Goal: Task Accomplishment & Management: Complete application form

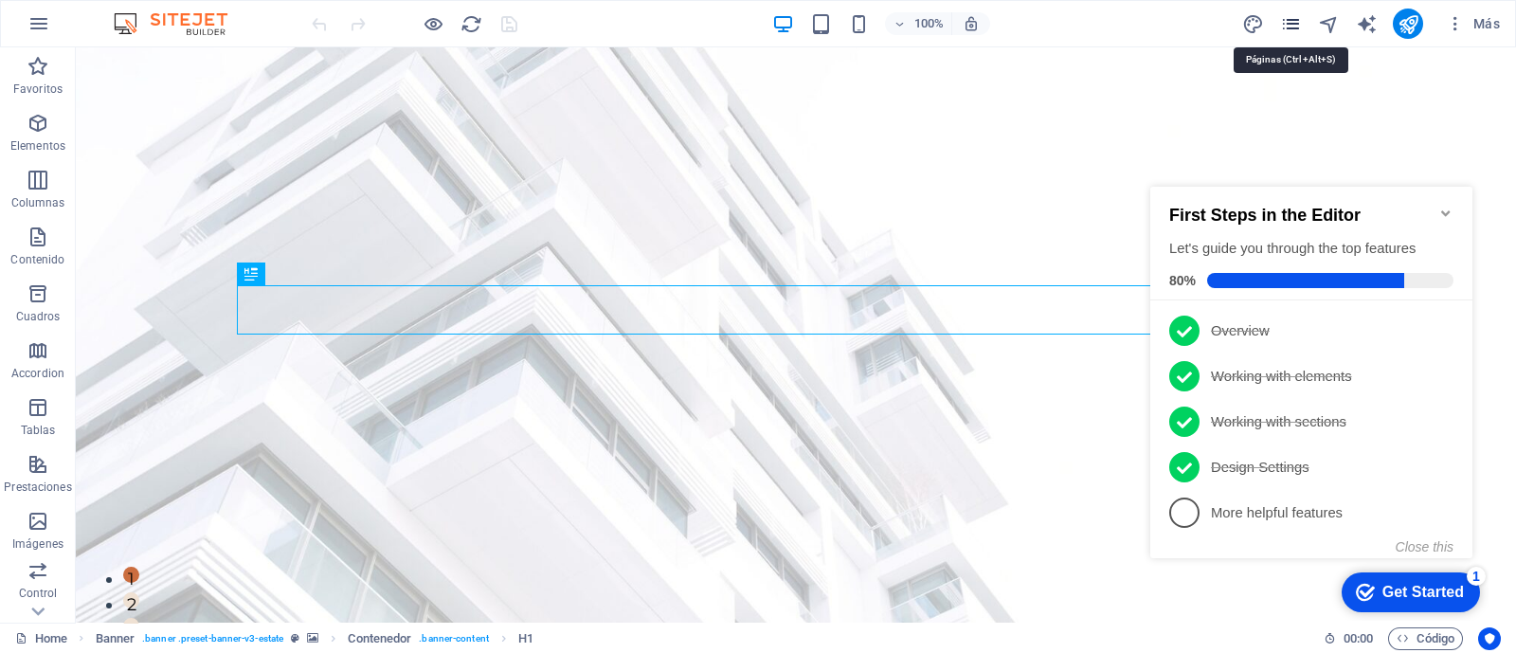
click at [1289, 23] on icon "pages" at bounding box center [1291, 24] width 22 height 22
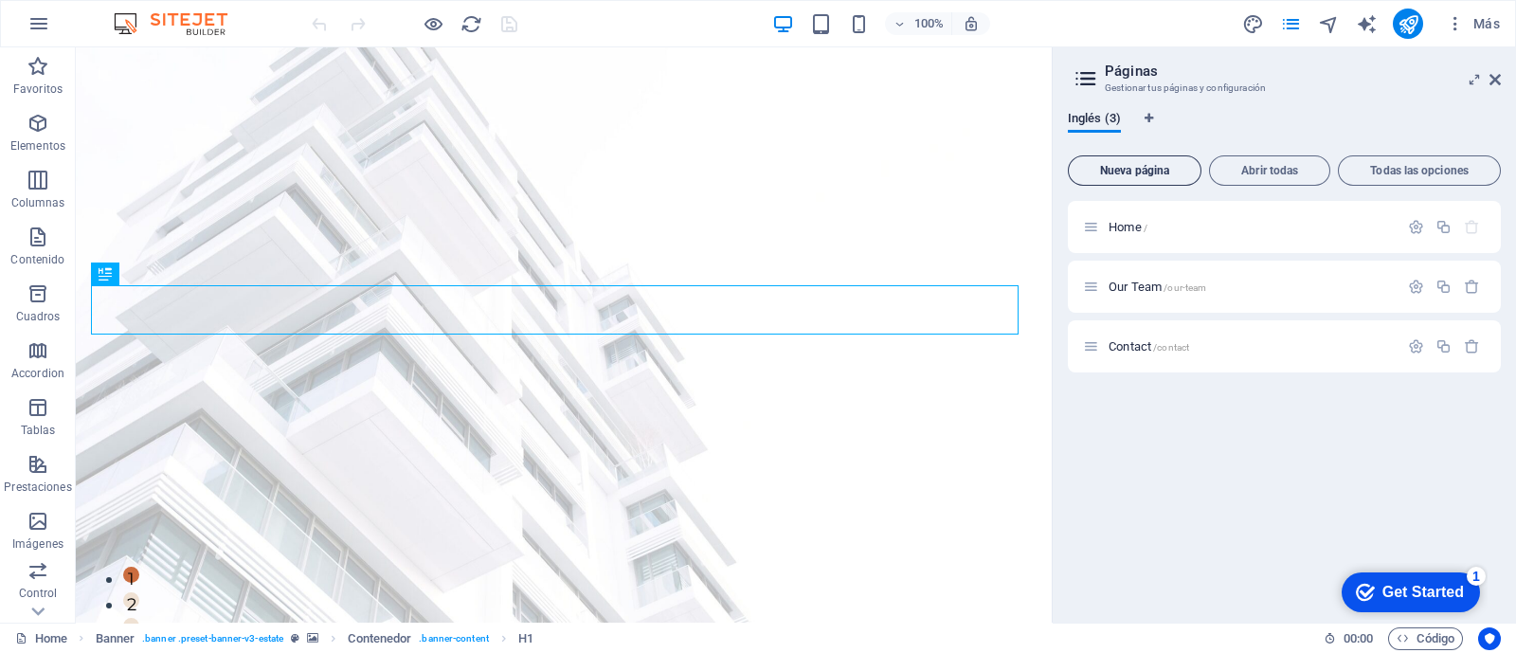
click at [1121, 168] on span "Nueva página" at bounding box center [1134, 170] width 117 height 11
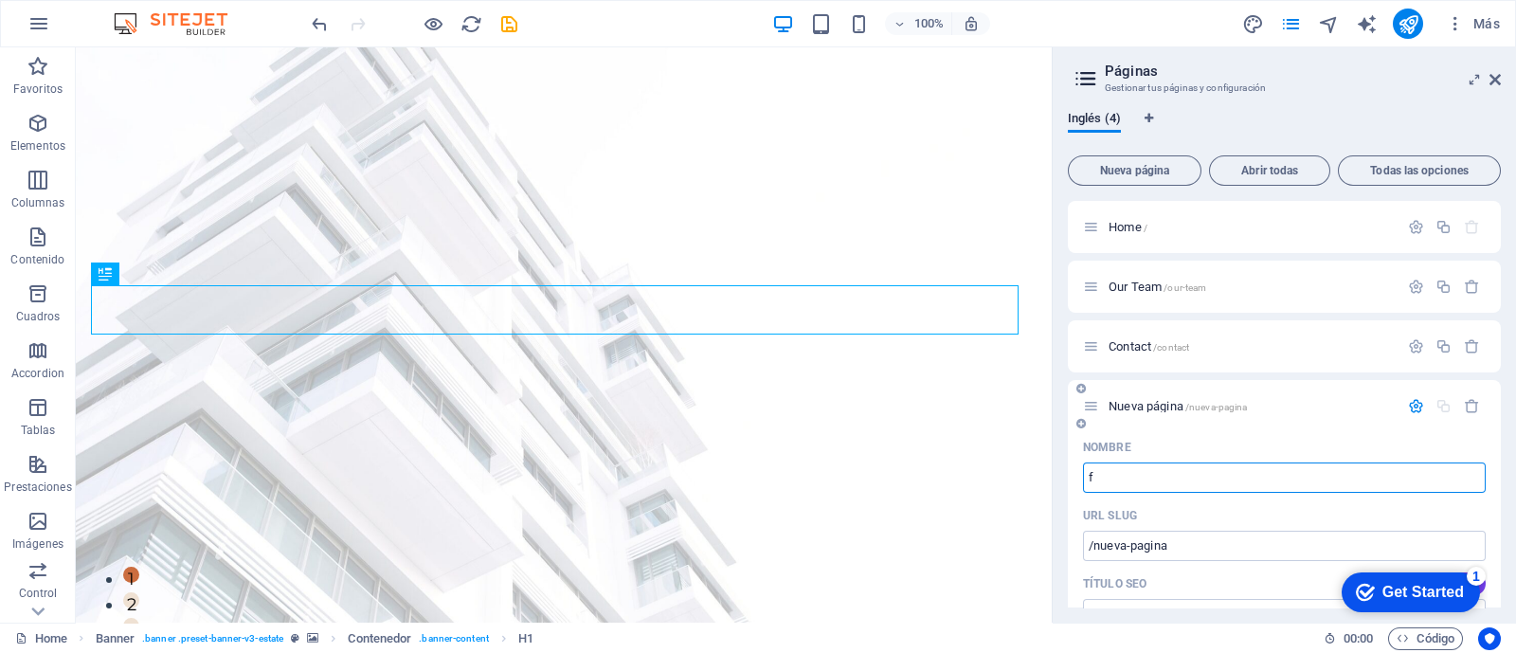
type input "f"
type input "/f"
type input "/"
type input "F"
type input "/f"
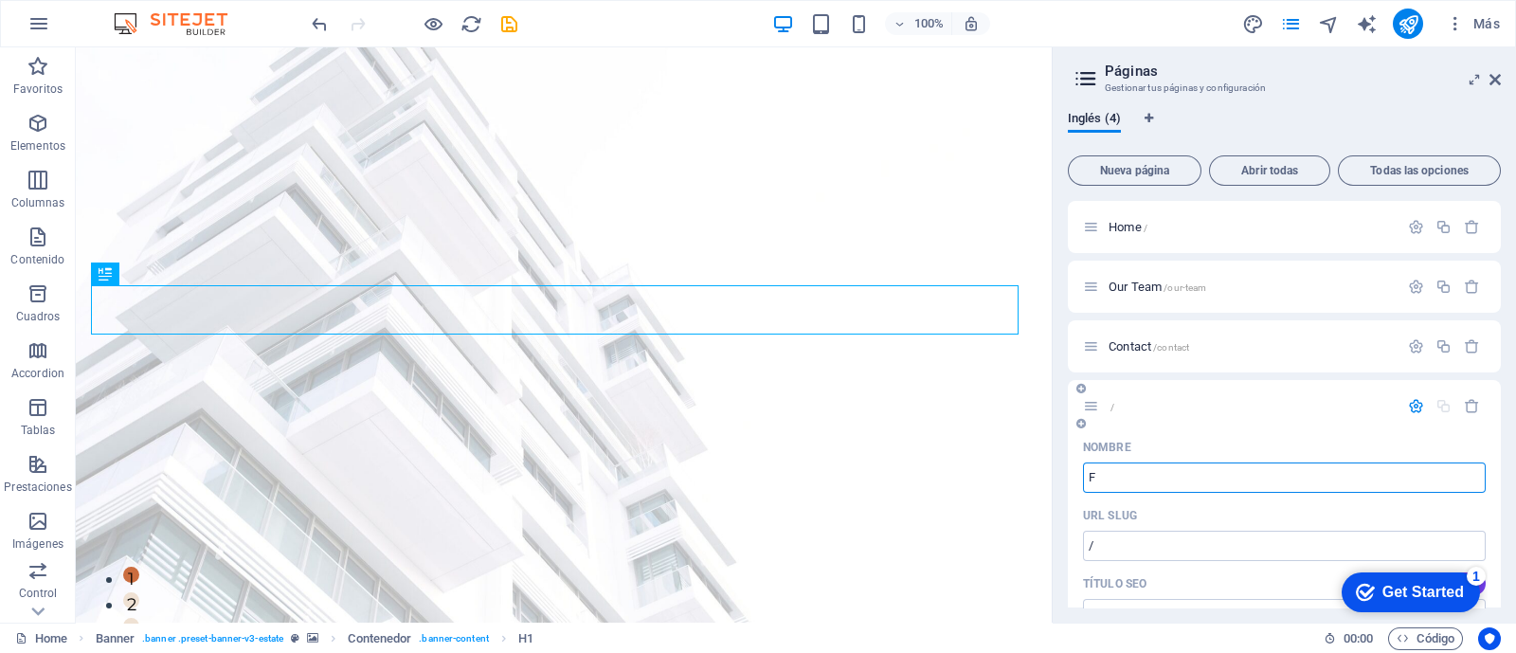
type input "F"
type input "FORMULARIO"
type input "/formulario"
type input "FORMULARIO"
type input "FORM"
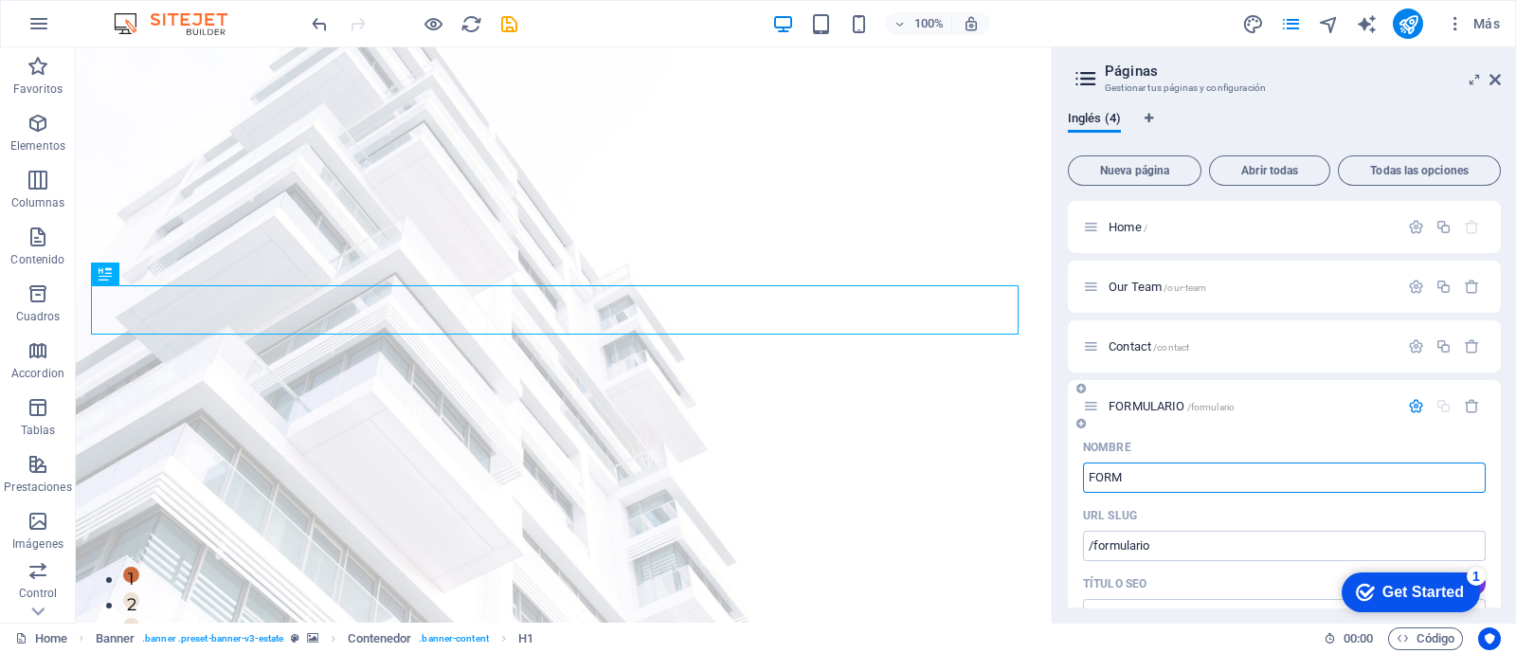
type input "/formu"
type input "FORMU"
type input "FORM"
type input "/form"
type input "FORM"
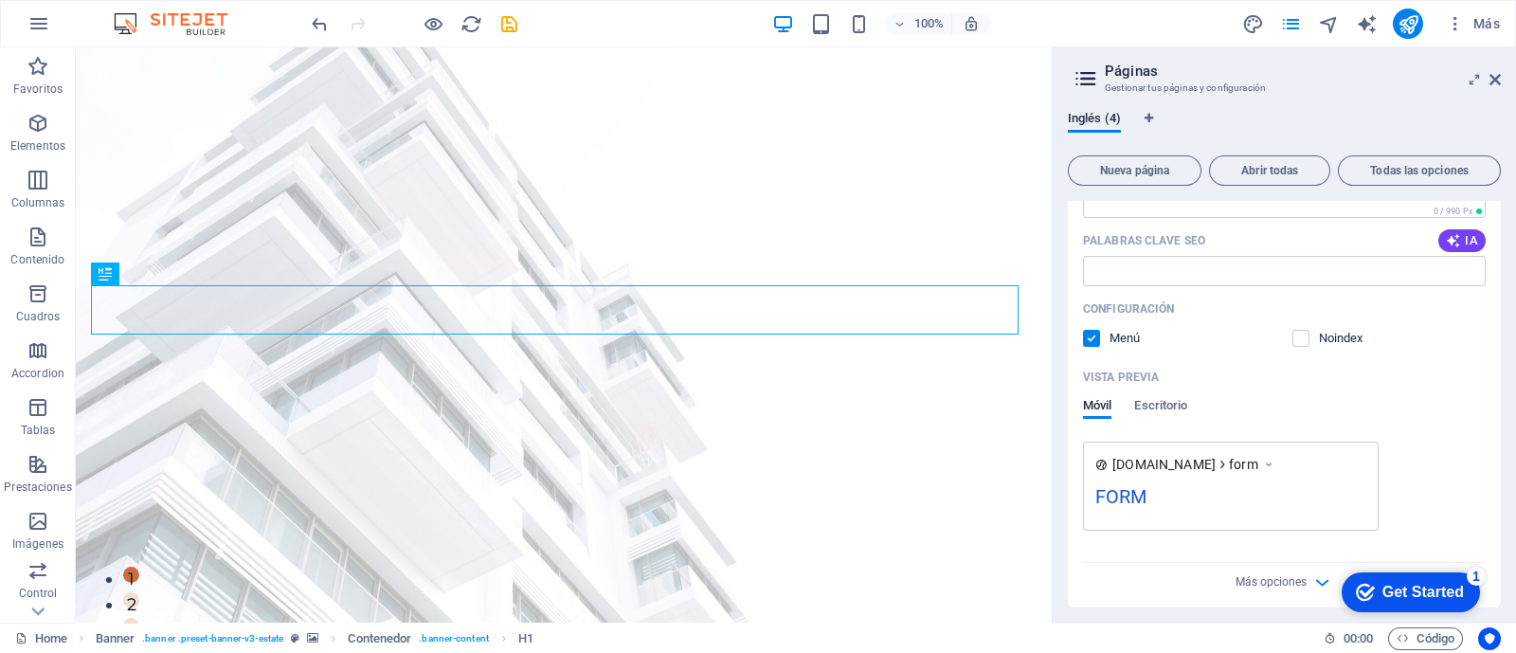
scroll to position [518, 0]
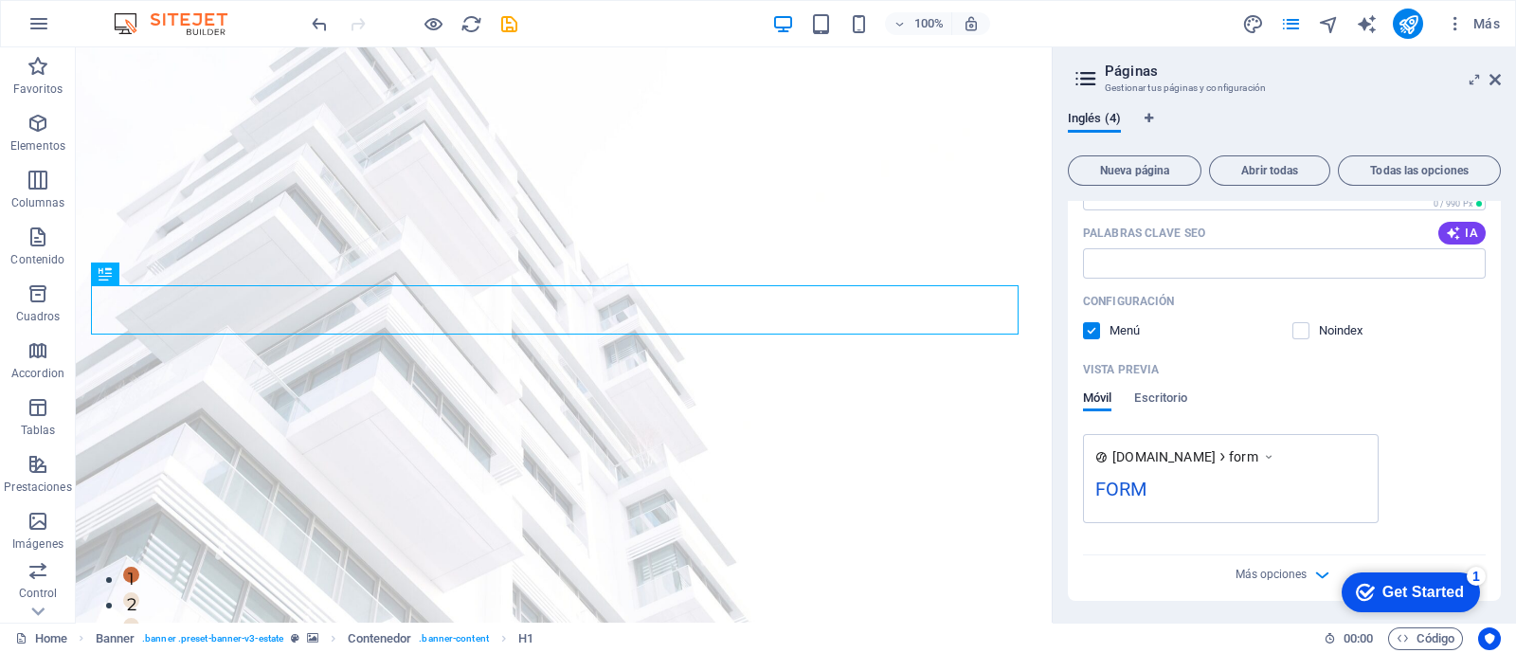
type input "FORM"
click at [1160, 591] on div "Nombre FORM ​ URL SLUG /form ​ Título SEO IA FORM ​ 59 / 580 Px Descripción SEO…" at bounding box center [1284, 257] width 433 height 687
click at [1426, 434] on div "www.example.com form FORM" at bounding box center [1284, 478] width 403 height 89
click at [1452, 448] on div "www.example.com form FORM" at bounding box center [1284, 478] width 403 height 89
click at [1159, 575] on div "Más opciones" at bounding box center [1284, 570] width 403 height 30
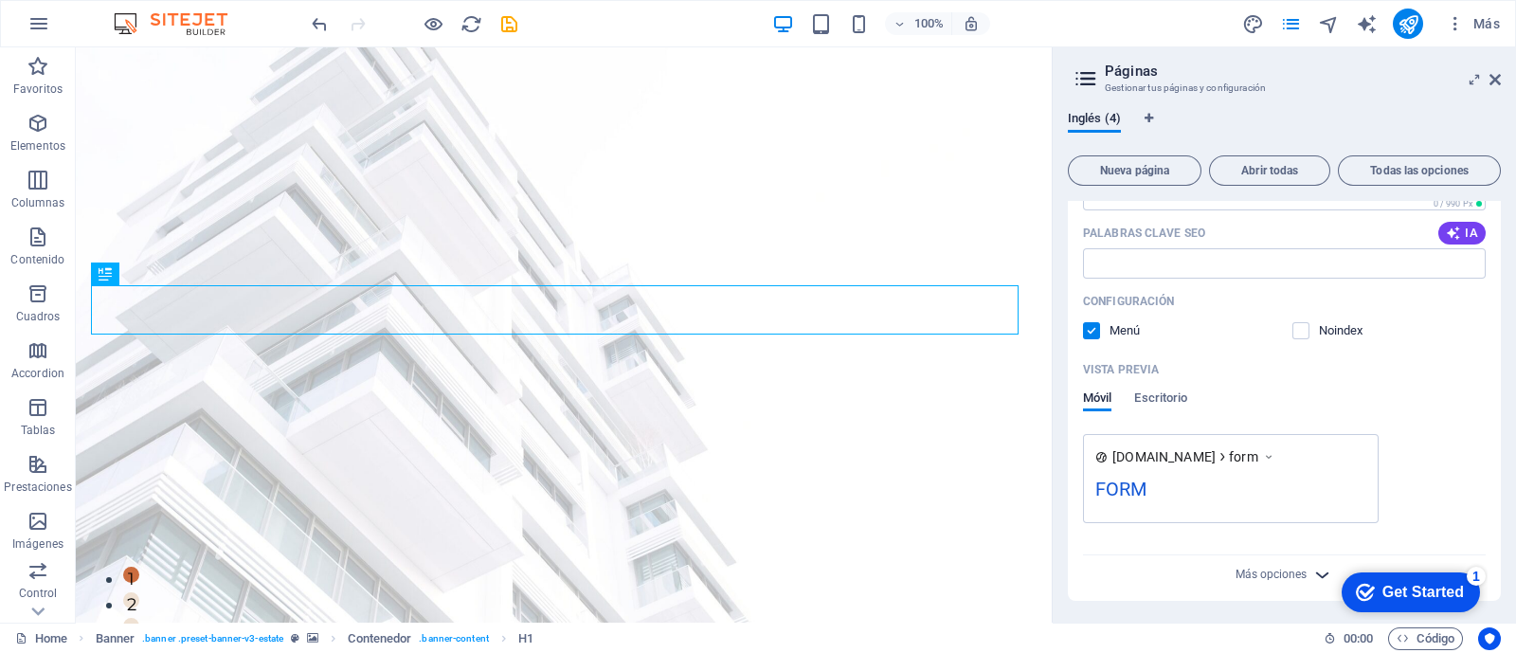
click at [1321, 575] on icon "button" at bounding box center [1322, 575] width 22 height 22
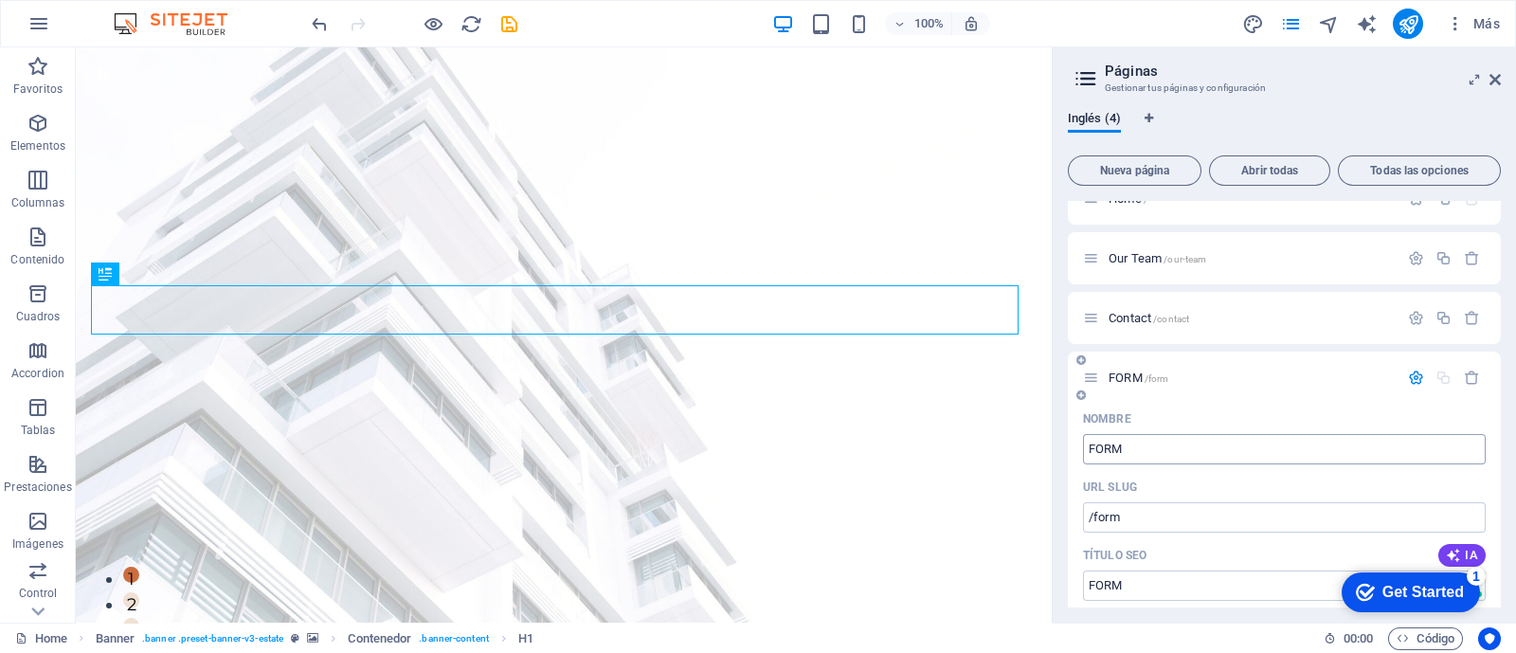
scroll to position [0, 0]
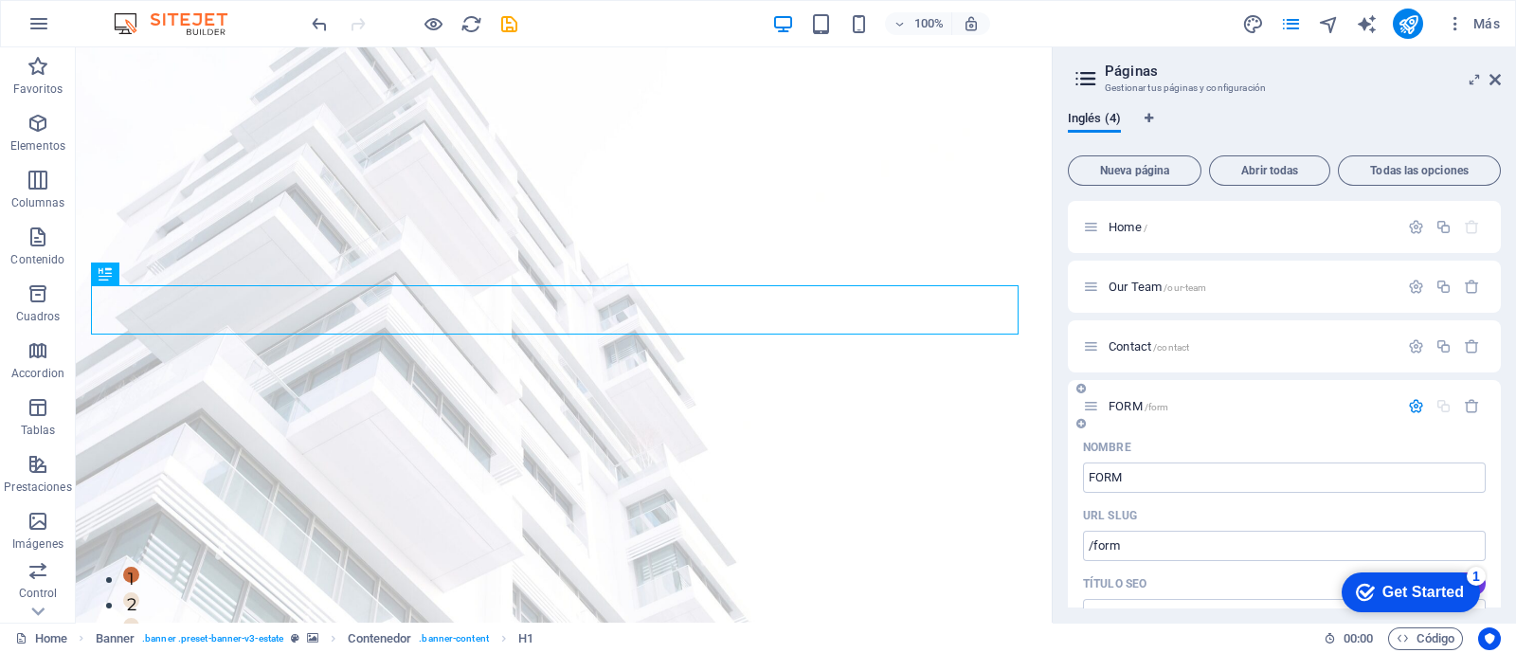
click at [1271, 403] on p "FORM /form" at bounding box center [1250, 406] width 284 height 12
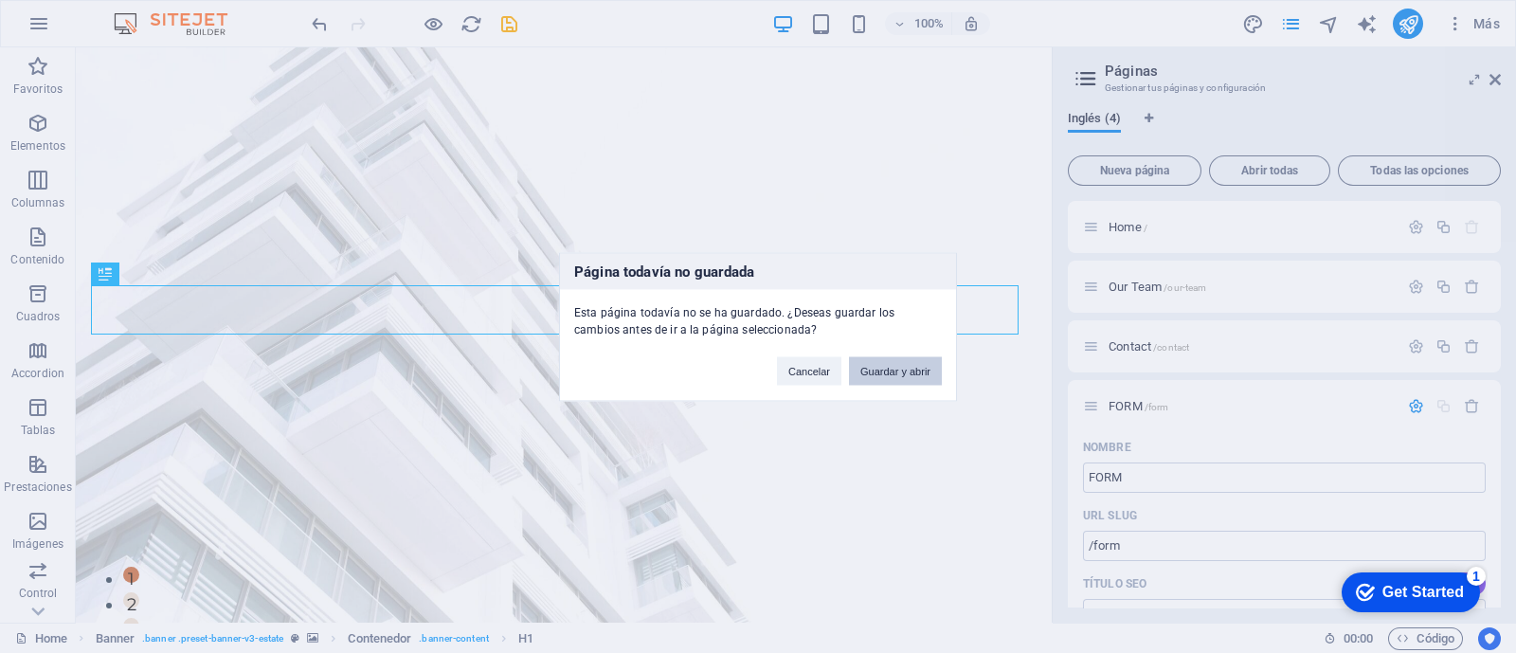
click at [895, 371] on button "Guardar y abrir" at bounding box center [895, 370] width 93 height 28
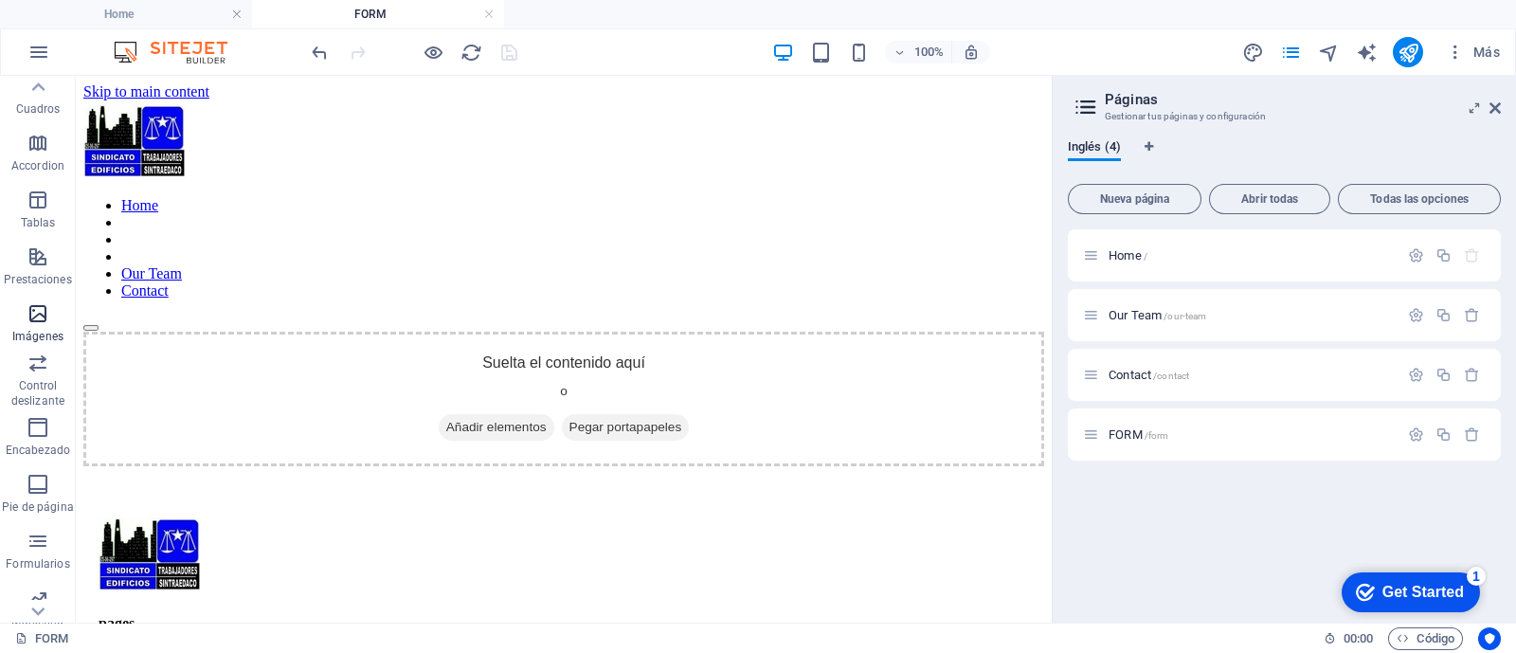
scroll to position [305, 0]
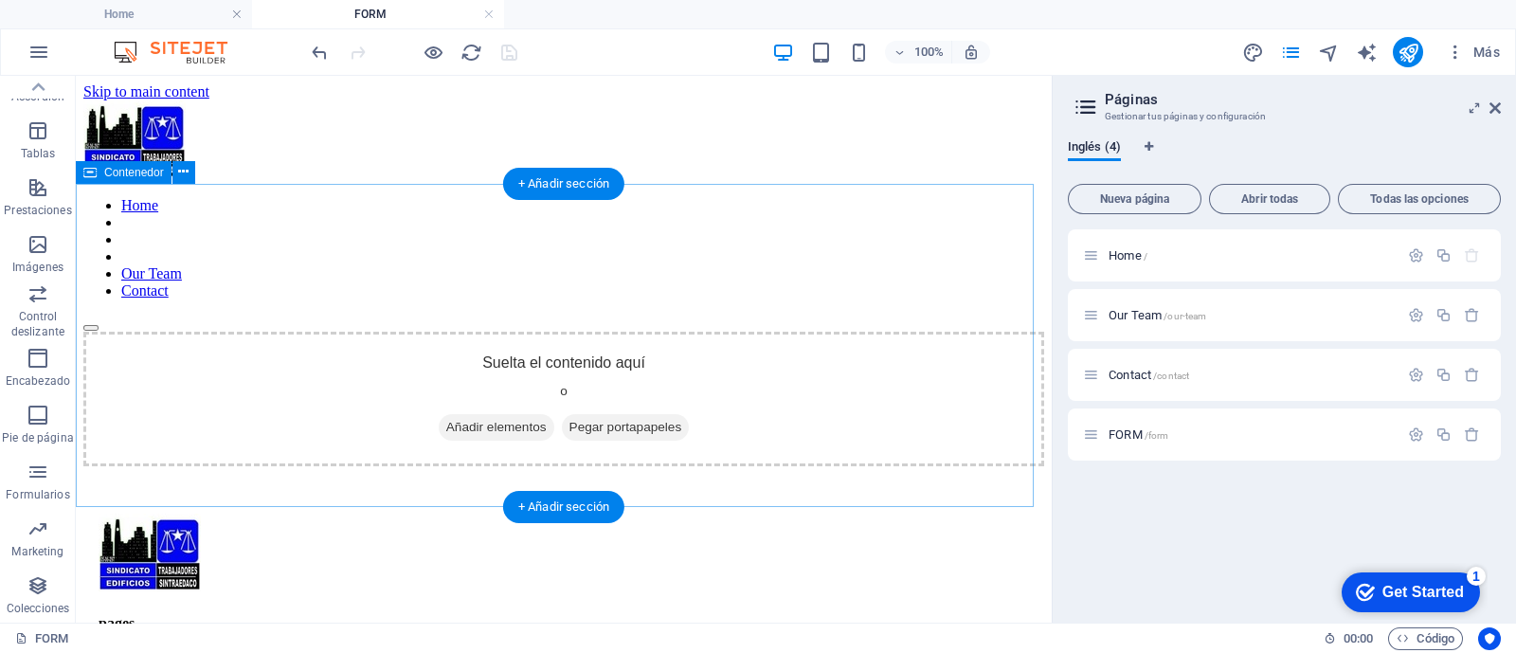
click at [722, 332] on div "Suelta el contenido aquí o Añadir elementos Pegar portapapeles" at bounding box center [563, 399] width 961 height 135
click at [488, 414] on span "Añadir elementos" at bounding box center [497, 427] width 116 height 27
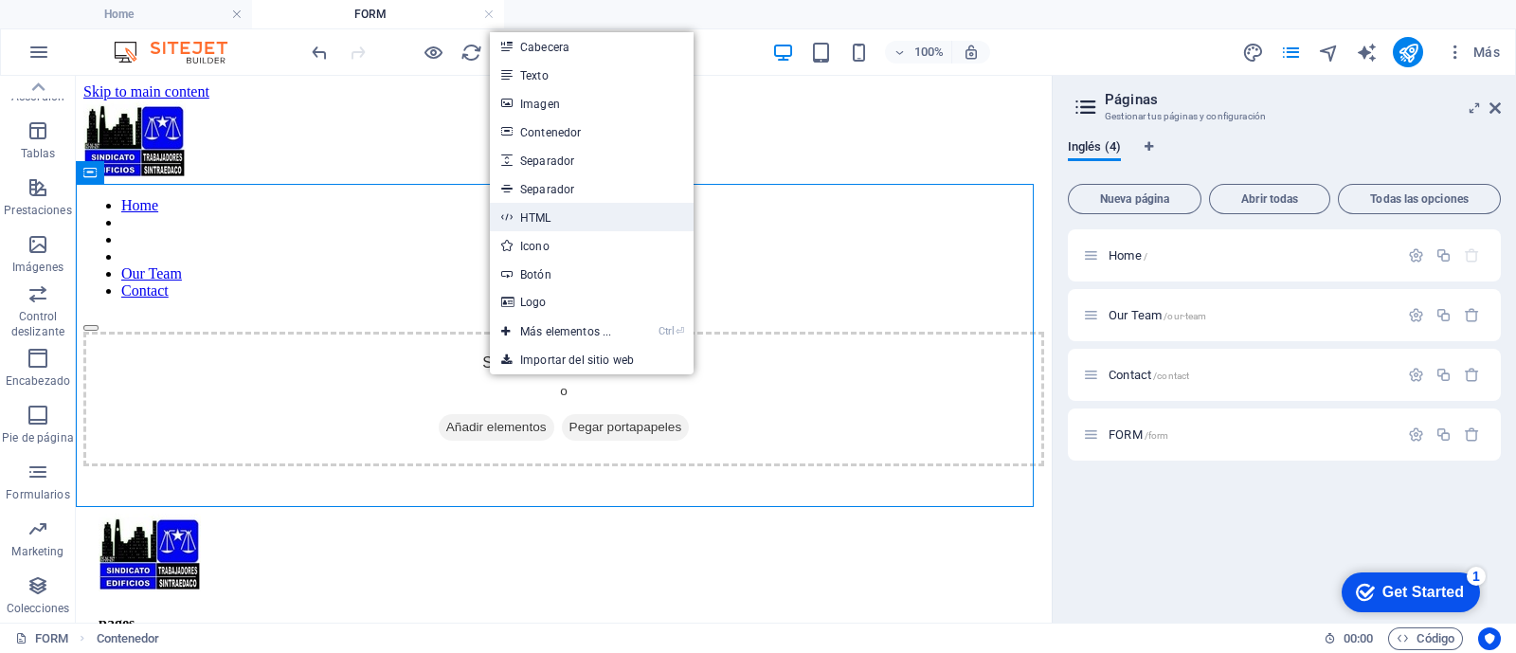
click at [573, 214] on link "HTML" at bounding box center [592, 217] width 204 height 28
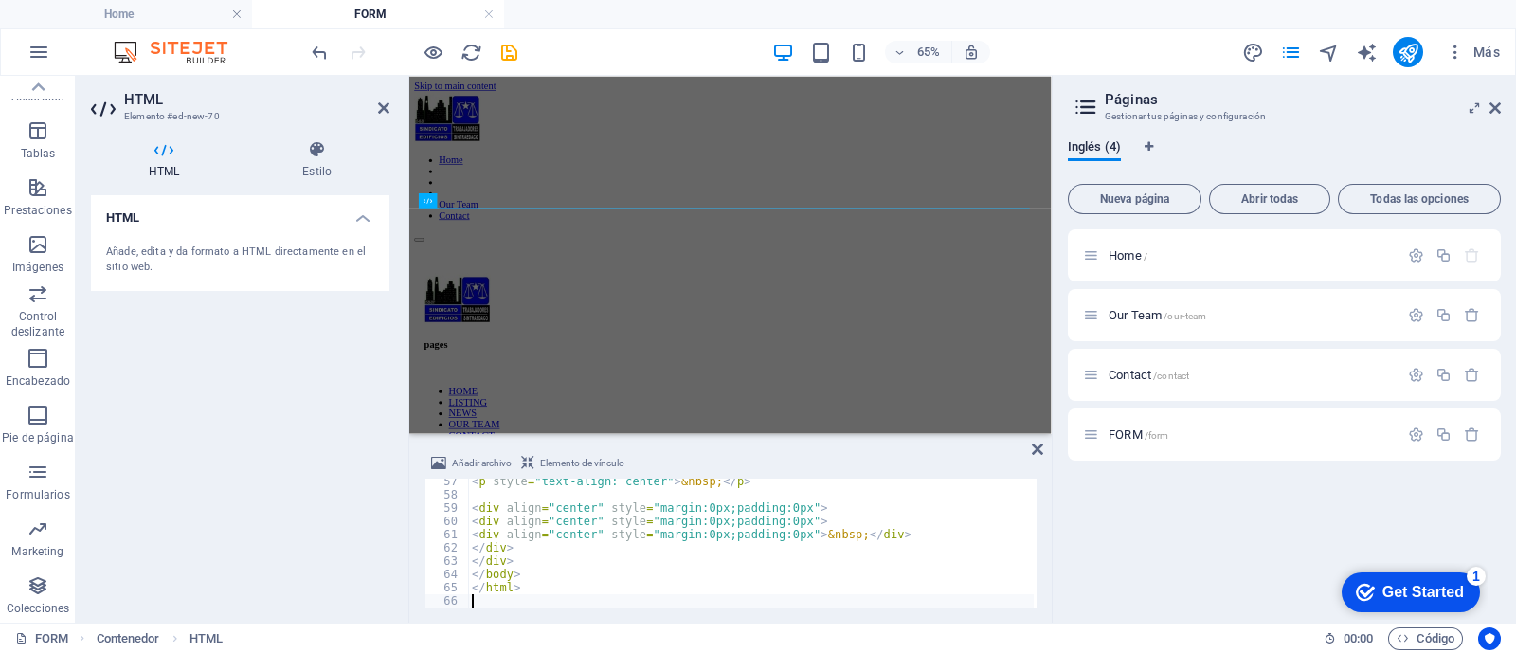
scroll to position [746, 0]
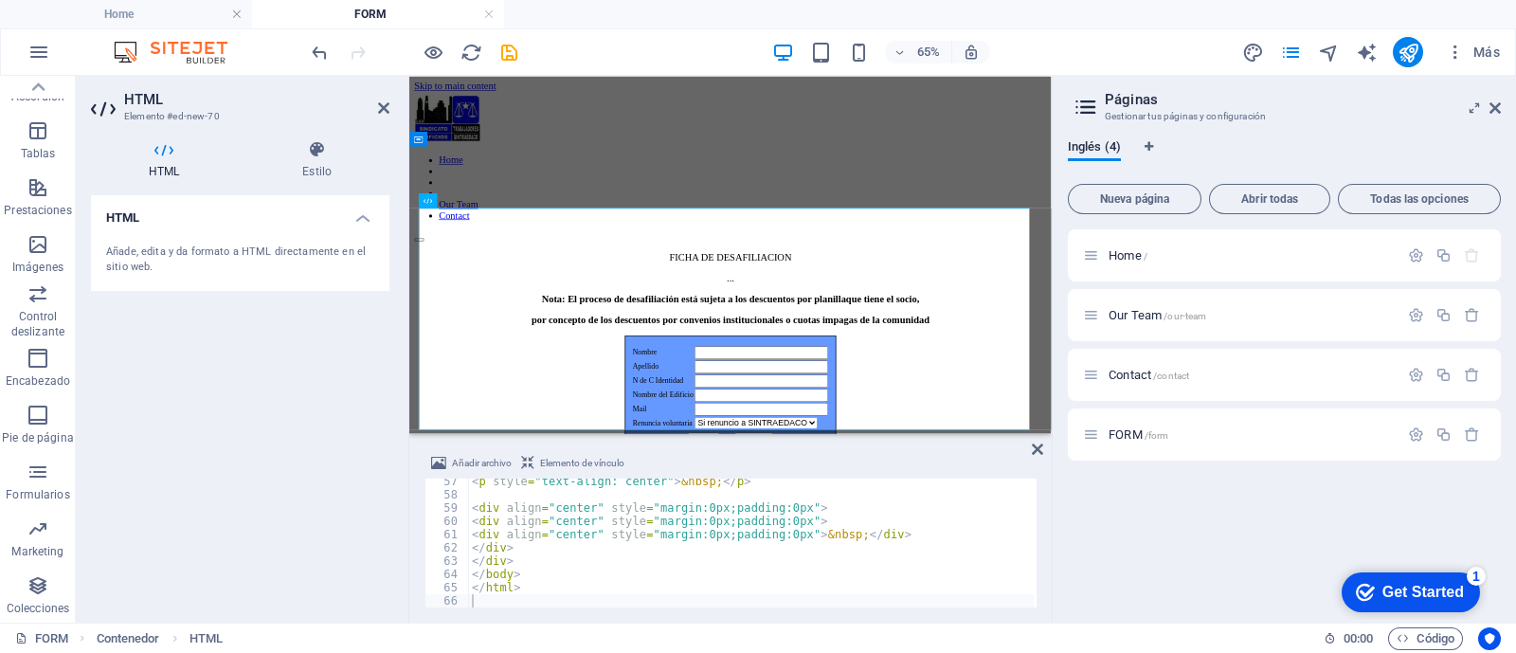
click at [1063, 538] on div "Inglés (4) Nueva página Abrir todas Todas las opciones Home / Our Team /our-tea…" at bounding box center [1283, 373] width 463 height 497
click at [1075, 527] on div "Home / Our Team /our-team Contact /contact FORM /form" at bounding box center [1284, 418] width 433 height 378
click at [312, 483] on div "HTML Añade, edita y da formato a HTML directamente en el sitio web." at bounding box center [240, 401] width 298 height 412
click at [634, 197] on nav "Home Our Team Contact" at bounding box center [903, 248] width 973 height 102
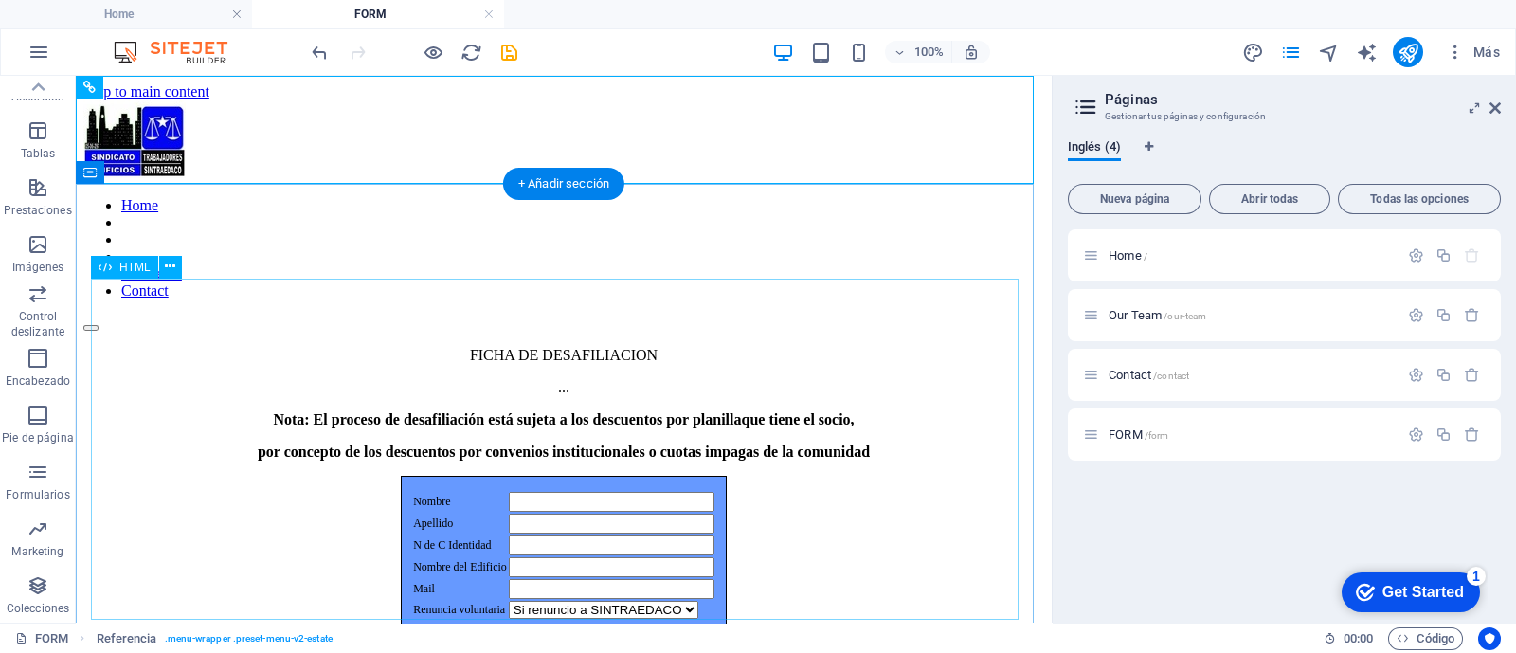
click at [844, 494] on div "FICHA DE DESAFILIACION ... Nota: El proceso de desafiliación está sujeta a los …" at bounding box center [563, 552] width 961 height 411
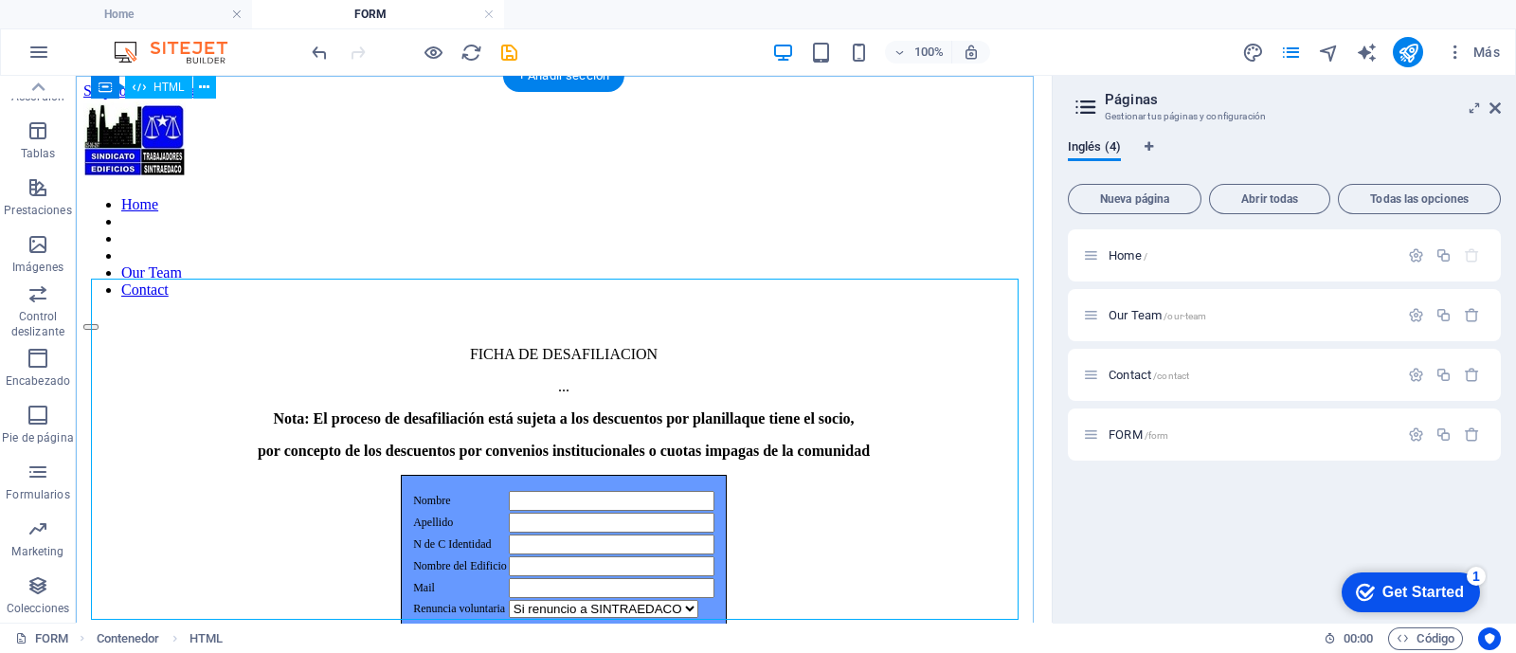
scroll to position [0, 0]
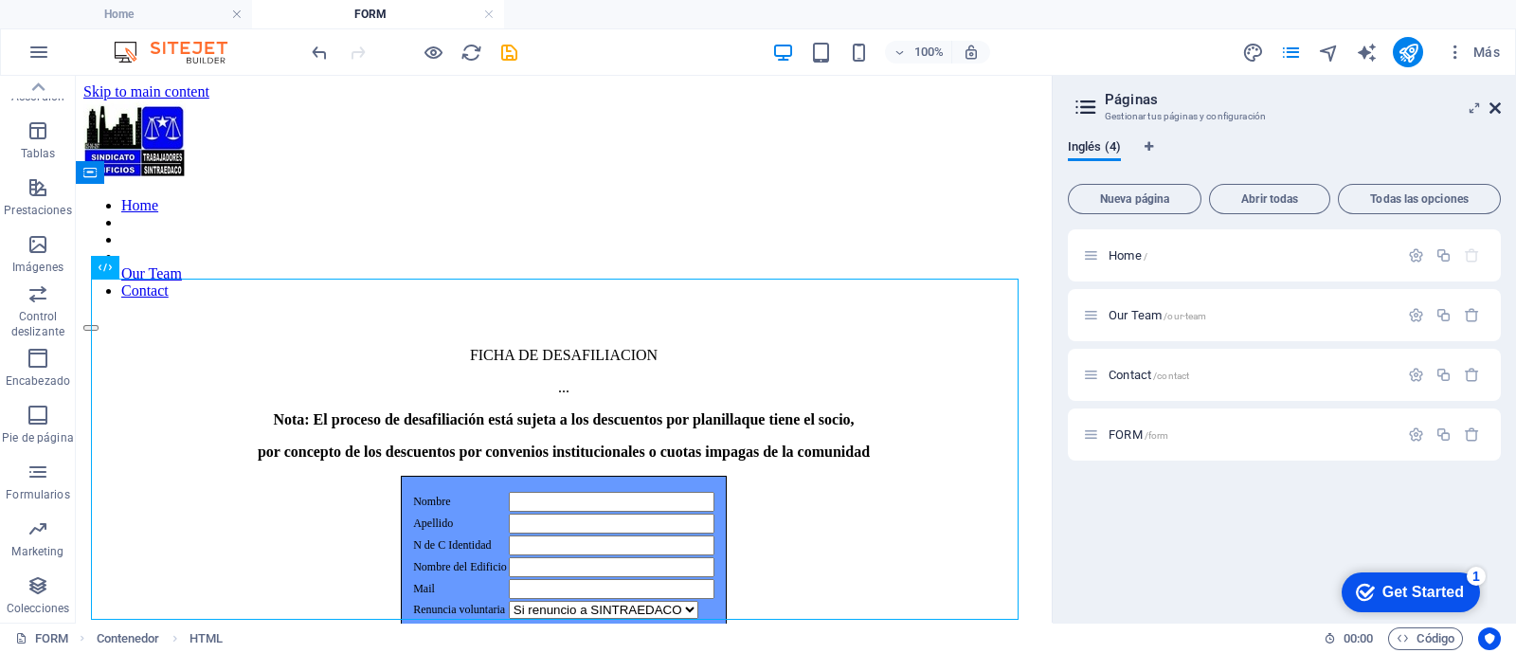
click at [1492, 110] on icon at bounding box center [1494, 107] width 11 height 15
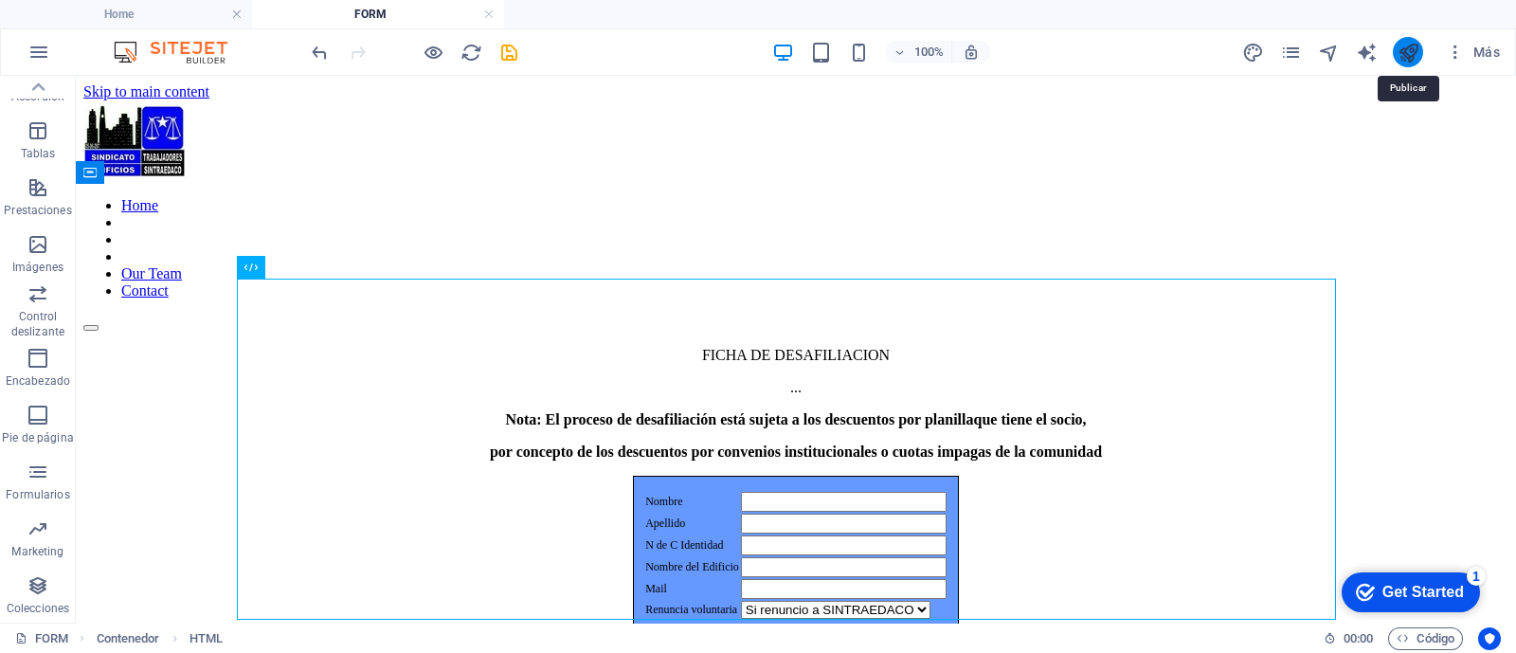
click at [1407, 55] on icon "publish" at bounding box center [1408, 53] width 22 height 22
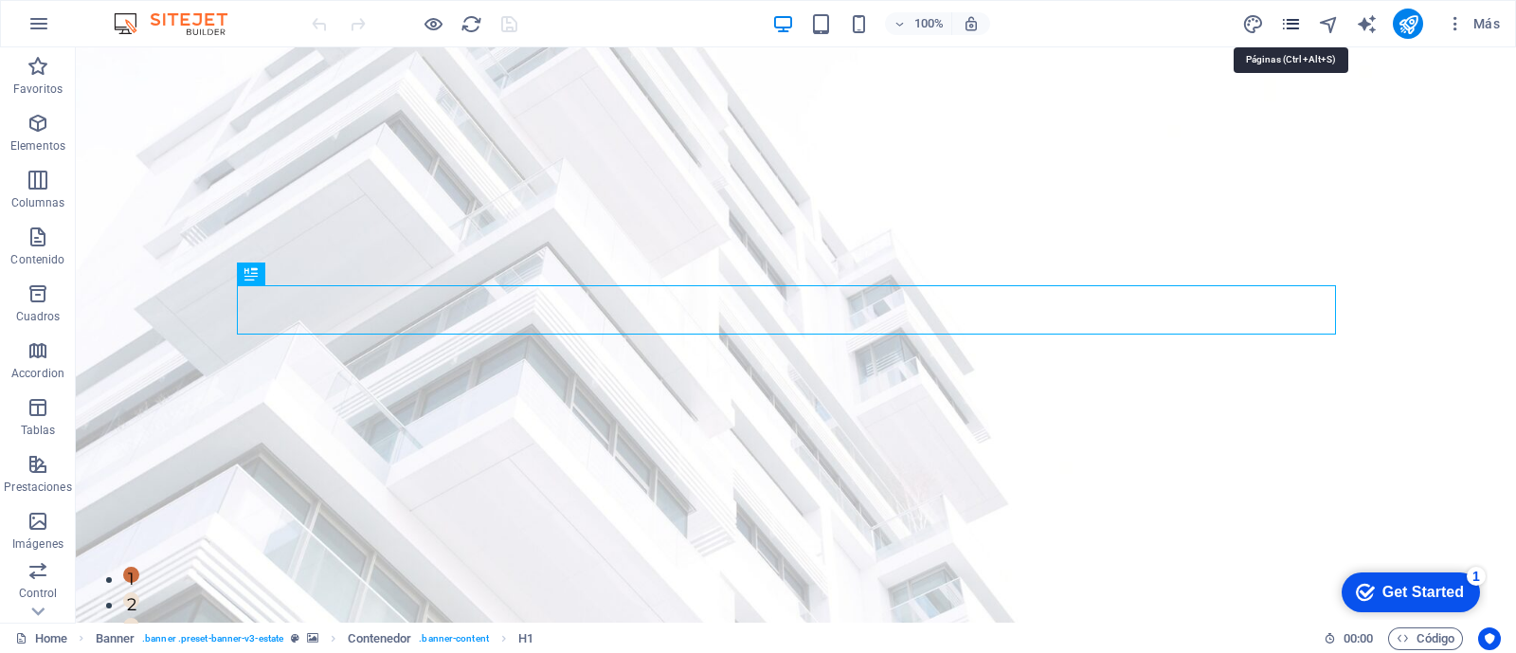
click at [1291, 26] on icon "pages" at bounding box center [1291, 24] width 22 height 22
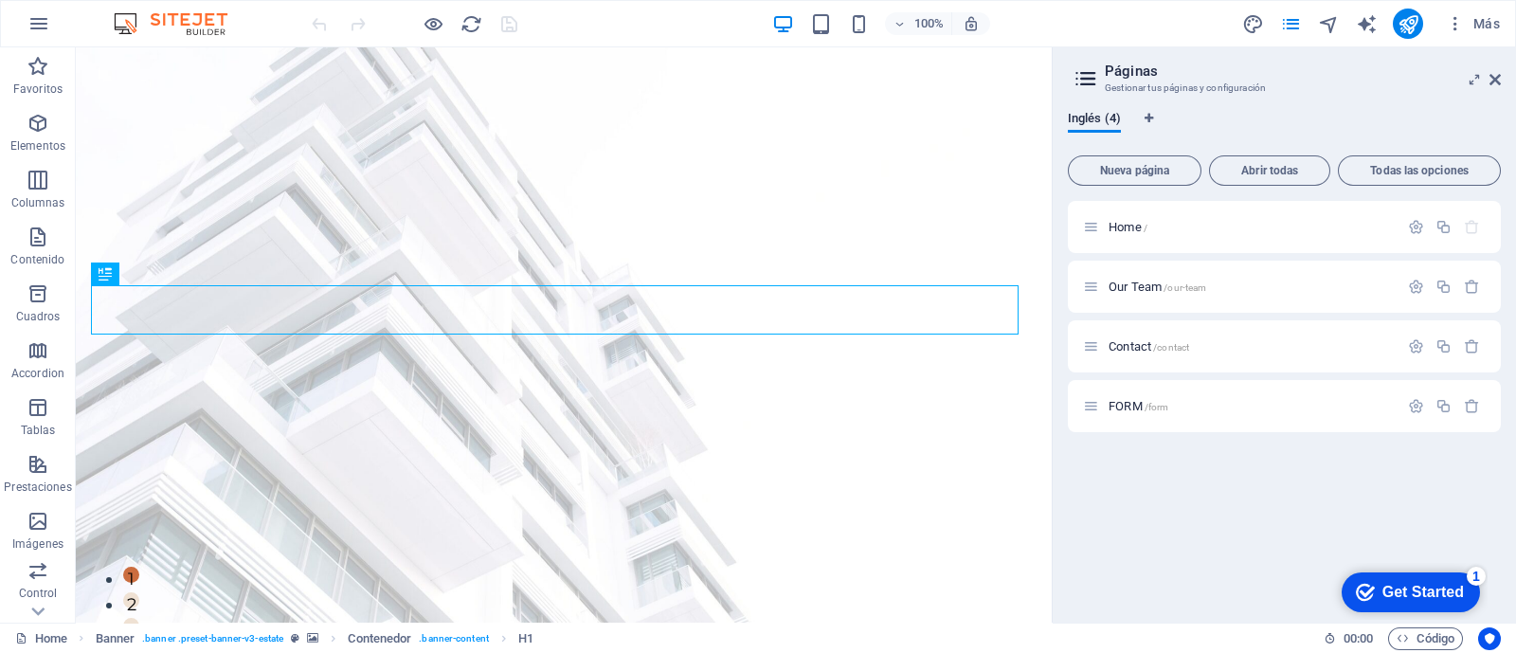
click at [1085, 76] on icon at bounding box center [1085, 78] width 28 height 27
click at [1147, 116] on icon "Pestañas de idiomas" at bounding box center [1148, 118] width 9 height 11
select select "73"
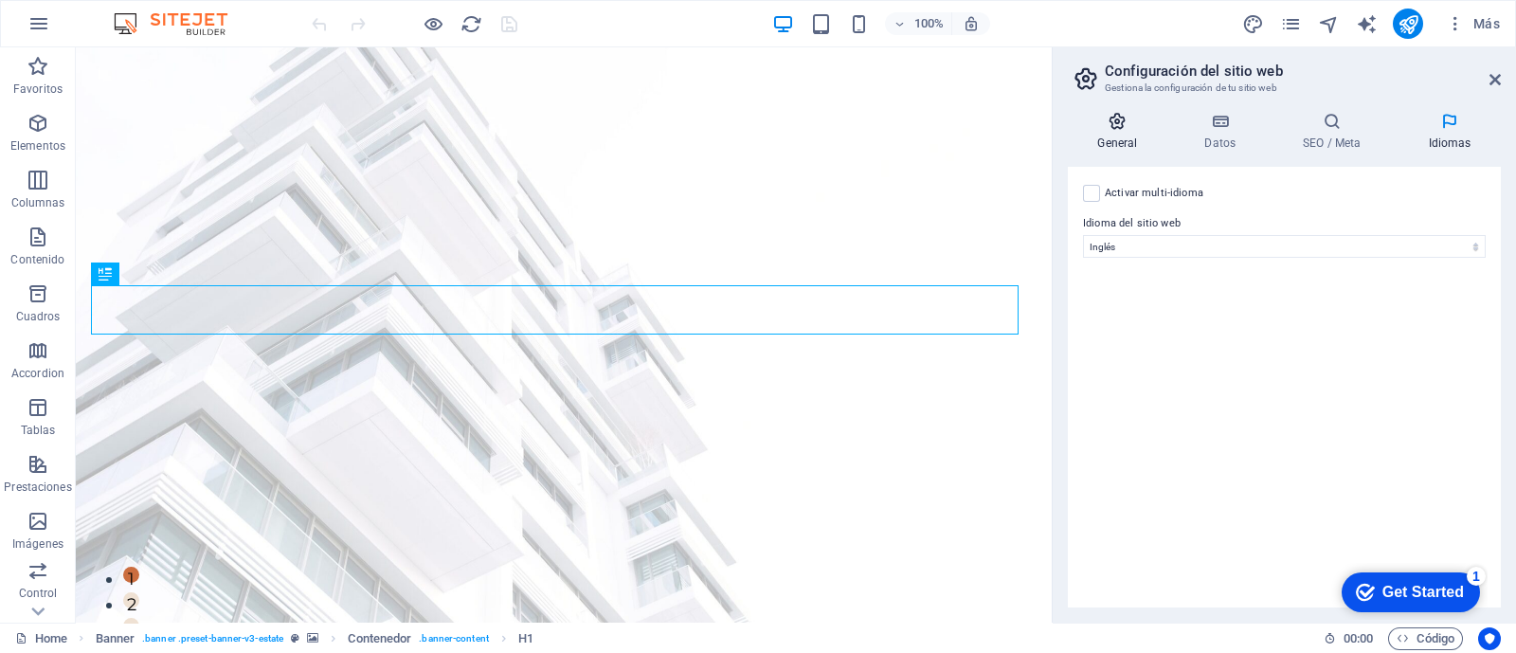
click at [1114, 134] on h4 "General" at bounding box center [1121, 132] width 107 height 40
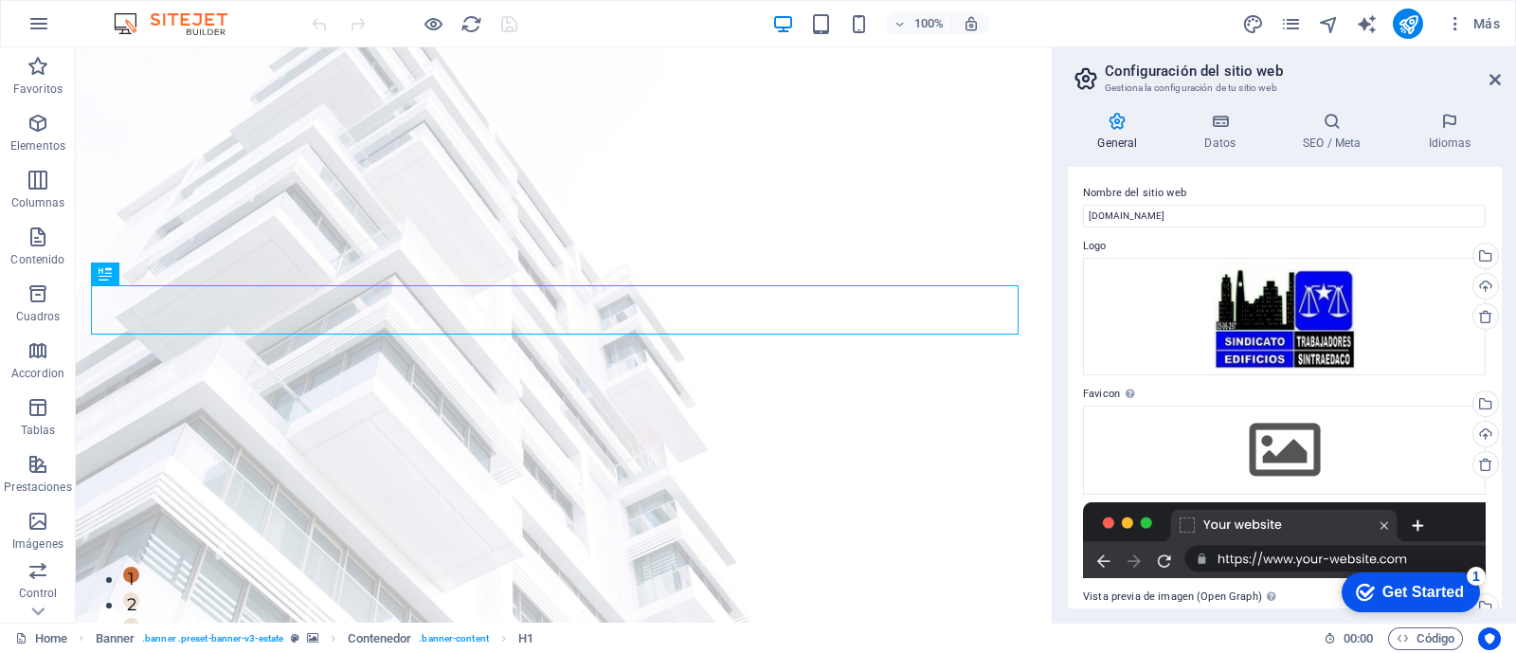
click at [1085, 85] on icon at bounding box center [1085, 78] width 28 height 27
click at [1087, 75] on icon at bounding box center [1085, 78] width 28 height 27
click at [1221, 121] on icon at bounding box center [1220, 121] width 91 height 19
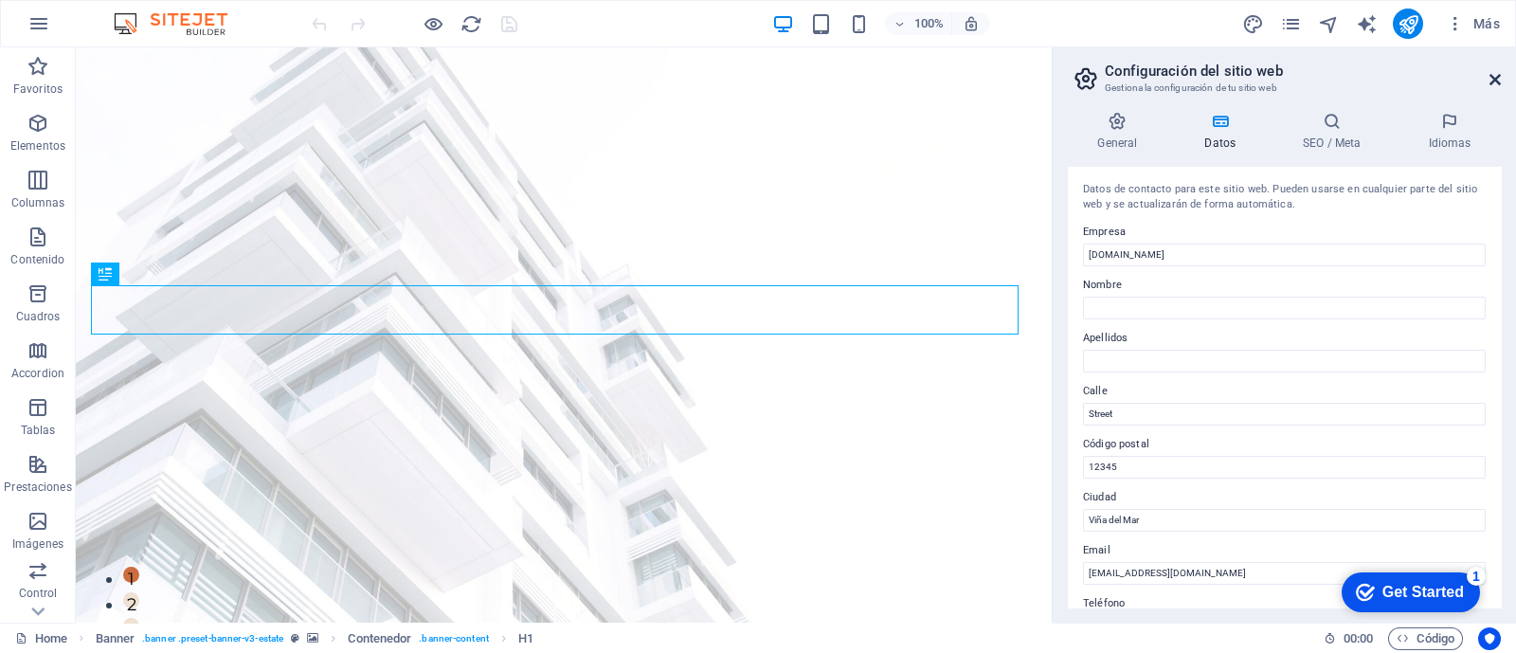
click at [1495, 76] on icon at bounding box center [1494, 79] width 11 height 15
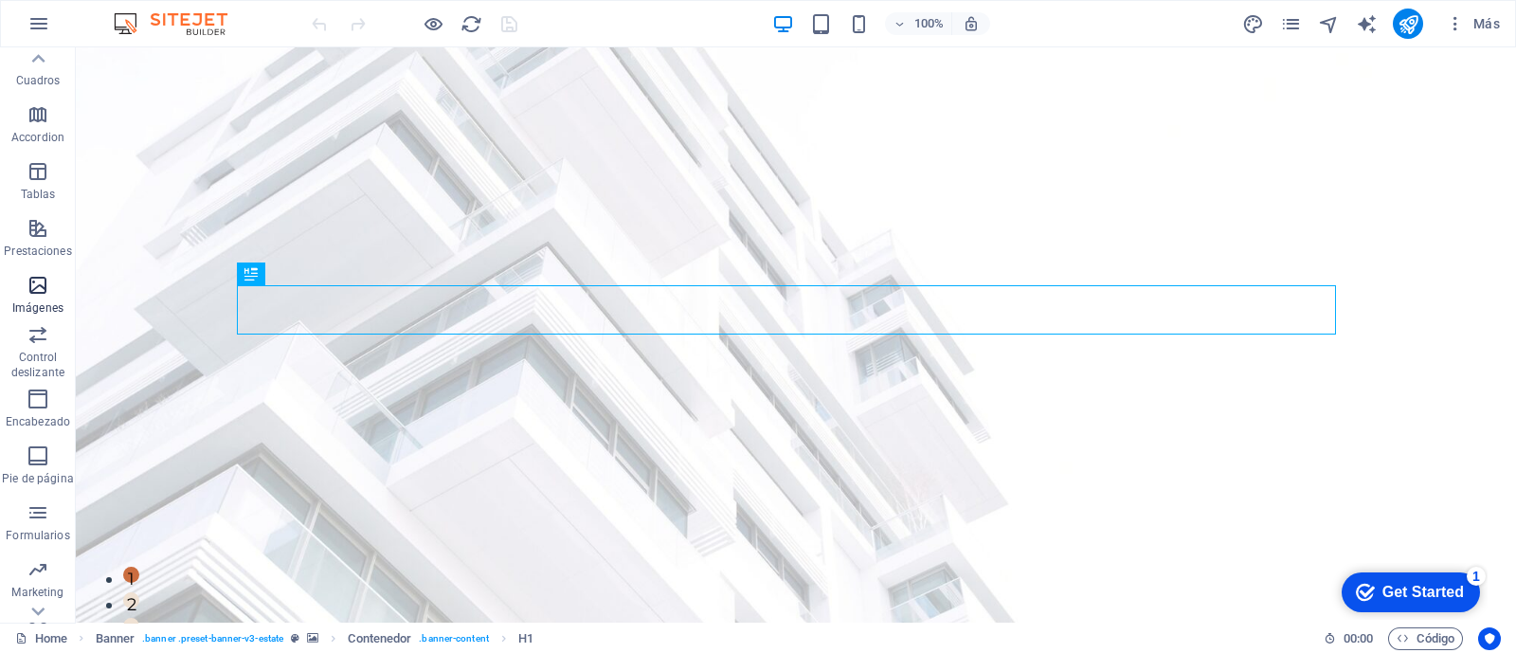
scroll to position [277, 0]
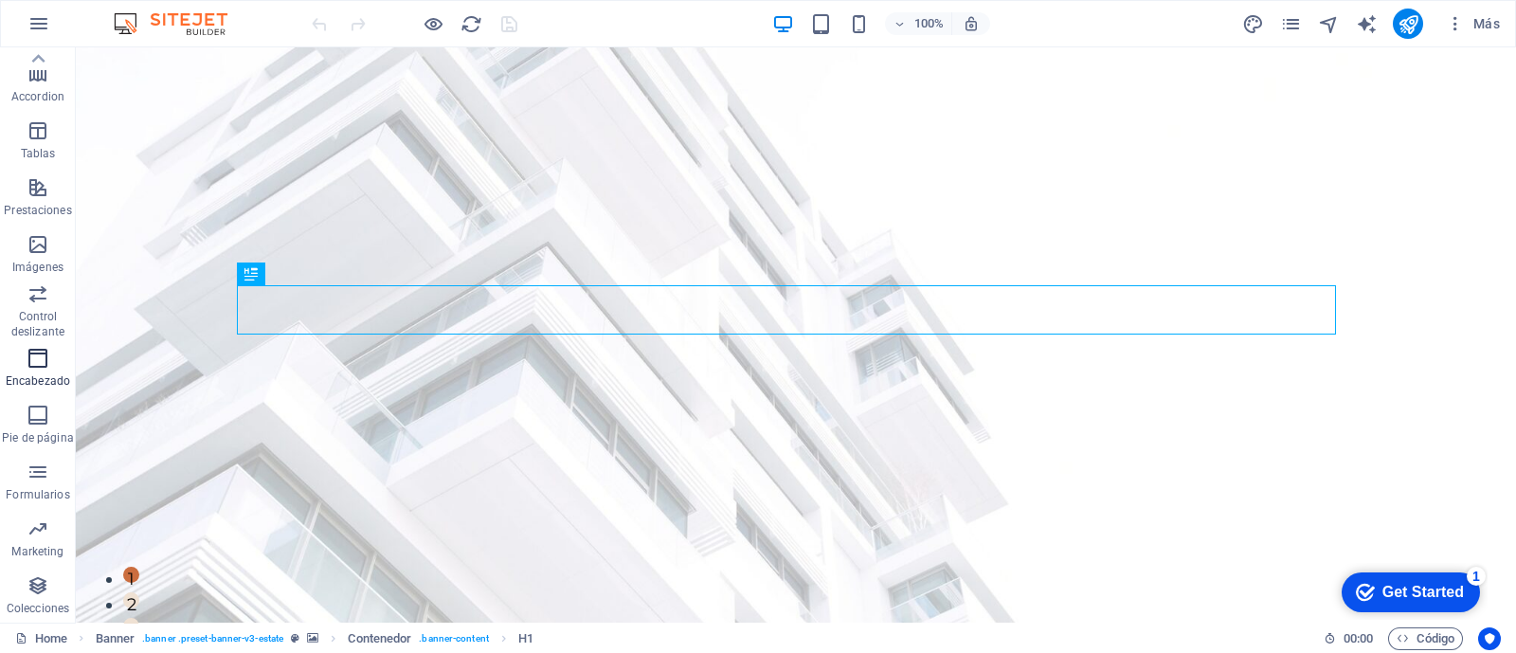
click at [43, 361] on icon "button" at bounding box center [38, 358] width 23 height 23
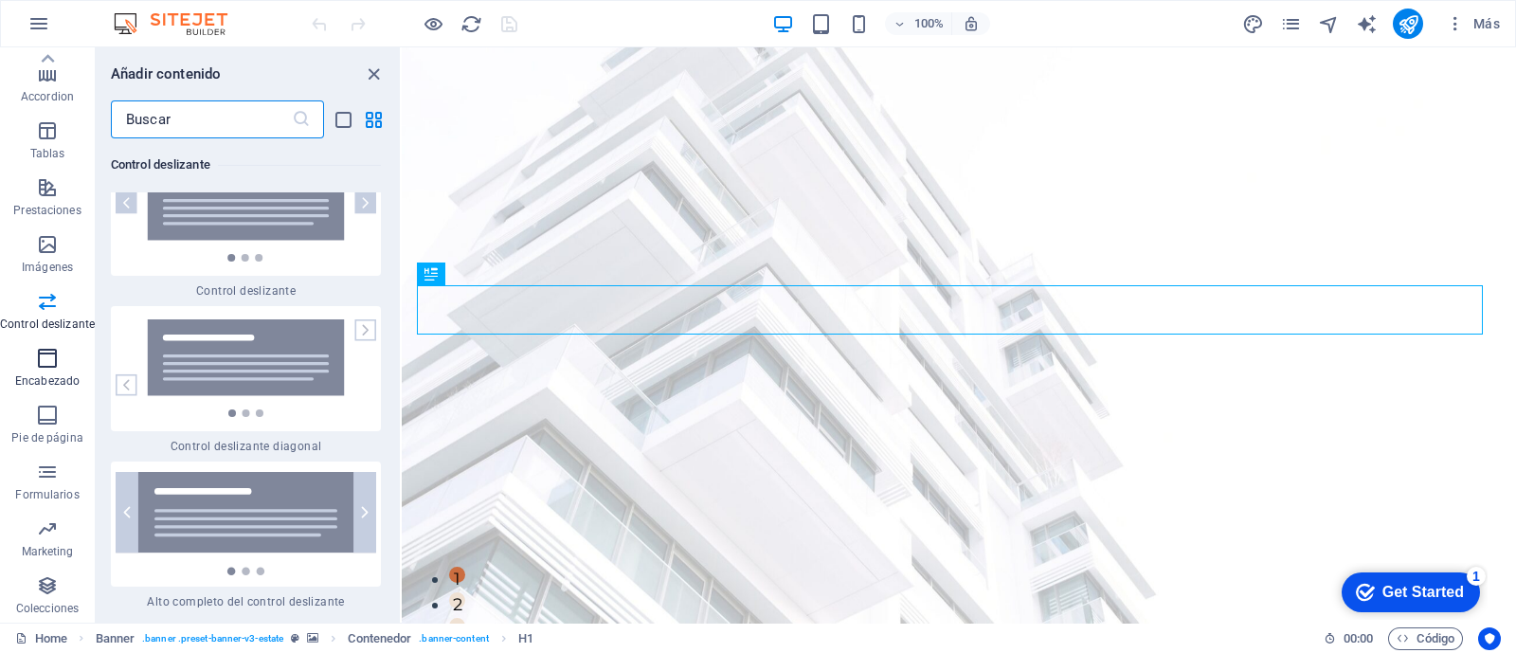
scroll to position [21817, 0]
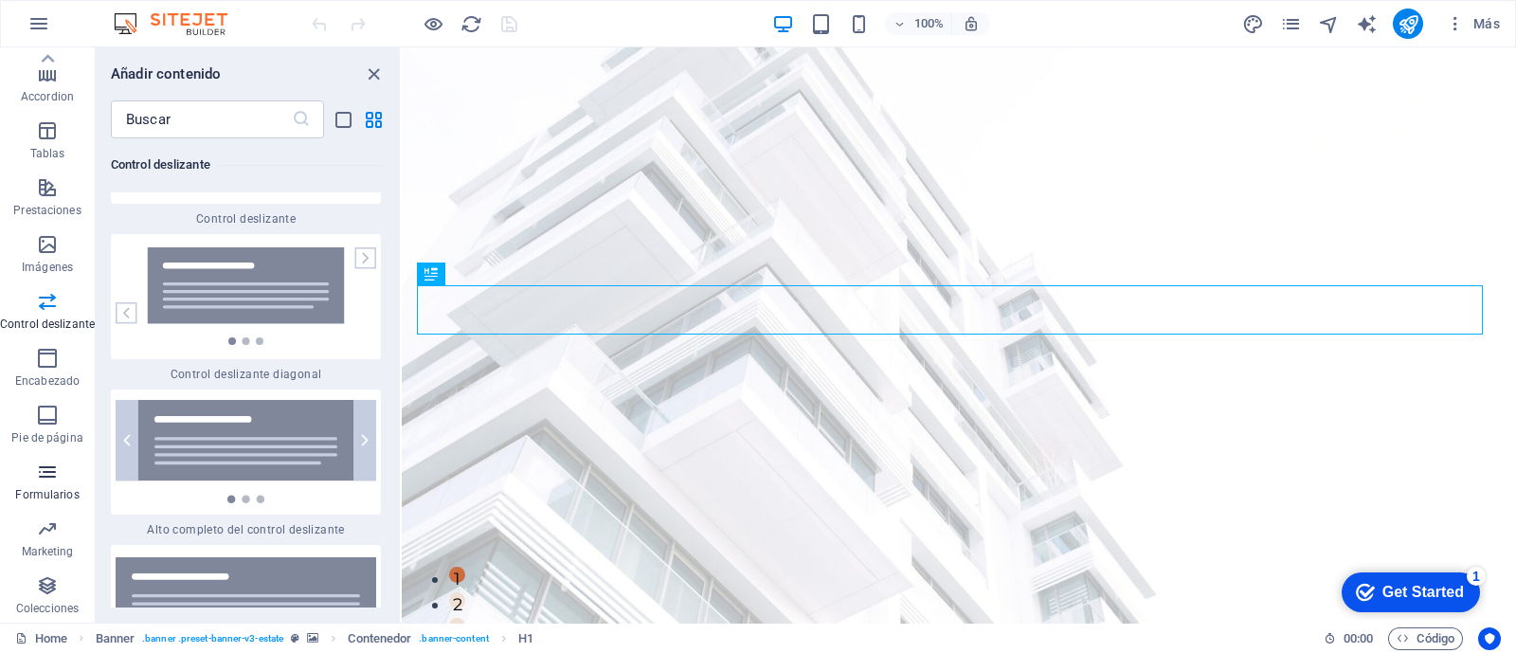
click at [39, 480] on icon "button" at bounding box center [47, 471] width 23 height 23
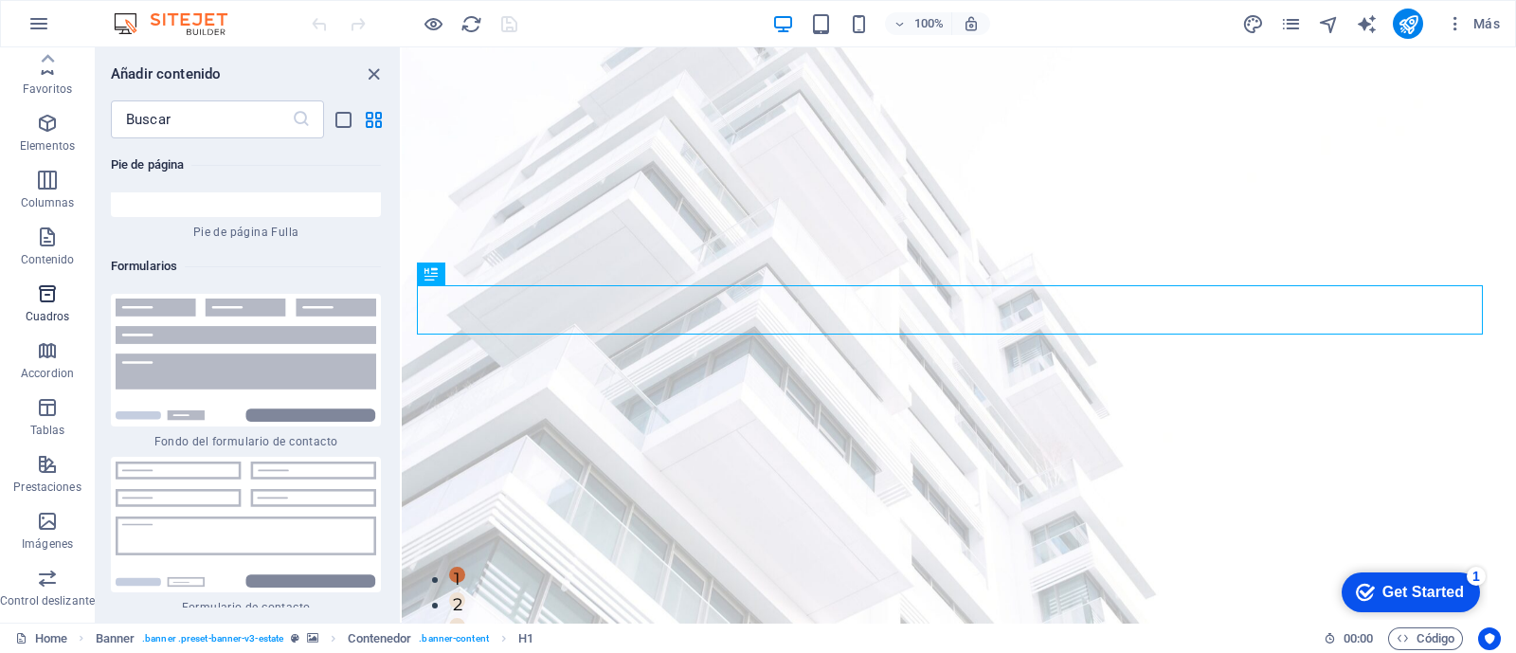
scroll to position [0, 0]
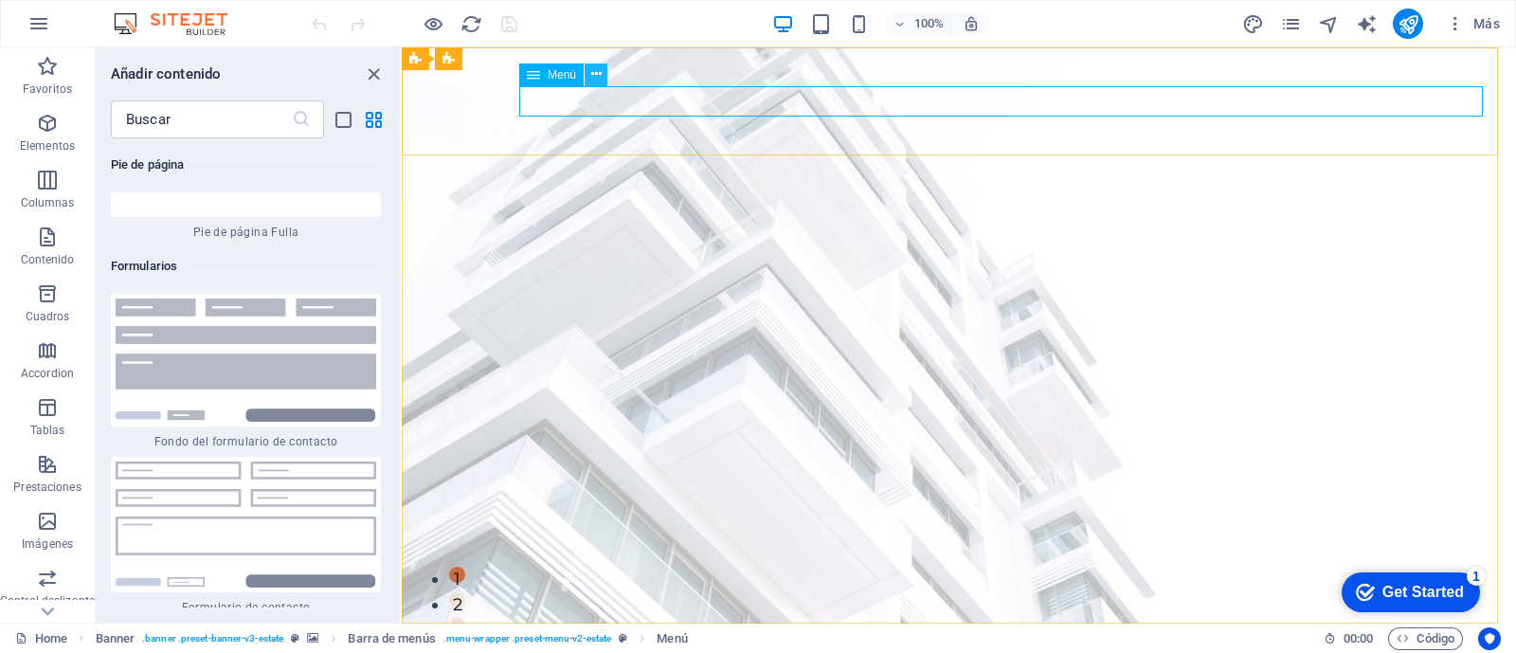
click at [598, 73] on icon at bounding box center [596, 74] width 10 height 20
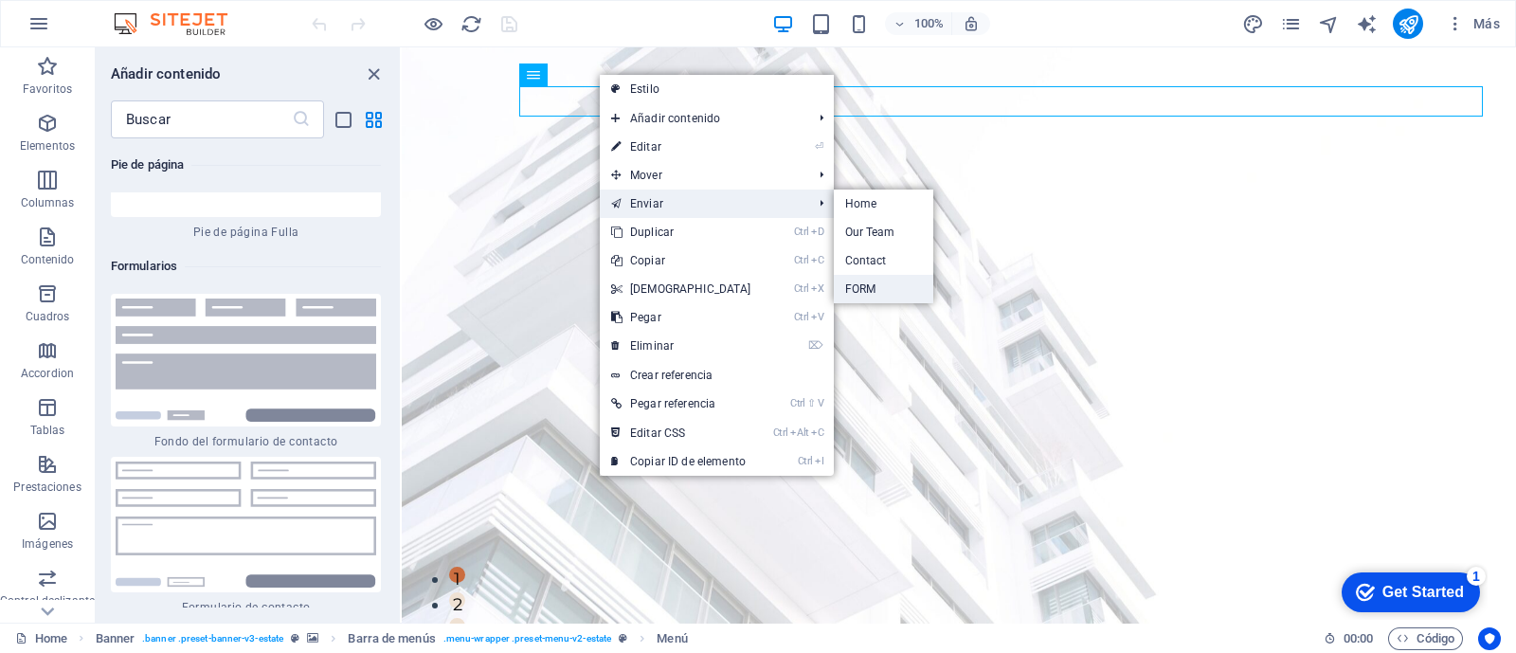
click at [875, 285] on link "FORM" at bounding box center [883, 289] width 99 height 28
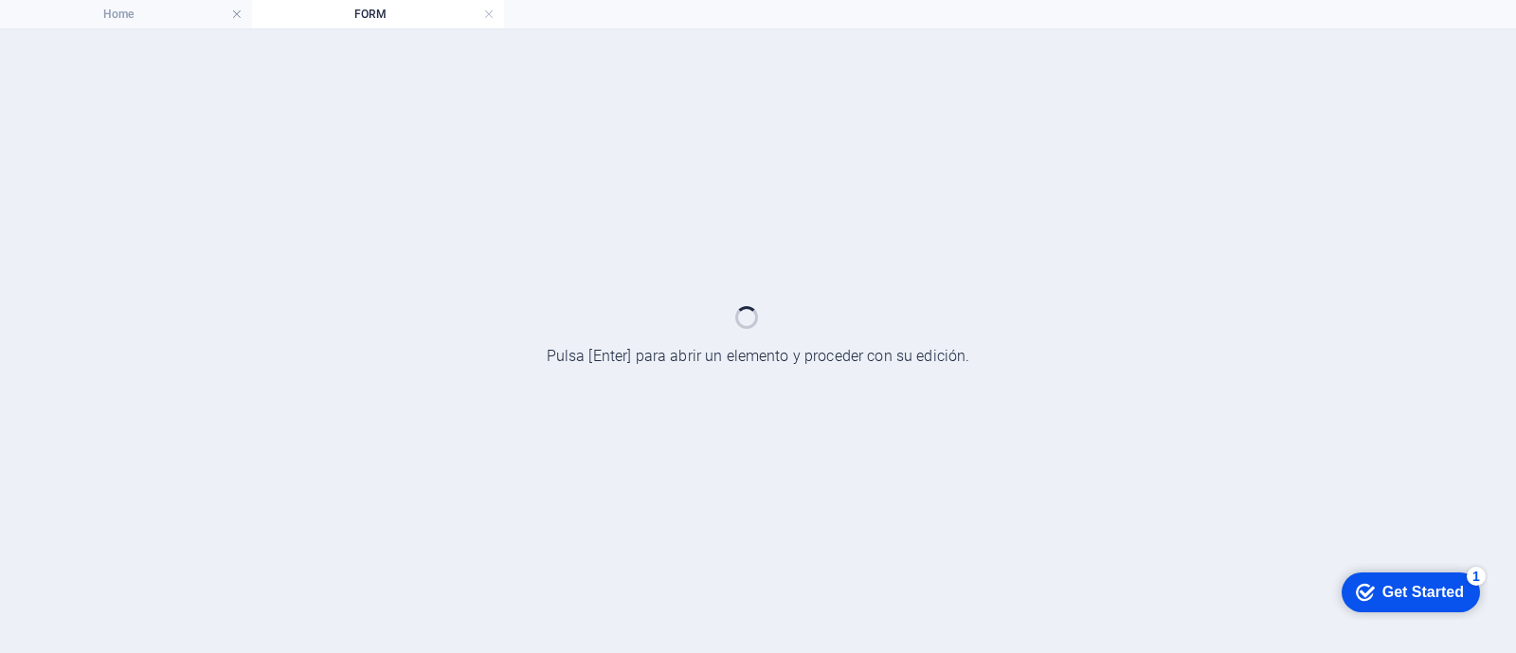
select select
select select "1"
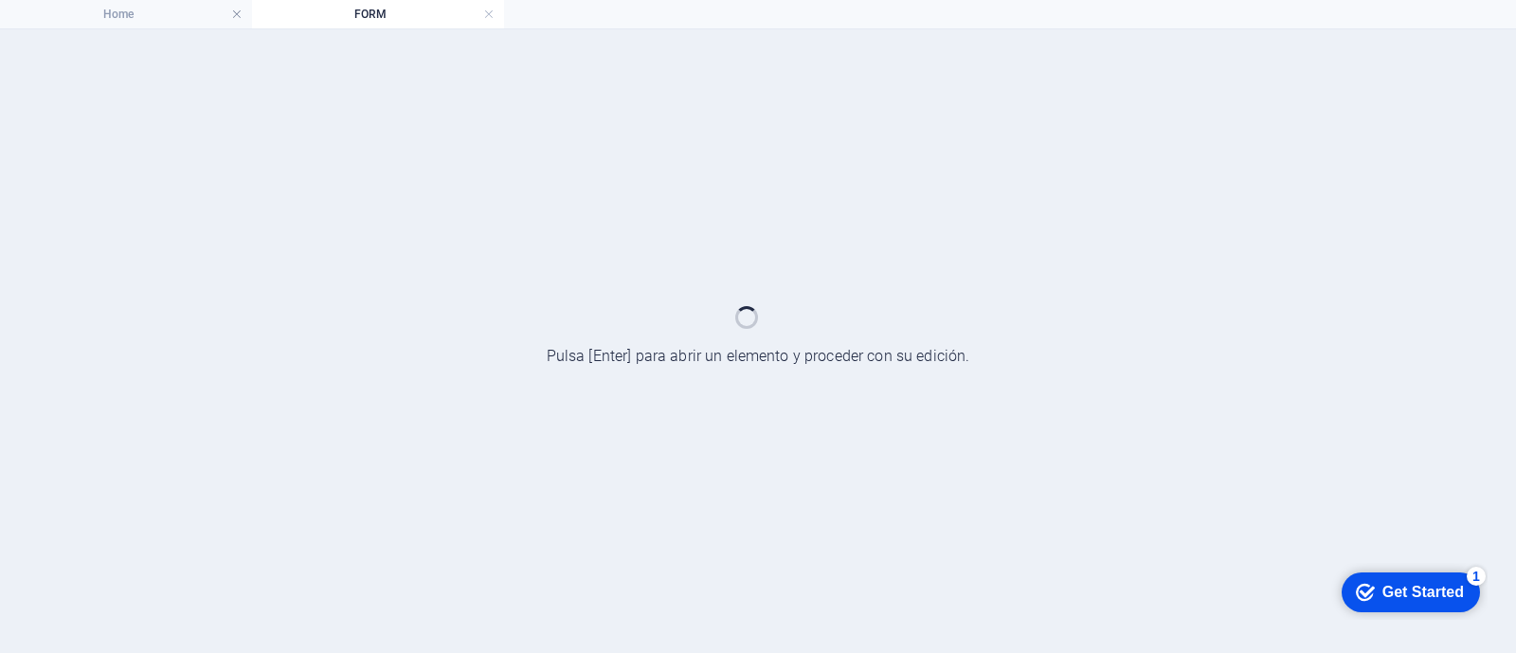
select select
select select "2"
select select
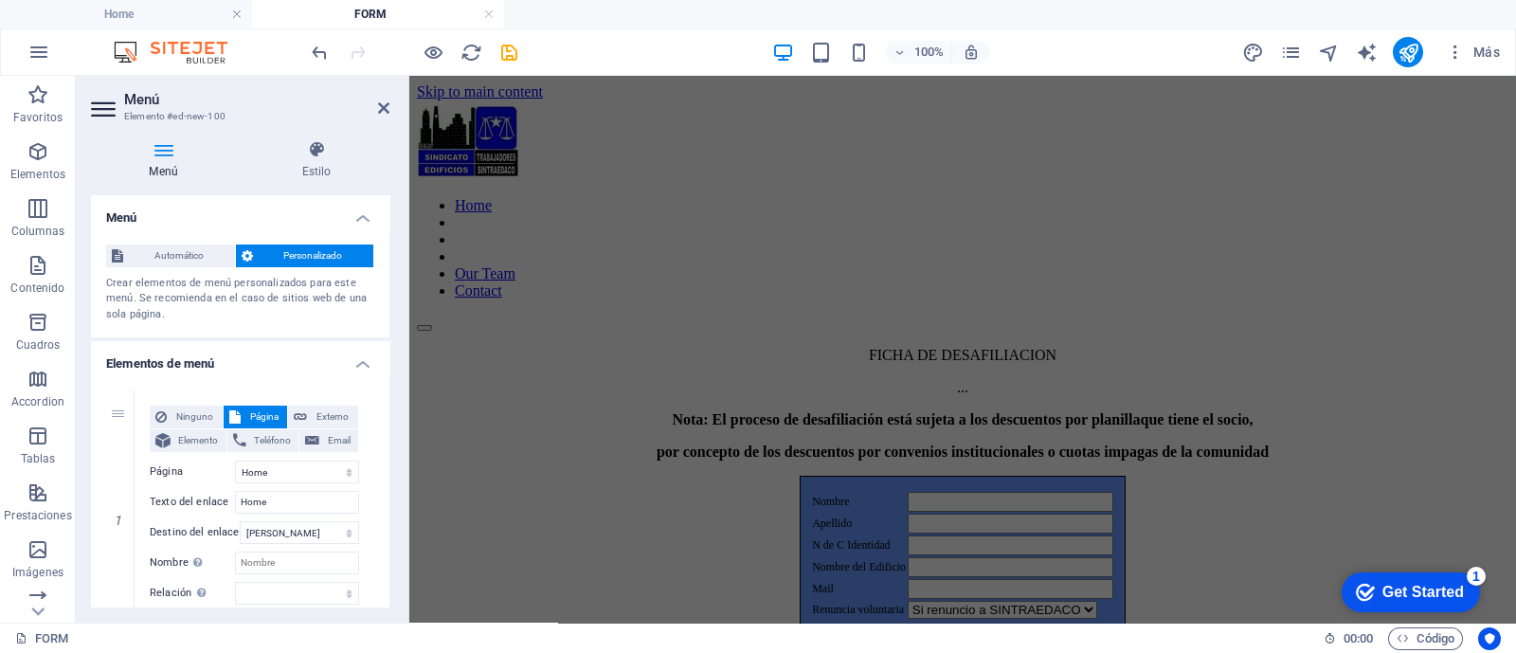
click at [628, 56] on div "100% Más" at bounding box center [907, 52] width 1199 height 30
click at [635, 154] on div "Home Our Team Contact" at bounding box center [962, 215] width 1091 height 231
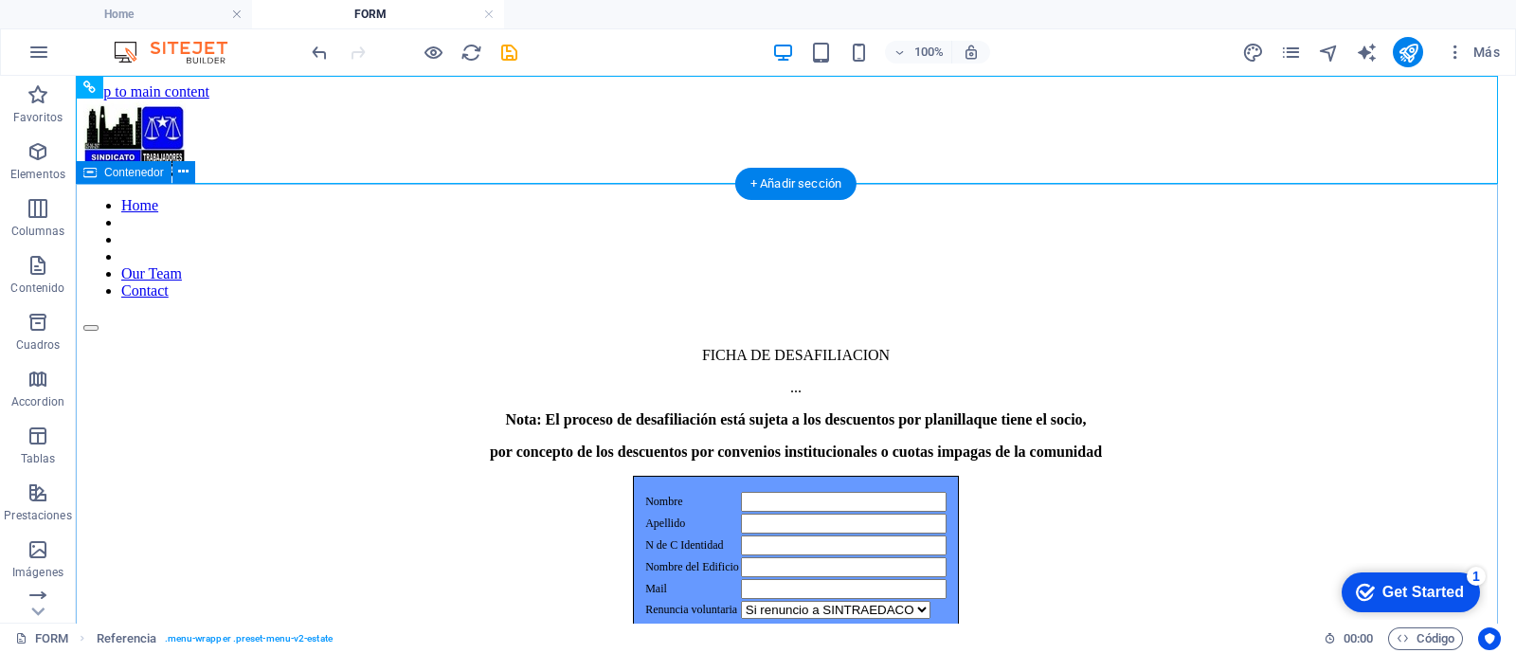
click at [1364, 347] on div "FICHA DE DESAFILIACION ... Nota: El proceso de desafiliación está sujeta a los …" at bounding box center [795, 552] width 1425 height 411
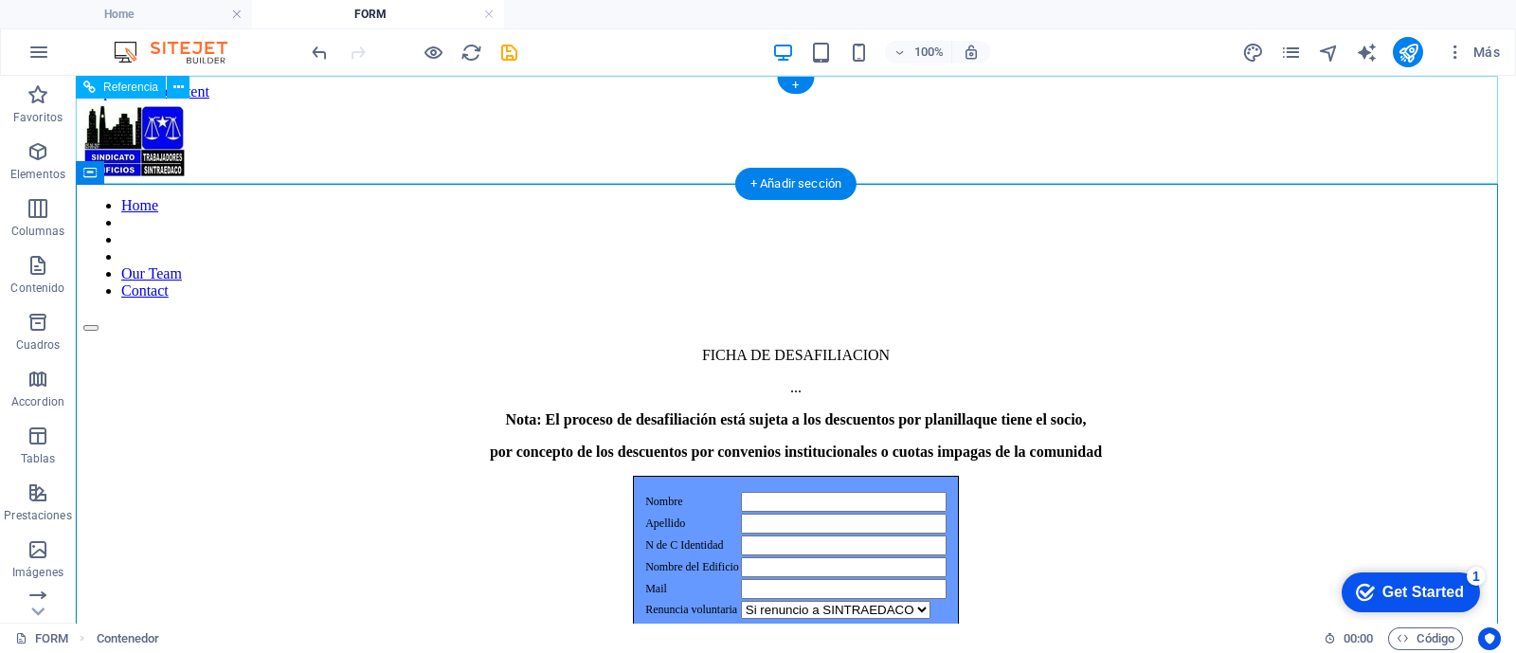
click at [1288, 197] on nav "Home Our Team Contact" at bounding box center [795, 248] width 1425 height 102
click at [1108, 197] on nav "Home Our Team Contact" at bounding box center [795, 248] width 1425 height 102
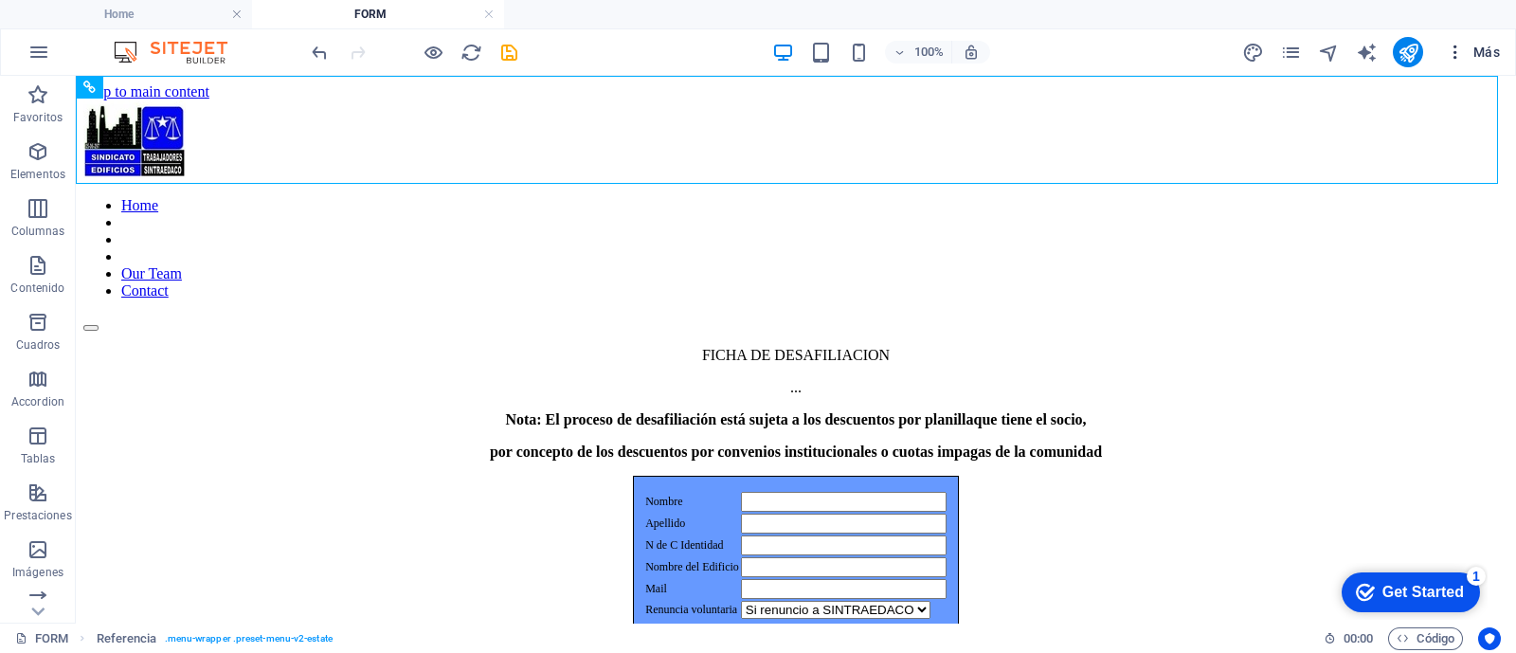
click at [1492, 53] on span "Más" at bounding box center [1473, 52] width 54 height 19
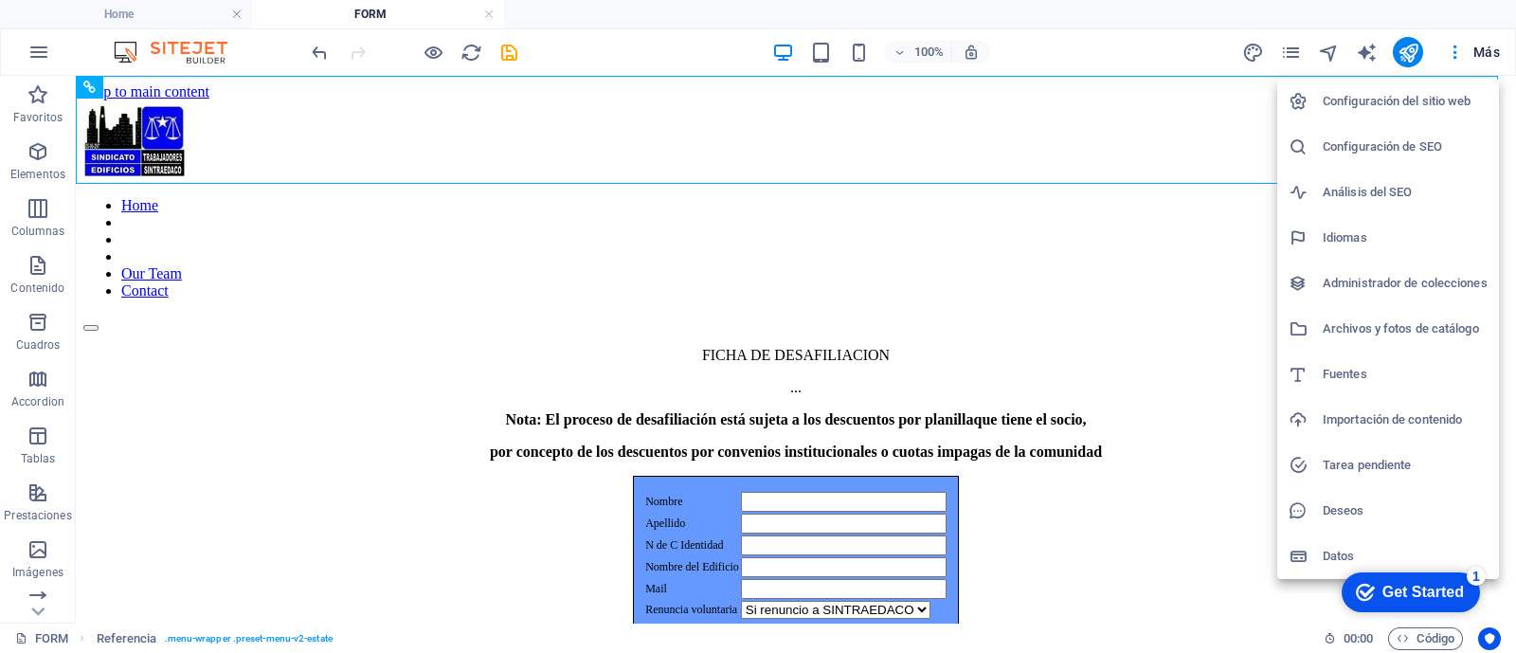
click at [1035, 230] on div at bounding box center [758, 326] width 1516 height 653
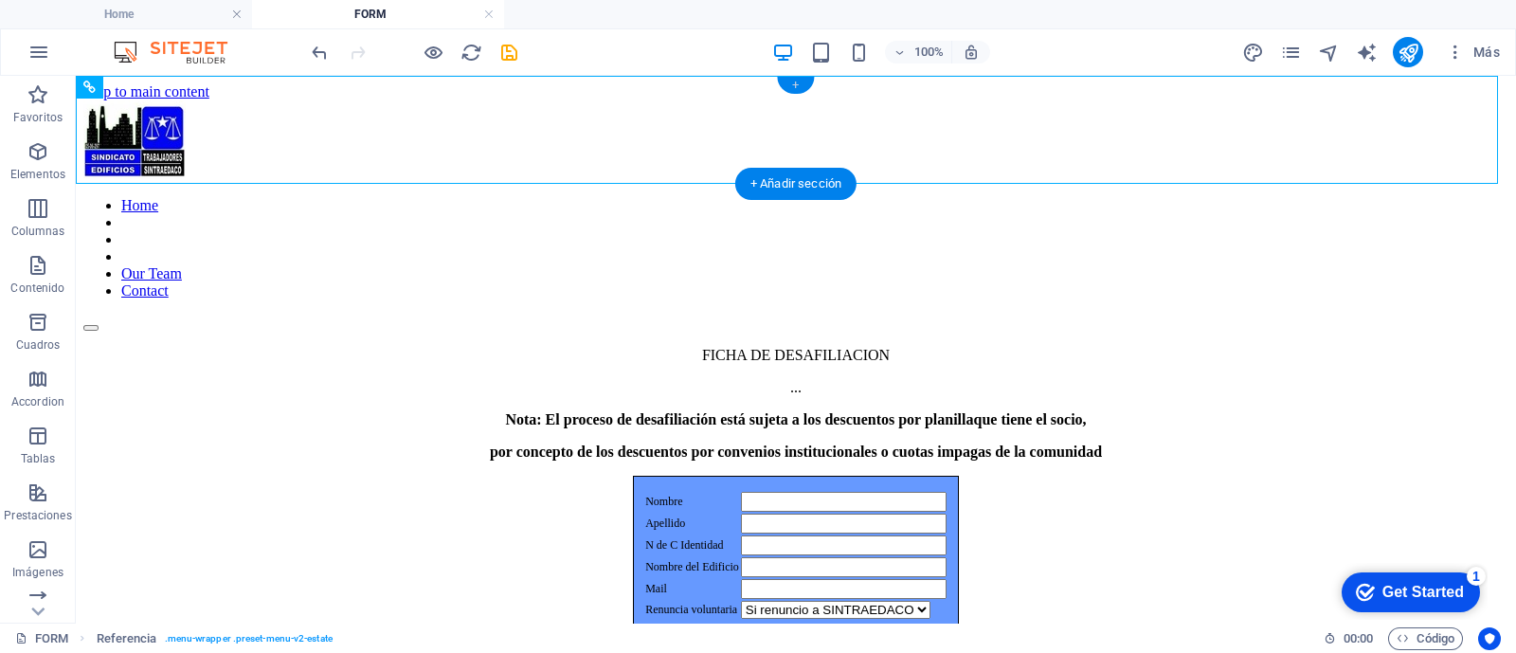
click at [796, 83] on div "+" at bounding box center [795, 85] width 37 height 17
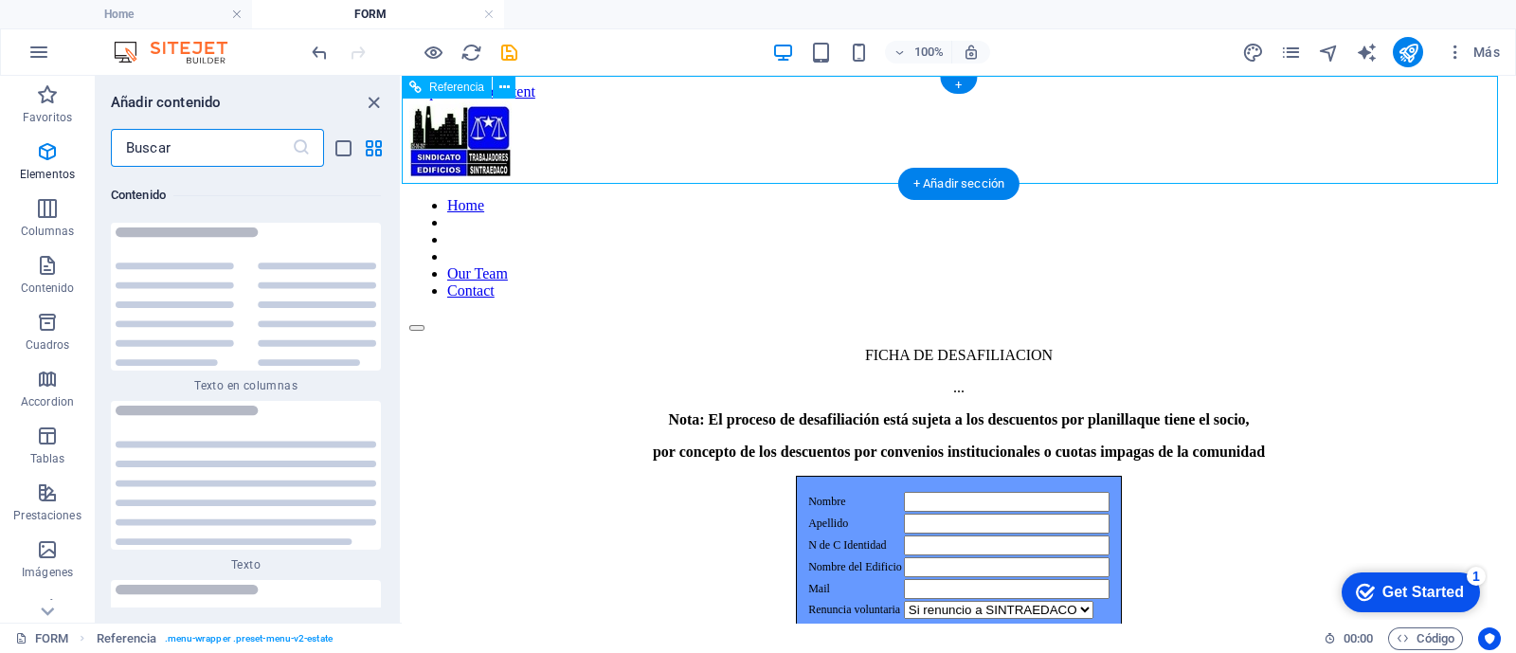
scroll to position [6430, 0]
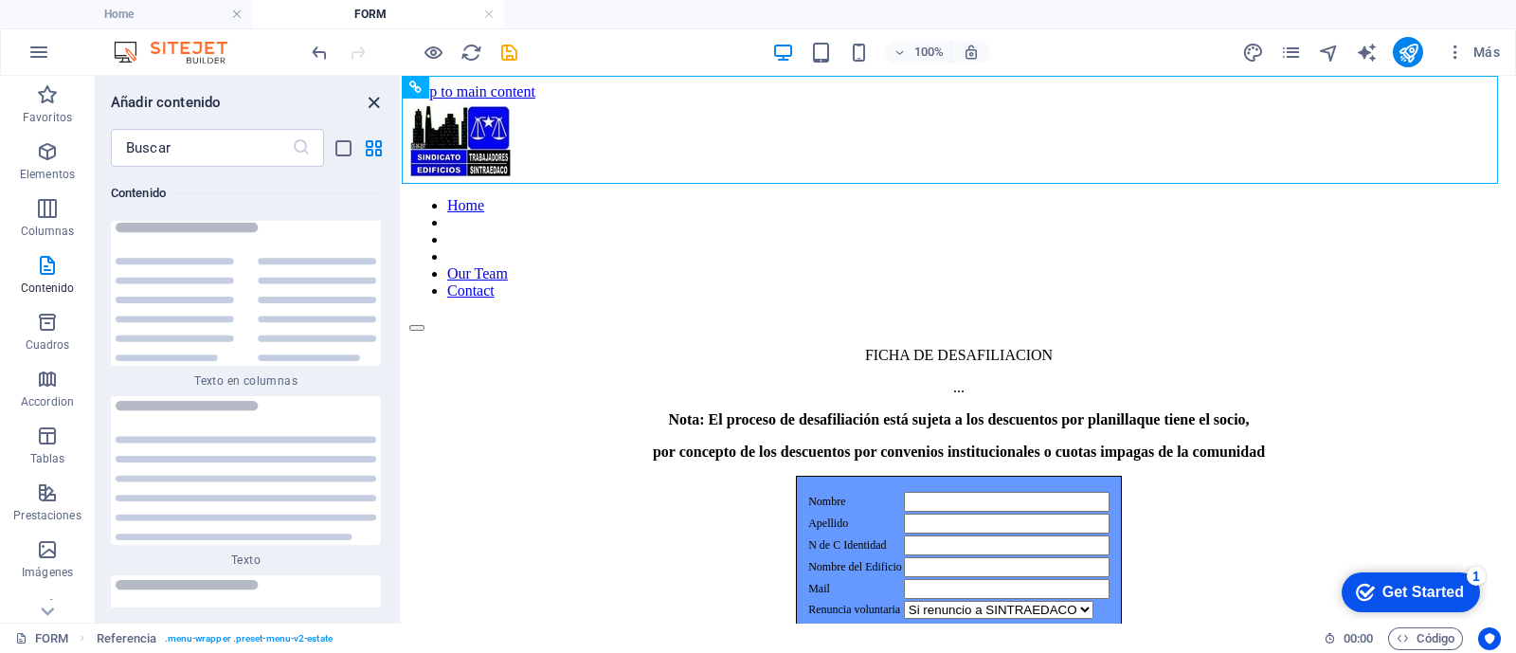
click at [369, 100] on icon "close panel" at bounding box center [374, 103] width 22 height 22
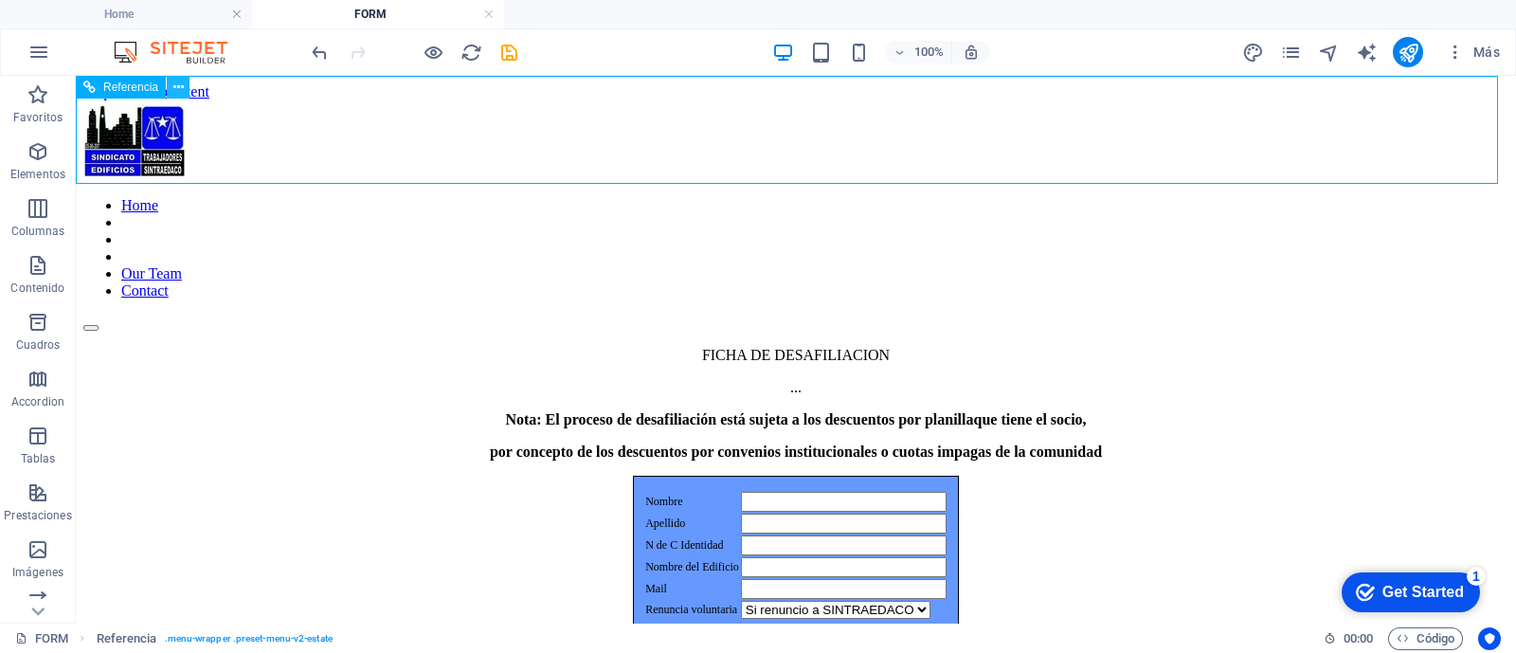
click at [175, 87] on icon at bounding box center [178, 88] width 10 height 20
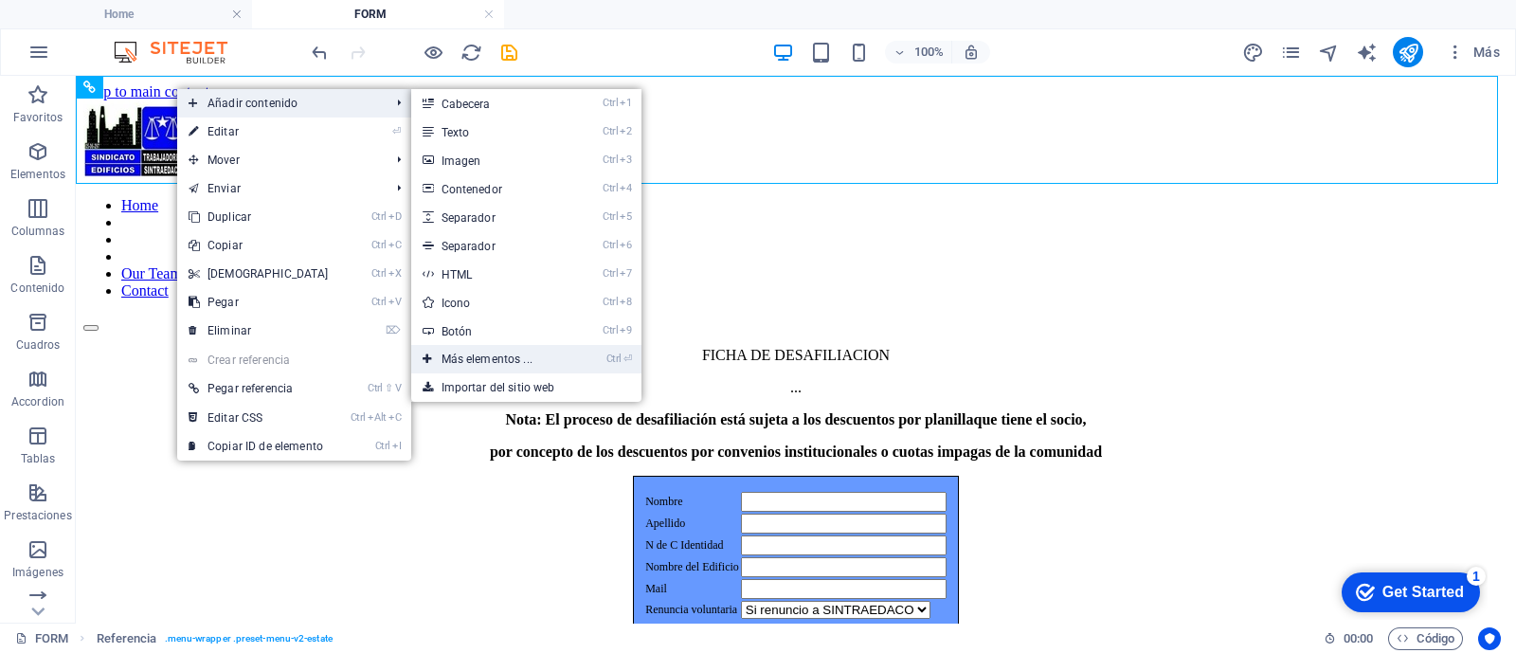
click at [512, 364] on link "Ctrl ⏎ Más elementos ..." at bounding box center [490, 359] width 159 height 28
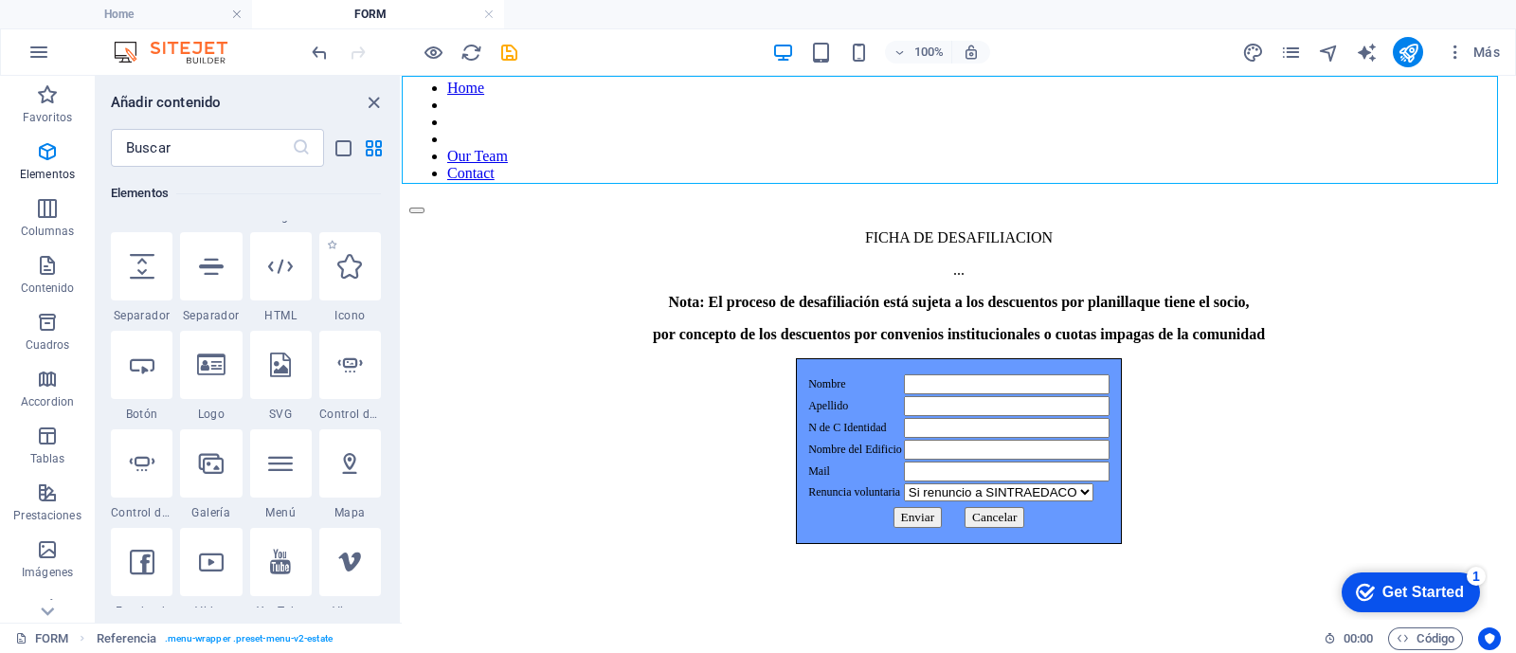
scroll to position [356, 0]
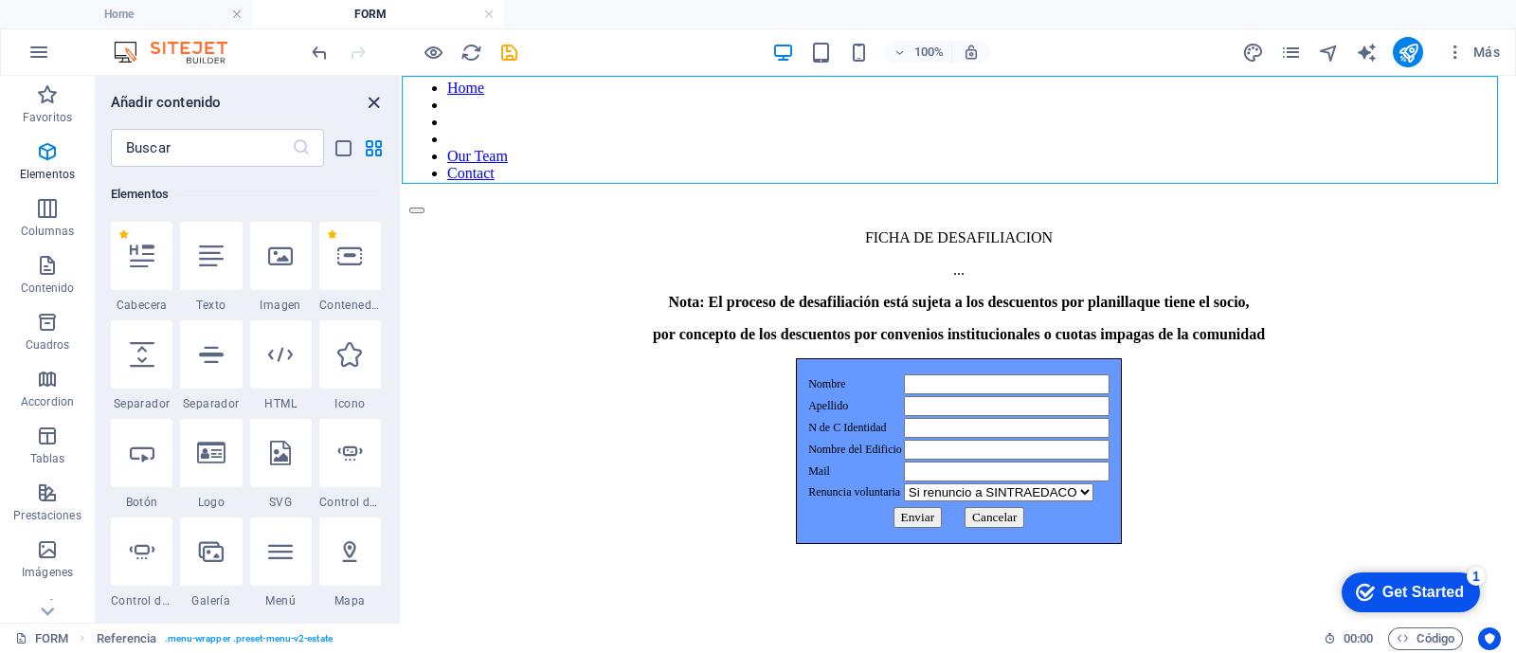
click at [372, 106] on icon "close panel" at bounding box center [374, 103] width 22 height 22
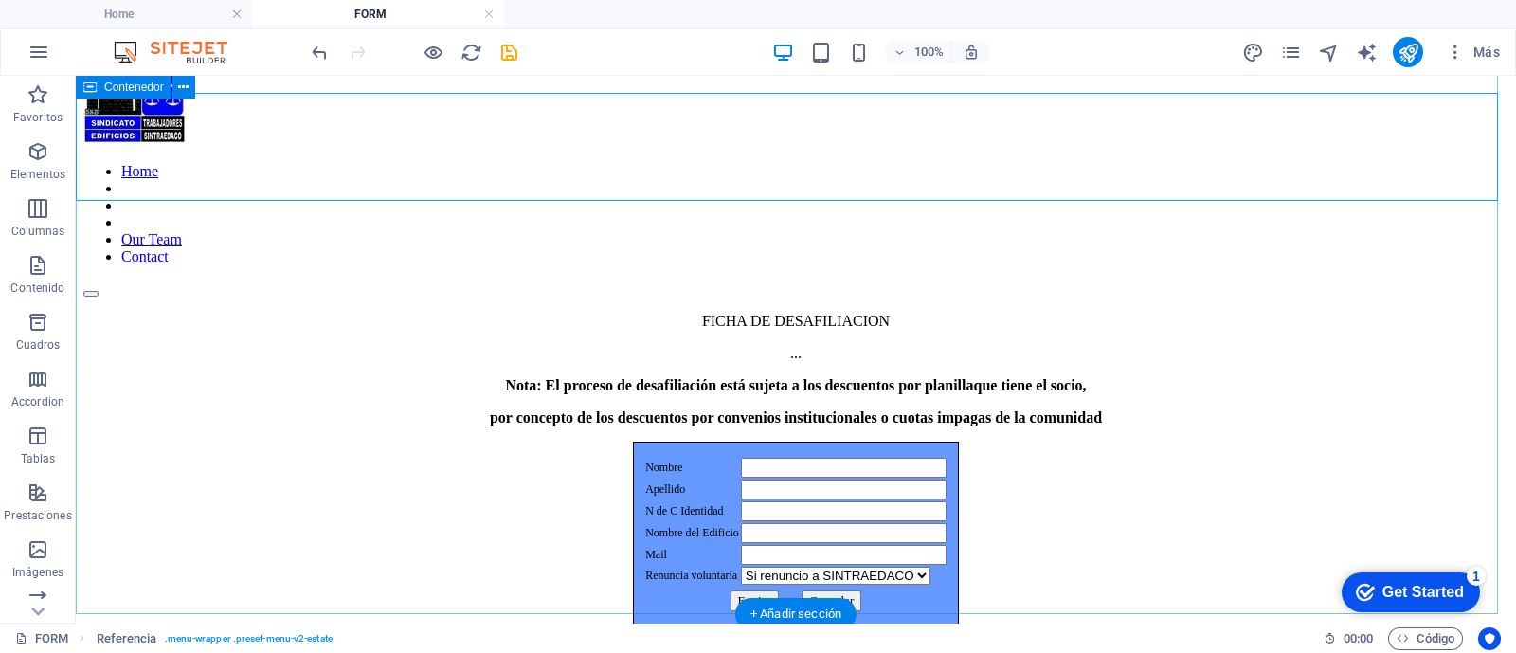
scroll to position [0, 0]
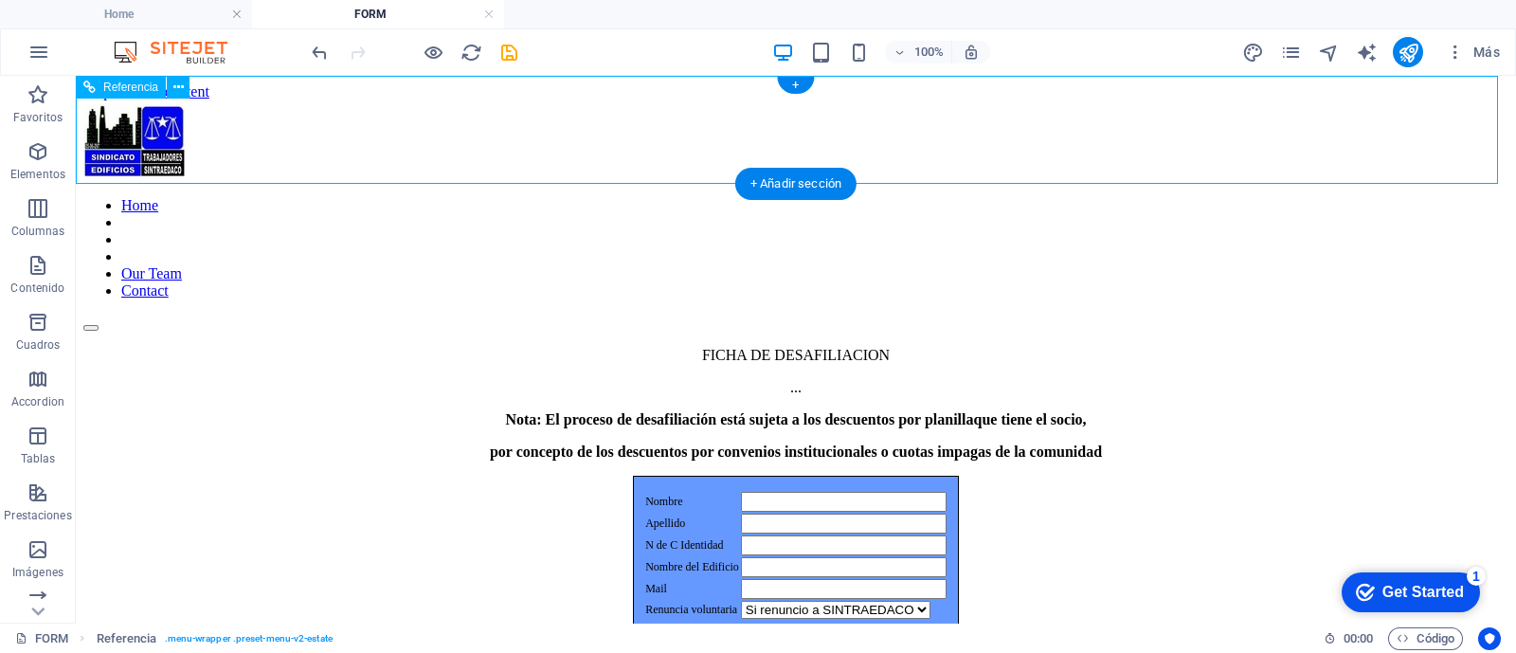
click at [1281, 197] on nav "Home Our Team Contact" at bounding box center [795, 248] width 1425 height 102
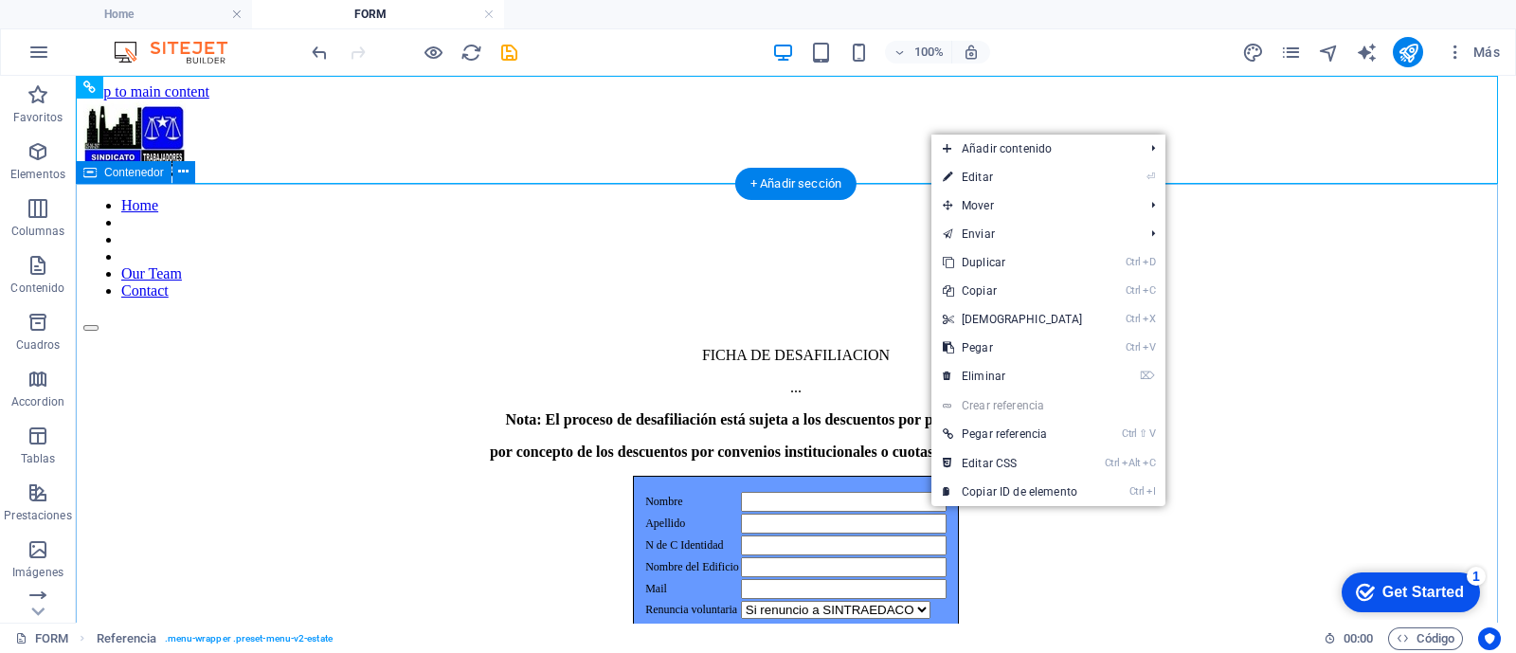
click at [1359, 347] on div "FICHA DE DESAFILIACION ... Nota: El proceso de desafiliación está sujeta a los …" at bounding box center [795, 552] width 1425 height 411
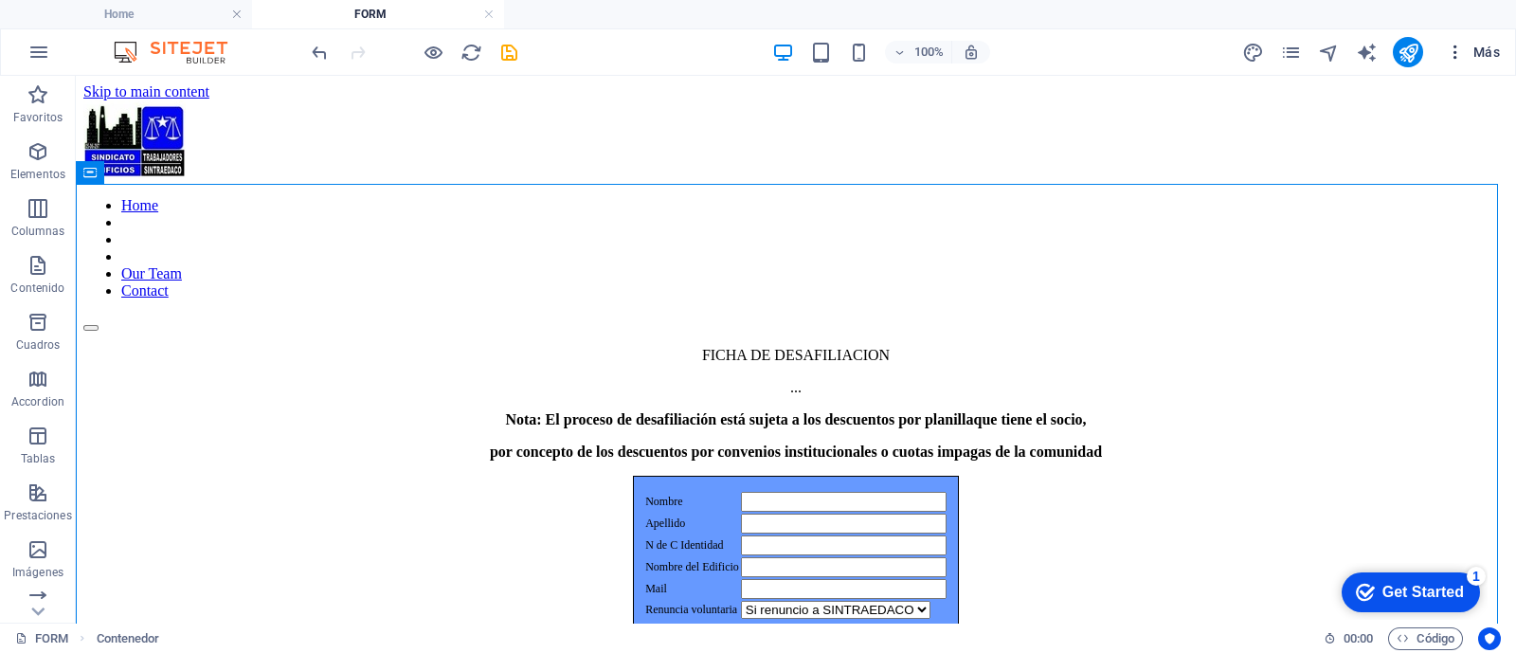
click at [1477, 50] on span "Más" at bounding box center [1473, 52] width 54 height 19
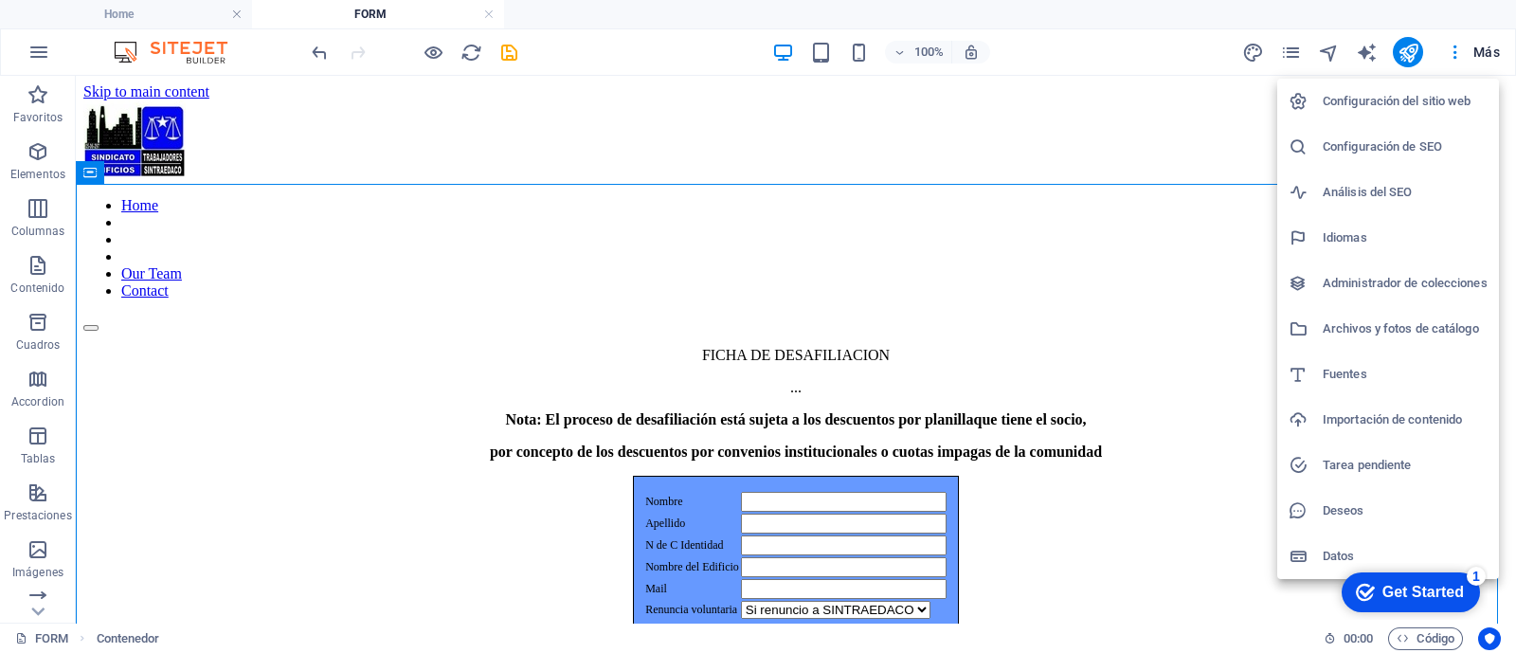
click at [930, 134] on div at bounding box center [758, 326] width 1516 height 653
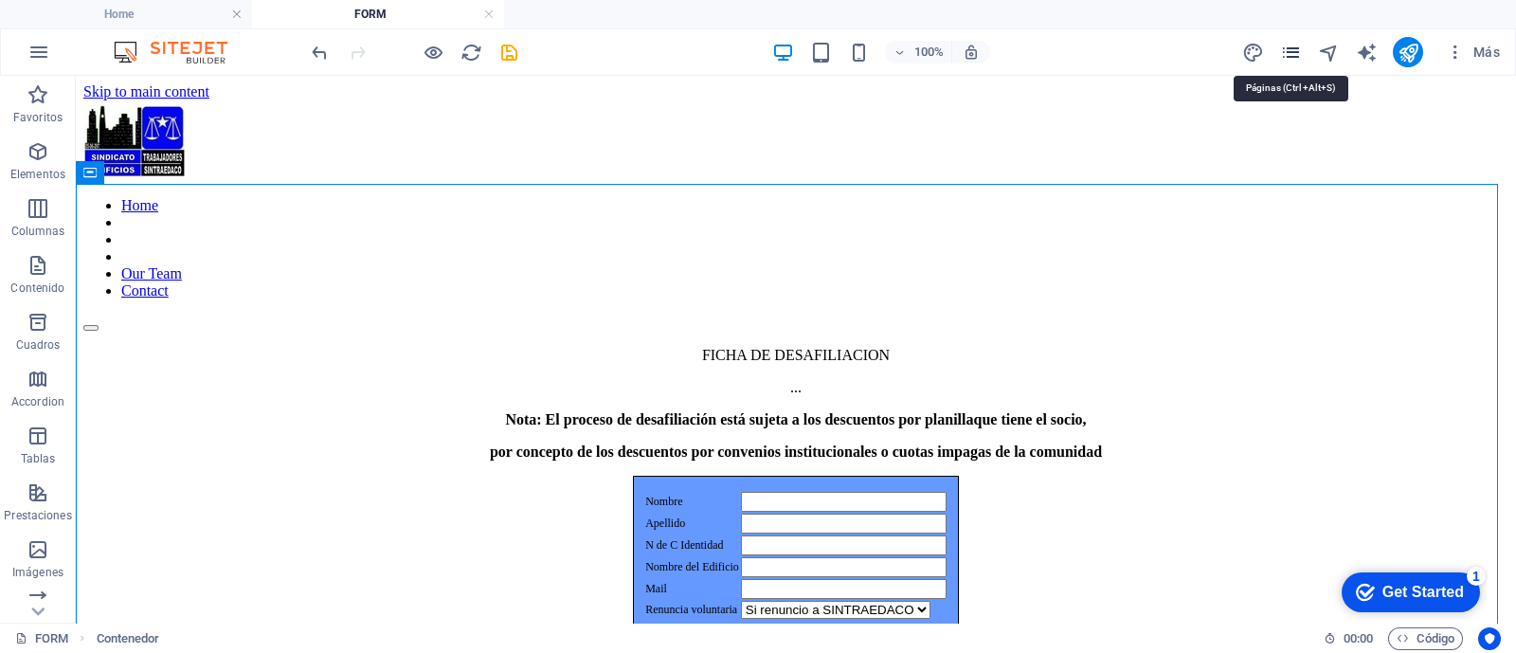
click at [1293, 49] on icon "pages" at bounding box center [1291, 53] width 22 height 22
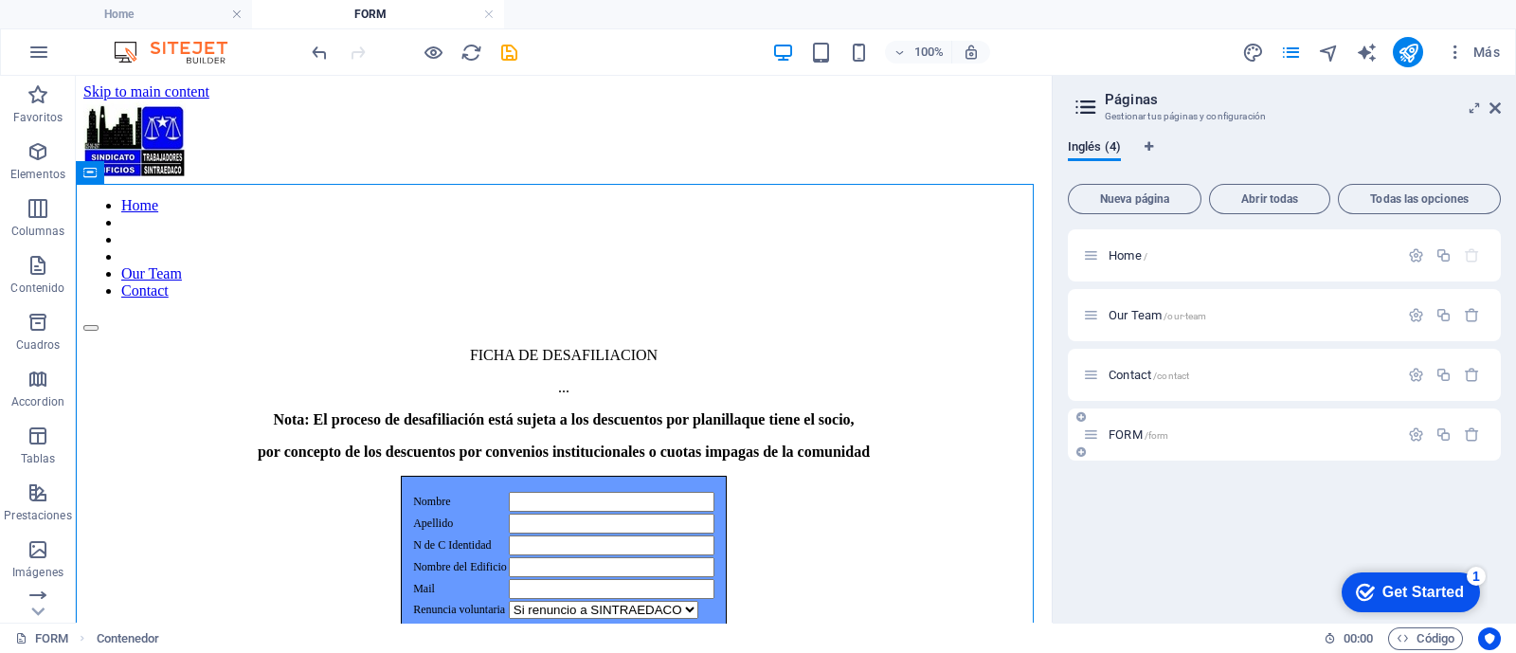
click at [1252, 438] on p "FORM /form" at bounding box center [1250, 434] width 284 height 12
click at [1284, 434] on p "FORM /form" at bounding box center [1250, 434] width 284 height 12
click at [1285, 434] on p "FORM /form" at bounding box center [1250, 434] width 284 height 12
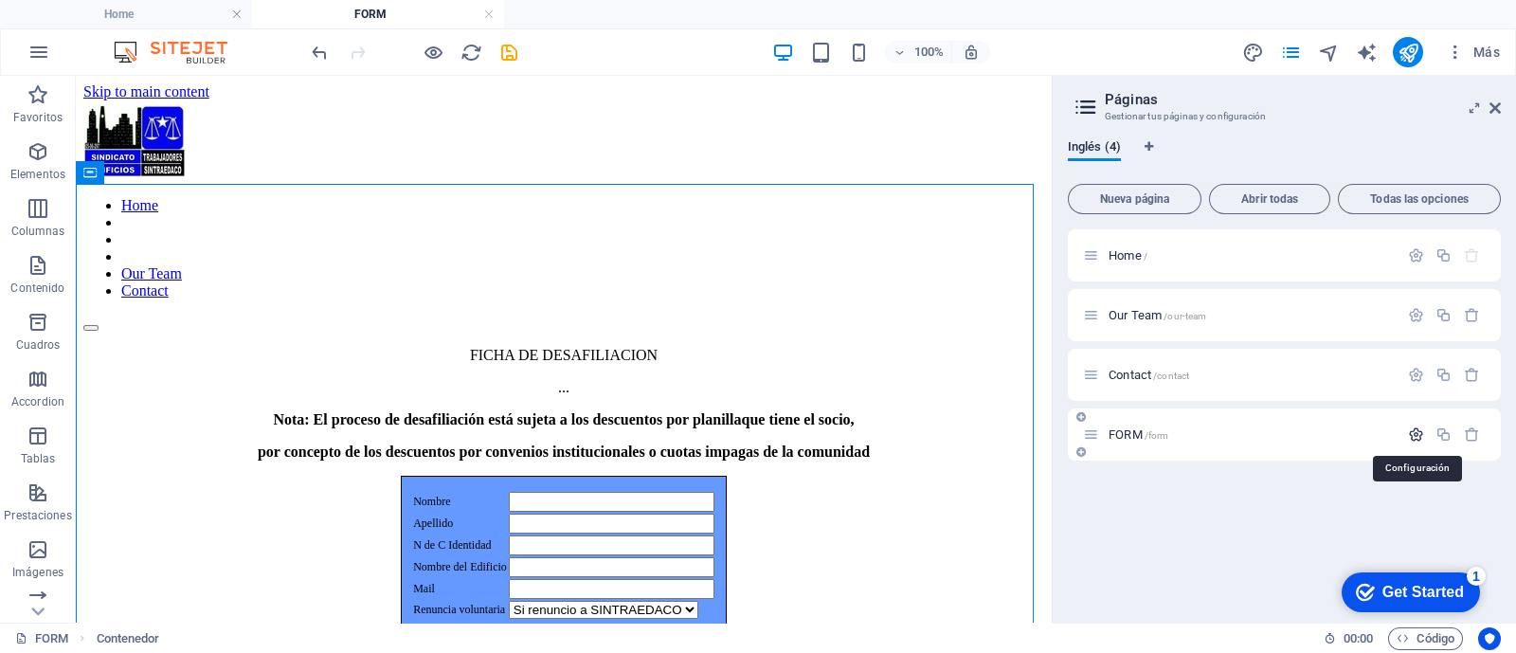
click at [1414, 434] on icon "button" at bounding box center [1416, 434] width 16 height 16
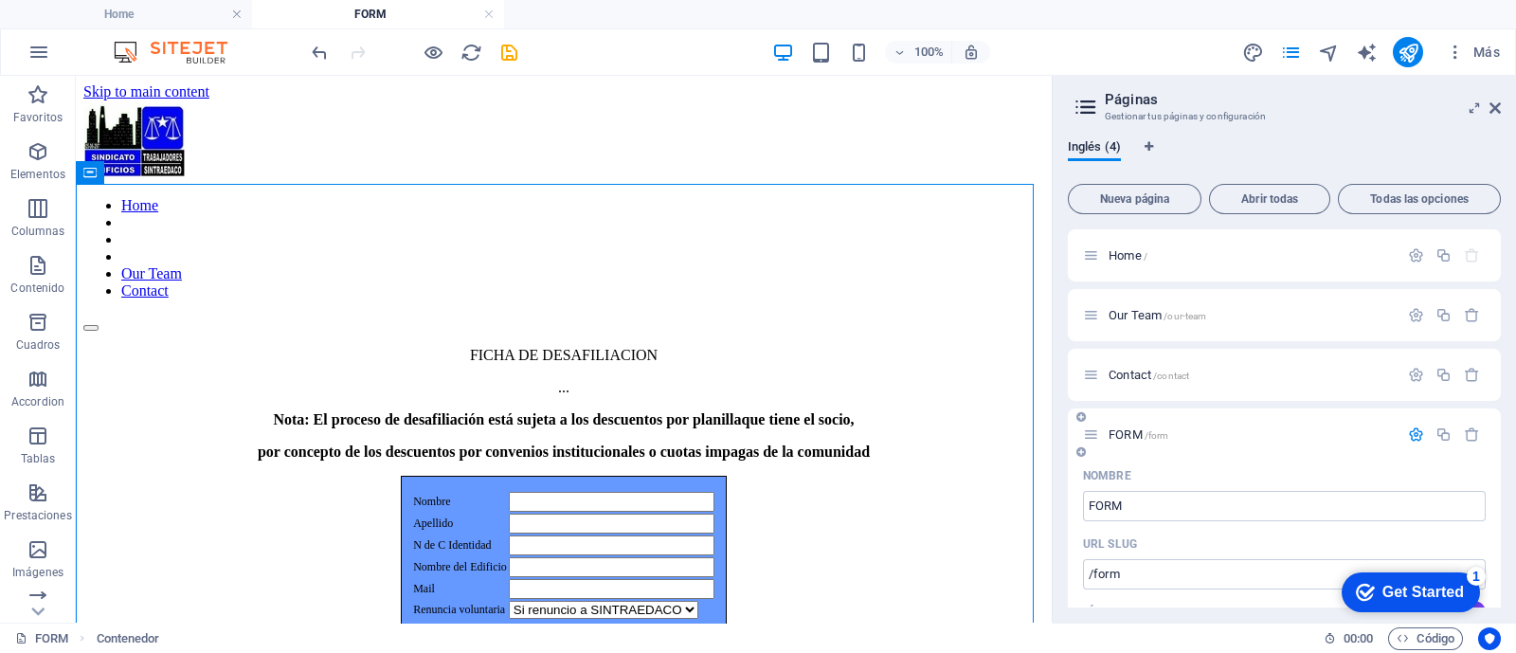
click at [1078, 417] on icon at bounding box center [1080, 416] width 9 height 11
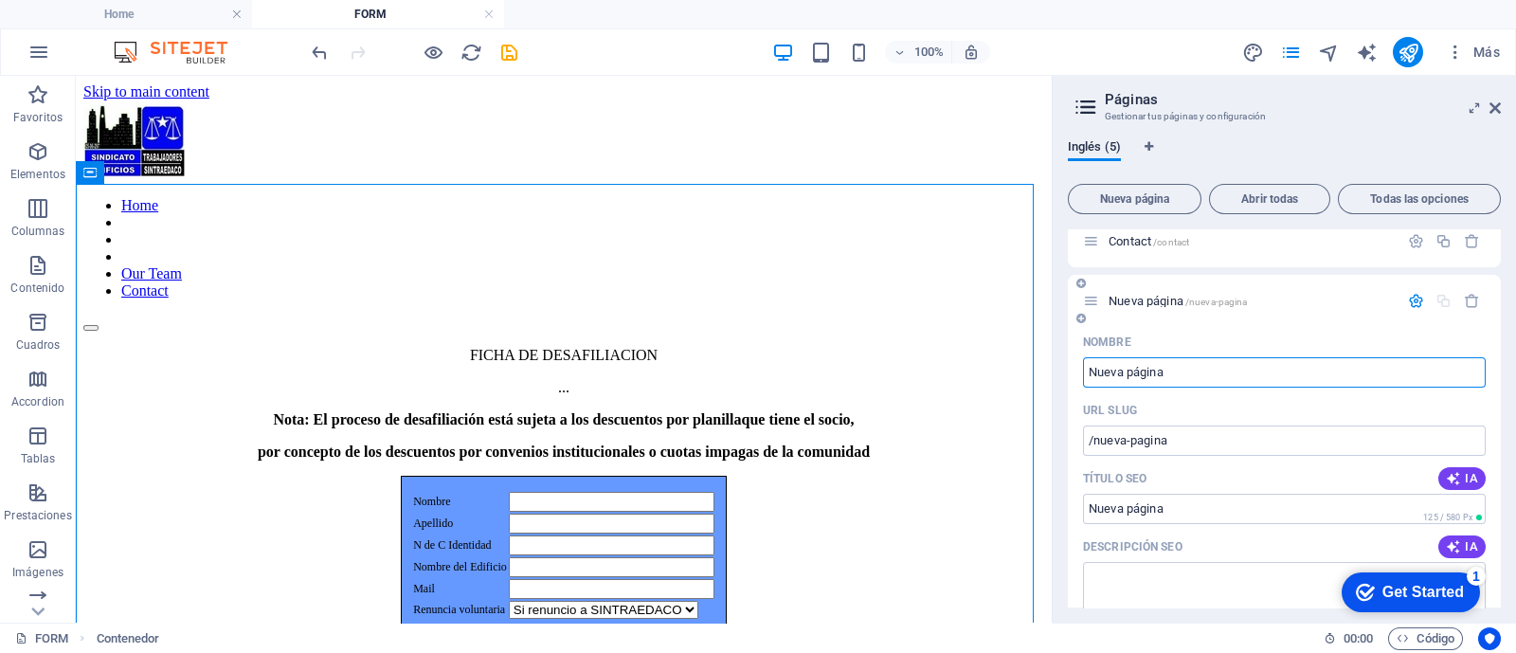
scroll to position [117, 0]
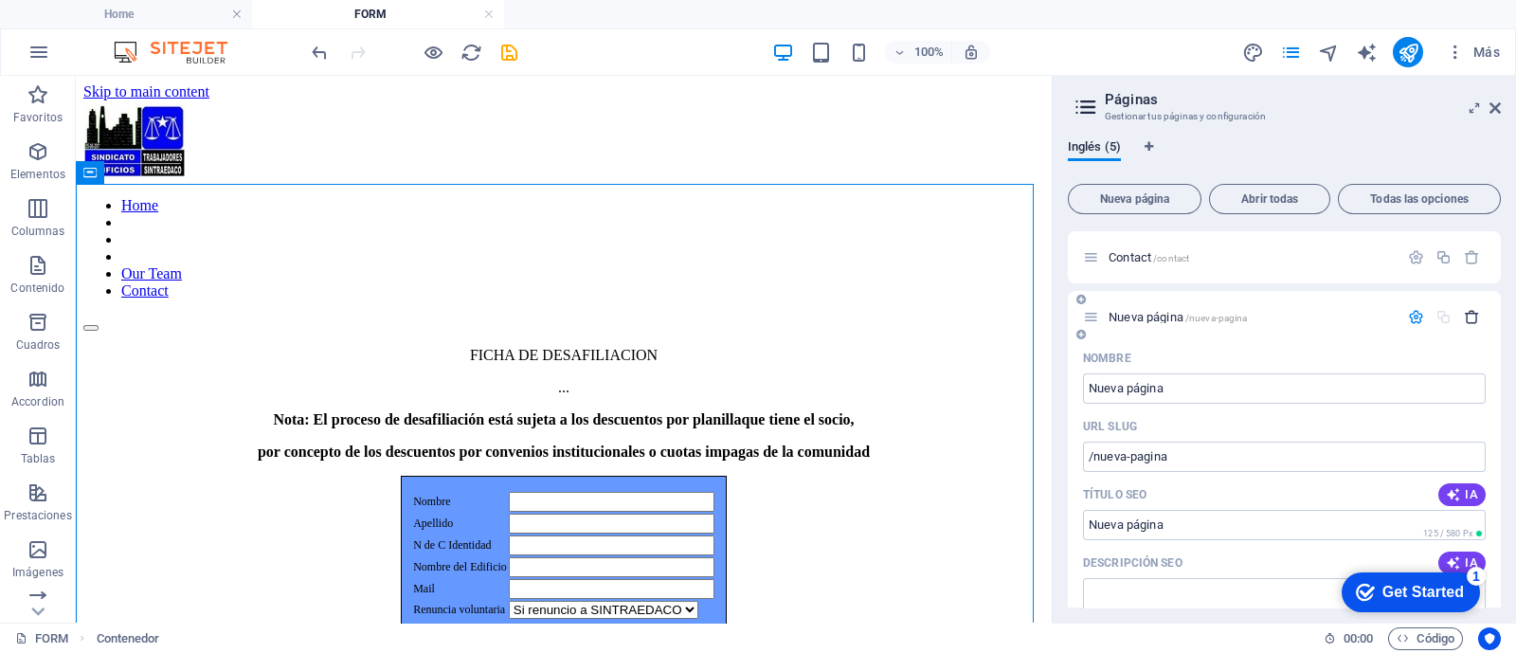
click at [1468, 315] on icon "button" at bounding box center [1472, 317] width 16 height 16
click at [1092, 320] on icon at bounding box center [1091, 317] width 16 height 16
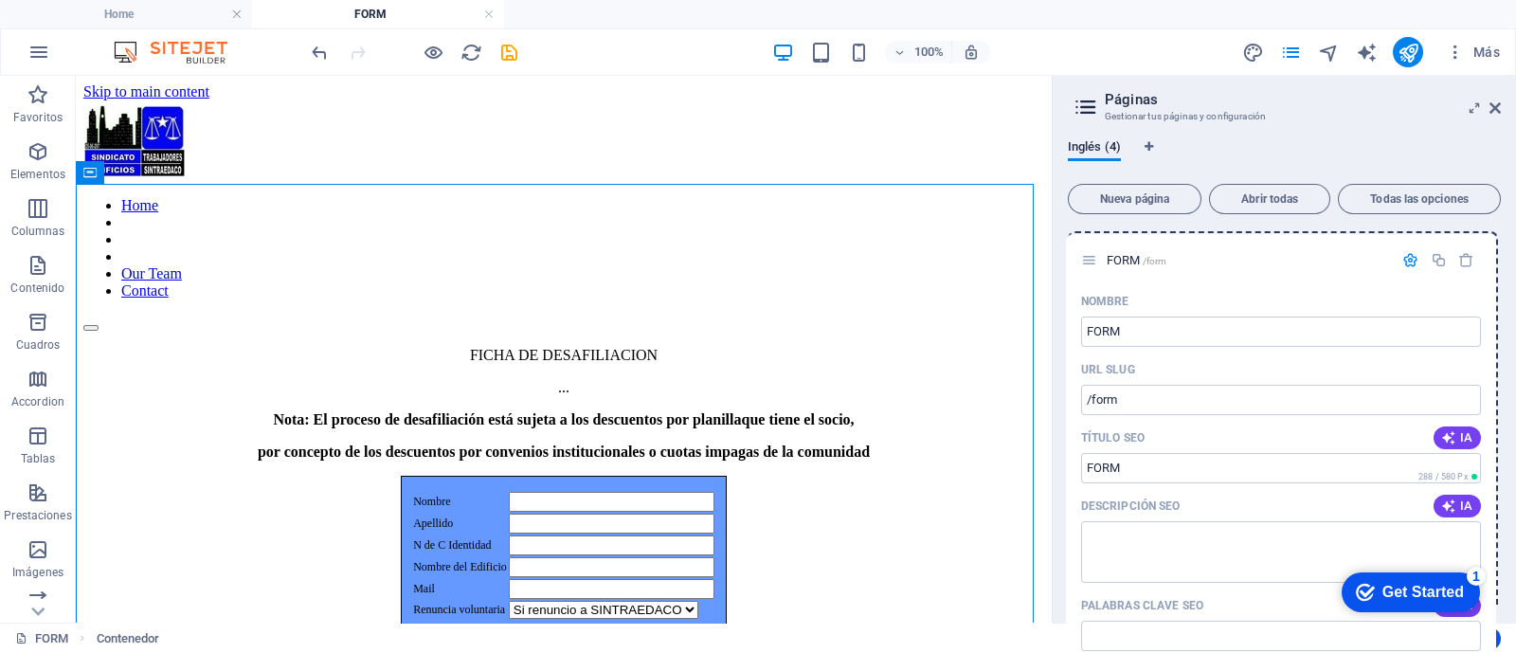
drag, startPoint x: 1089, startPoint y: 323, endPoint x: 1087, endPoint y: 259, distance: 64.4
click at [1087, 259] on div "Home / Our Team /our-team Contact /contact FORM /form Nombre FORM ​ URL SLUG /f…" at bounding box center [1284, 580] width 433 height 937
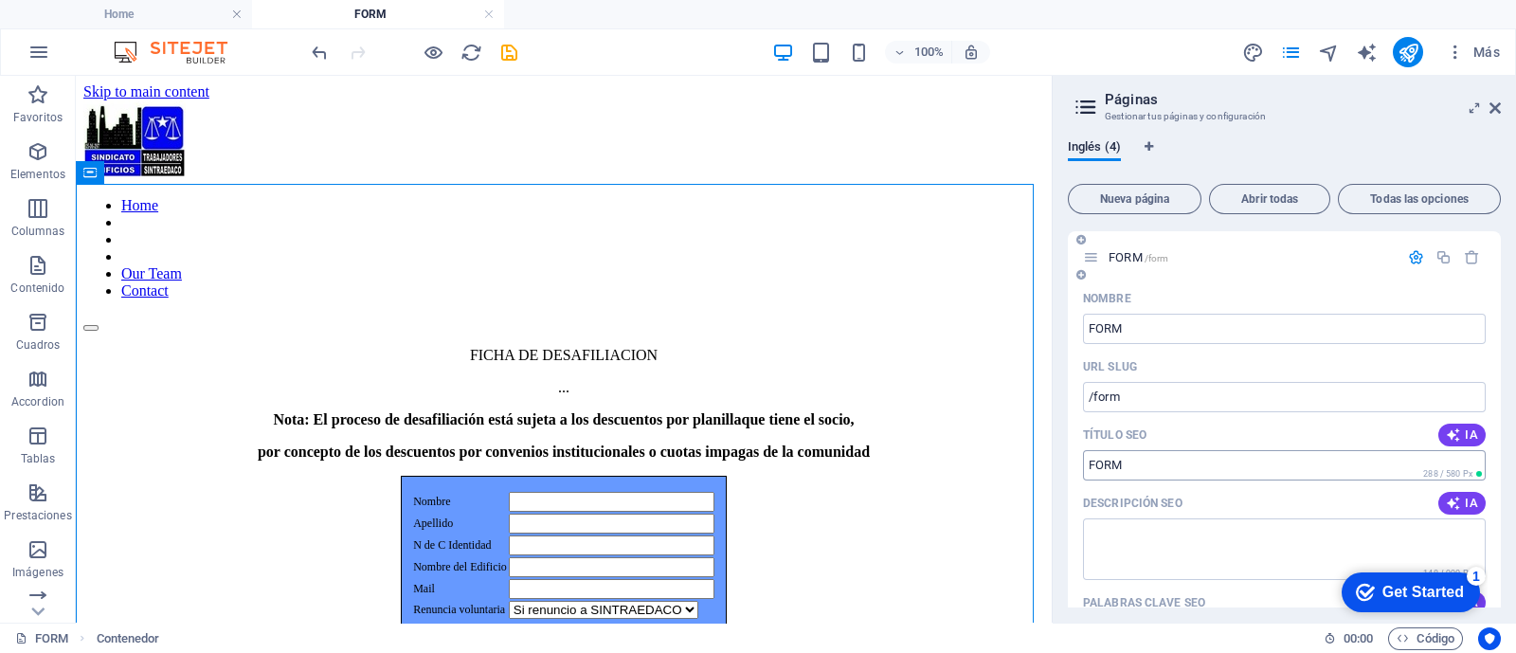
scroll to position [0, 0]
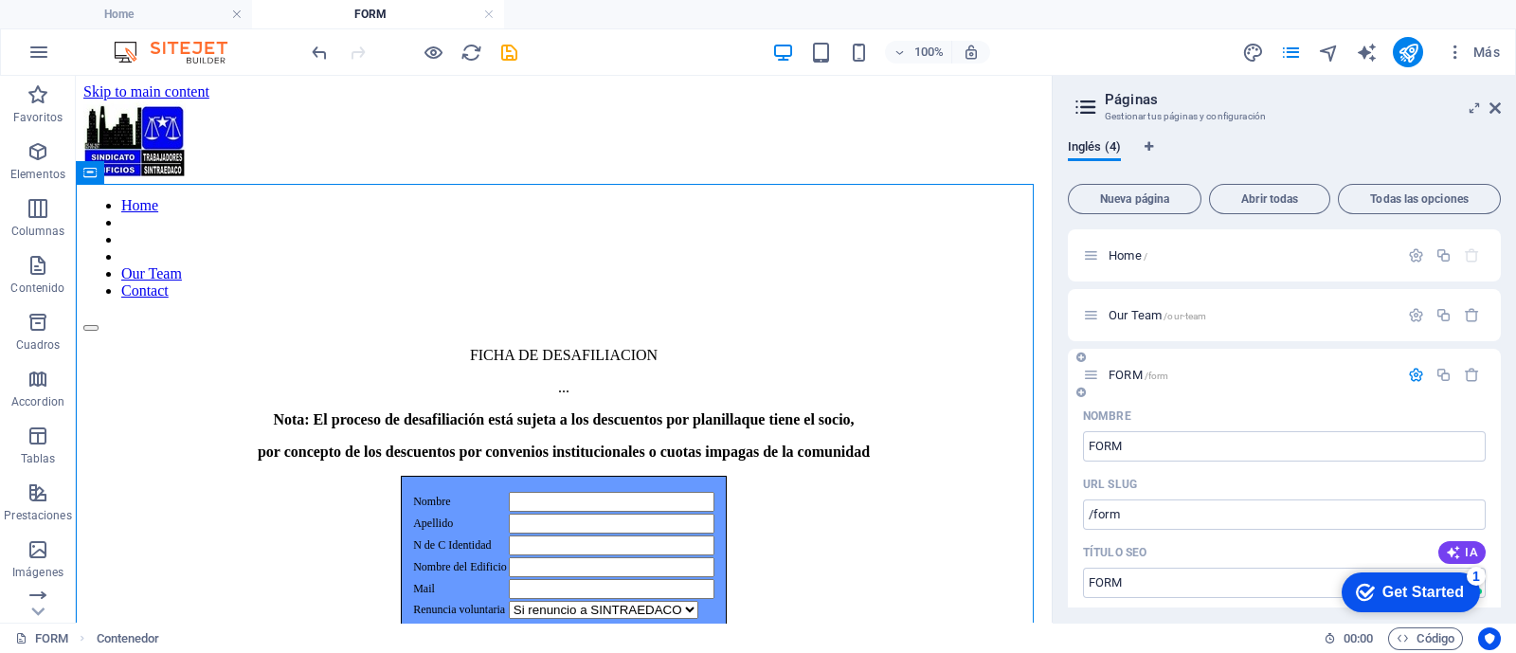
click at [1296, 377] on p "FORM /form" at bounding box center [1250, 374] width 284 height 12
click at [1283, 320] on p "Our Team /our-team" at bounding box center [1250, 315] width 284 height 12
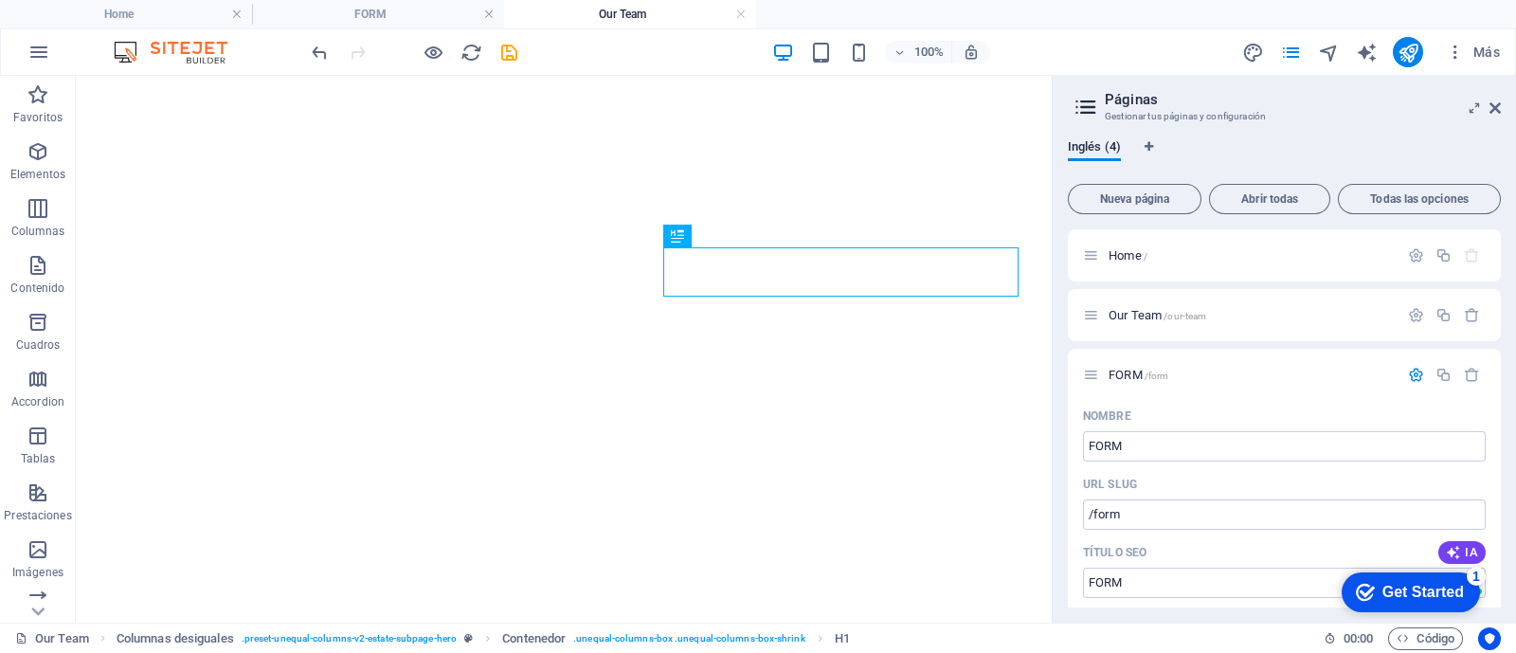
click at [1290, 218] on div "Nueva página Abrir todas Todas las opciones Home / Our Team /our-team FORM /for…" at bounding box center [1284, 391] width 433 height 431
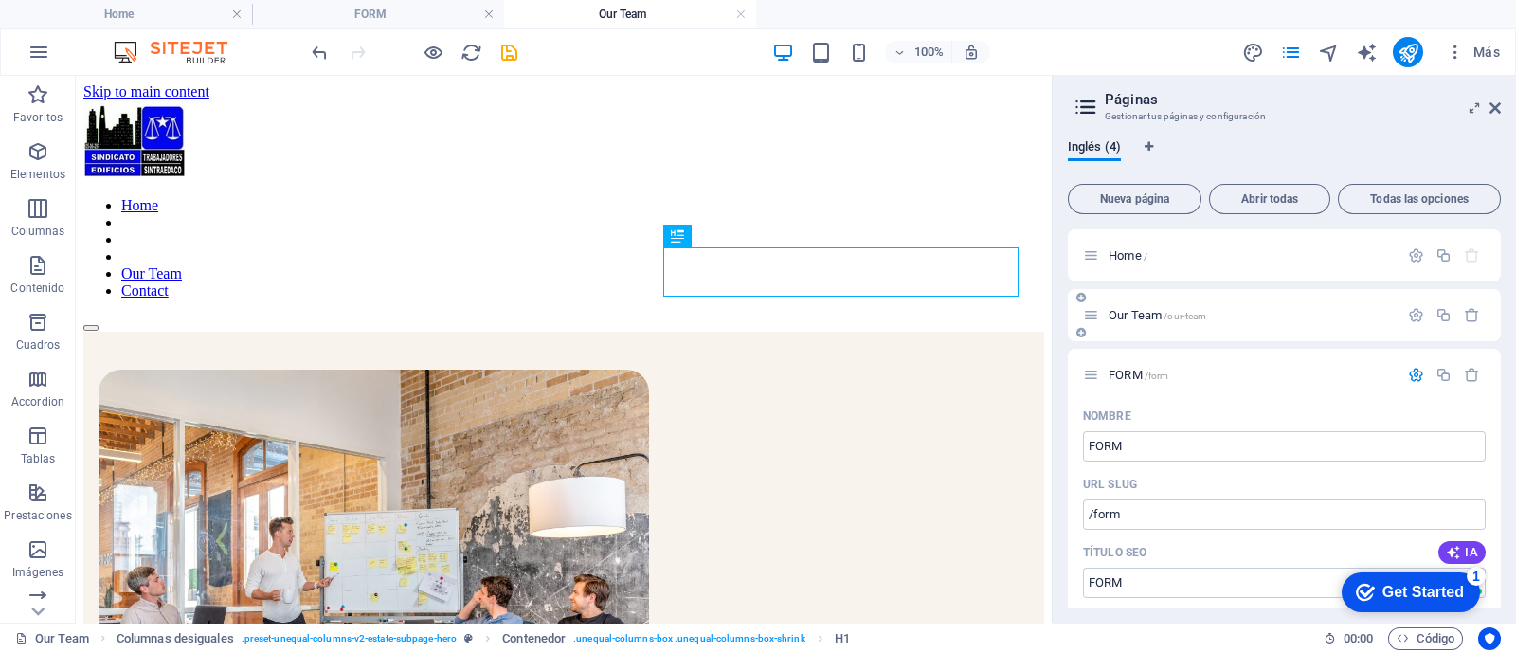
click at [1263, 314] on p "Our Team /our-team" at bounding box center [1250, 315] width 284 height 12
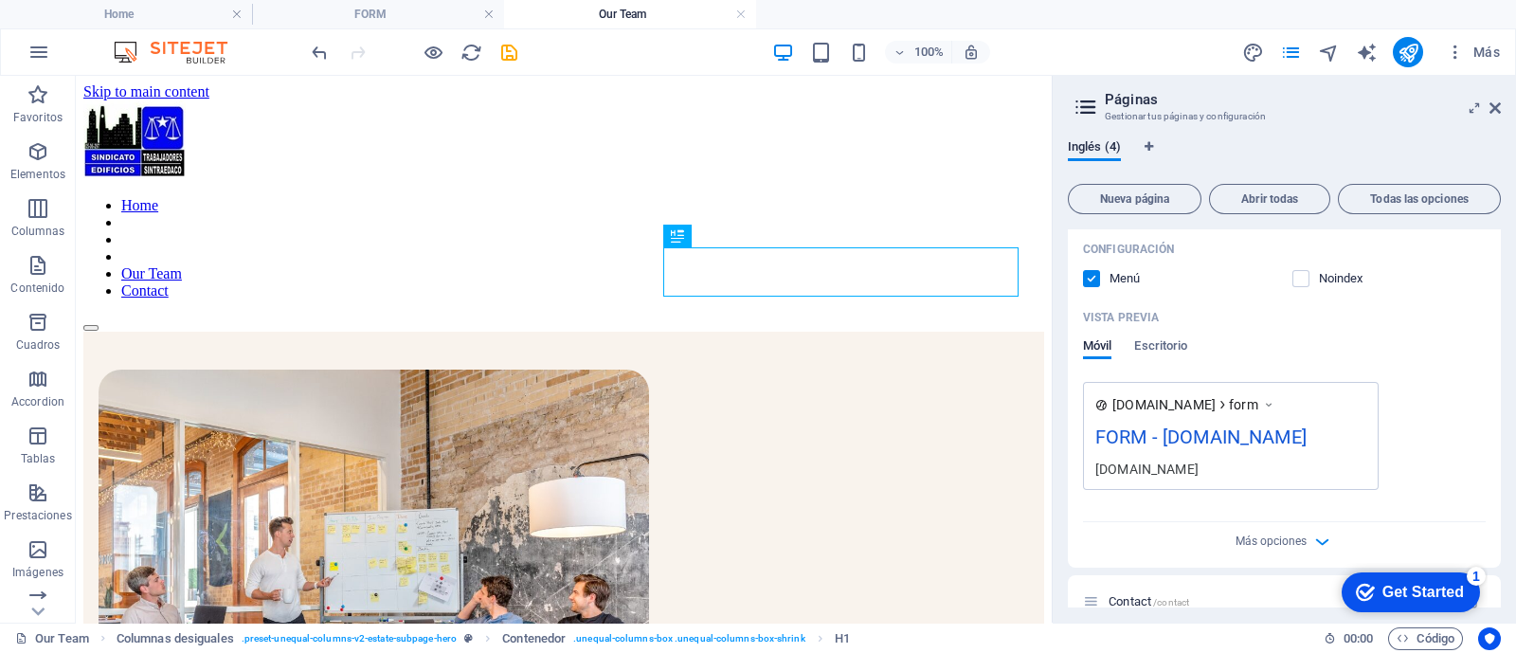
scroll to position [566, 0]
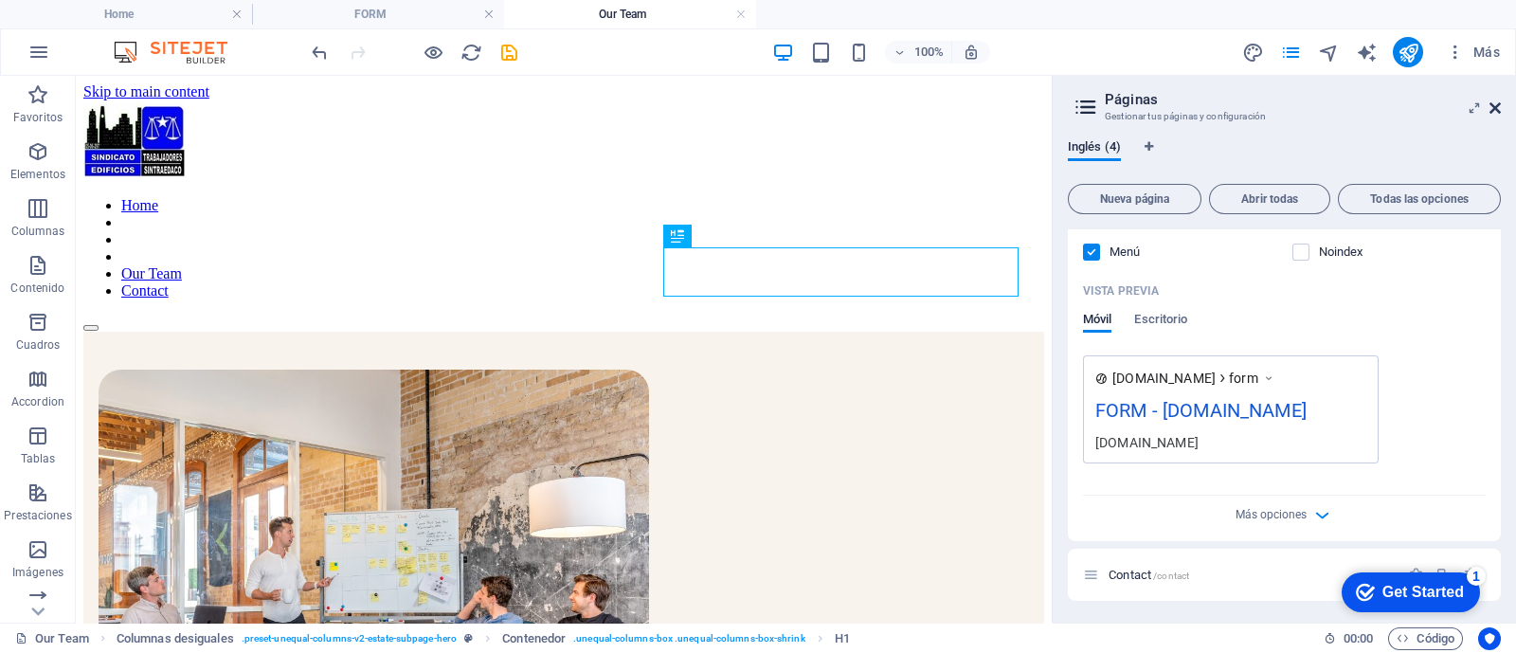
click at [1494, 106] on icon at bounding box center [1494, 107] width 11 height 15
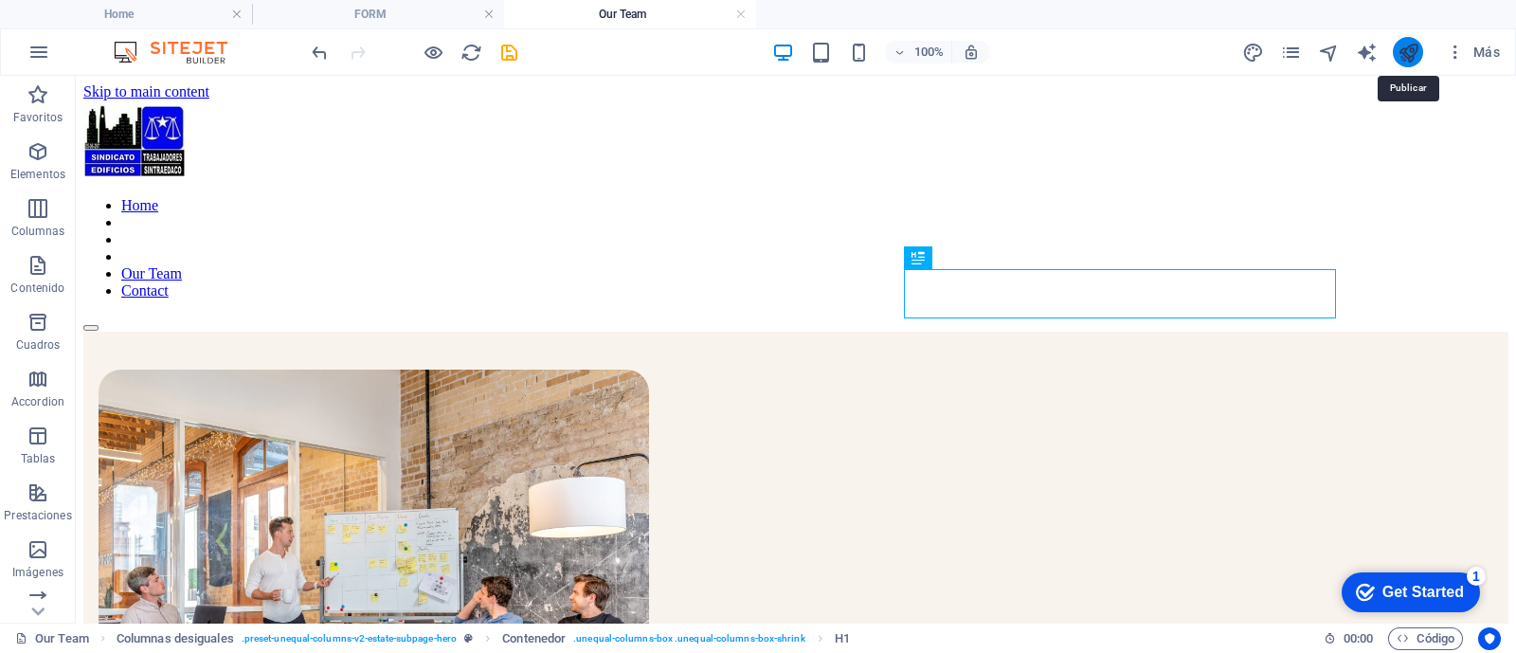
click at [1405, 50] on icon "publish" at bounding box center [1408, 53] width 22 height 22
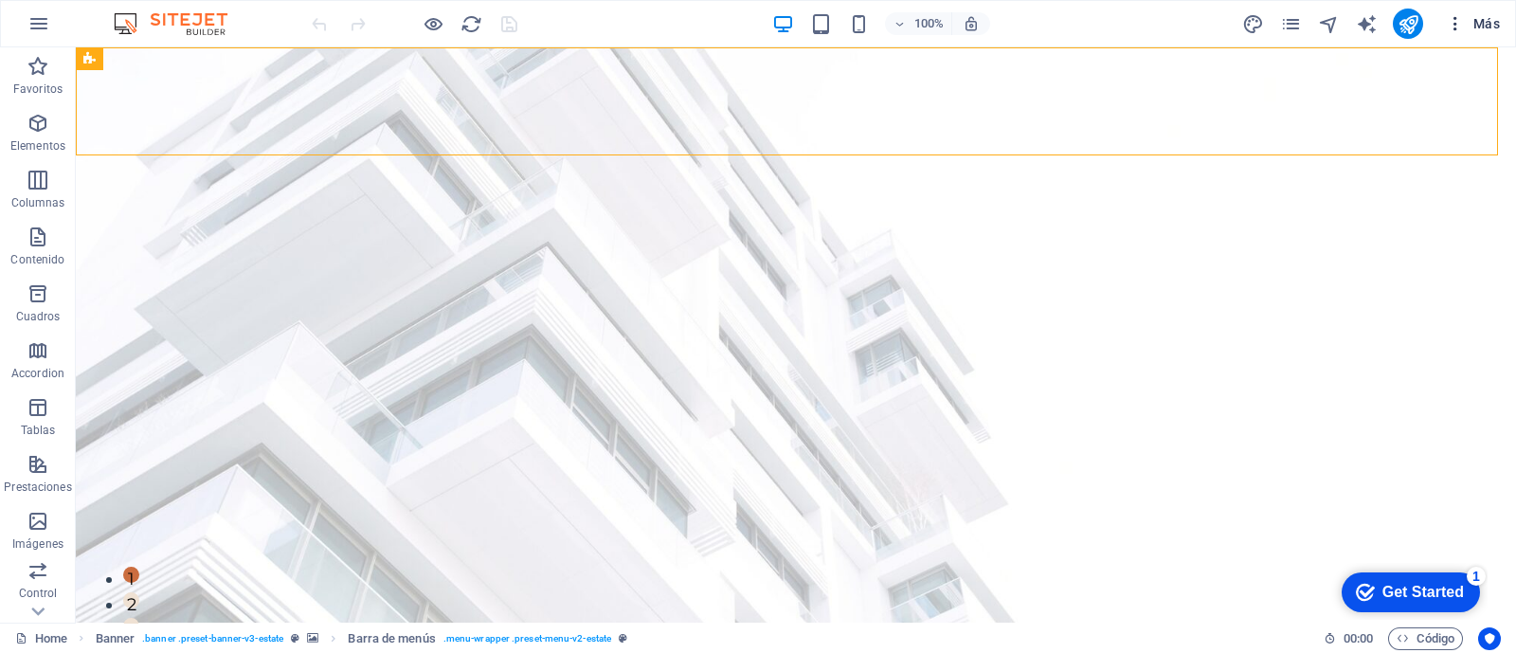
click at [1486, 24] on span "Más" at bounding box center [1473, 23] width 54 height 19
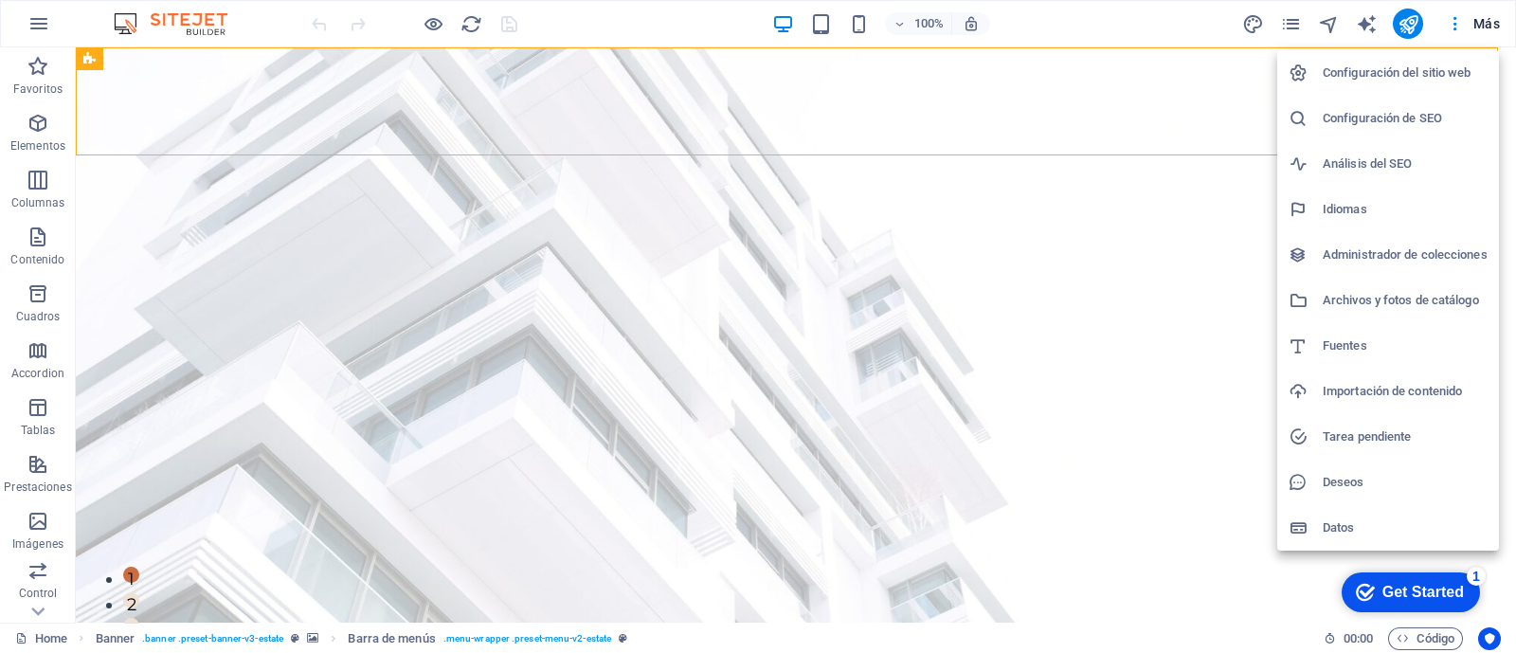
click at [1082, 84] on div at bounding box center [758, 326] width 1516 height 653
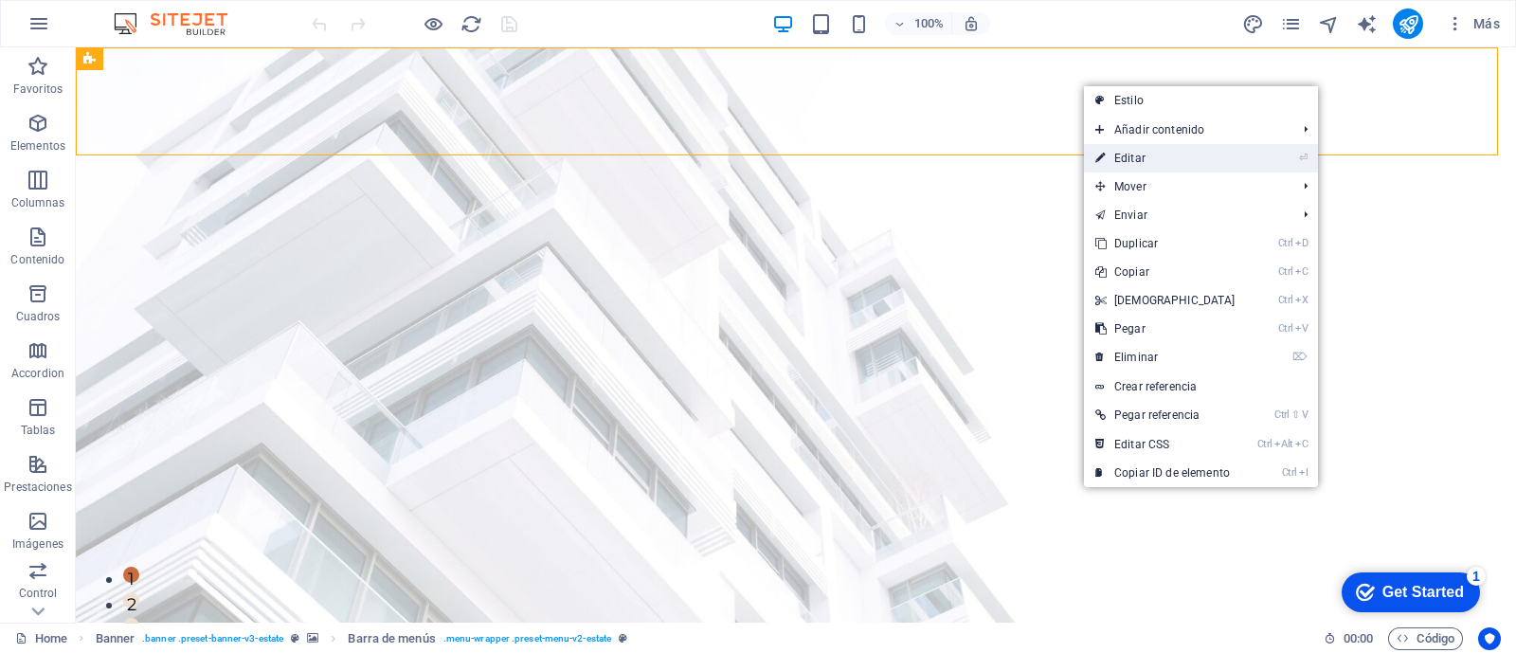
click at [1153, 159] on link "⏎ Editar" at bounding box center [1165, 158] width 163 height 28
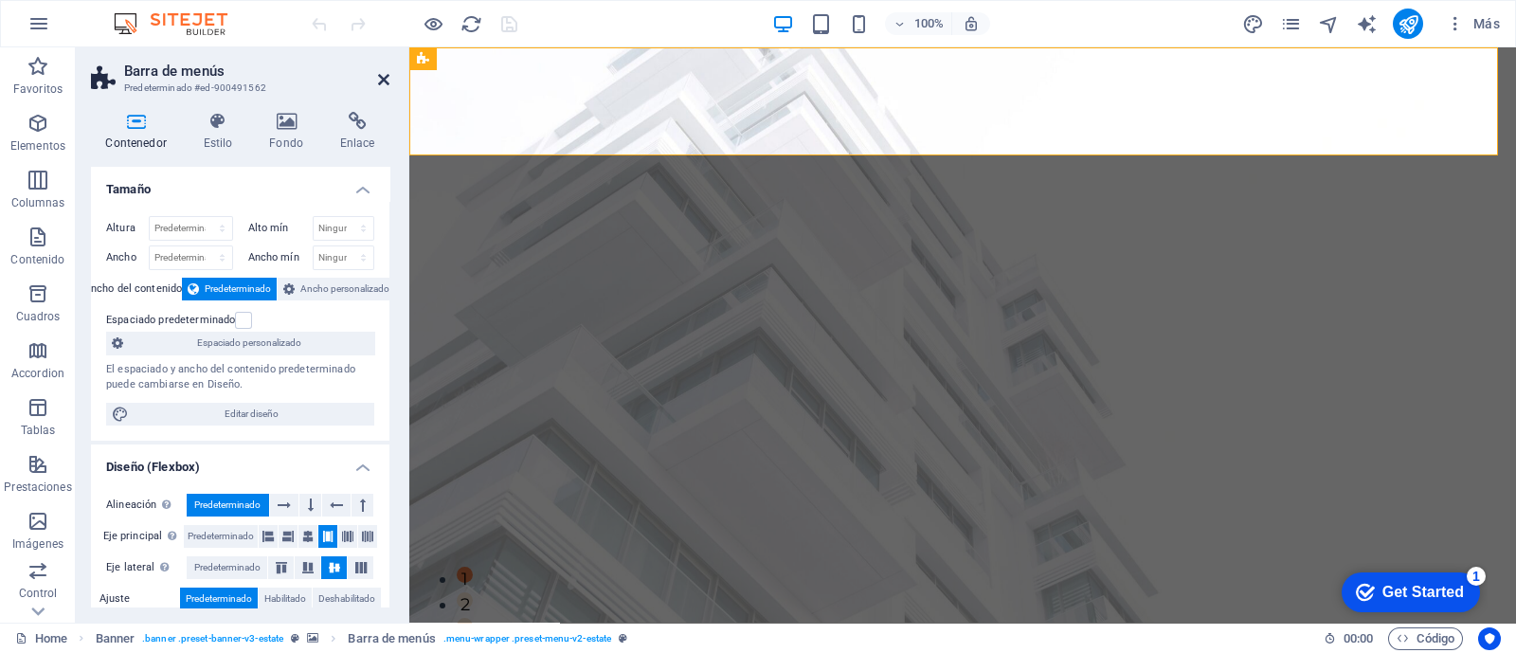
click at [380, 84] on icon at bounding box center [383, 79] width 11 height 15
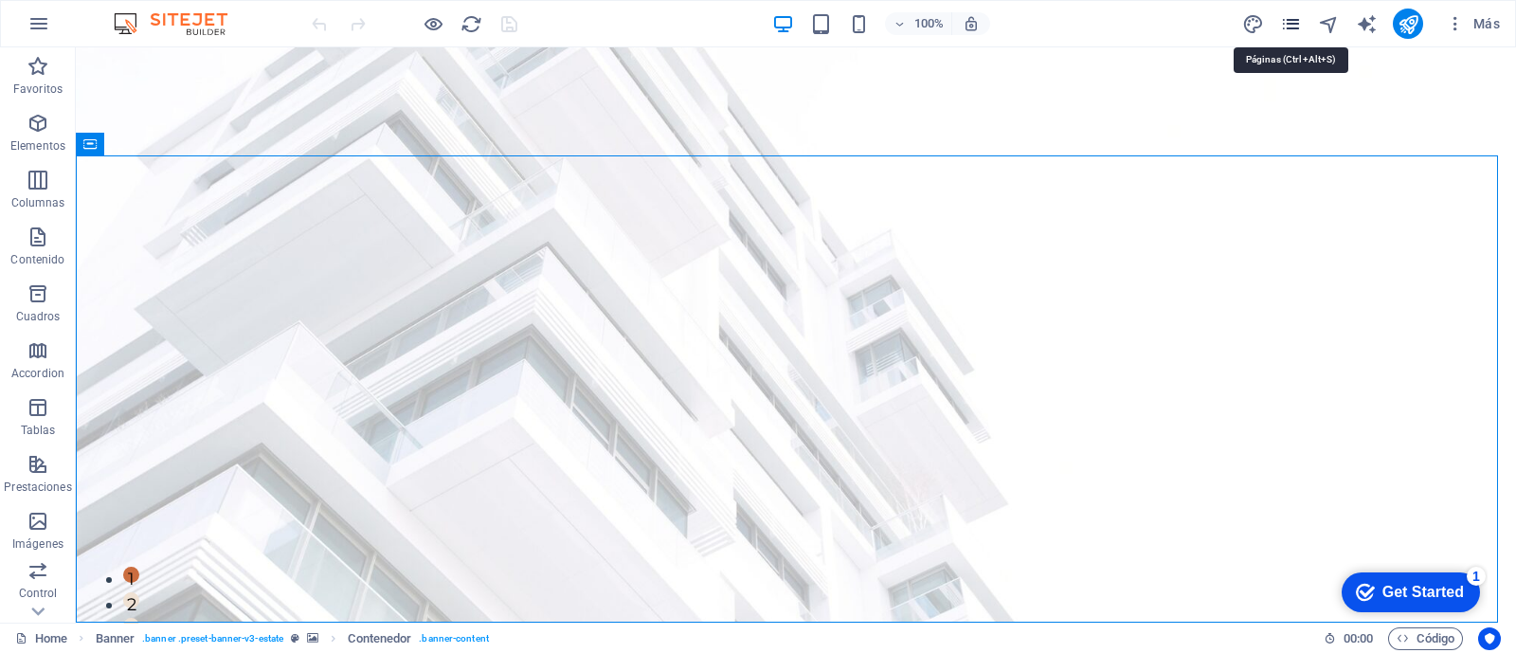
click at [1294, 20] on icon "pages" at bounding box center [1291, 24] width 22 height 22
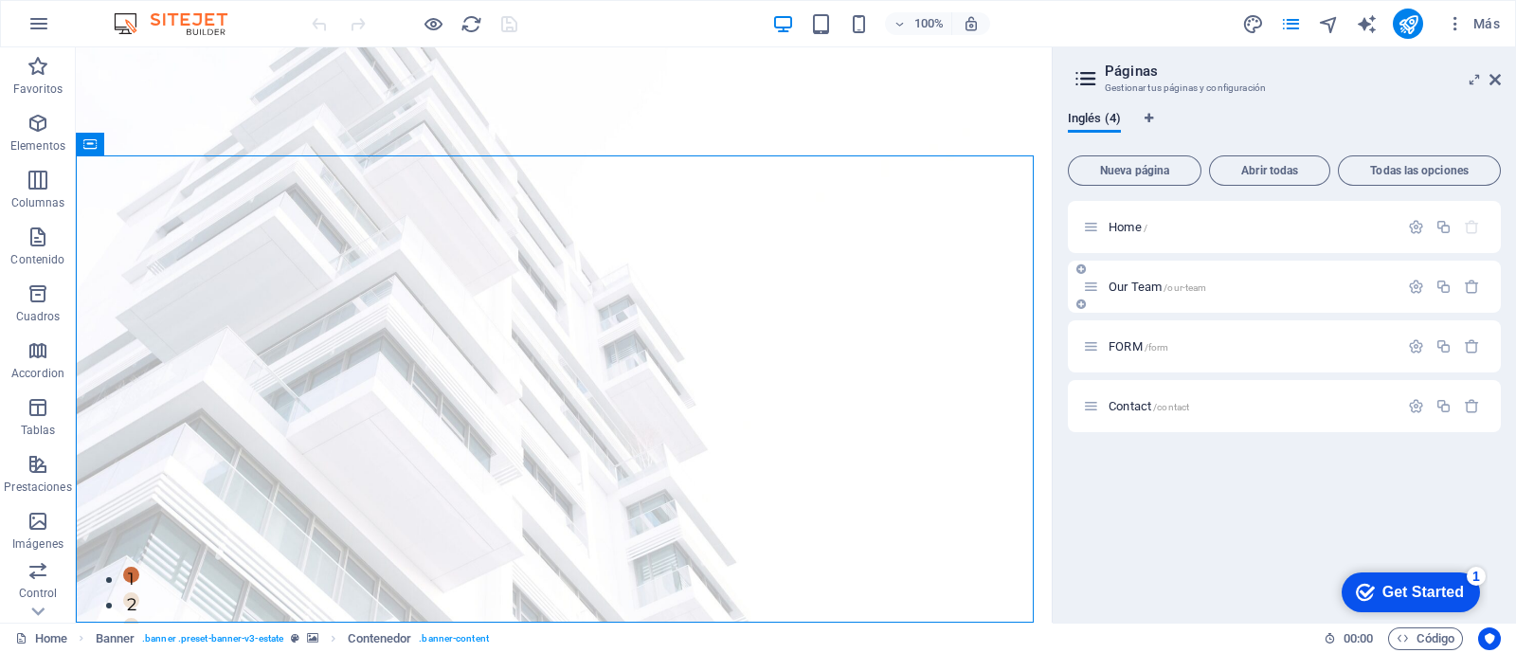
click at [1263, 284] on p "Our Team /our-team" at bounding box center [1250, 286] width 284 height 12
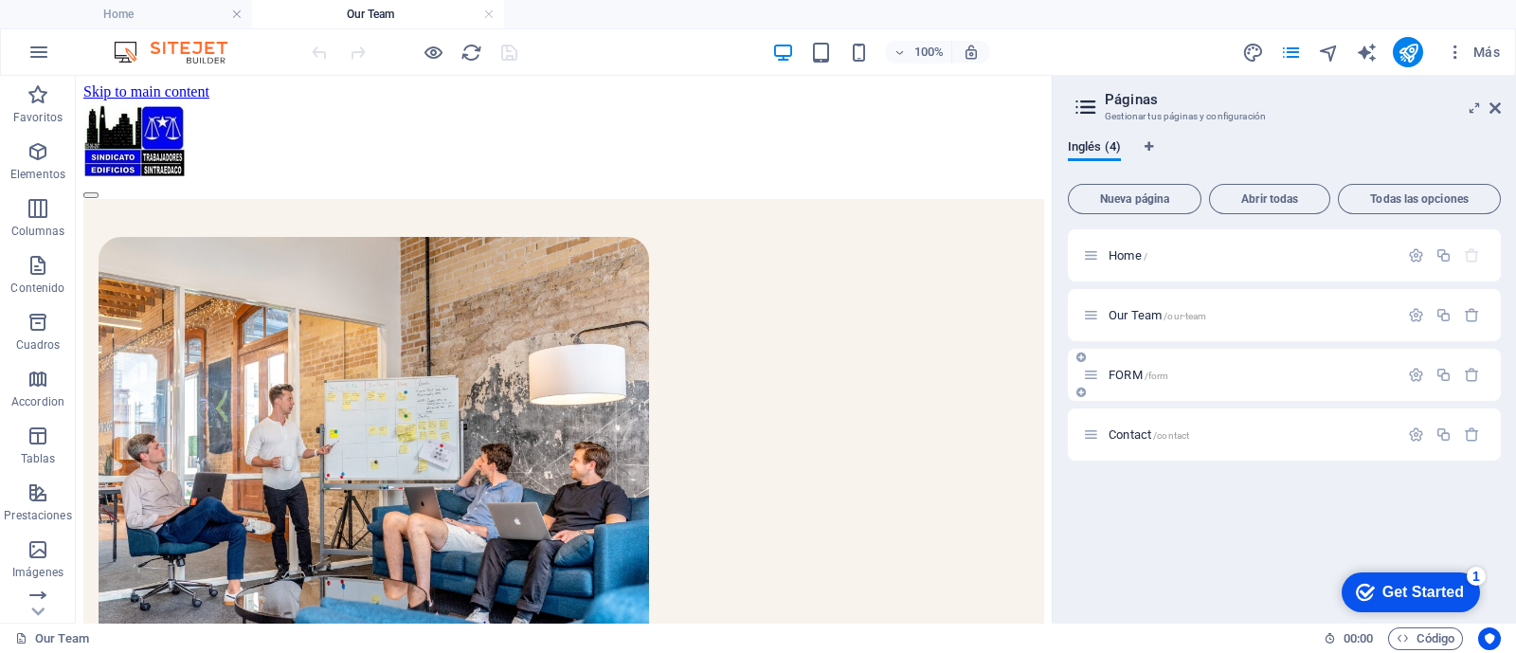
click at [1213, 369] on p "FORM /form" at bounding box center [1250, 374] width 284 height 12
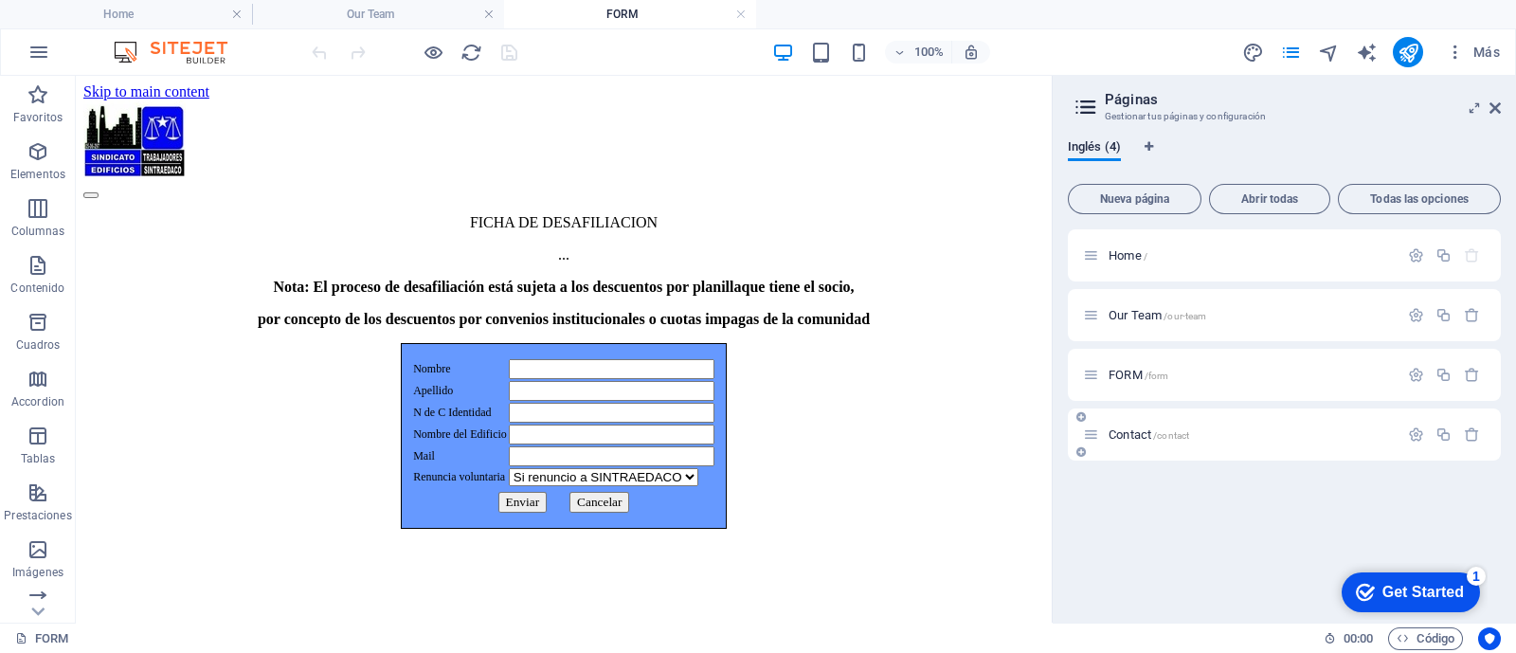
click at [1249, 428] on p "Contact /contact" at bounding box center [1250, 434] width 284 height 12
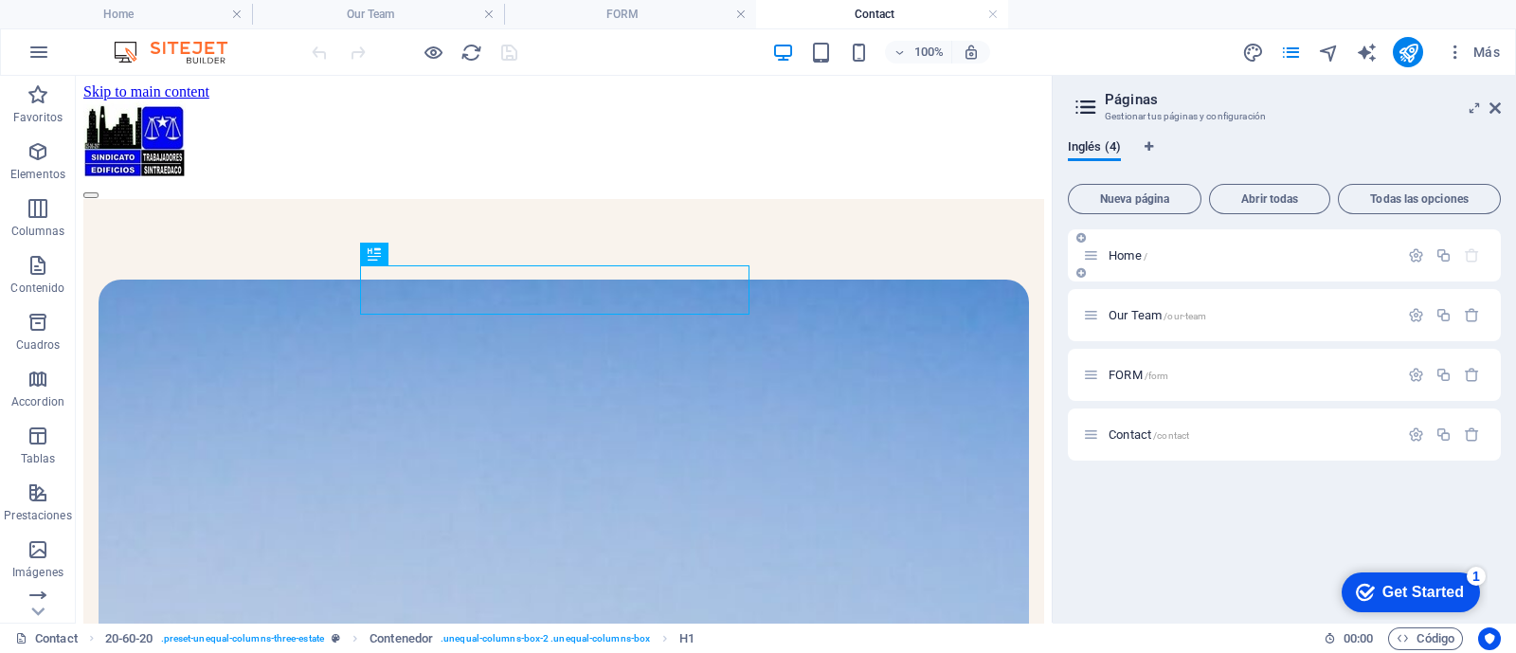
click at [1196, 259] on p "Home /" at bounding box center [1250, 255] width 284 height 12
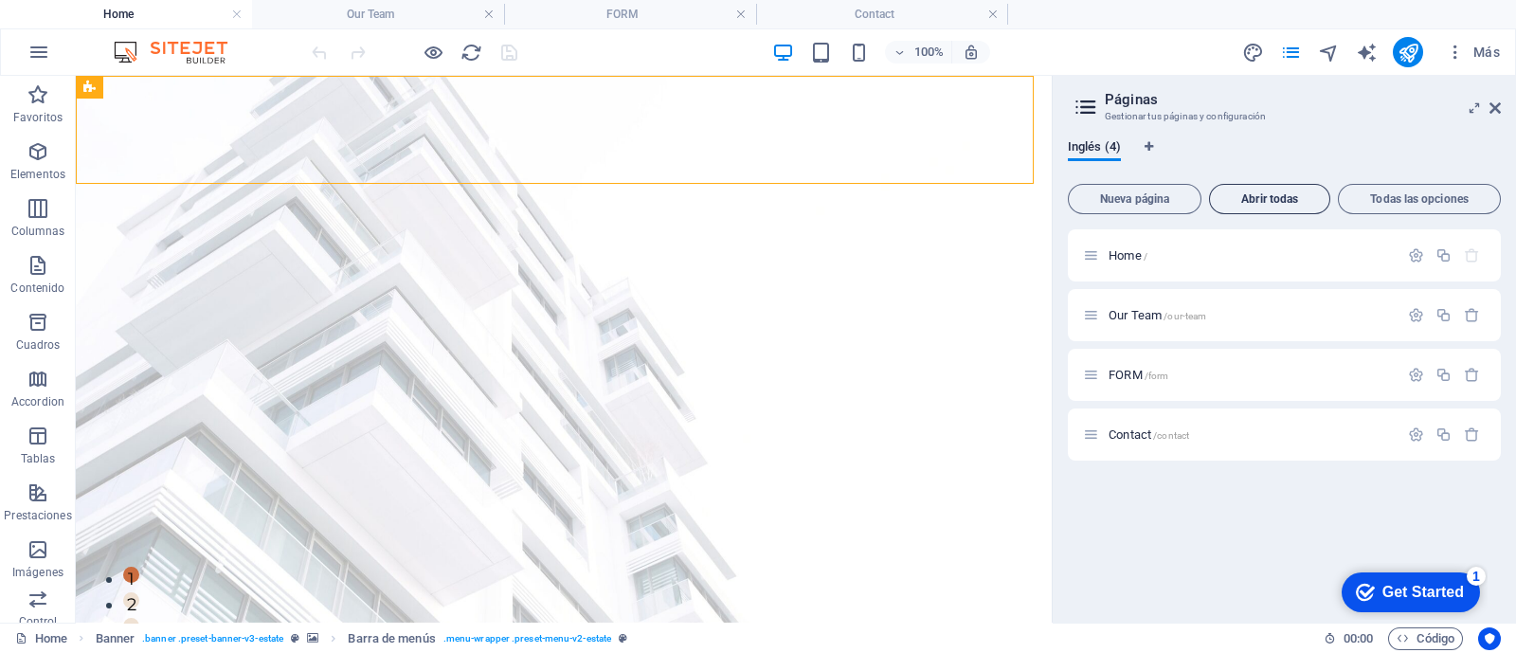
click at [1269, 197] on span "Abrir todas" at bounding box center [1269, 198] width 104 height 11
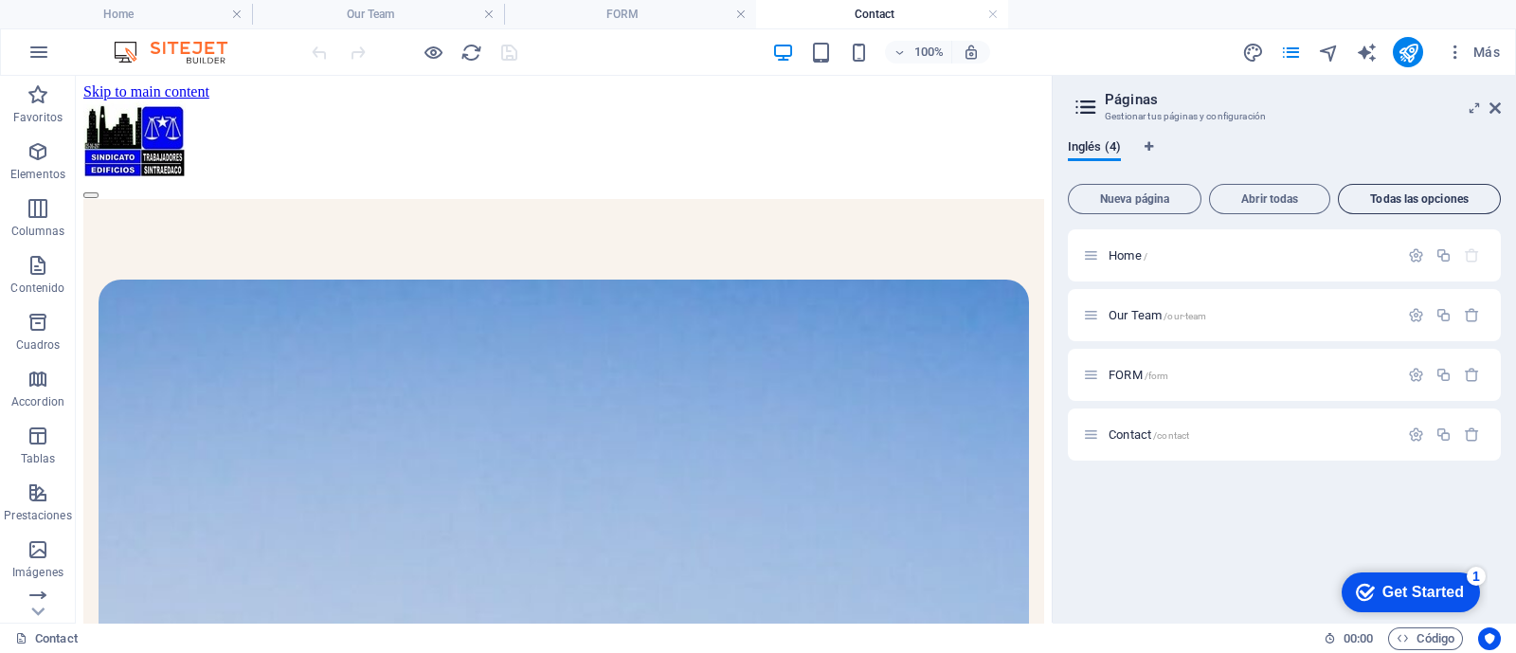
click at [1414, 201] on span "Todas las opciones" at bounding box center [1419, 198] width 146 height 11
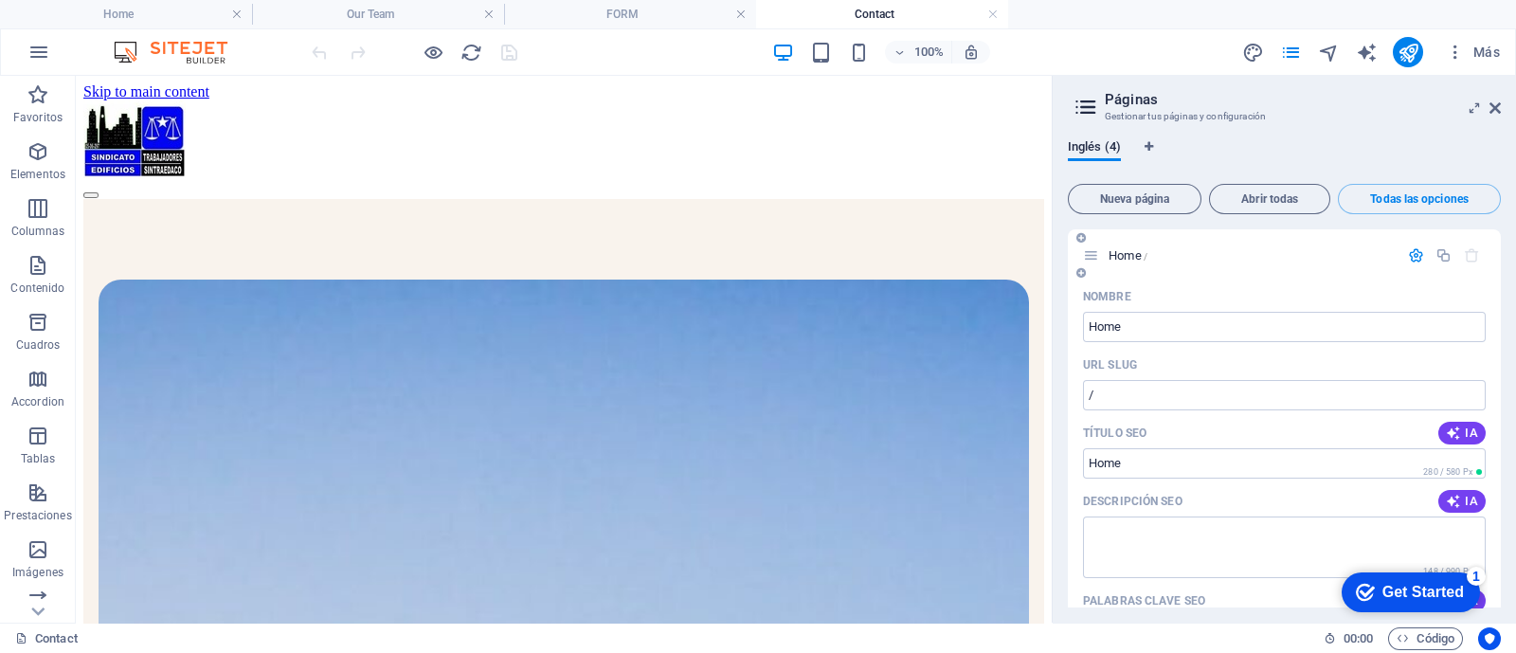
click at [1258, 365] on div "URL SLUG" at bounding box center [1284, 365] width 403 height 30
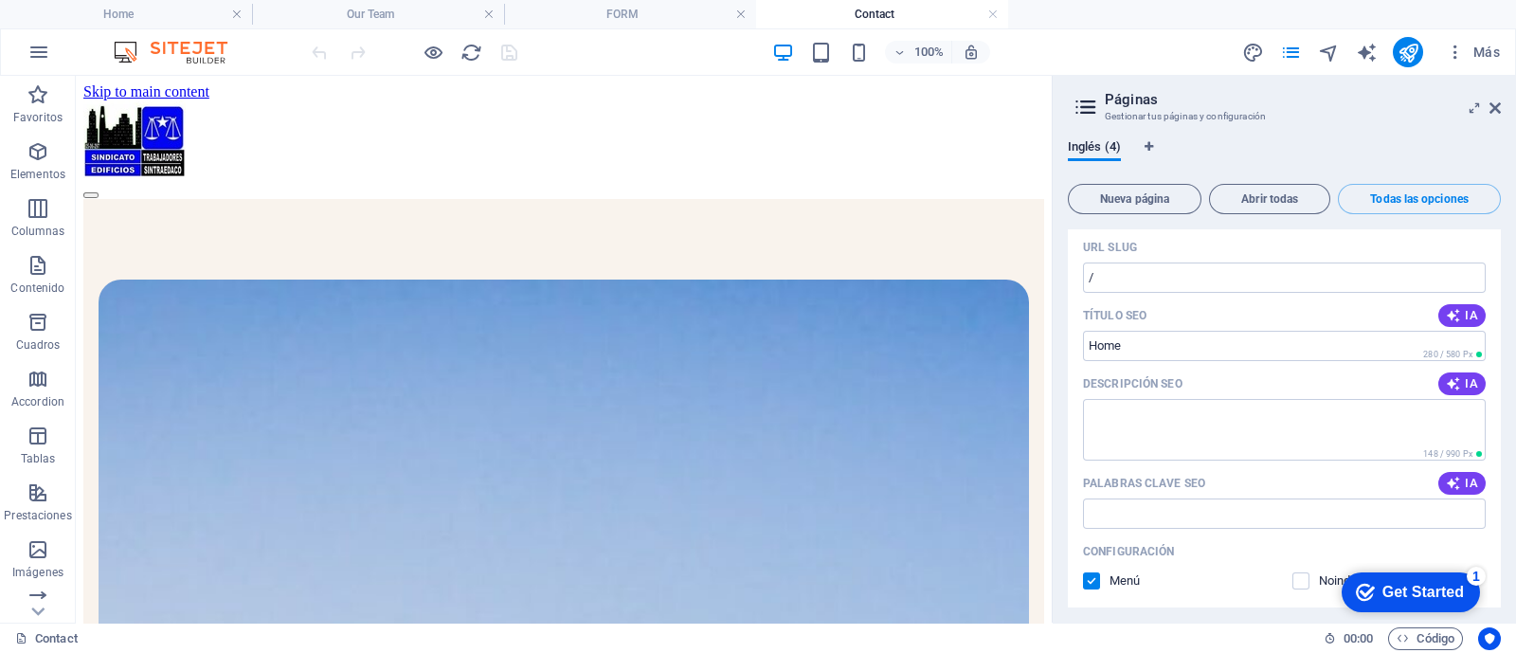
scroll to position [236, 0]
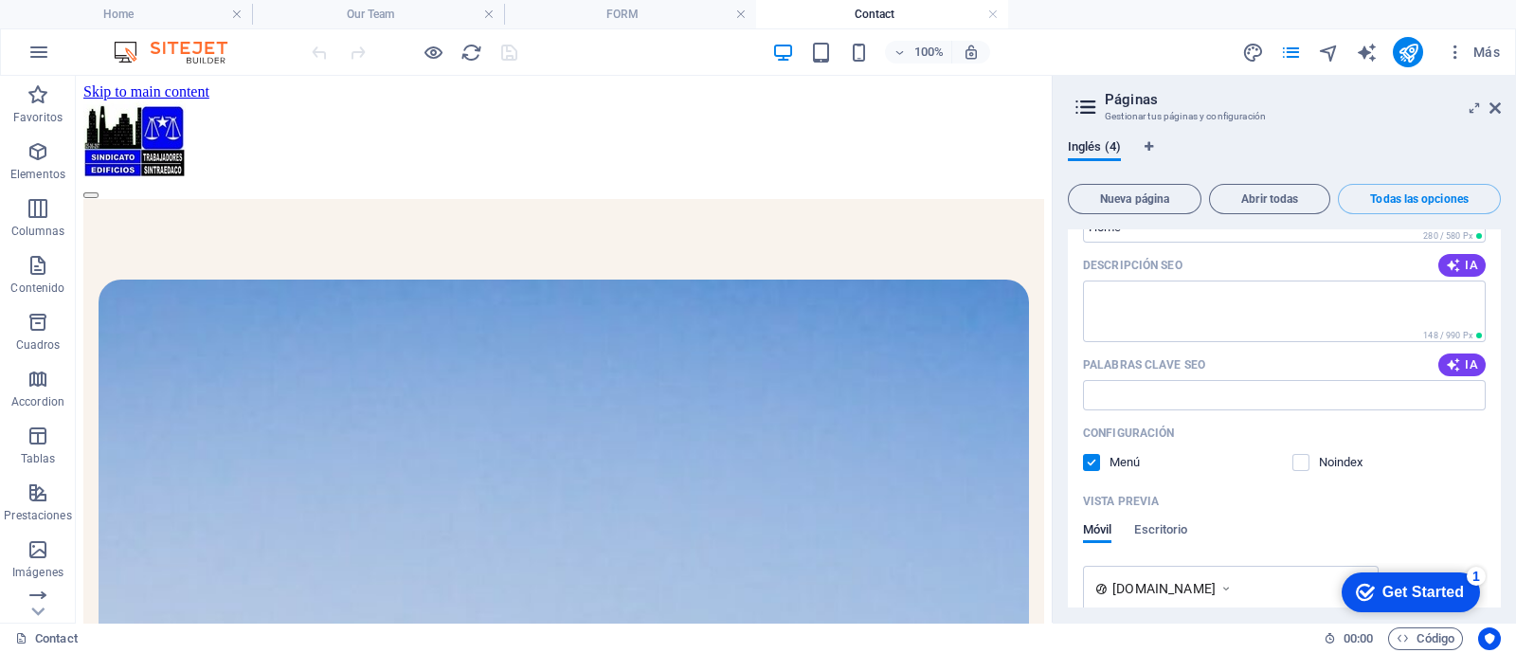
click at [1089, 461] on label at bounding box center [1091, 462] width 17 height 17
click at [0, 0] on input "checkbox" at bounding box center [0, 0] width 0 height 0
click at [1090, 461] on label at bounding box center [1091, 462] width 17 height 17
click at [0, 0] on input "checkbox" at bounding box center [0, 0] width 0 height 0
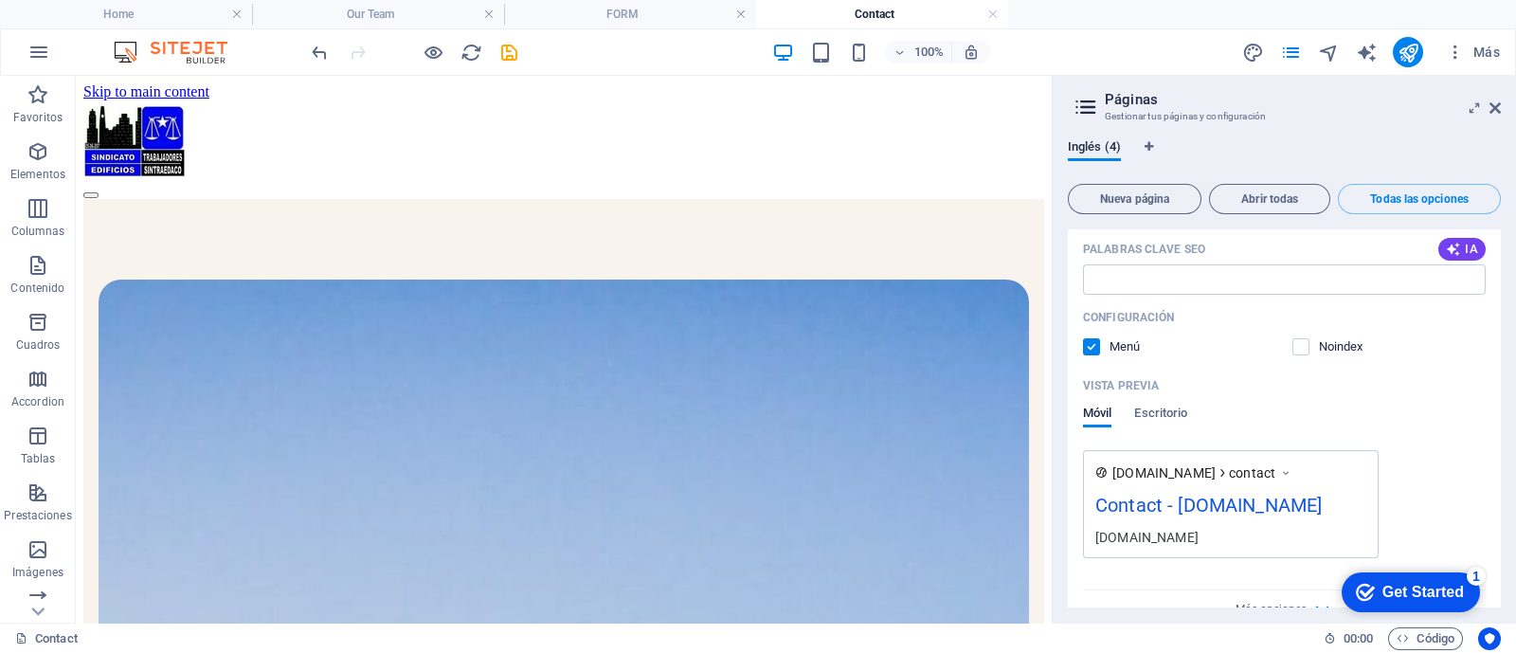
scroll to position [2735, 0]
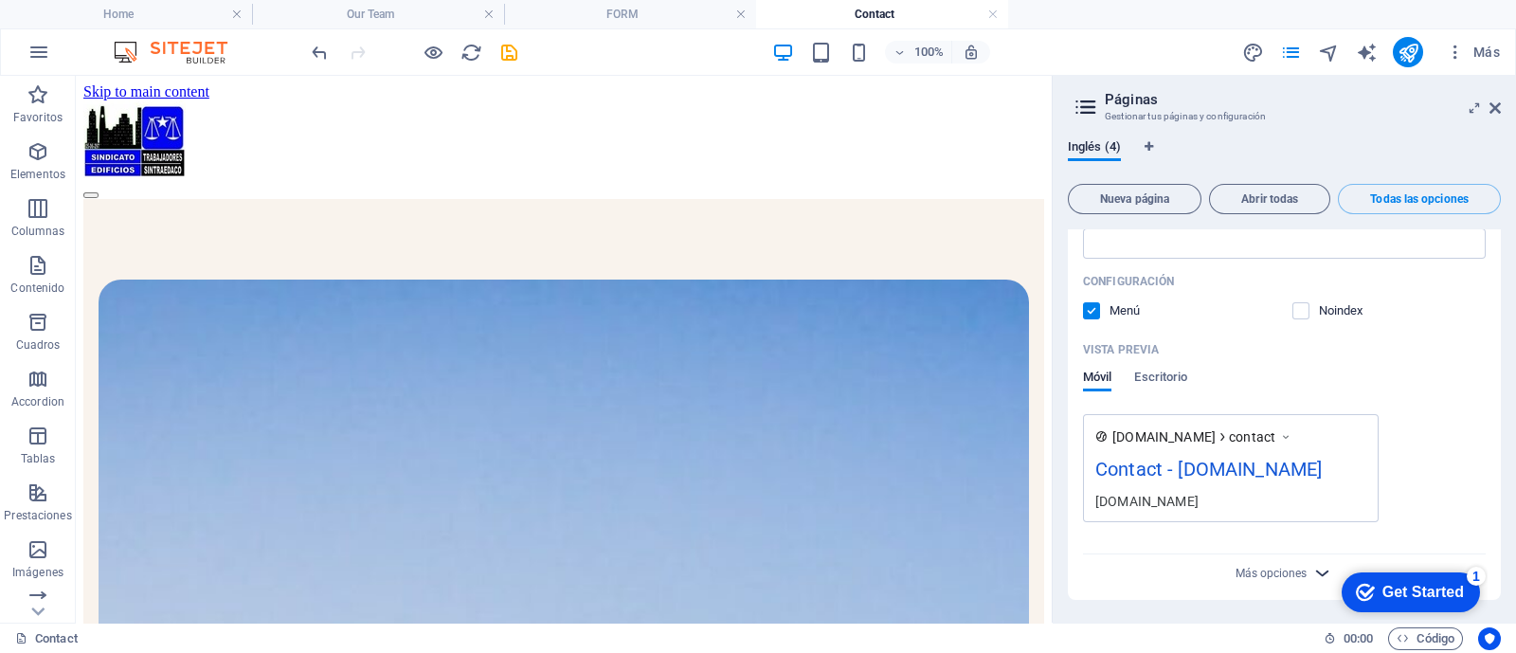
click at [1320, 575] on icon "button" at bounding box center [1322, 573] width 22 height 22
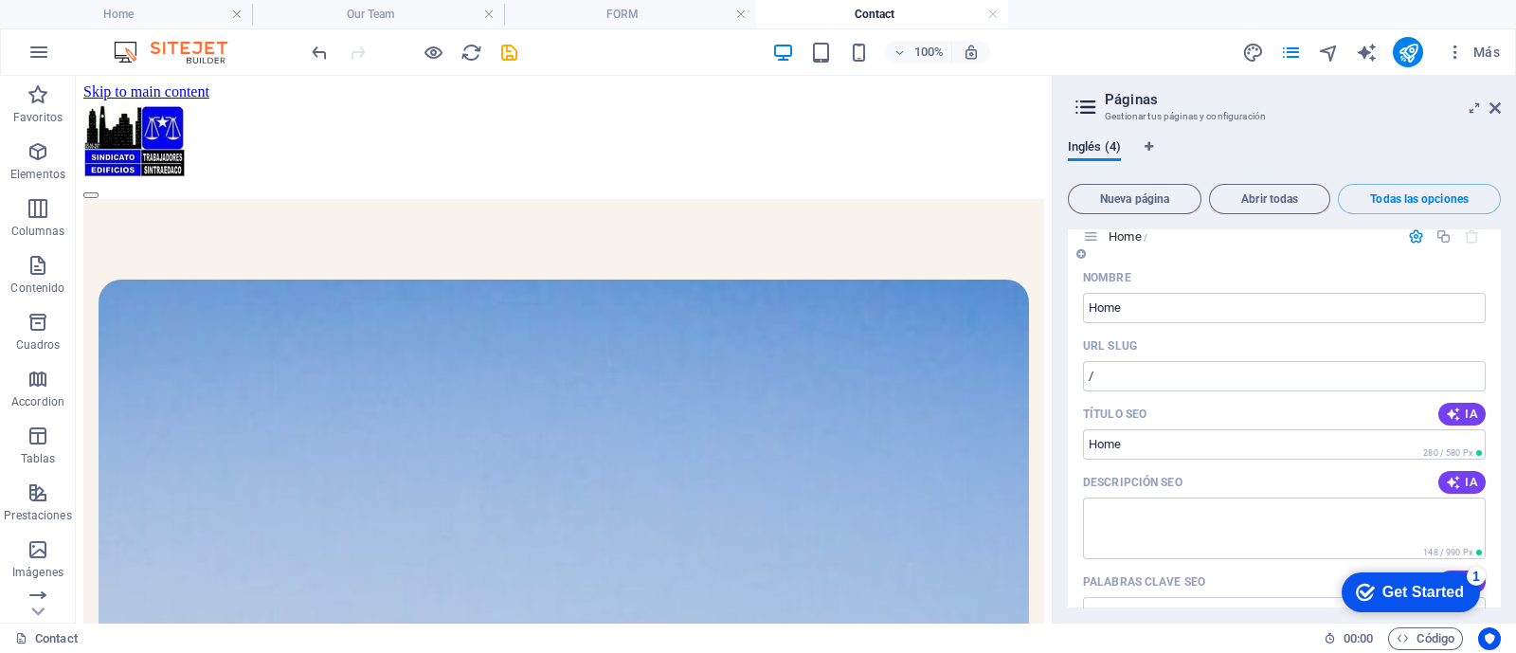
scroll to position [0, 0]
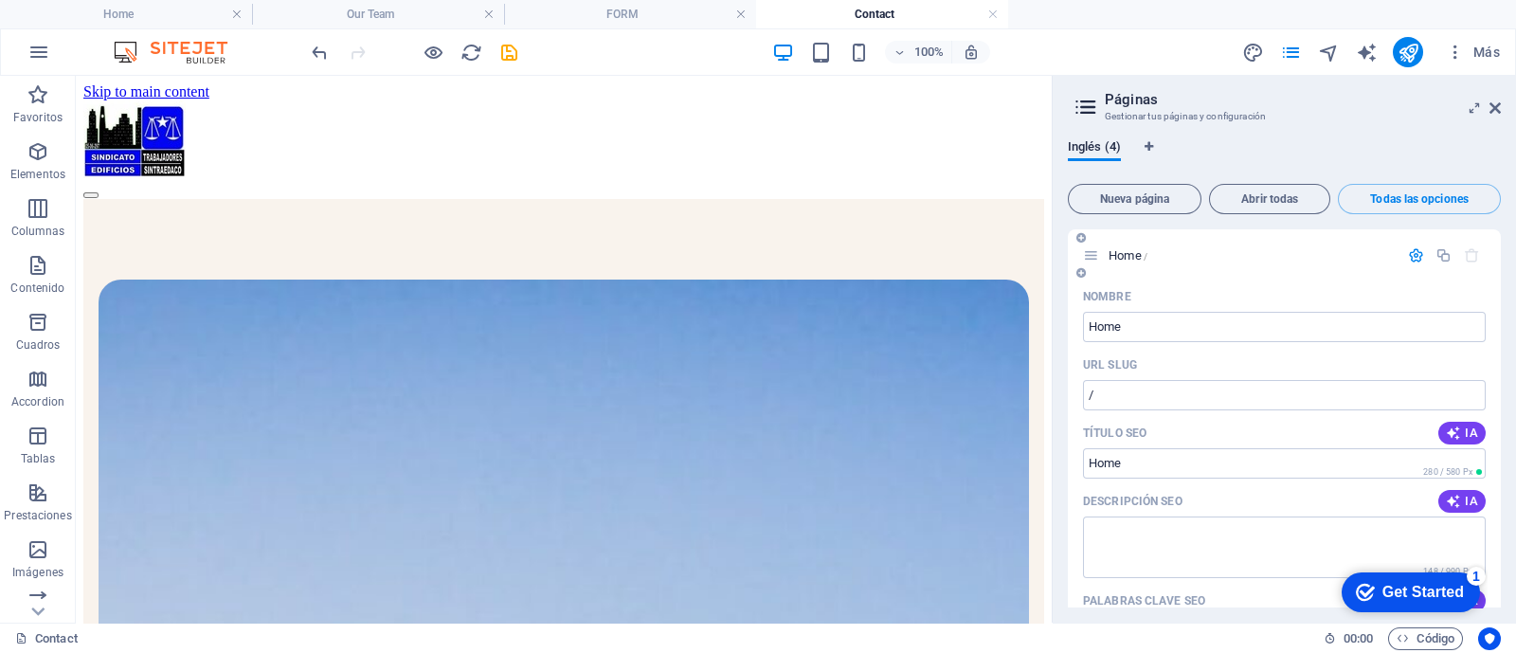
click at [1265, 258] on p "Home /" at bounding box center [1250, 255] width 284 height 12
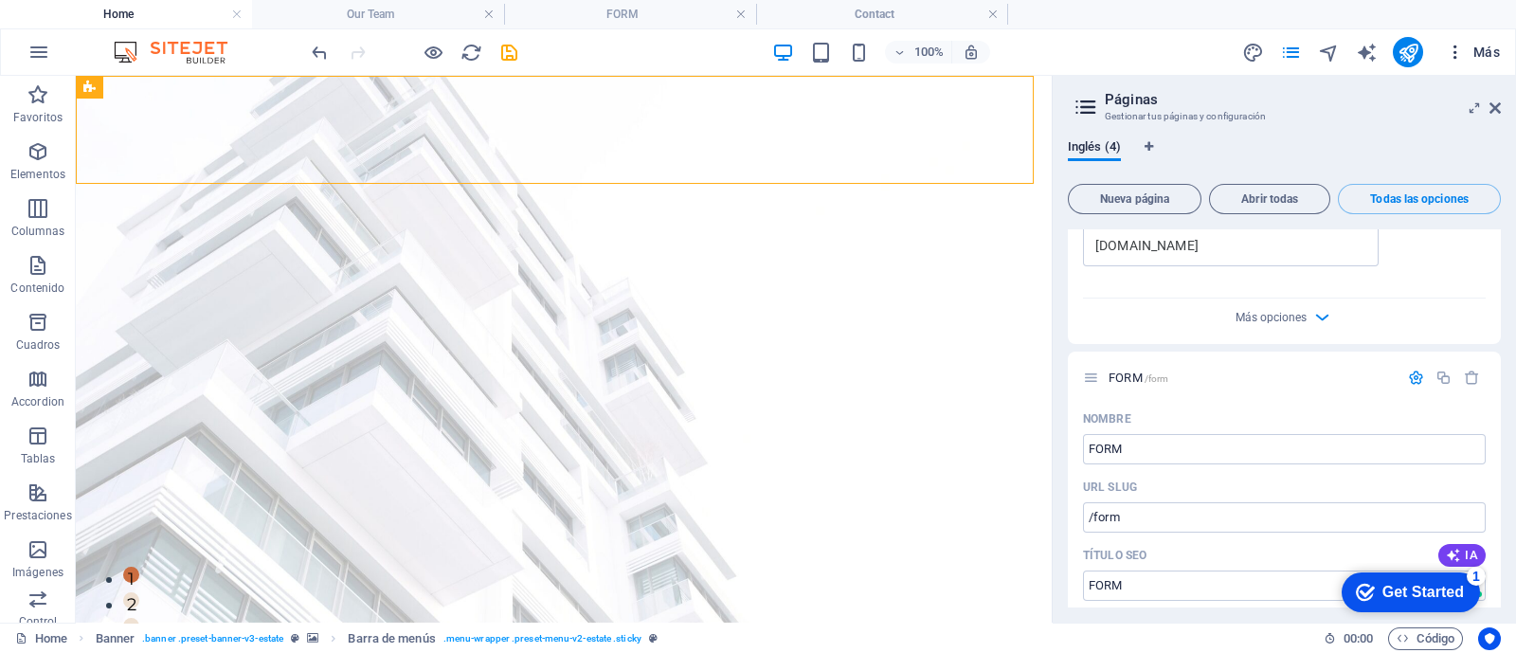
scroll to position [1066, 0]
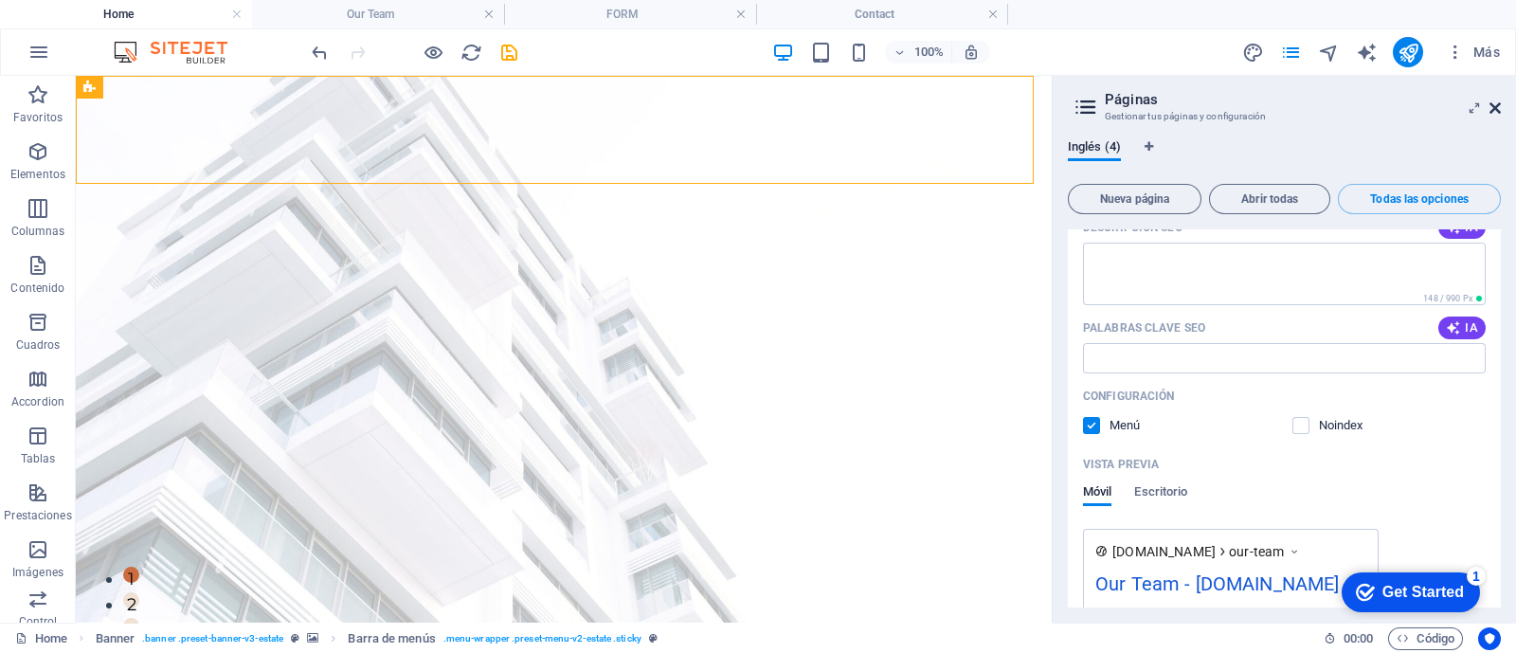
click at [1494, 106] on icon at bounding box center [1494, 107] width 11 height 15
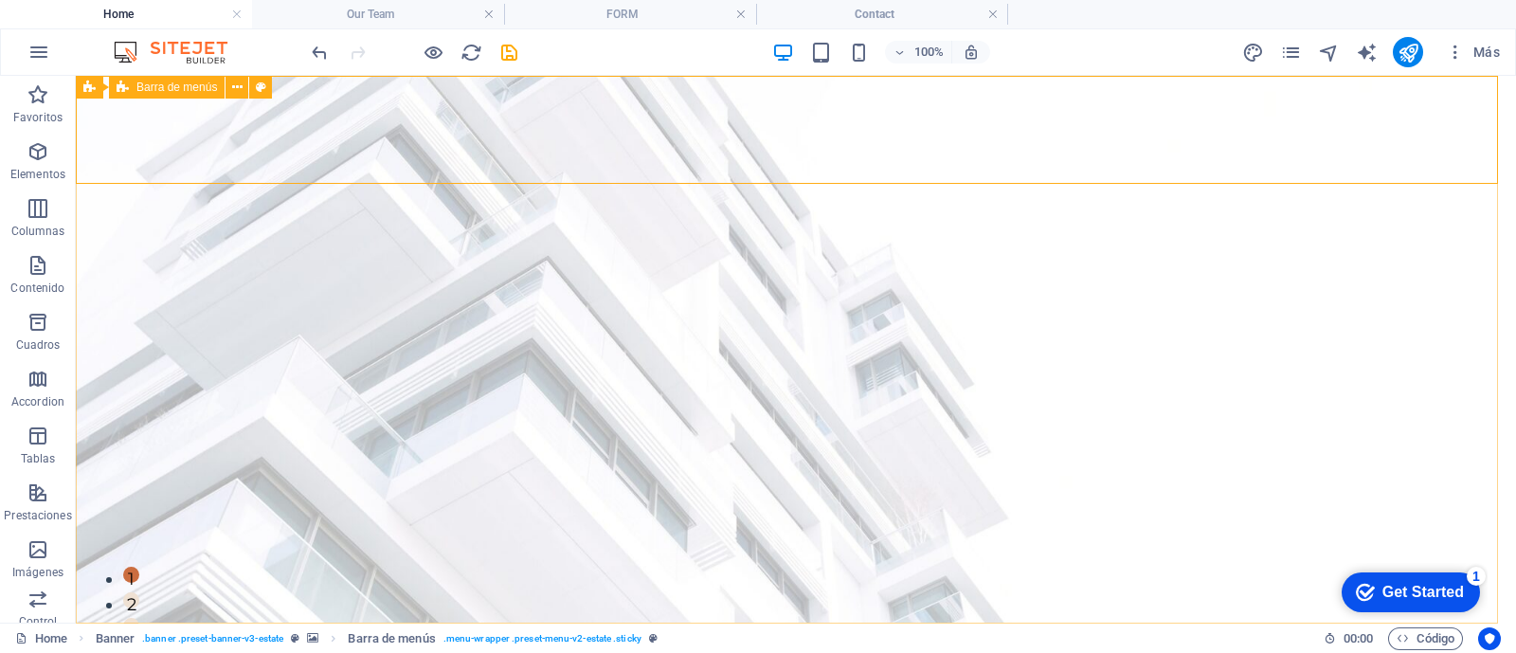
click at [162, 89] on span "Barra de menús" at bounding box center [176, 86] width 81 height 11
click at [236, 88] on icon at bounding box center [237, 88] width 10 height 20
click at [261, 90] on icon at bounding box center [261, 88] width 10 height 20
select select "rem"
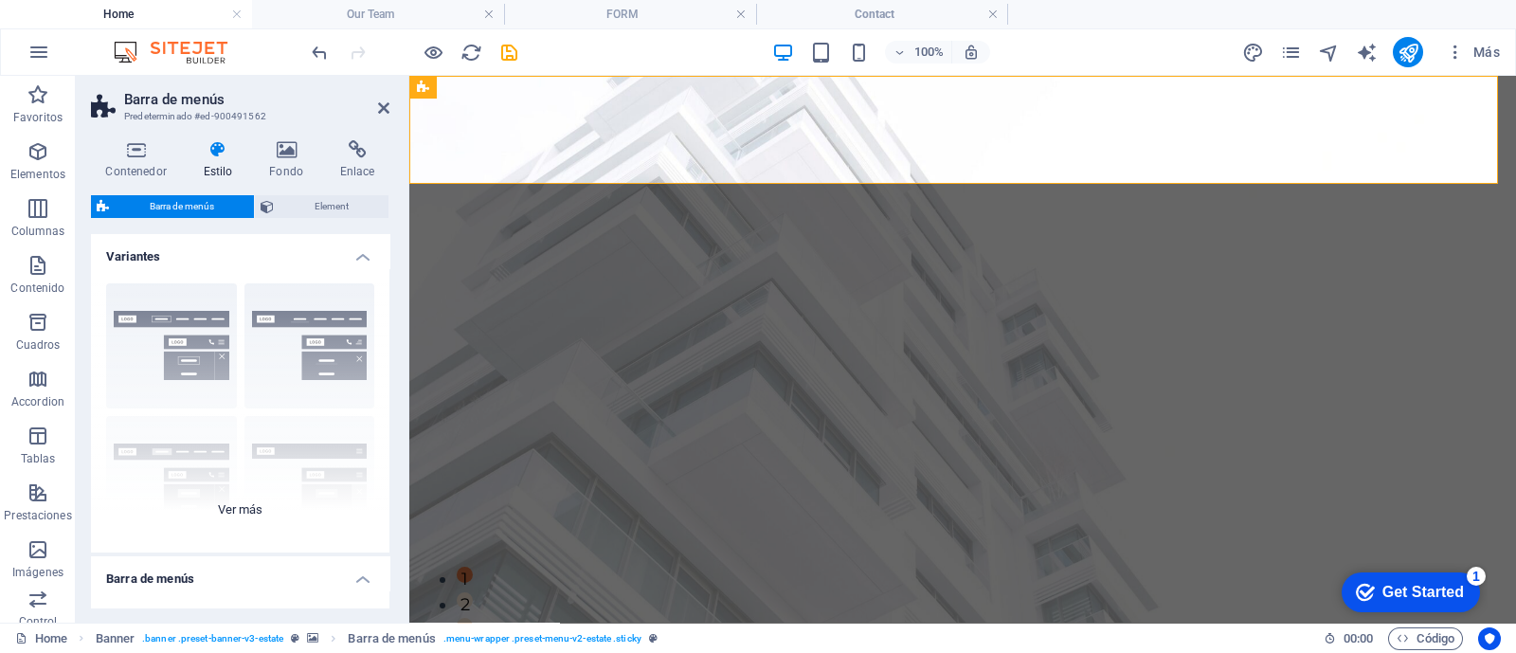
click at [178, 314] on div "Borde Centrado Predeterminado Fijo Loki Desencadenador Ancho XXL" at bounding box center [240, 410] width 298 height 284
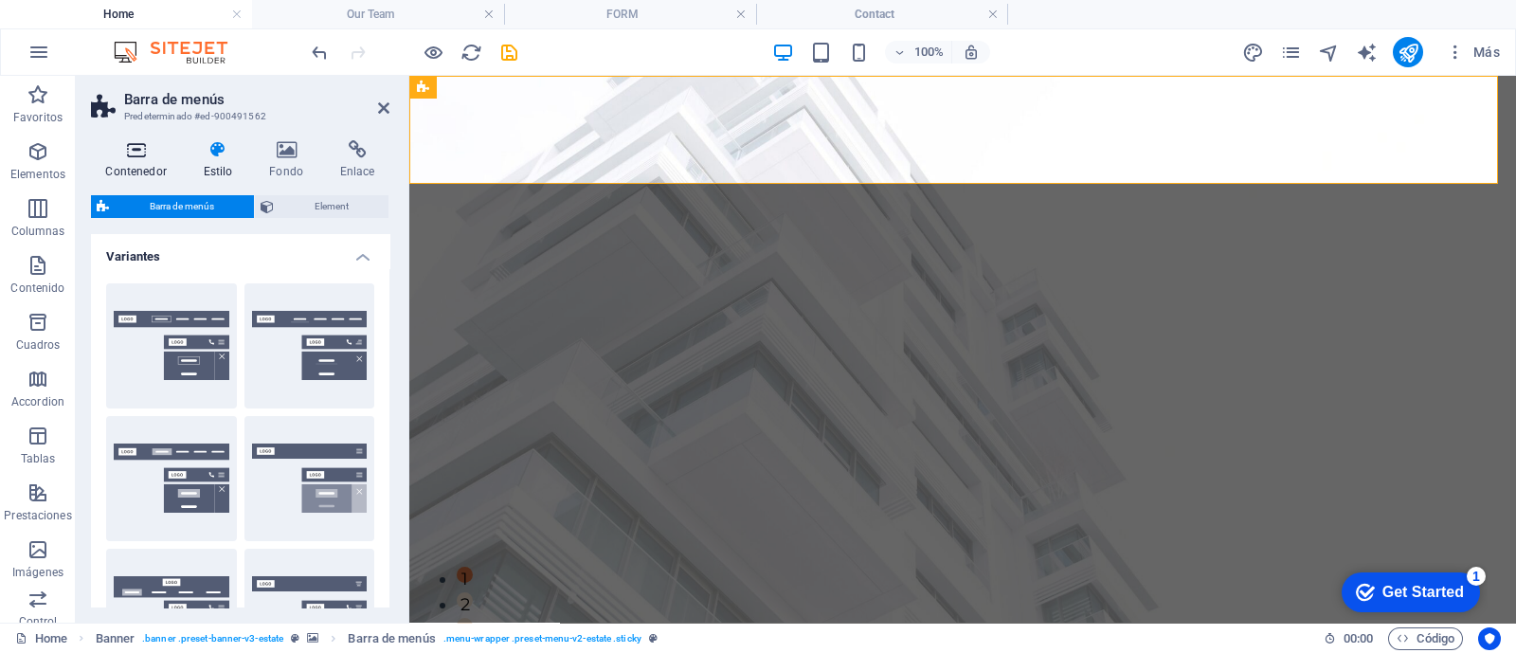
click at [138, 154] on icon at bounding box center [136, 149] width 90 height 19
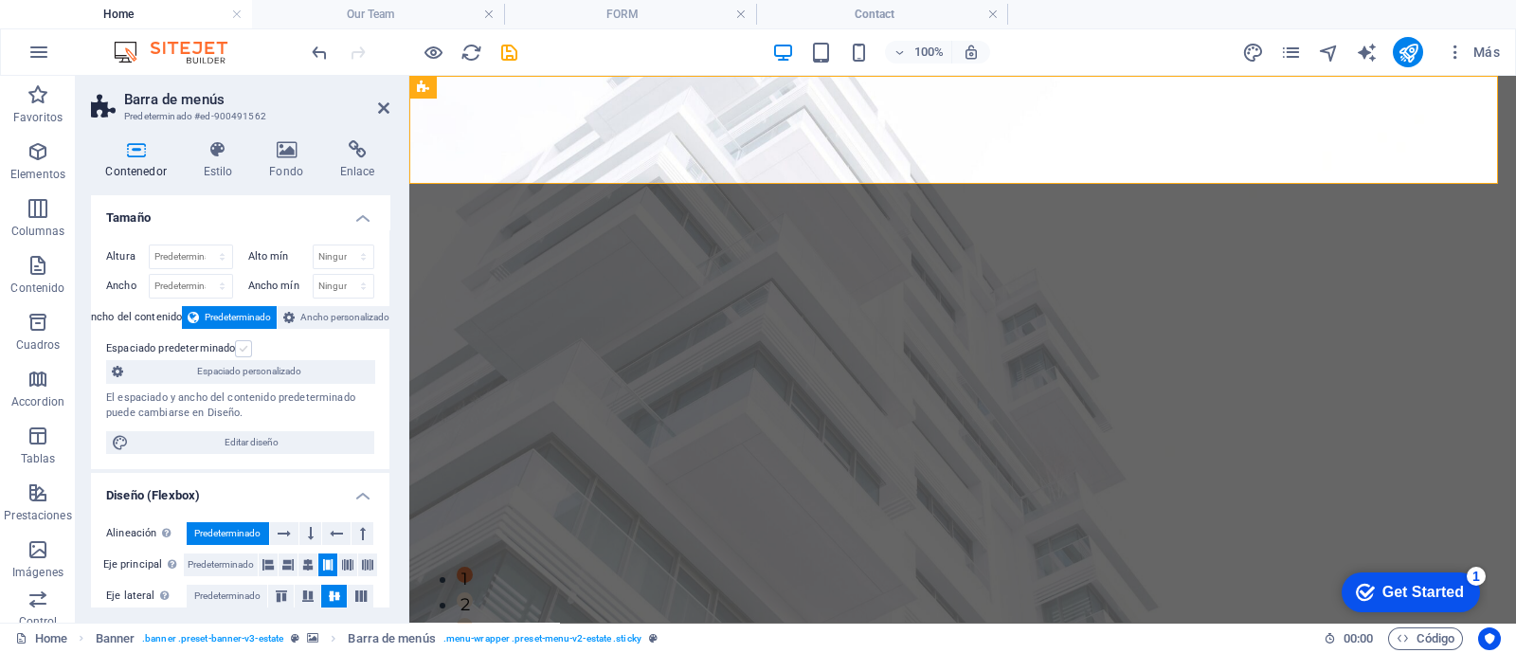
click at [241, 349] on label at bounding box center [243, 348] width 17 height 17
click at [0, 0] on input "Espaciado predeterminado" at bounding box center [0, 0] width 0 height 0
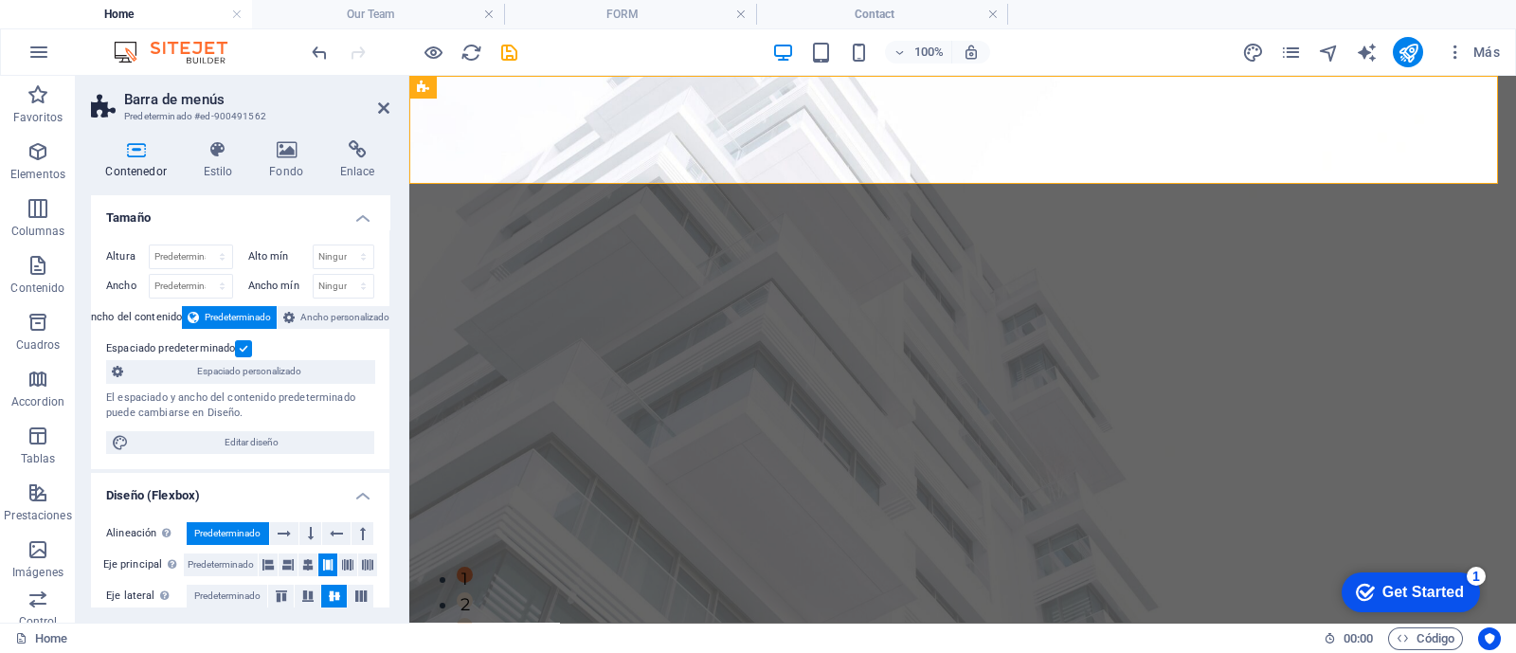
click at [241, 349] on label at bounding box center [243, 348] width 17 height 17
click at [0, 0] on input "Espaciado predeterminado" at bounding box center [0, 0] width 0 height 0
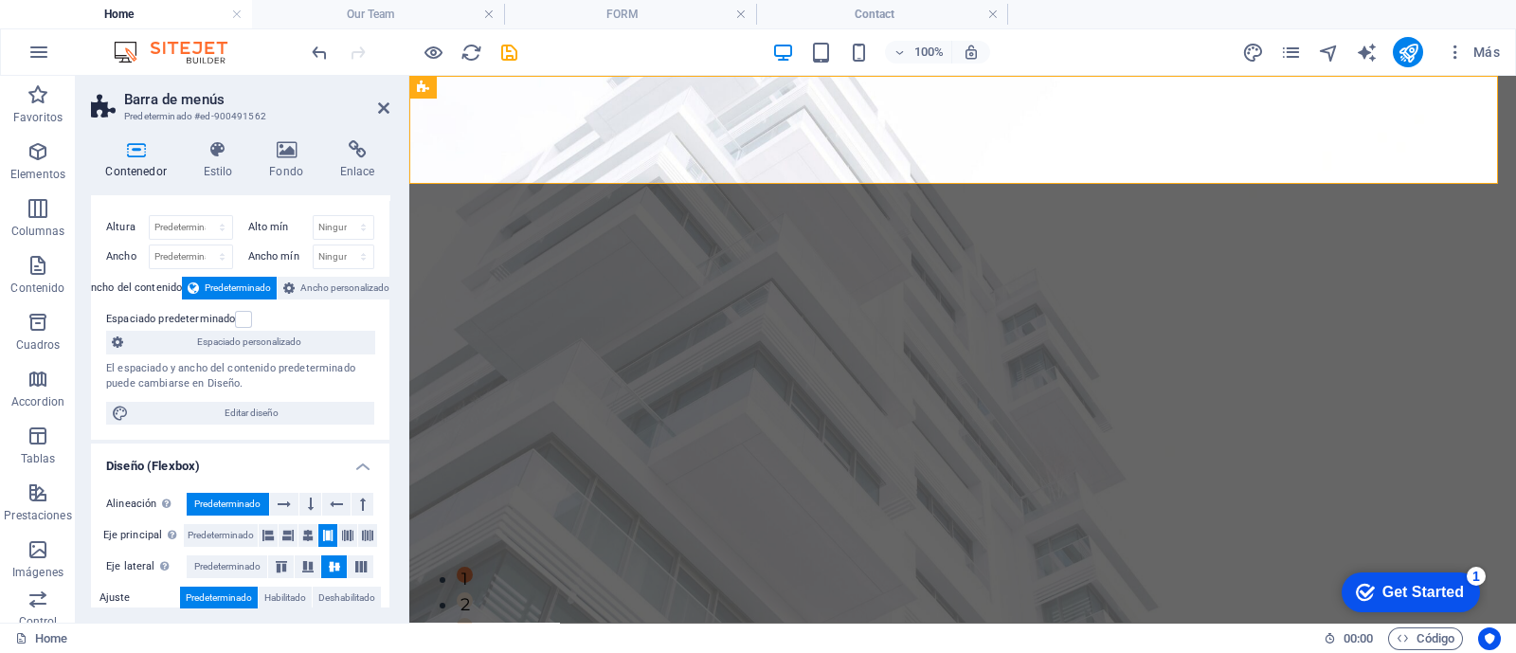
scroll to position [0, 0]
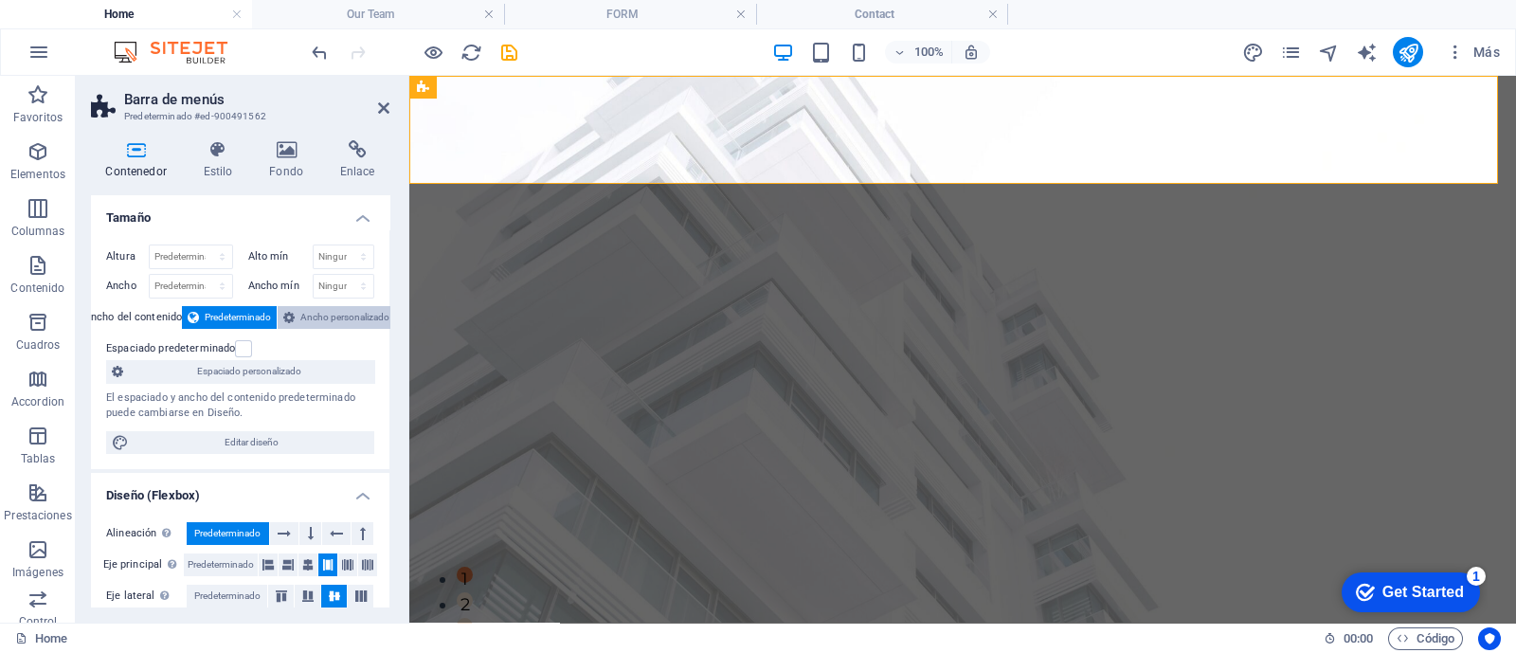
click at [322, 313] on span "Ancho personalizado" at bounding box center [344, 317] width 89 height 23
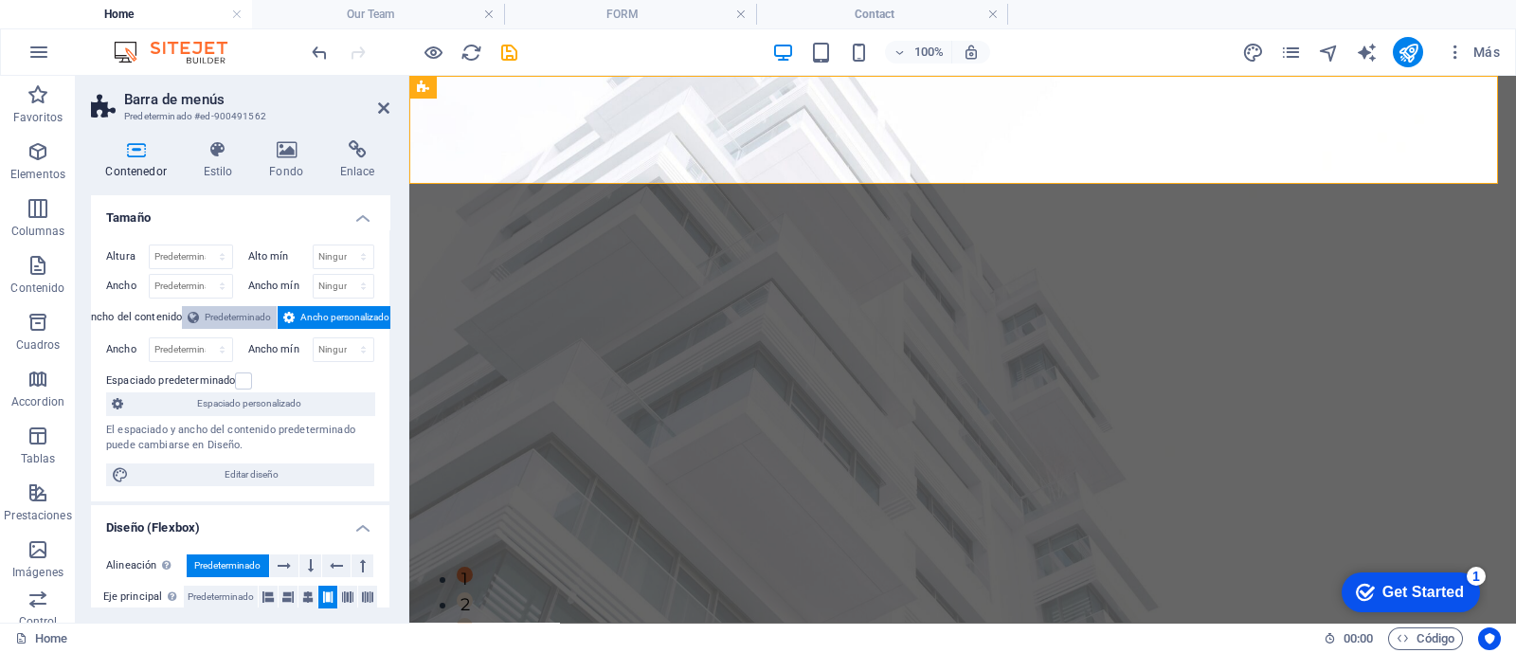
click at [227, 307] on span "Predeterminado" at bounding box center [238, 317] width 66 height 23
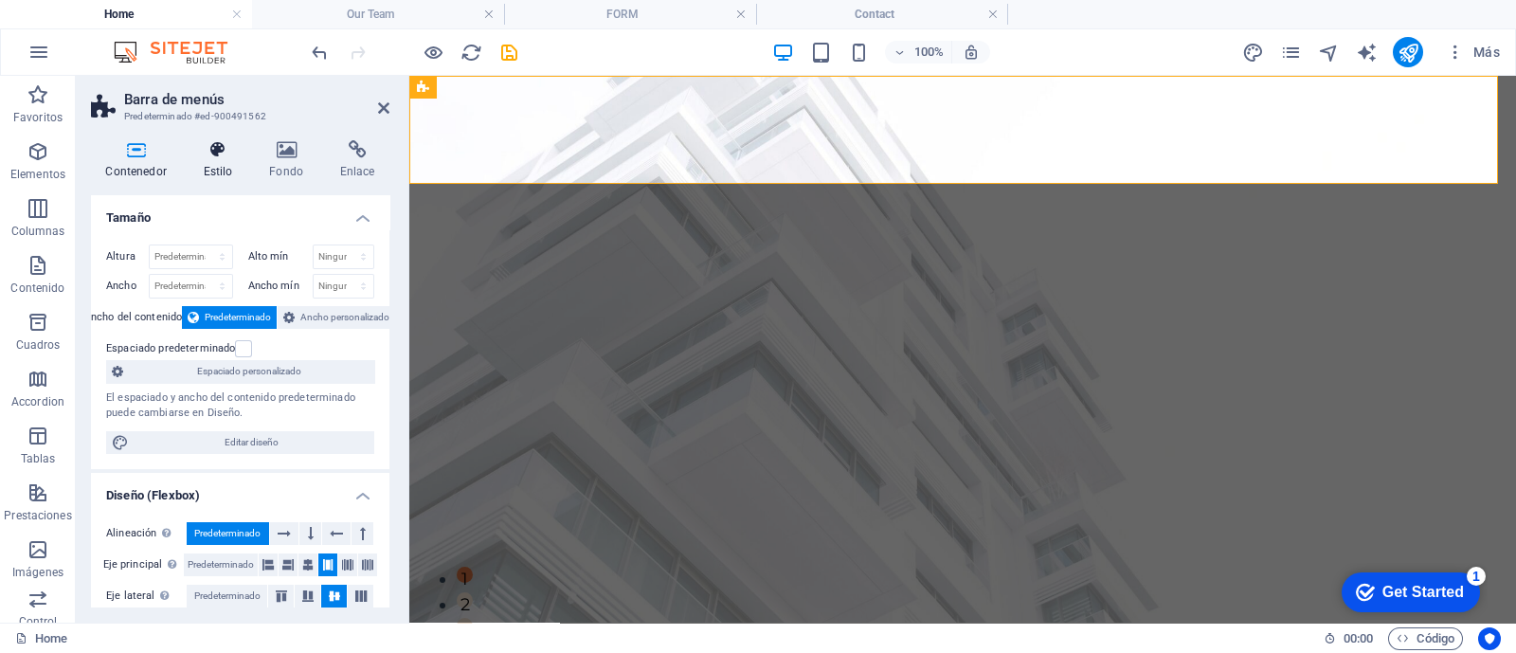
click at [211, 154] on icon at bounding box center [218, 149] width 59 height 19
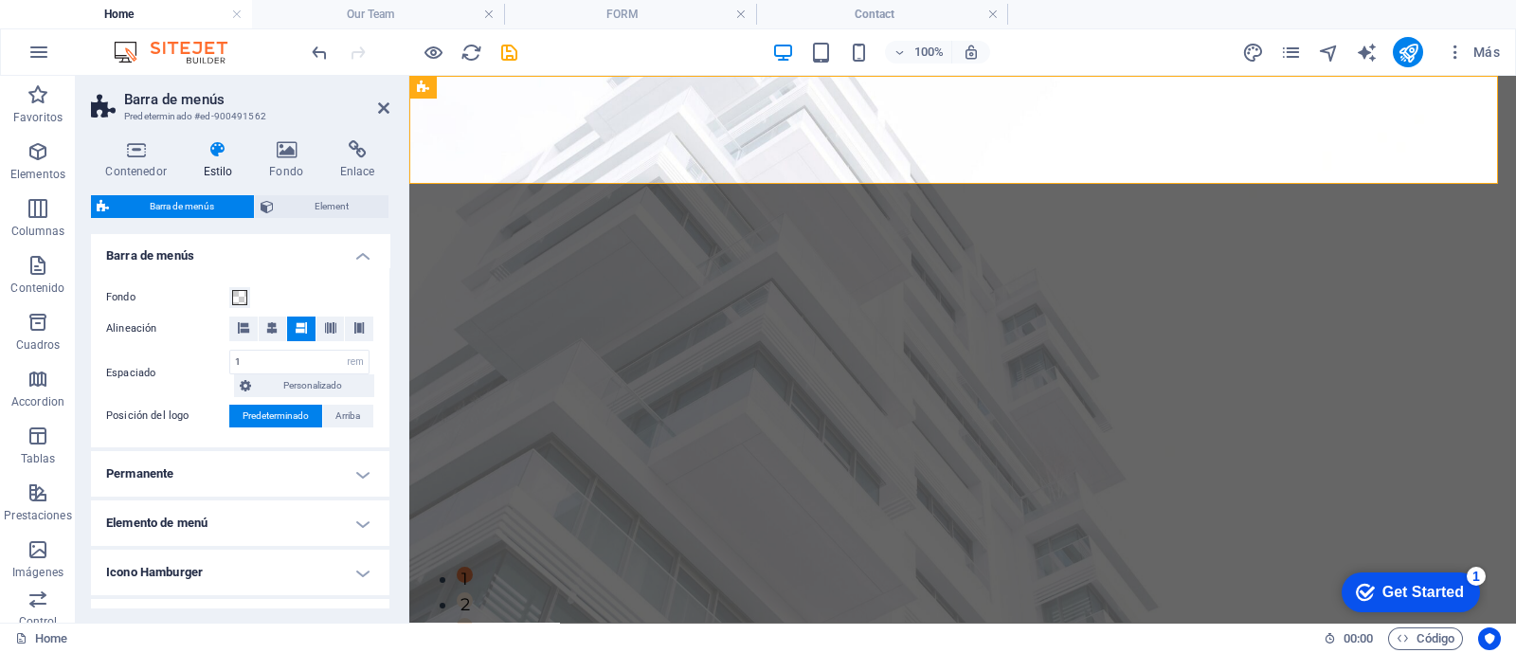
scroll to position [710, 0]
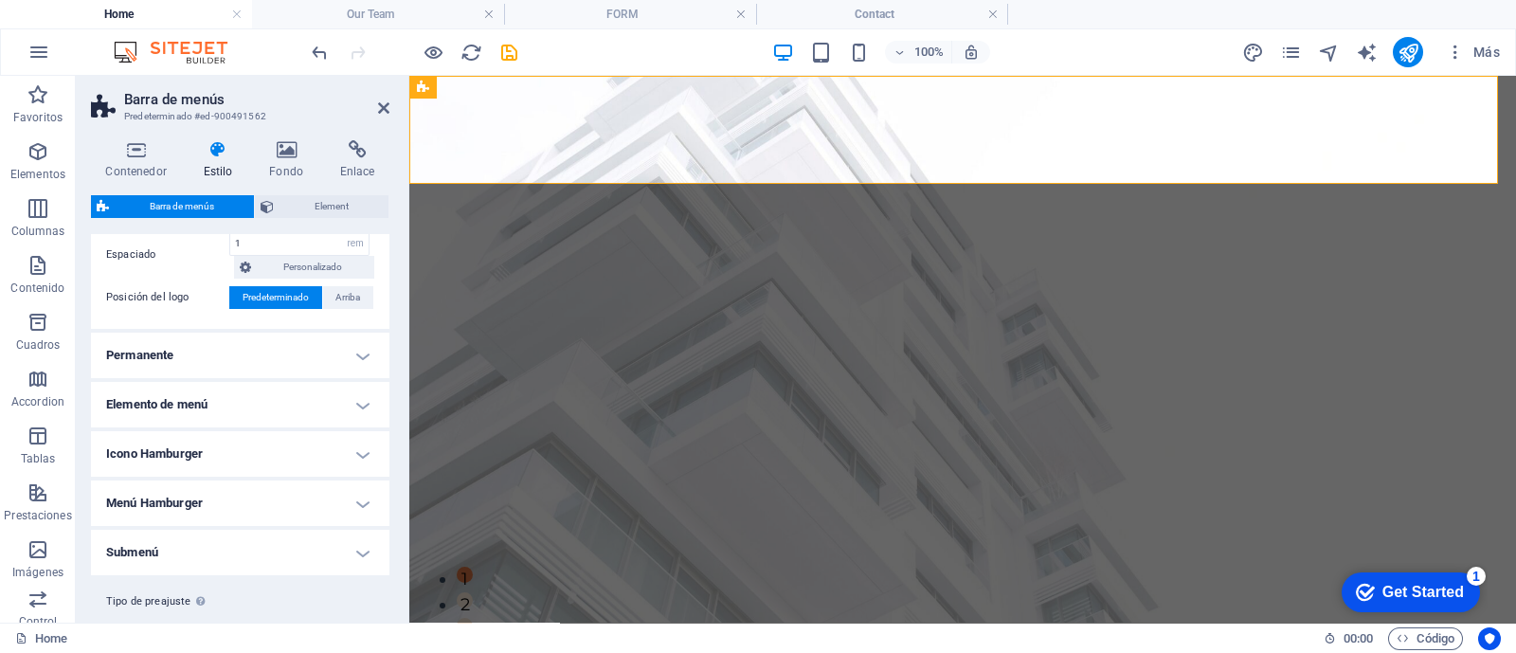
click at [358, 356] on h4 "Permanente" at bounding box center [240, 354] width 298 height 45
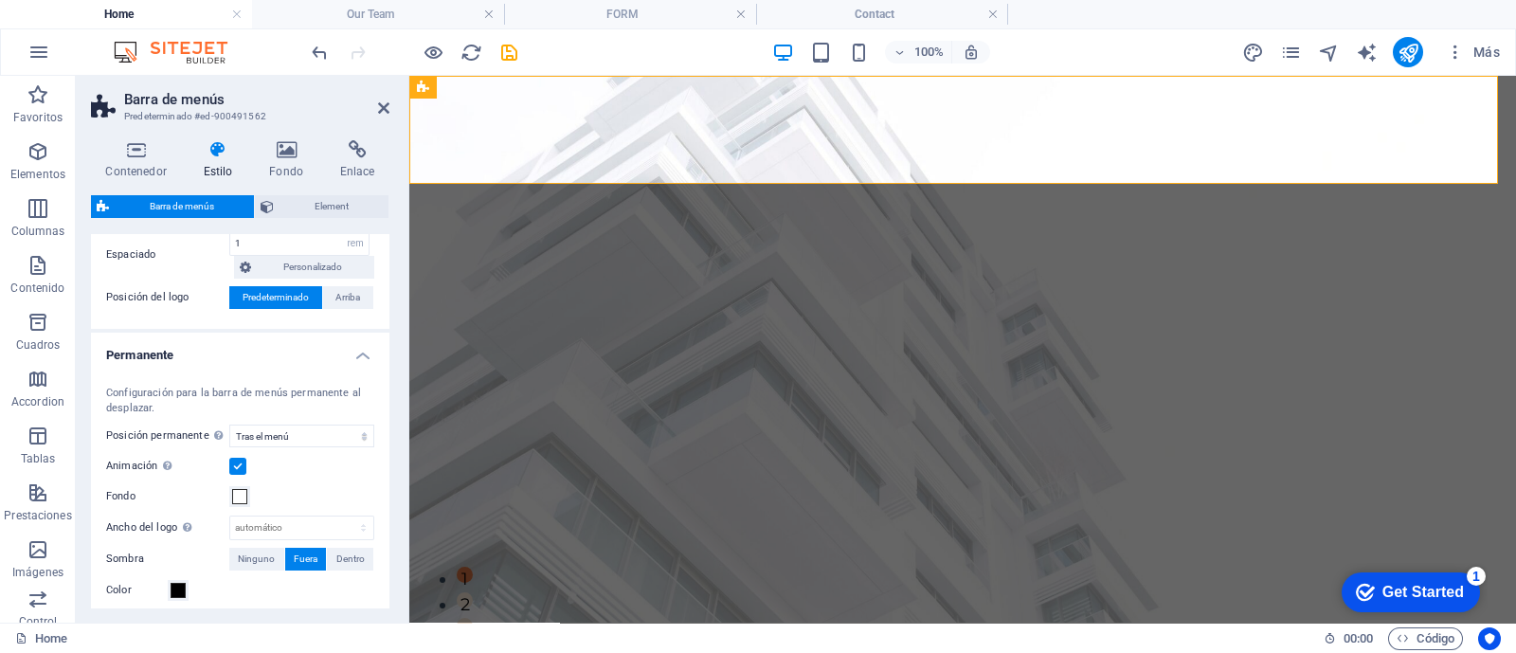
click at [358, 356] on h4 "Permanente" at bounding box center [240, 349] width 298 height 34
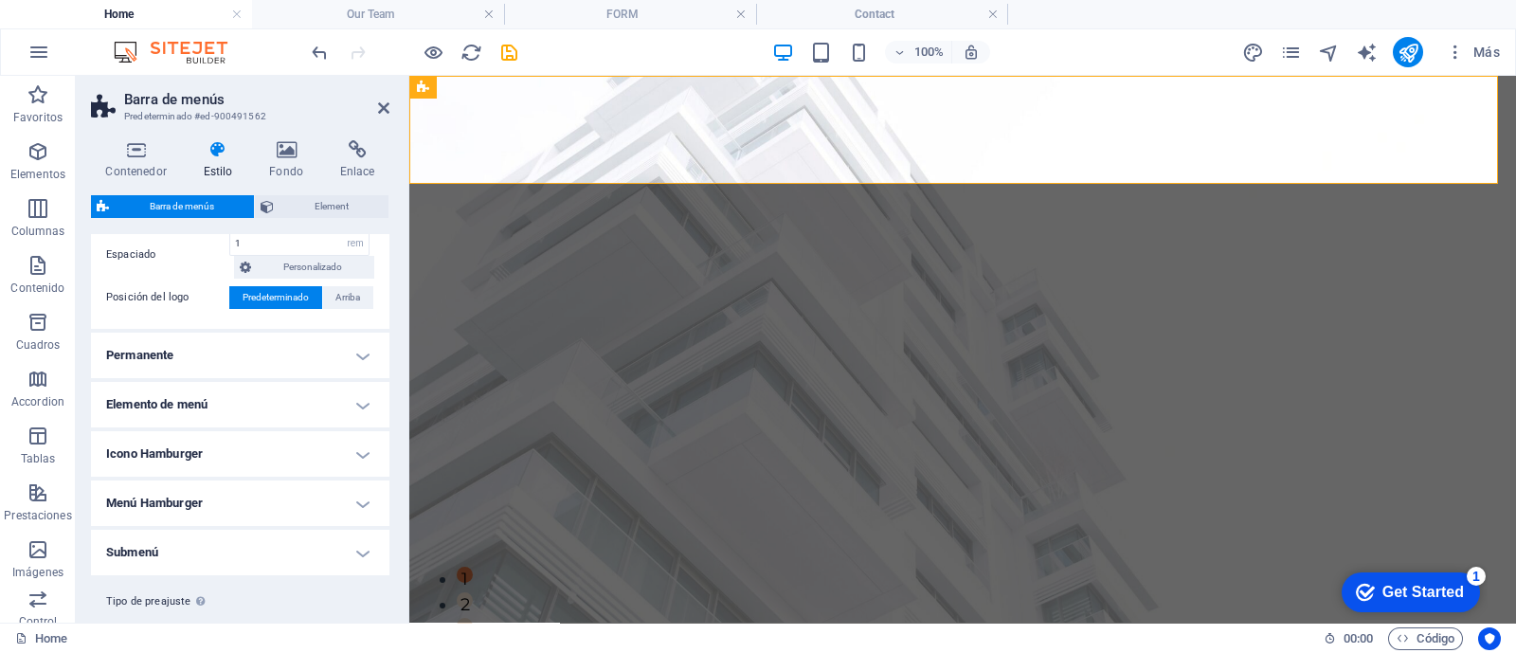
click at [350, 402] on h4 "Elemento de menú" at bounding box center [240, 404] width 298 height 45
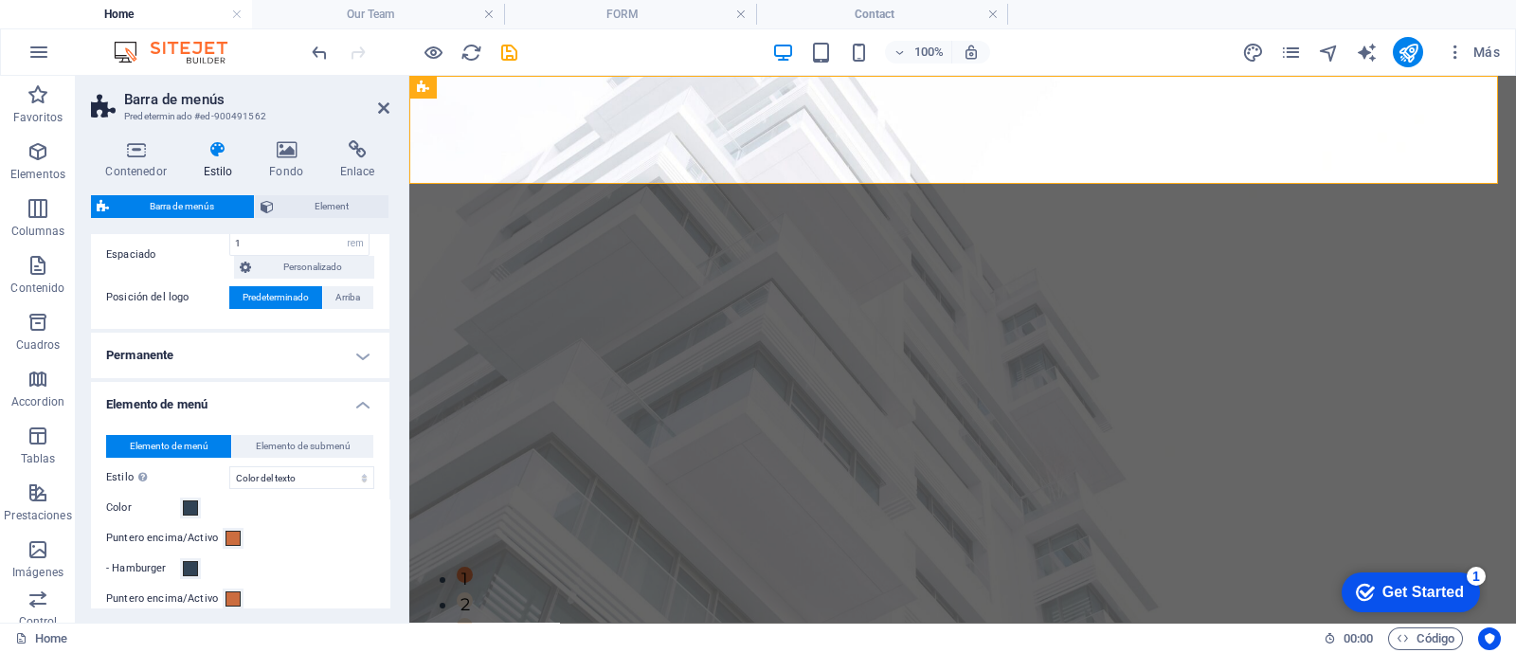
click at [355, 404] on h4 "Elemento de menú" at bounding box center [240, 399] width 298 height 34
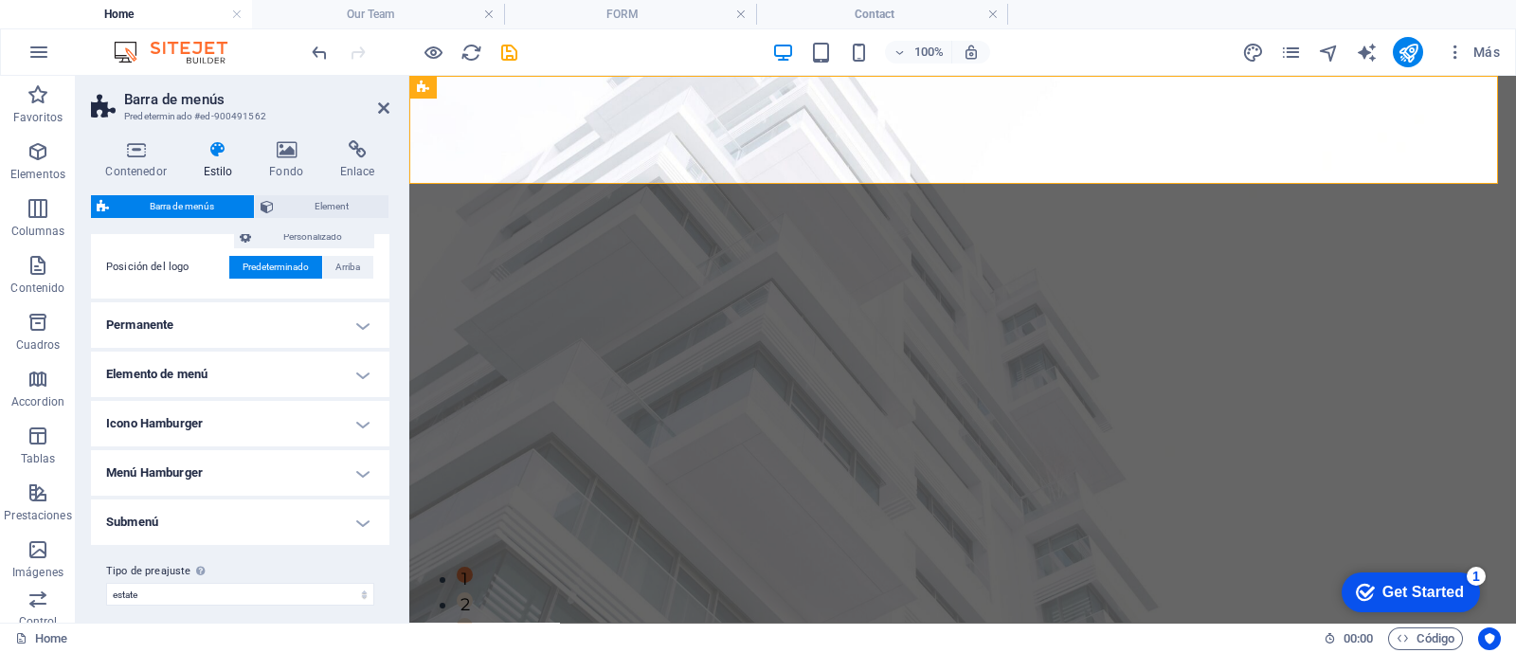
scroll to position [752, 0]
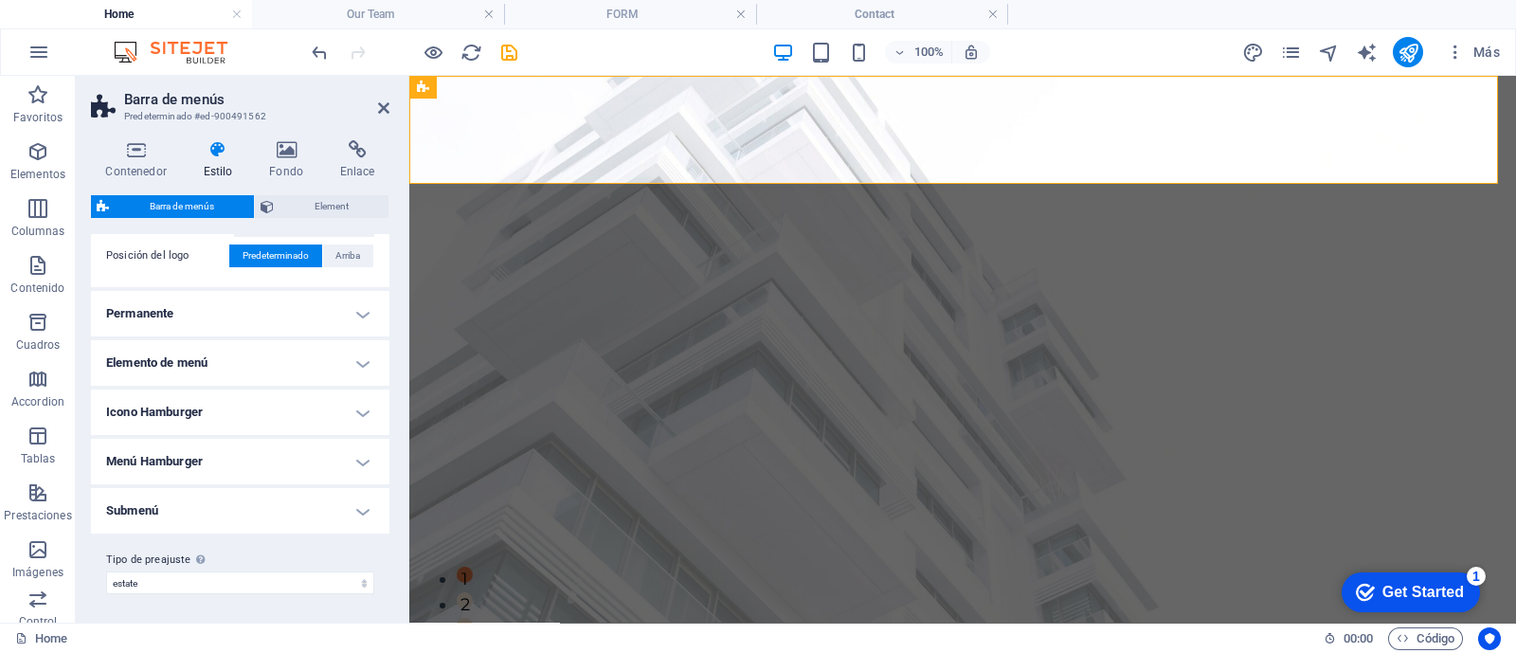
click at [355, 409] on h4 "Icono Hamburger" at bounding box center [240, 411] width 298 height 45
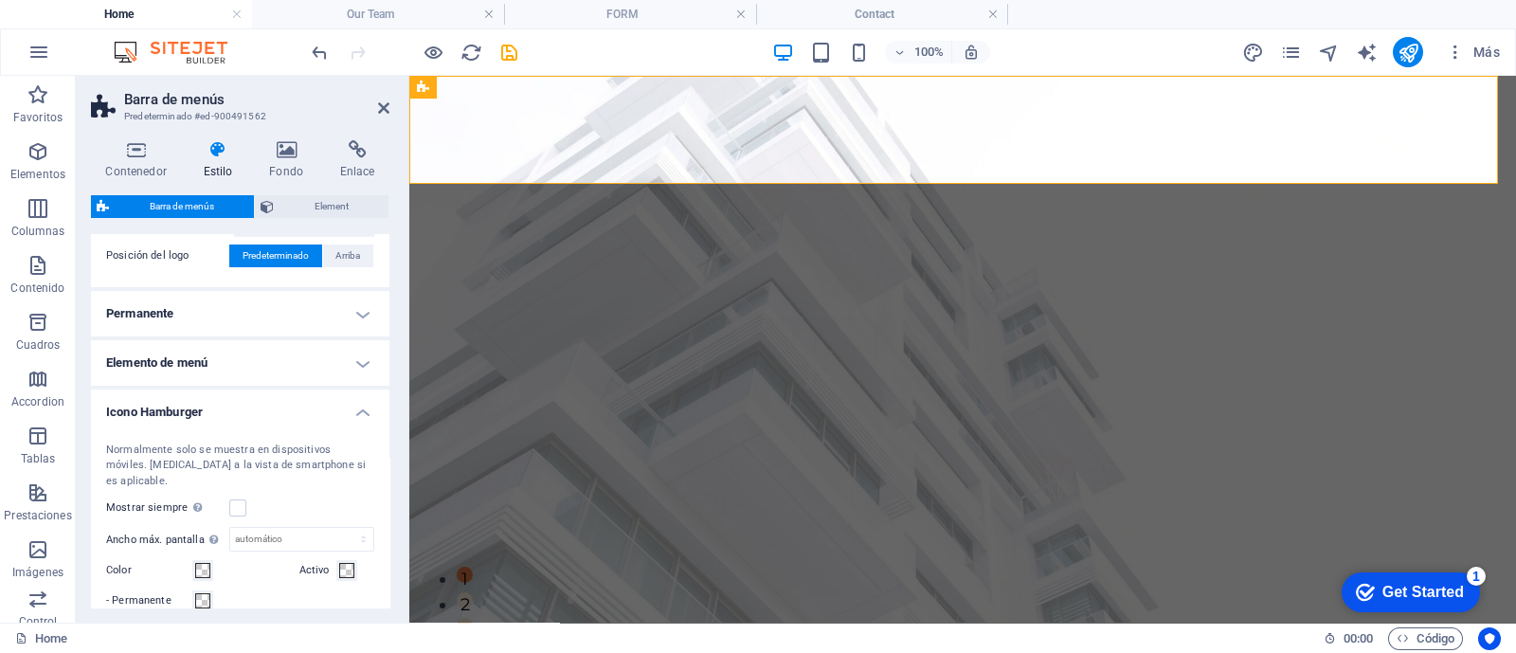
click at [360, 410] on h4 "Icono Hamburger" at bounding box center [240, 406] width 298 height 34
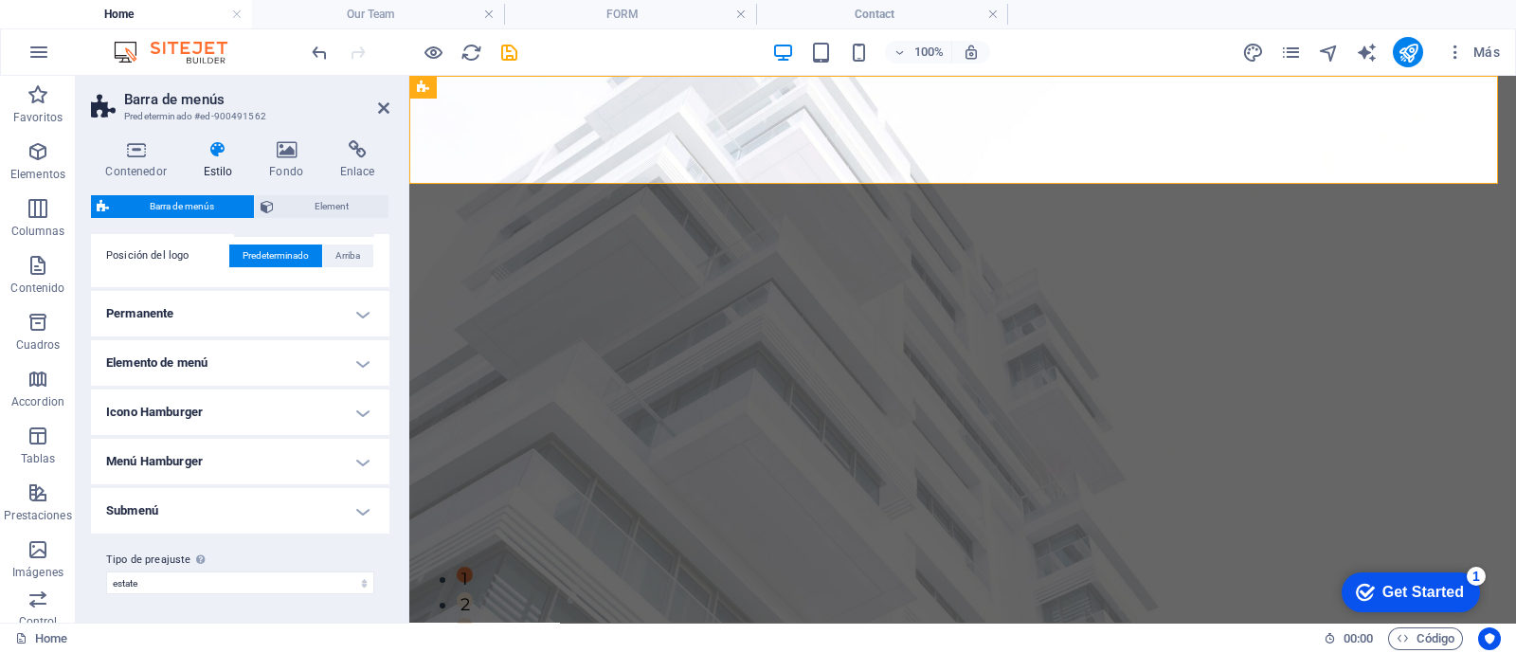
click at [361, 512] on h4 "Submenú" at bounding box center [240, 510] width 298 height 45
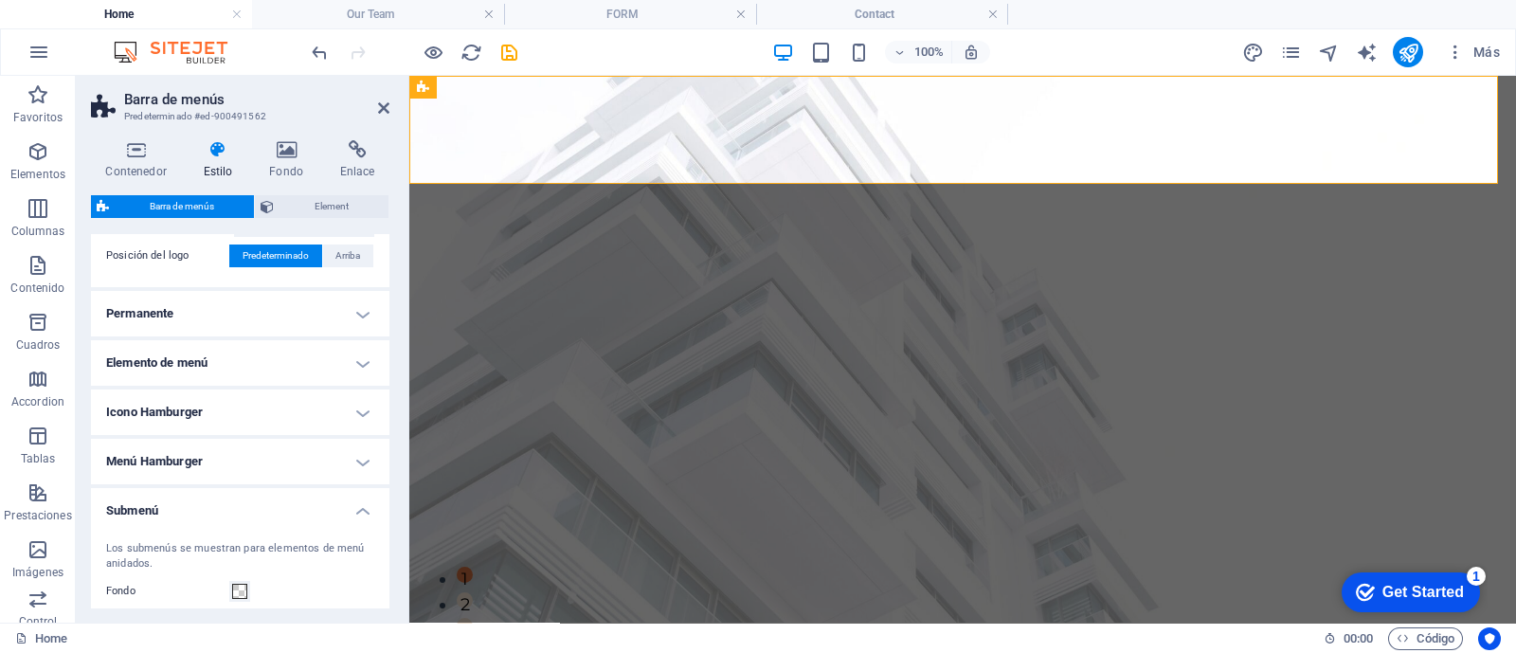
click at [361, 512] on h4 "Submenú" at bounding box center [240, 505] width 298 height 34
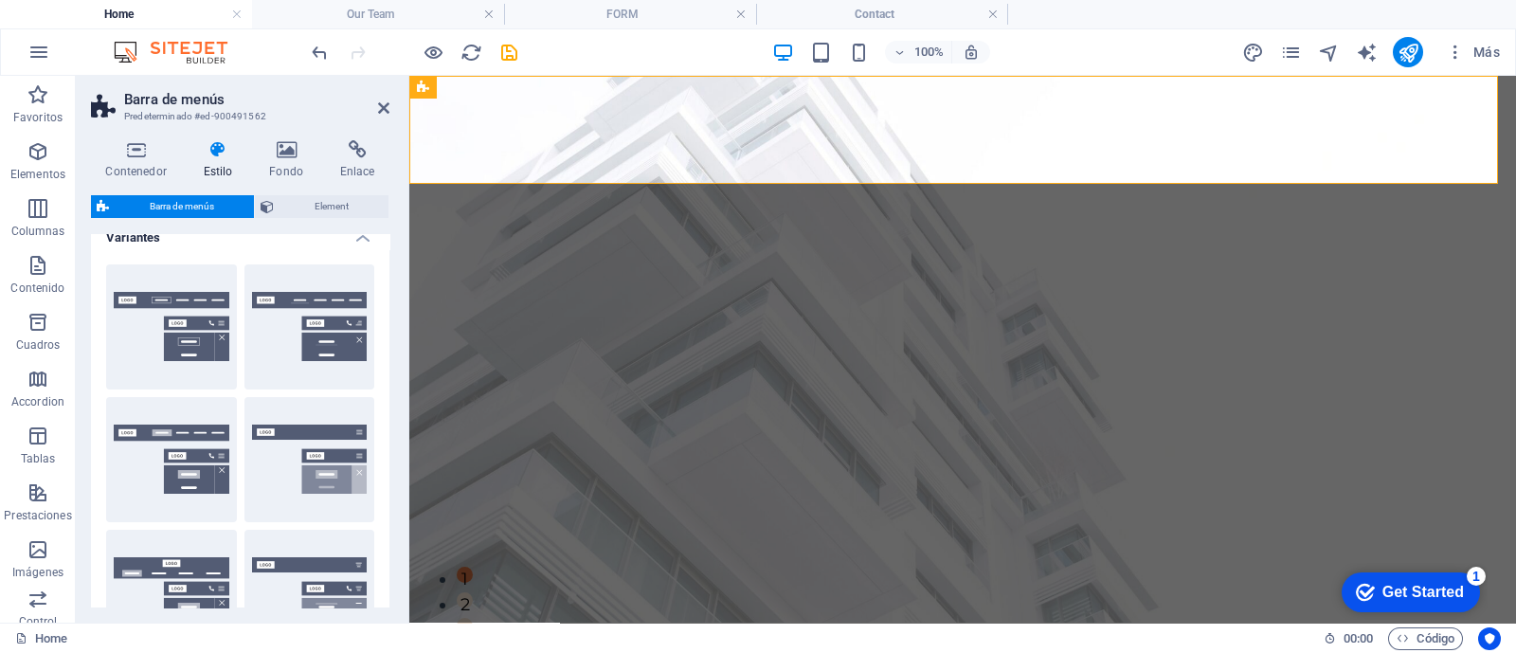
scroll to position [0, 0]
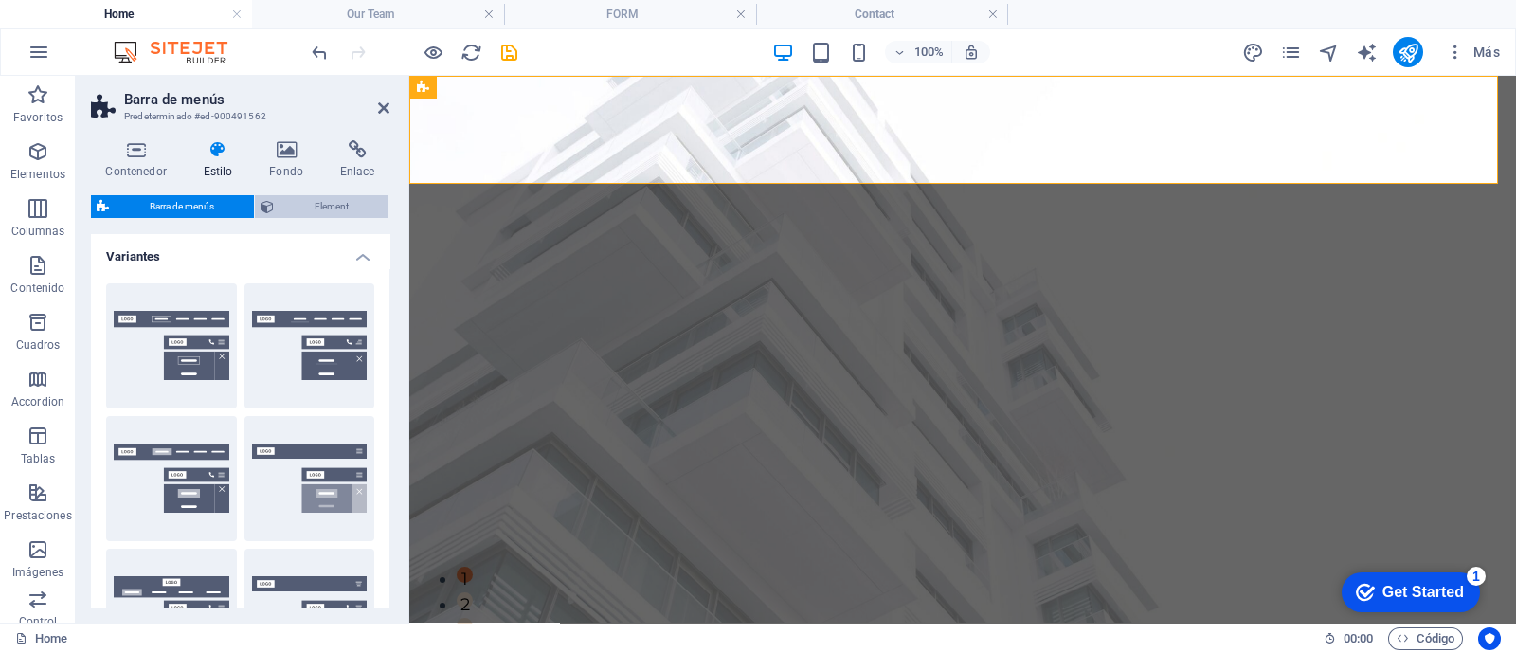
click at [295, 206] on span "Element" at bounding box center [330, 206] width 103 height 23
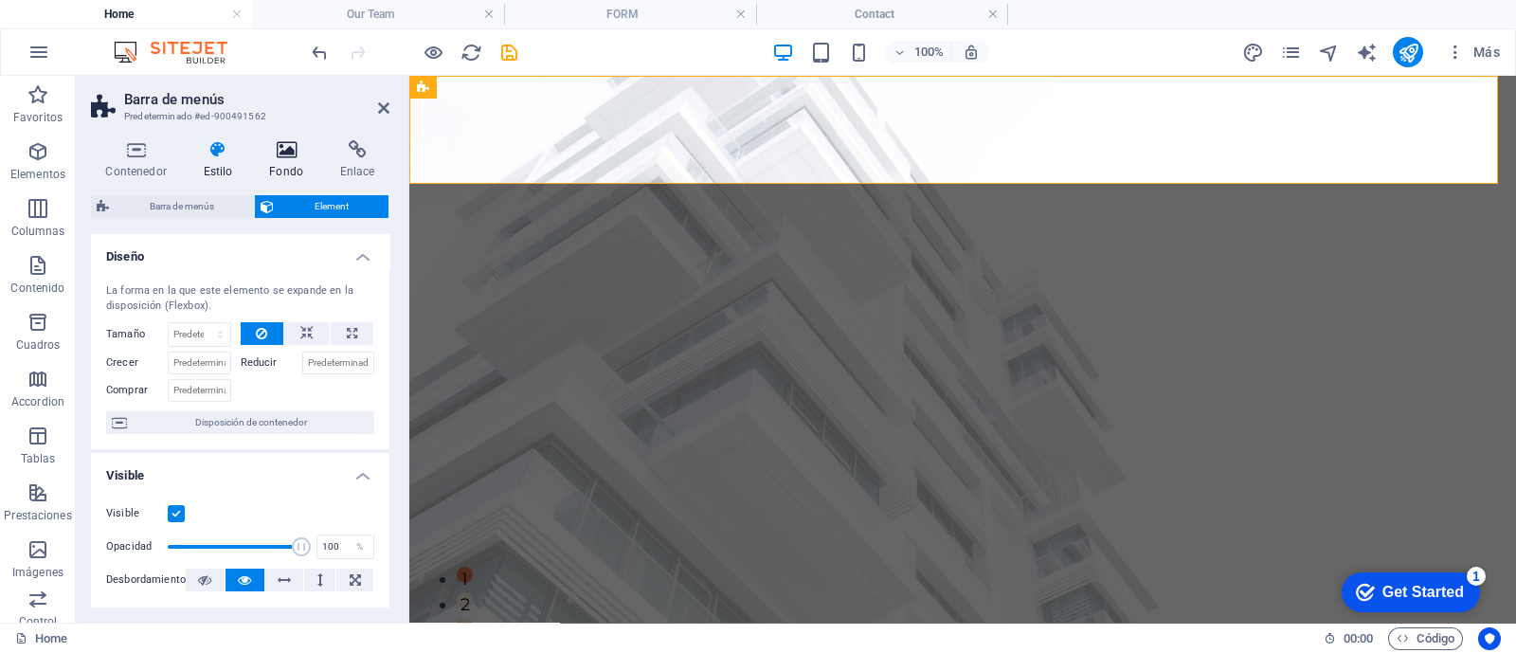
click at [282, 153] on icon at bounding box center [286, 149] width 63 height 19
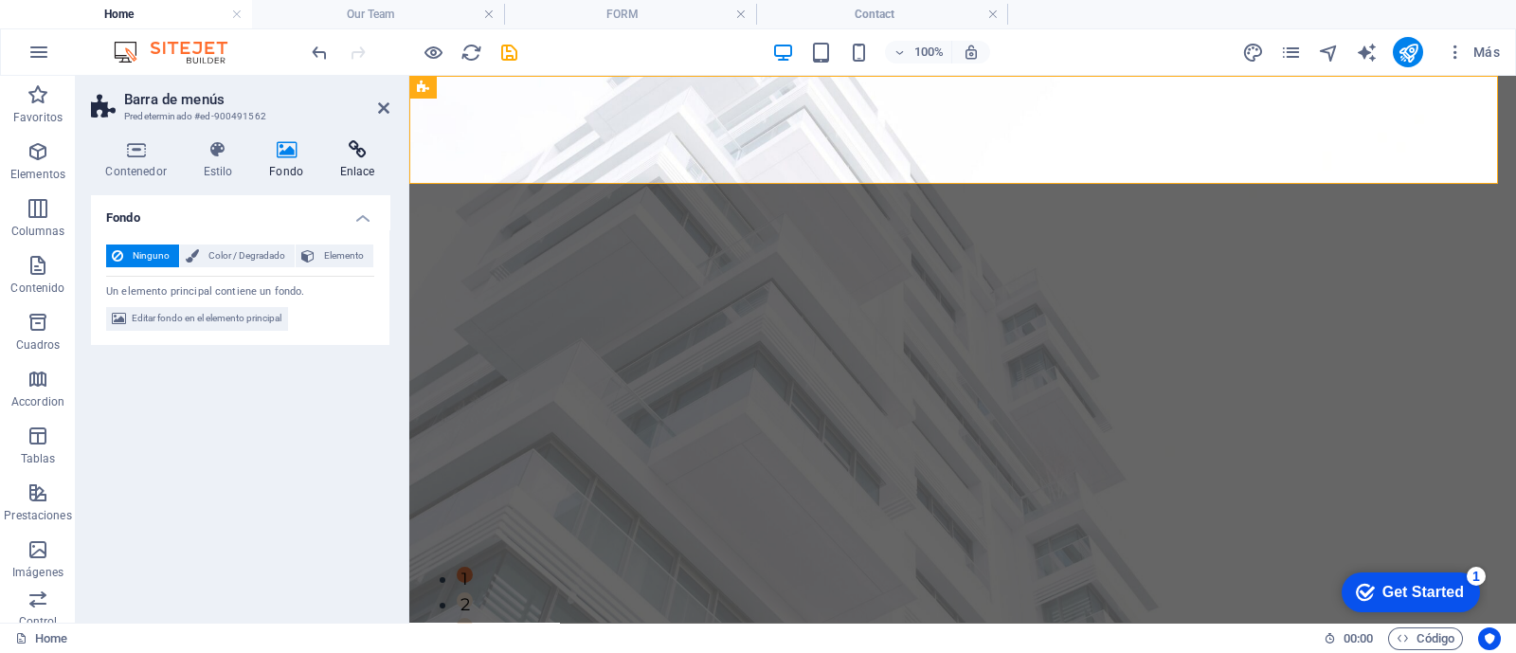
click at [350, 144] on icon at bounding box center [357, 149] width 64 height 19
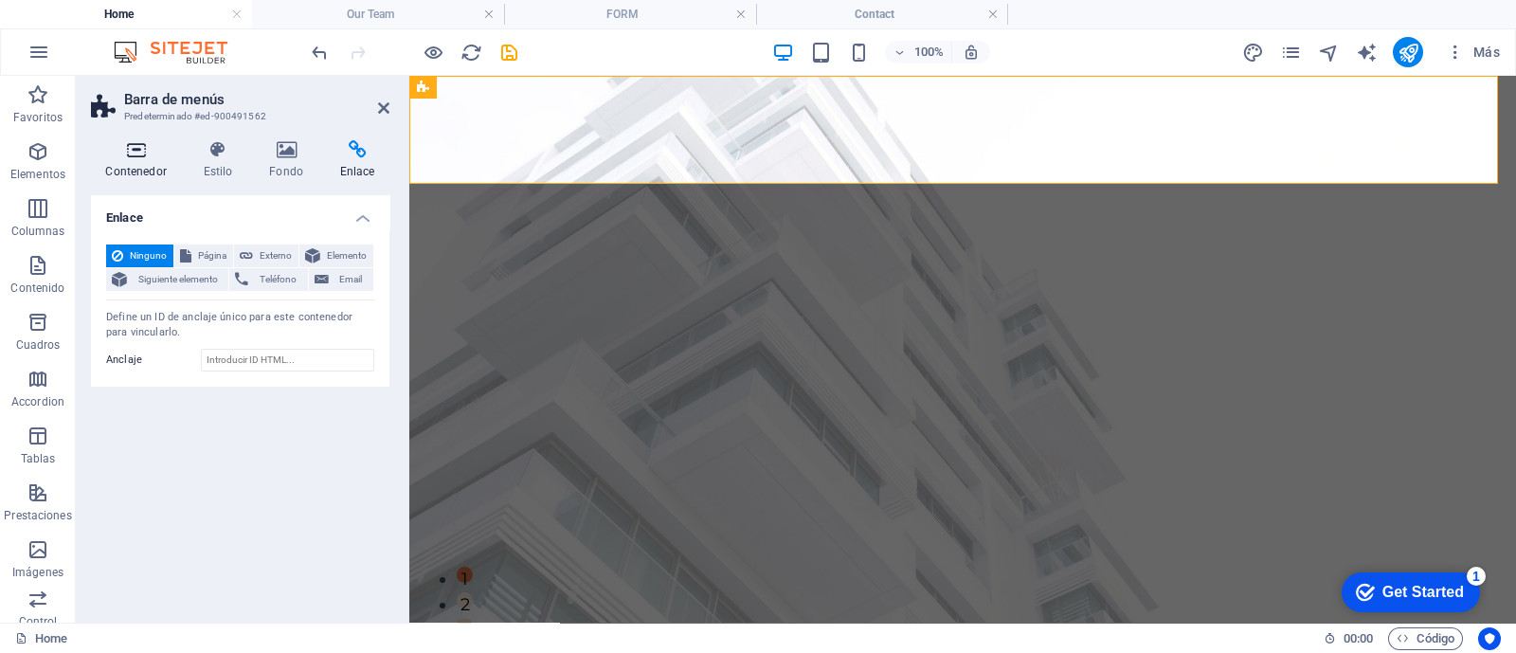
click at [136, 153] on icon at bounding box center [136, 149] width 90 height 19
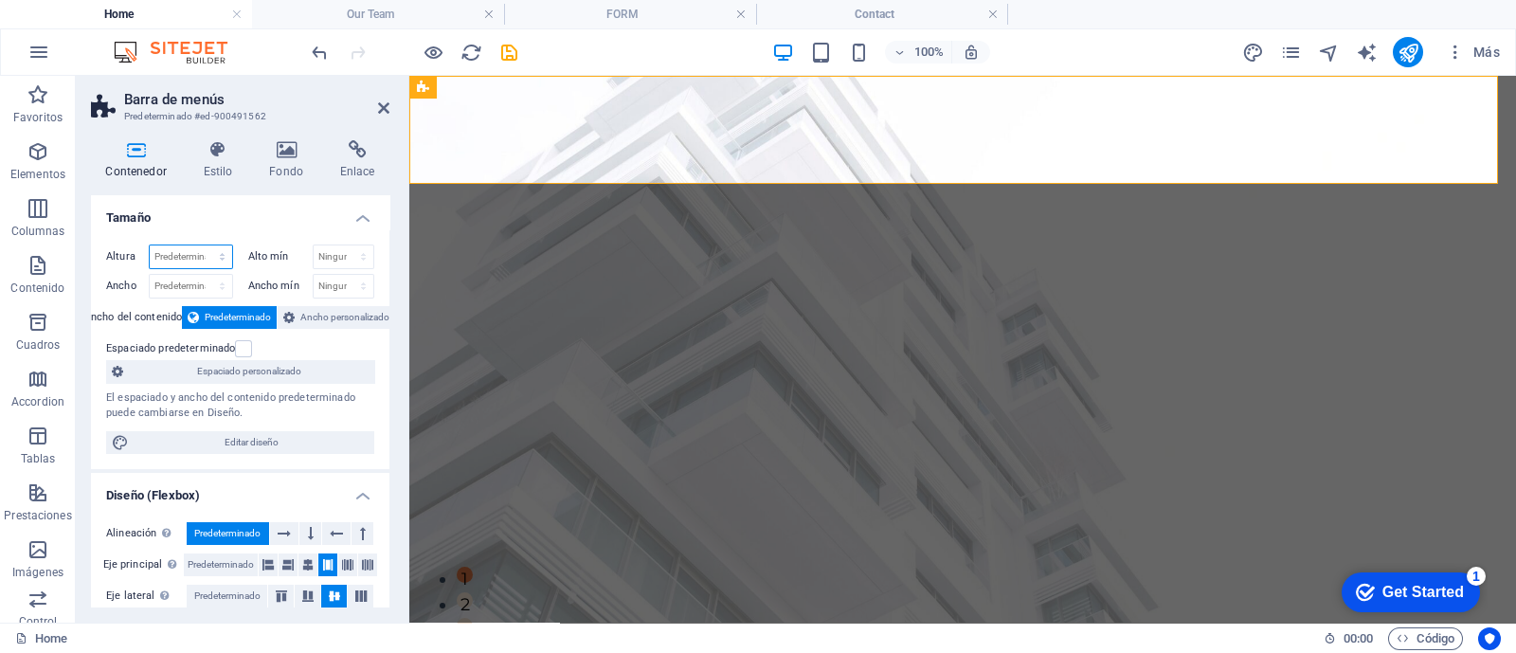
click at [171, 253] on select "Predeterminado px rem % vh vw" at bounding box center [191, 256] width 82 height 23
click at [180, 209] on h4 "Tamaño" at bounding box center [240, 212] width 298 height 34
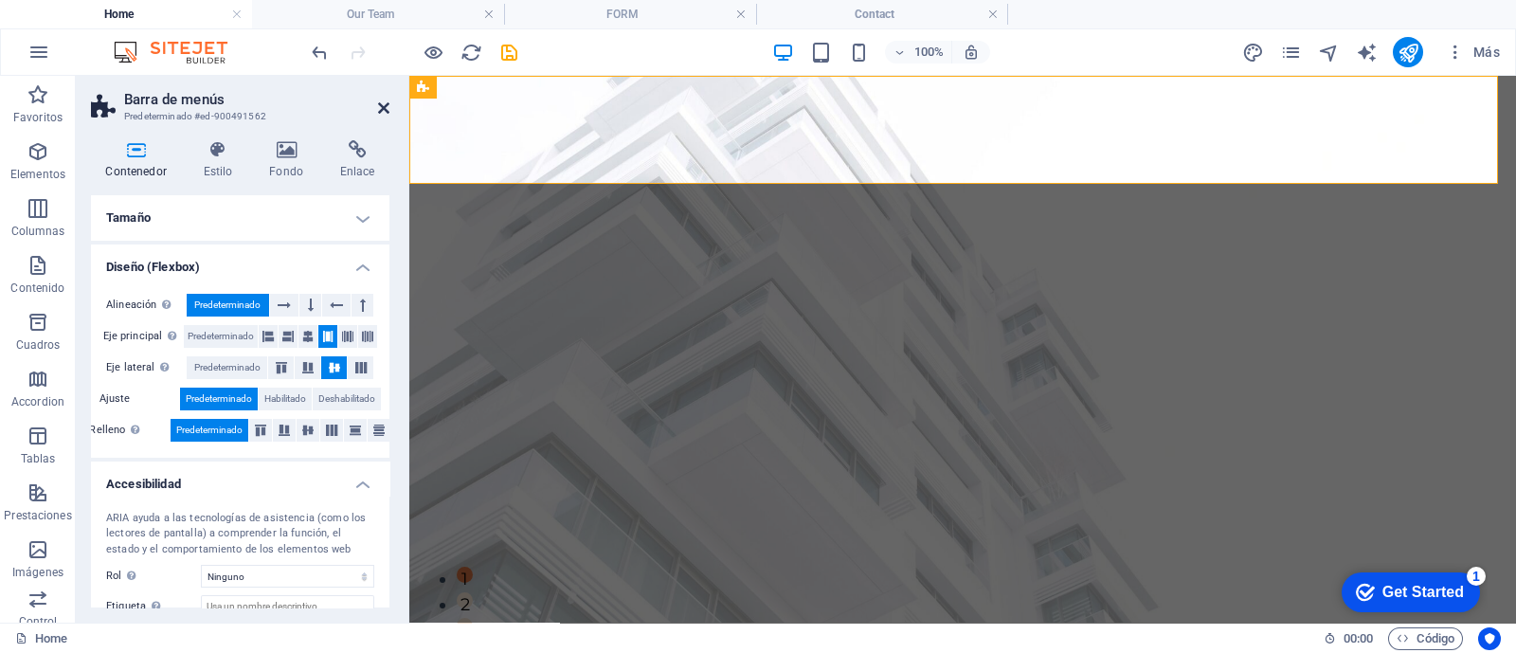
click at [383, 108] on icon at bounding box center [383, 107] width 11 height 15
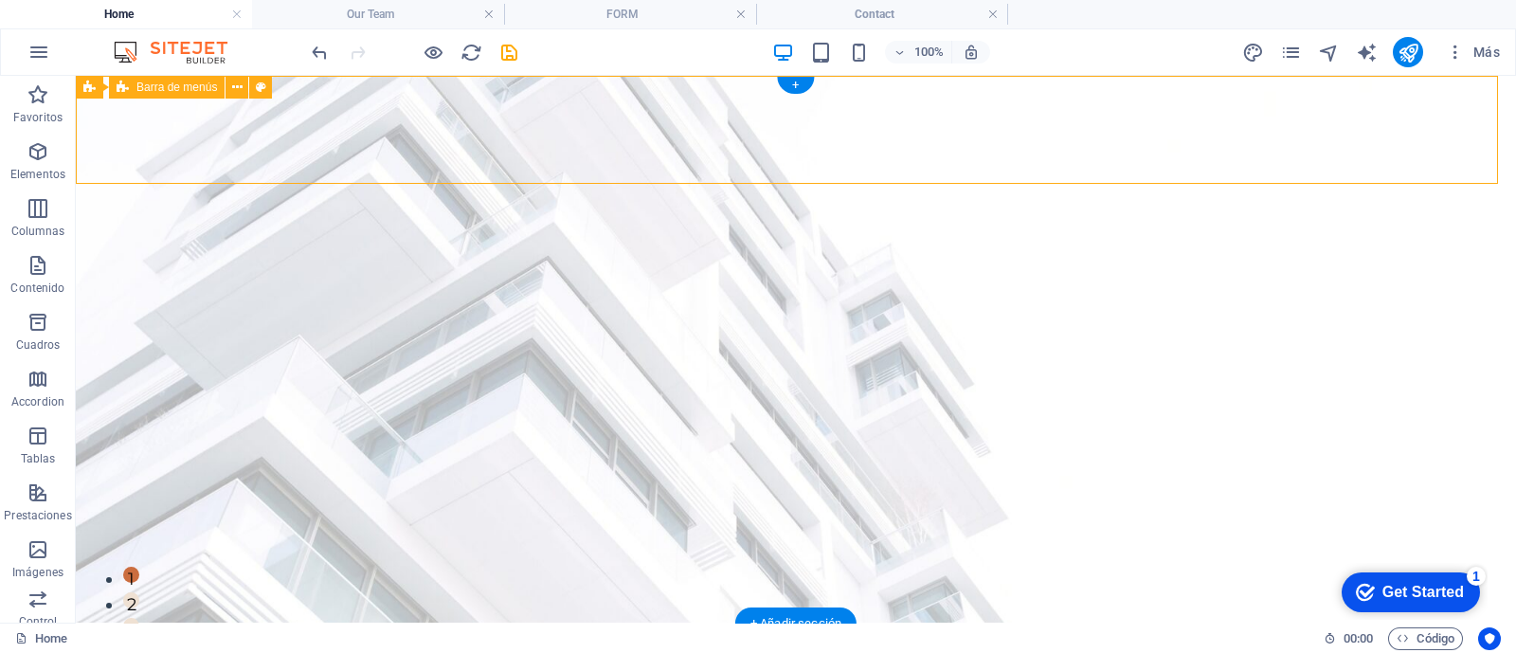
drag, startPoint x: 1440, startPoint y: 156, endPoint x: 1284, endPoint y: 120, distance: 160.4
drag, startPoint x: 663, startPoint y: 99, endPoint x: 727, endPoint y: 135, distance: 73.0
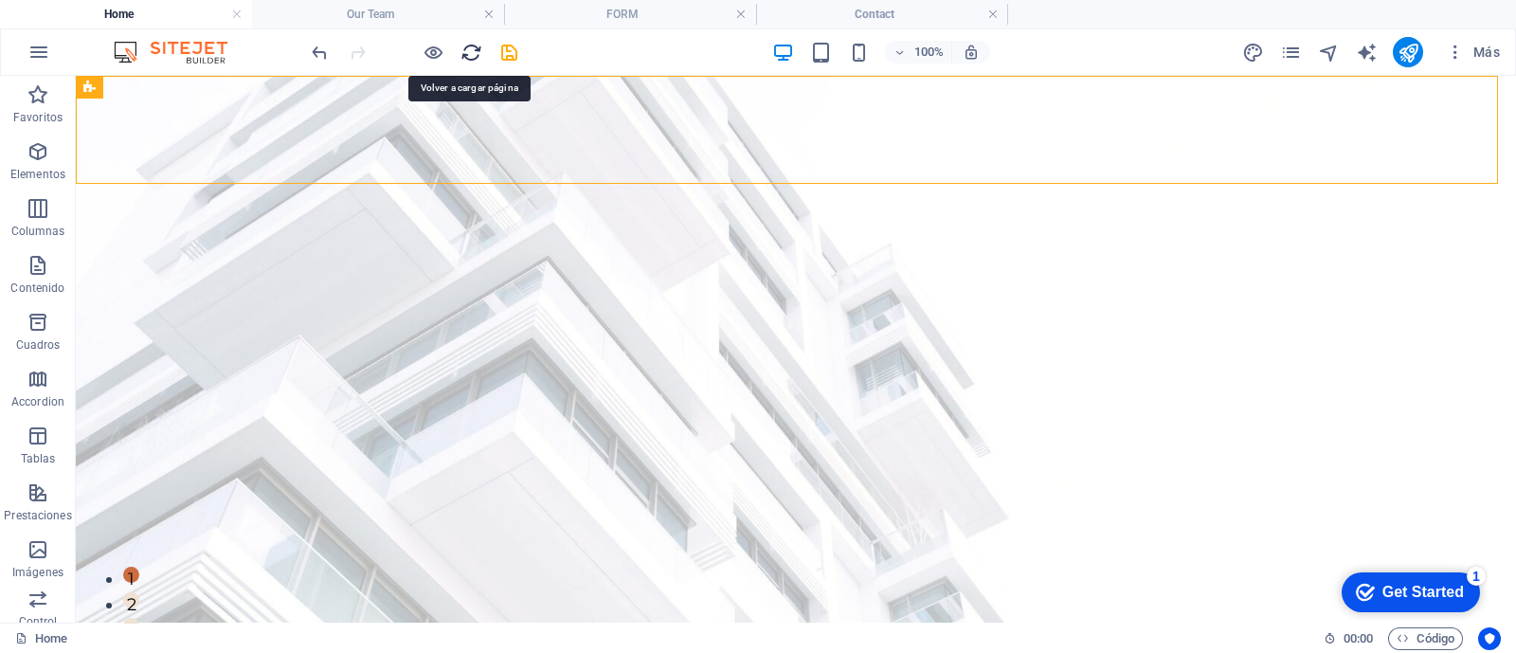
click at [468, 52] on icon "reload" at bounding box center [471, 53] width 22 height 22
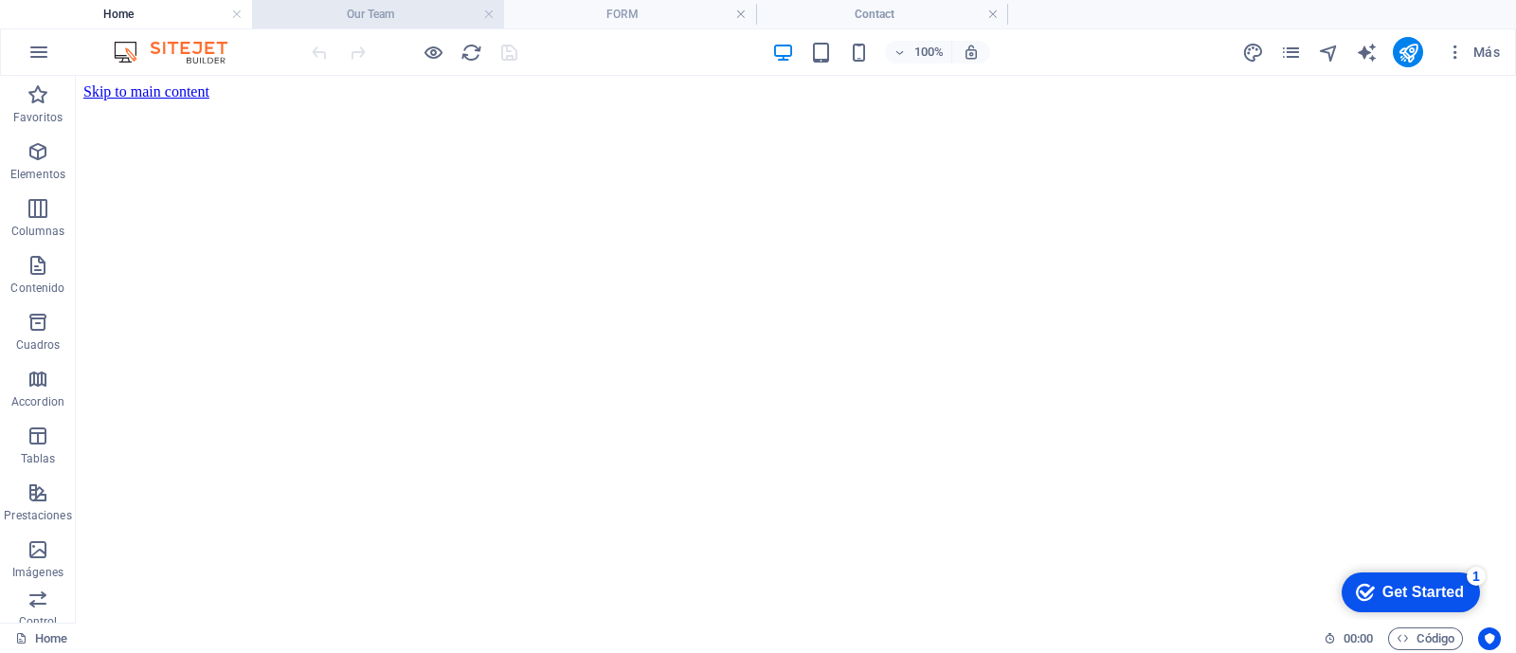
click at [322, 7] on h4 "Our Team" at bounding box center [378, 14] width 252 height 21
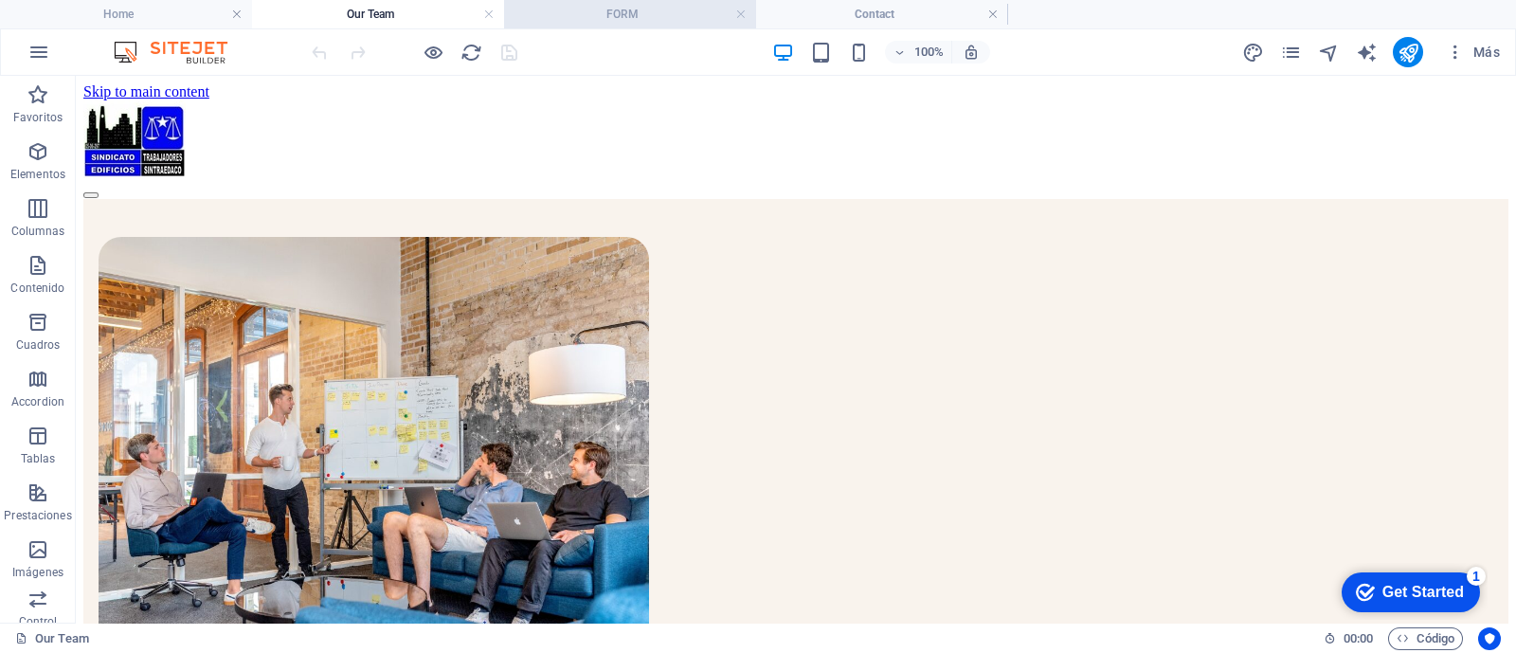
click at [581, 11] on h4 "FORM" at bounding box center [630, 14] width 252 height 21
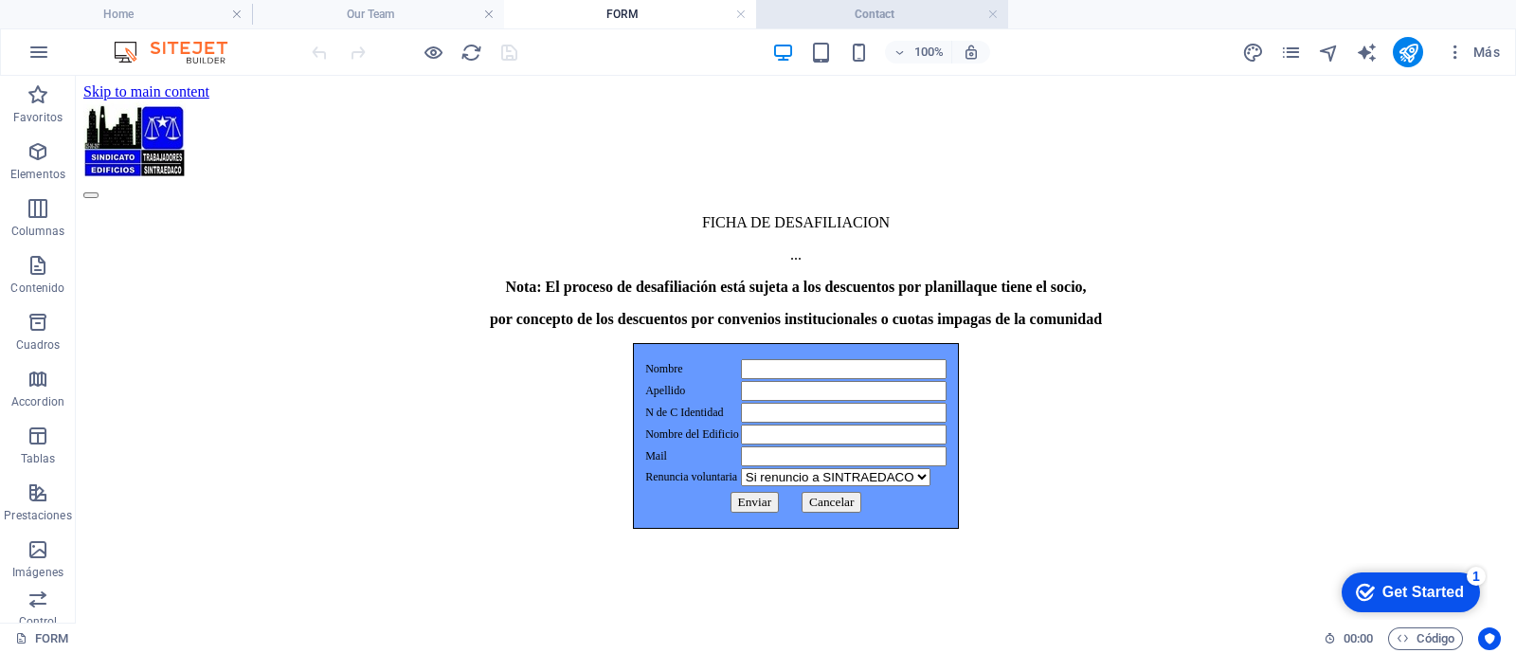
click at [816, 11] on h4 "Contact" at bounding box center [882, 14] width 252 height 21
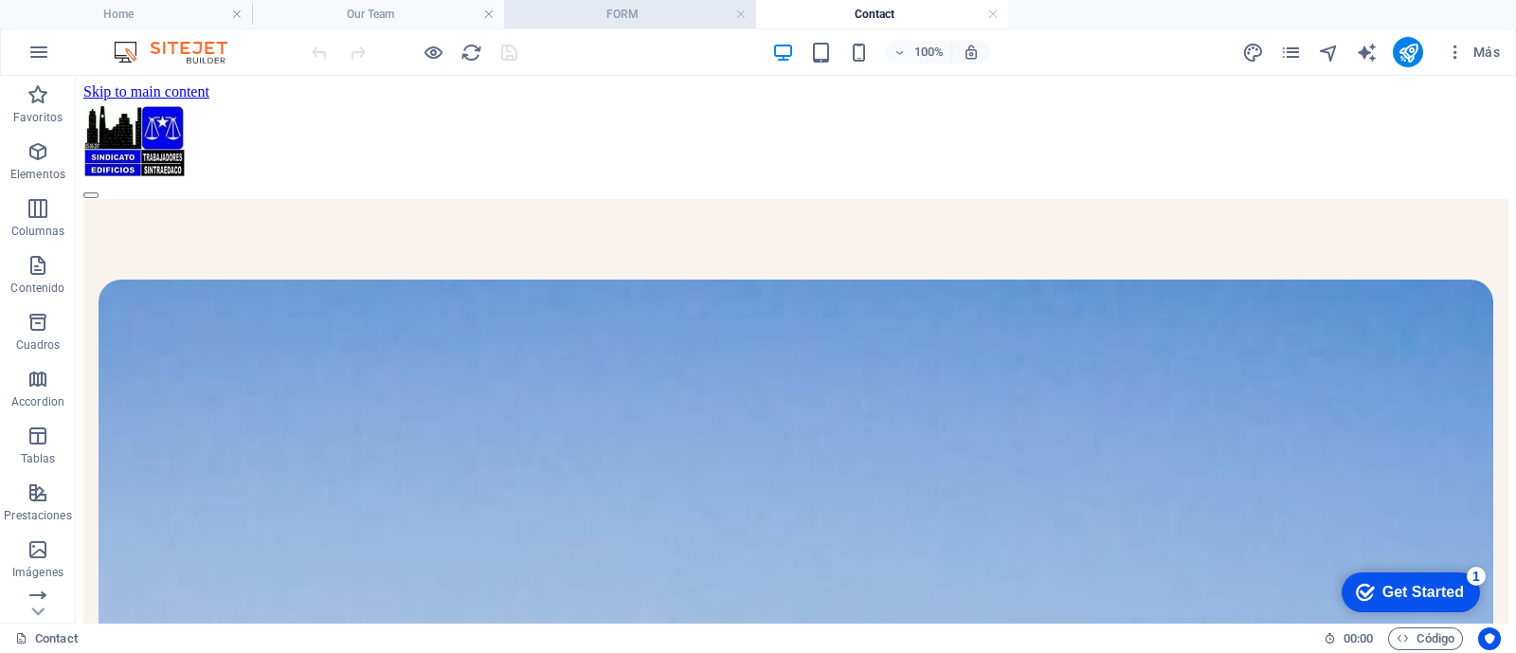
click at [621, 10] on h4 "FORM" at bounding box center [630, 14] width 252 height 21
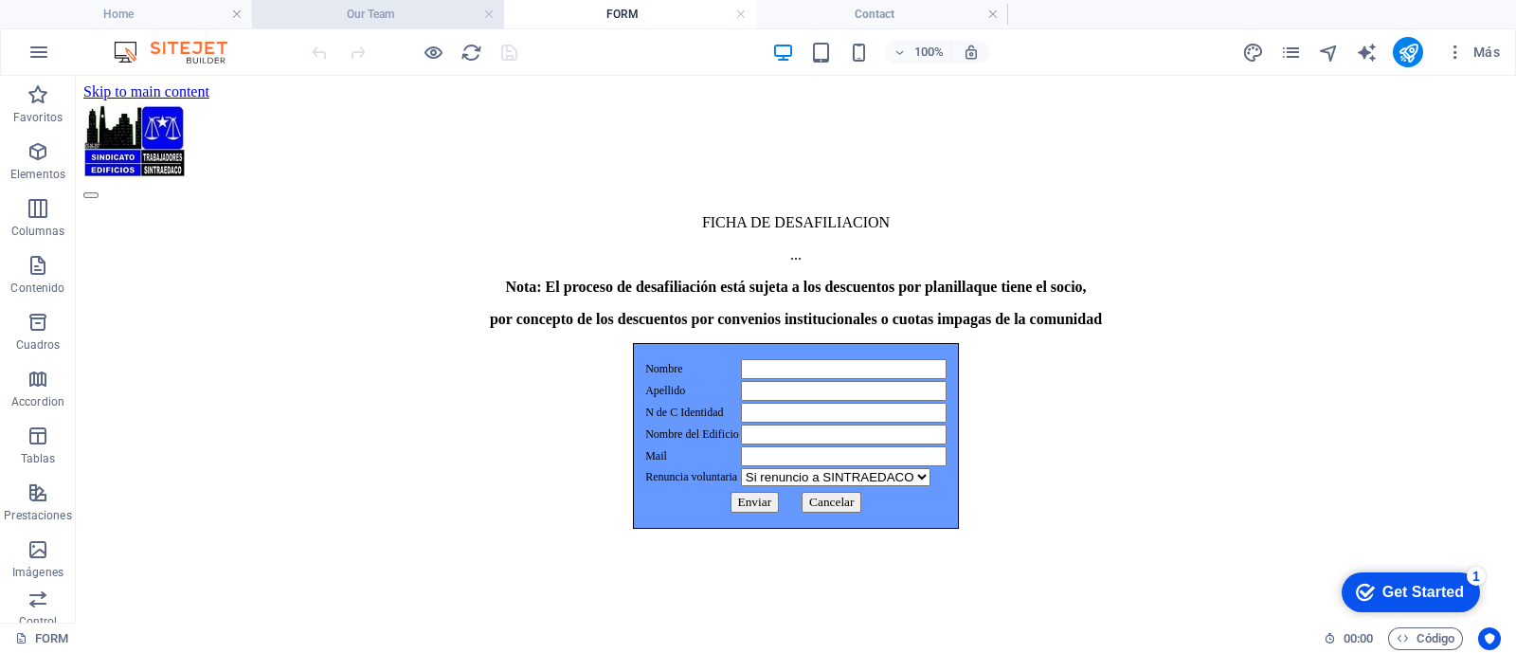
click at [421, 4] on h4 "Our Team" at bounding box center [378, 14] width 252 height 21
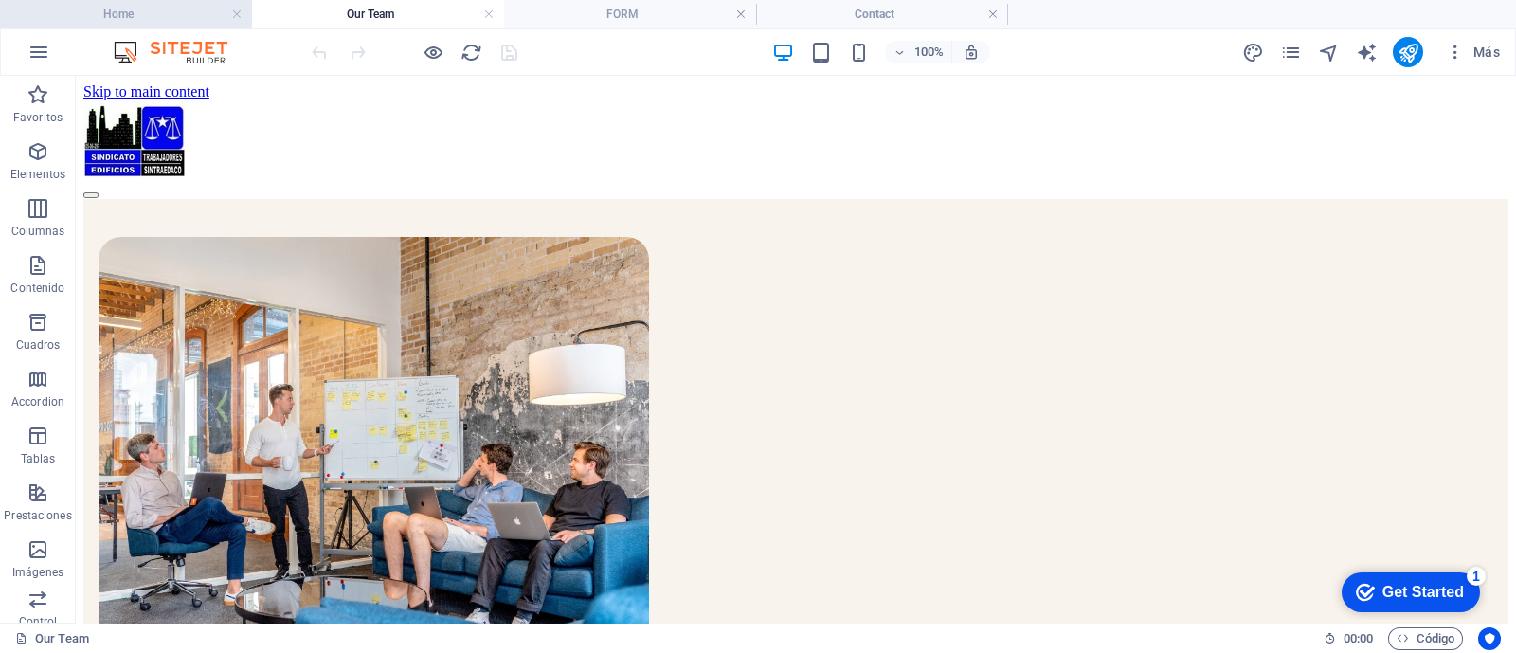
click at [169, 11] on h4 "Home" at bounding box center [126, 14] width 252 height 21
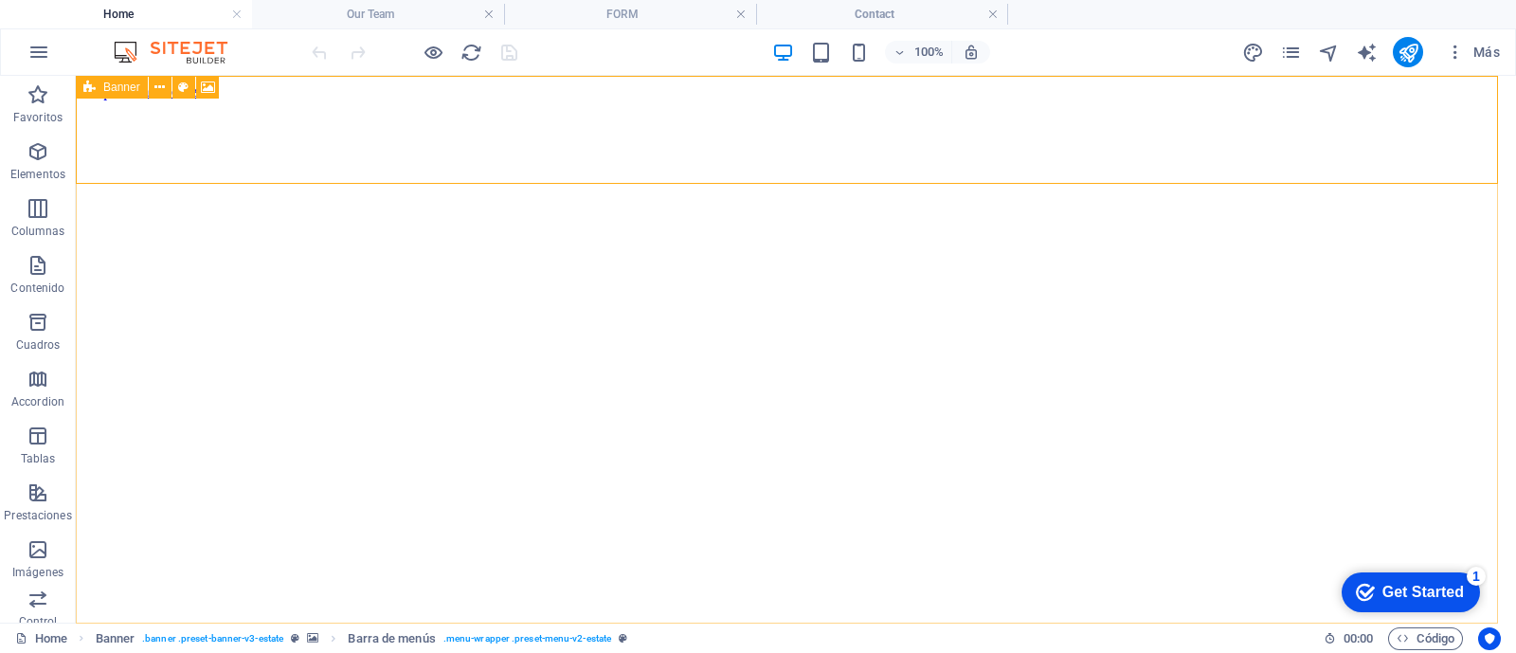
click at [103, 88] on span "Banner" at bounding box center [121, 86] width 37 height 11
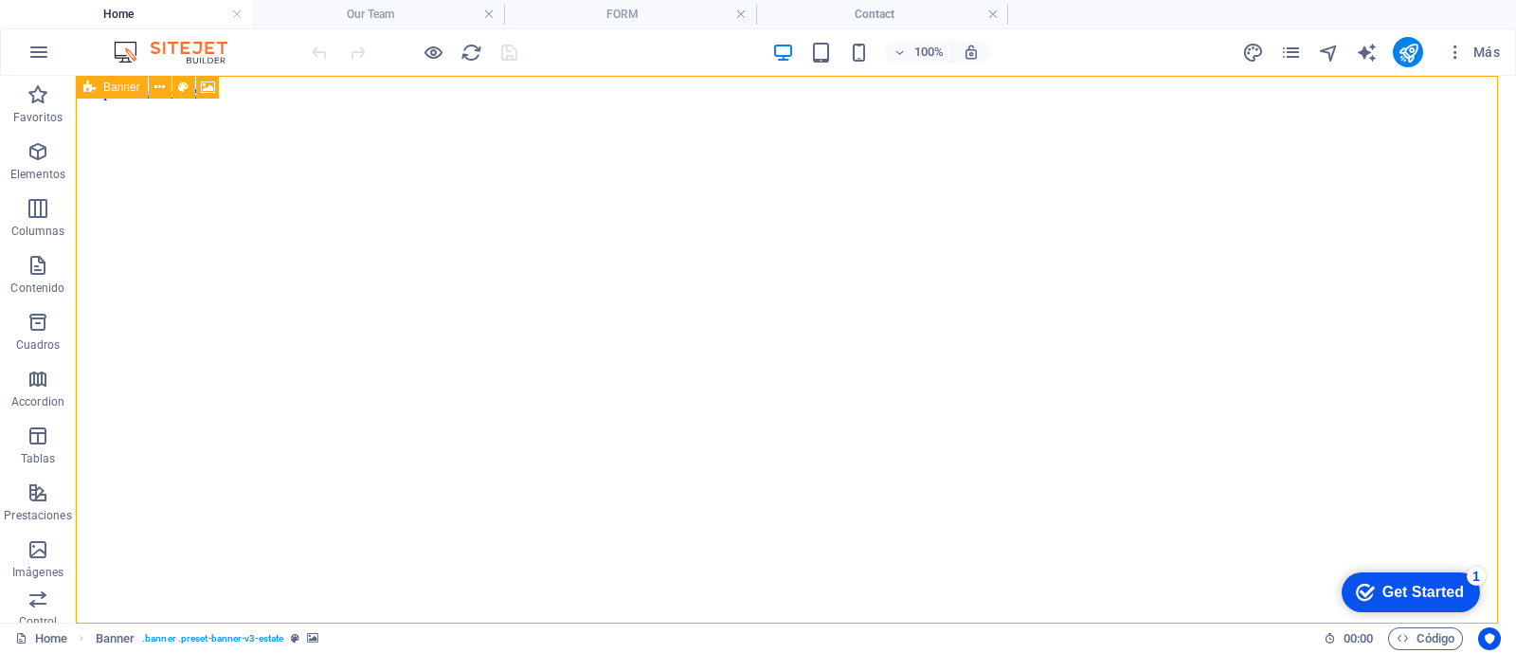
click at [106, 86] on span "Banner" at bounding box center [121, 86] width 37 height 11
click at [160, 85] on icon at bounding box center [159, 88] width 10 height 20
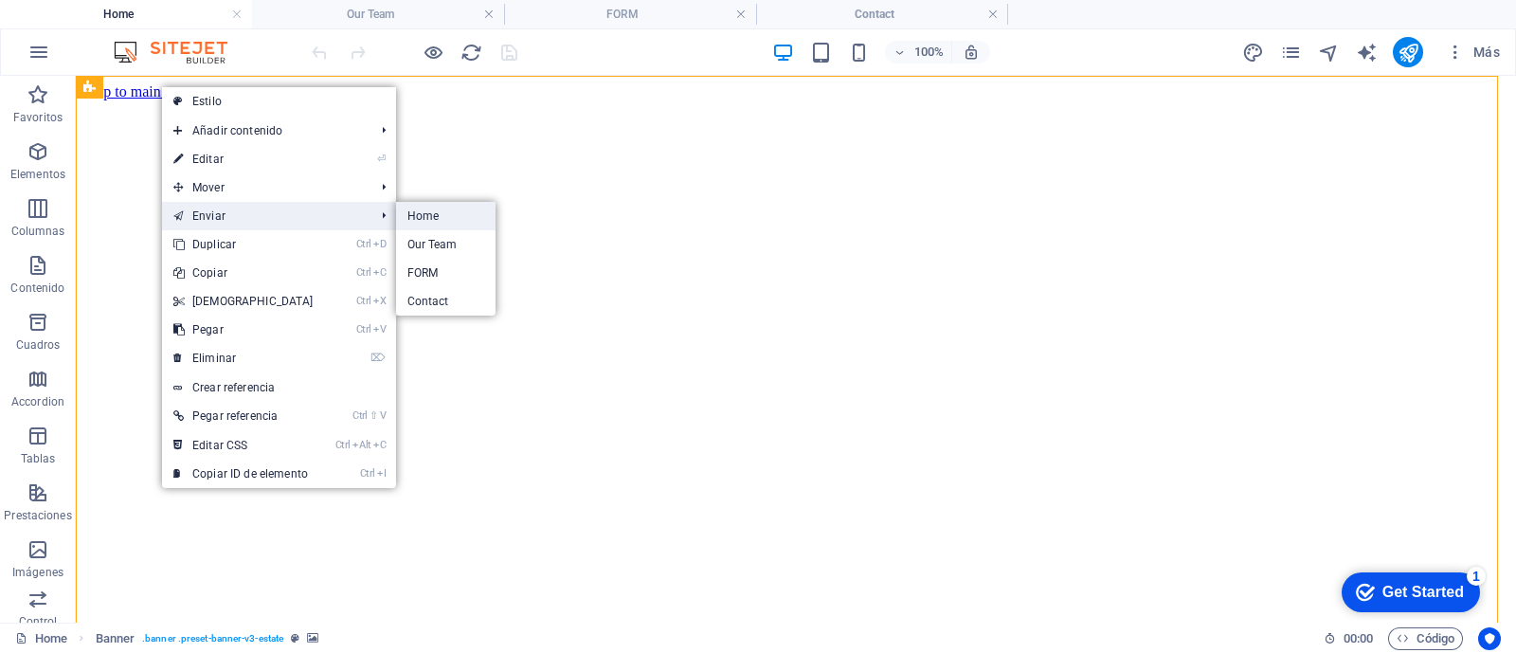
click at [417, 215] on link "Home" at bounding box center [445, 216] width 99 height 28
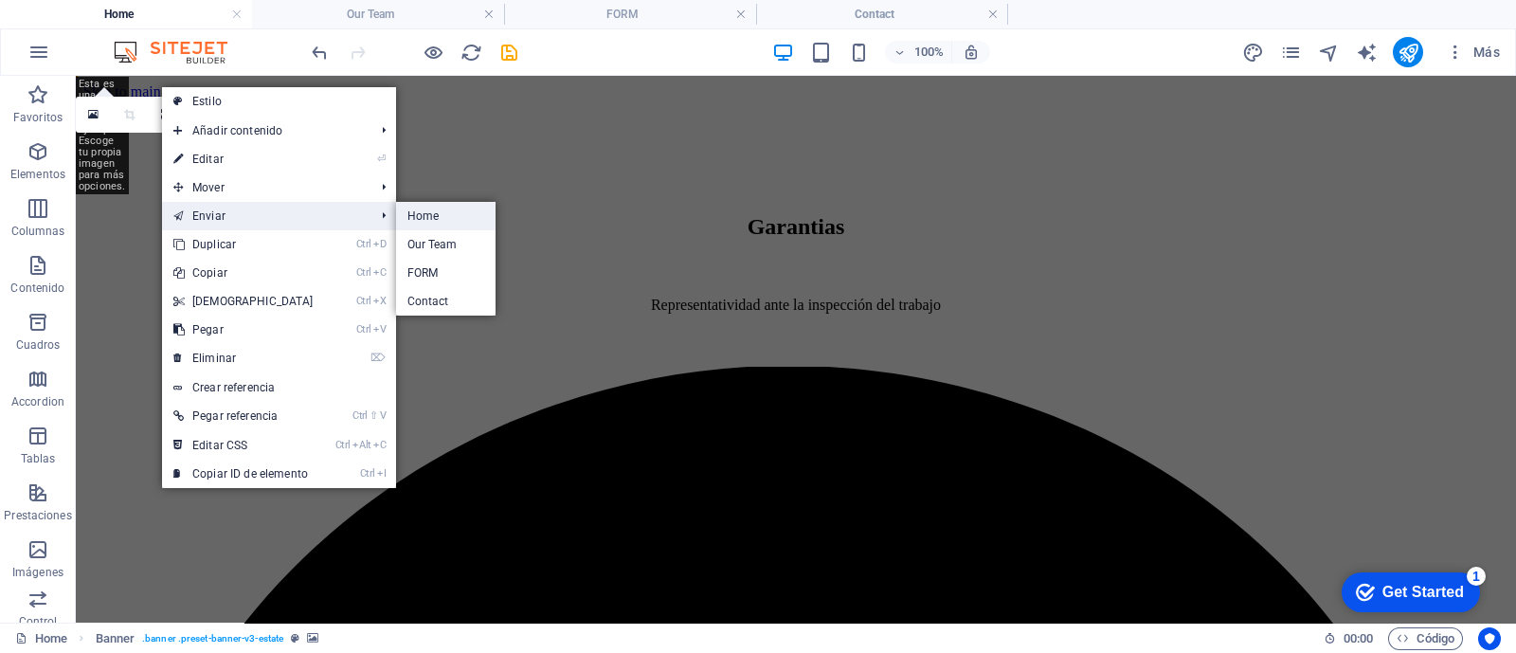
click at [440, 217] on link "Home" at bounding box center [445, 216] width 99 height 28
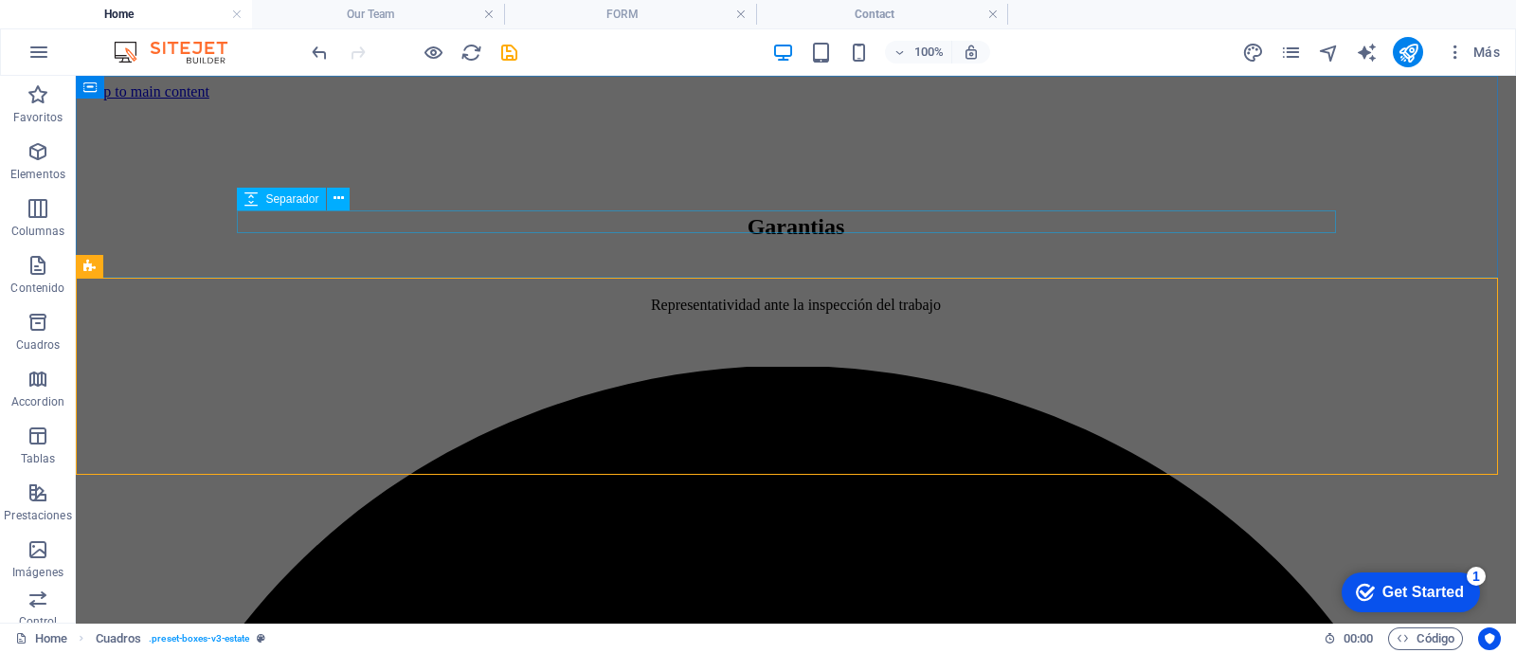
click at [504, 259] on div at bounding box center [796, 270] width 1394 height 23
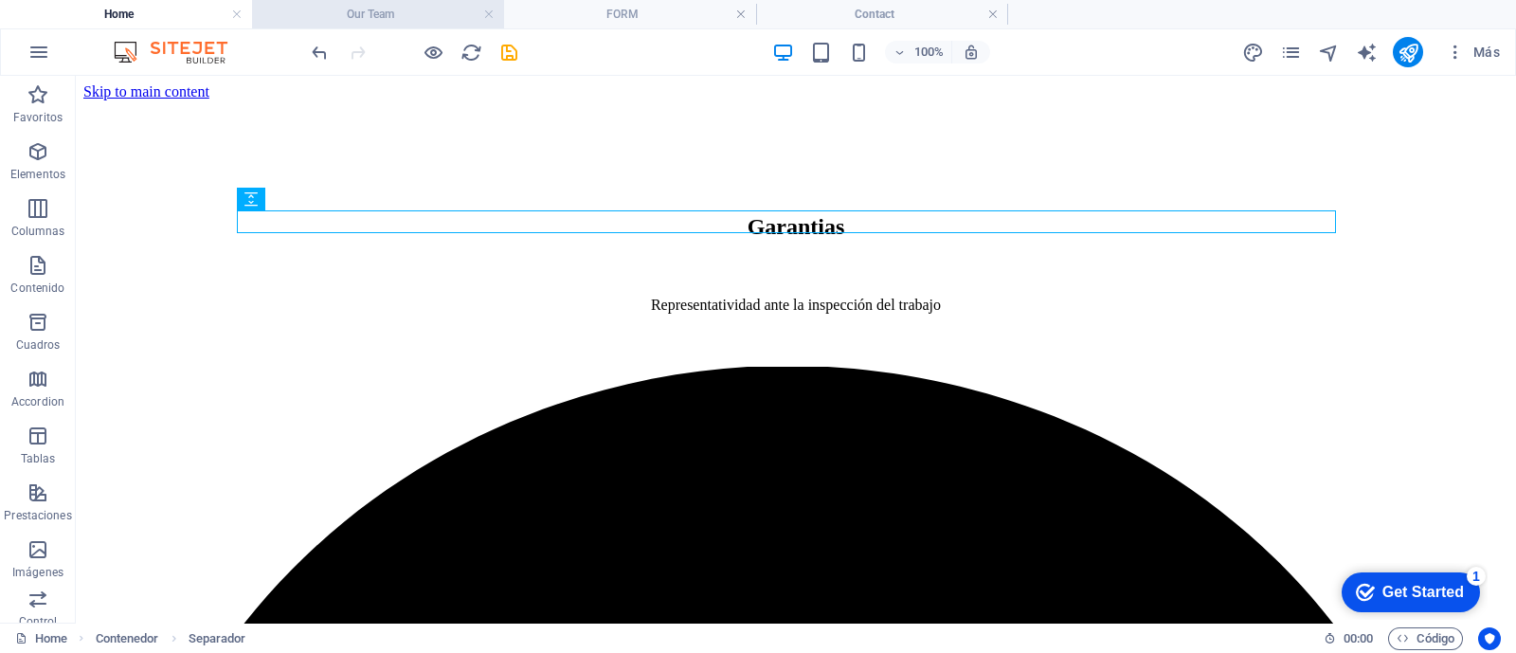
click at [371, 10] on h4 "Our Team" at bounding box center [378, 14] width 252 height 21
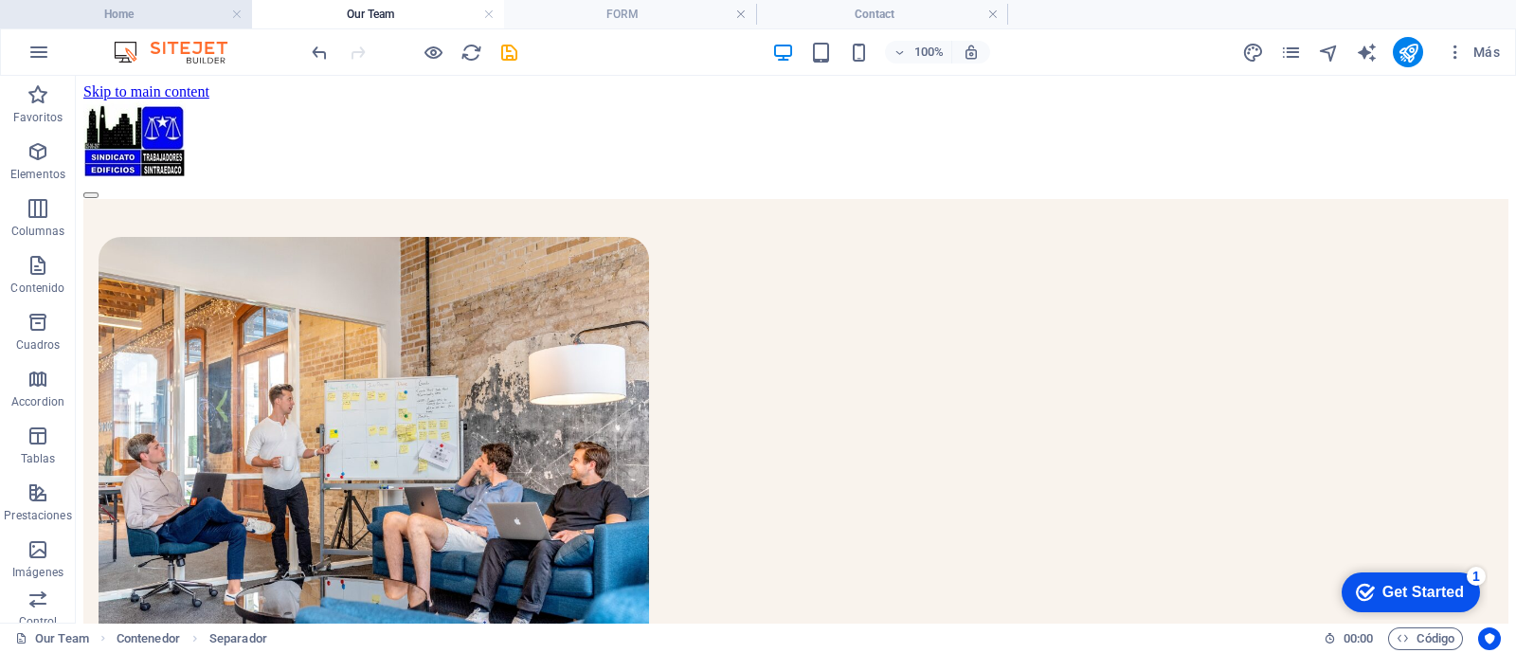
click at [175, 9] on h4 "Home" at bounding box center [126, 14] width 252 height 21
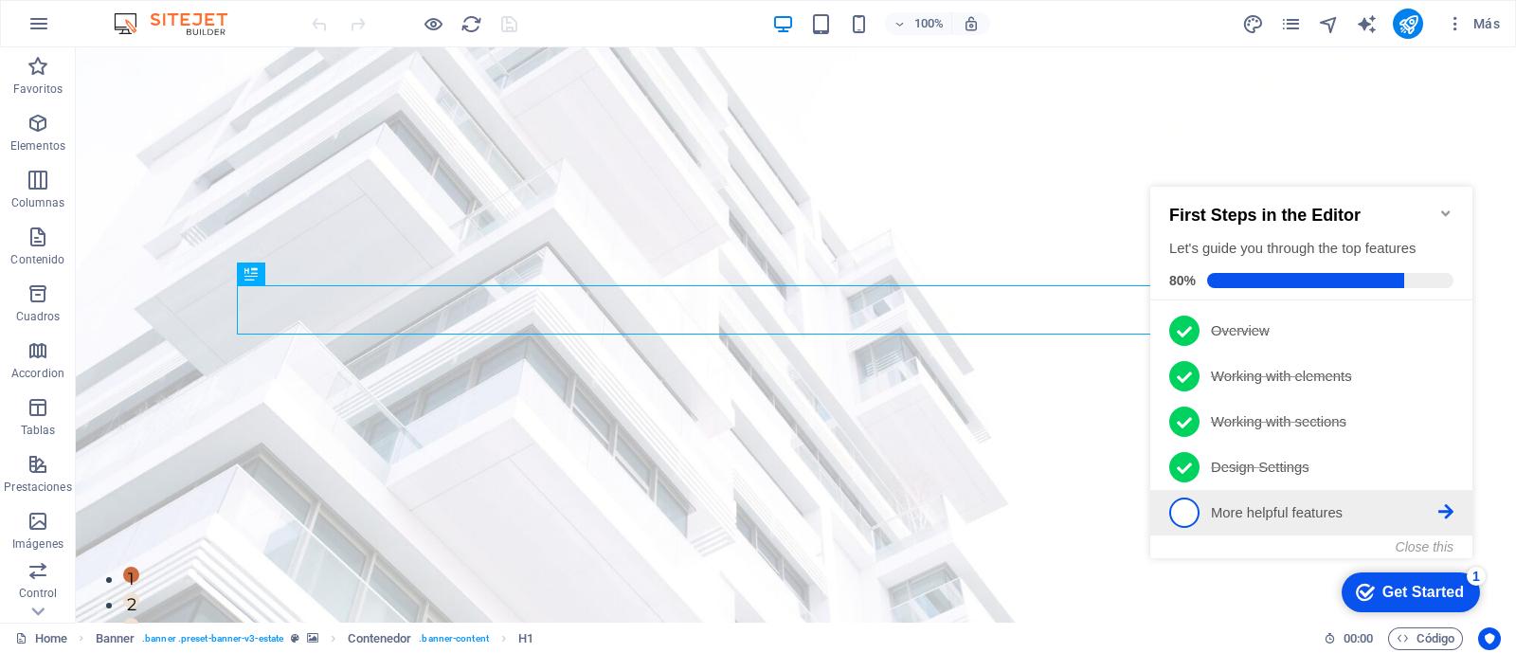
click at [1179, 511] on span "5" at bounding box center [1184, 512] width 30 height 30
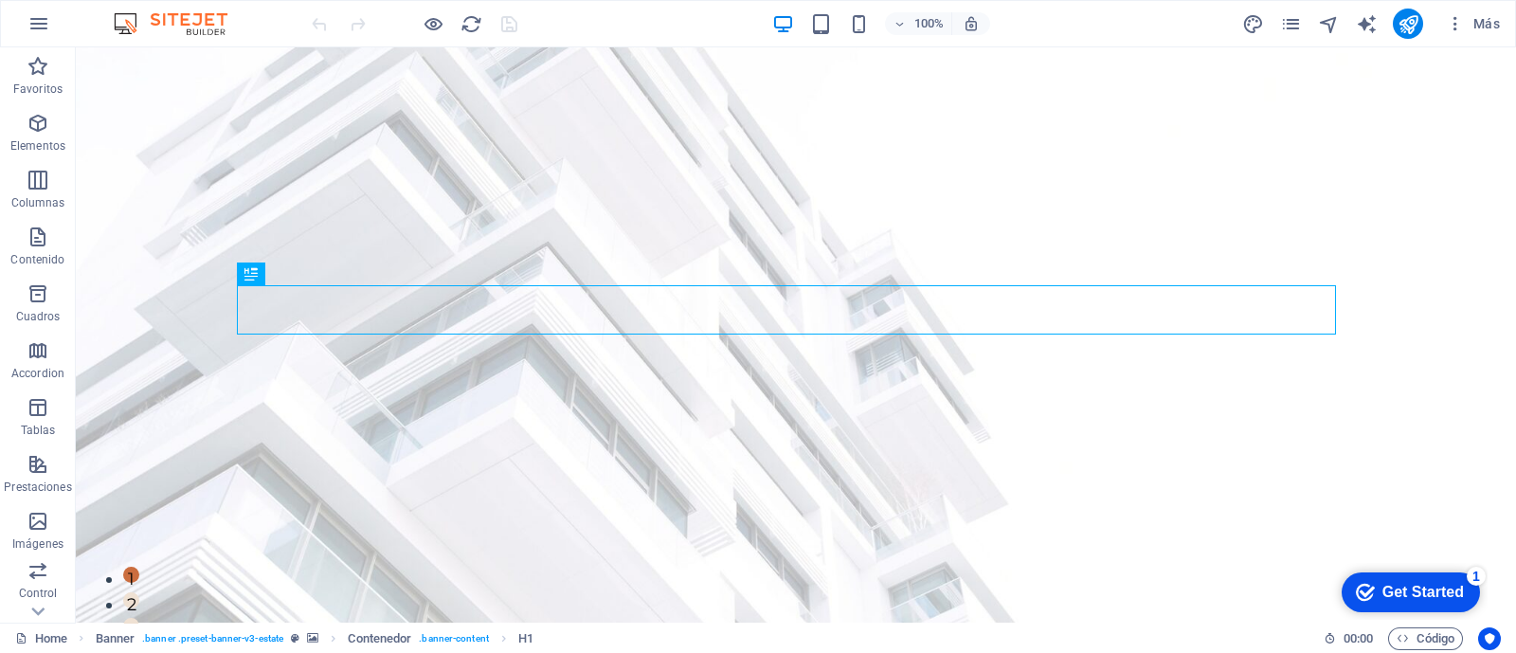
click at [1410, 594] on div "Get Started" at bounding box center [1422, 592] width 81 height 17
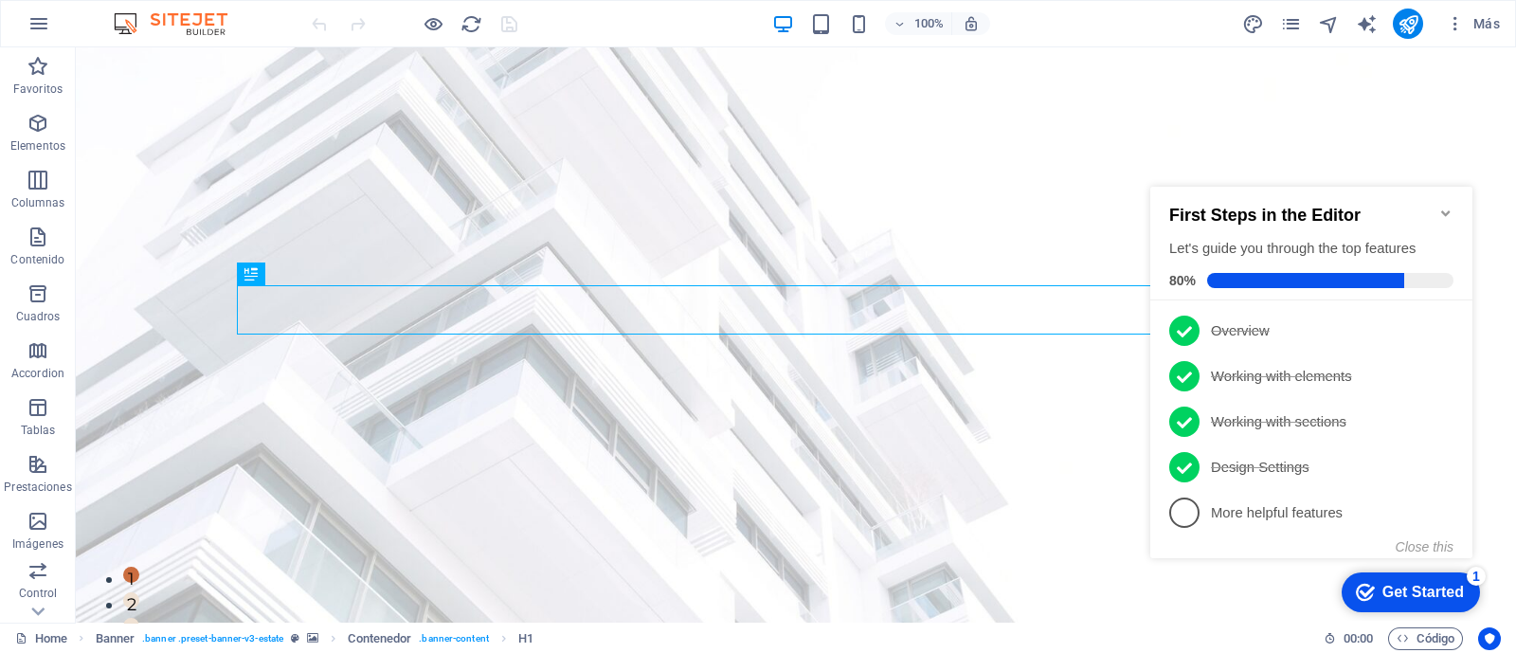
click at [1444, 218] on h2 "First Steps in the Editor" at bounding box center [1311, 216] width 284 height 20
click at [1443, 210] on icon "Minimize checklist" at bounding box center [1445, 213] width 9 height 6
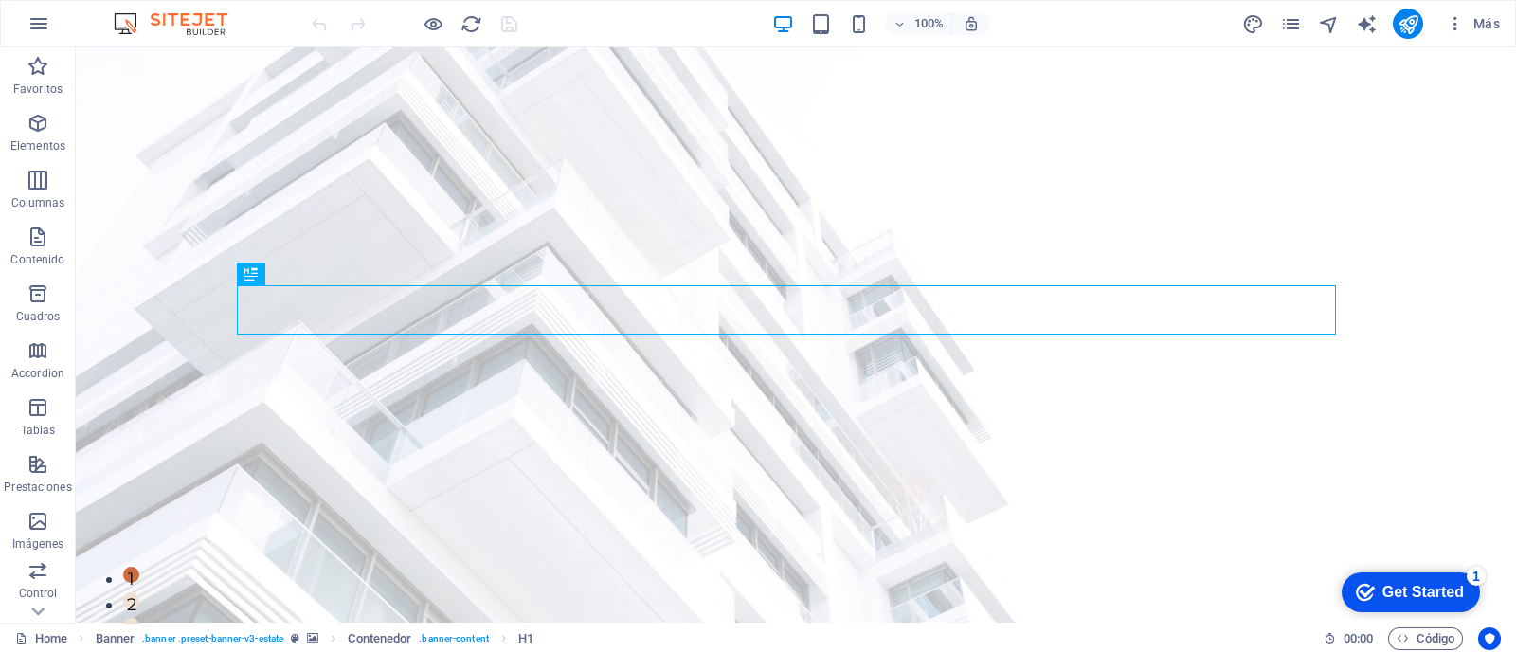
click at [1408, 590] on div "Get Started" at bounding box center [1422, 592] width 81 height 17
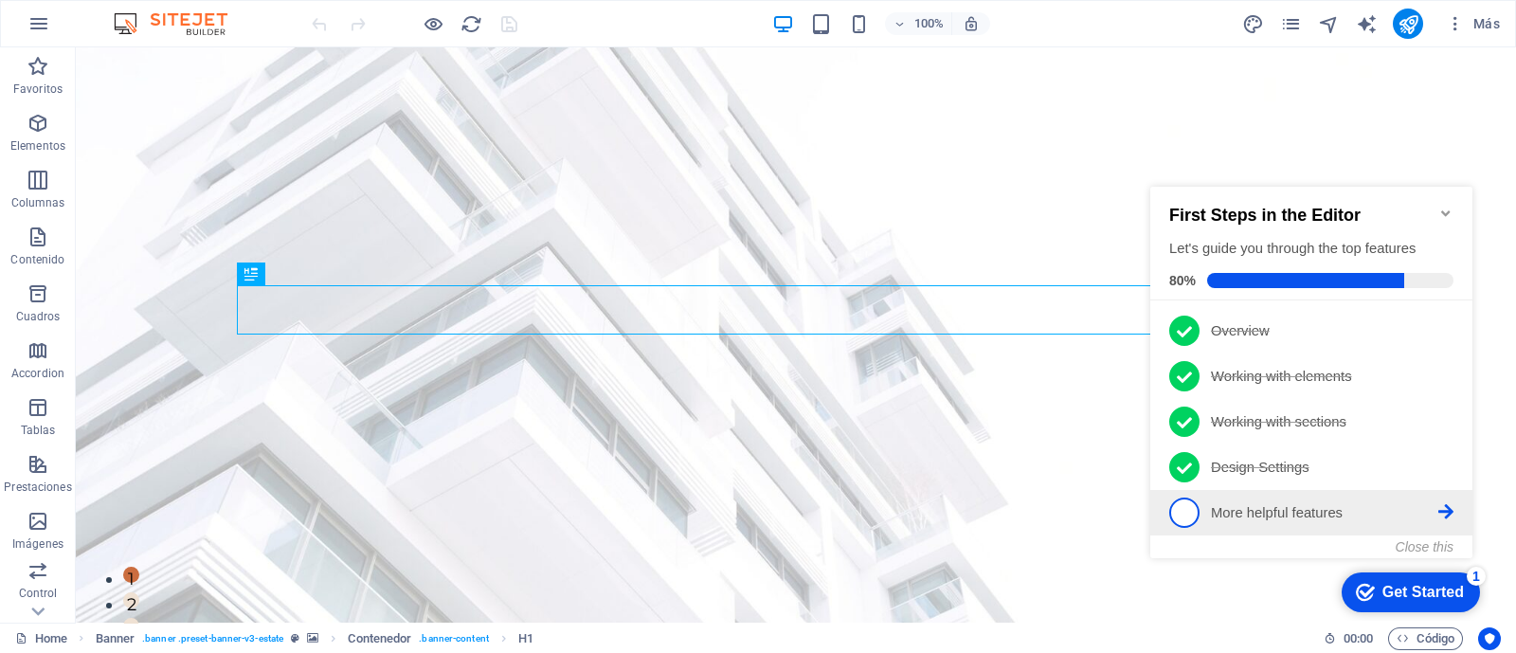
click at [1184, 517] on span "5" at bounding box center [1184, 512] width 30 height 30
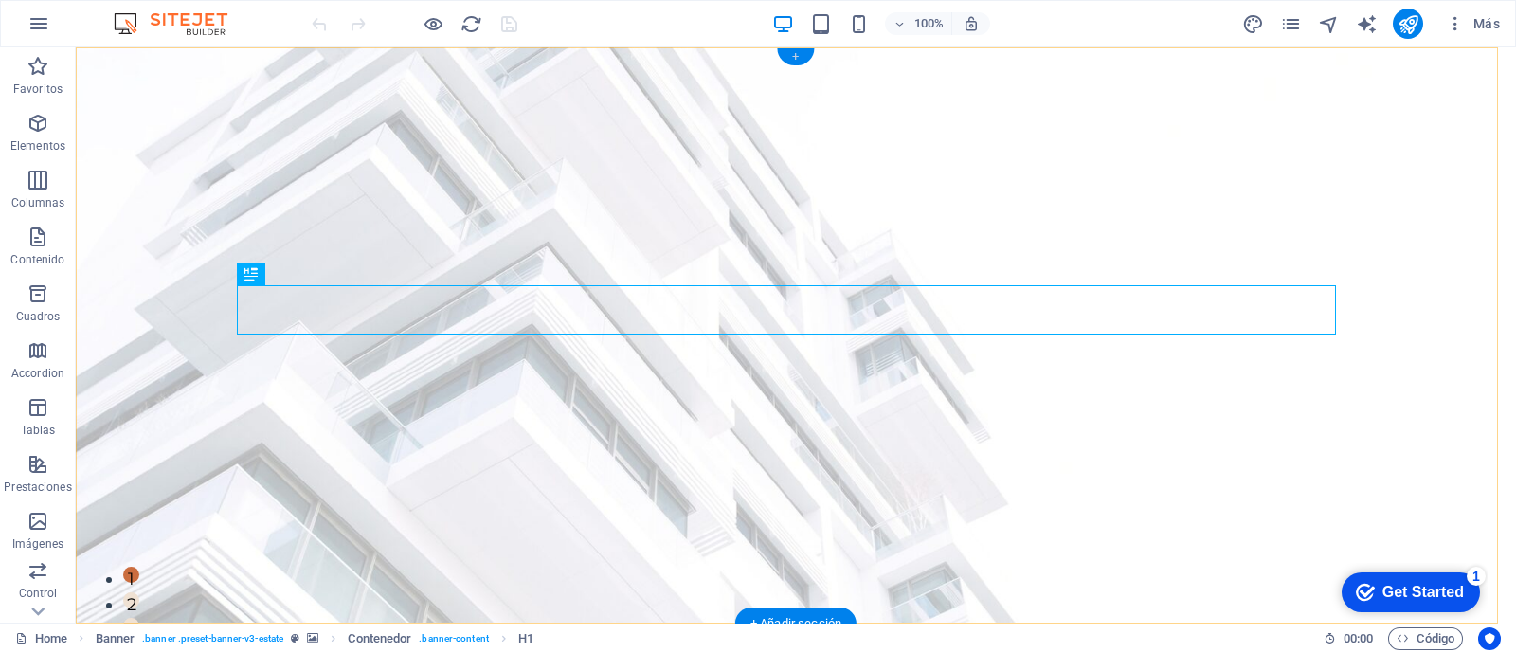
drag, startPoint x: 795, startPoint y: 55, endPoint x: 390, endPoint y: 8, distance: 407.2
click at [792, 55] on div "+" at bounding box center [795, 56] width 37 height 17
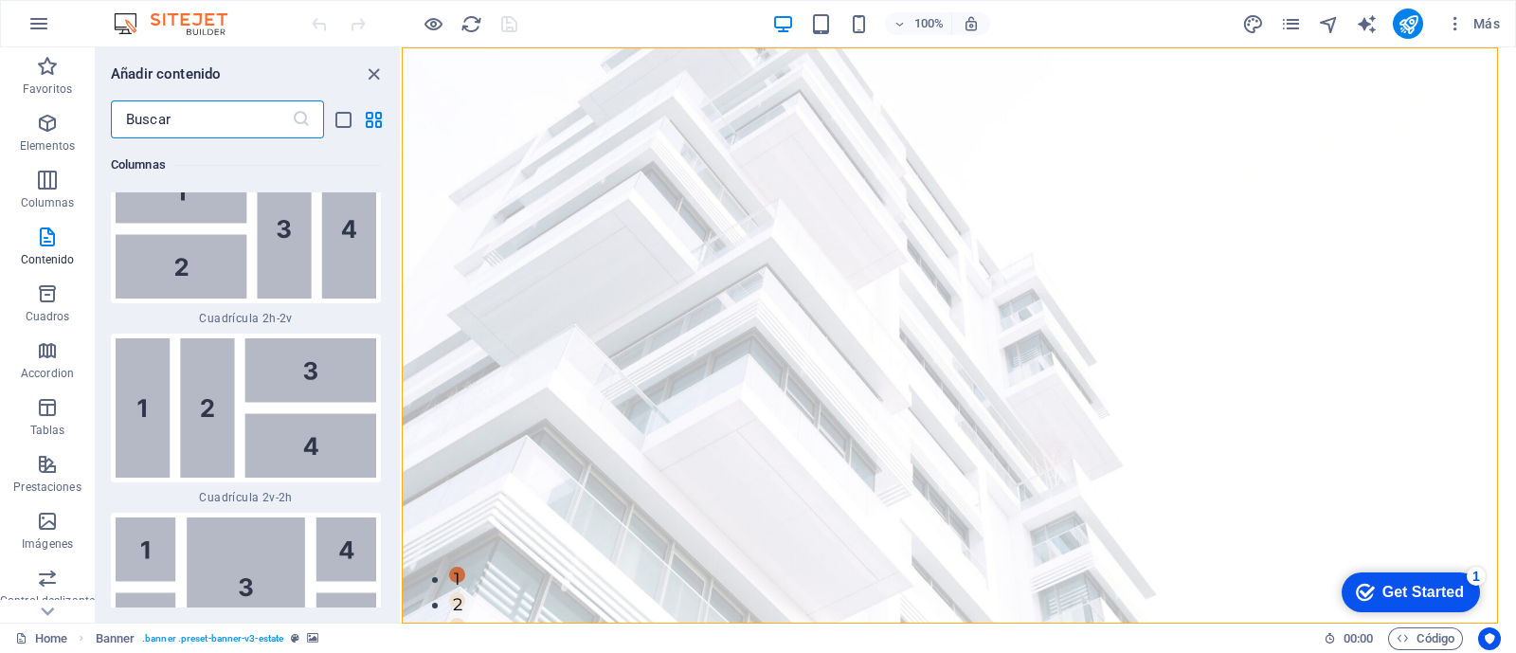
scroll to position [5665, 0]
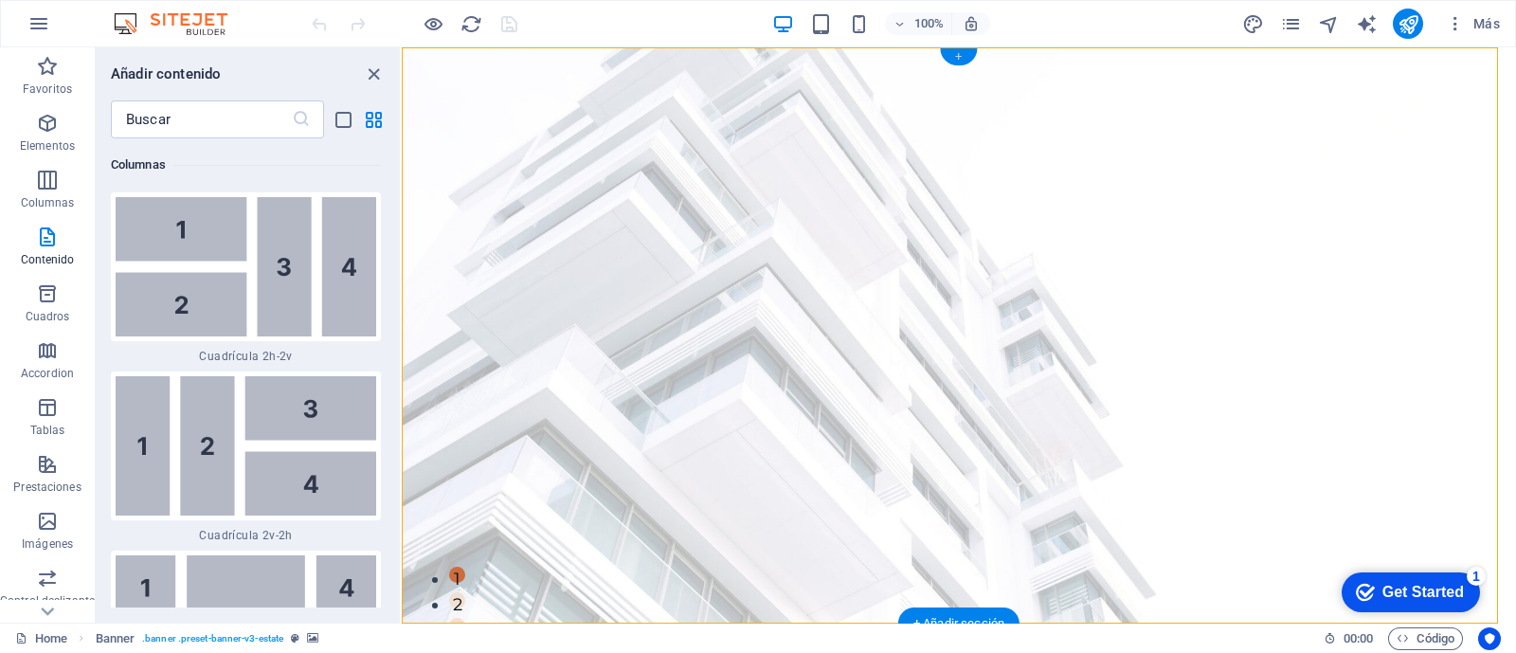
click at [959, 59] on div "+" at bounding box center [958, 56] width 37 height 17
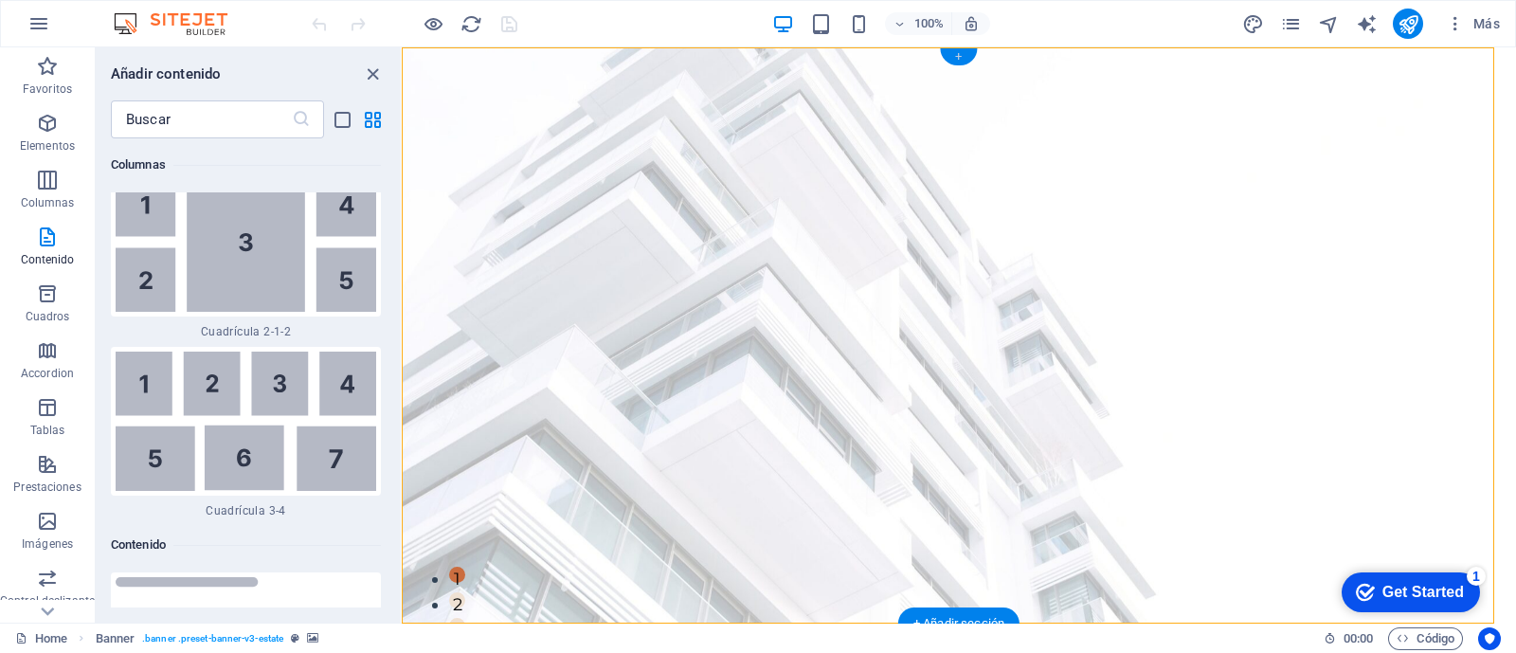
scroll to position [6429, 0]
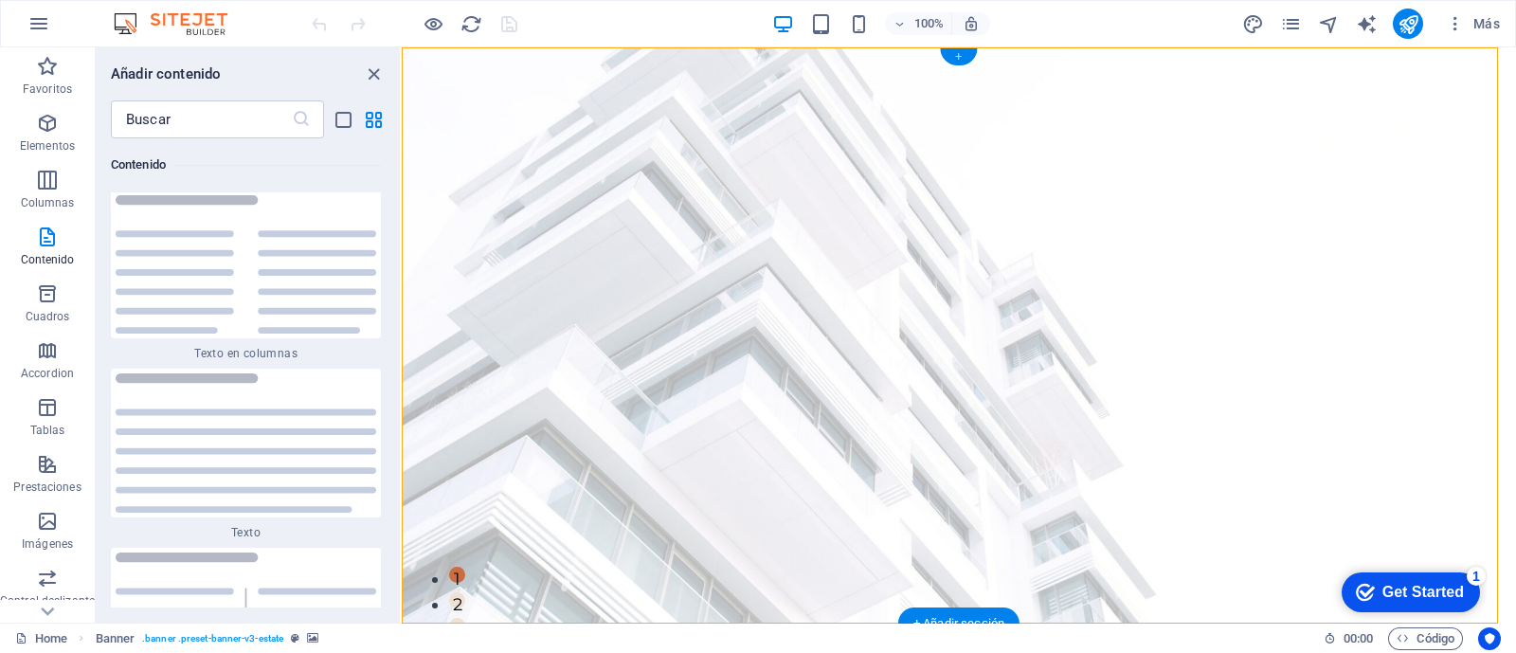
click at [959, 59] on div "+" at bounding box center [958, 56] width 37 height 17
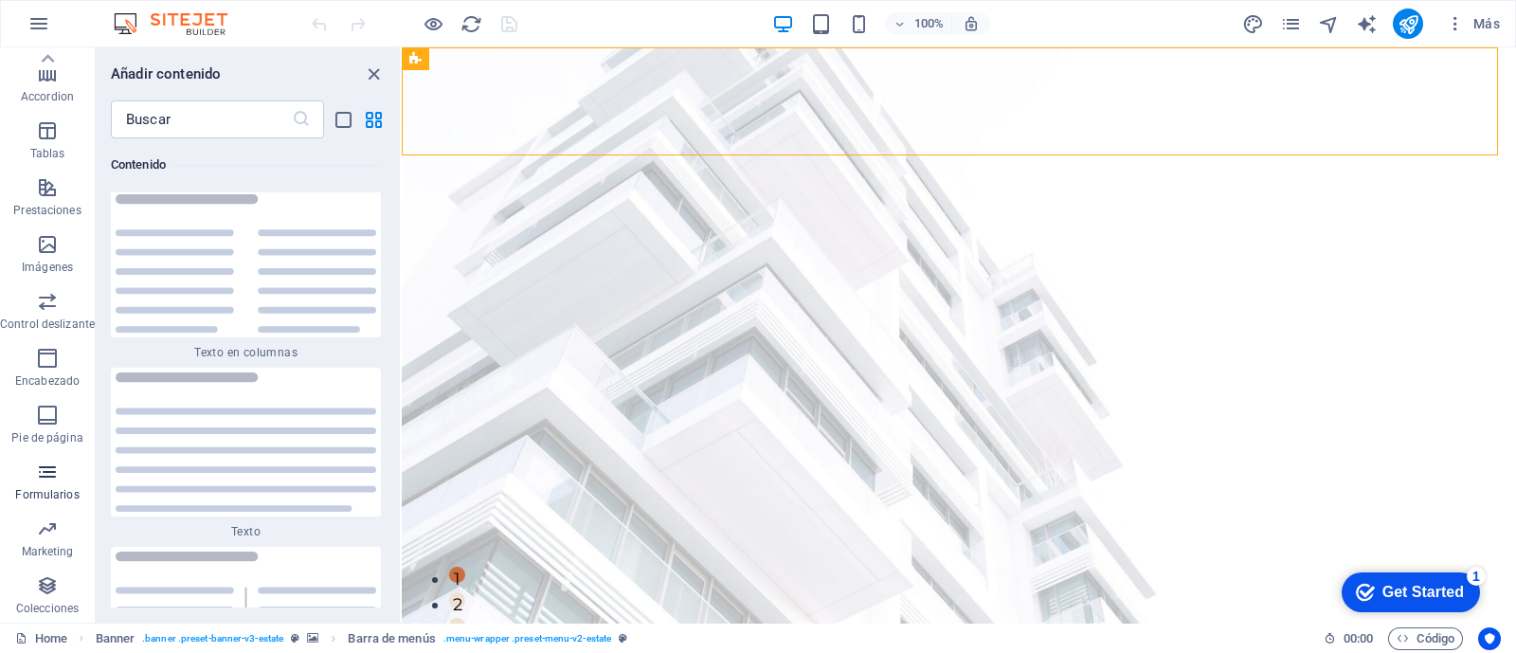
scroll to position [158, 0]
click at [42, 479] on icon "button" at bounding box center [47, 476] width 23 height 23
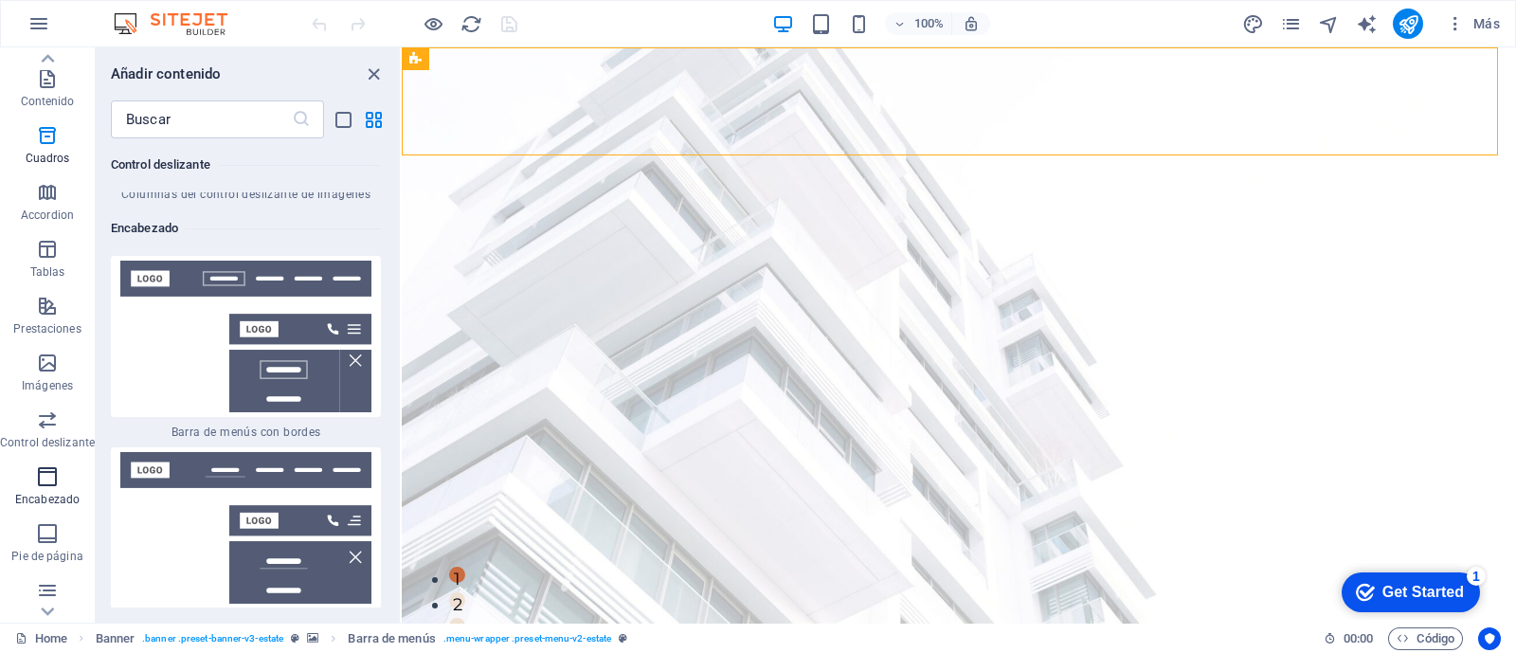
scroll to position [22654, 0]
click at [187, 261] on img at bounding box center [246, 337] width 261 height 152
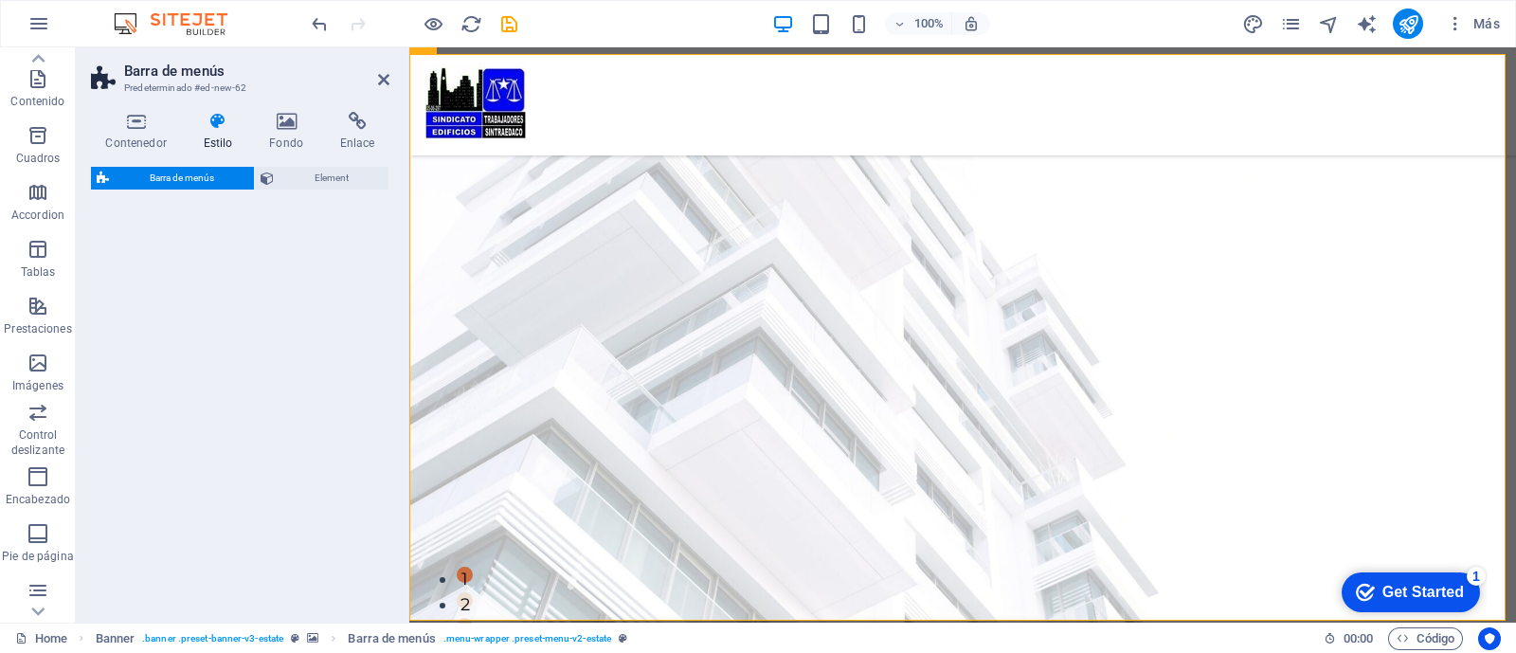
select select "rem"
select select "preset-menu-v2-border"
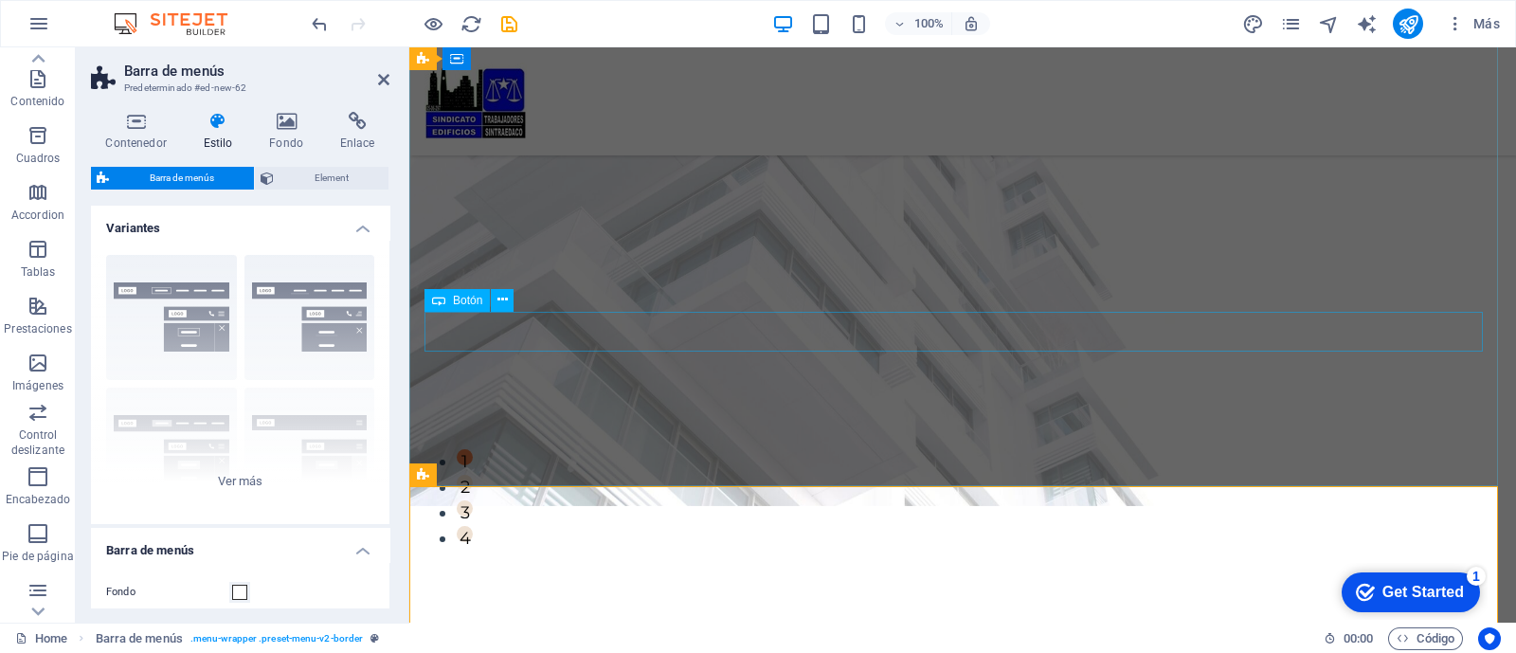
scroll to position [236, 0]
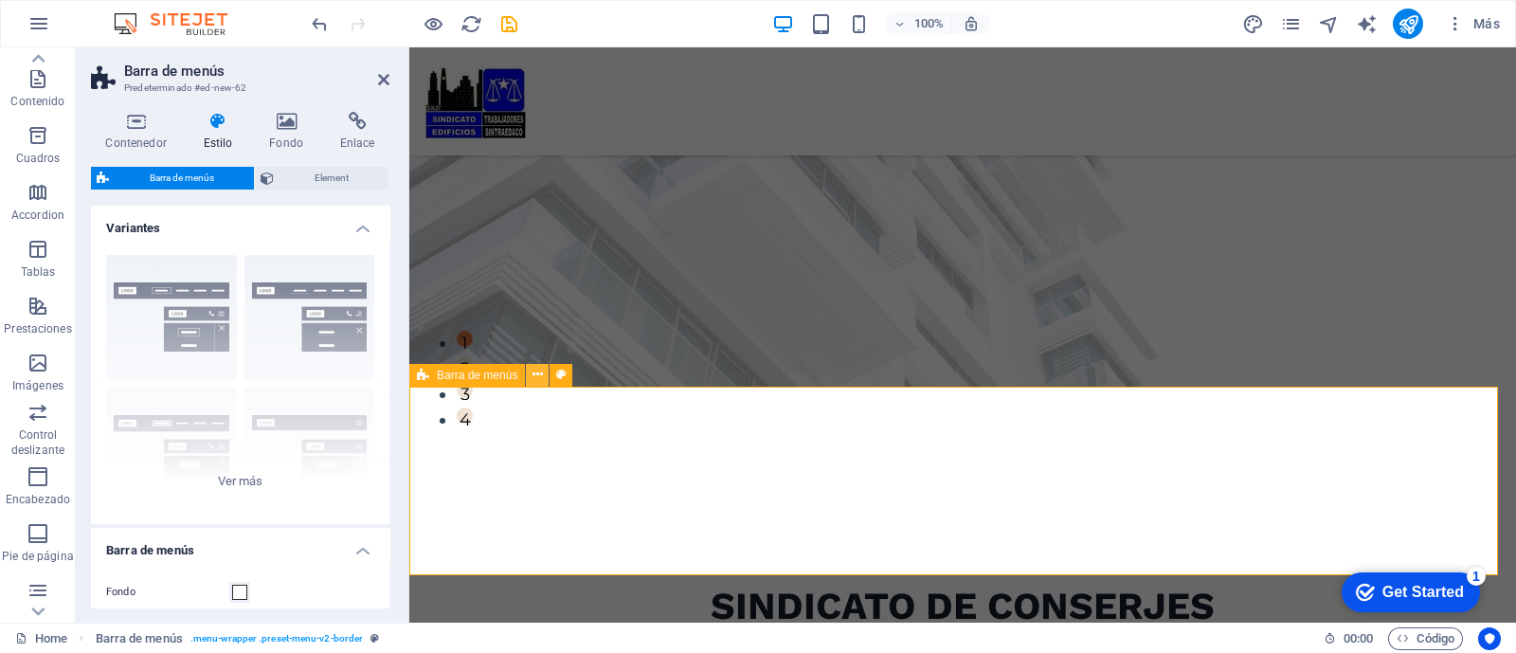
click at [535, 376] on icon at bounding box center [537, 375] width 10 height 20
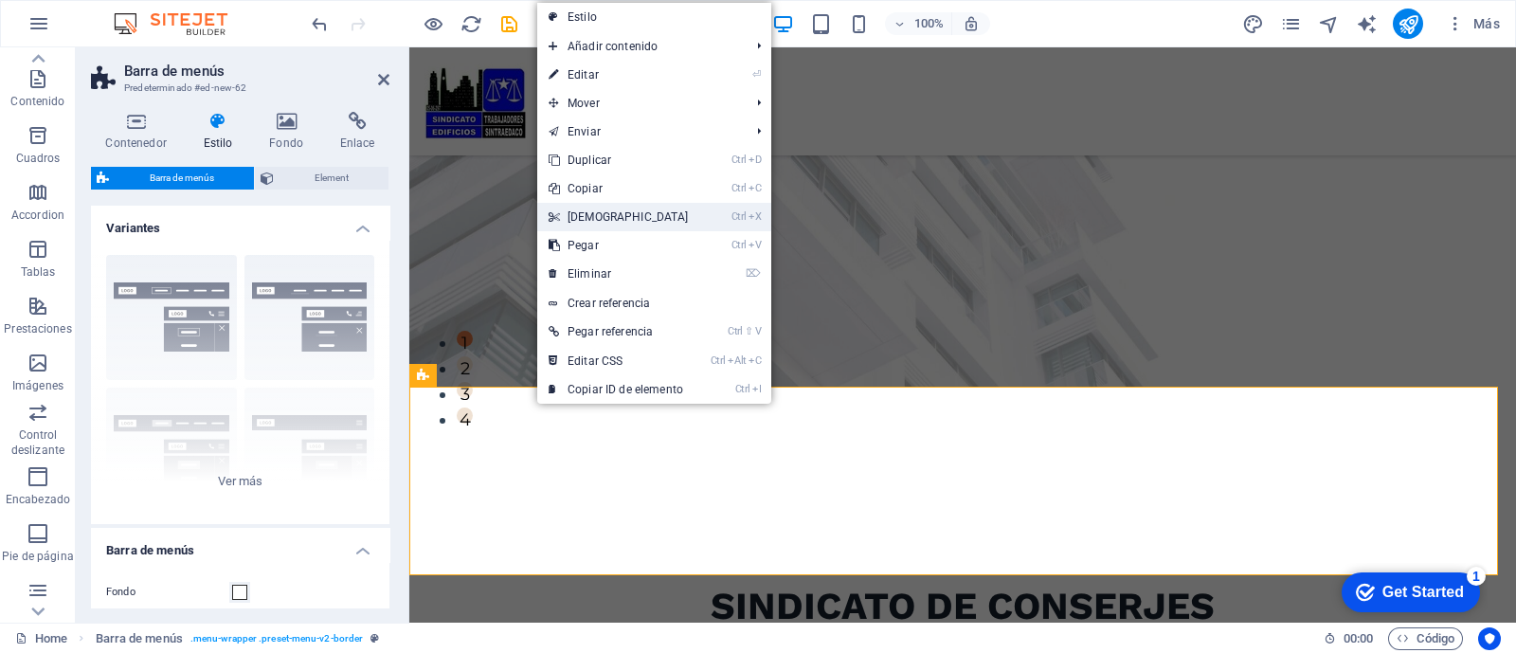
click at [588, 215] on link "Ctrl X Cortar" at bounding box center [618, 217] width 163 height 28
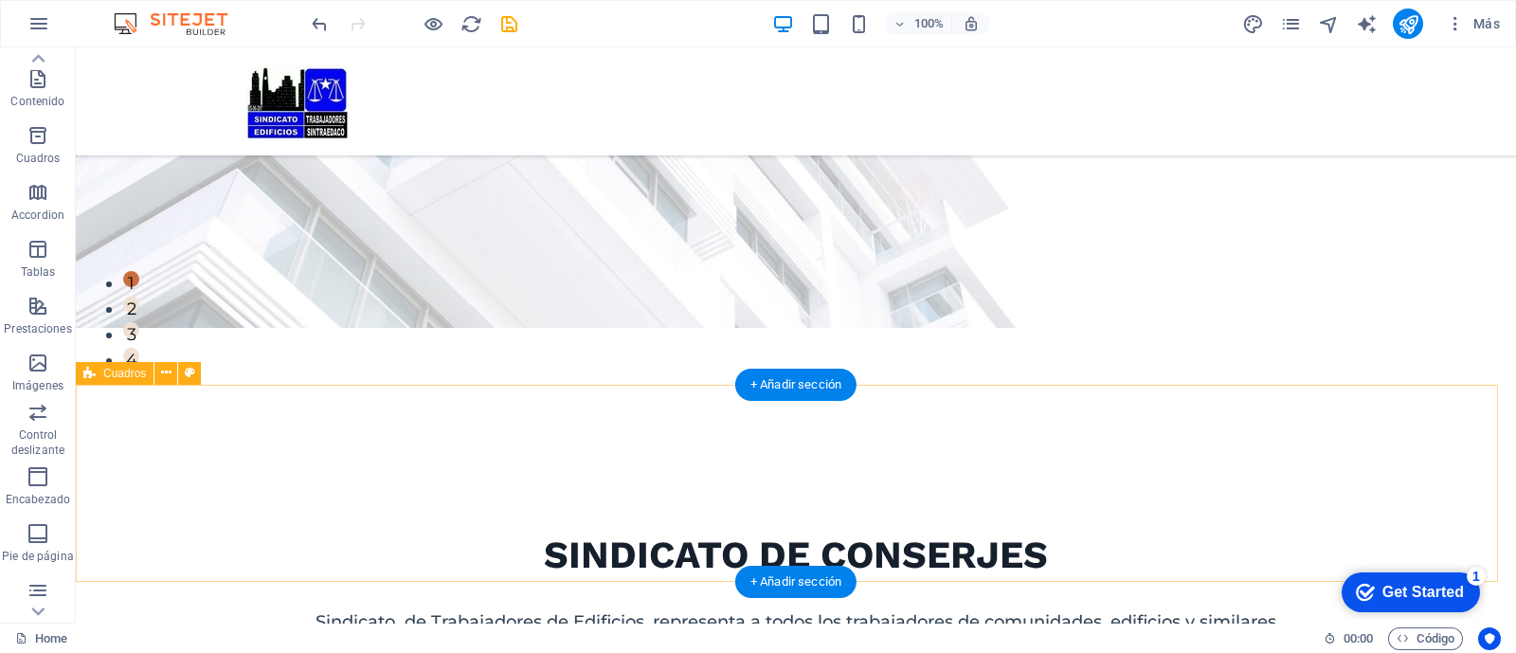
scroll to position [0, 0]
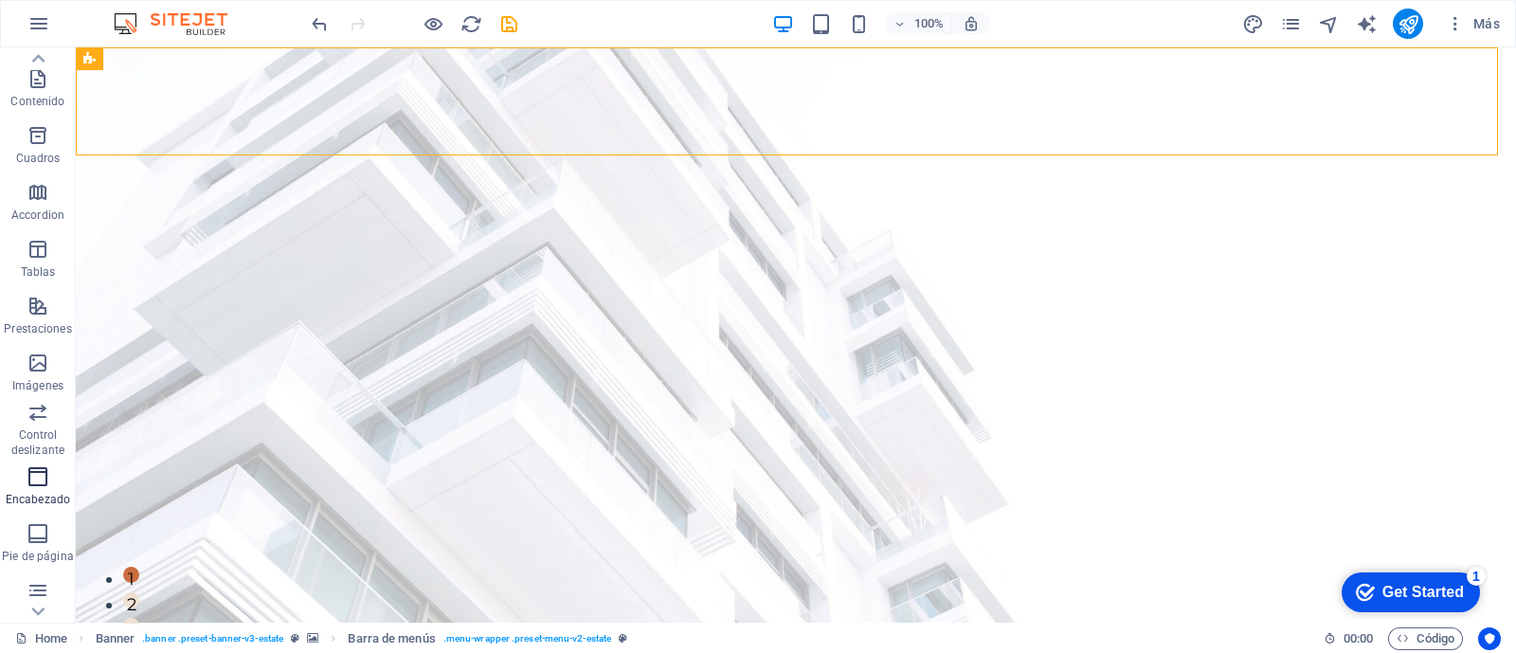
click at [40, 478] on icon "button" at bounding box center [38, 476] width 23 height 23
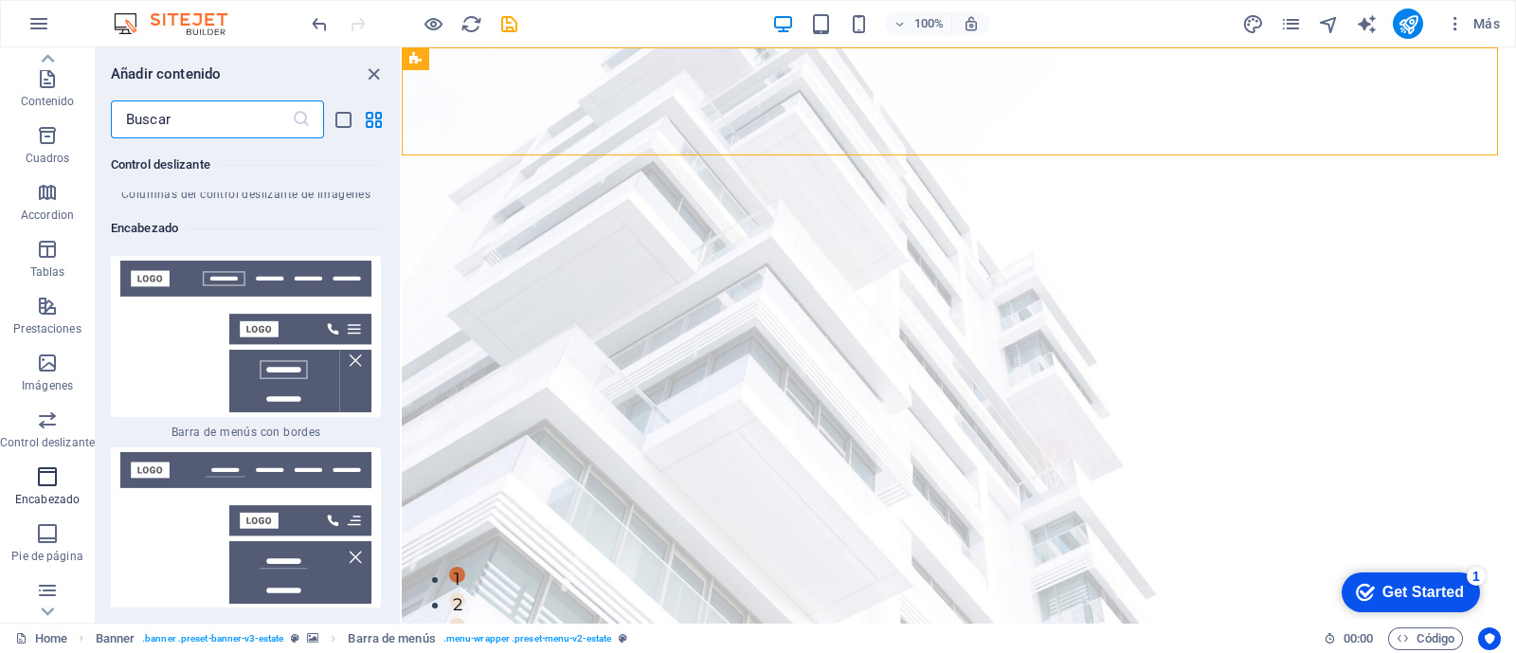
scroll to position [22654, 0]
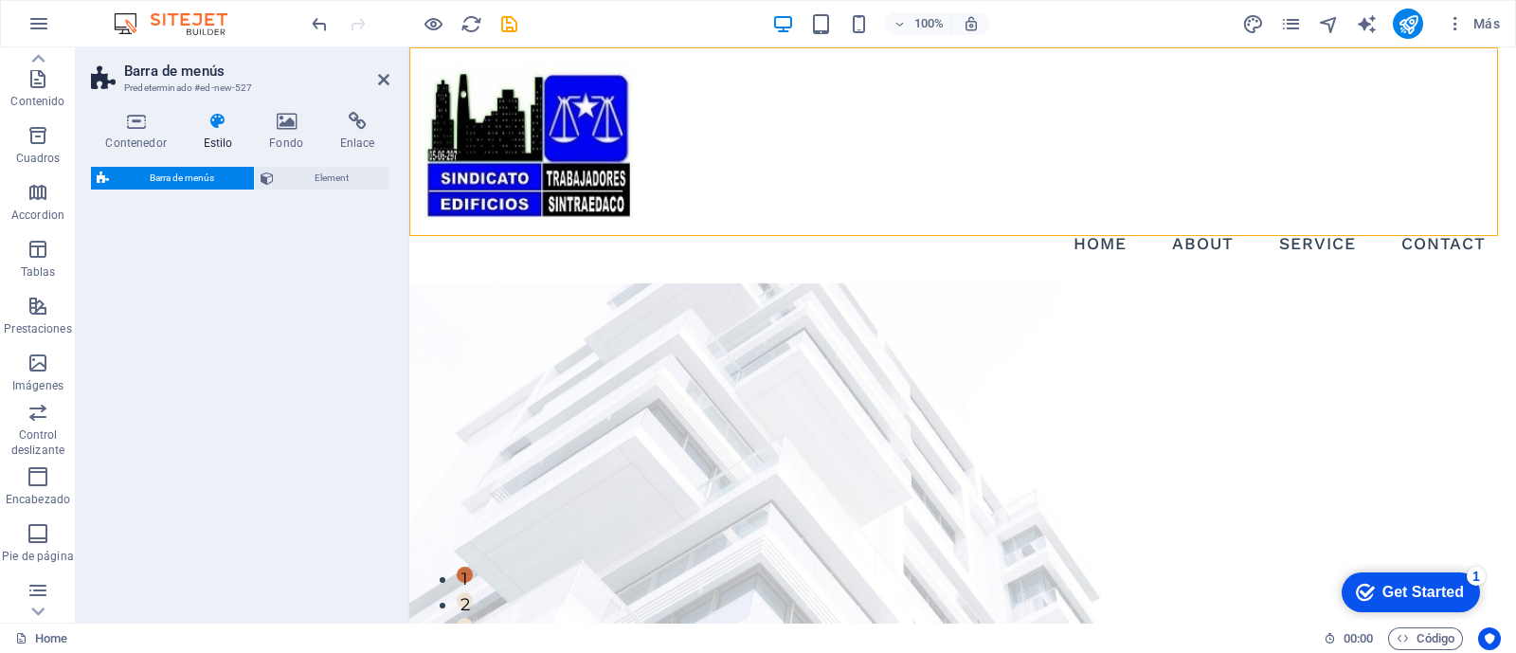
select select "rem"
select select "preset-menu-v2-border"
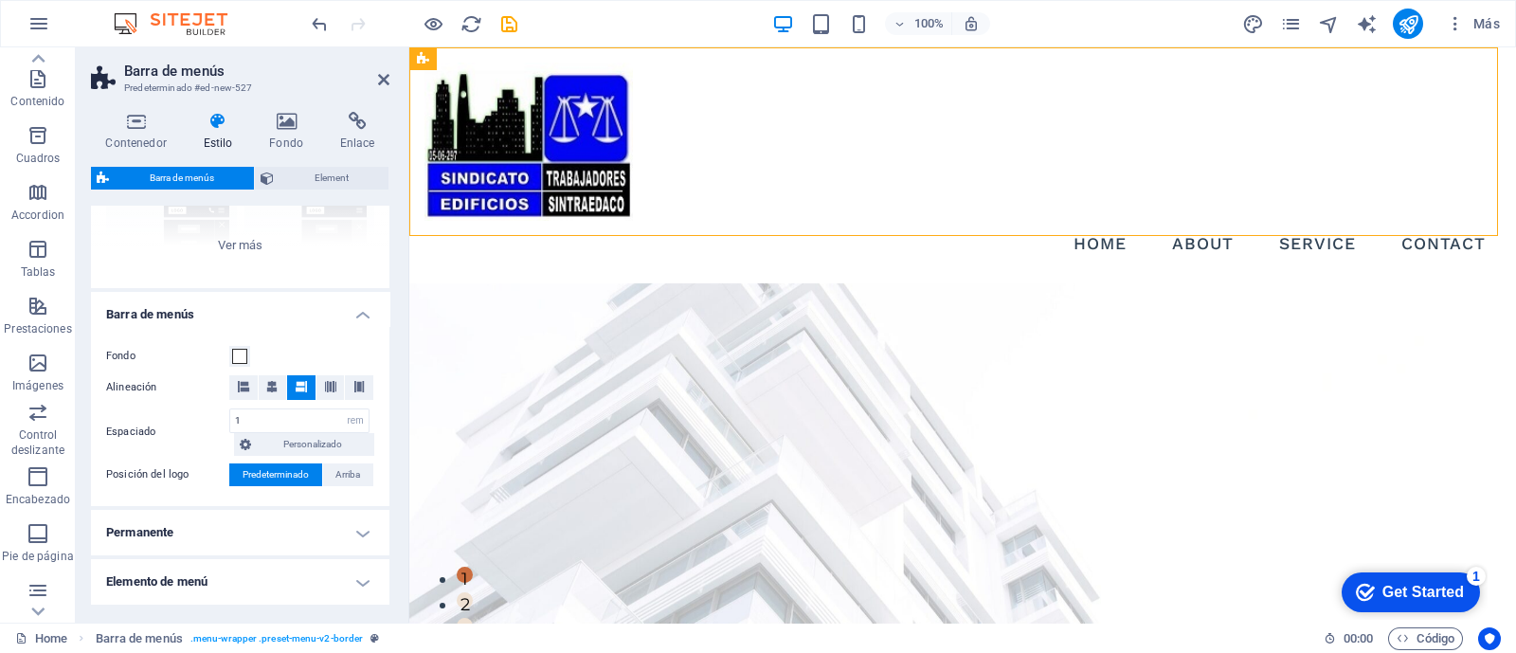
scroll to position [355, 0]
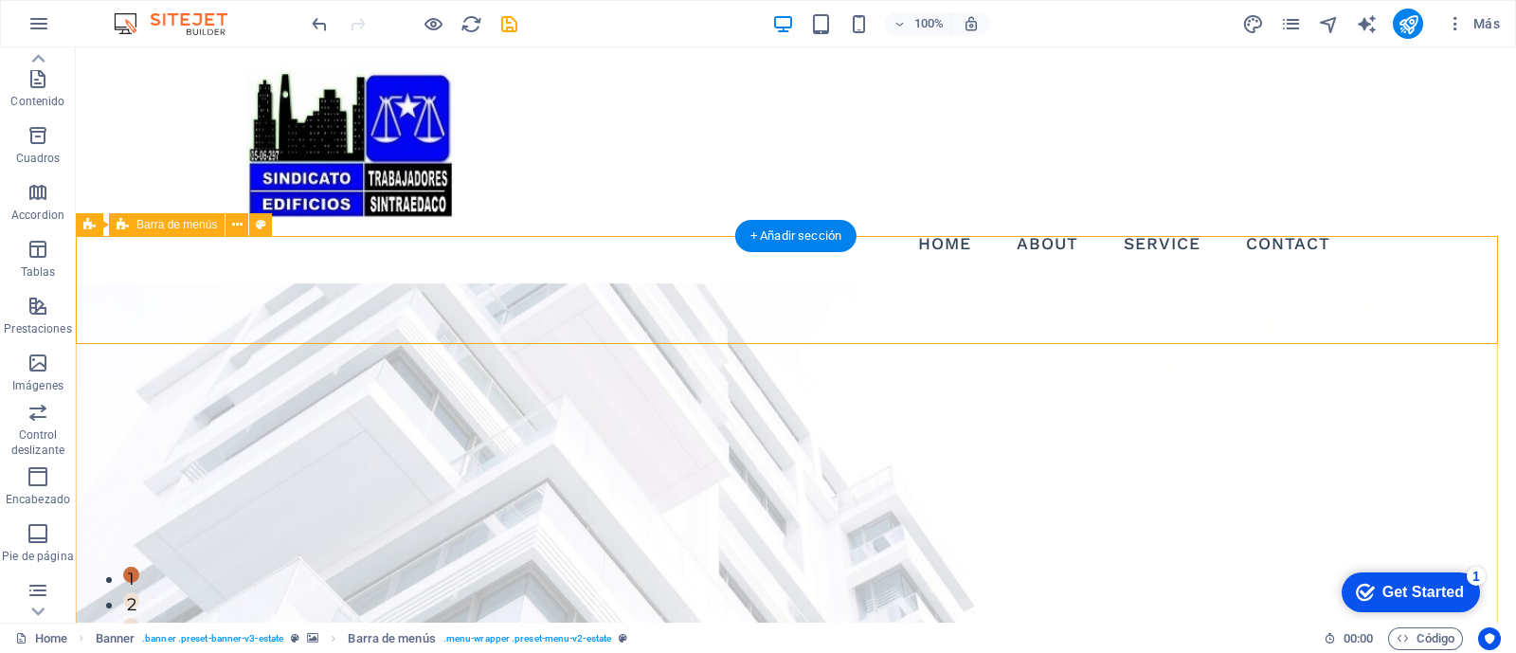
click at [198, 229] on span "Barra de menús" at bounding box center [176, 224] width 81 height 11
click at [239, 228] on icon at bounding box center [237, 225] width 10 height 20
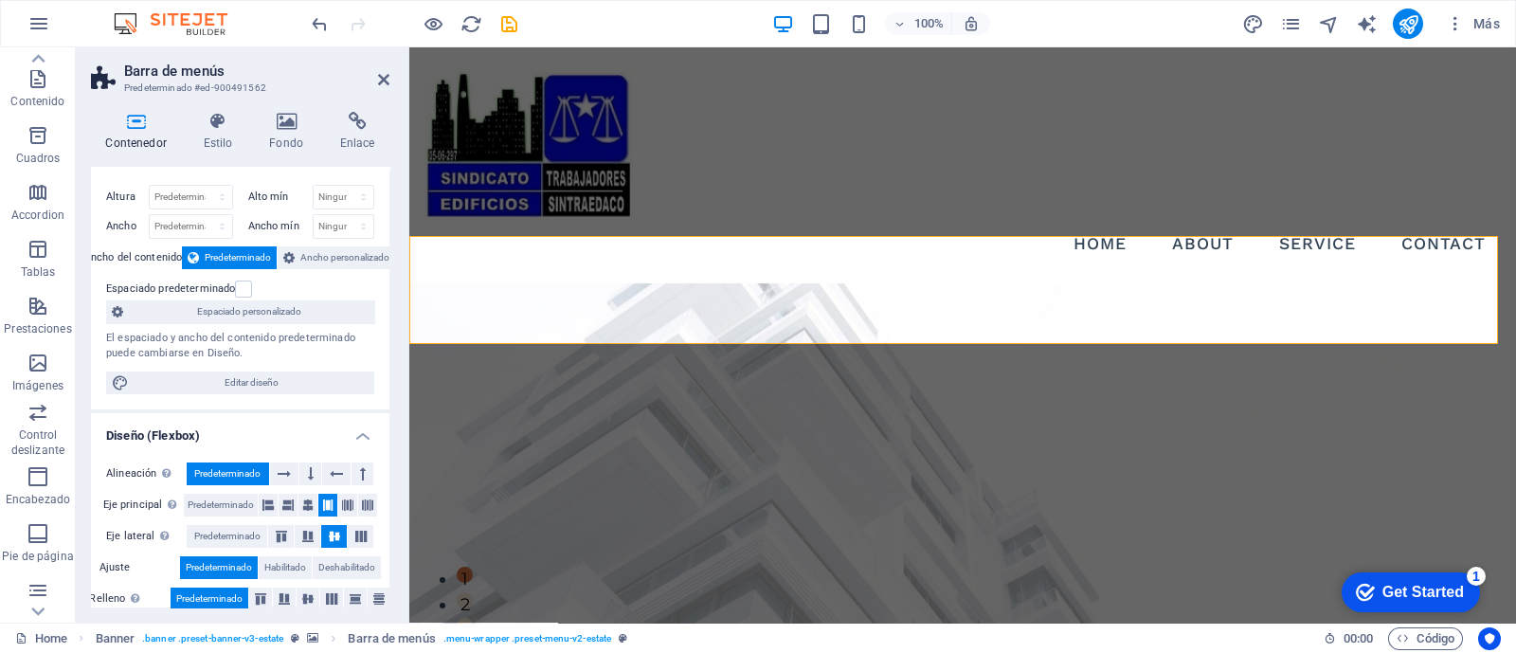
scroll to position [0, 0]
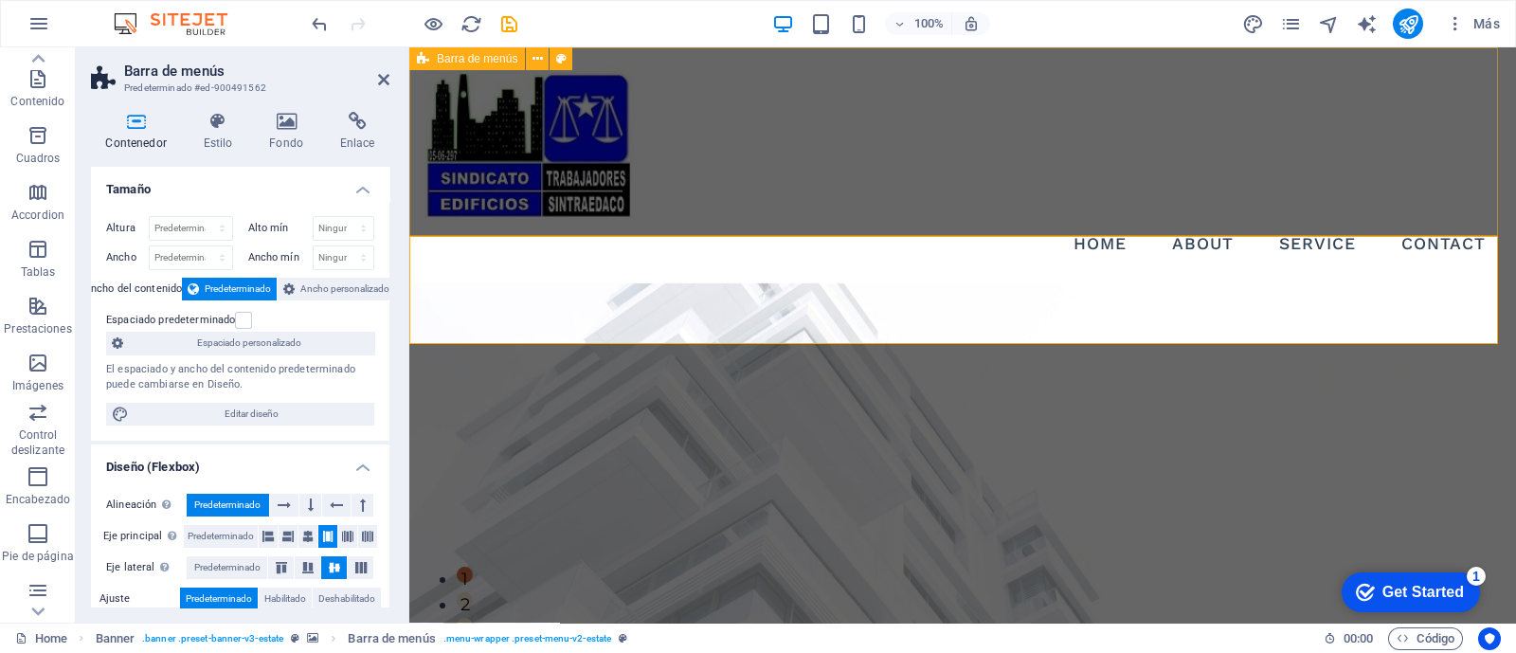
click at [694, 178] on div "Menu Home About Service Contact" at bounding box center [962, 165] width 1106 height 236
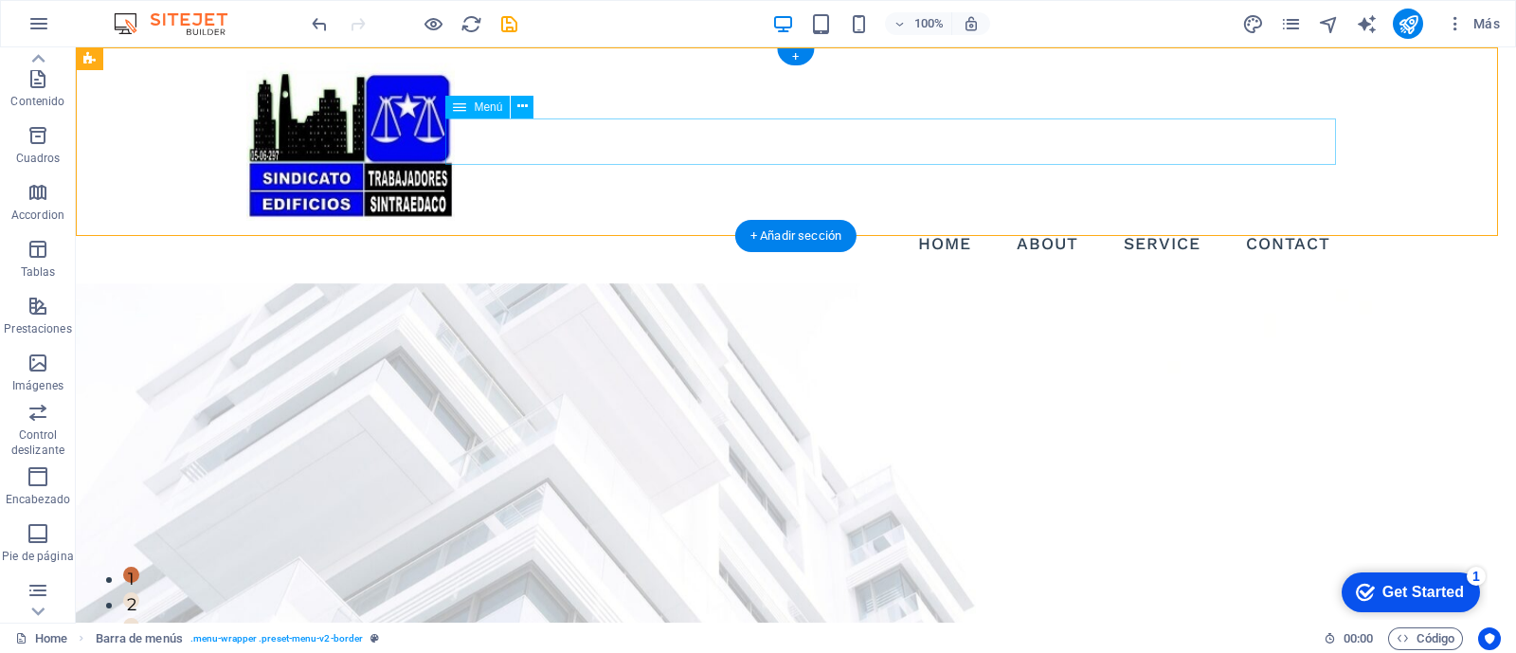
click at [623, 221] on nav "Home About Service Contact" at bounding box center [795, 244] width 1099 height 47
click at [191, 139] on div "Menu Home About Service Contact" at bounding box center [796, 165] width 1440 height 236
select select "rem"
select select "preset-menu-v2-border"
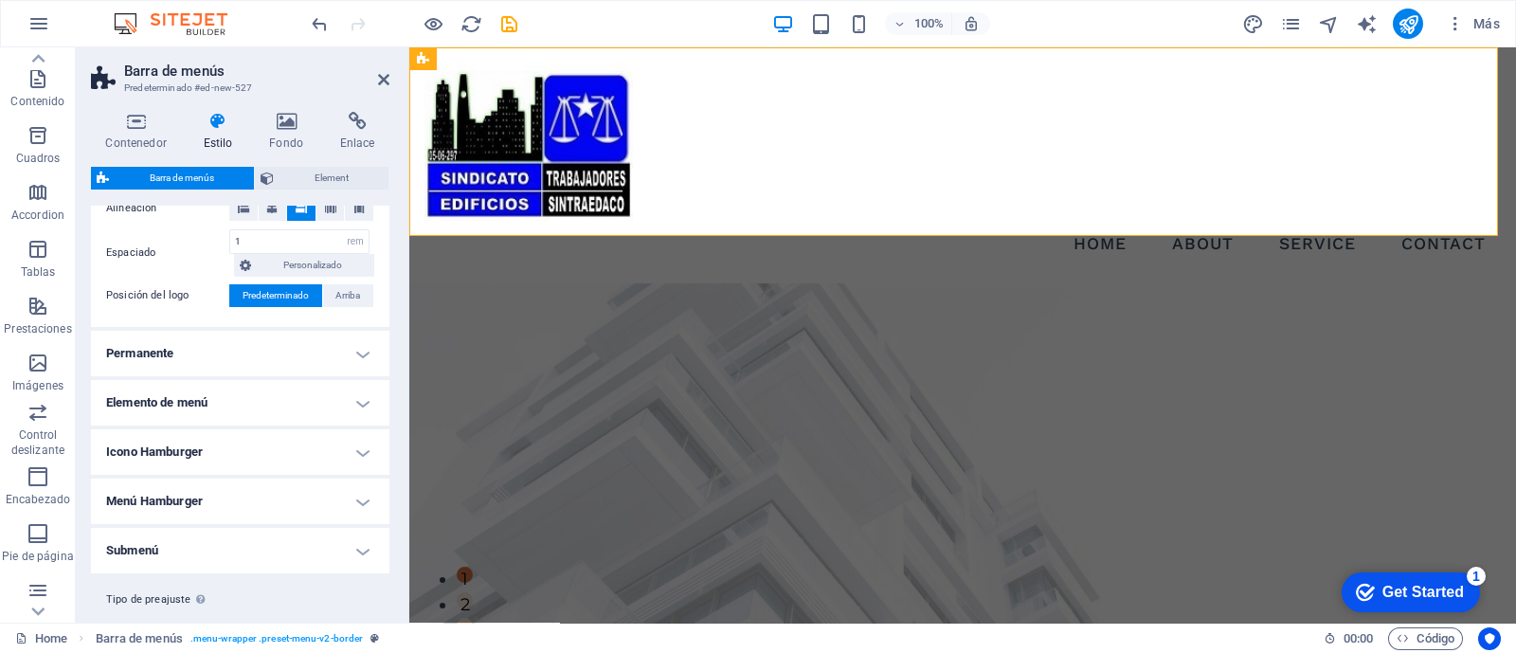
scroll to position [454, 0]
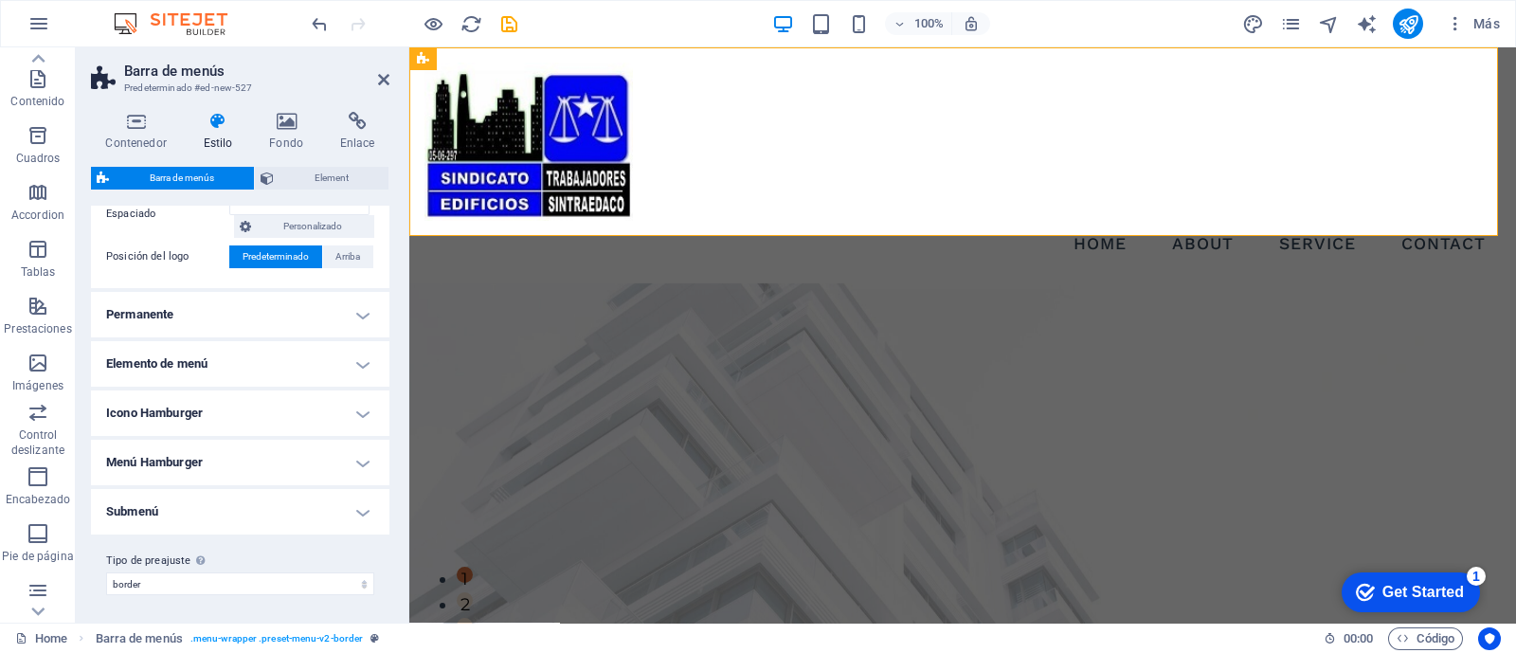
click at [356, 317] on h4 "Permanente" at bounding box center [240, 314] width 298 height 45
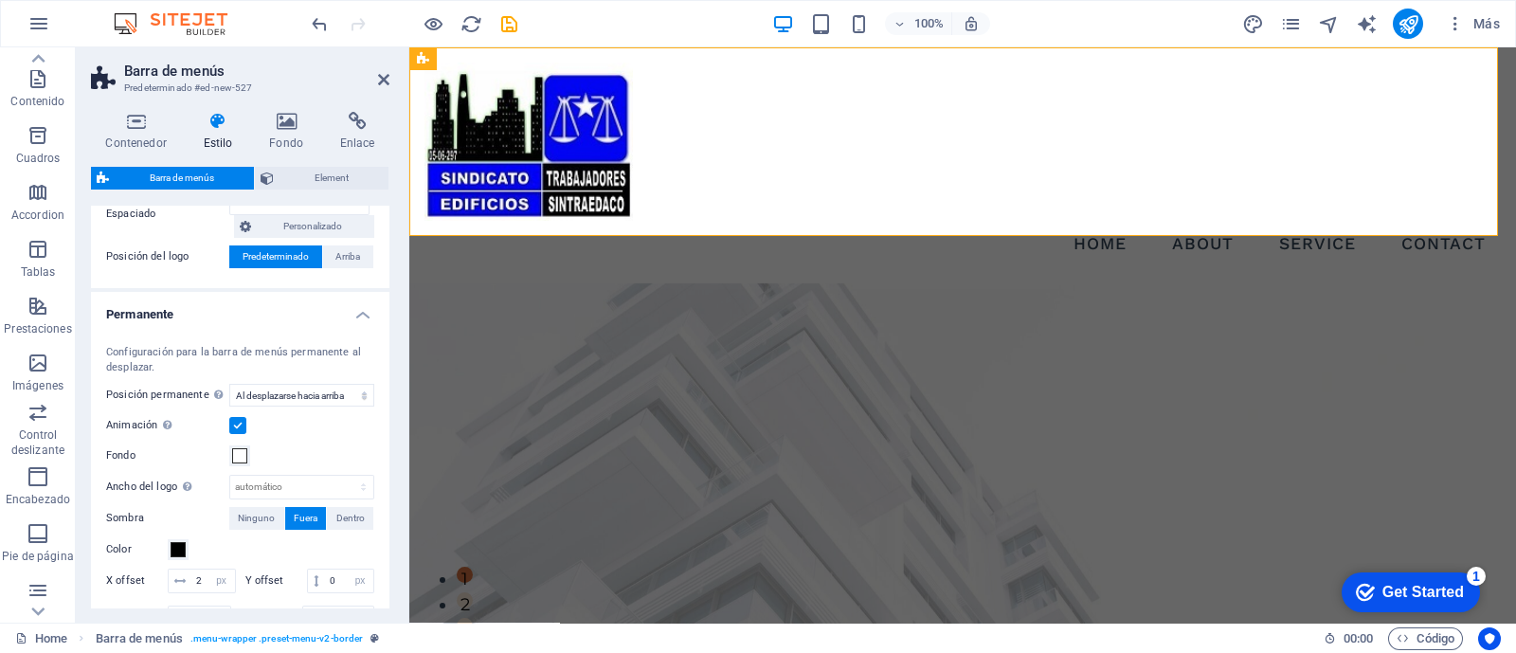
click at [356, 317] on h4 "Permanente" at bounding box center [240, 309] width 298 height 34
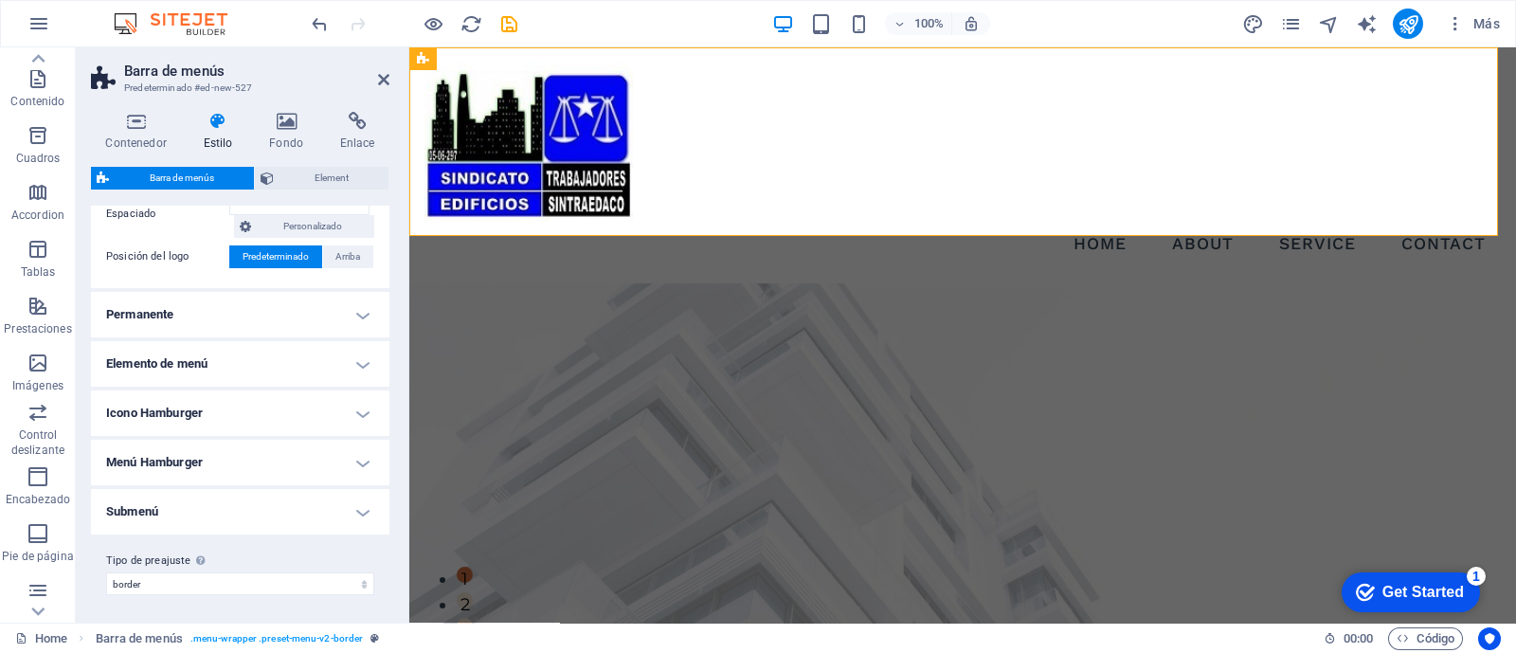
click at [346, 360] on h4 "Elemento de menú" at bounding box center [240, 363] width 298 height 45
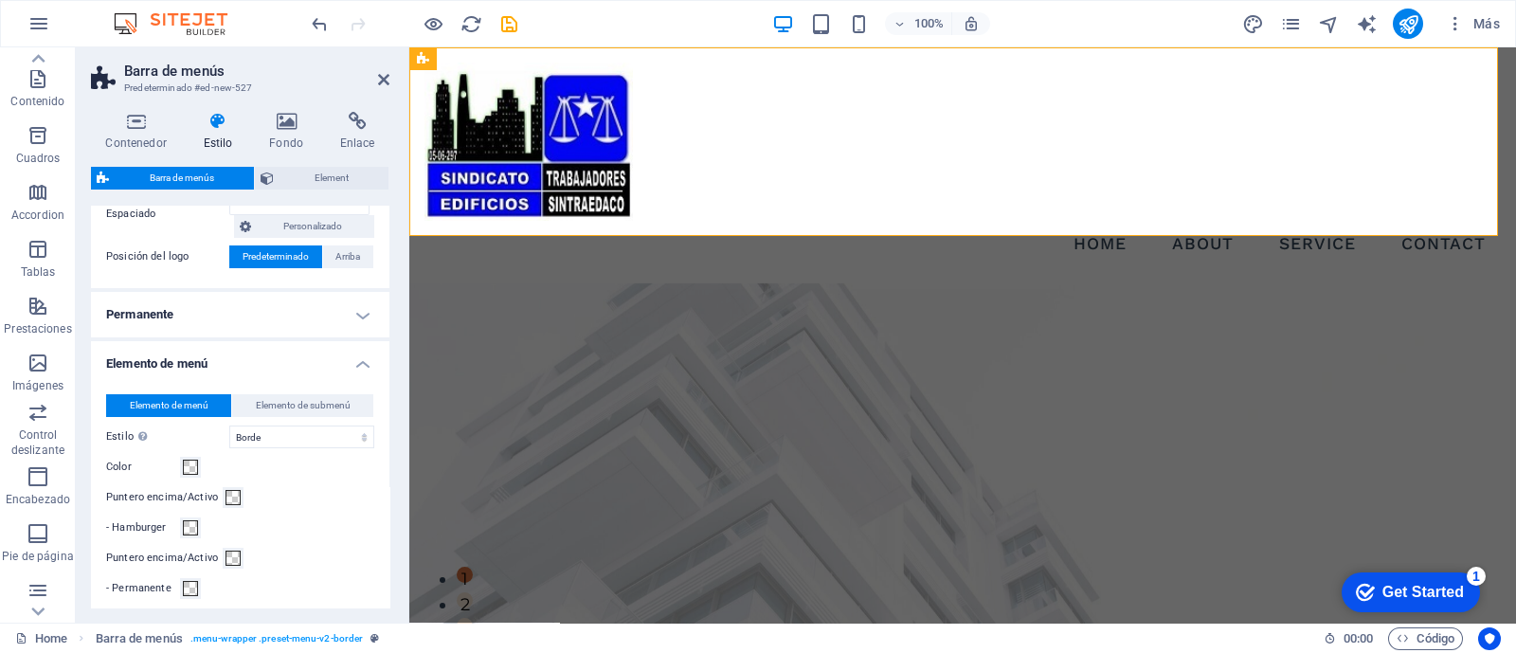
click at [350, 361] on h4 "Elemento de menú" at bounding box center [240, 358] width 298 height 34
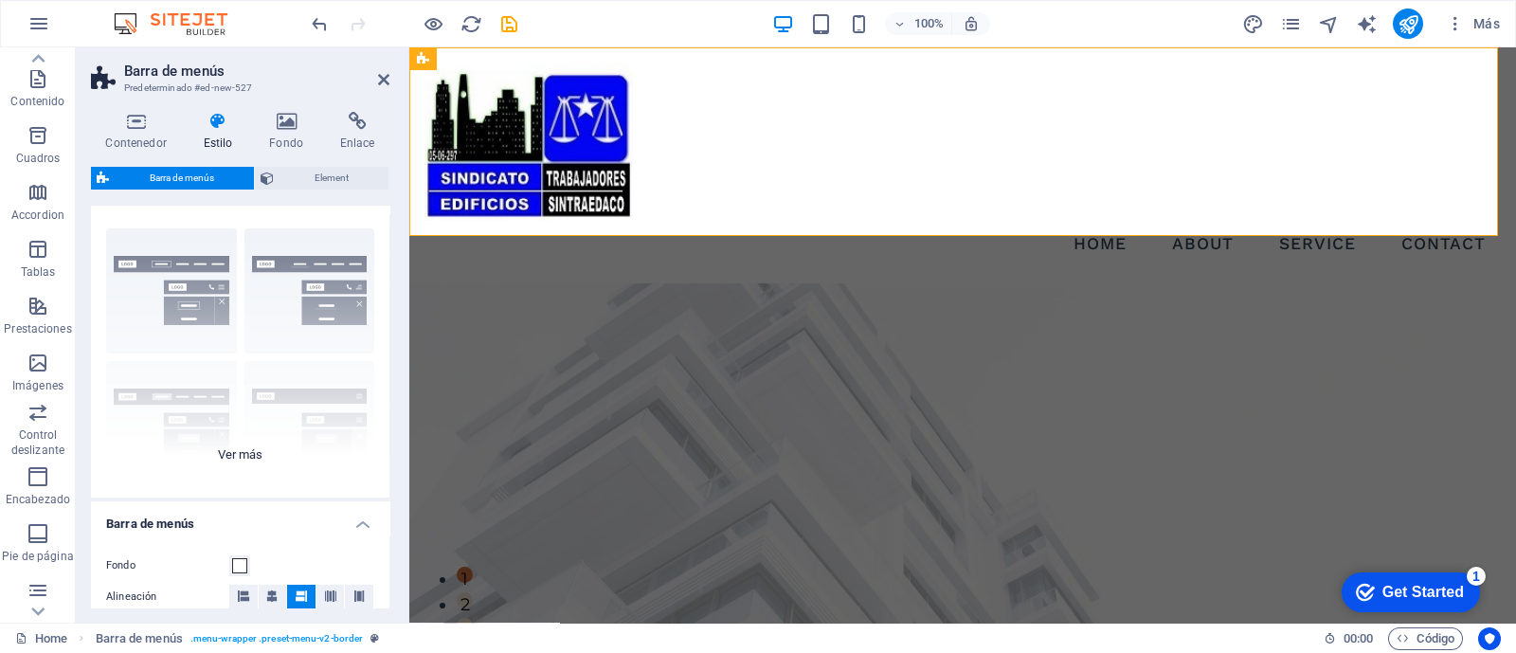
scroll to position [0, 0]
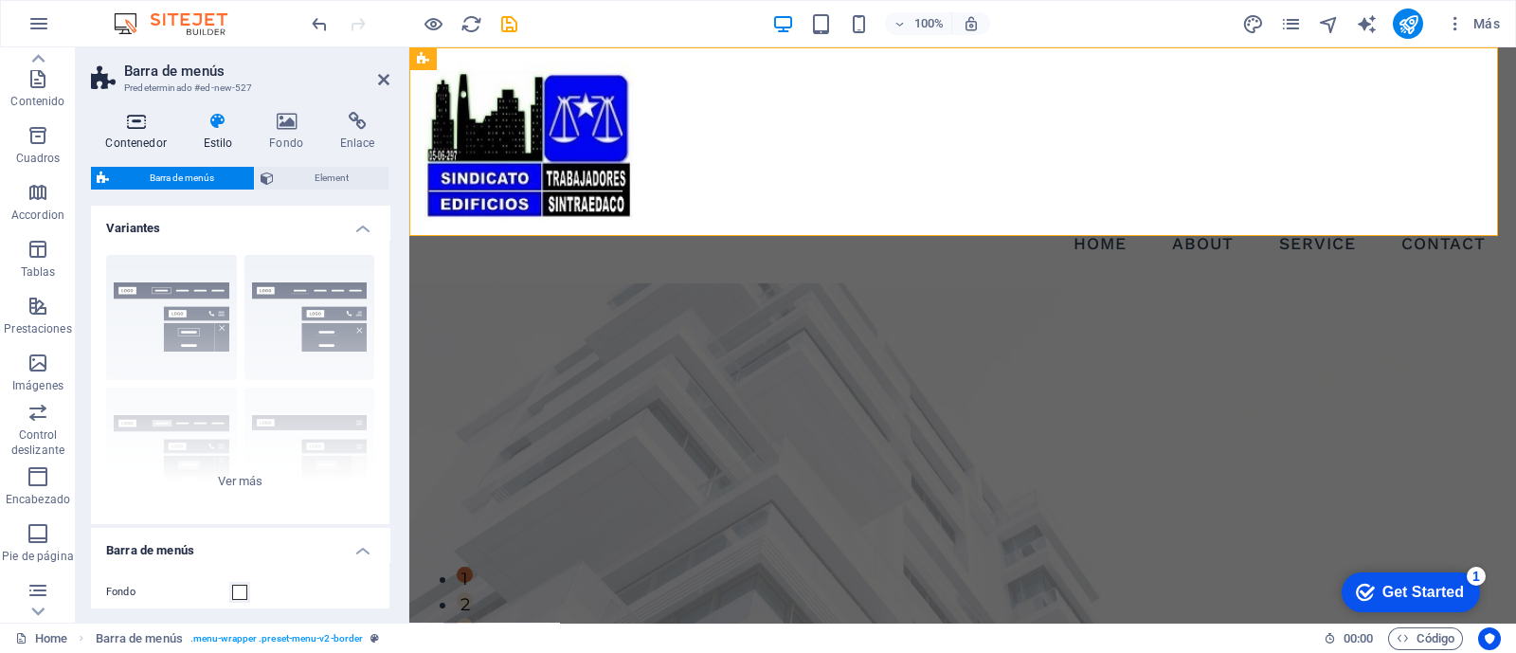
click at [141, 116] on icon at bounding box center [136, 121] width 90 height 19
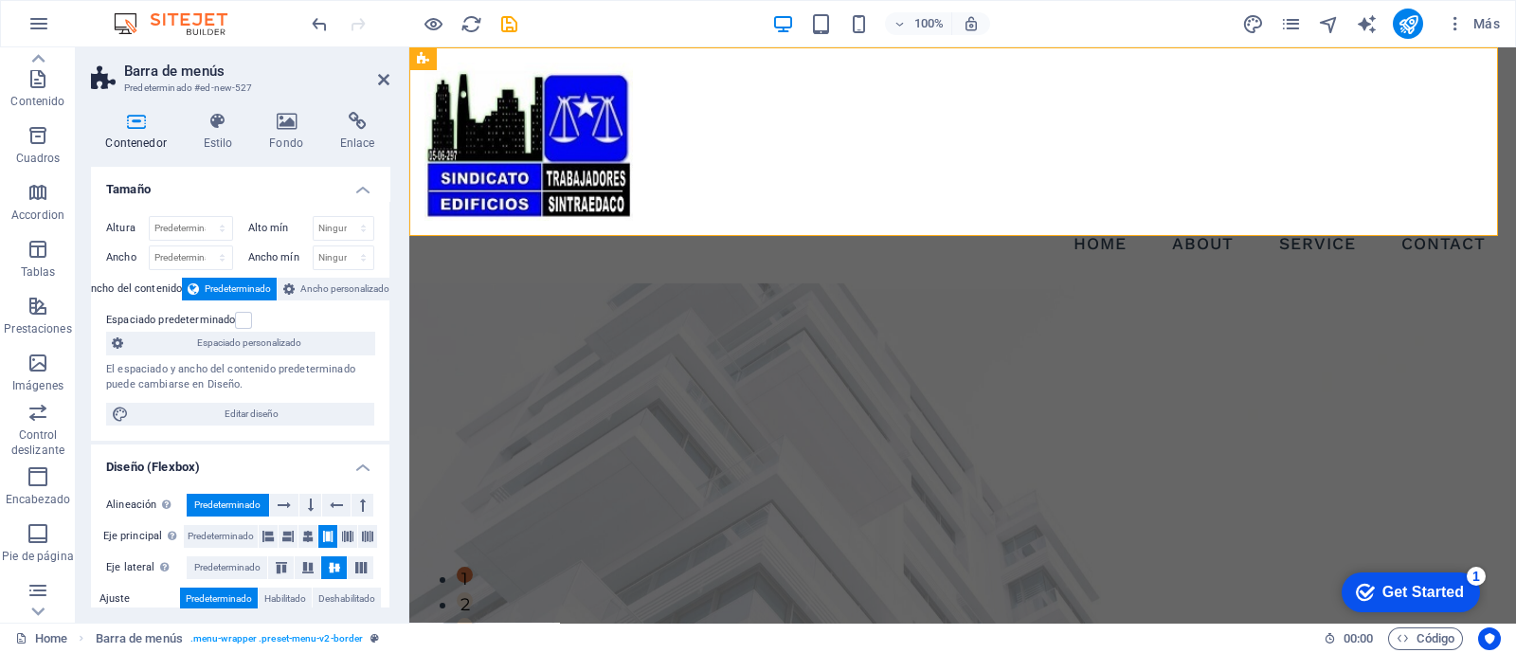
click at [305, 72] on h2 "Barra de menús" at bounding box center [256, 71] width 265 height 17
click at [378, 79] on icon at bounding box center [383, 79] width 11 height 15
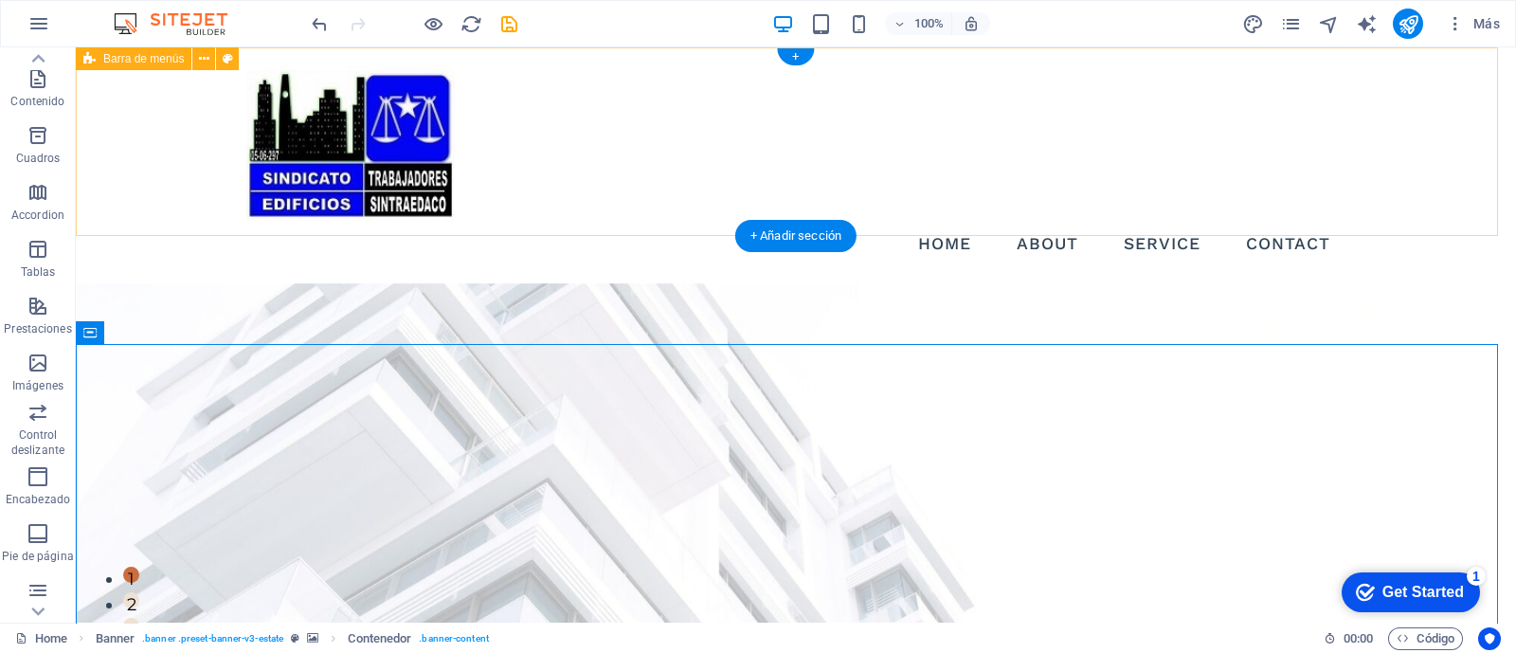
click at [174, 133] on div "Menu Home About Service Contact" at bounding box center [796, 165] width 1440 height 236
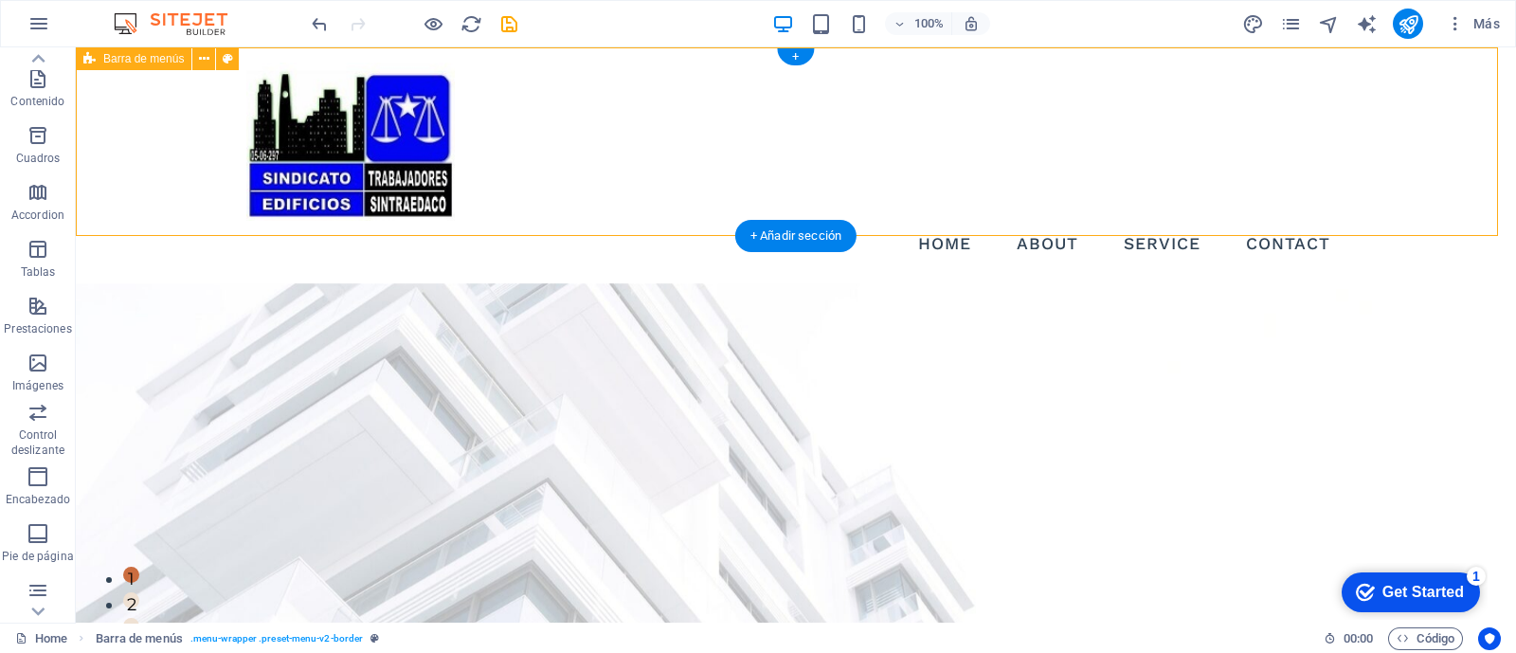
click at [174, 133] on div "Menu Home About Service Contact" at bounding box center [796, 165] width 1440 height 236
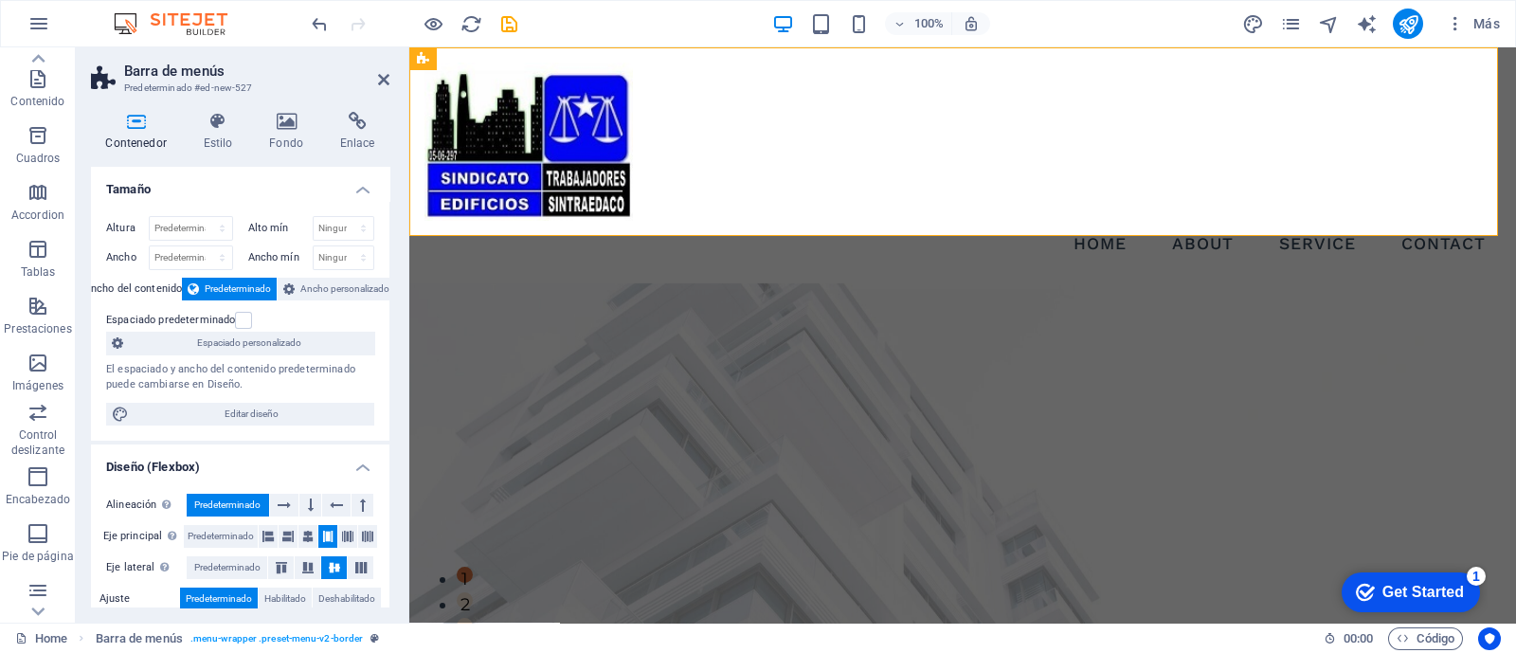
click at [174, 133] on h4 "Contenedor" at bounding box center [140, 132] width 98 height 40
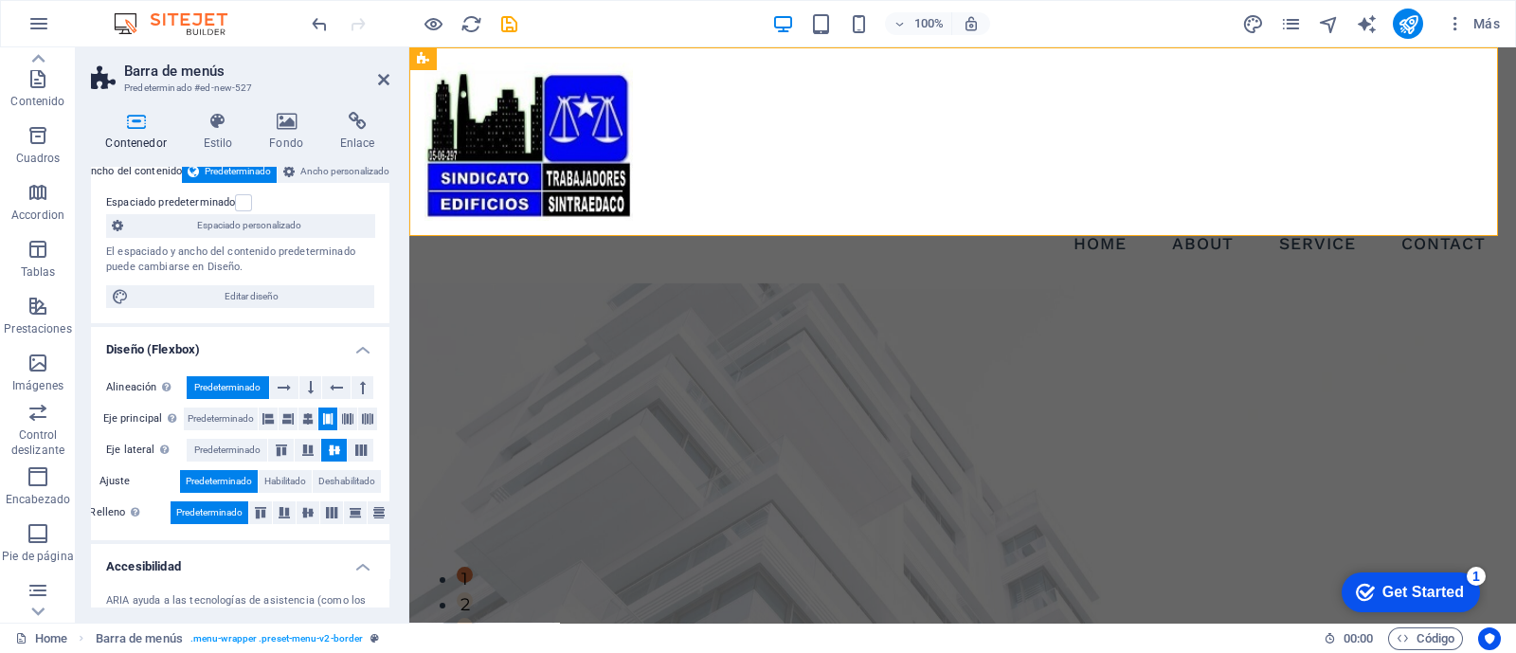
scroll to position [236, 0]
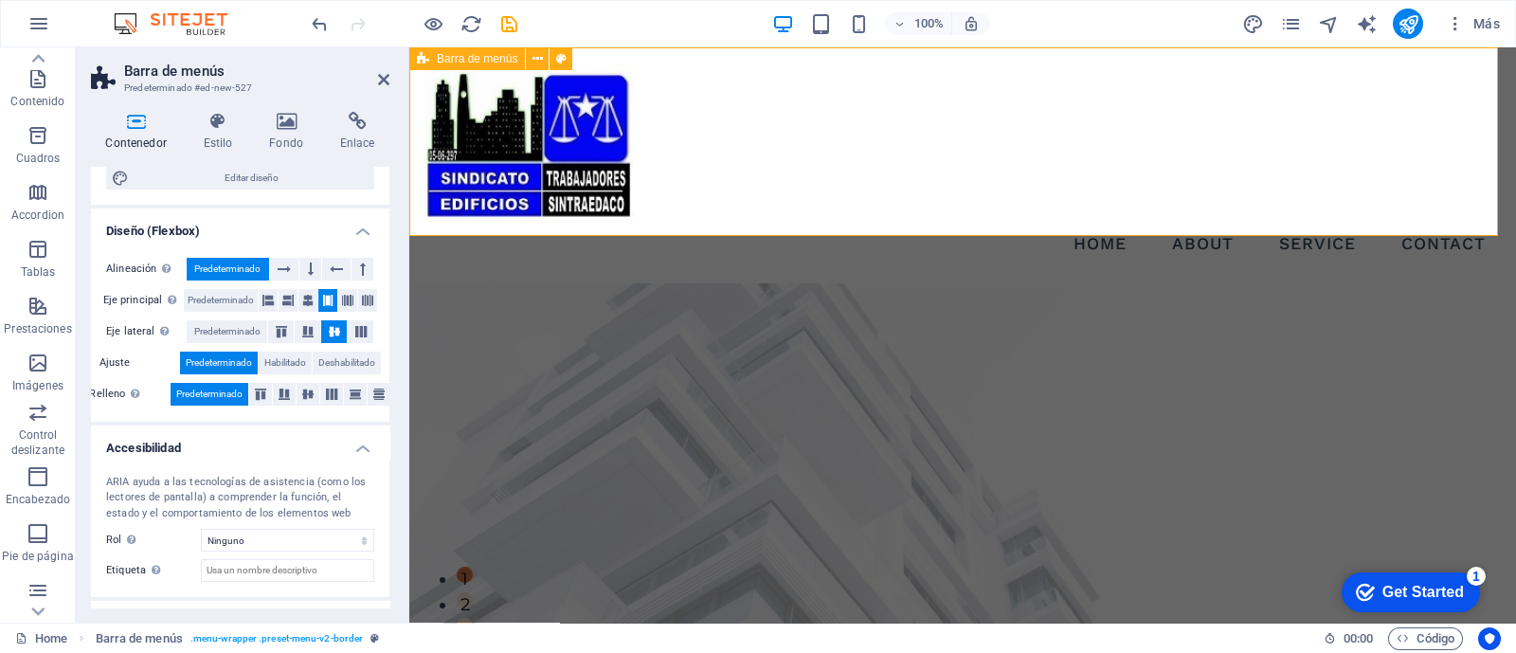
click at [677, 207] on div "Menu Home About Service Contact" at bounding box center [962, 165] width 1106 height 236
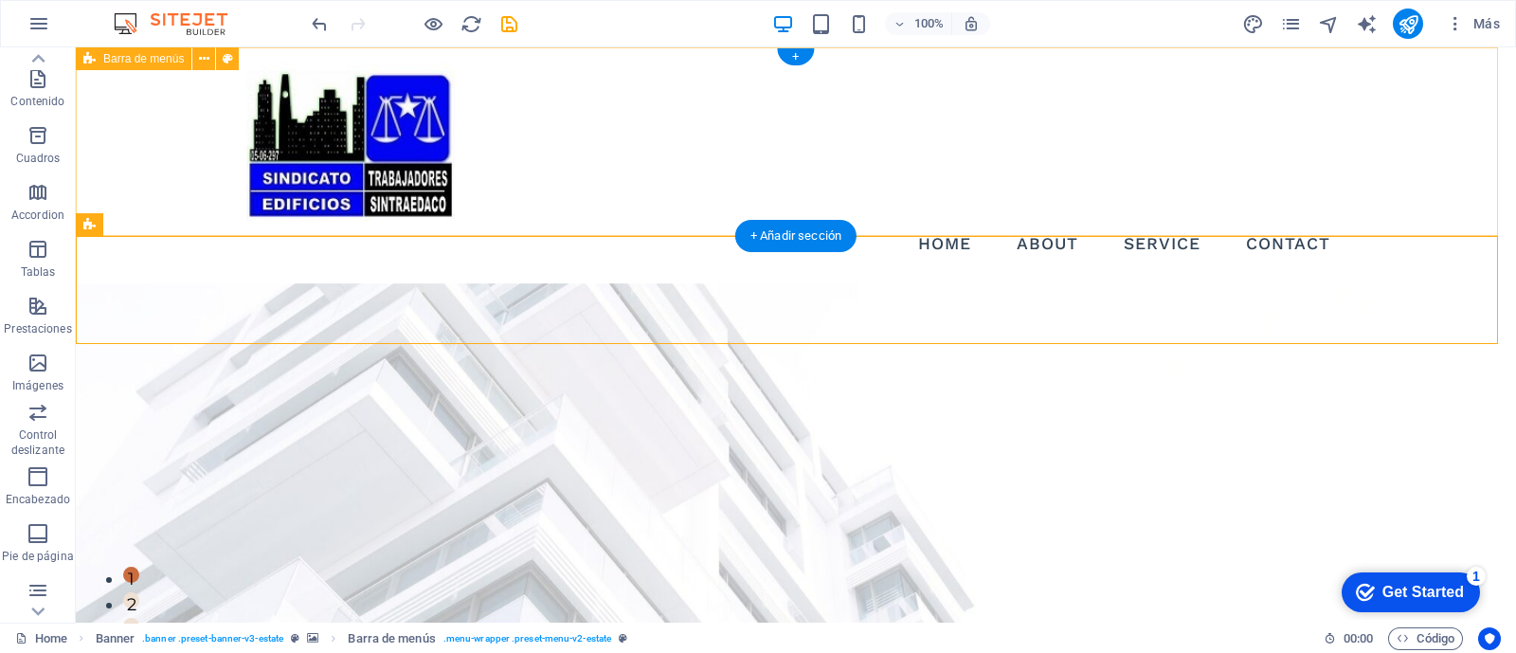
click at [180, 146] on div "Menu Home About Service Contact" at bounding box center [796, 165] width 1440 height 236
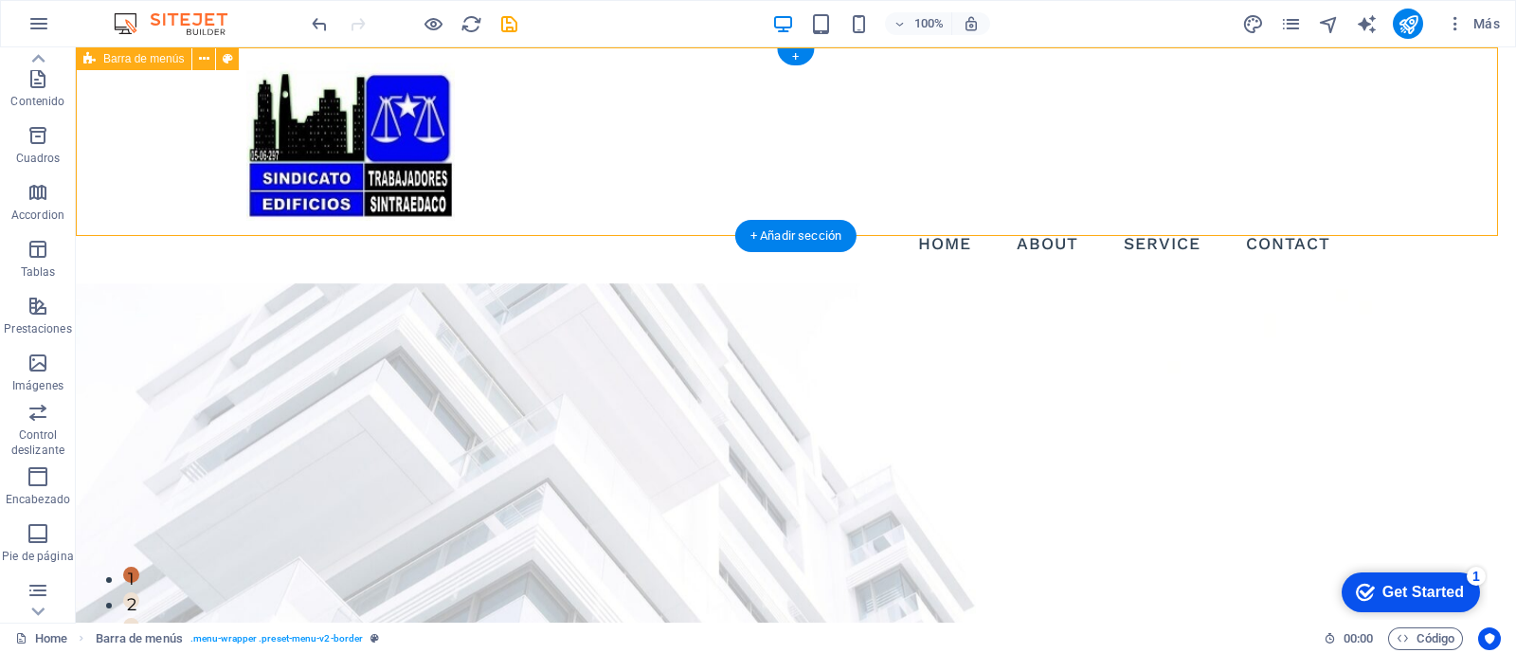
click at [180, 146] on div "Menu Home About Service Contact" at bounding box center [796, 165] width 1440 height 236
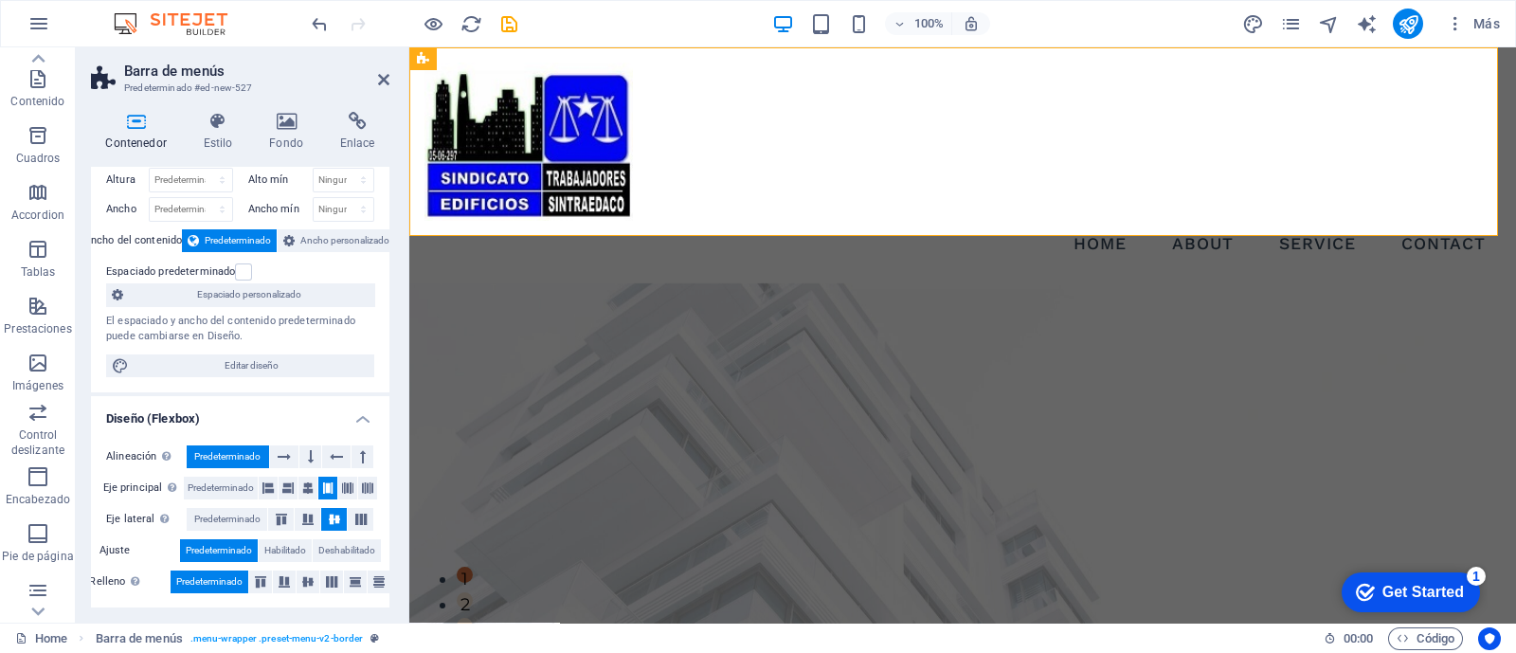
scroll to position [0, 0]
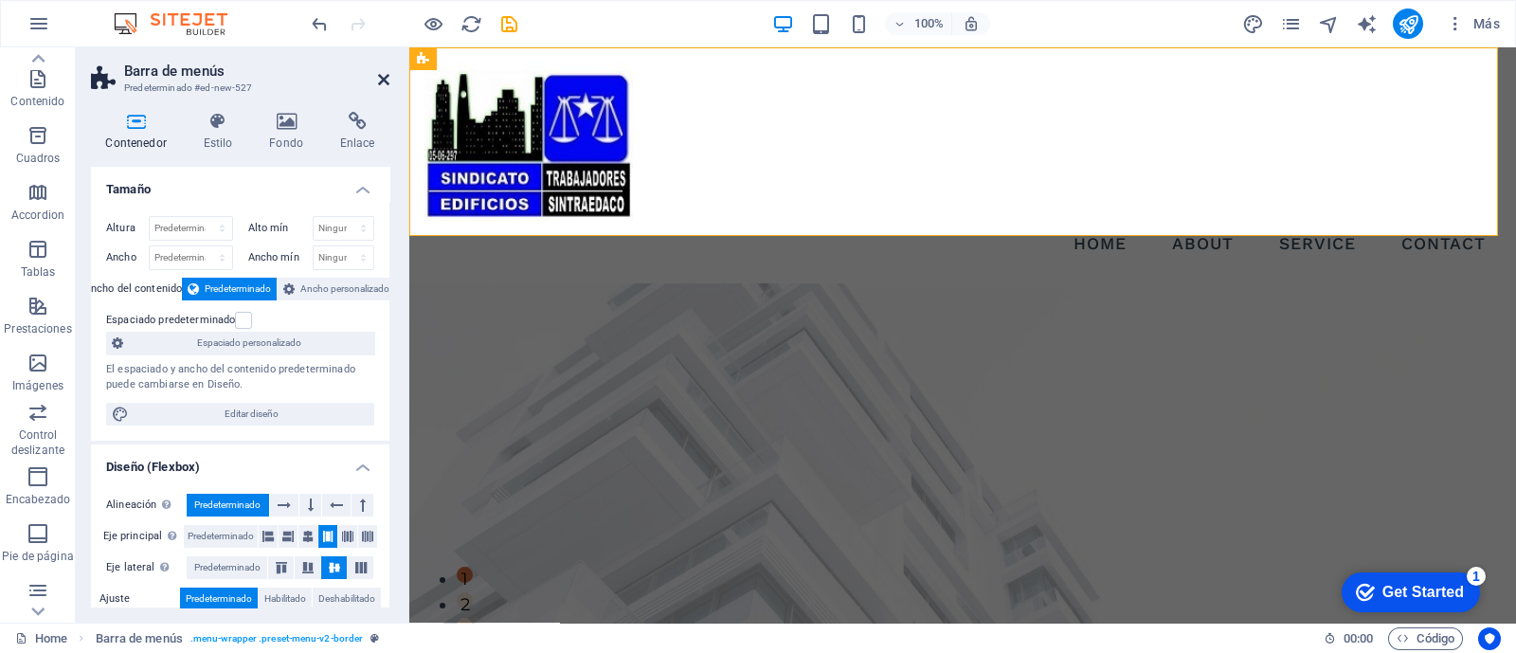
click at [385, 78] on icon at bounding box center [383, 79] width 11 height 15
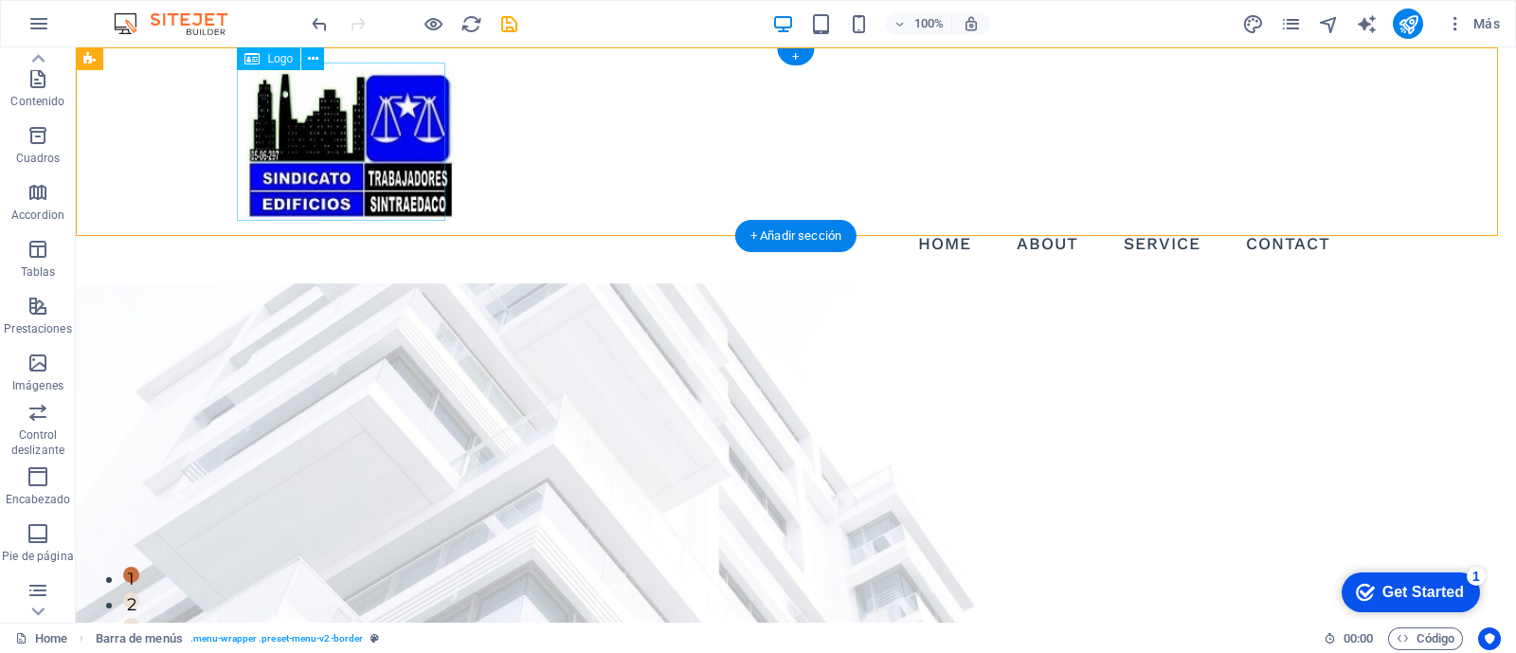
click at [392, 180] on div at bounding box center [795, 142] width 1099 height 158
click at [313, 59] on icon at bounding box center [313, 59] width 10 height 20
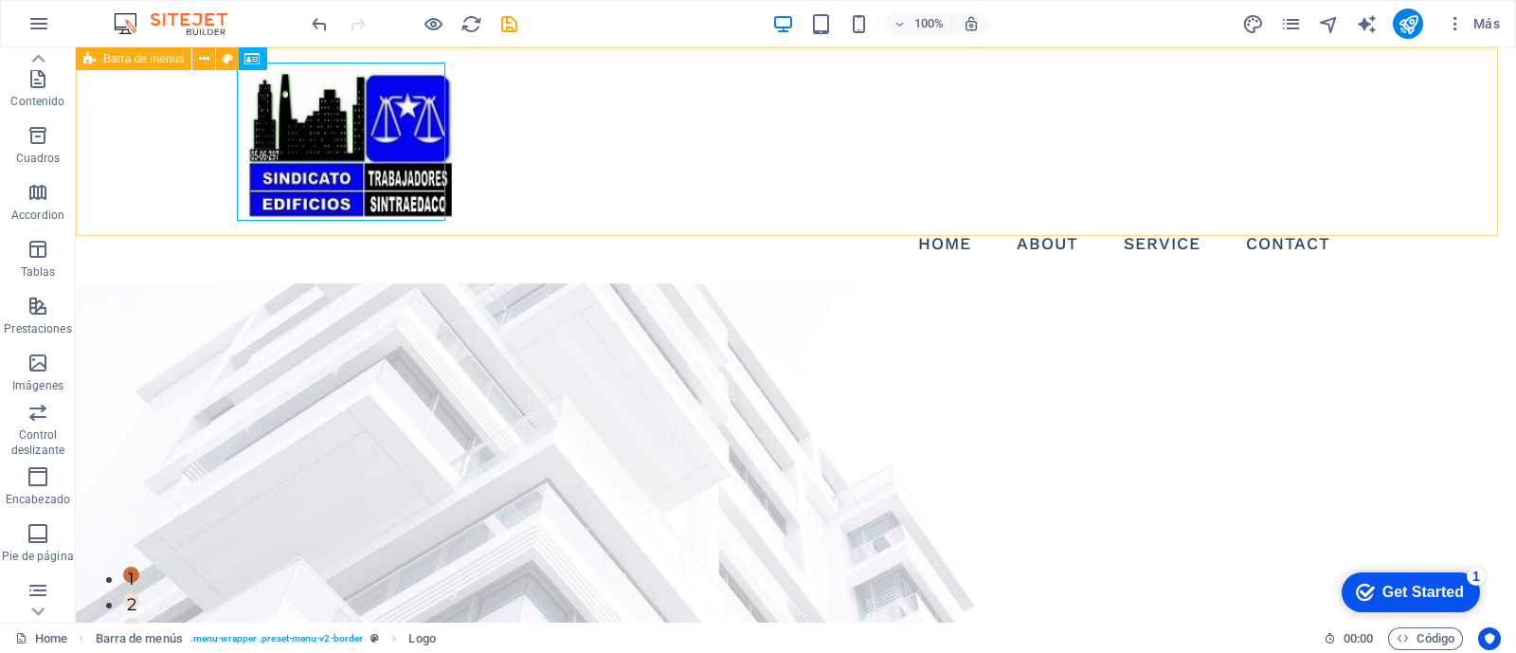
click at [139, 59] on span "Barra de menús" at bounding box center [143, 58] width 81 height 11
click at [135, 59] on span "Barra de menús" at bounding box center [143, 58] width 81 height 11
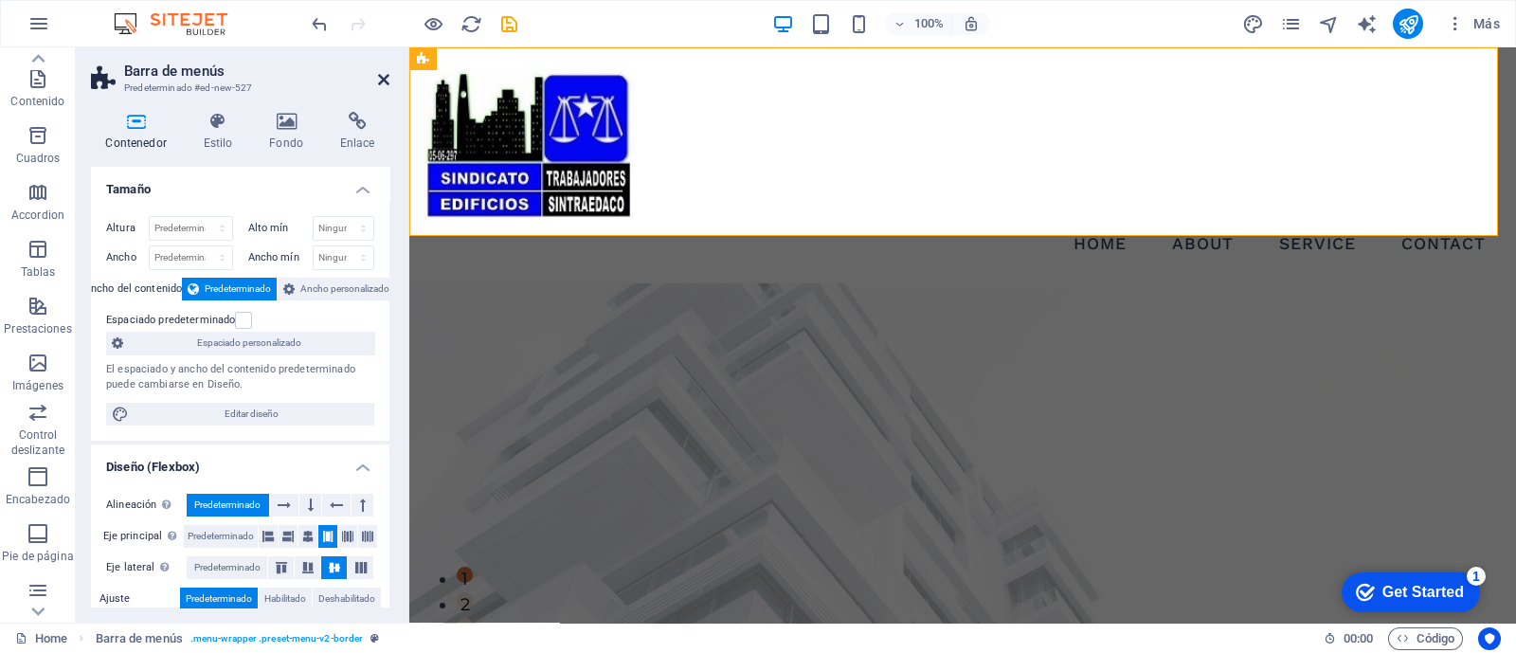
click at [381, 79] on icon at bounding box center [383, 79] width 11 height 15
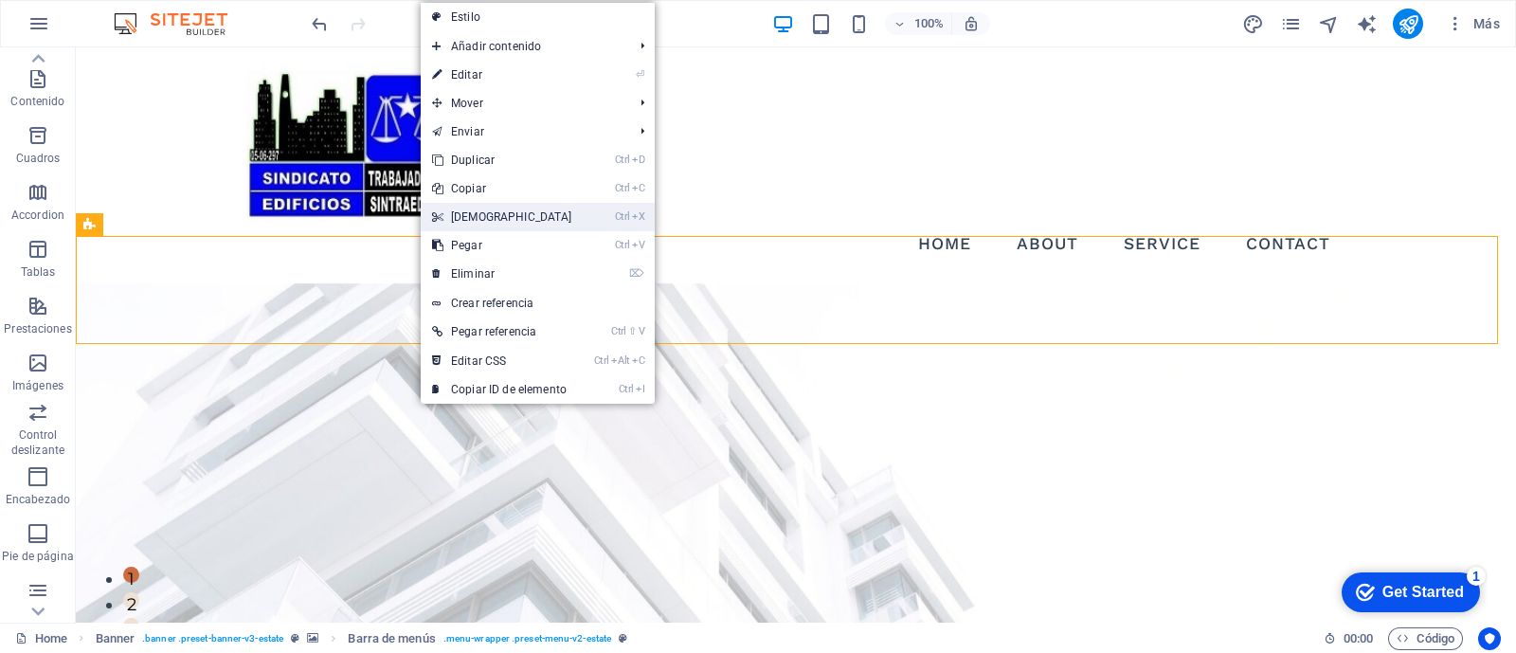
click at [470, 213] on link "Ctrl X Cortar" at bounding box center [502, 217] width 163 height 28
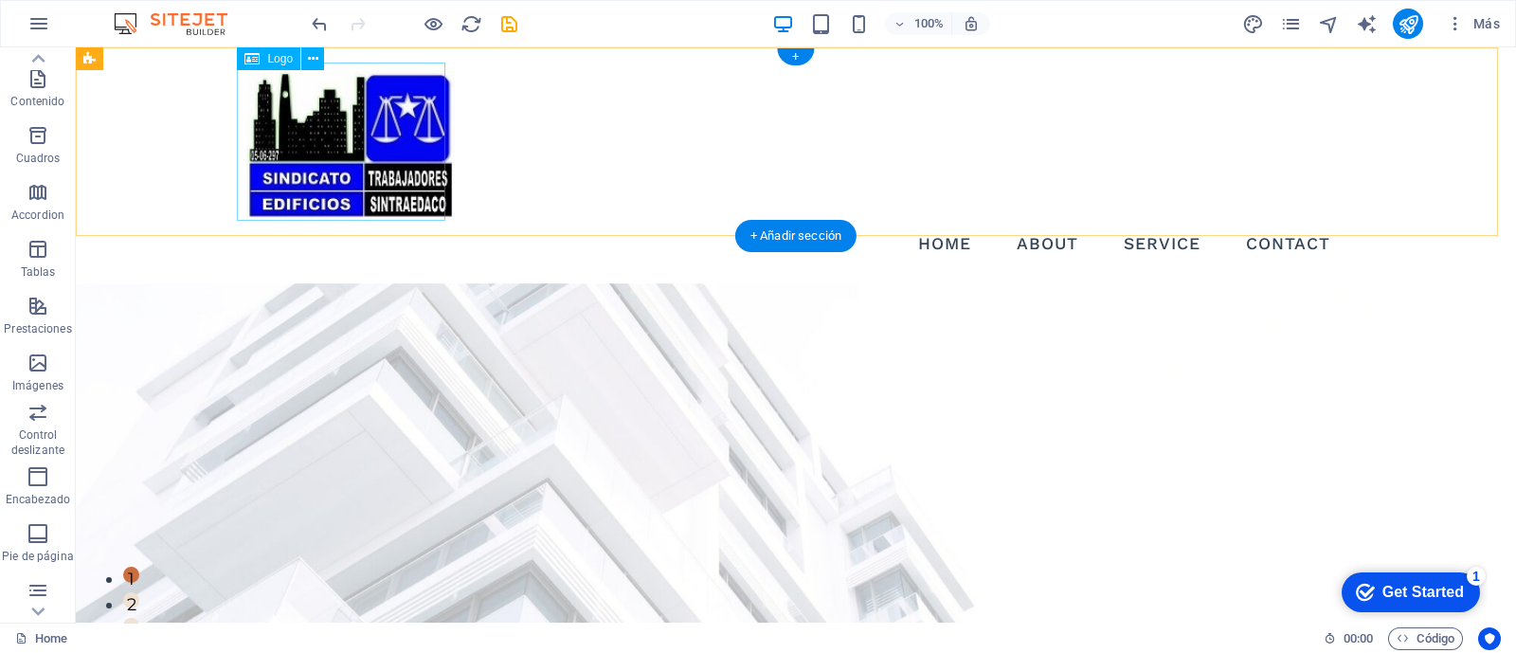
click at [341, 144] on div at bounding box center [795, 142] width 1099 height 158
click at [341, 143] on div at bounding box center [795, 142] width 1099 height 158
select select "px"
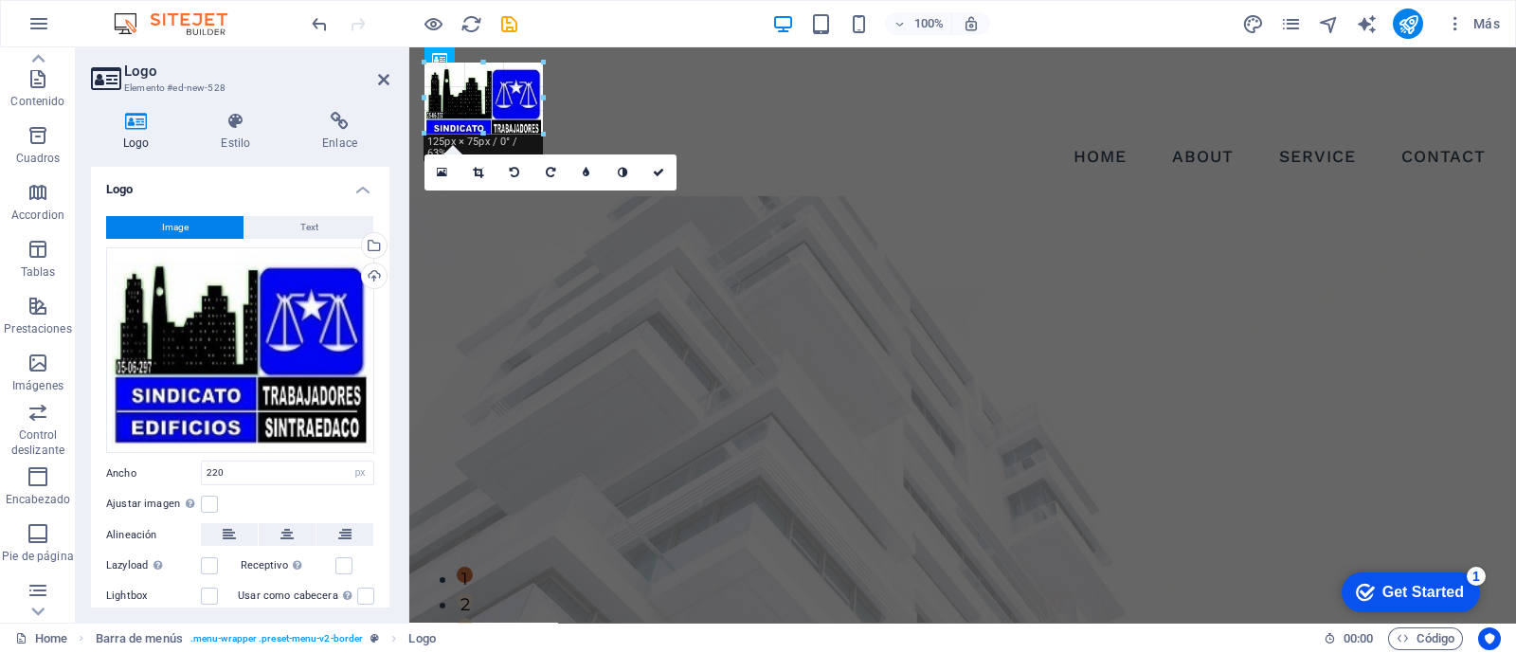
drag, startPoint x: 630, startPoint y: 217, endPoint x: 79, endPoint y: 82, distance: 567.5
type input "125"
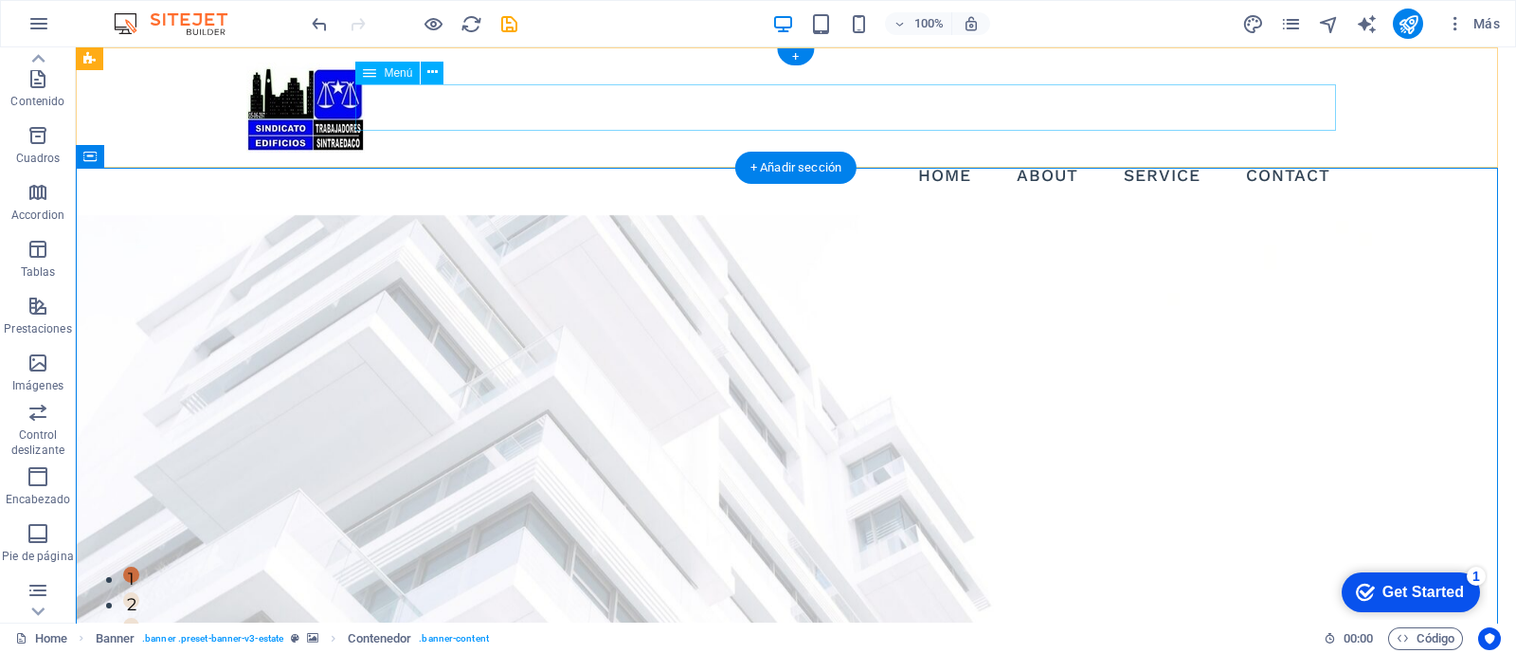
click at [1274, 153] on nav "Home About Service Contact" at bounding box center [795, 176] width 1099 height 47
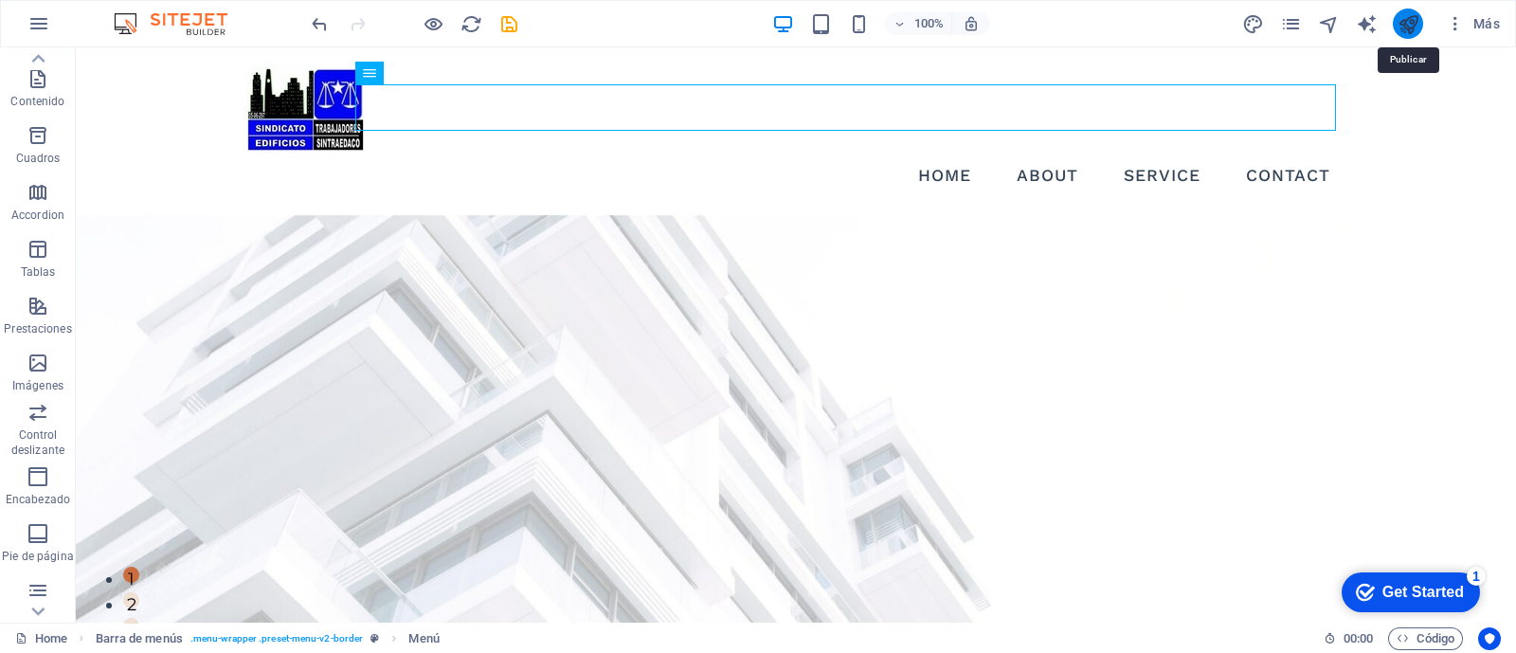
click at [1407, 24] on icon "publish" at bounding box center [1408, 24] width 22 height 22
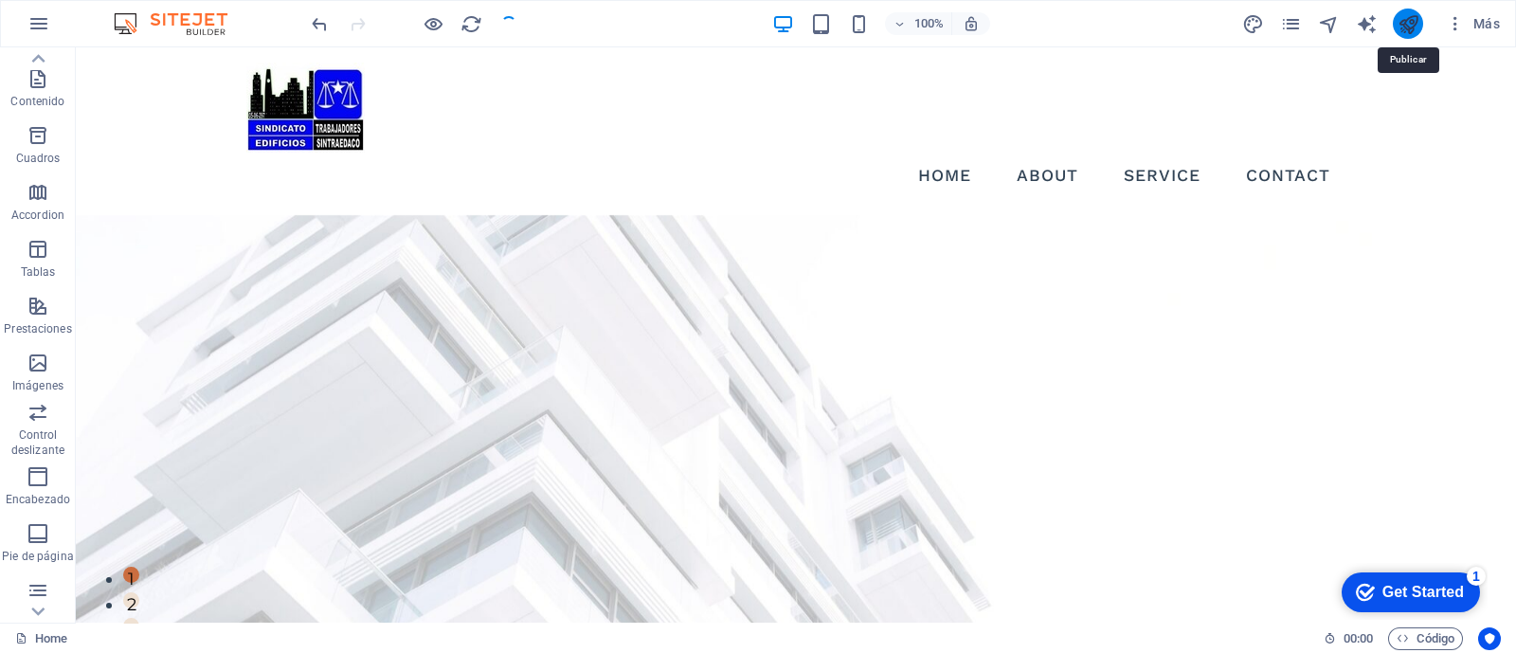
click at [1409, 26] on icon "publish" at bounding box center [1408, 24] width 22 height 22
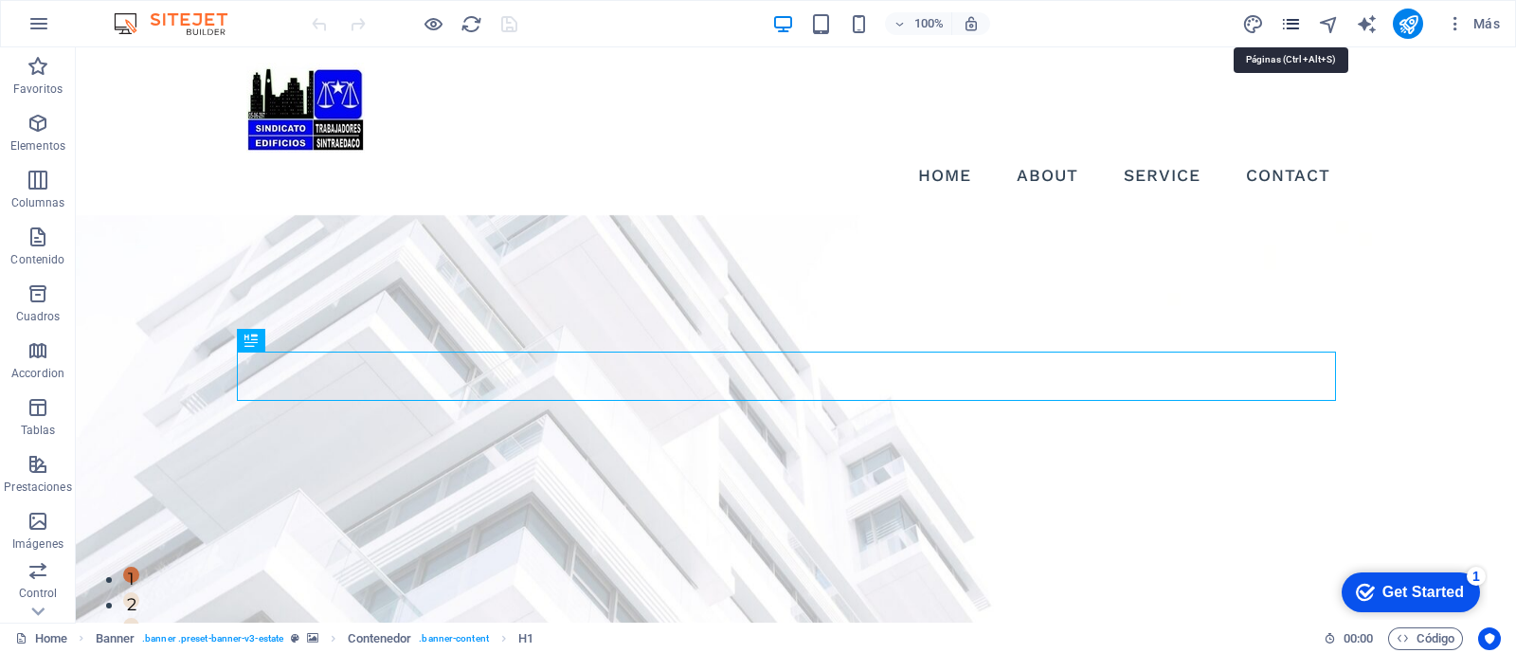
click at [1290, 18] on icon "pages" at bounding box center [1291, 24] width 22 height 22
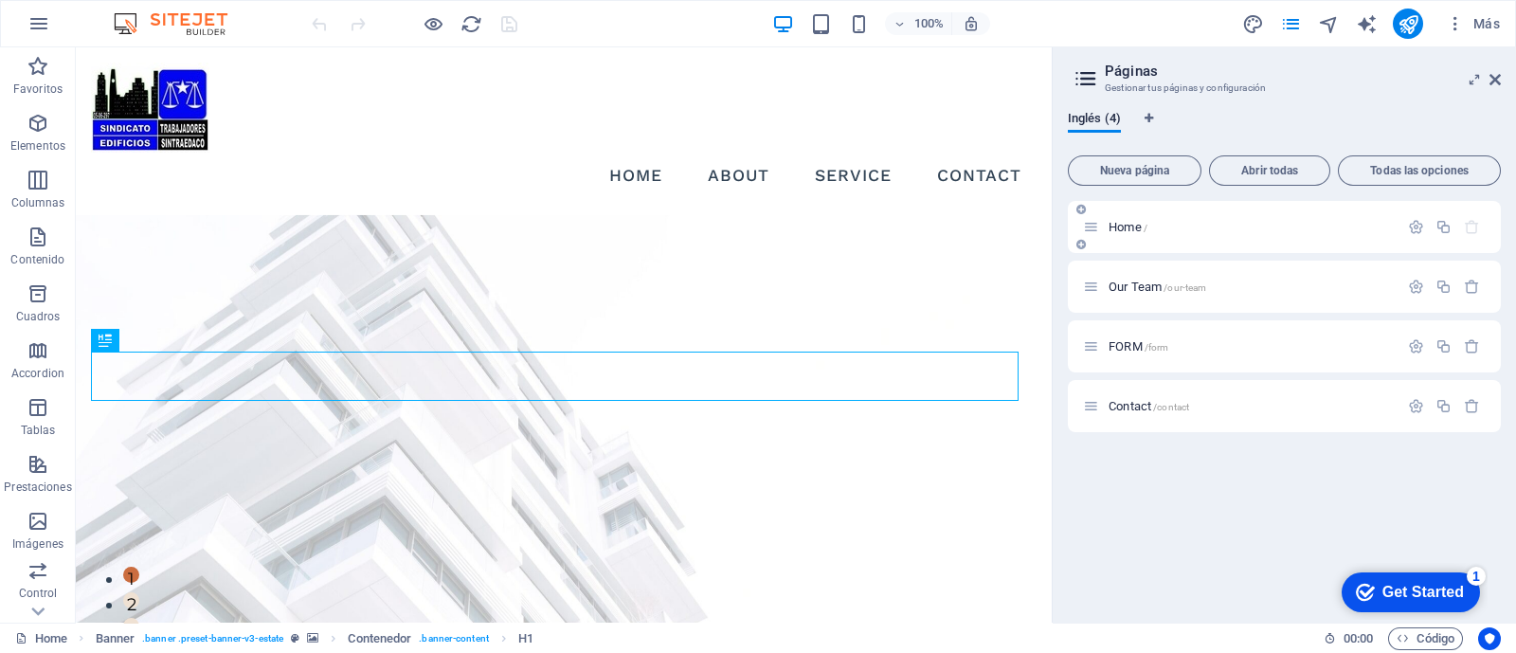
click at [1265, 228] on p "Home /" at bounding box center [1250, 227] width 284 height 12
drag, startPoint x: 1315, startPoint y: 72, endPoint x: 1301, endPoint y: 73, distance: 14.2
click at [1302, 73] on h2 "Páginas" at bounding box center [1303, 71] width 396 height 17
drag, startPoint x: 1293, startPoint y: 64, endPoint x: 1280, endPoint y: 73, distance: 15.8
click at [1268, 87] on header "Páginas Gestionar tus páginas y configuración" at bounding box center [1285, 71] width 429 height 49
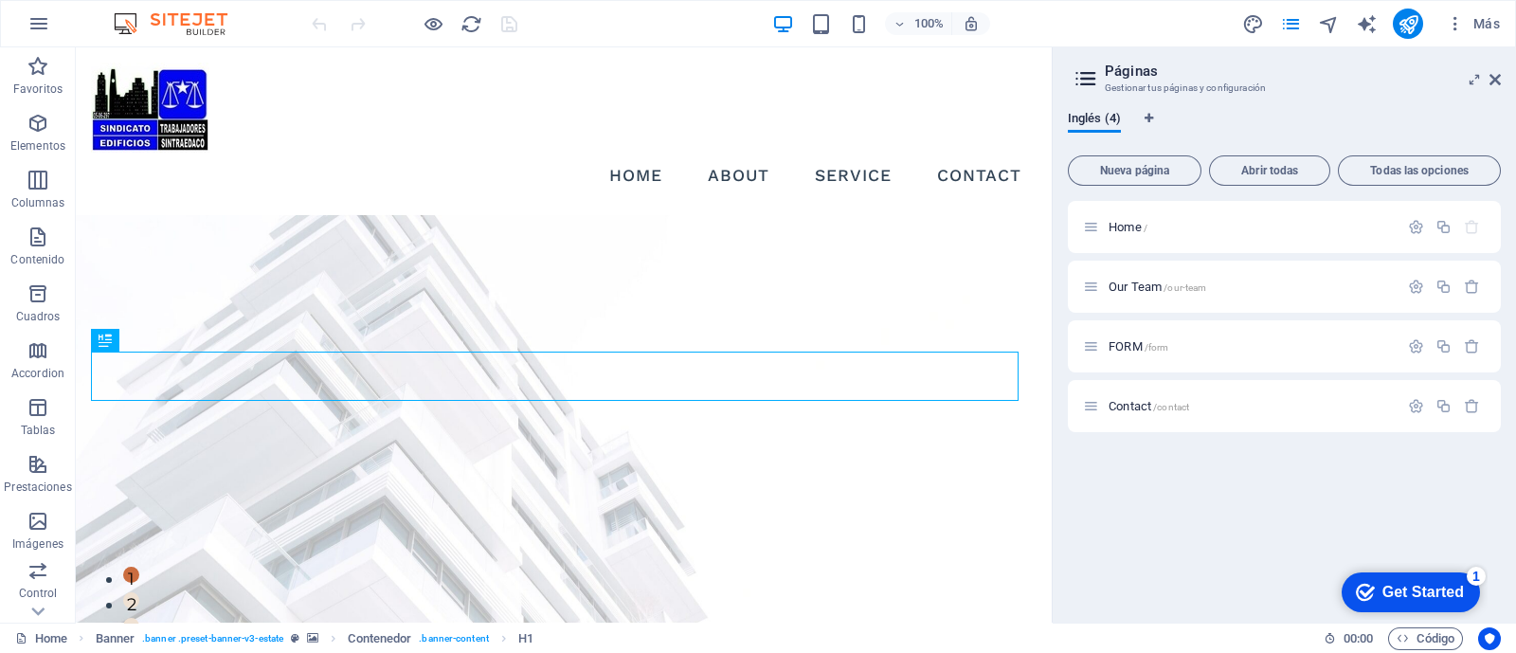
drag, startPoint x: 1298, startPoint y: 66, endPoint x: 1333, endPoint y: 65, distance: 35.1
click at [1316, 60] on header "Páginas Gestionar tus páginas y configuración" at bounding box center [1285, 71] width 429 height 49
drag, startPoint x: 1358, startPoint y: 77, endPoint x: 1359, endPoint y: 87, distance: 10.5
click at [1359, 87] on header "Páginas Gestionar tus páginas y configuración" at bounding box center [1285, 71] width 429 height 49
click at [1474, 81] on icon at bounding box center [1474, 79] width 0 height 15
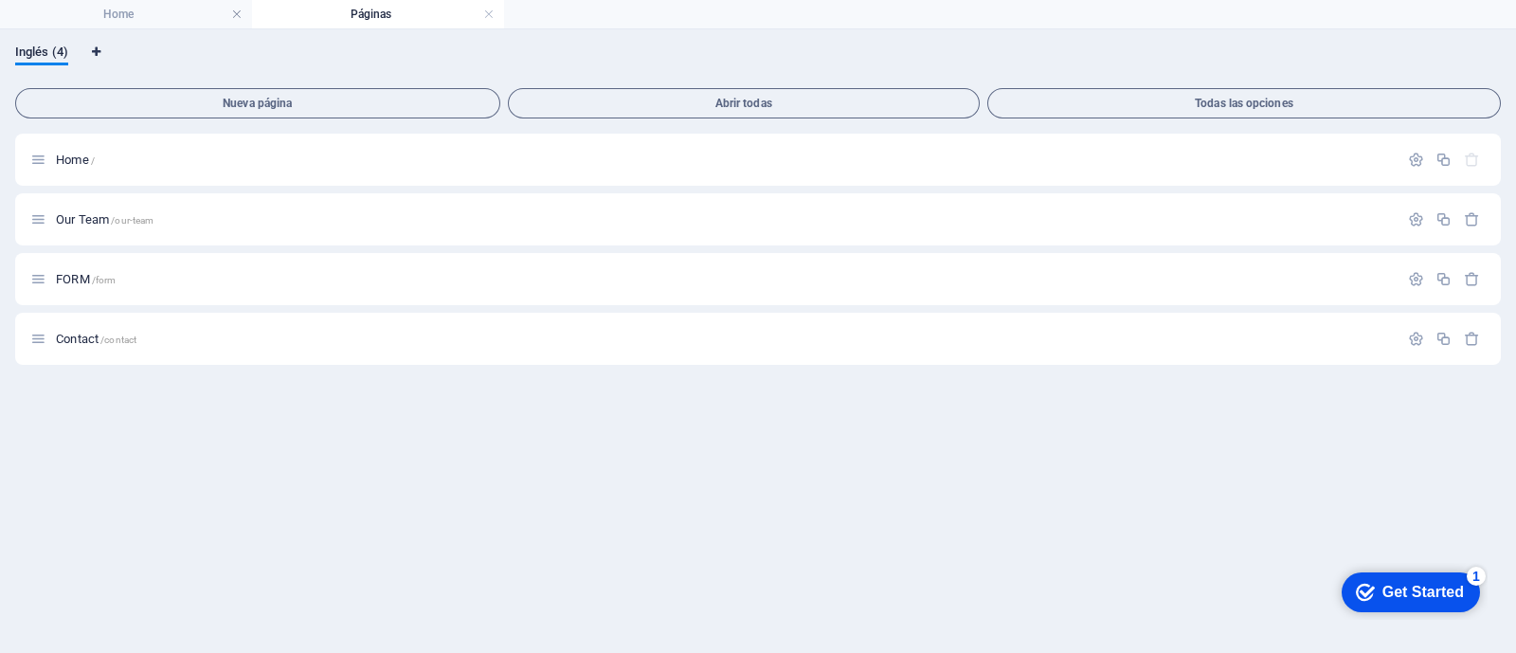
click at [97, 50] on icon "Pestañas de idiomas" at bounding box center [96, 51] width 9 height 11
select select "73"
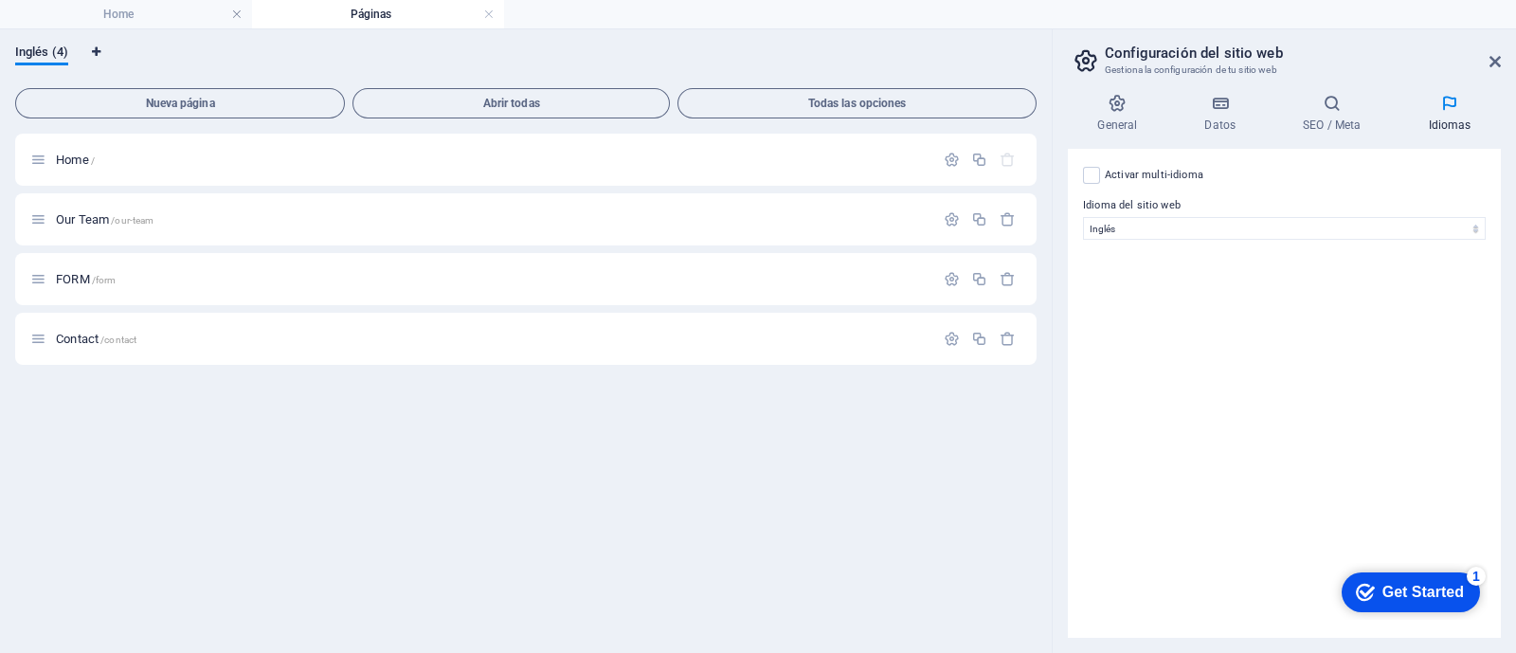
click at [97, 50] on icon "Pestañas de idiomas" at bounding box center [96, 51] width 9 height 11
click at [1490, 62] on icon at bounding box center [1494, 61] width 11 height 15
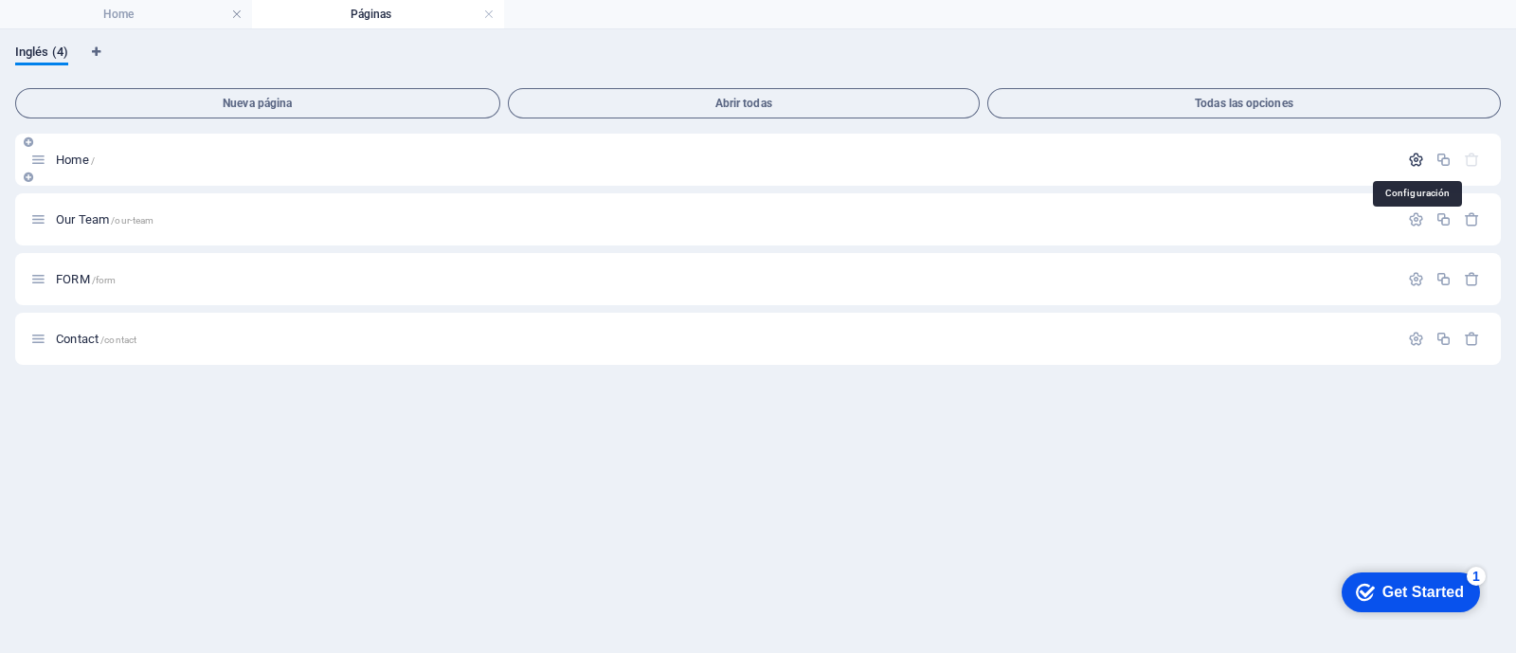
click at [1416, 162] on icon "button" at bounding box center [1416, 160] width 16 height 16
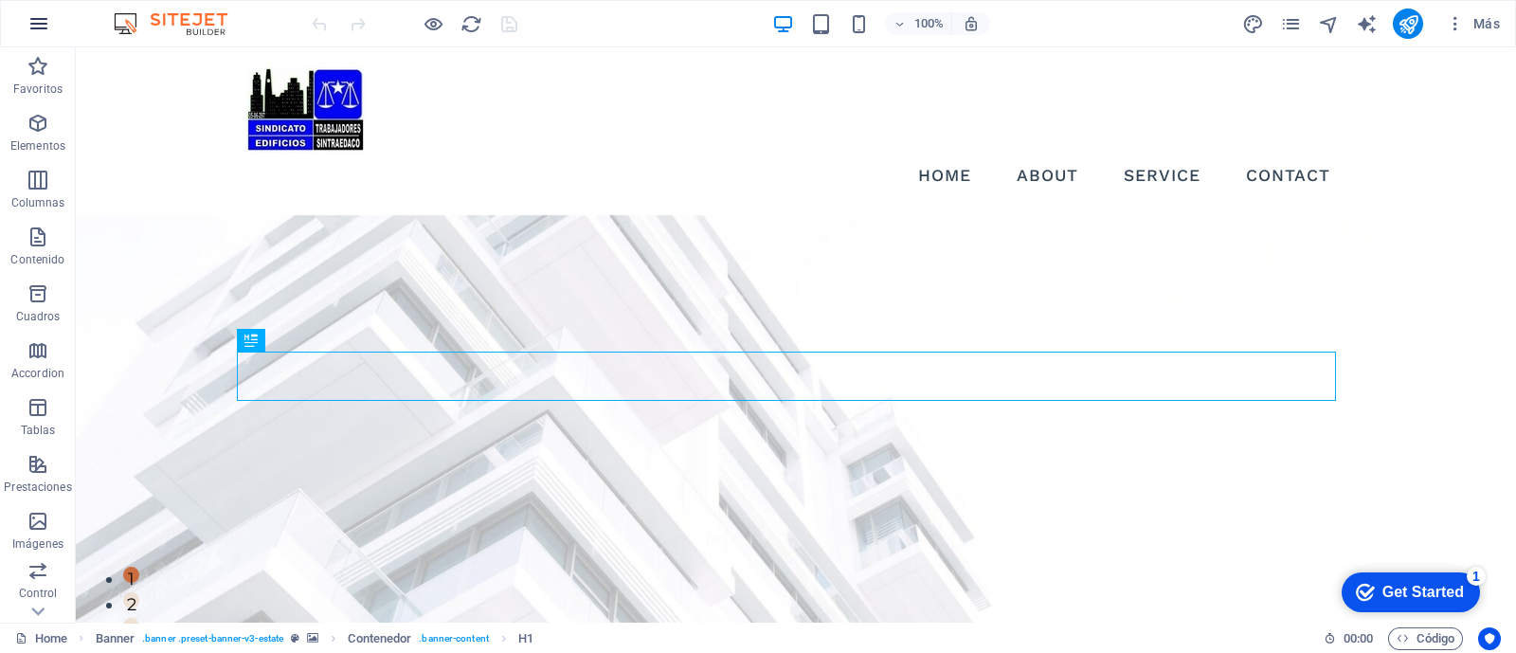
click at [42, 17] on icon "button" at bounding box center [38, 23] width 23 height 23
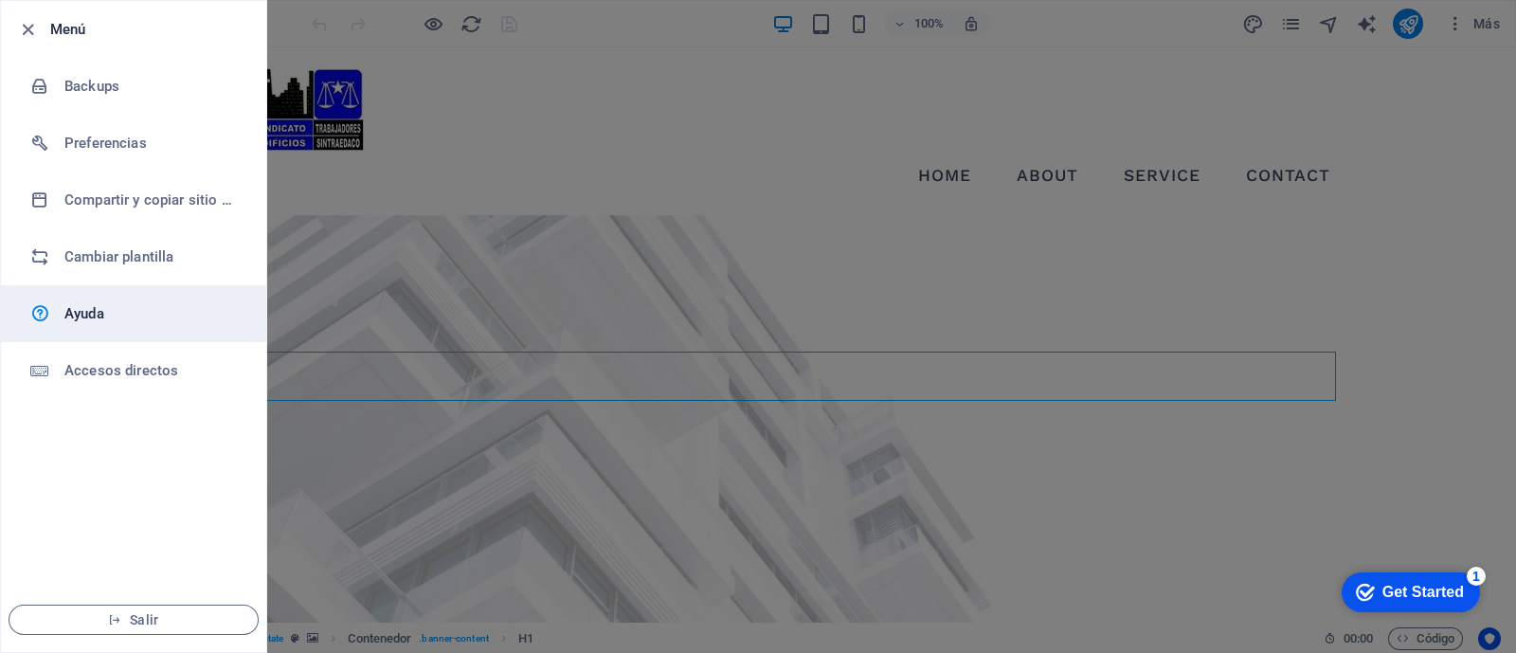
click at [118, 312] on h6 "Ayuda" at bounding box center [151, 313] width 175 height 23
click at [1313, 267] on div at bounding box center [758, 326] width 1516 height 653
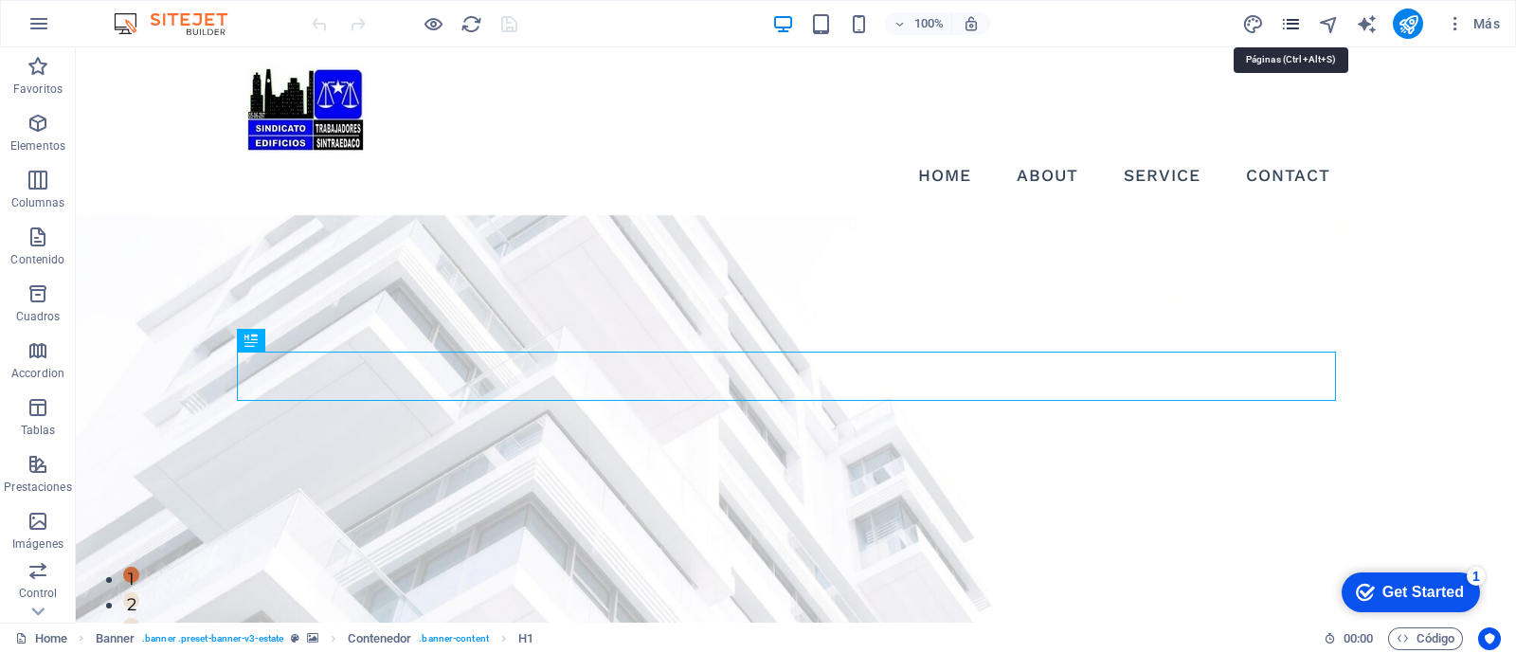
click at [1289, 24] on icon "pages" at bounding box center [1291, 24] width 22 height 22
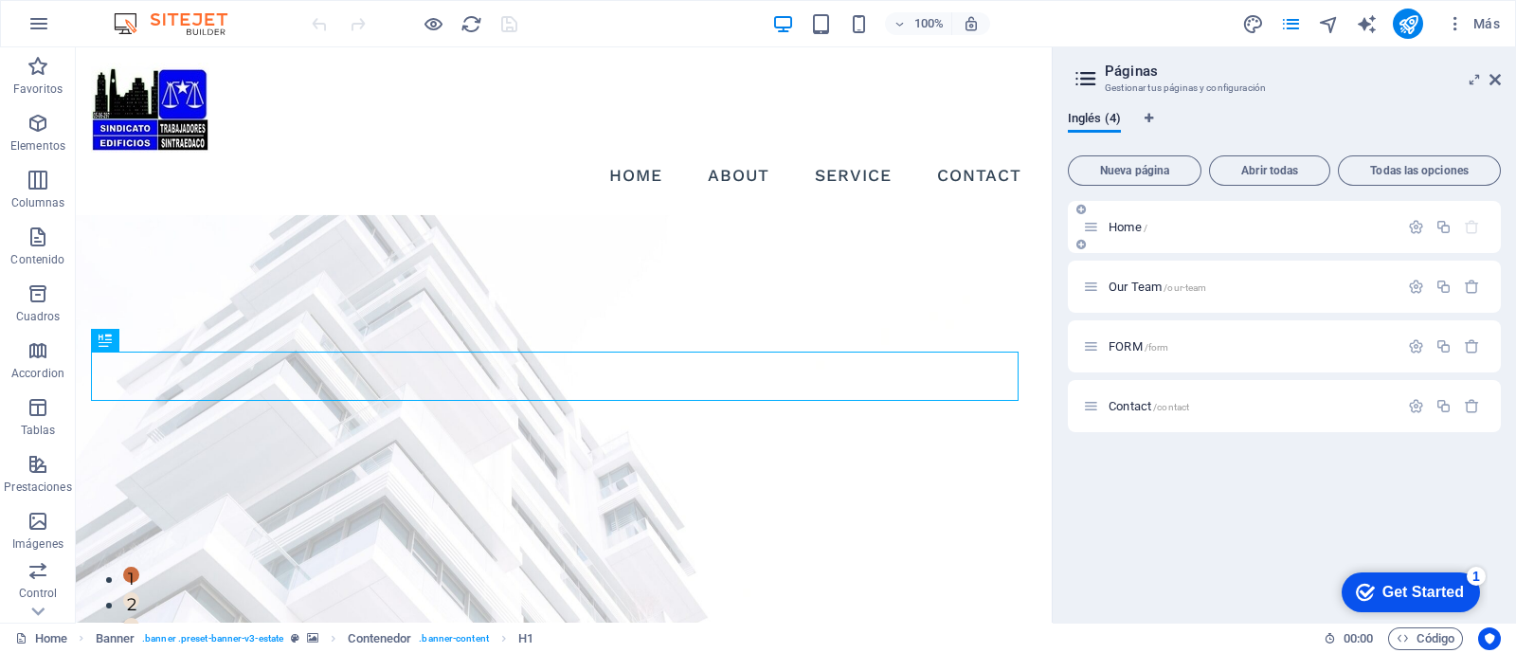
click at [1298, 225] on p "Home /" at bounding box center [1250, 227] width 284 height 12
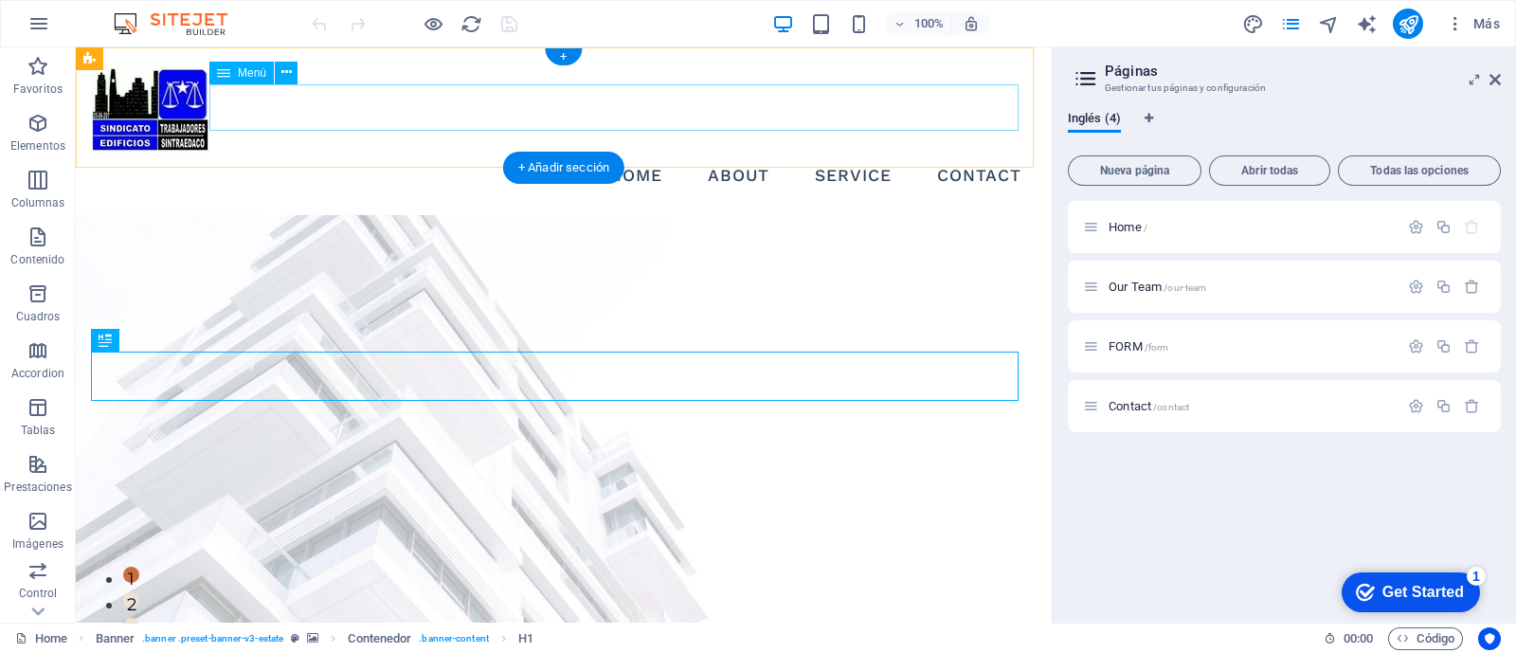
drag, startPoint x: 1334, startPoint y: 275, endPoint x: 655, endPoint y: 103, distance: 700.5
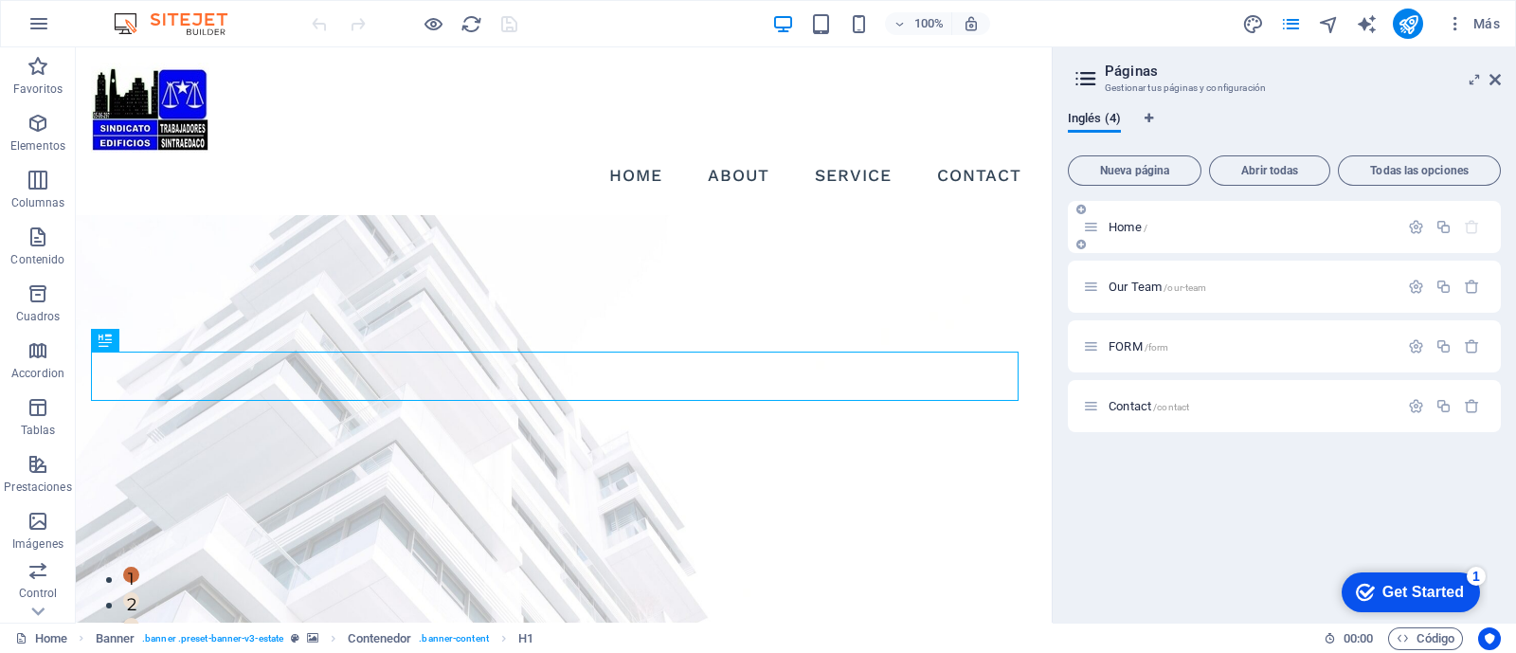
click at [1270, 228] on p "Home /" at bounding box center [1250, 227] width 284 height 12
click at [1219, 228] on p "Home /" at bounding box center [1250, 227] width 284 height 12
click at [1269, 286] on p "Our Team /our-team" at bounding box center [1250, 286] width 284 height 12
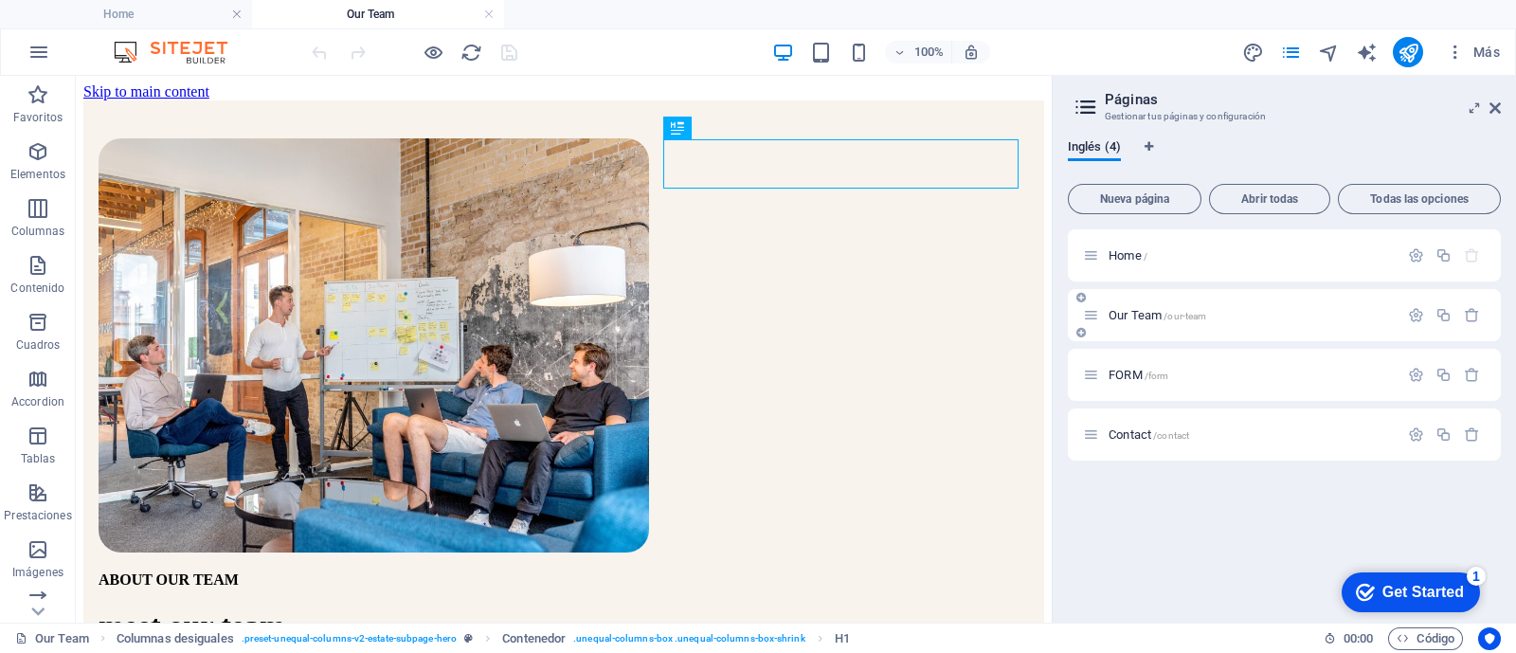
click at [1248, 317] on p "Our Team /our-team" at bounding box center [1250, 315] width 284 height 12
click at [1280, 324] on div "Our Team /our-team" at bounding box center [1240, 315] width 315 height 22
click at [1226, 311] on p "Our Team /our-team" at bounding box center [1250, 315] width 284 height 12
click at [1091, 316] on icon at bounding box center [1091, 315] width 16 height 16
click at [1100, 319] on div "Home / Our Team /our-team FORM /form Contact /contact" at bounding box center [1284, 314] width 433 height 171
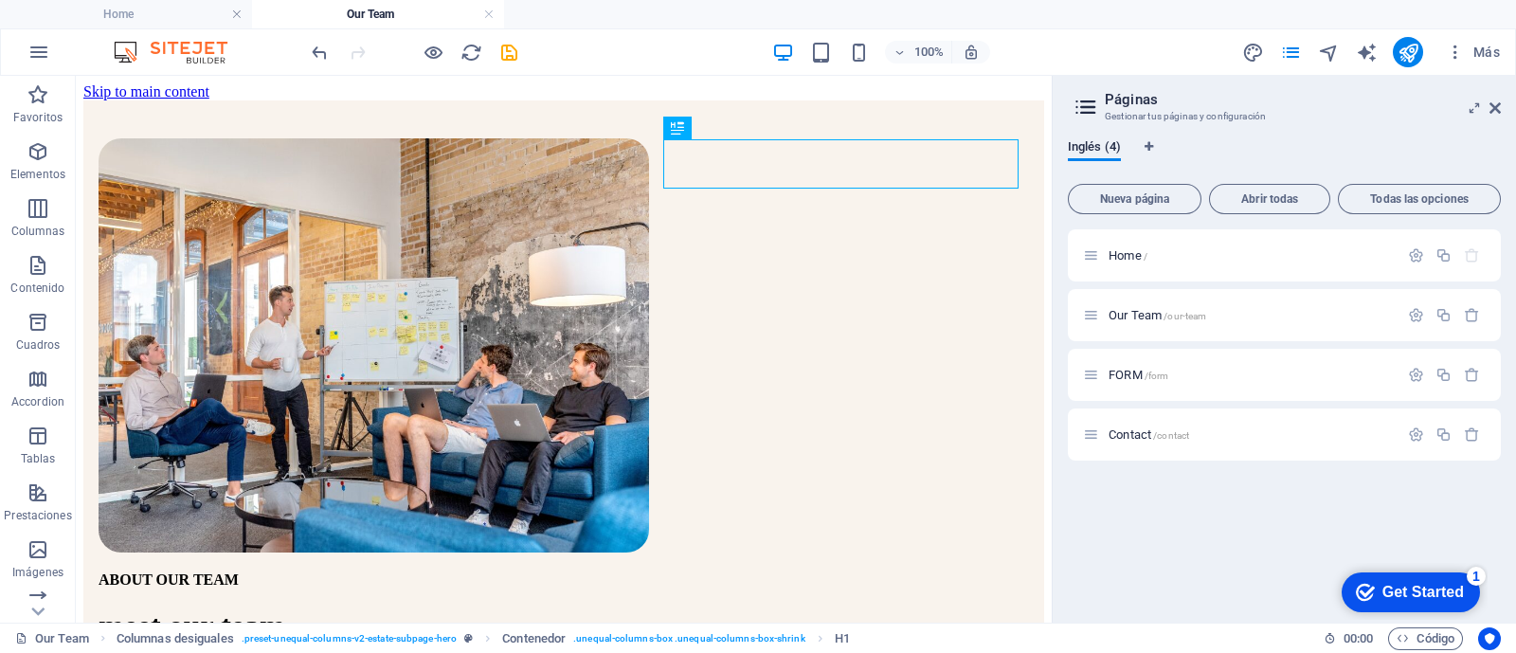
click at [1133, 503] on div "Home / Our Team /our-team FORM /form Contact /contact" at bounding box center [1284, 418] width 433 height 378
click at [150, 6] on h4 "Home" at bounding box center [126, 14] width 252 height 21
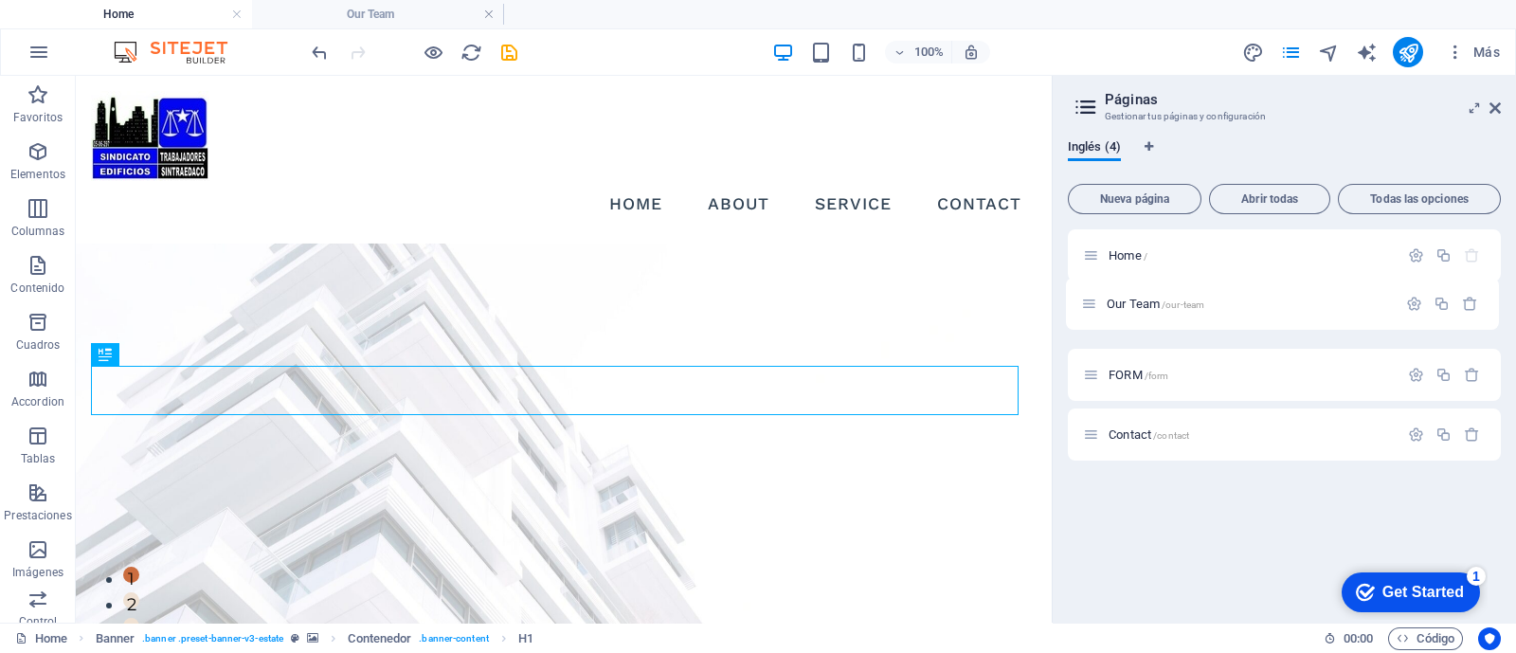
drag, startPoint x: 1165, startPoint y: 391, endPoint x: 999, endPoint y: 242, distance: 223.3
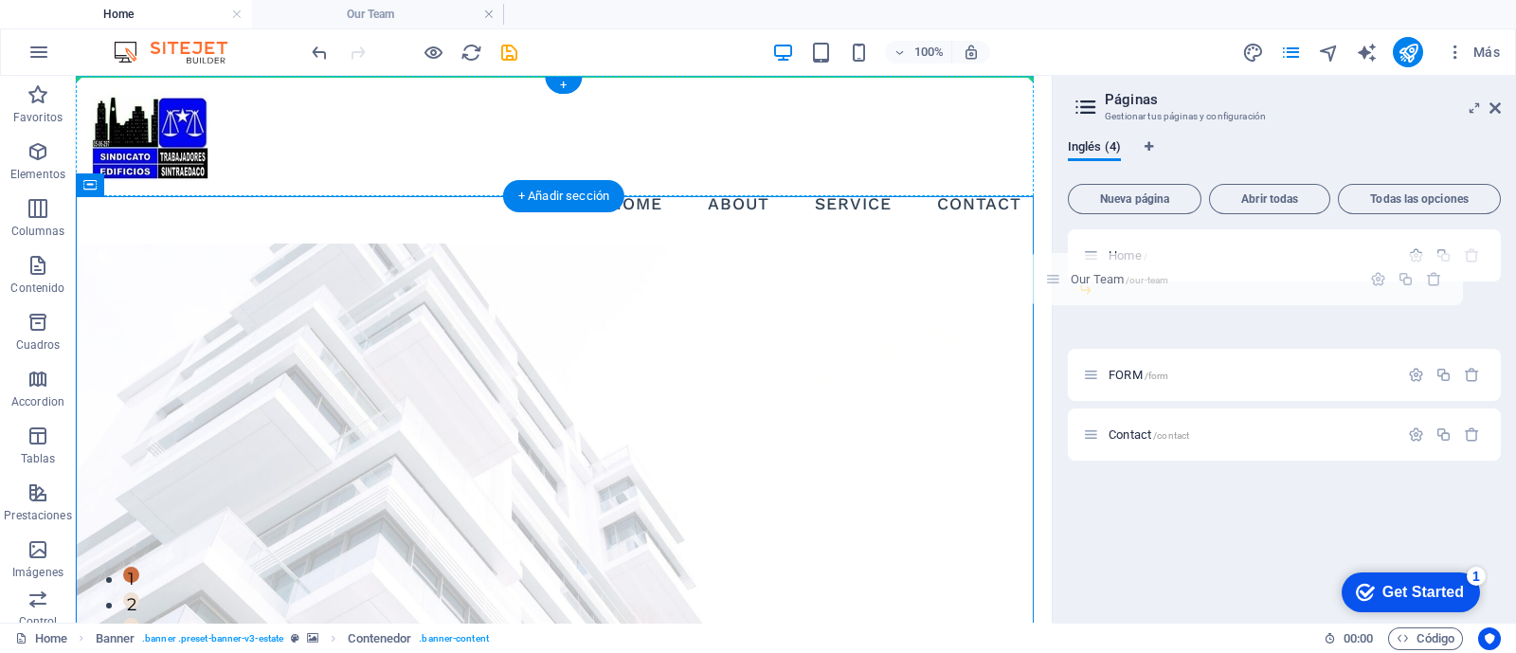
drag, startPoint x: 999, startPoint y: 242, endPoint x: 696, endPoint y: 130, distance: 323.1
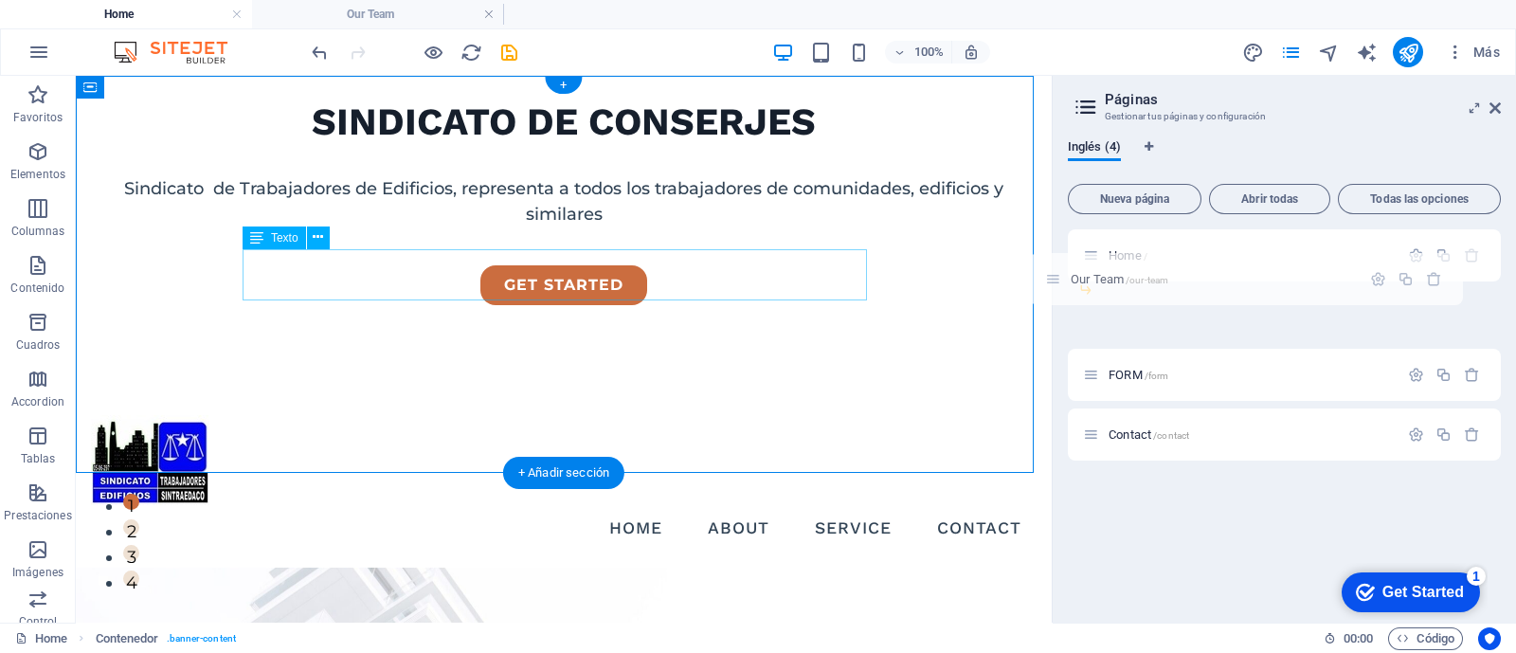
scroll to position [117, 0]
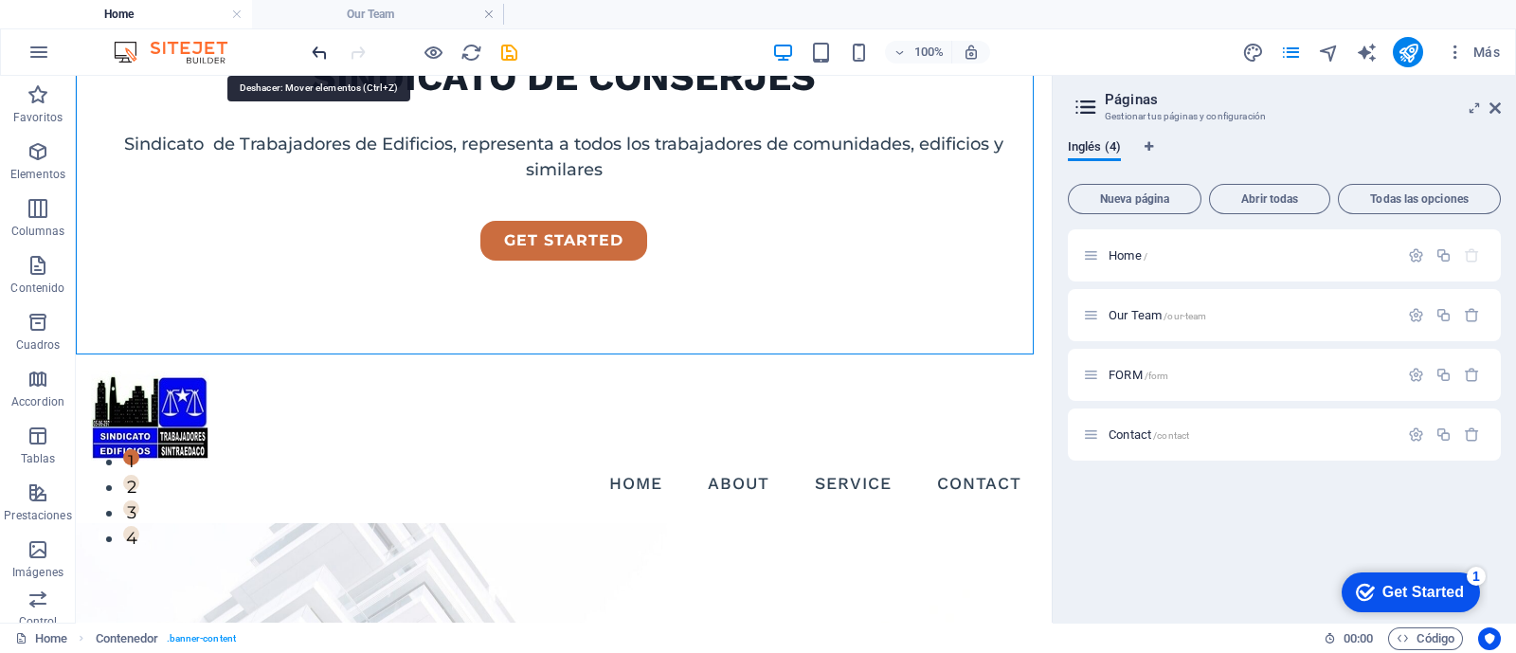
click at [320, 47] on icon "undo" at bounding box center [320, 53] width 22 height 22
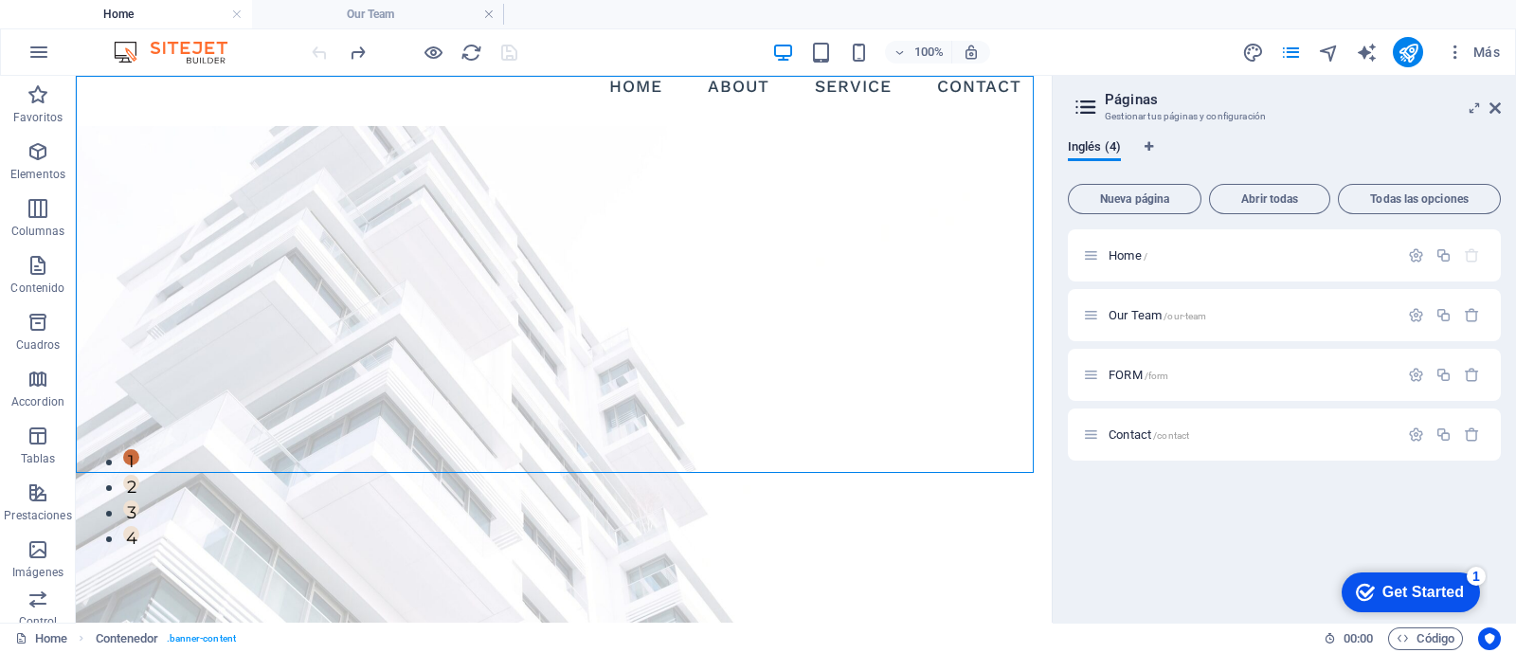
scroll to position [0, 0]
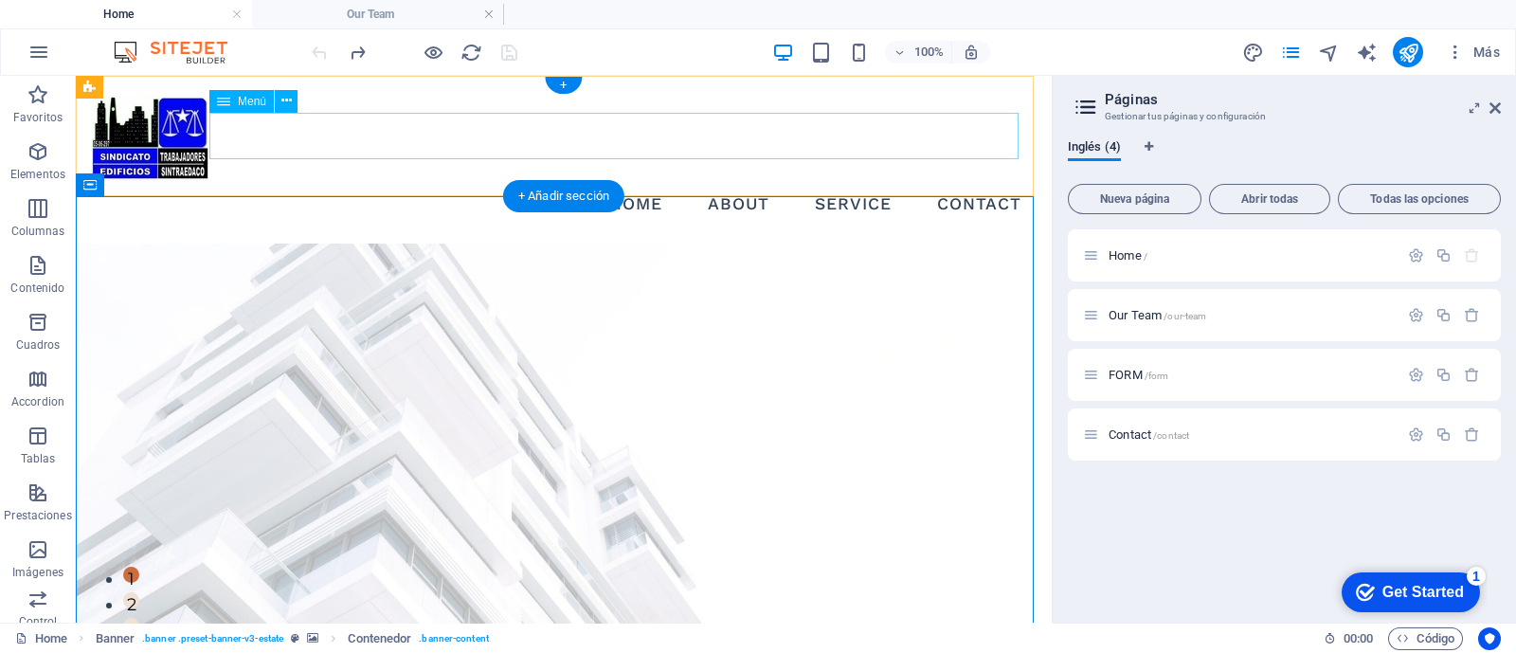
click at [620, 181] on nav "Home About Service Contact" at bounding box center [563, 204] width 945 height 47
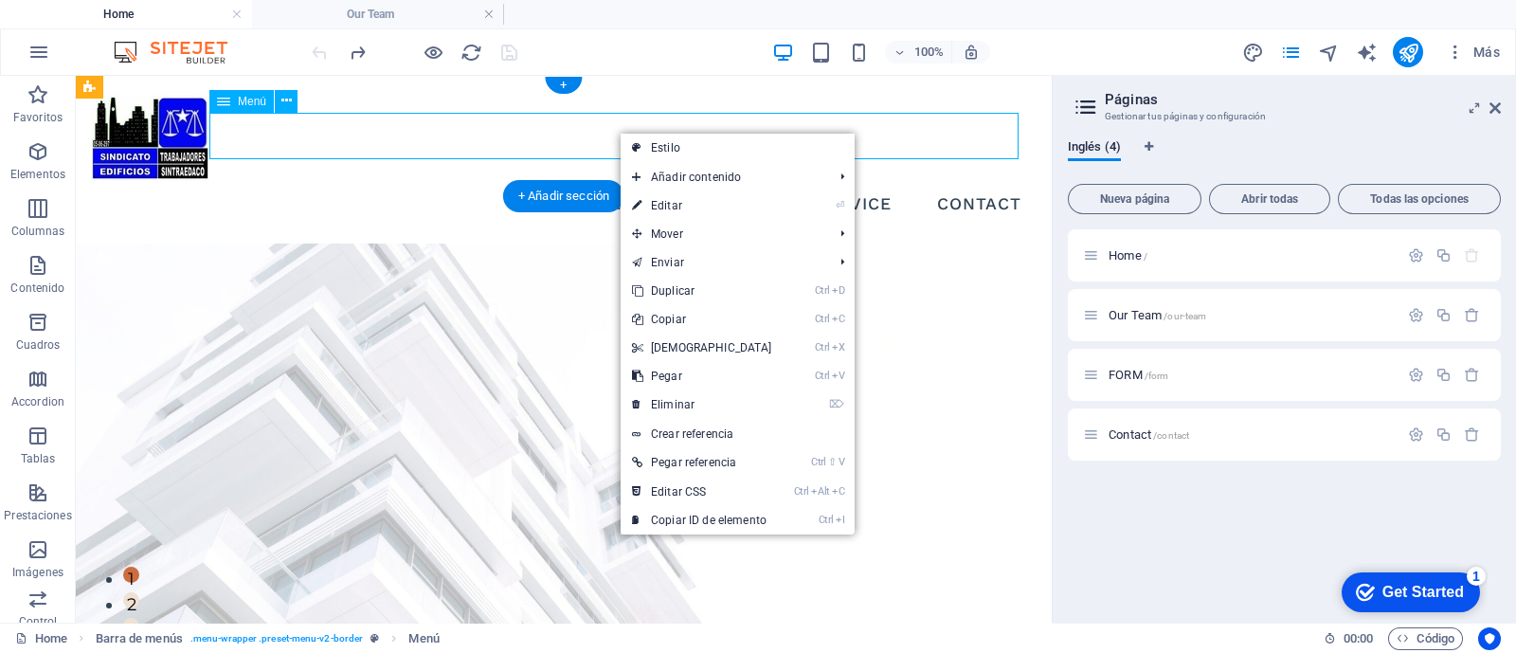
click at [573, 181] on nav "Home About Service Contact" at bounding box center [563, 204] width 945 height 47
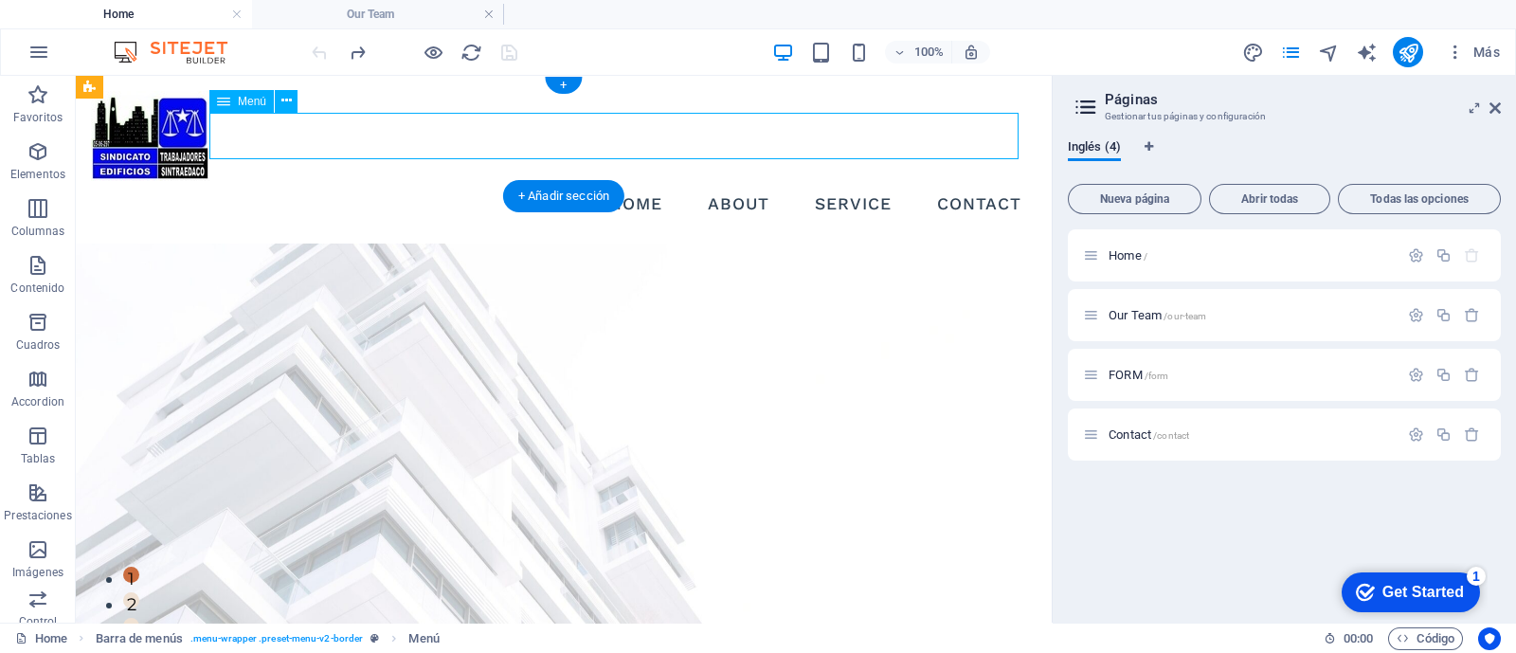
click at [957, 181] on nav "Home About Service Contact" at bounding box center [563, 204] width 945 height 47
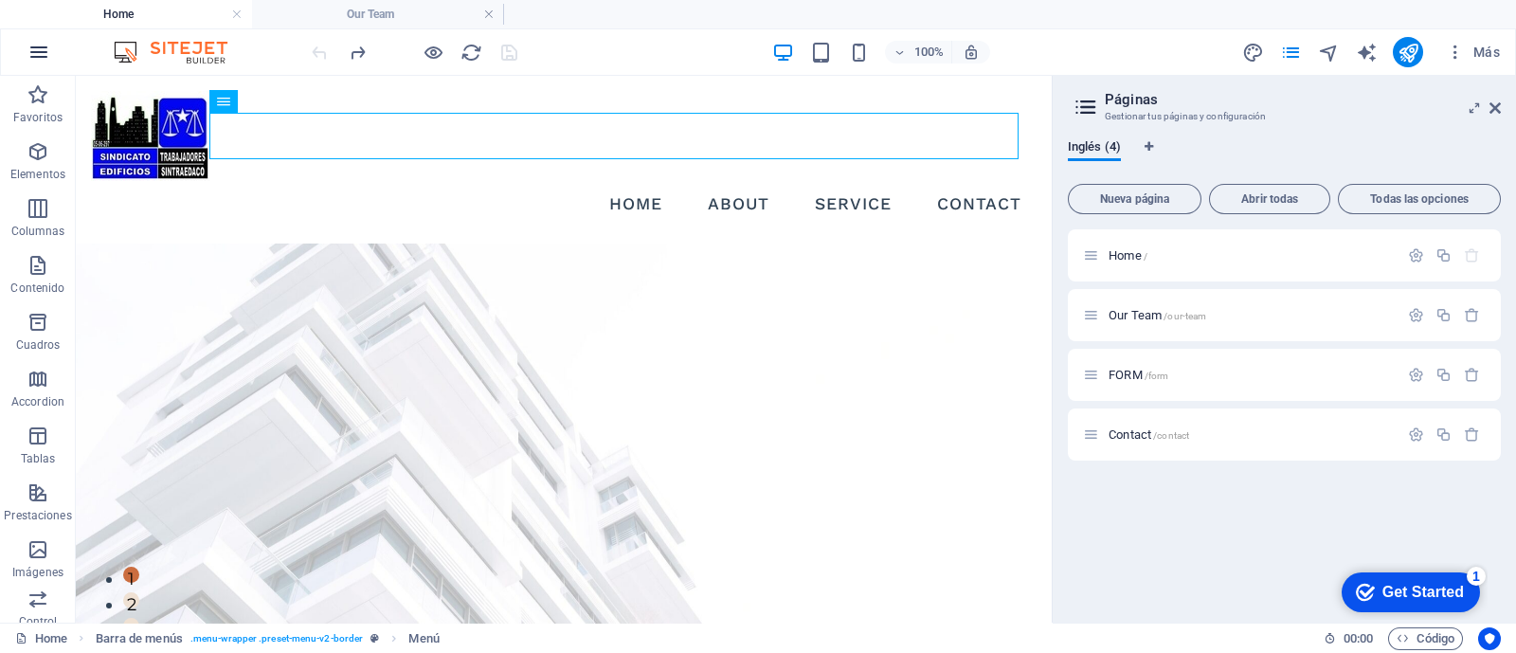
click at [38, 49] on icon "button" at bounding box center [38, 52] width 23 height 23
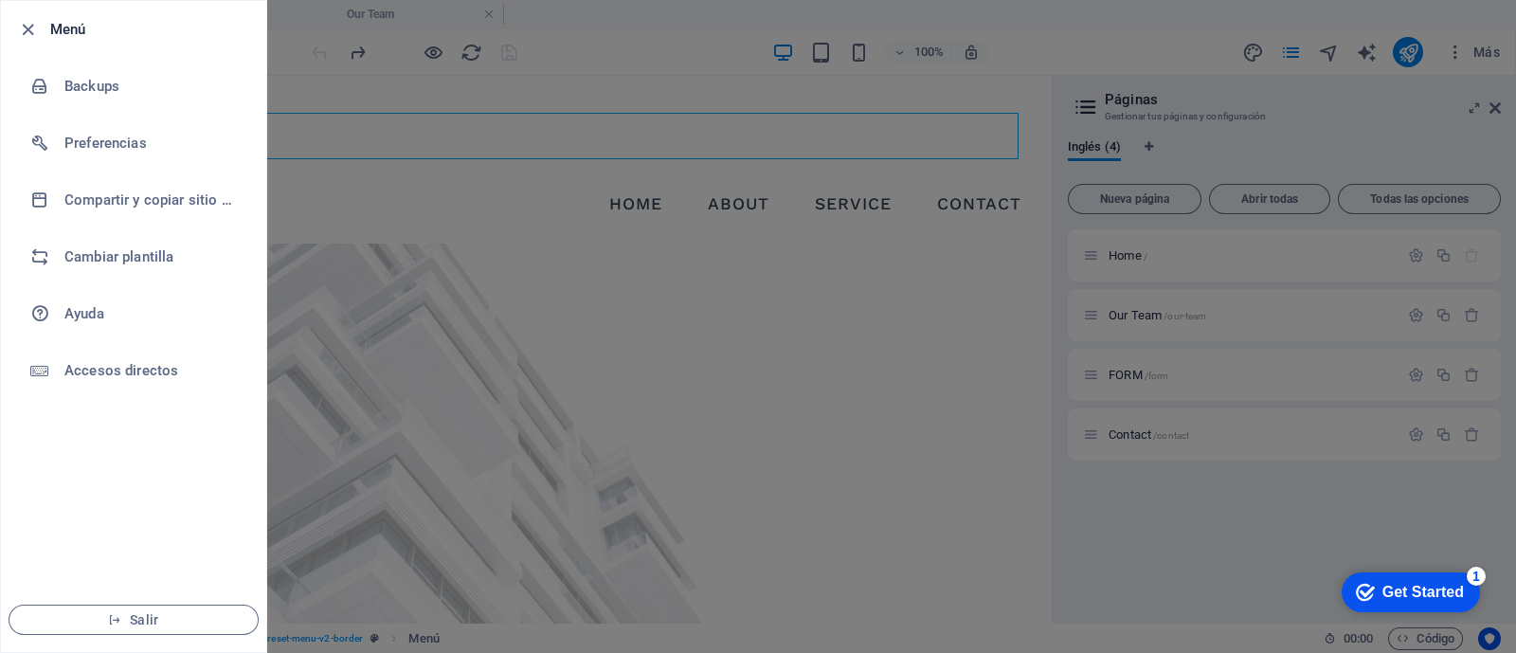
click at [65, 34] on h6 "Menú" at bounding box center [150, 29] width 201 height 23
click at [383, 187] on div at bounding box center [758, 326] width 1516 height 653
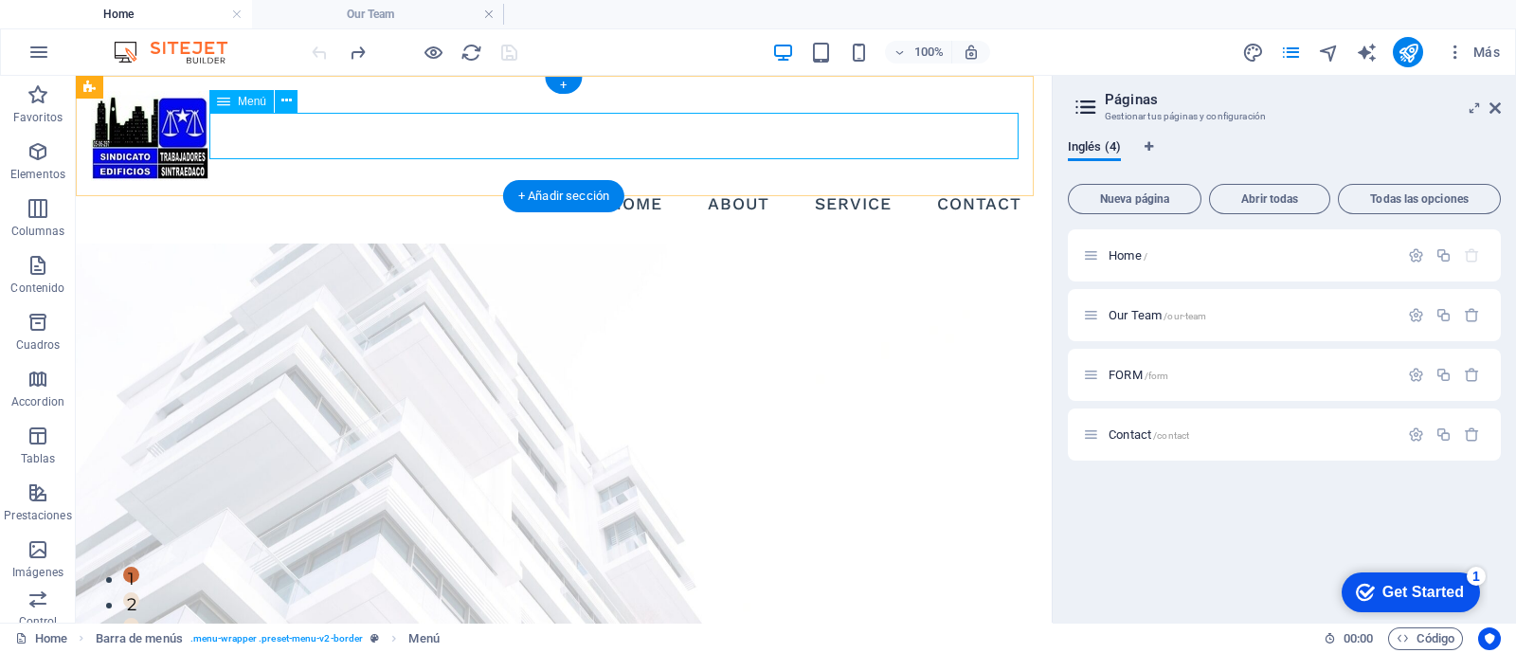
click at [625, 181] on nav "Home About Service Contact" at bounding box center [563, 204] width 945 height 47
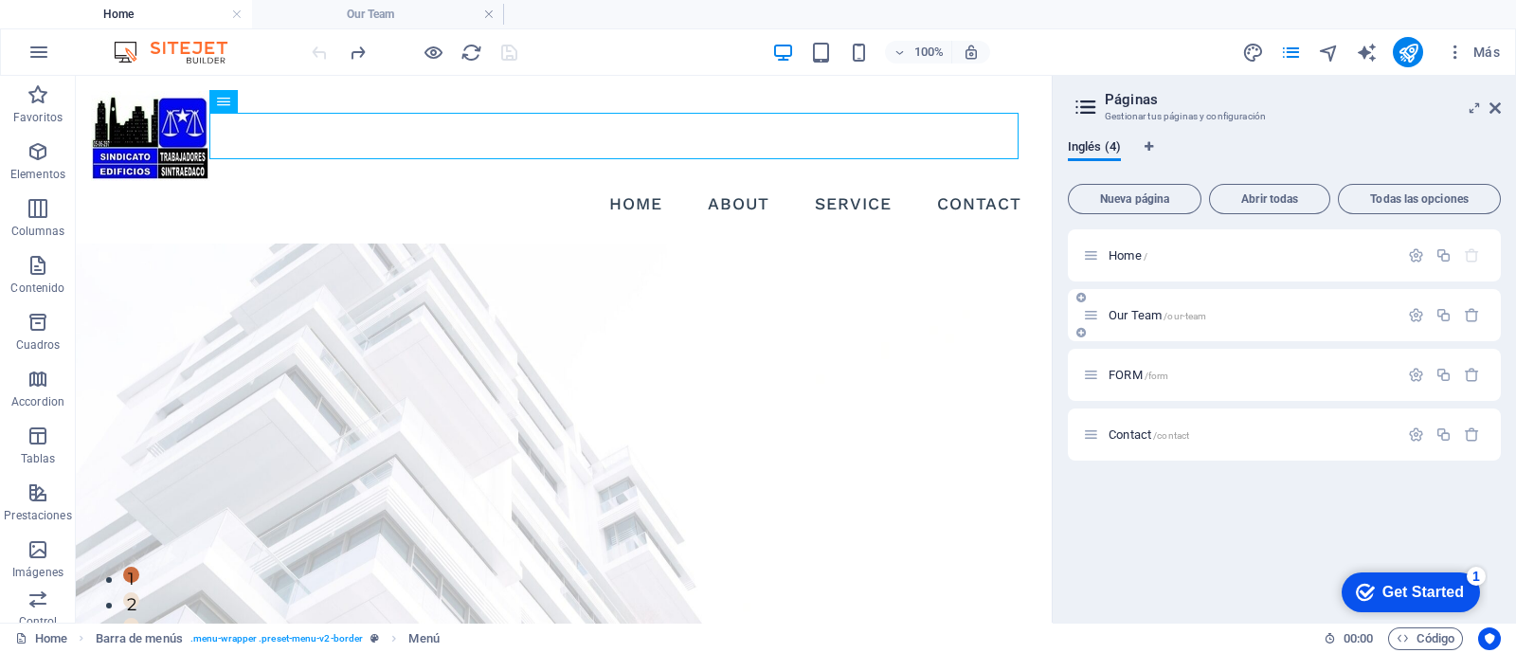
click at [1260, 305] on div "Our Team /our-team" at bounding box center [1240, 315] width 315 height 22
click at [1231, 314] on p "Our Team /our-team" at bounding box center [1250, 315] width 284 height 12
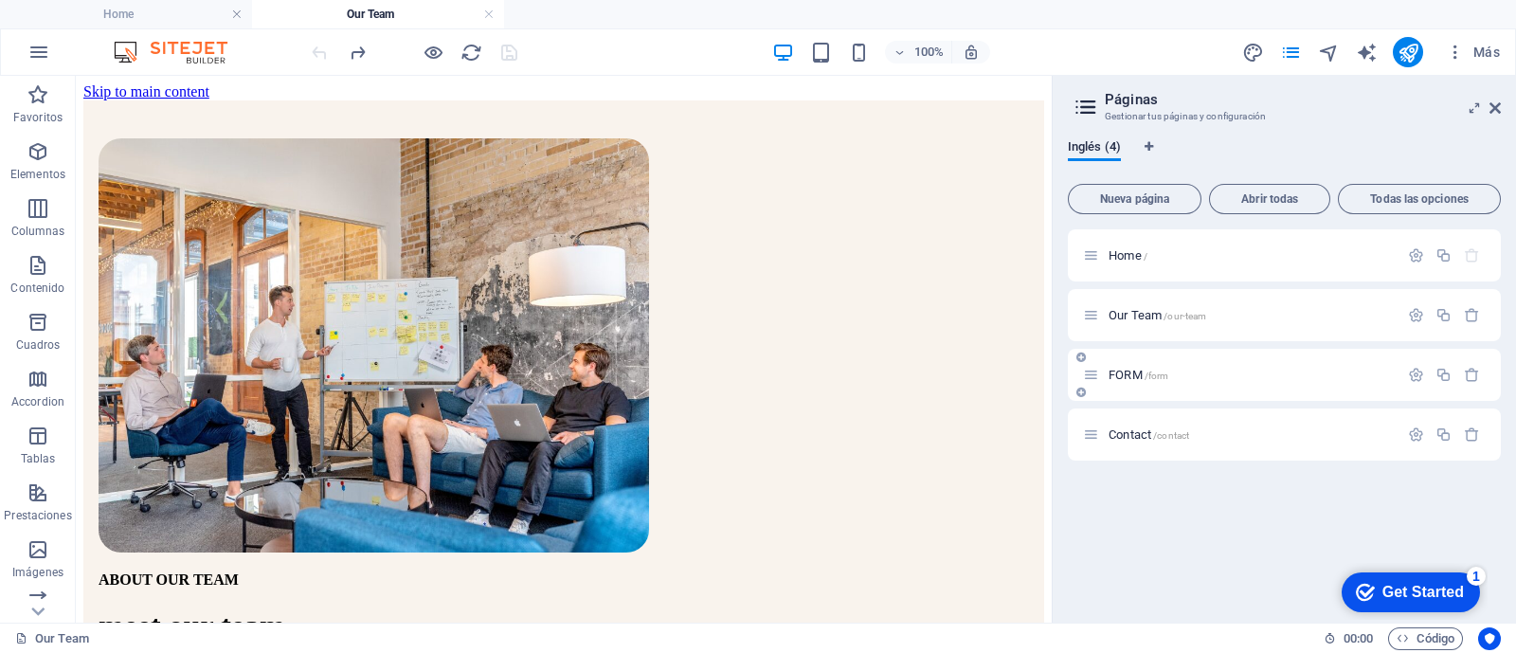
click at [1199, 376] on p "FORM /form" at bounding box center [1250, 374] width 284 height 12
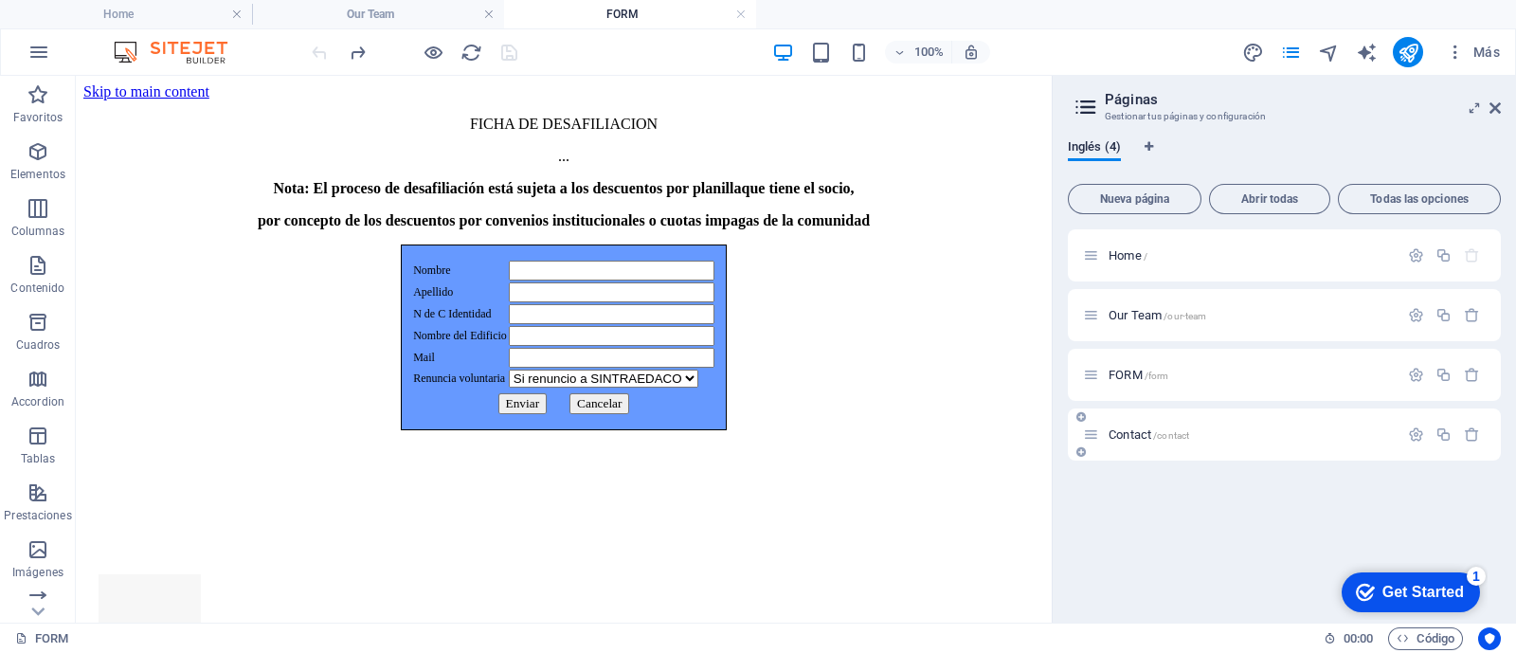
click at [1246, 439] on p "Contact /contact" at bounding box center [1250, 434] width 284 height 12
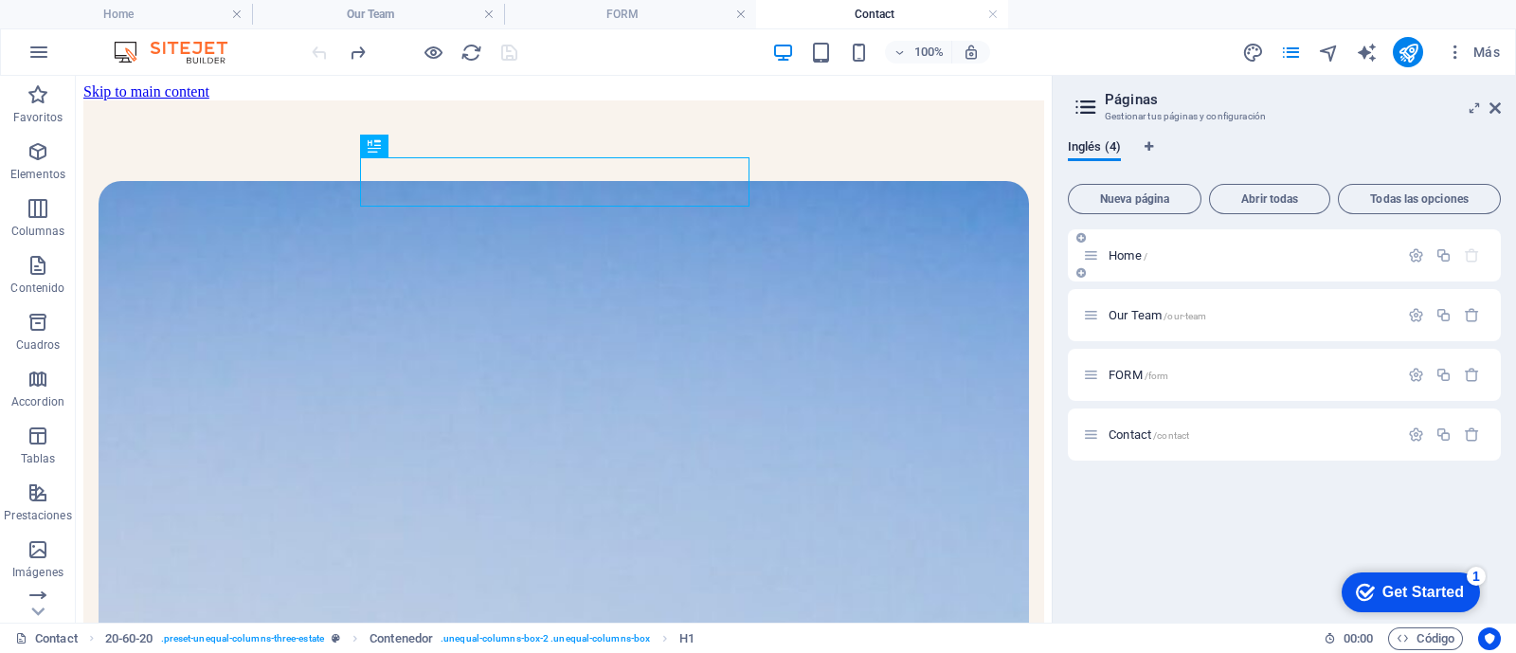
click at [1191, 256] on p "Home /" at bounding box center [1250, 255] width 284 height 12
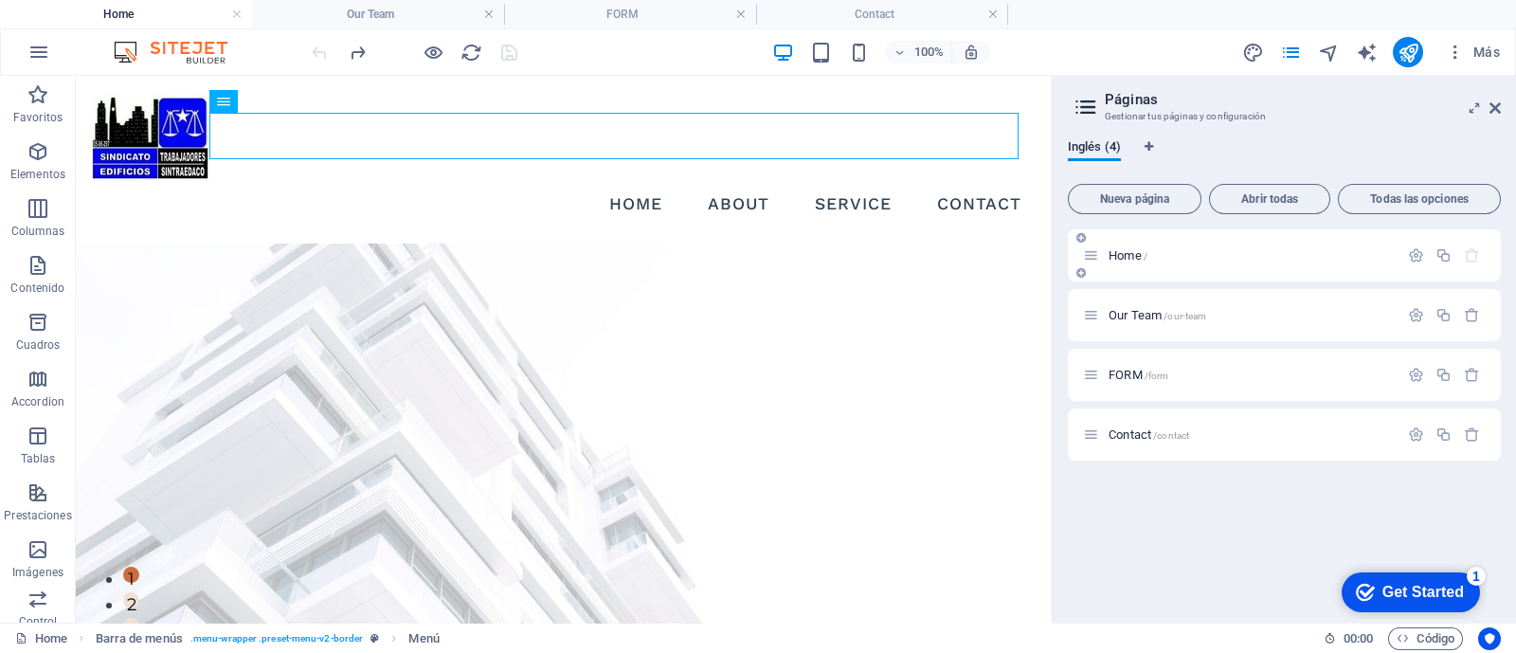
click at [1326, 253] on p "Home /" at bounding box center [1250, 255] width 284 height 12
click at [1298, 315] on p "Our Team /our-team" at bounding box center [1250, 315] width 284 height 12
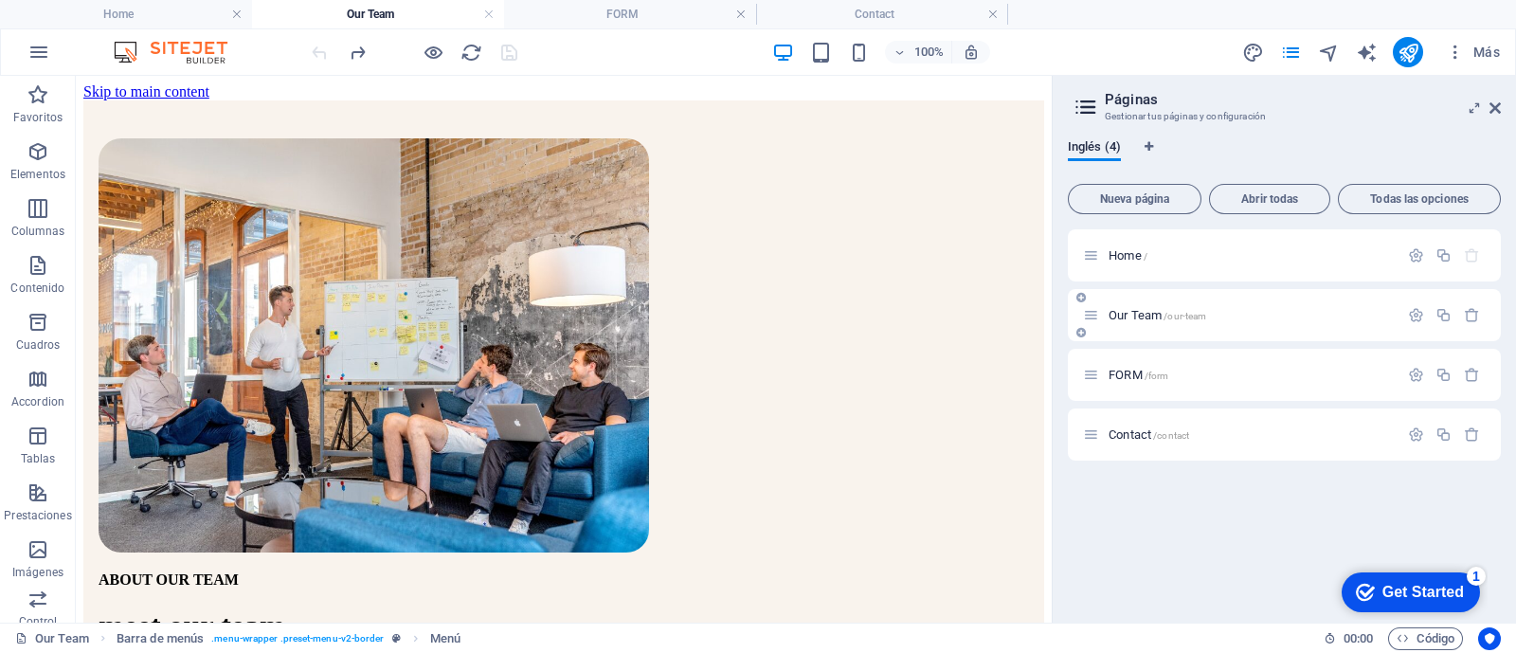
click at [1298, 315] on p "Our Team /our-team" at bounding box center [1250, 315] width 284 height 12
click at [1205, 313] on span "/our-team" at bounding box center [1184, 316] width 43 height 10
click at [1257, 313] on p "Our Team /our-team" at bounding box center [1250, 315] width 284 height 12
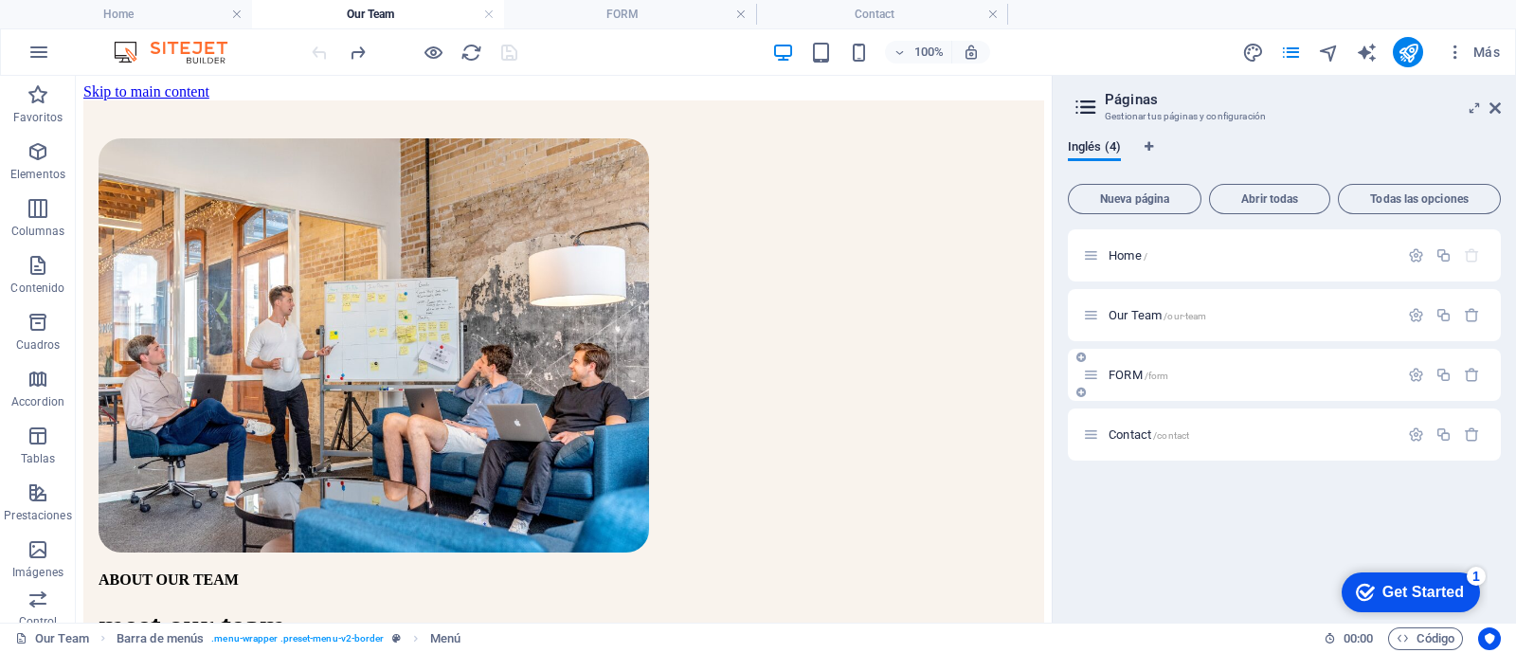
click at [1255, 381] on div "FORM /form" at bounding box center [1240, 375] width 315 height 22
click at [1243, 364] on div "FORM /form" at bounding box center [1240, 375] width 315 height 22
click at [1243, 369] on p "FORM /form" at bounding box center [1250, 374] width 284 height 12
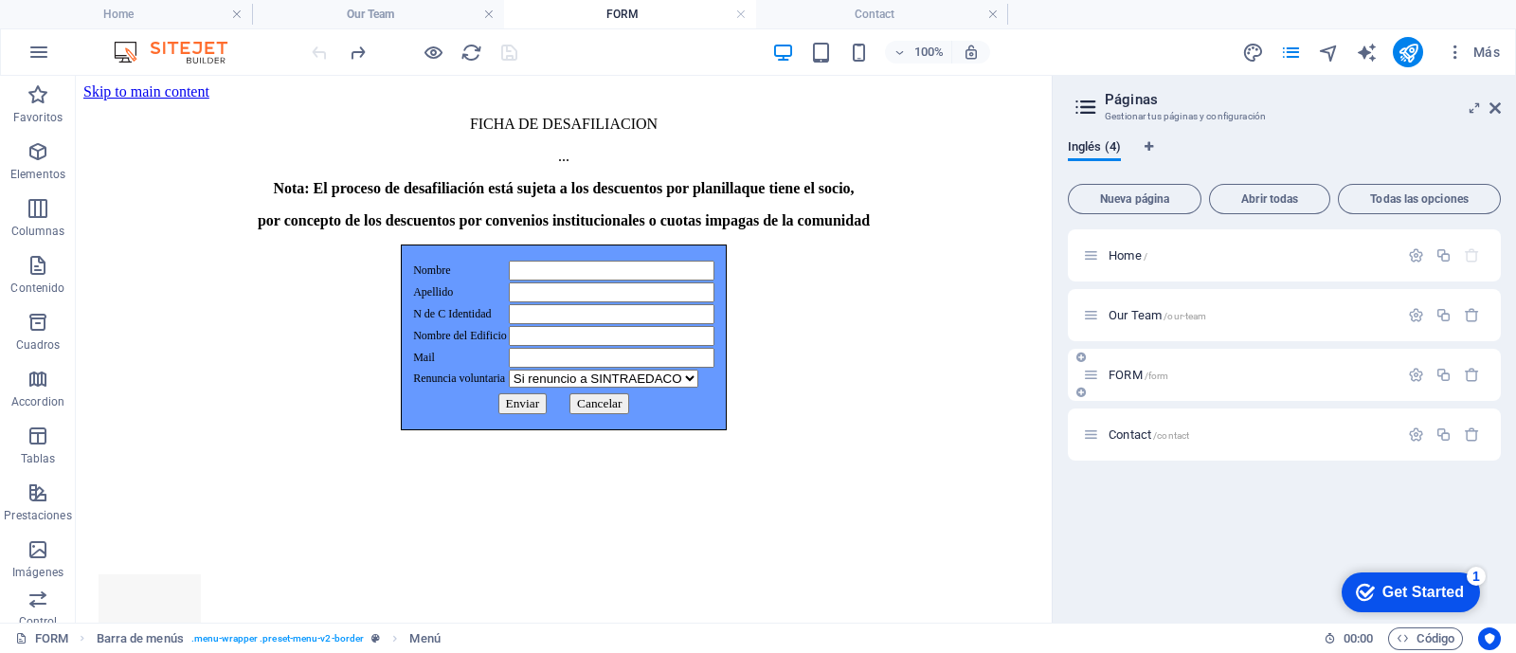
click at [1243, 369] on p "FORM /form" at bounding box center [1250, 374] width 284 height 12
click at [1412, 313] on icon "button" at bounding box center [1416, 315] width 16 height 16
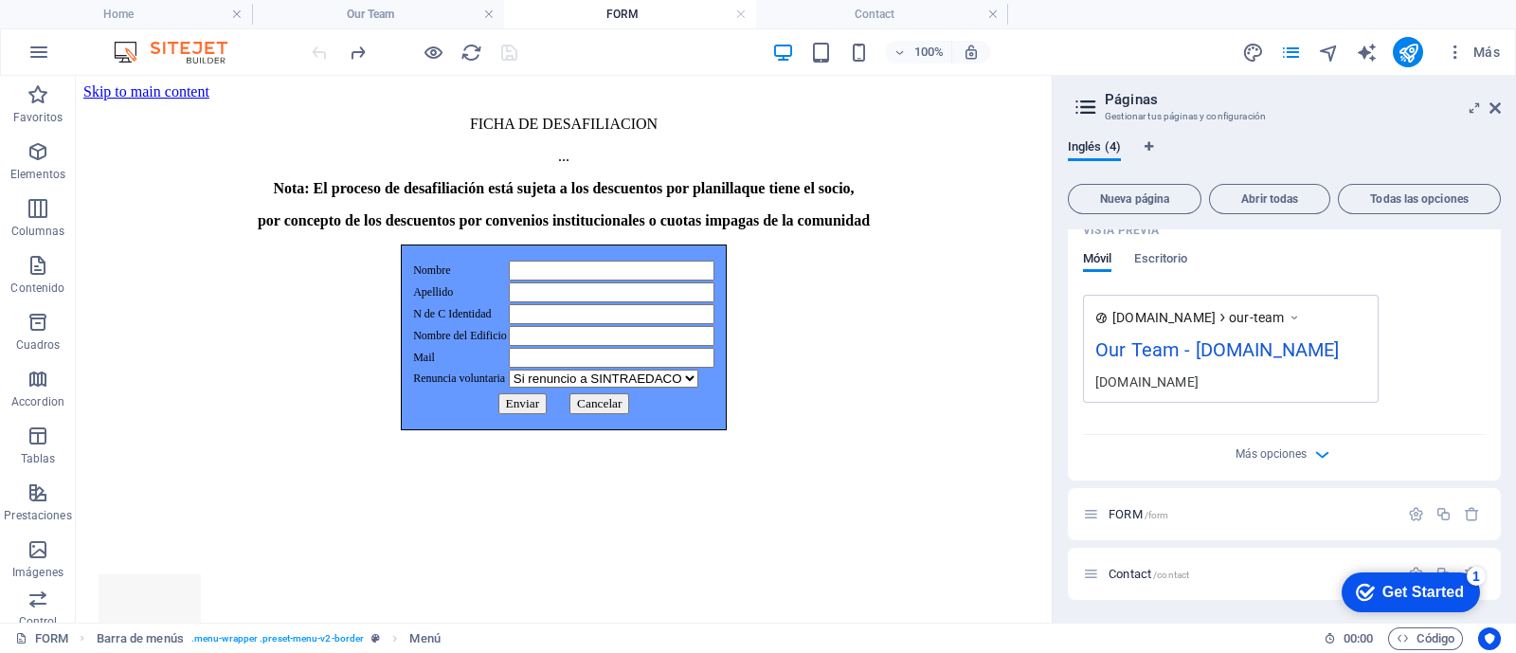
scroll to position [592, 0]
click at [1231, 518] on p "FORM /form" at bounding box center [1250, 514] width 284 height 12
click at [1416, 514] on icon "button" at bounding box center [1416, 514] width 16 height 16
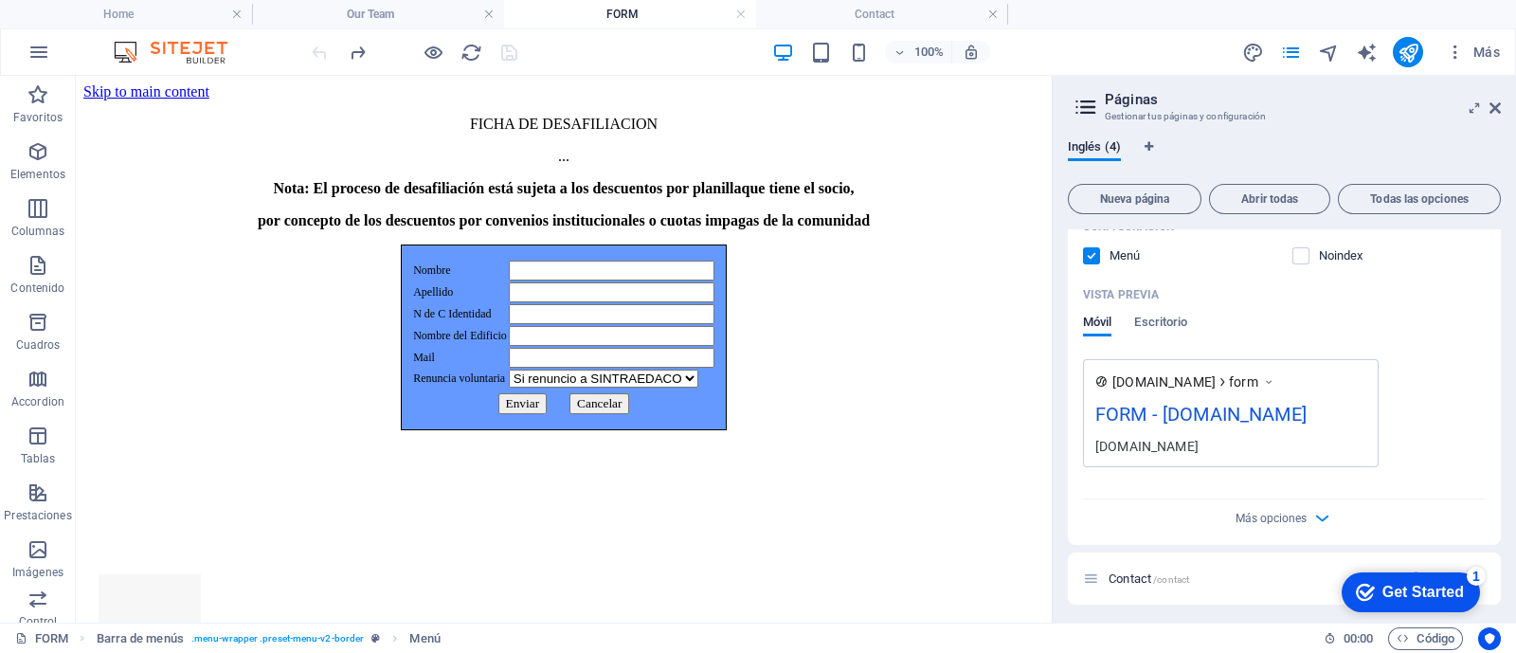
scroll to position [1298, 0]
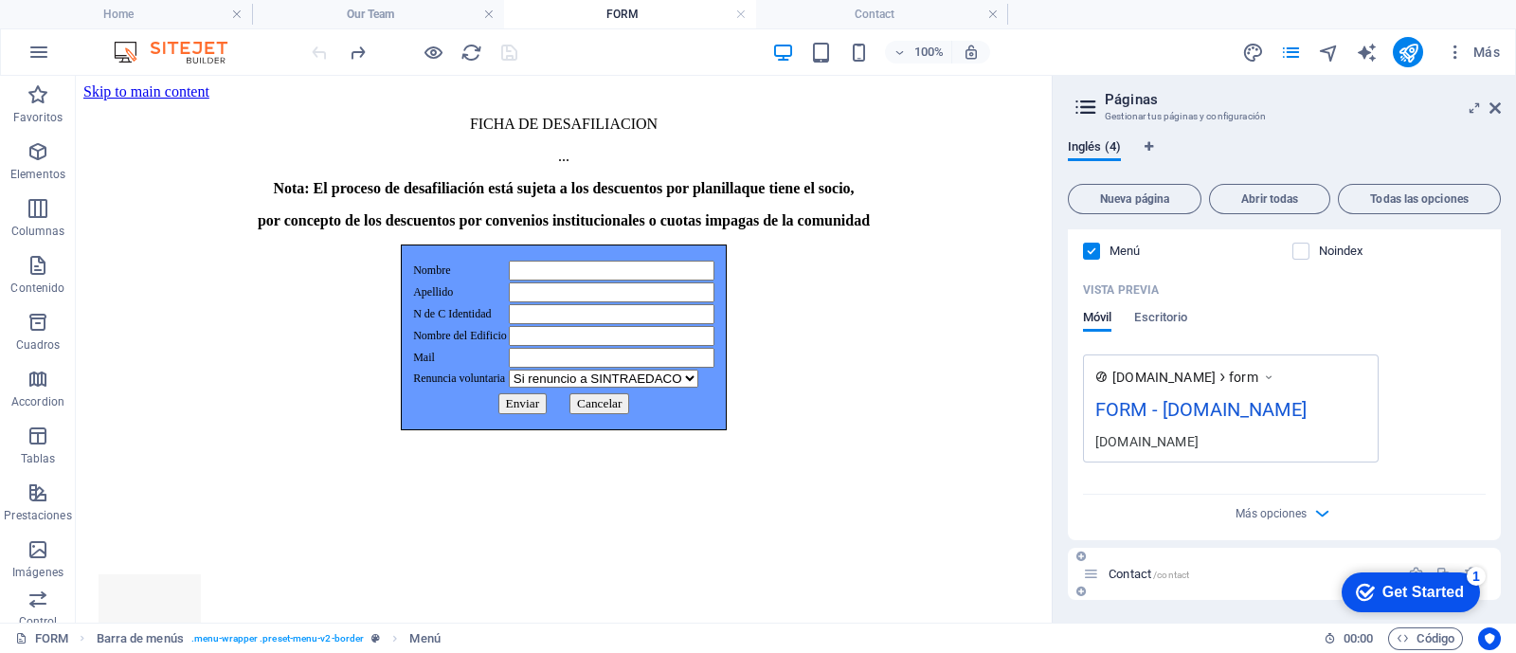
click at [1290, 574] on p "Contact /contact" at bounding box center [1250, 573] width 284 height 12
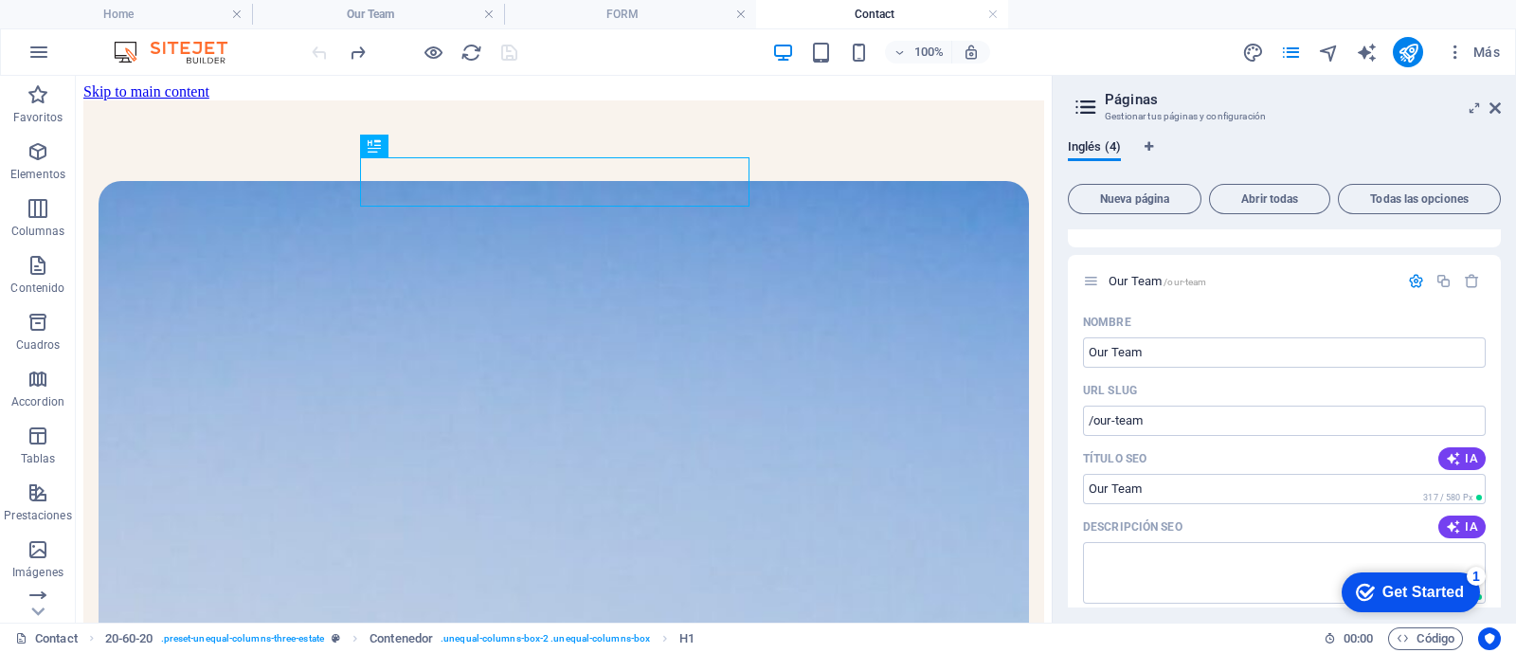
scroll to position [0, 0]
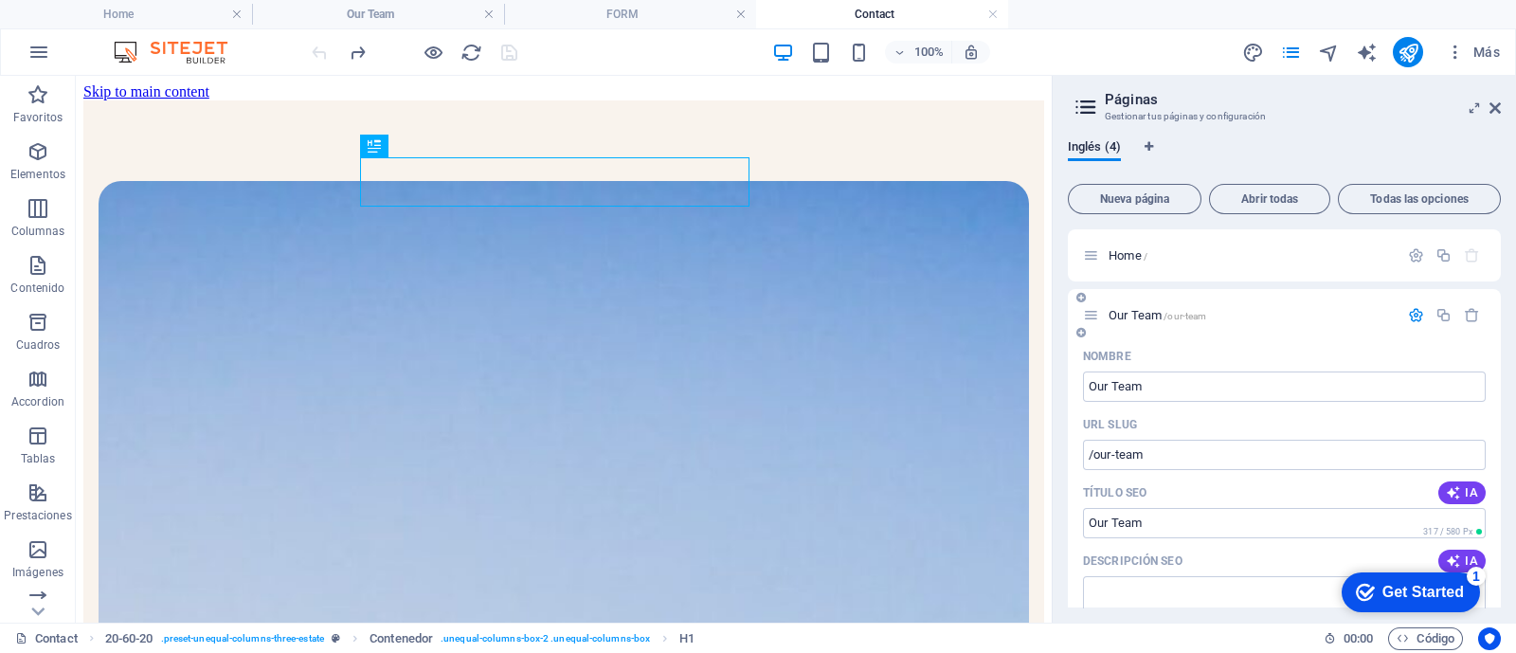
click at [1410, 317] on icon "button" at bounding box center [1416, 315] width 16 height 16
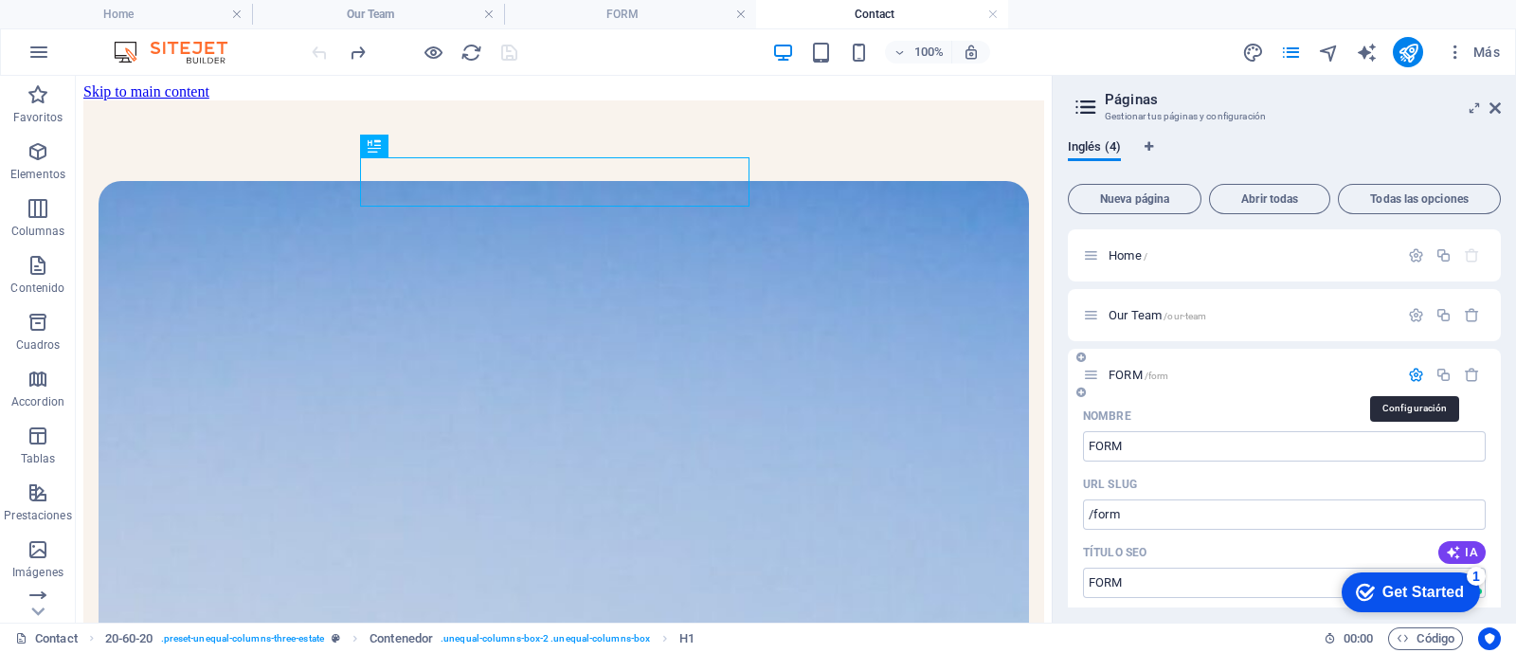
click at [1411, 371] on icon "button" at bounding box center [1416, 375] width 16 height 16
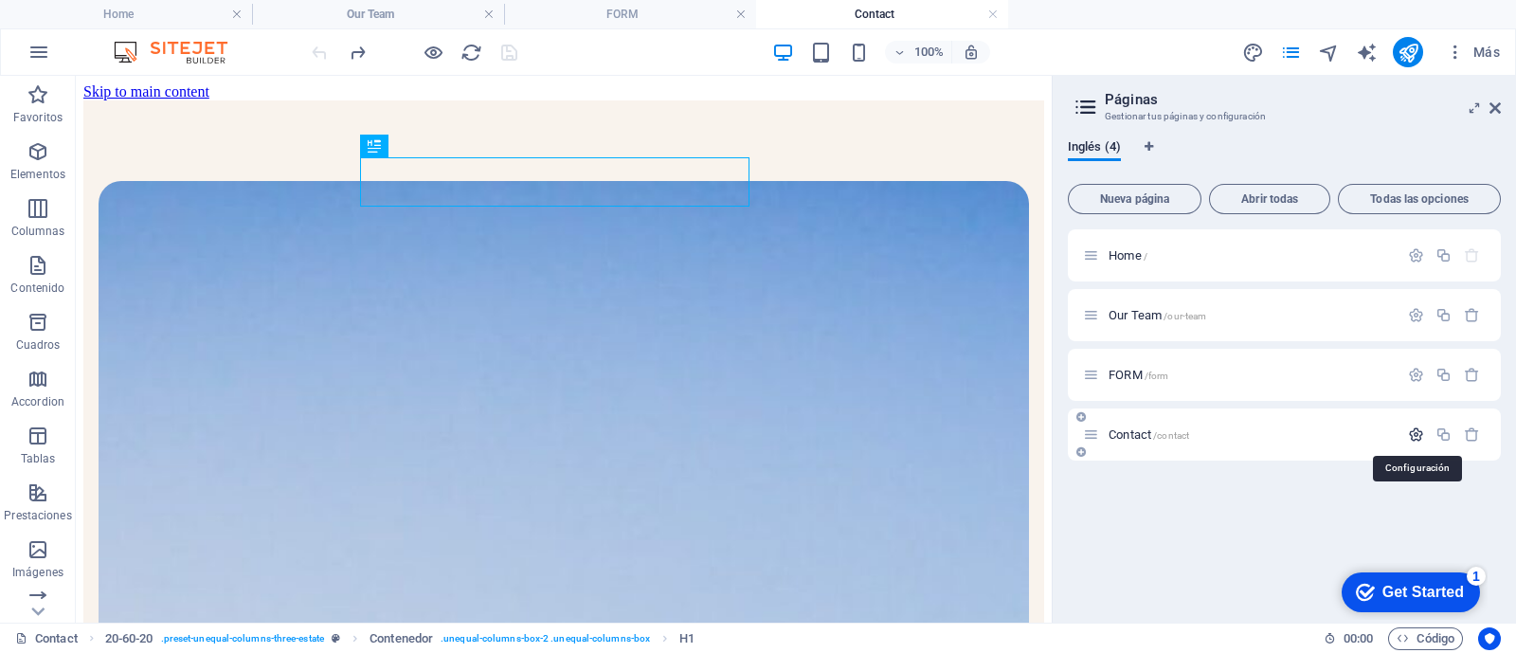
click at [1414, 437] on icon "button" at bounding box center [1416, 434] width 16 height 16
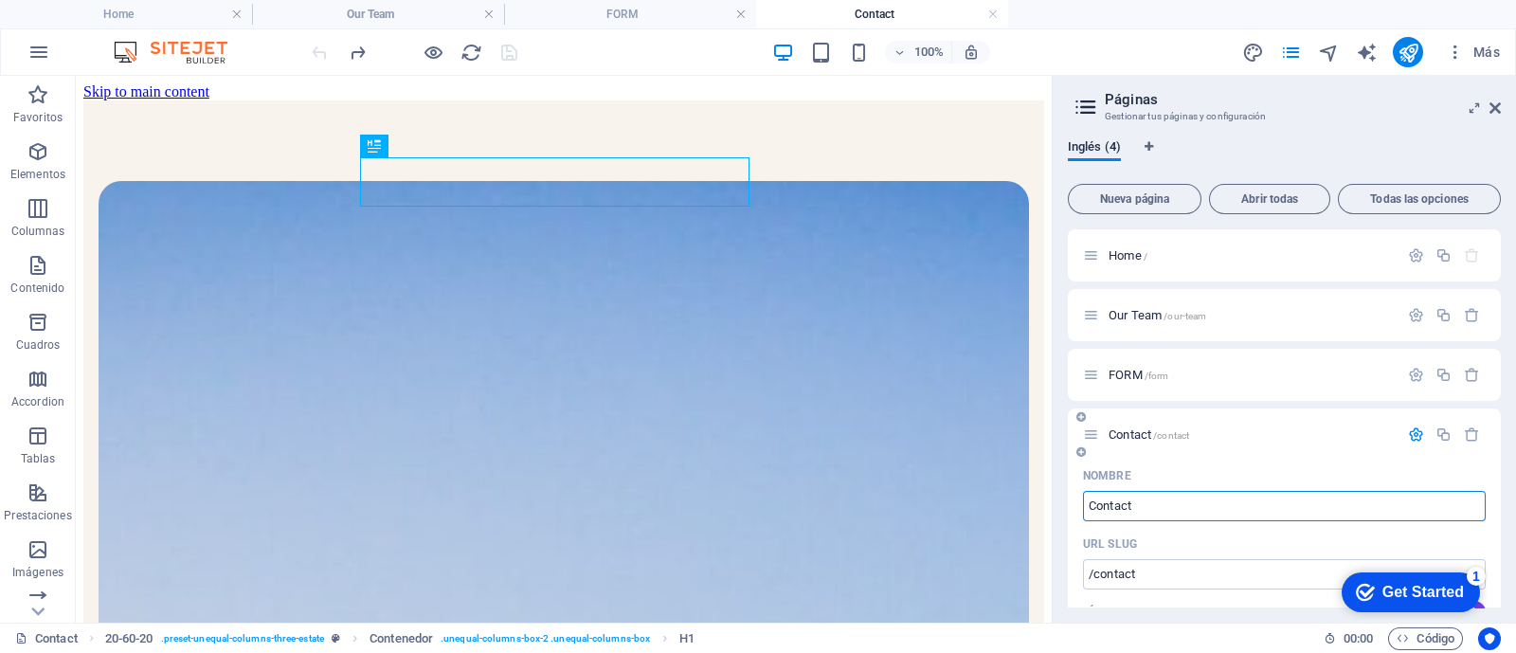
click at [1413, 434] on icon "button" at bounding box center [1416, 434] width 16 height 16
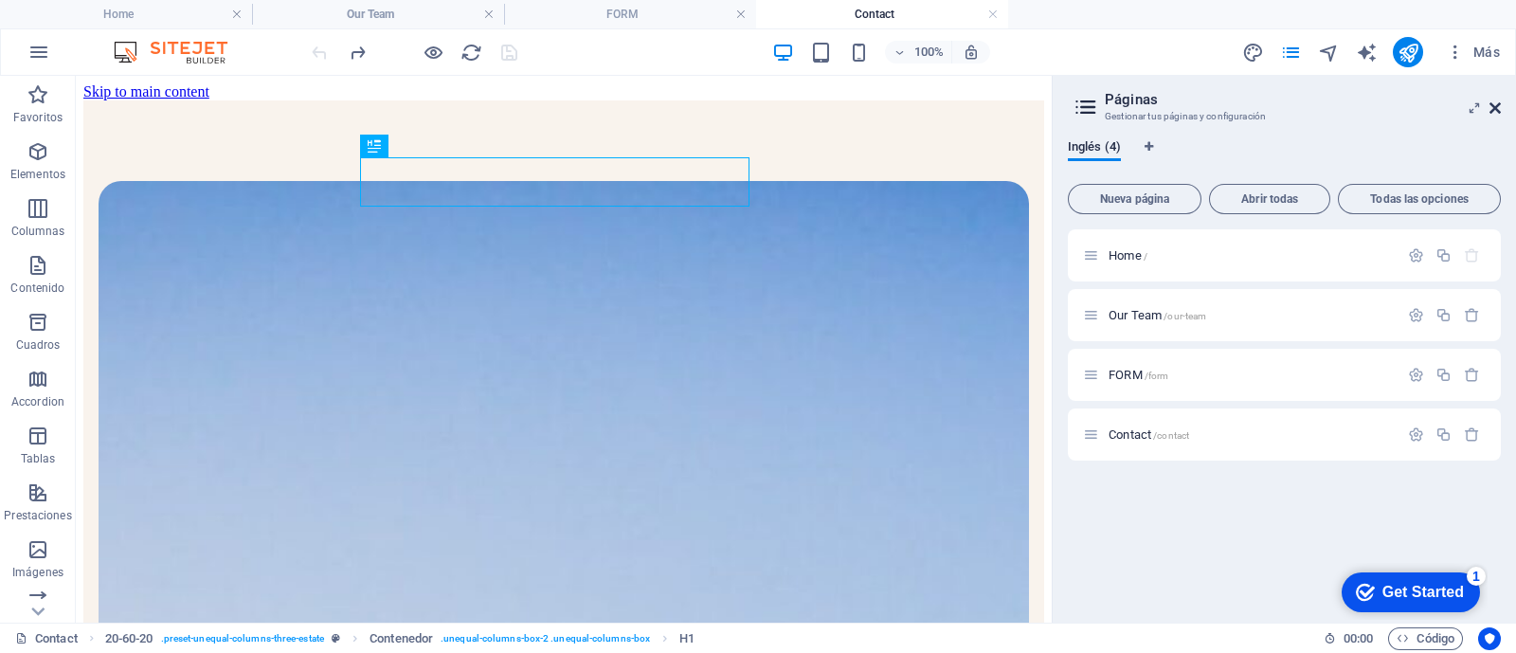
click at [1492, 108] on icon at bounding box center [1494, 107] width 11 height 15
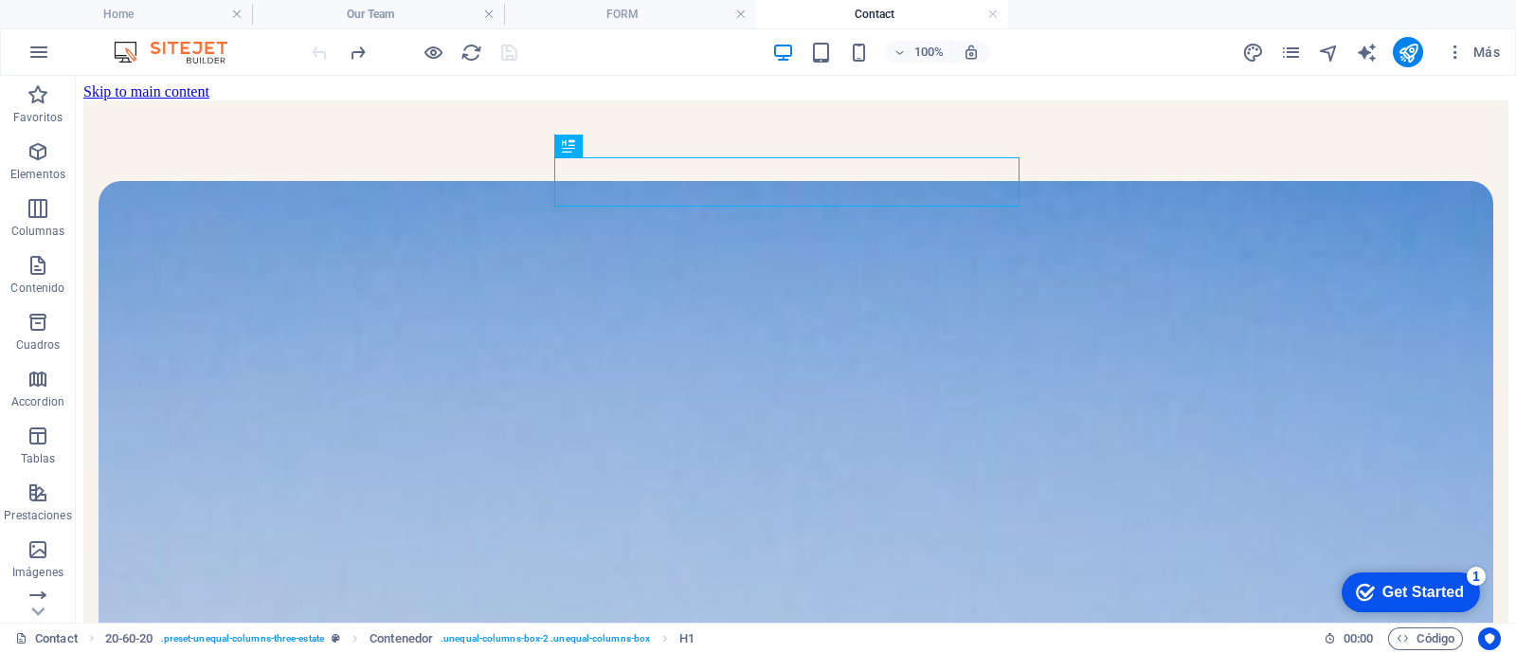
click at [851, 16] on h4 "Contact" at bounding box center [882, 14] width 252 height 21
click at [681, 16] on h4 "FORM" at bounding box center [630, 14] width 252 height 21
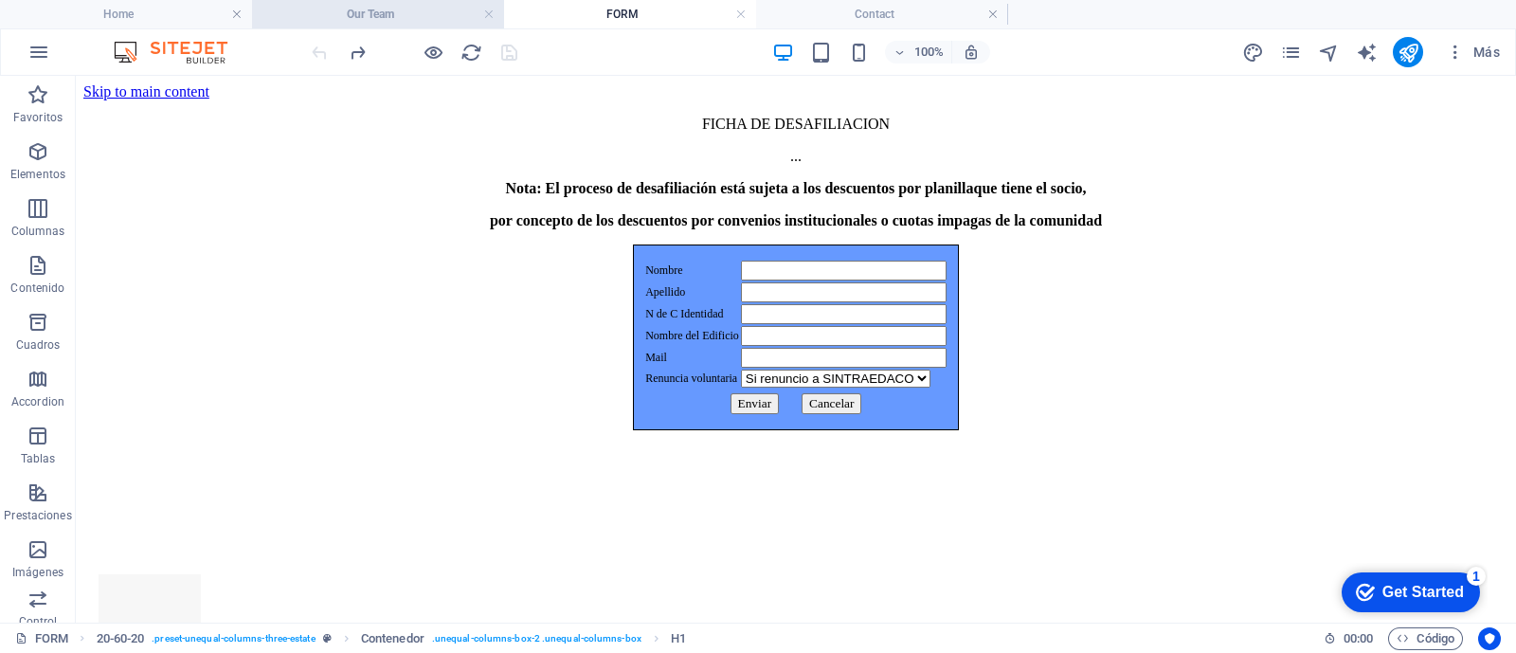
click at [412, 16] on h4 "Our Team" at bounding box center [378, 14] width 252 height 21
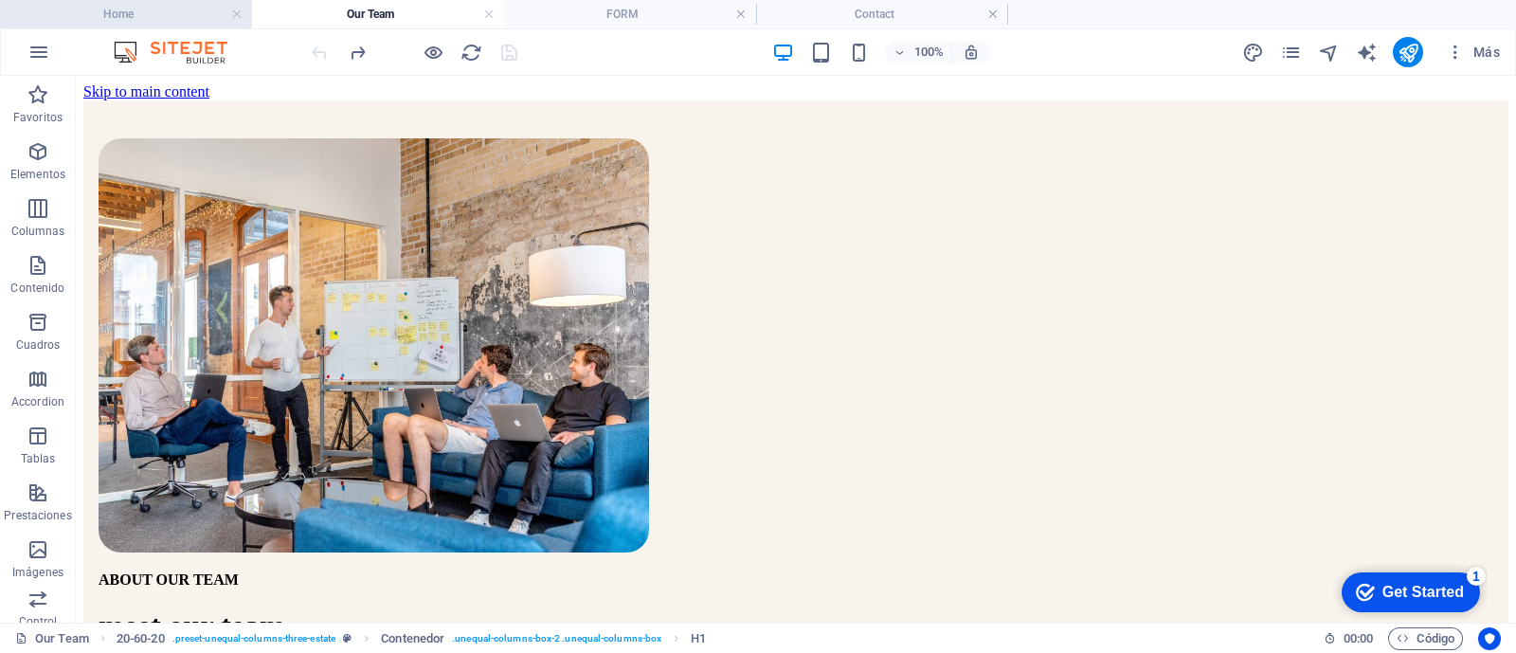
click at [160, 18] on h4 "Home" at bounding box center [126, 14] width 252 height 21
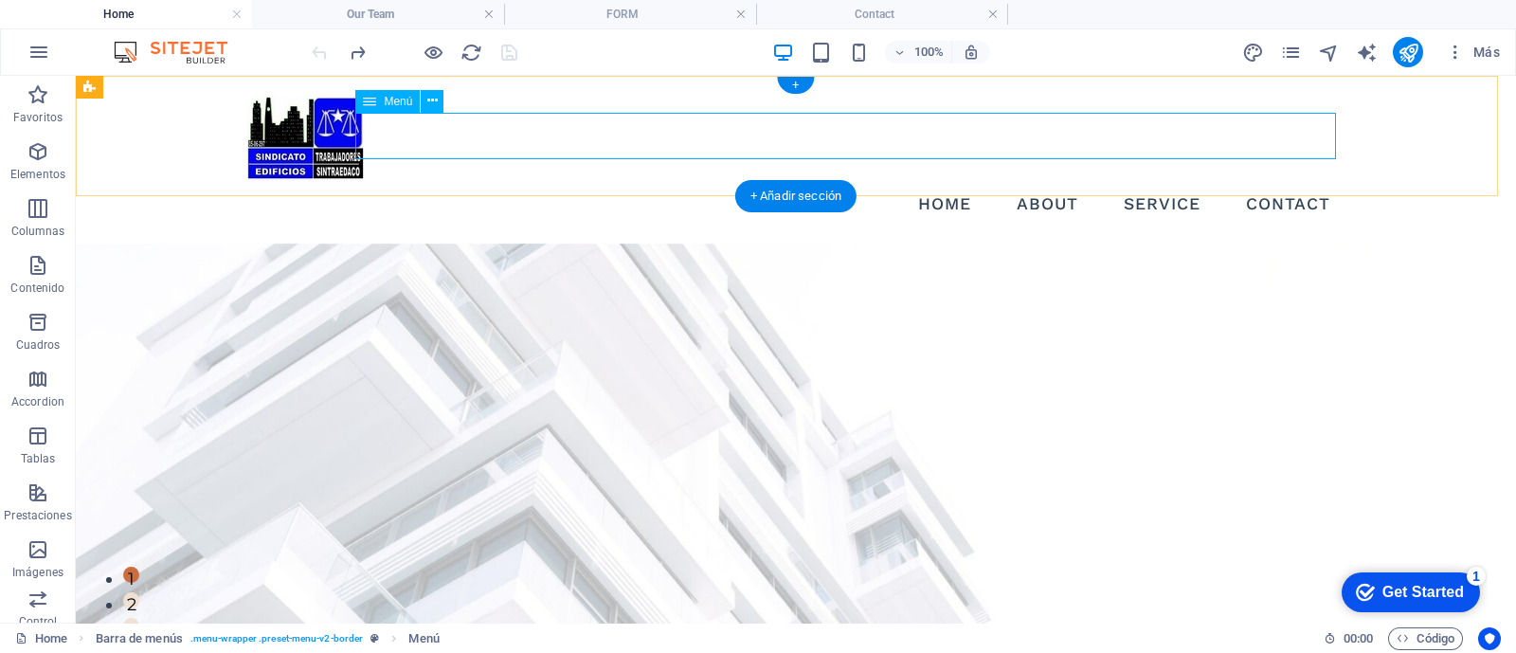
click at [1027, 181] on nav "Home About Service Contact" at bounding box center [795, 204] width 1099 height 47
click at [1165, 181] on nav "Home About Service Contact" at bounding box center [795, 204] width 1099 height 47
click at [1271, 181] on nav "Home About Service Contact" at bounding box center [795, 204] width 1099 height 47
click at [791, 181] on nav "Home About Service Contact" at bounding box center [795, 204] width 1099 height 47
click at [796, 181] on nav "Home About Service Contact" at bounding box center [795, 204] width 1099 height 47
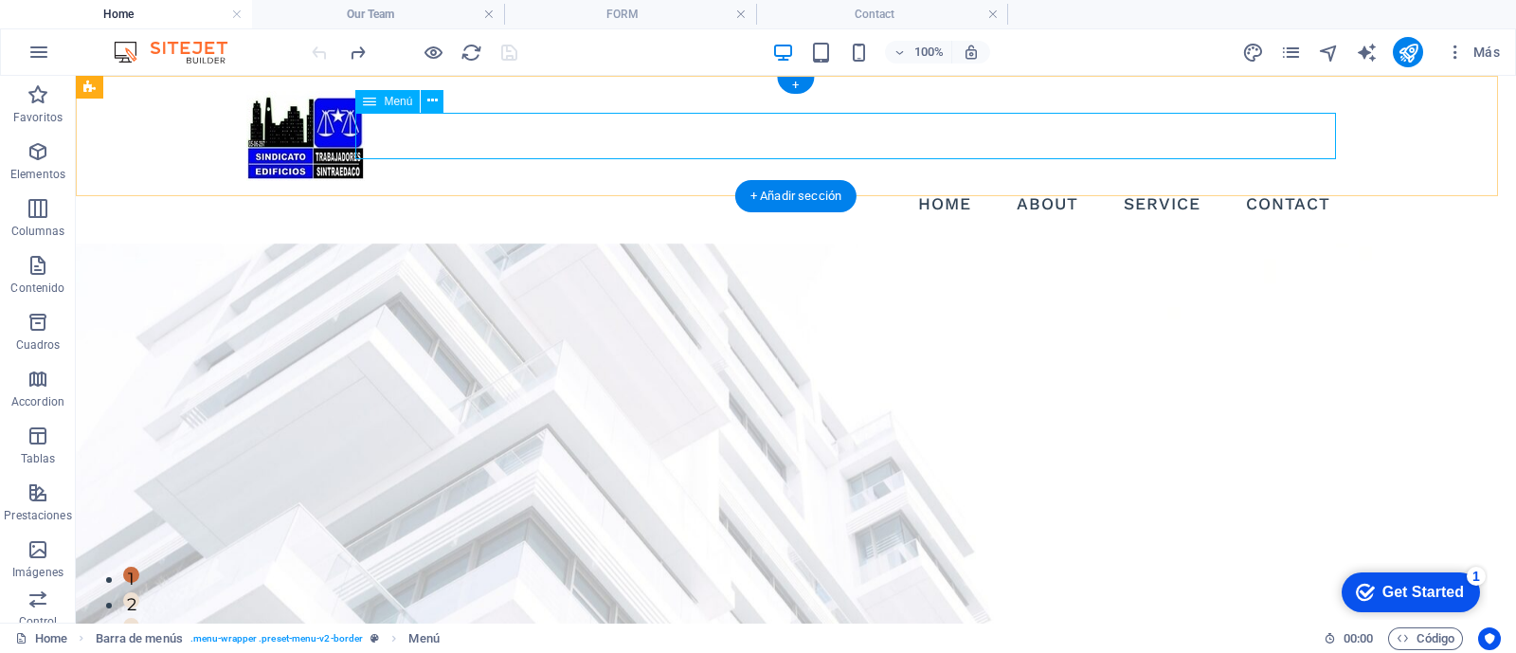
click at [796, 181] on nav "Home About Service Contact" at bounding box center [795, 204] width 1099 height 47
select select
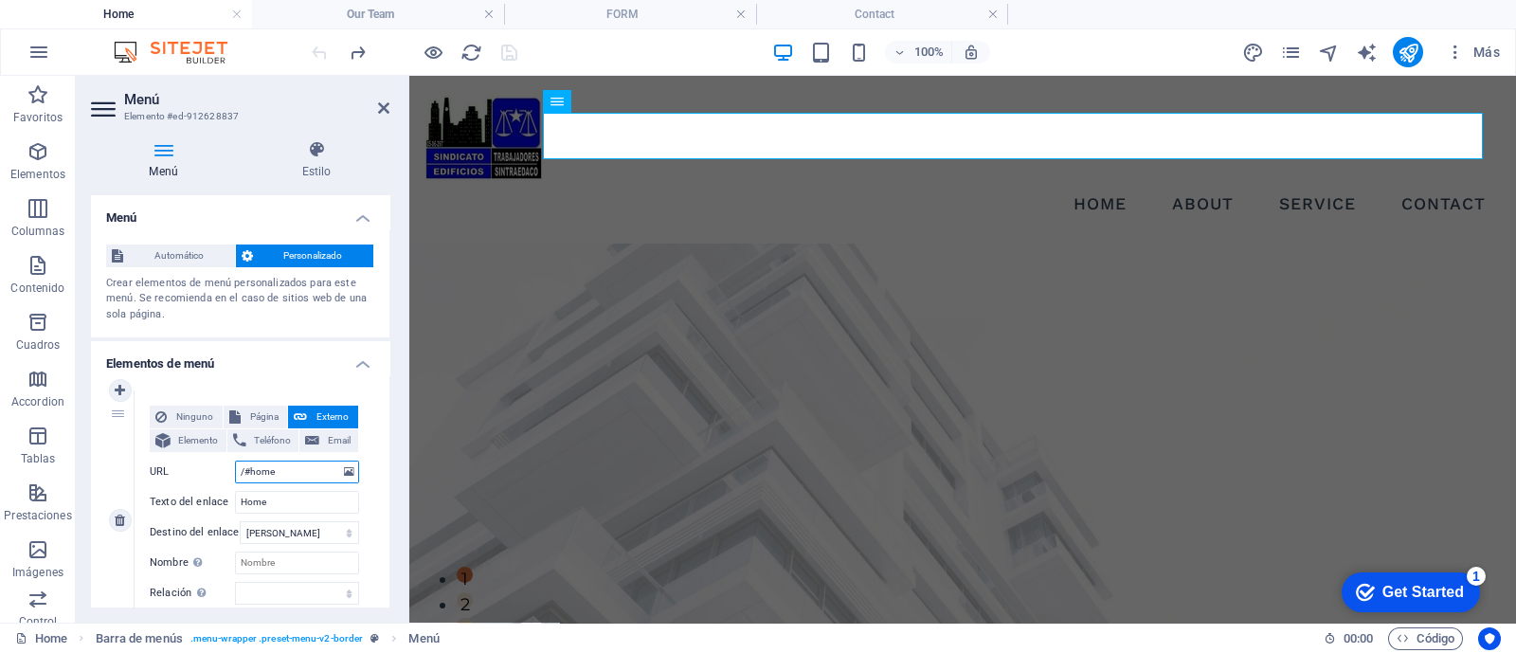
click at [292, 472] on input "/#home" at bounding box center [297, 471] width 124 height 23
click at [291, 472] on input "/#home" at bounding box center [297, 471] width 124 height 23
click at [309, 499] on input "Home" at bounding box center [297, 502] width 124 height 23
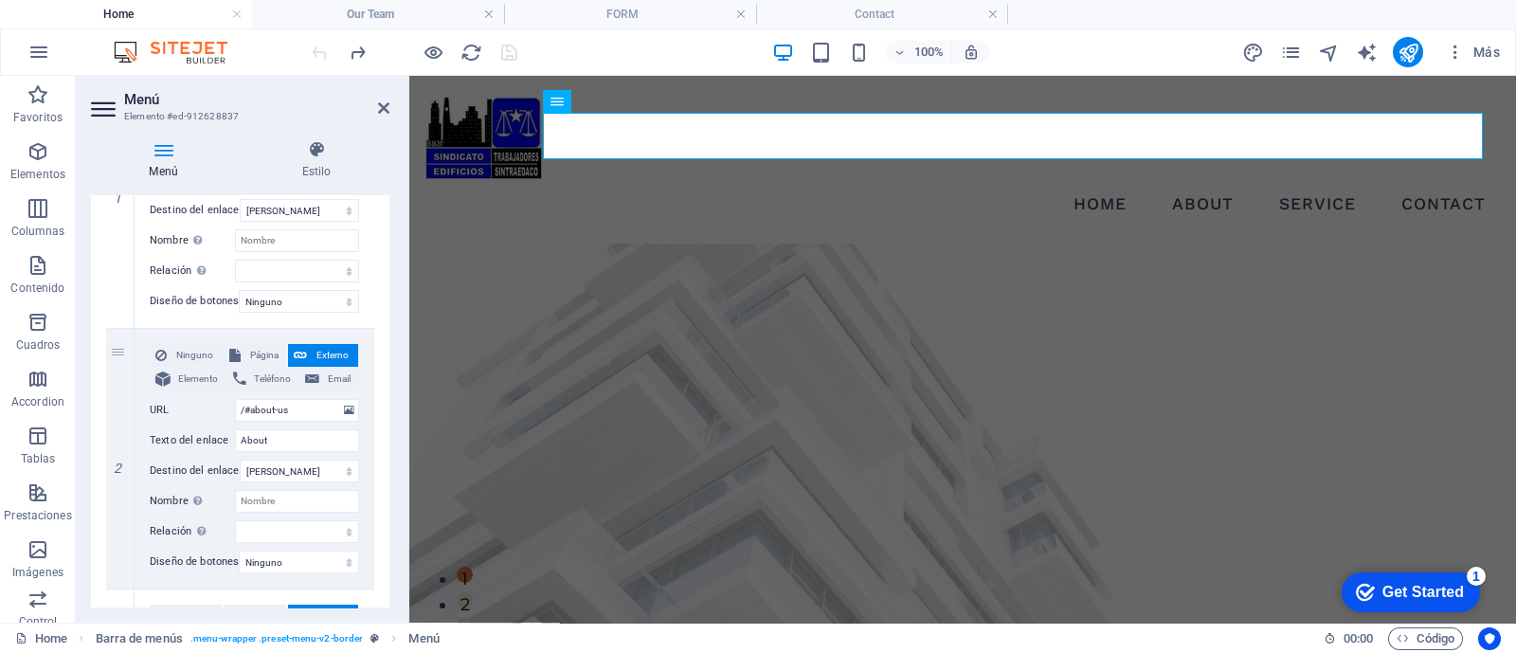
scroll to position [355, 0]
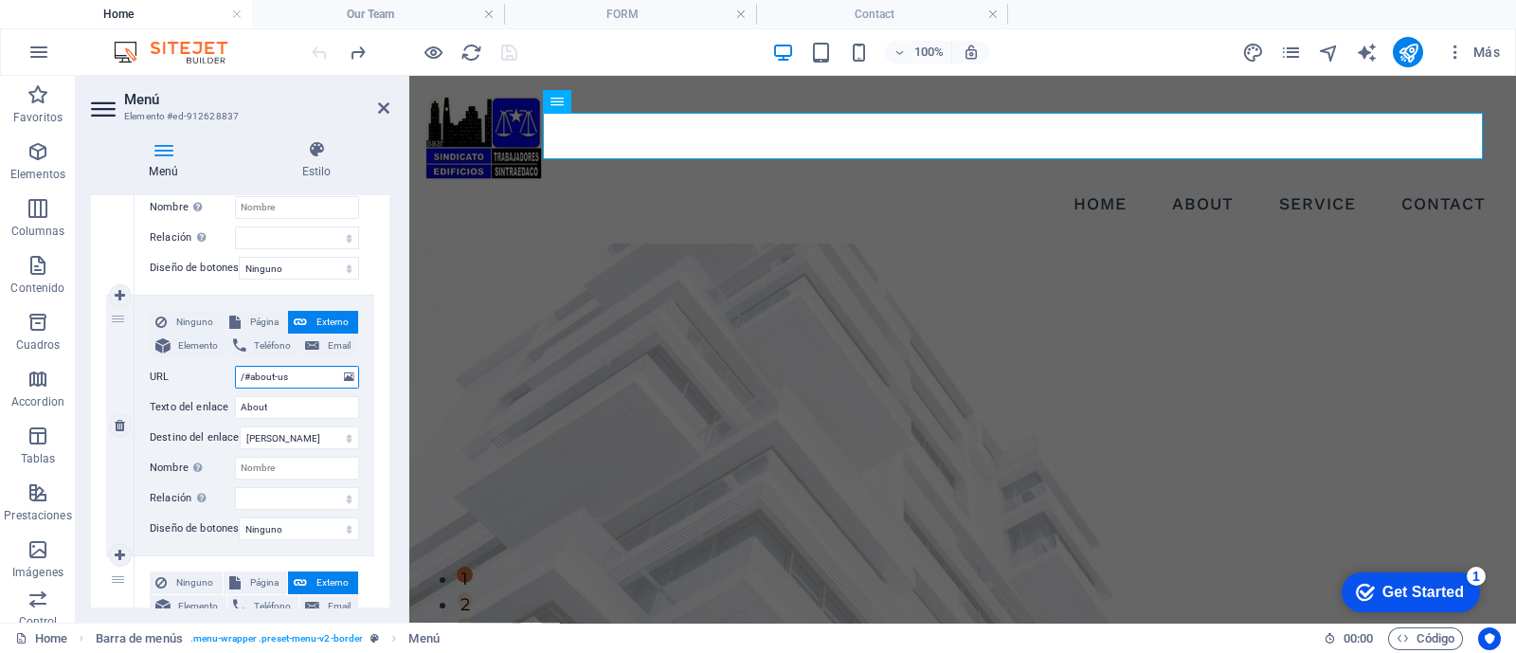
click at [320, 380] on input "/#about-us" at bounding box center [297, 377] width 124 height 23
click at [296, 377] on input "/#about-us" at bounding box center [297, 377] width 124 height 23
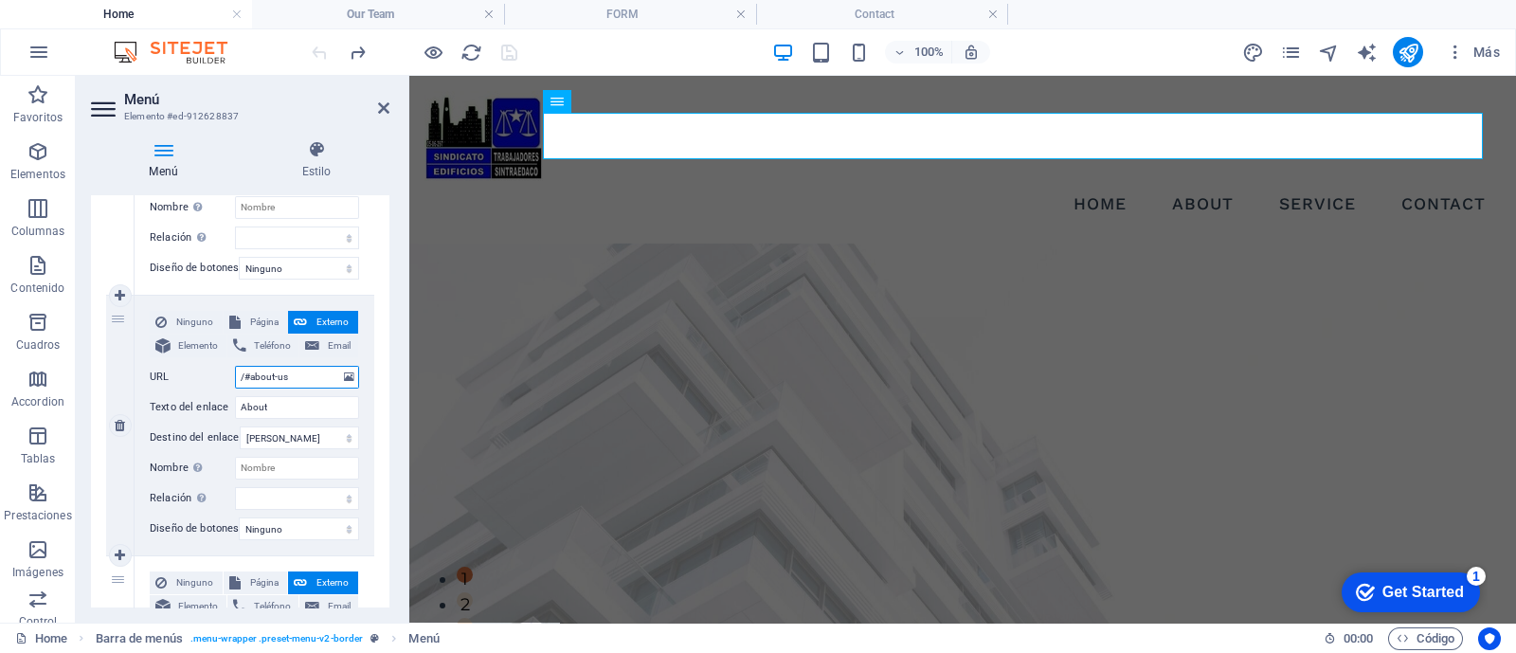
click at [296, 377] on input "/#about-us" at bounding box center [297, 377] width 124 height 23
click at [261, 321] on span "Página" at bounding box center [264, 322] width 36 height 23
select select
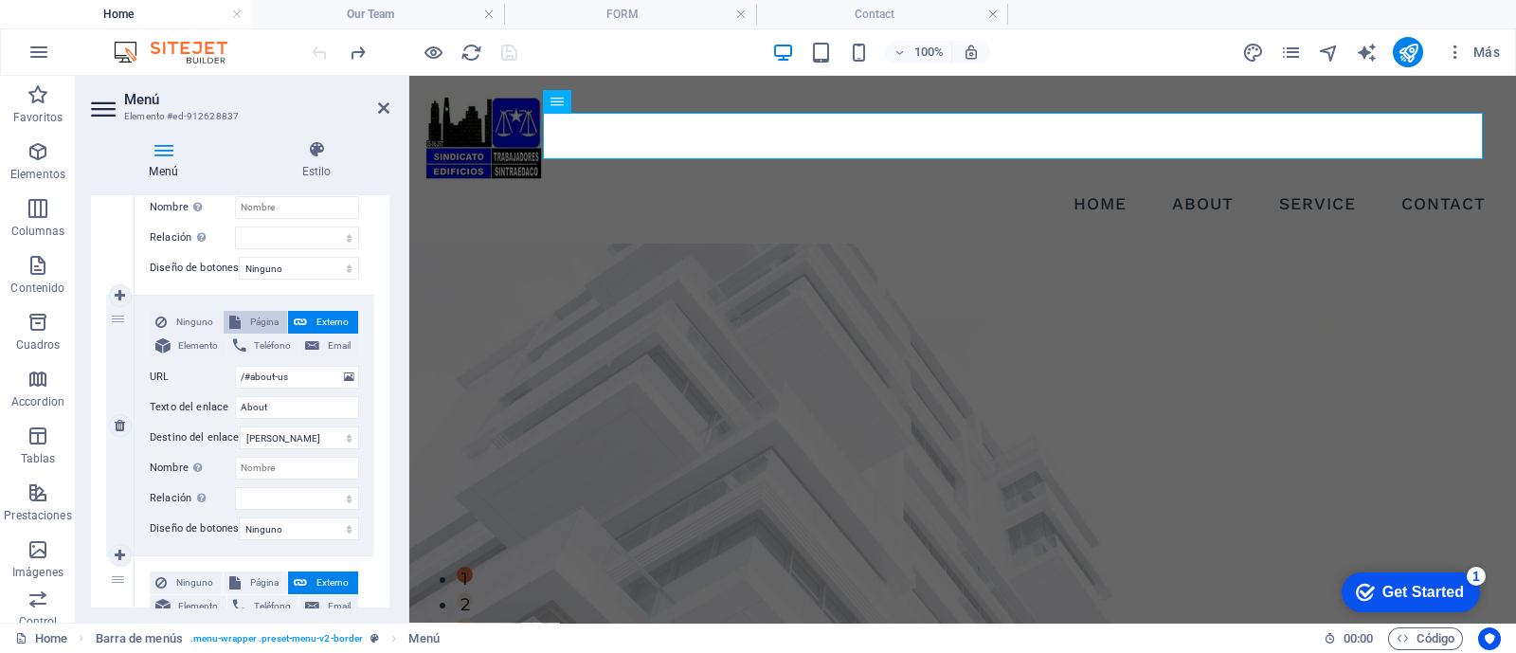
select select
click at [256, 375] on select "Home Our Team FORM Contact" at bounding box center [297, 377] width 124 height 23
select select "1"
click at [235, 366] on select "Home Our Team FORM Contact" at bounding box center [297, 377] width 124 height 23
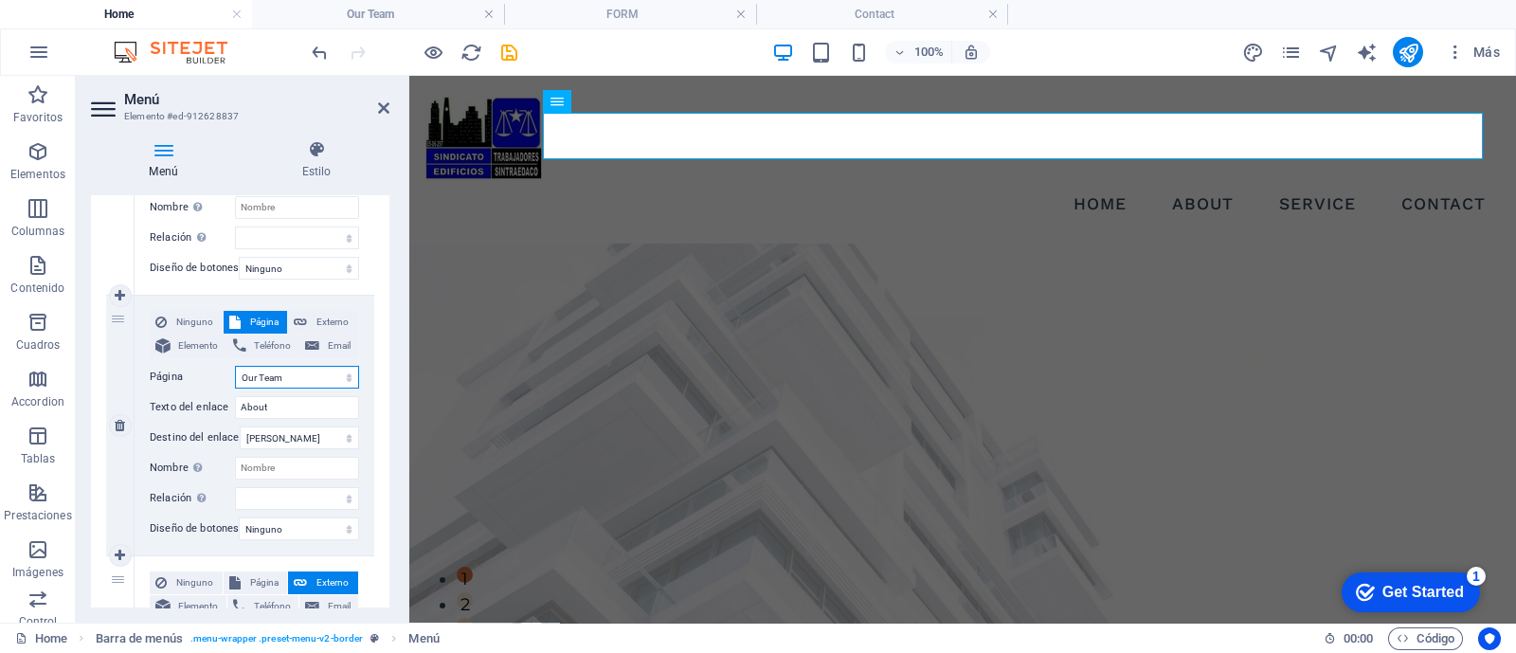
select select
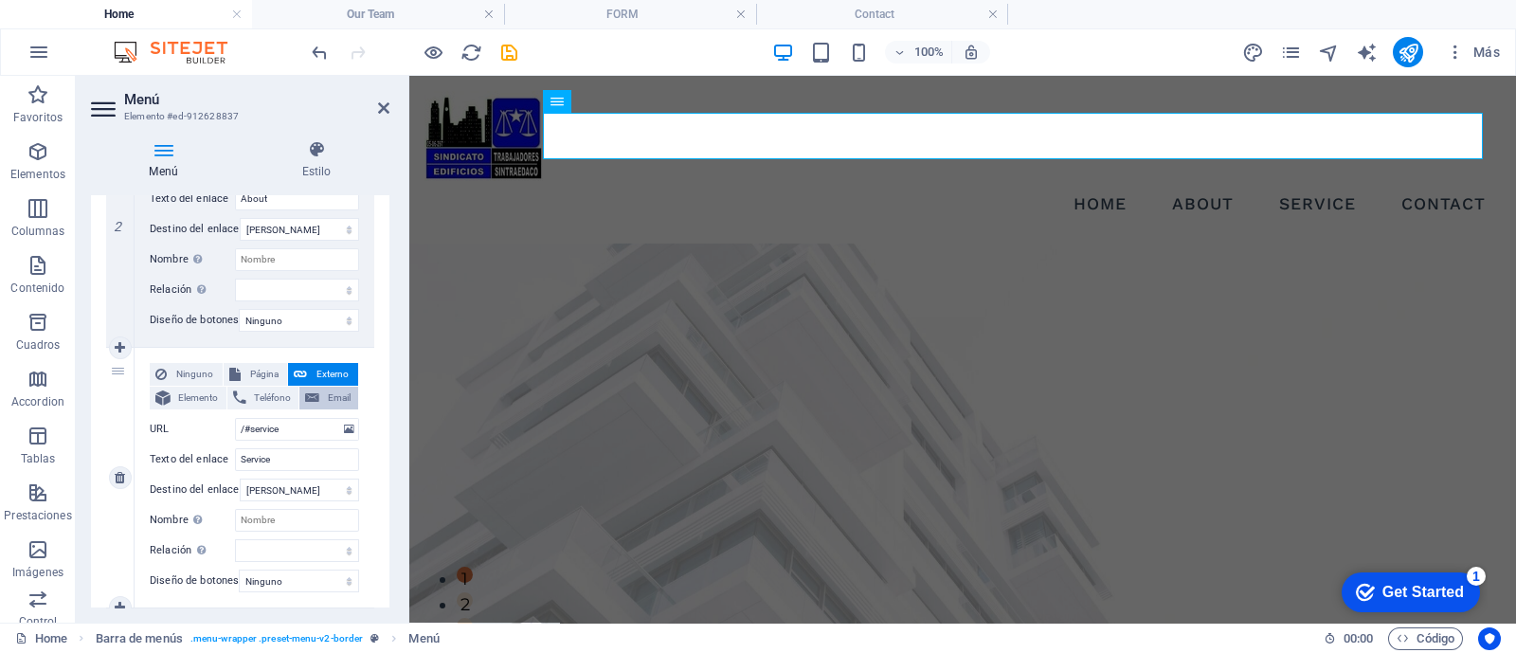
scroll to position [592, 0]
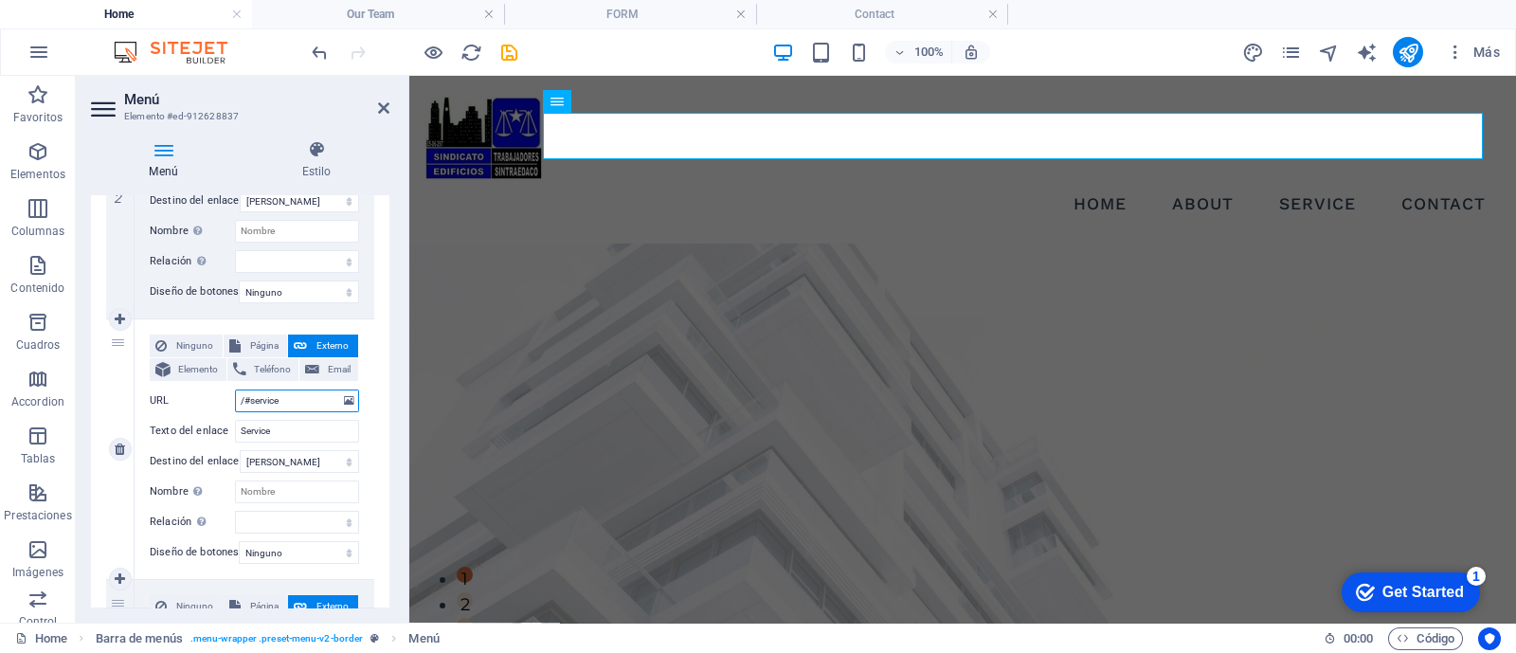
click at [289, 398] on input "/#service" at bounding box center [297, 400] width 124 height 23
click at [280, 399] on input "/#service" at bounding box center [297, 400] width 124 height 23
click at [263, 340] on span "Página" at bounding box center [264, 345] width 36 height 23
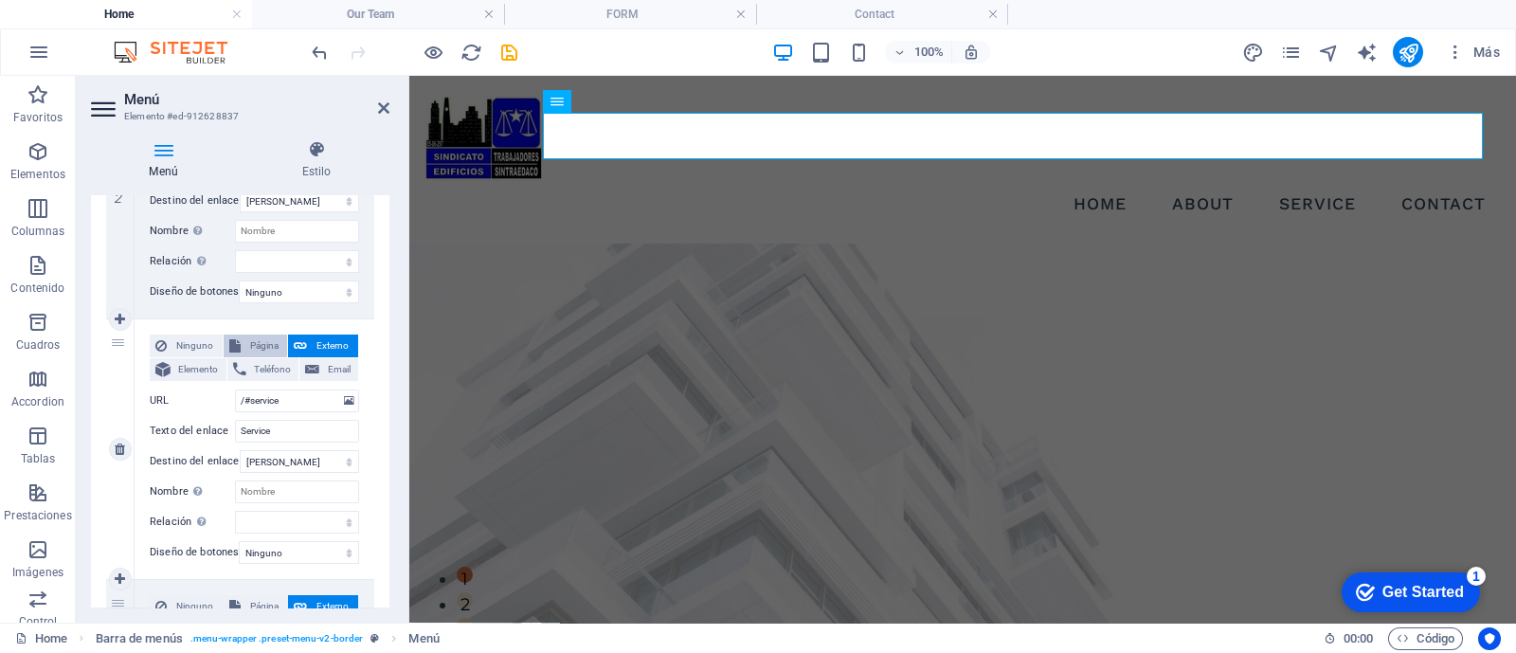
select select
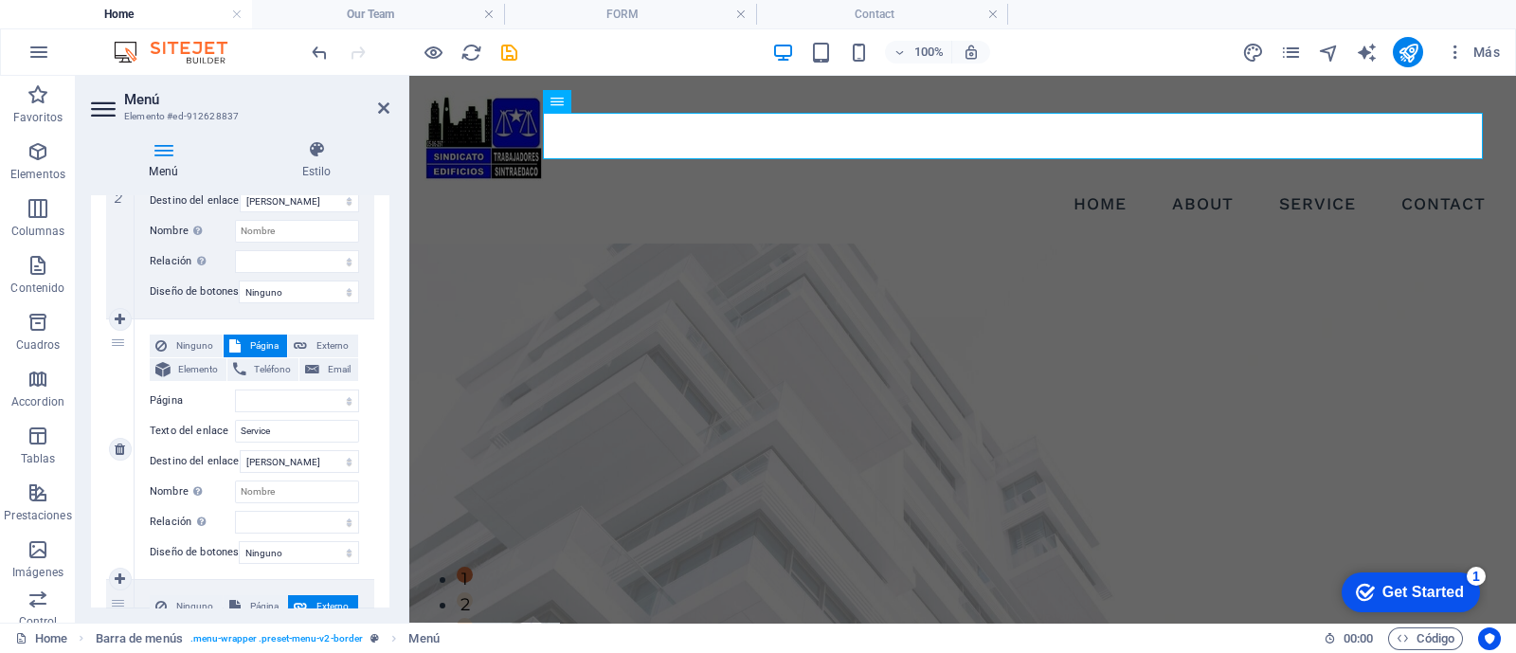
click at [254, 341] on span "Página" at bounding box center [264, 345] width 36 height 23
click at [261, 391] on select "Home Our Team FORM Contact" at bounding box center [297, 400] width 124 height 23
select select "2"
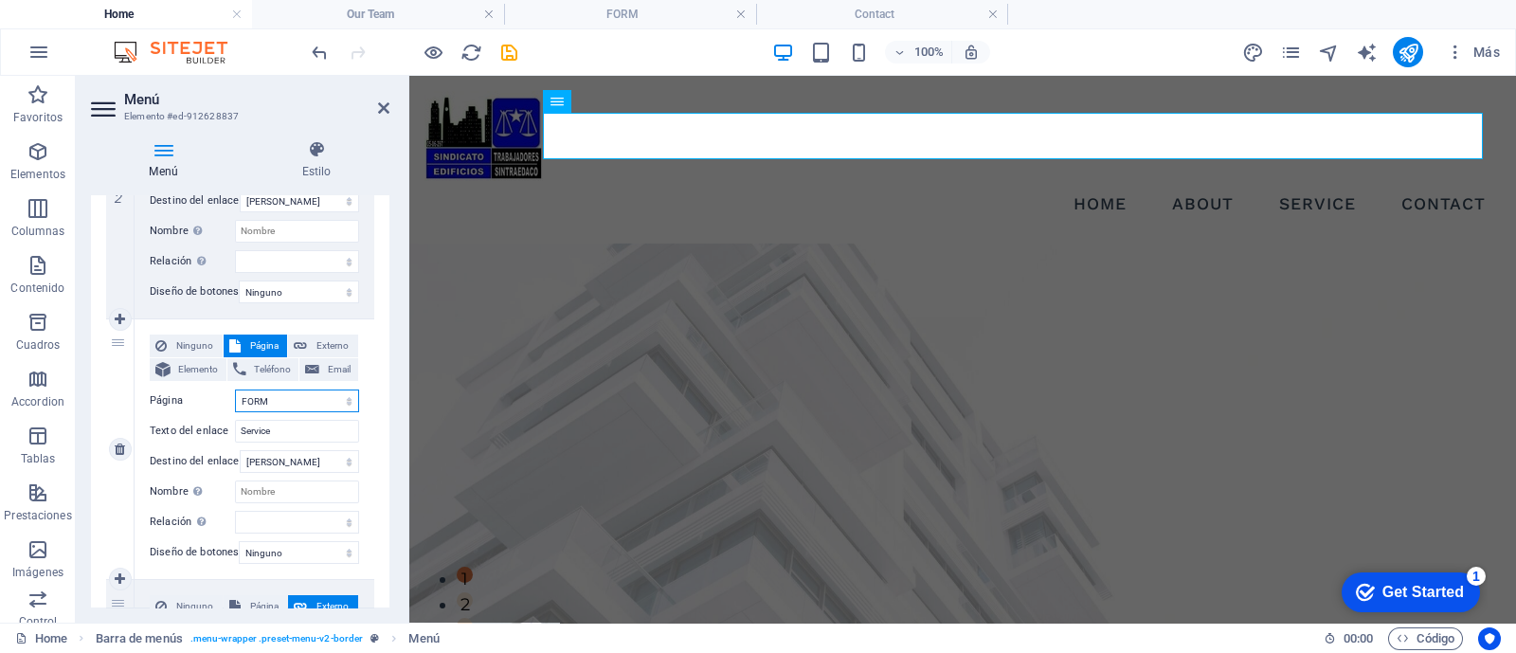
click at [235, 389] on select "Home Our Team FORM Contact" at bounding box center [297, 400] width 124 height 23
select select
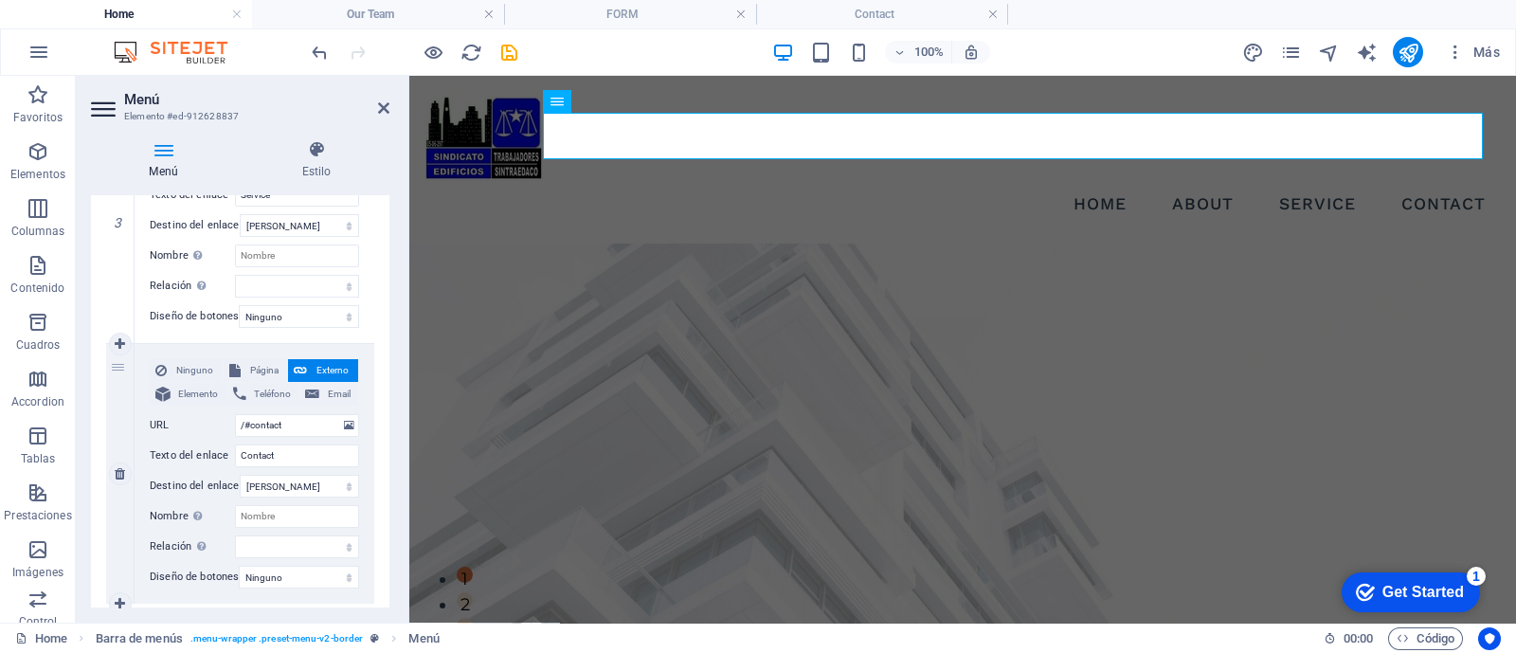
scroll to position [889, 0]
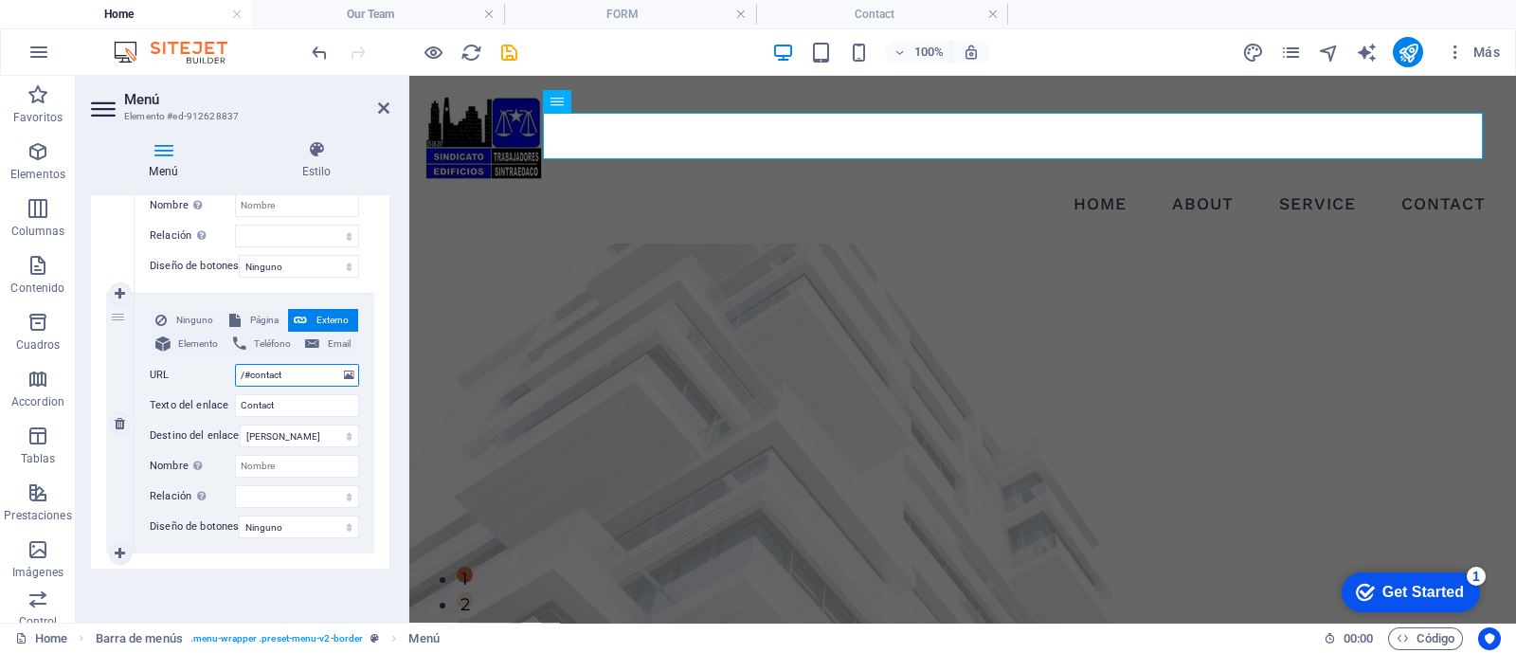
click at [285, 366] on input "/#contact" at bounding box center [297, 375] width 124 height 23
click at [285, 367] on input "/#contact" at bounding box center [297, 375] width 124 height 23
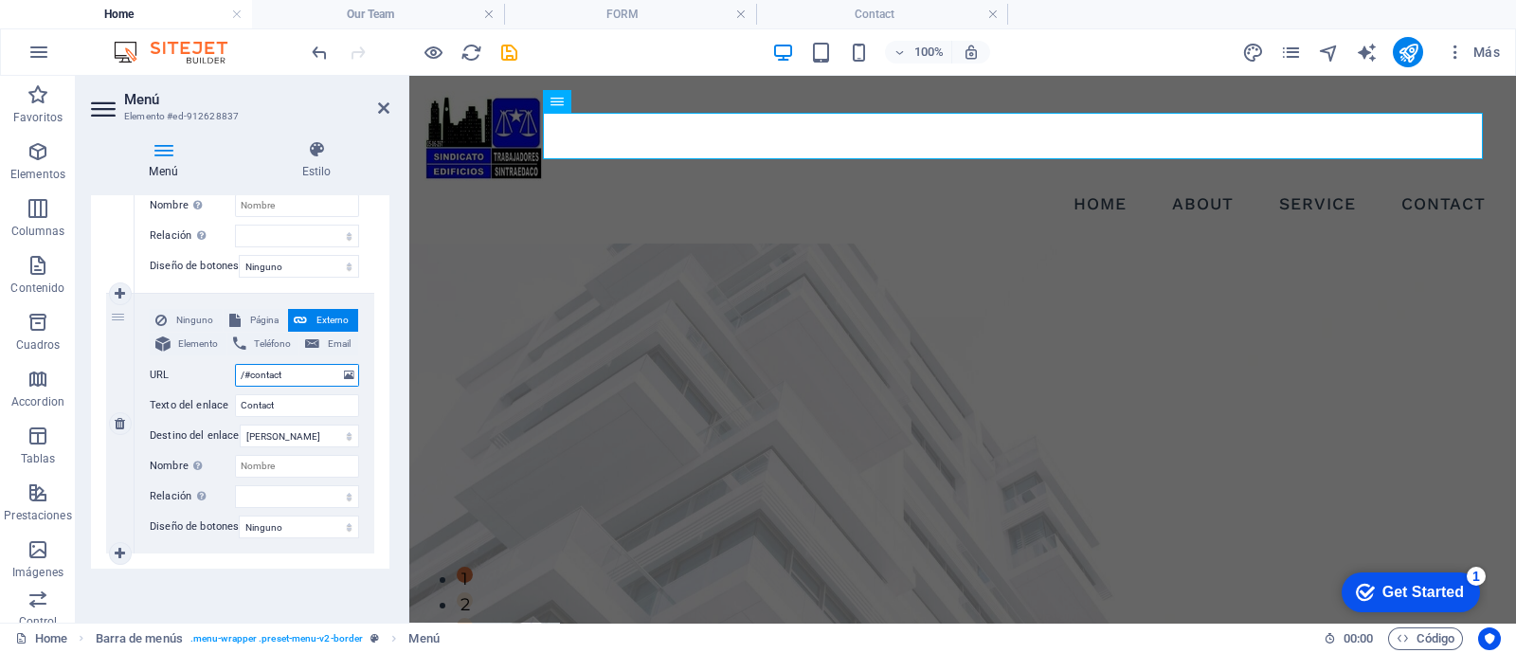
click at [285, 367] on input "/#contact" at bounding box center [297, 375] width 124 height 23
click at [258, 309] on span "Página" at bounding box center [264, 320] width 36 height 23
select select
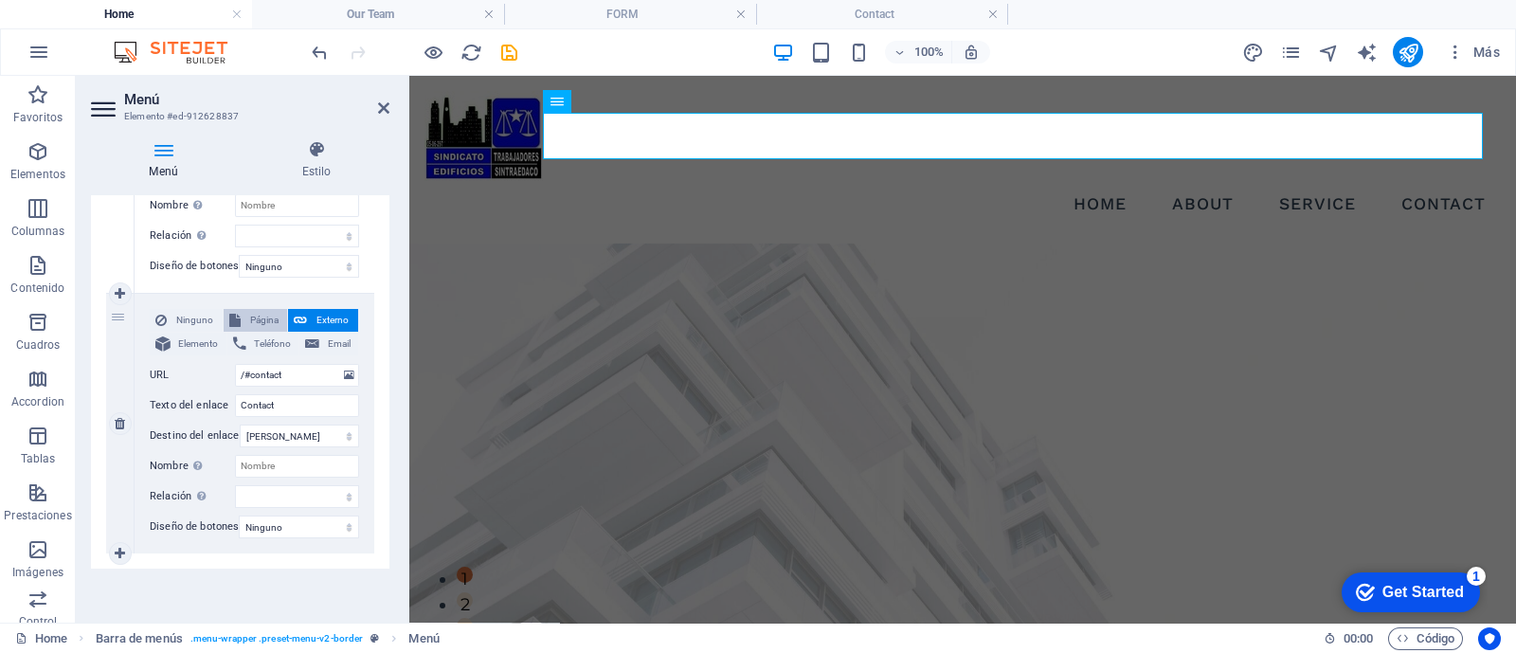
select select
click at [261, 364] on select "Home Our Team FORM Contact" at bounding box center [297, 375] width 124 height 23
select select "3"
click at [235, 364] on select "Home Our Team FORM Contact" at bounding box center [297, 375] width 124 height 23
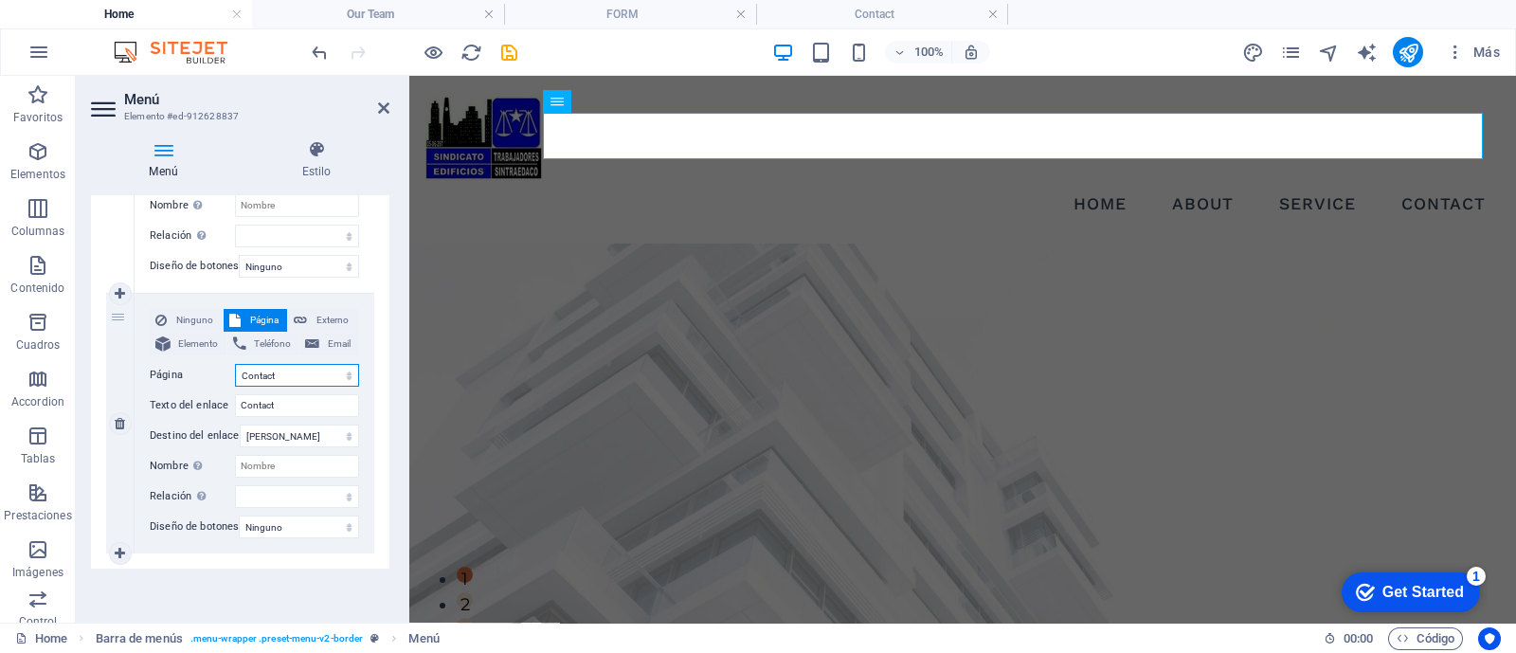
select select
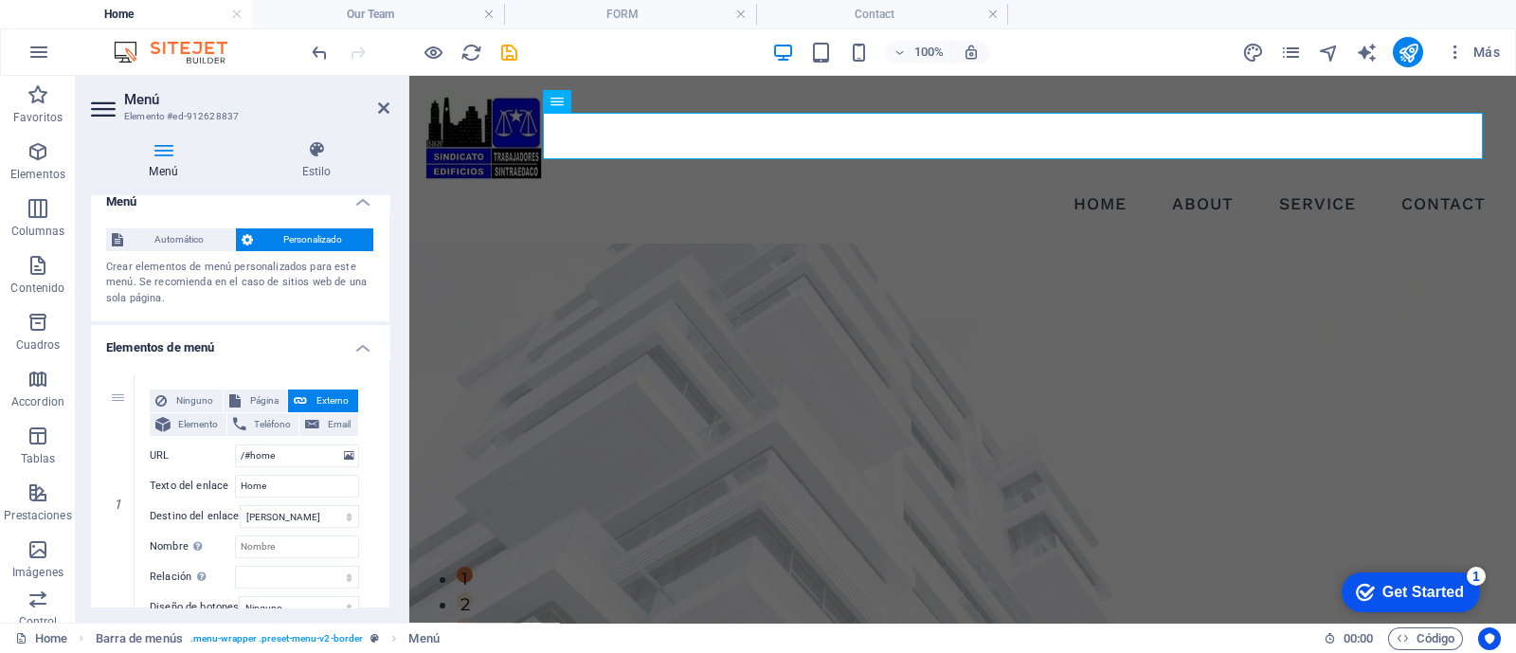
scroll to position [0, 0]
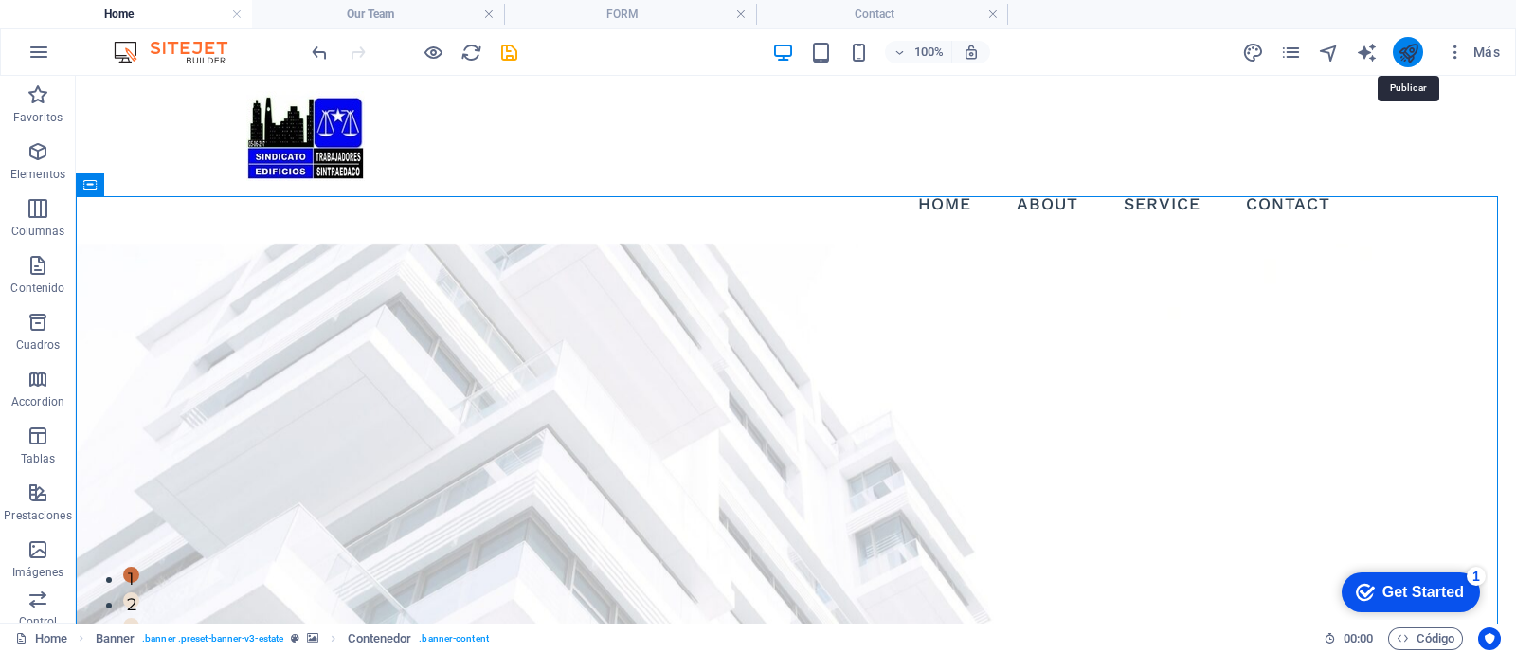
click at [1403, 54] on icon "publish" at bounding box center [1408, 53] width 22 height 22
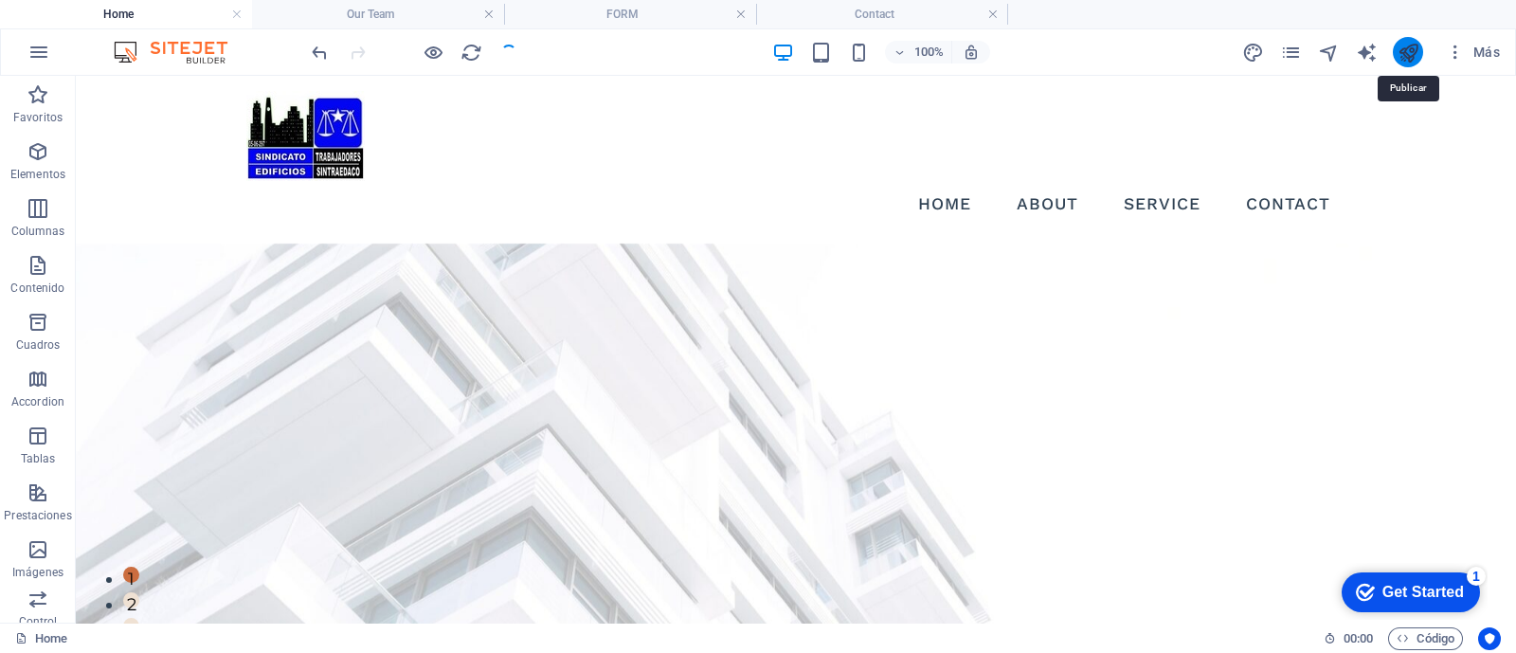
click at [1406, 53] on icon "publish" at bounding box center [1408, 53] width 22 height 22
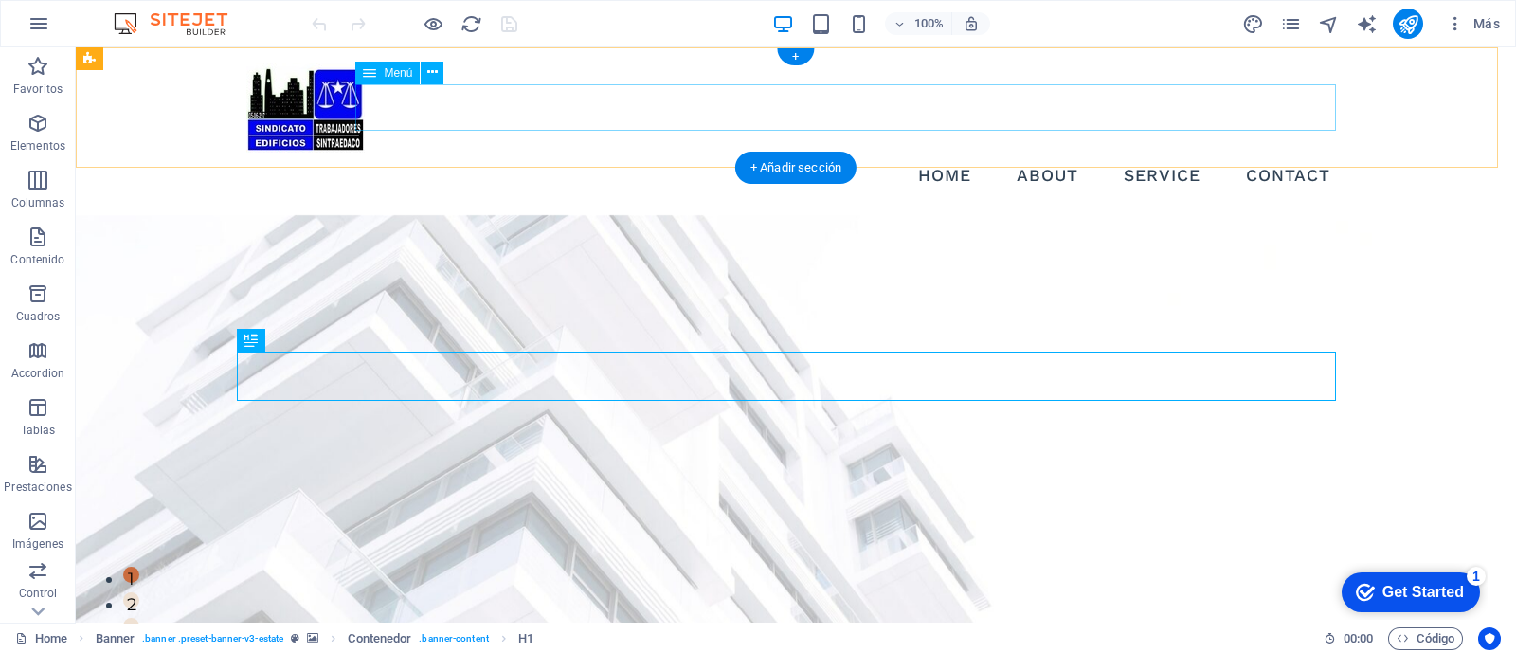
click at [1151, 153] on nav "Home About Service Contact" at bounding box center [795, 176] width 1099 height 47
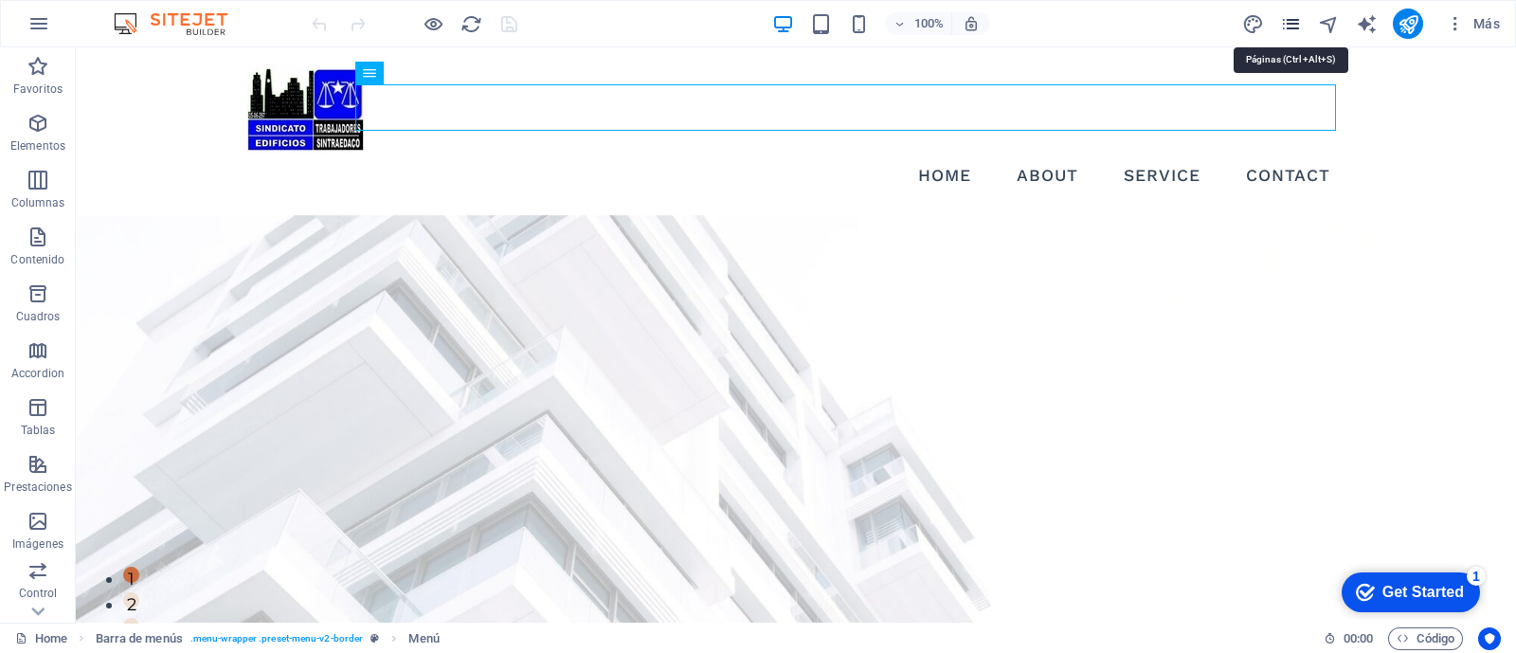
click at [1295, 20] on icon "pages" at bounding box center [1291, 24] width 22 height 22
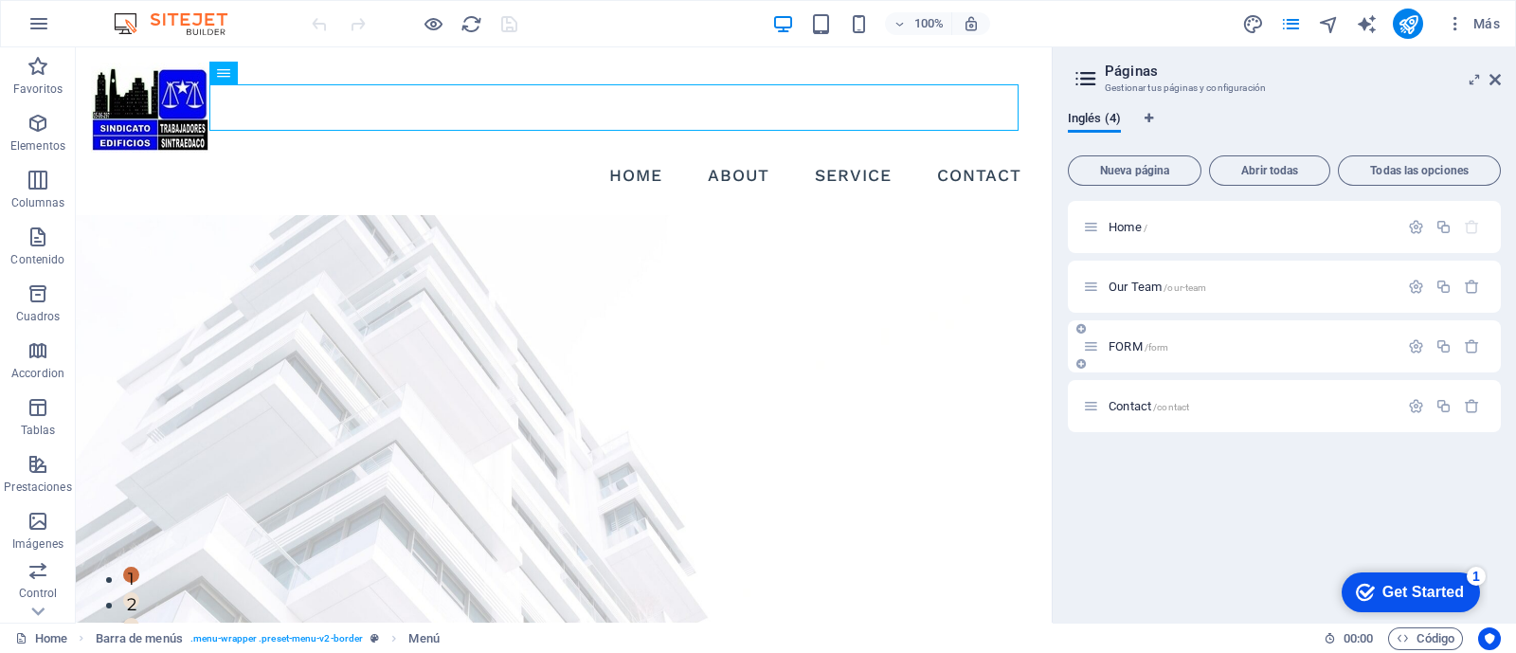
click at [1213, 347] on p "FORM /form" at bounding box center [1250, 346] width 284 height 12
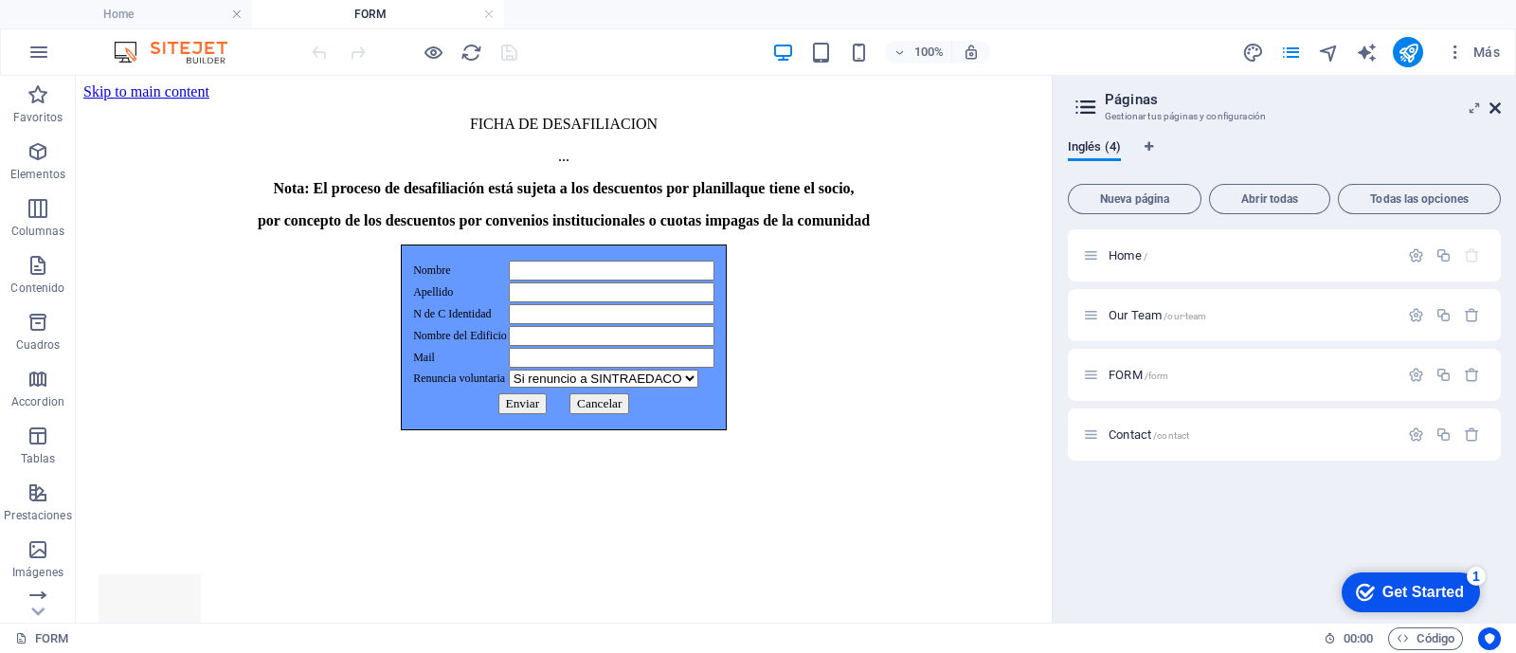
drag, startPoint x: 1492, startPoint y: 107, endPoint x: 1387, endPoint y: 29, distance: 130.7
click at [1492, 107] on icon at bounding box center [1494, 107] width 11 height 15
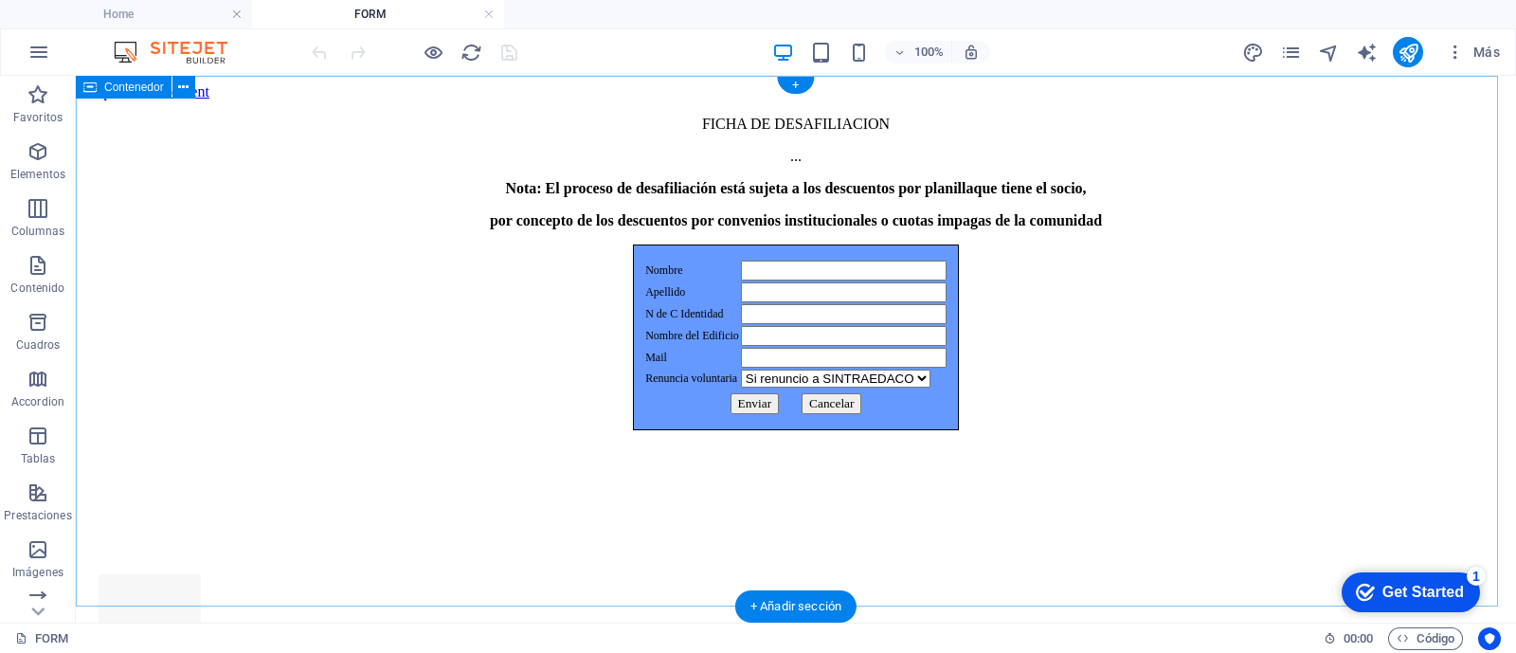
click at [577, 123] on div "FICHA DE DESAFILIACION ... Nota: El proceso de desafiliación está sujeta a los …" at bounding box center [795, 321] width 1425 height 411
click at [890, 116] on div "FICHA DE DESAFILIACION ... Nota: El proceso de desafiliación está sujeta a los …" at bounding box center [795, 321] width 1425 height 411
click at [763, 121] on div "FICHA DE DESAFILIACION ... Nota: El proceso de desafiliación está sujeta a los …" at bounding box center [795, 321] width 1425 height 411
click at [183, 90] on icon at bounding box center [183, 88] width 10 height 20
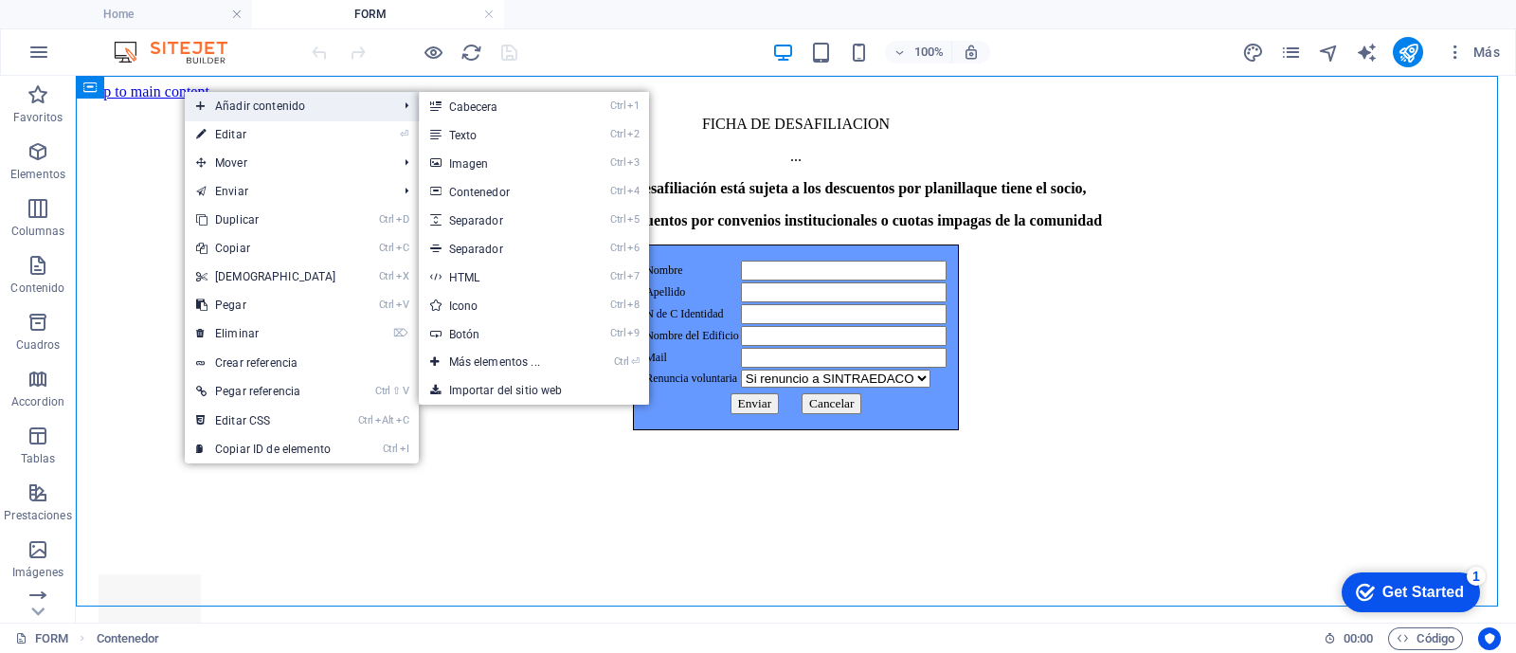
click at [247, 102] on span "Añadir contenido" at bounding box center [288, 106] width 206 height 28
click at [526, 189] on link "Ctrl 4 Contenedor" at bounding box center [498, 191] width 159 height 28
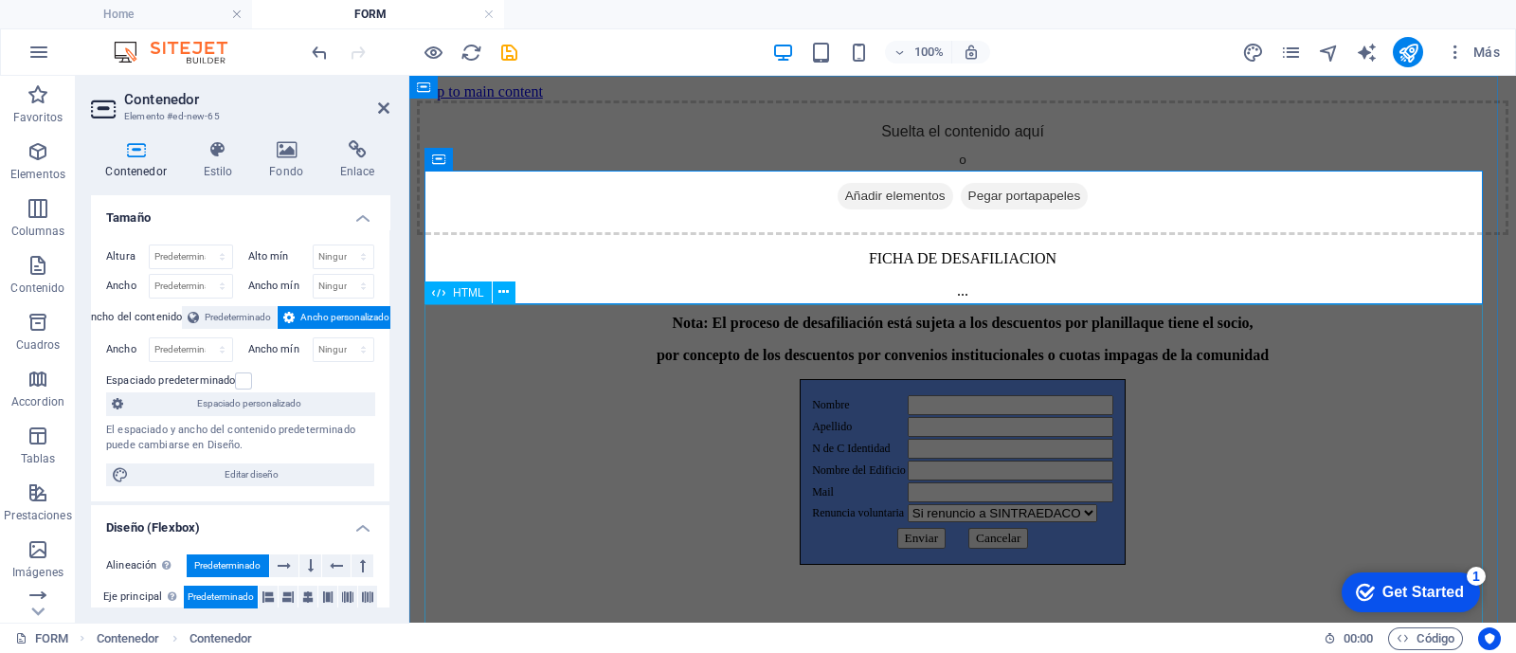
click at [1326, 447] on div "FICHA DE DESAFILIACION ... Nota: El proceso de desafiliación está sujeta a los …" at bounding box center [962, 455] width 1091 height 411
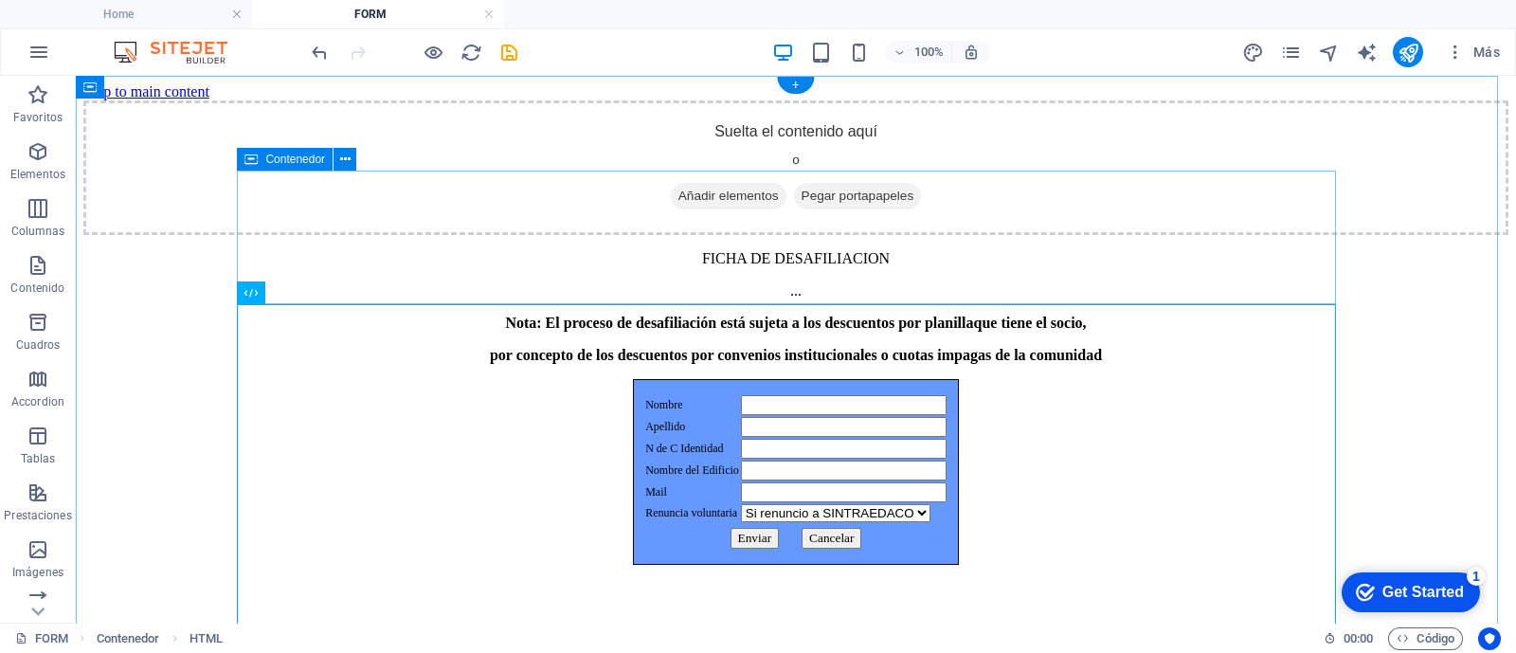
click at [682, 209] on span "Añadir elementos" at bounding box center [729, 196] width 116 height 27
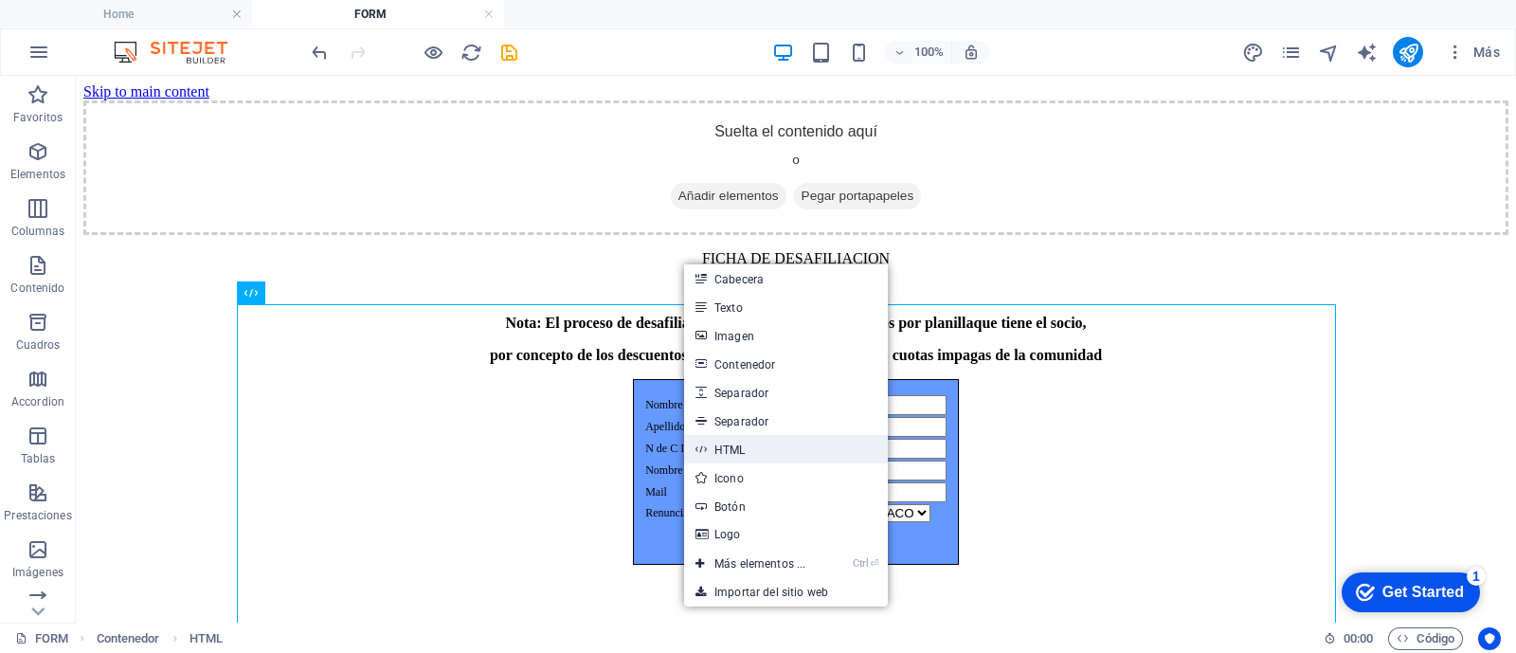
click at [723, 445] on link "HTML" at bounding box center [786, 449] width 204 height 28
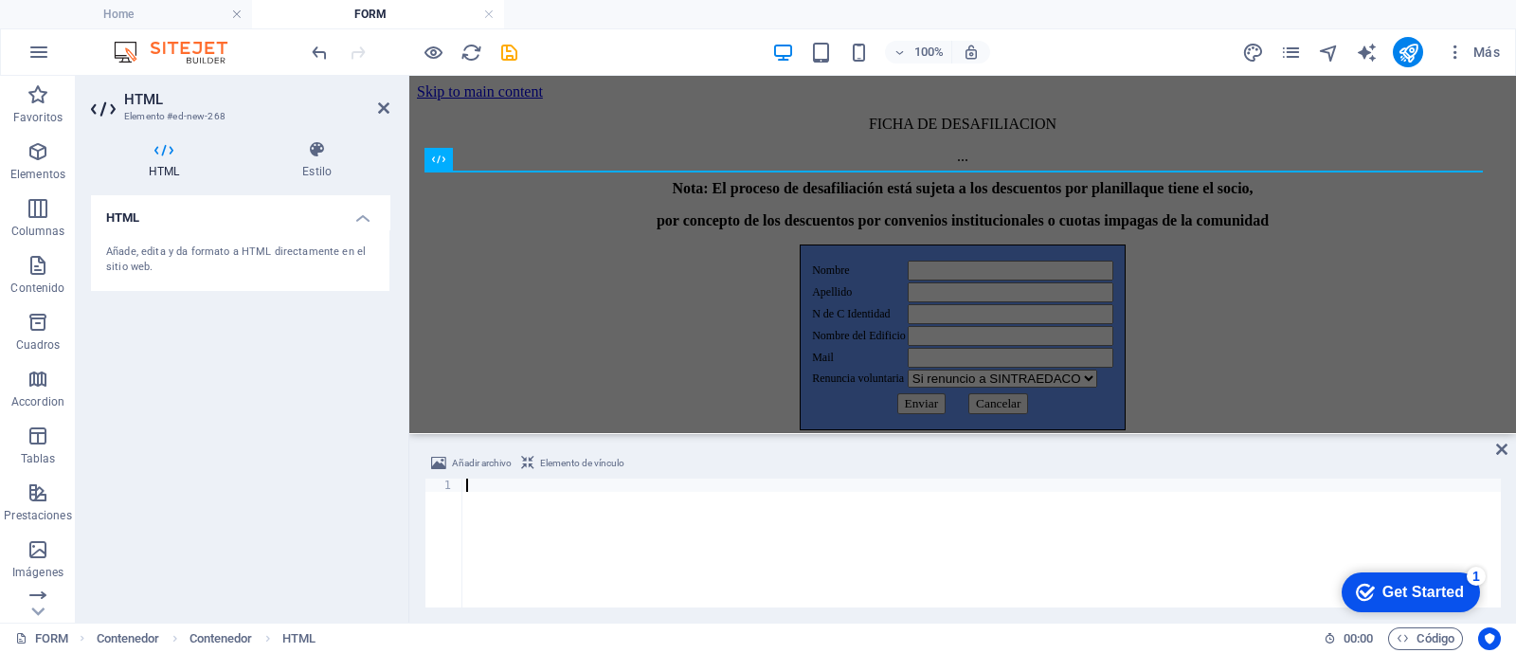
type textarea "</div>"
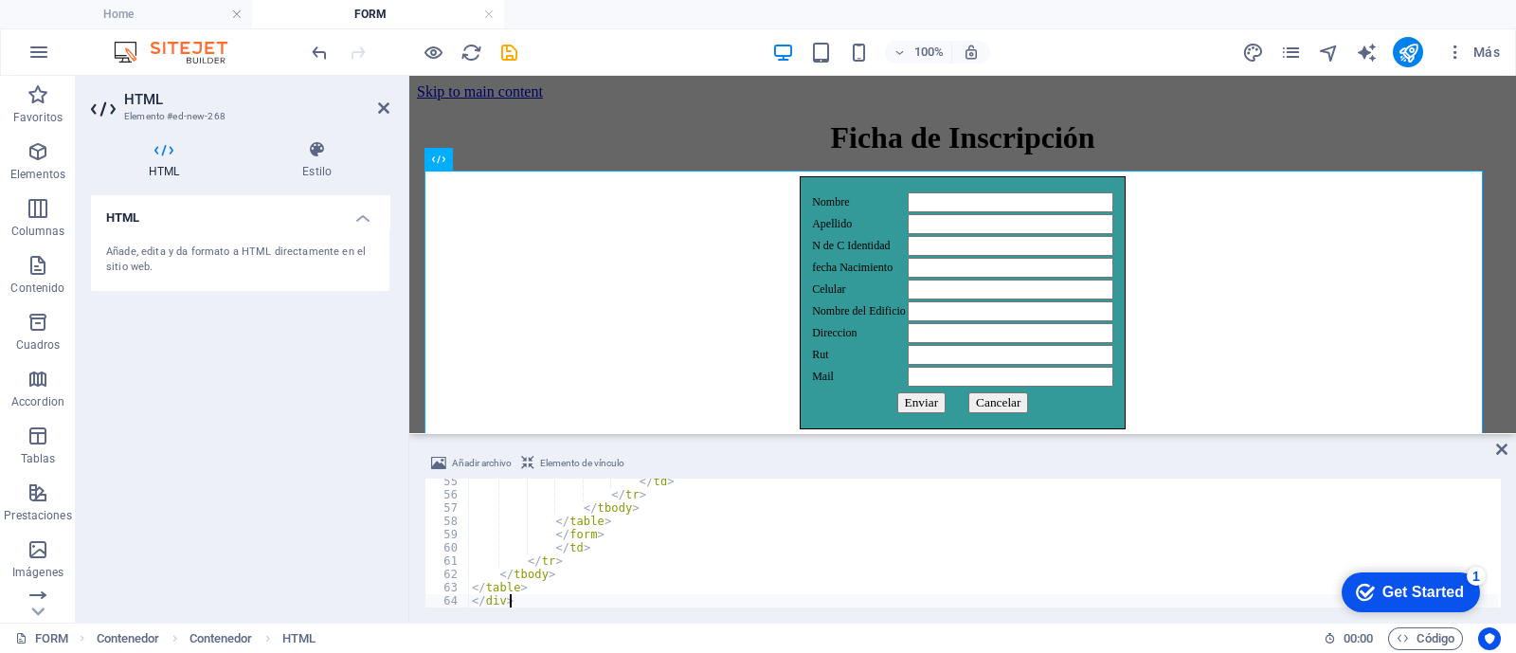
click at [313, 380] on div "HTML Añade, edita y da formato a HTML directamente en el sitio web." at bounding box center [240, 401] width 298 height 412
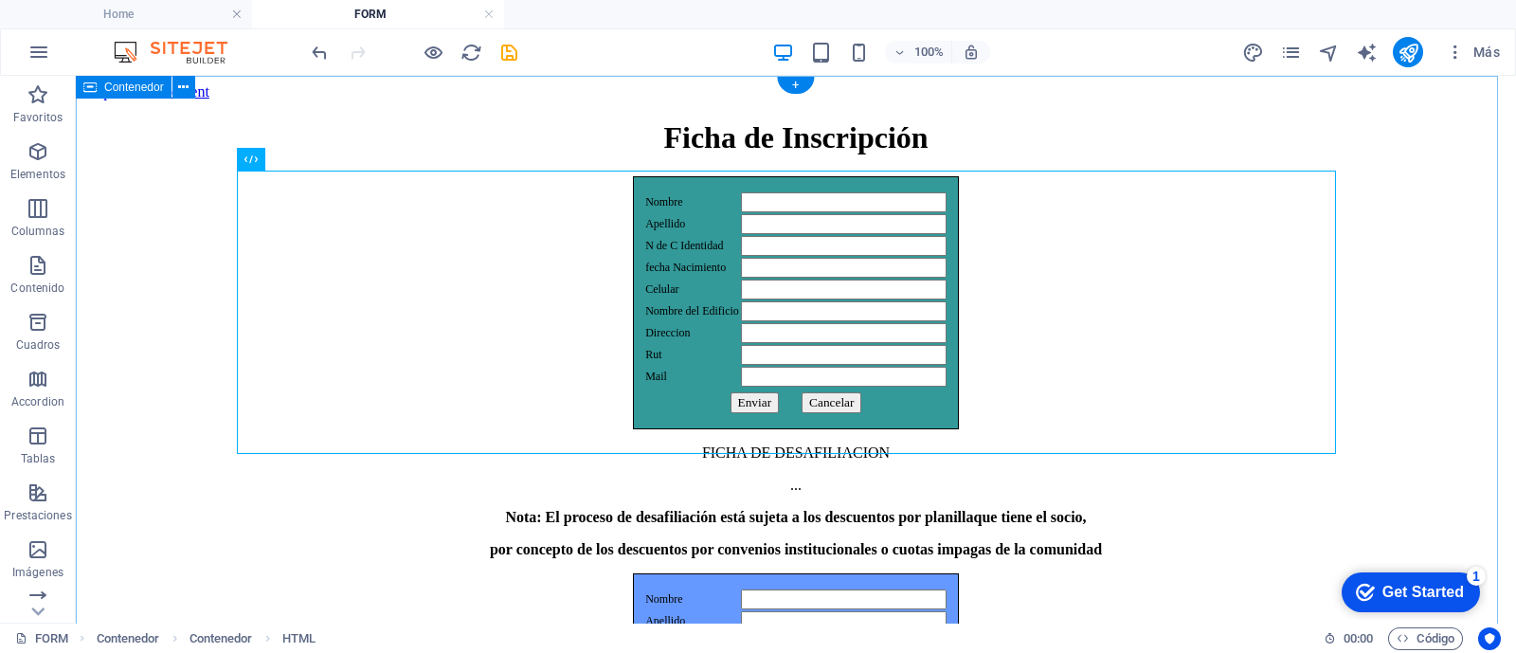
click at [185, 267] on div "Ficha de Inscripción Nombre Apellido N de C Identidad fecha Nacimiento Celular …" at bounding box center [795, 487] width 1425 height 734
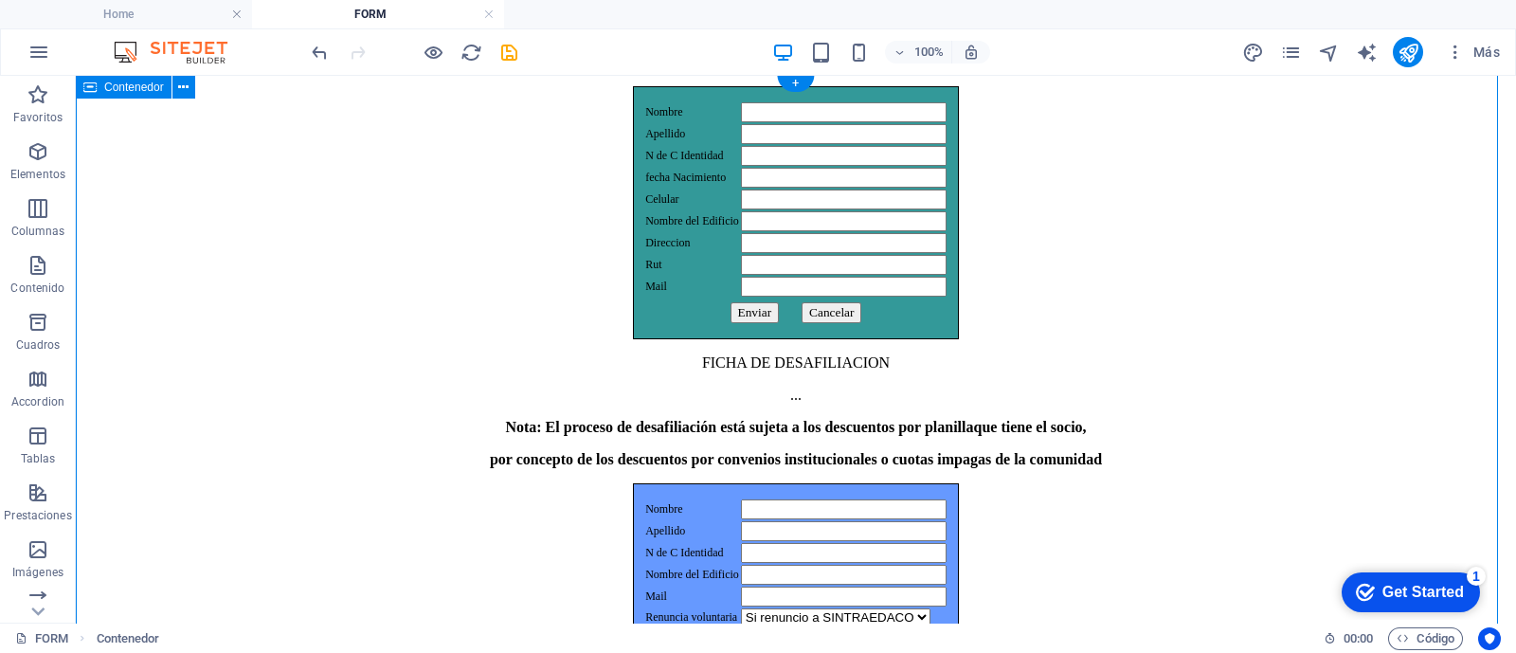
scroll to position [0, 0]
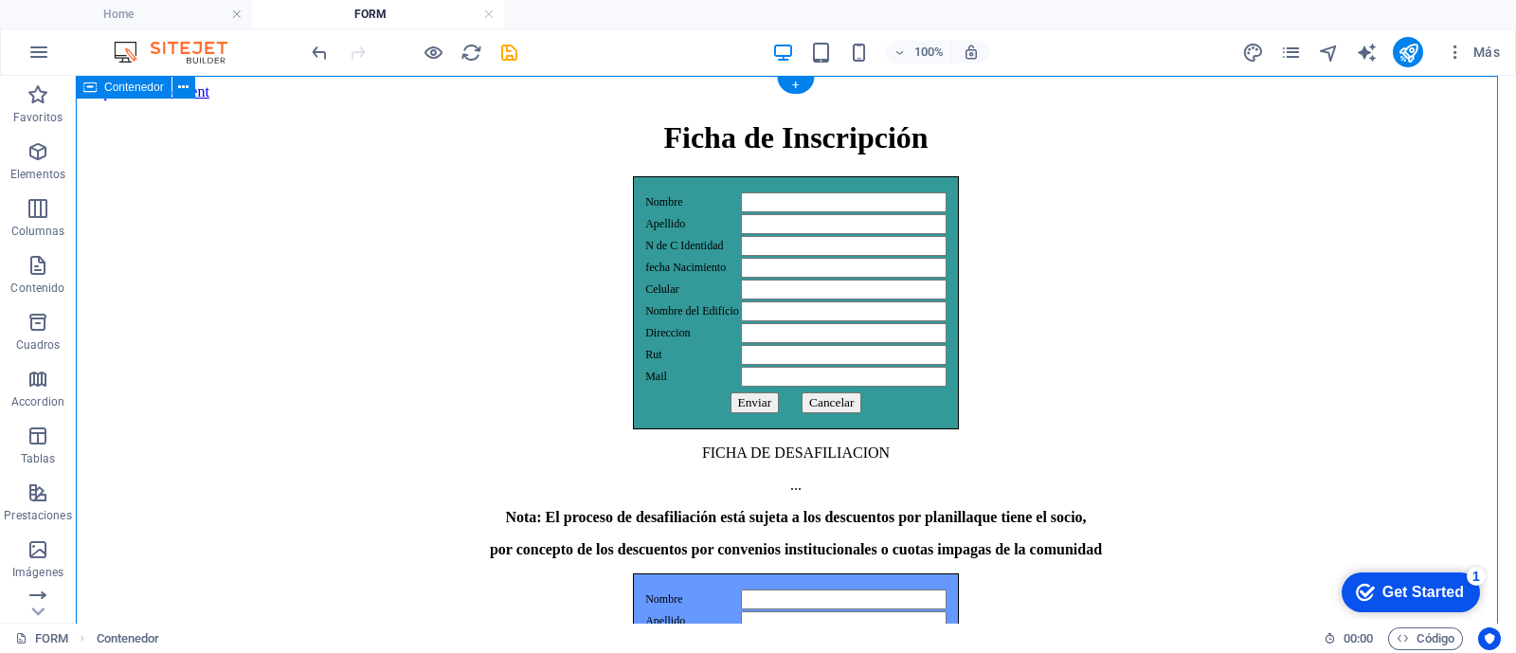
click at [1340, 268] on div "Ficha de Inscripción Nombre Apellido N de C Identidad fecha Nacimiento Celular …" at bounding box center [795, 487] width 1425 height 734
click at [1423, 280] on div "Ficha de Inscripción Nombre Apellido N de C Identidad fecha Nacimiento Celular …" at bounding box center [795, 487] width 1425 height 734
click at [1404, 49] on icon "publish" at bounding box center [1408, 53] width 22 height 22
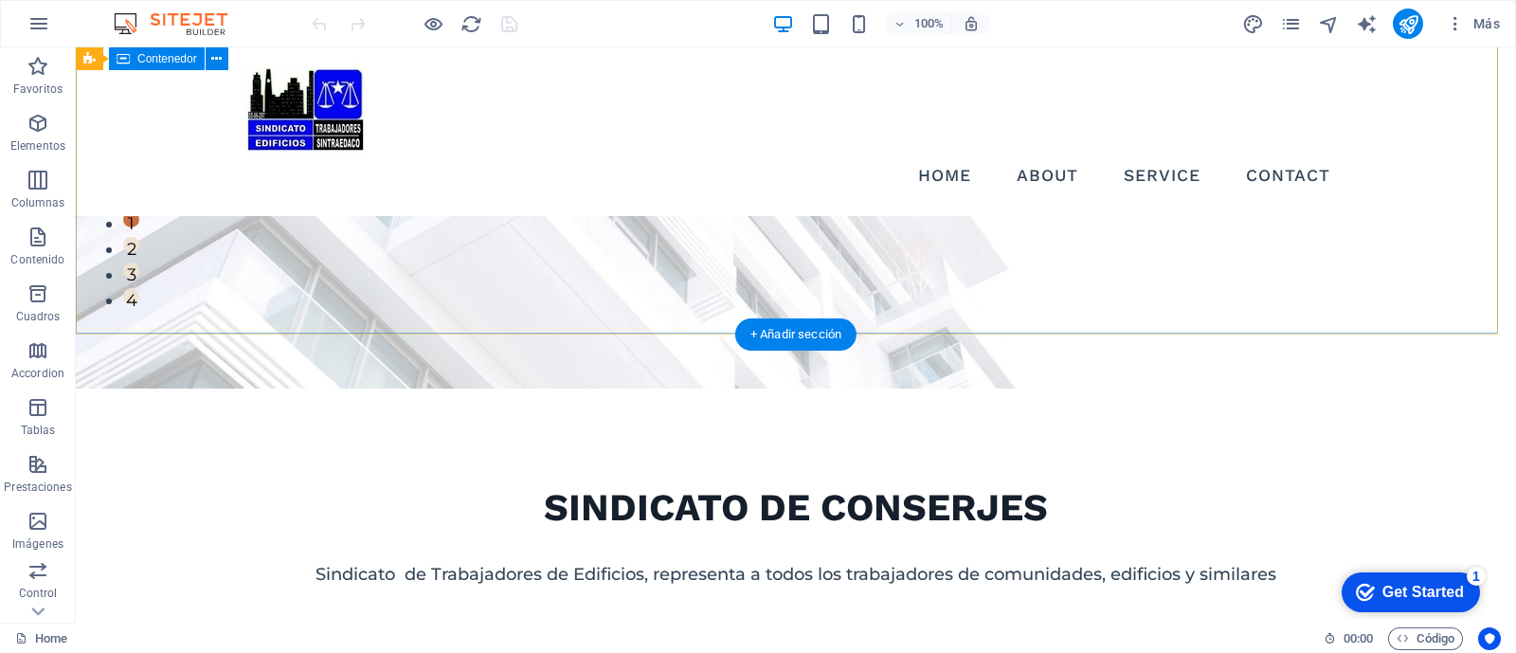
scroll to position [236, 0]
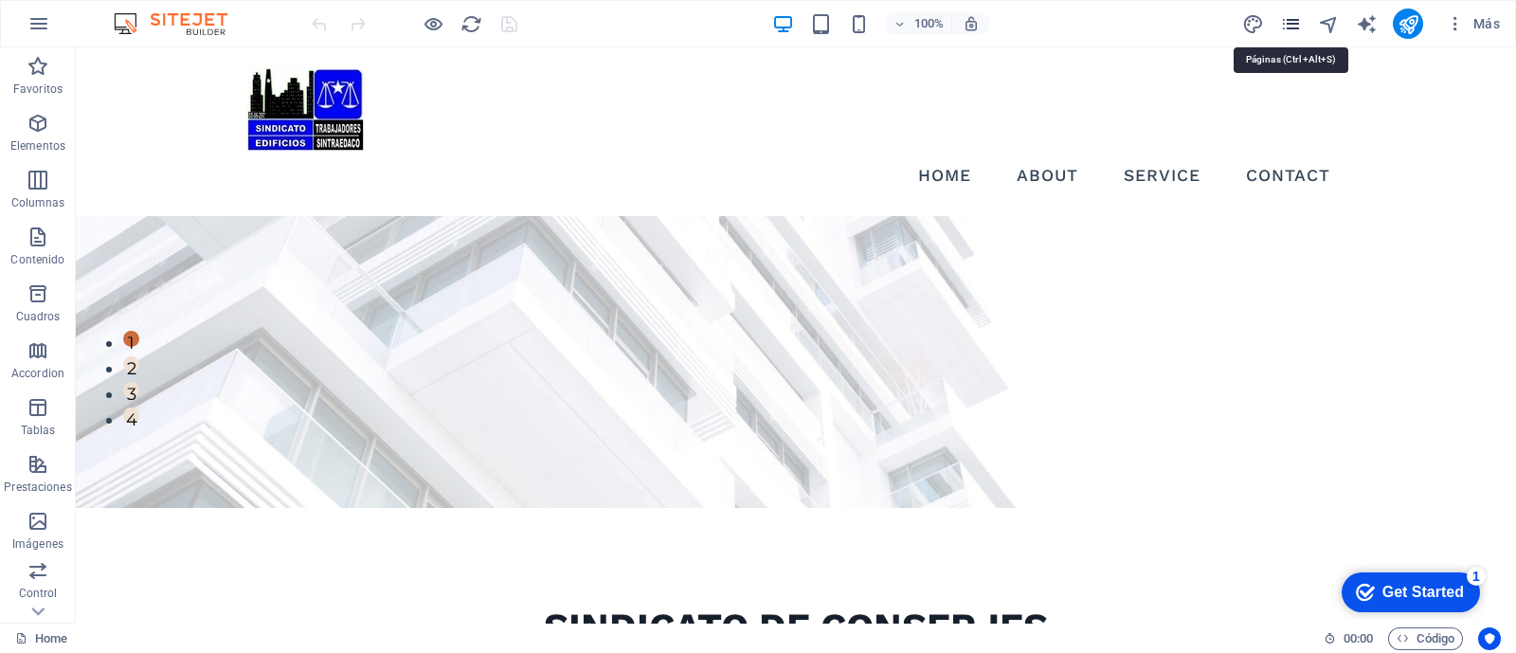
click at [1285, 24] on icon "pages" at bounding box center [1291, 24] width 22 height 22
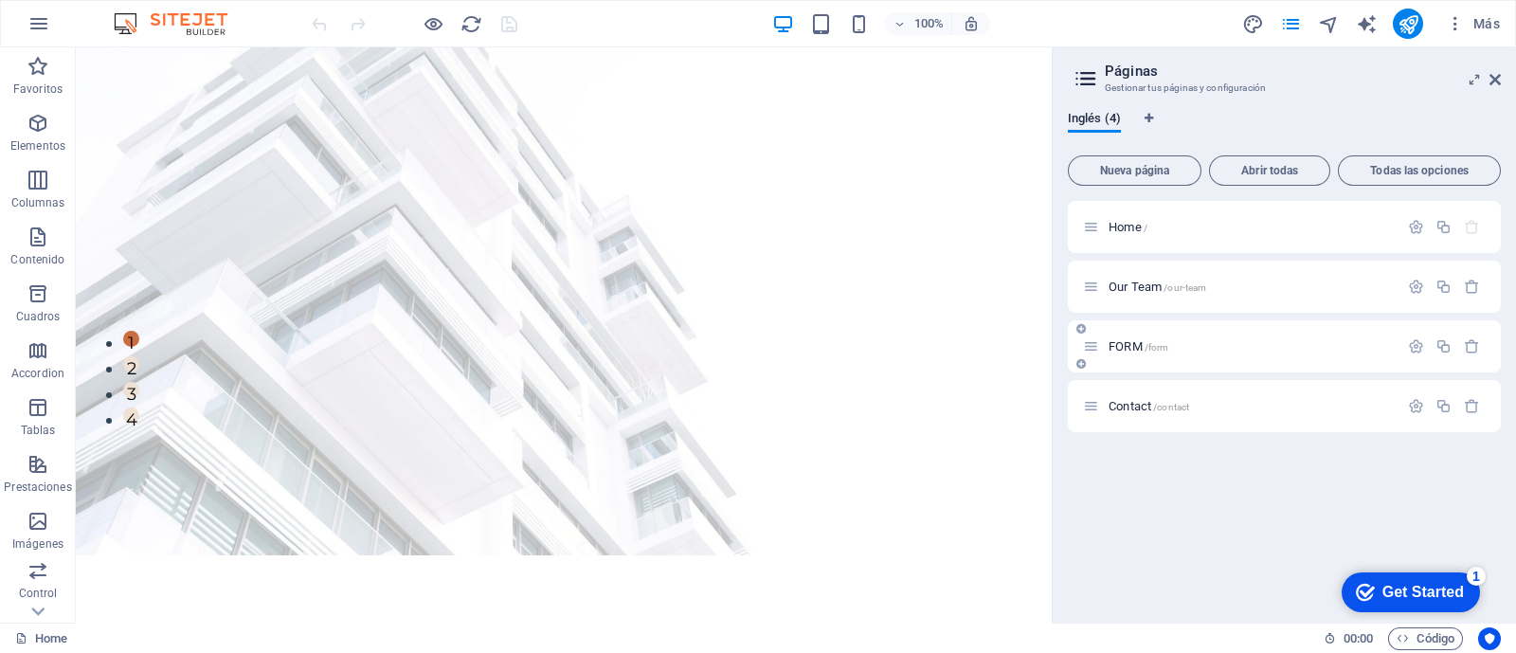
click at [1267, 343] on p "FORM /form" at bounding box center [1250, 346] width 284 height 12
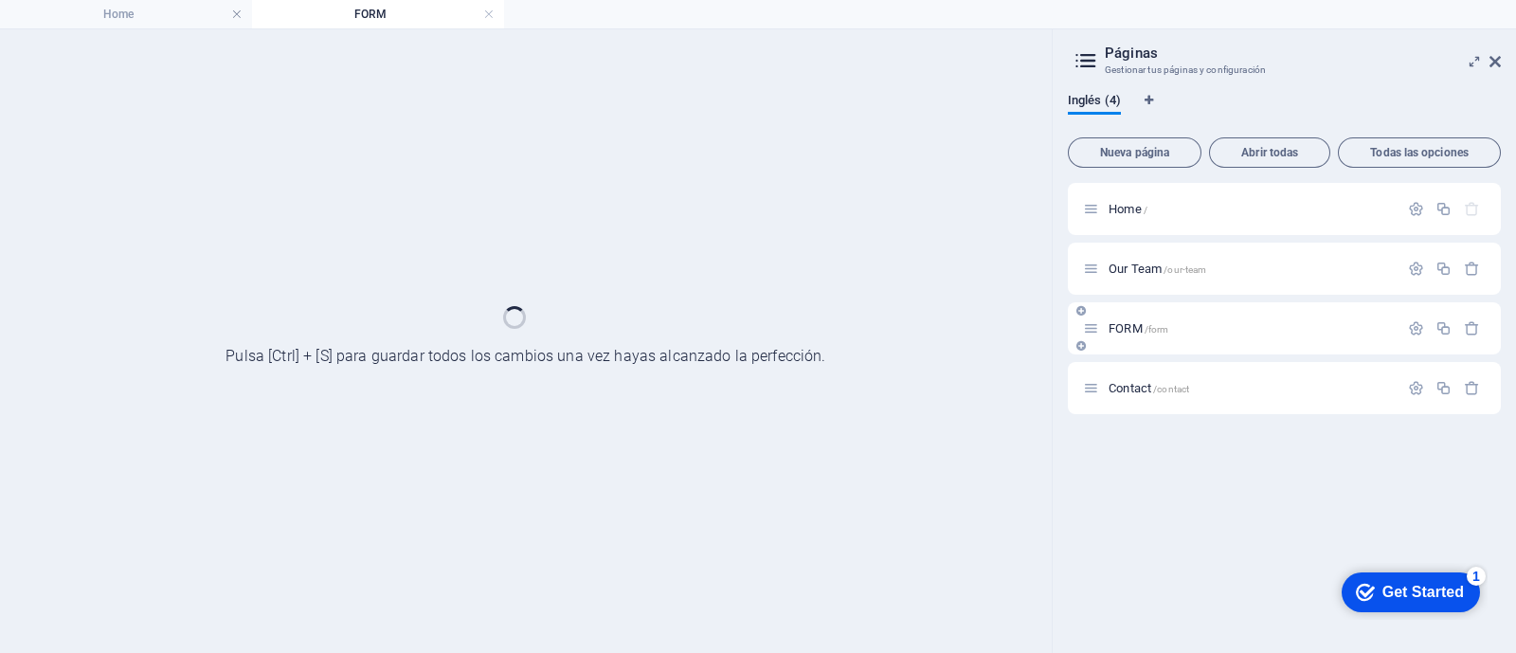
scroll to position [0, 0]
click at [1416, 329] on icon "button" at bounding box center [1416, 328] width 16 height 16
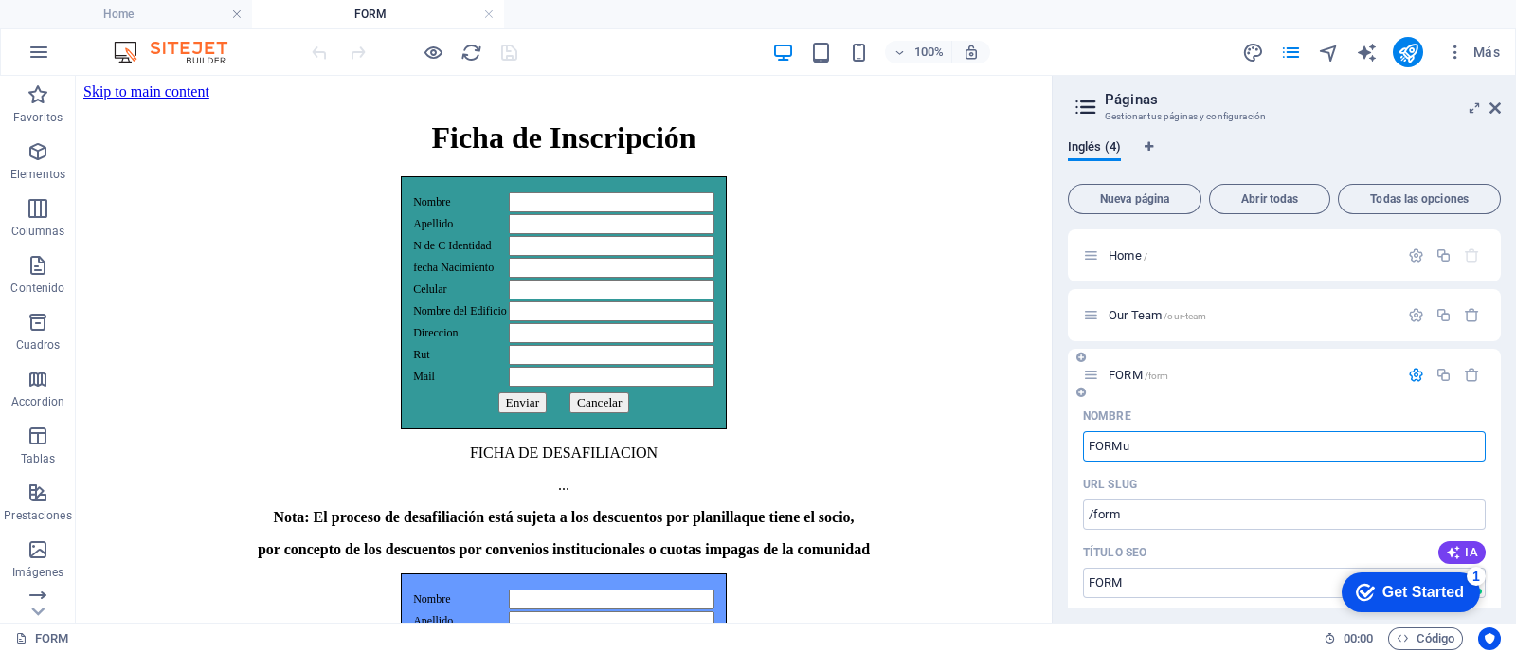
type input "FORMul"
type input "/formu"
type input "FORMu"
type input "FORMula"
type input "/formula"
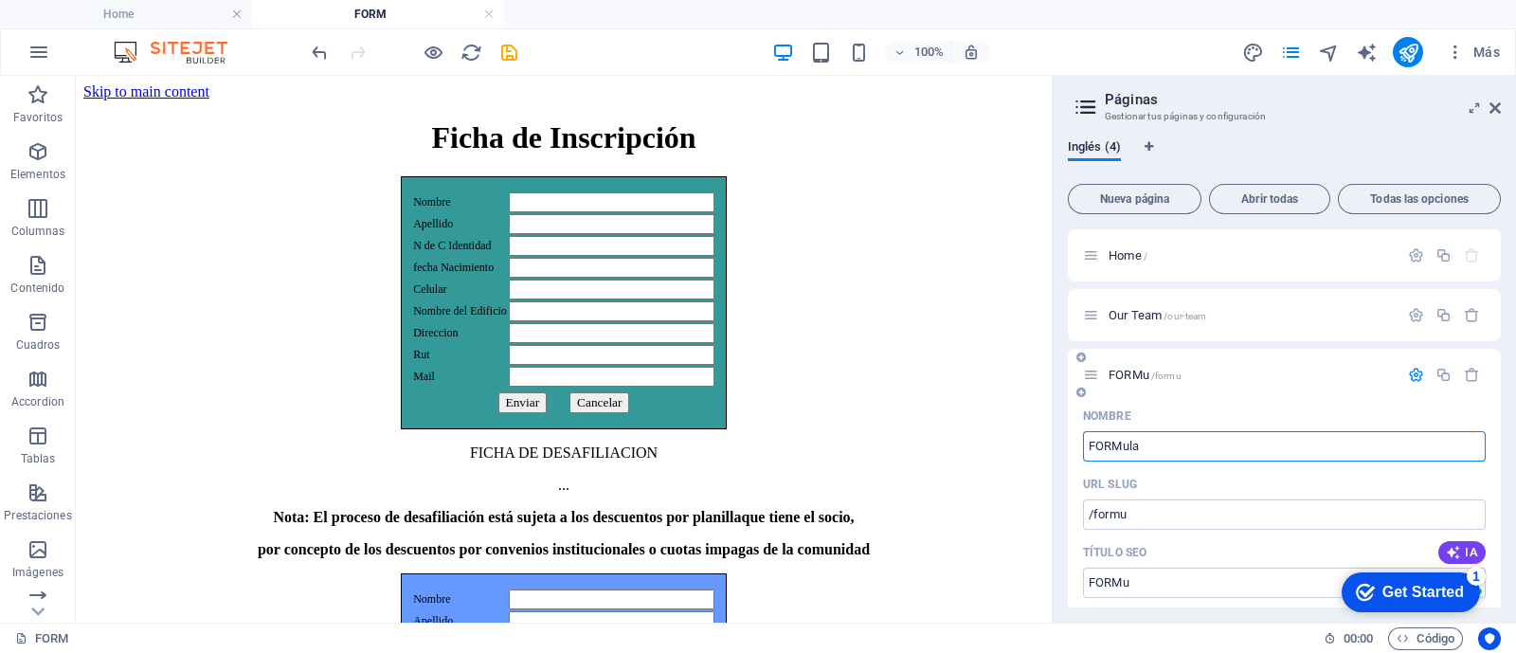
type input "FORMula"
type input "FOR"
type input "/for"
type input "FOR"
type input "FORM"
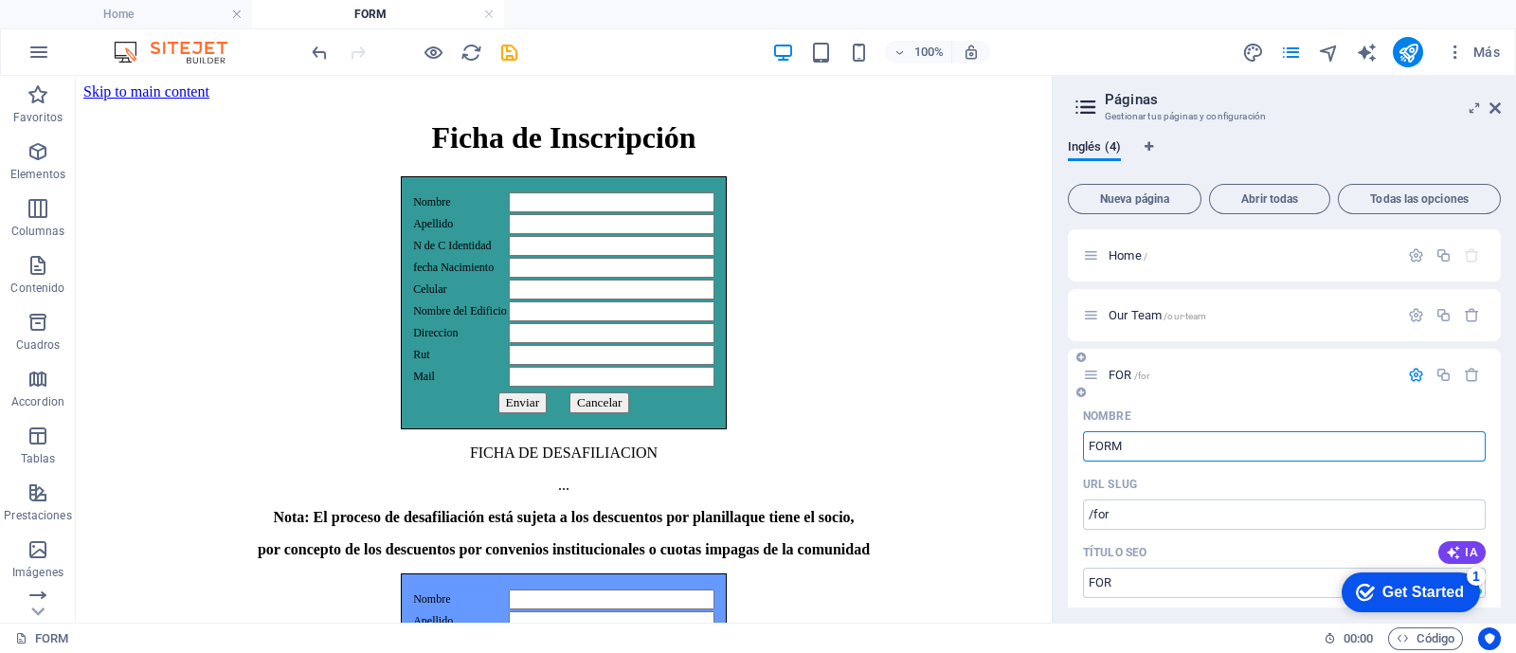
type input "/form"
type input "FORM"
type input "FORMULA"
type input "/formu"
type input "FORMU"
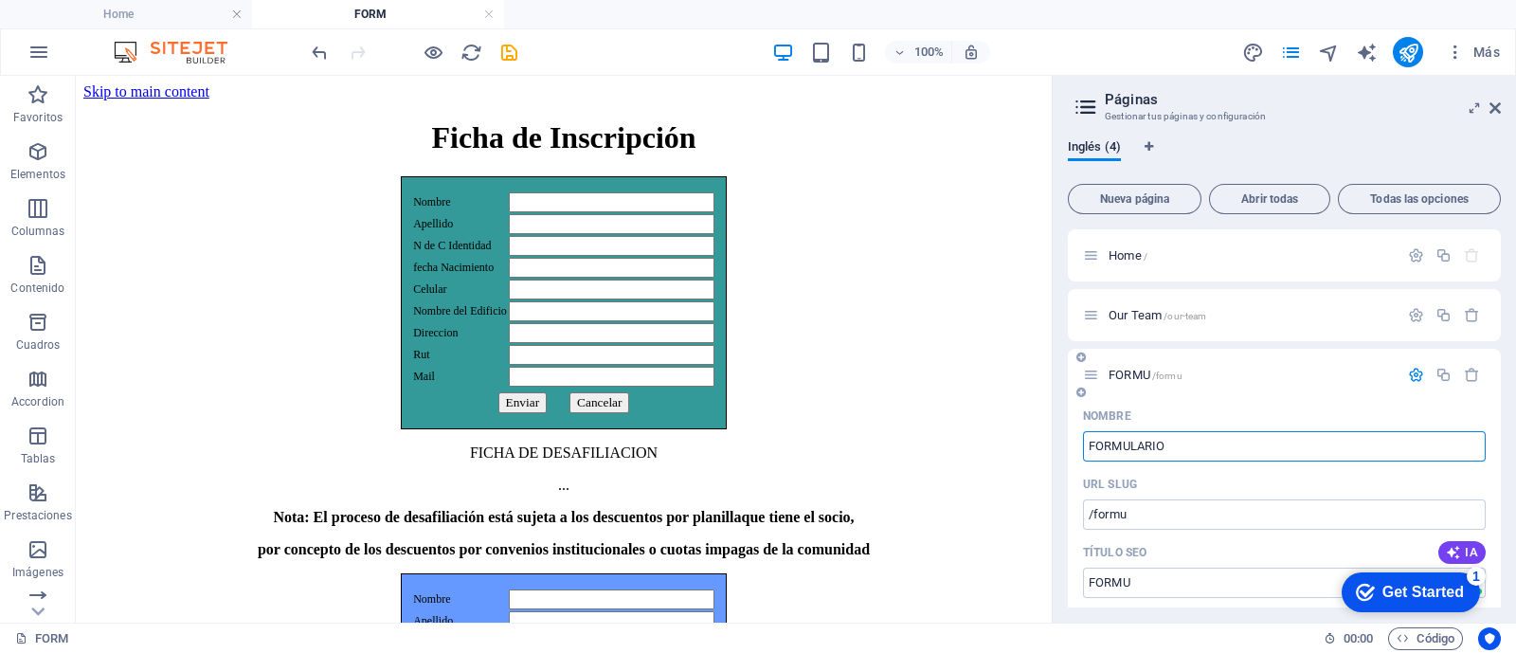
type input "FORMULARIO"
type input "/formulario"
type input "FORMULARIO"
click at [1406, 56] on icon "publish" at bounding box center [1408, 53] width 22 height 22
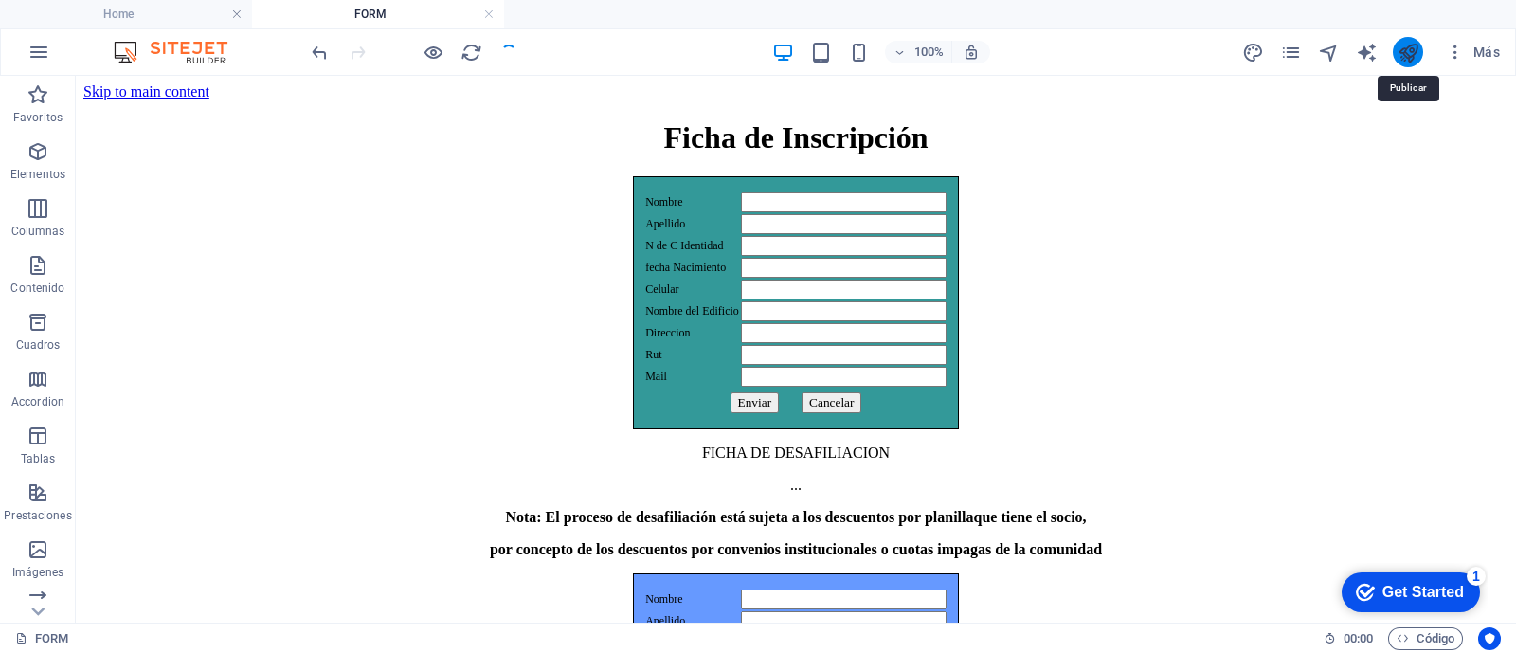
click at [1407, 54] on icon "publish" at bounding box center [1408, 53] width 22 height 22
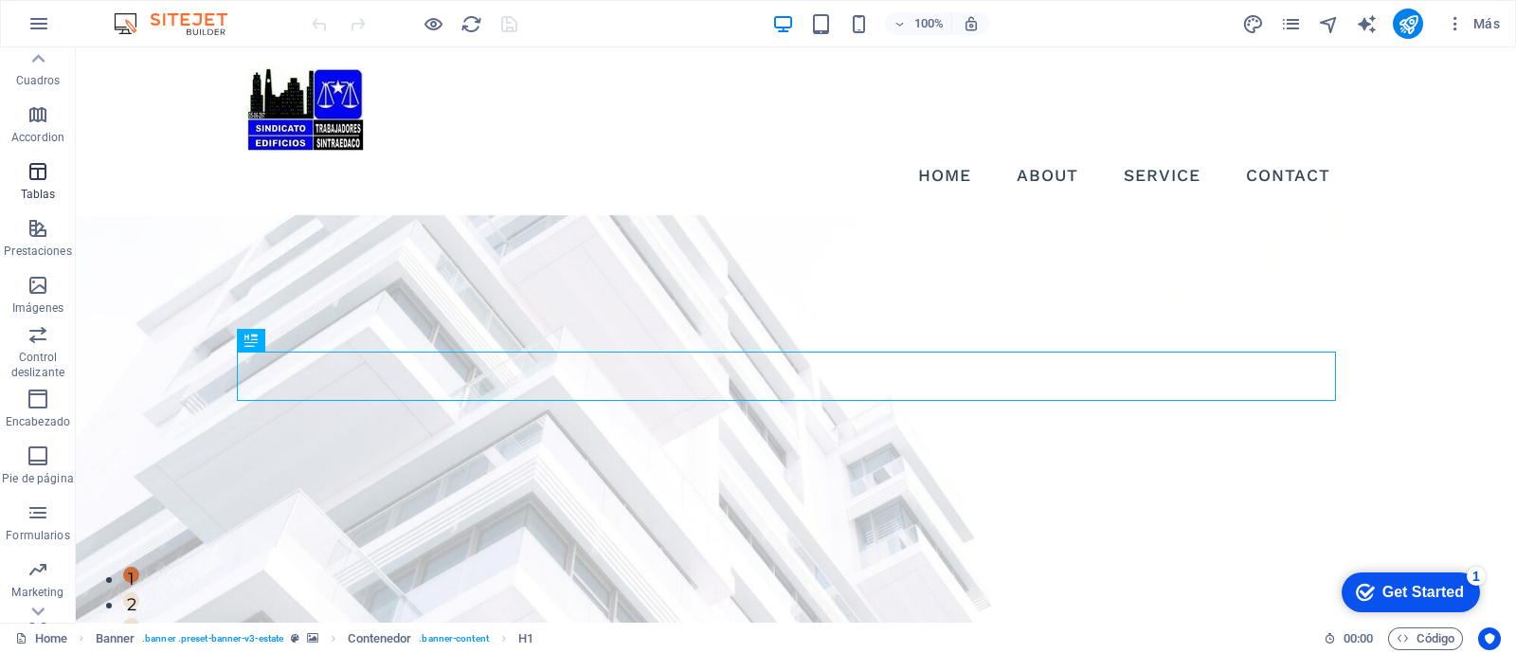
scroll to position [277, 0]
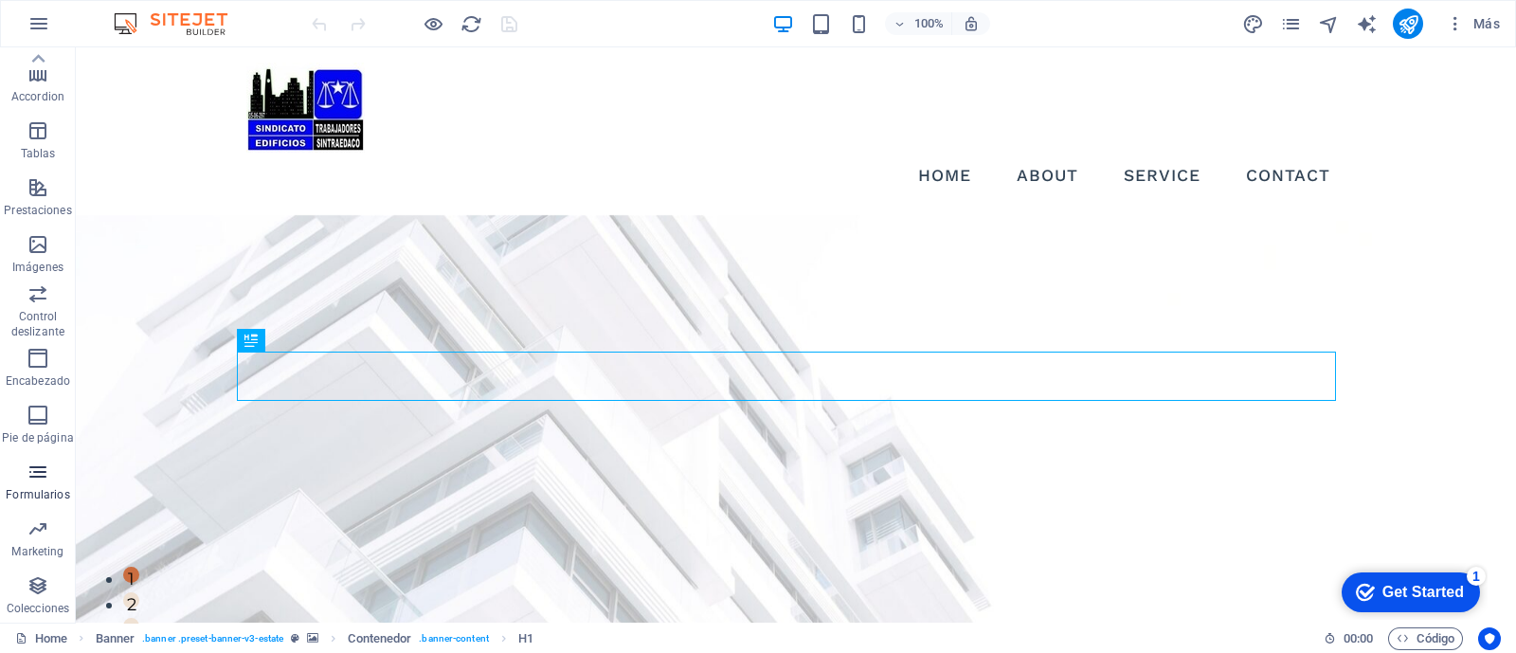
click at [36, 472] on icon "button" at bounding box center [38, 471] width 23 height 23
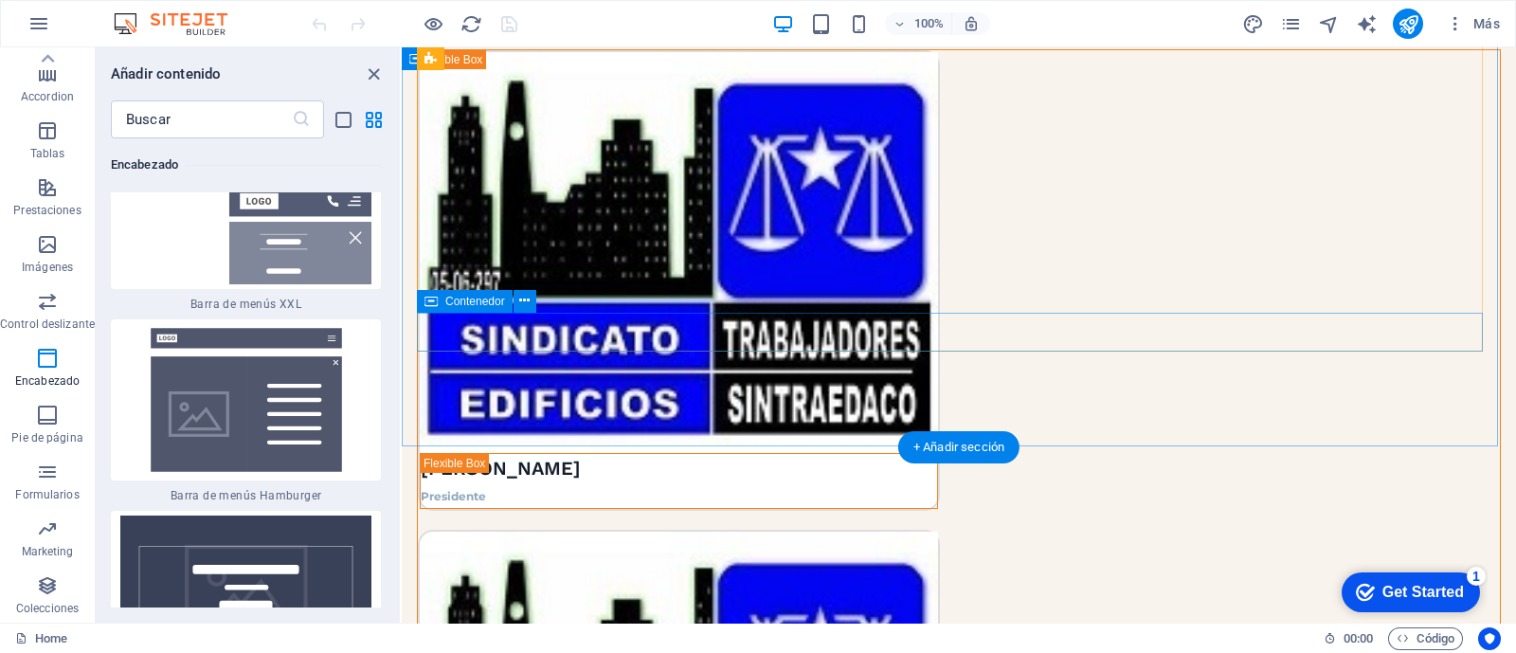
scroll to position [3548, 0]
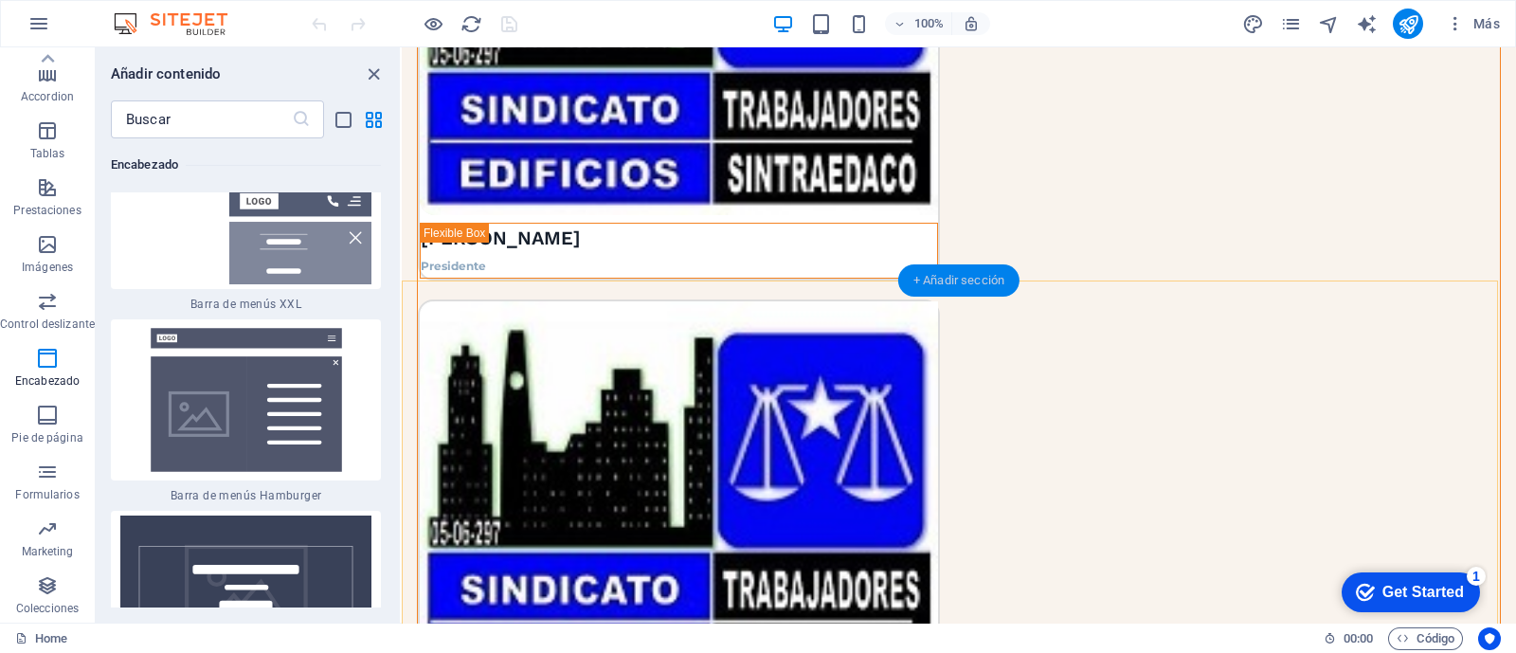
click at [915, 276] on div "+ Añadir sección" at bounding box center [958, 280] width 121 height 32
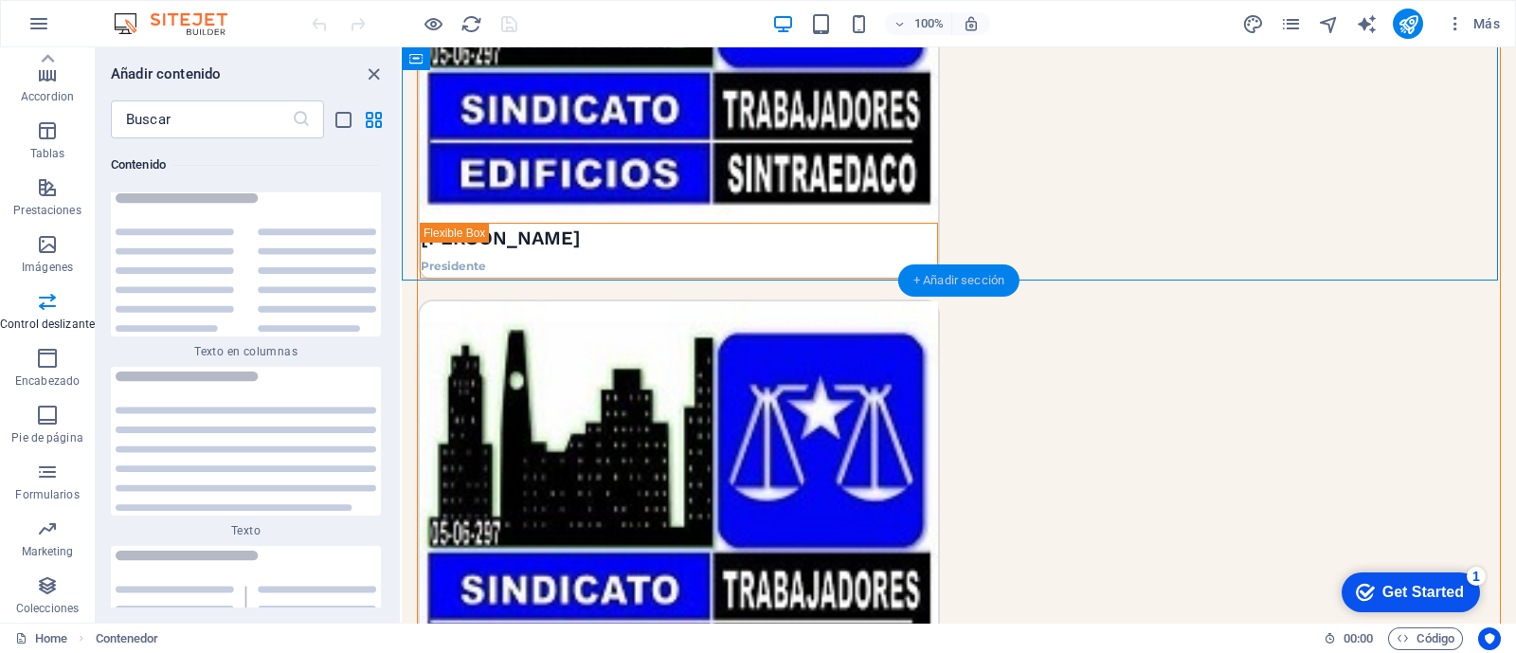
scroll to position [6430, 0]
click at [948, 281] on div "+ Añadir sección" at bounding box center [958, 280] width 121 height 32
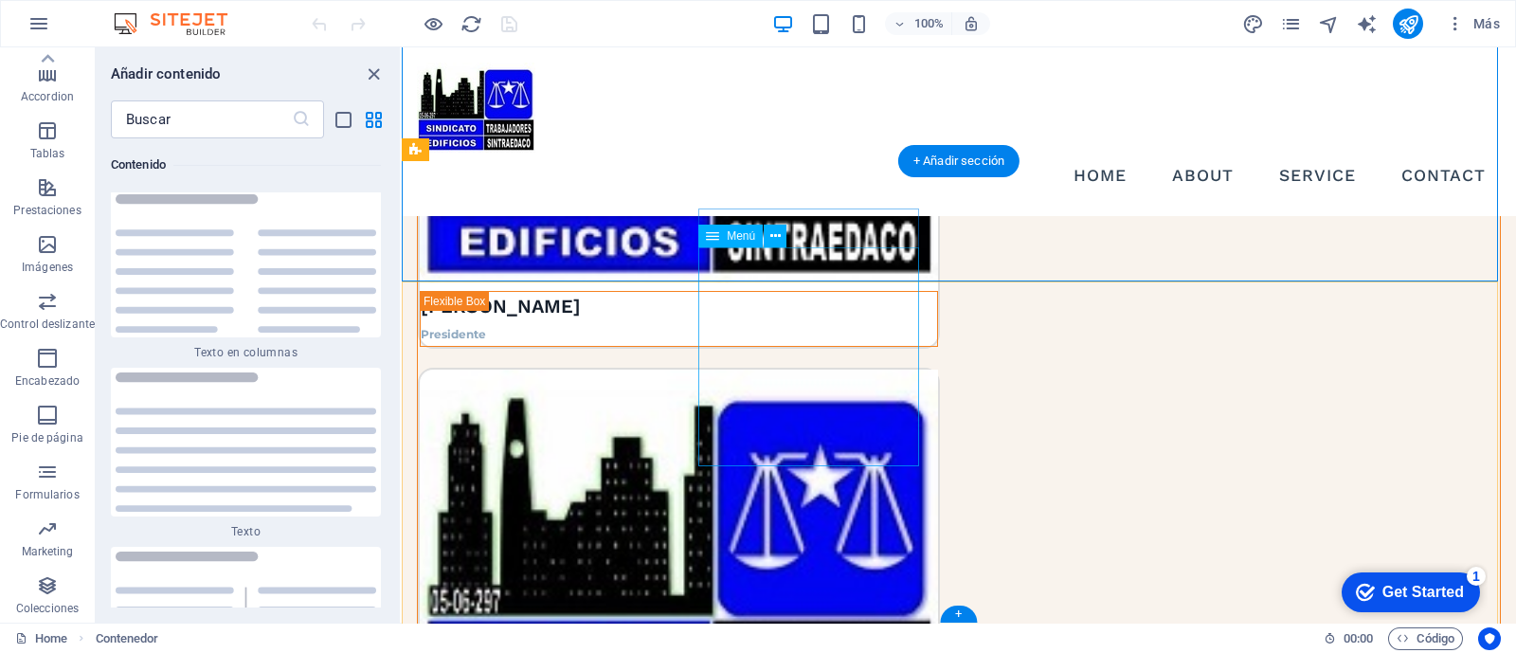
scroll to position [3429, 0]
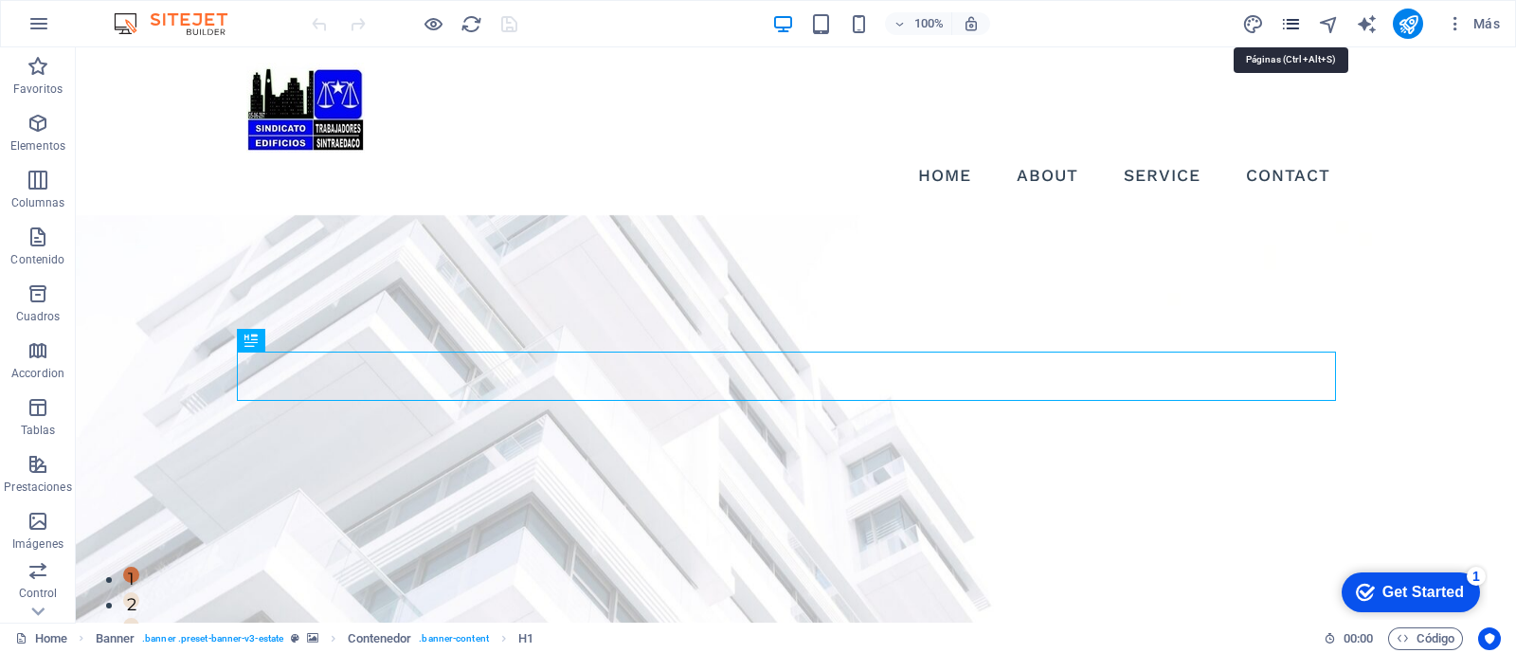
click at [1291, 26] on icon "pages" at bounding box center [1291, 24] width 22 height 22
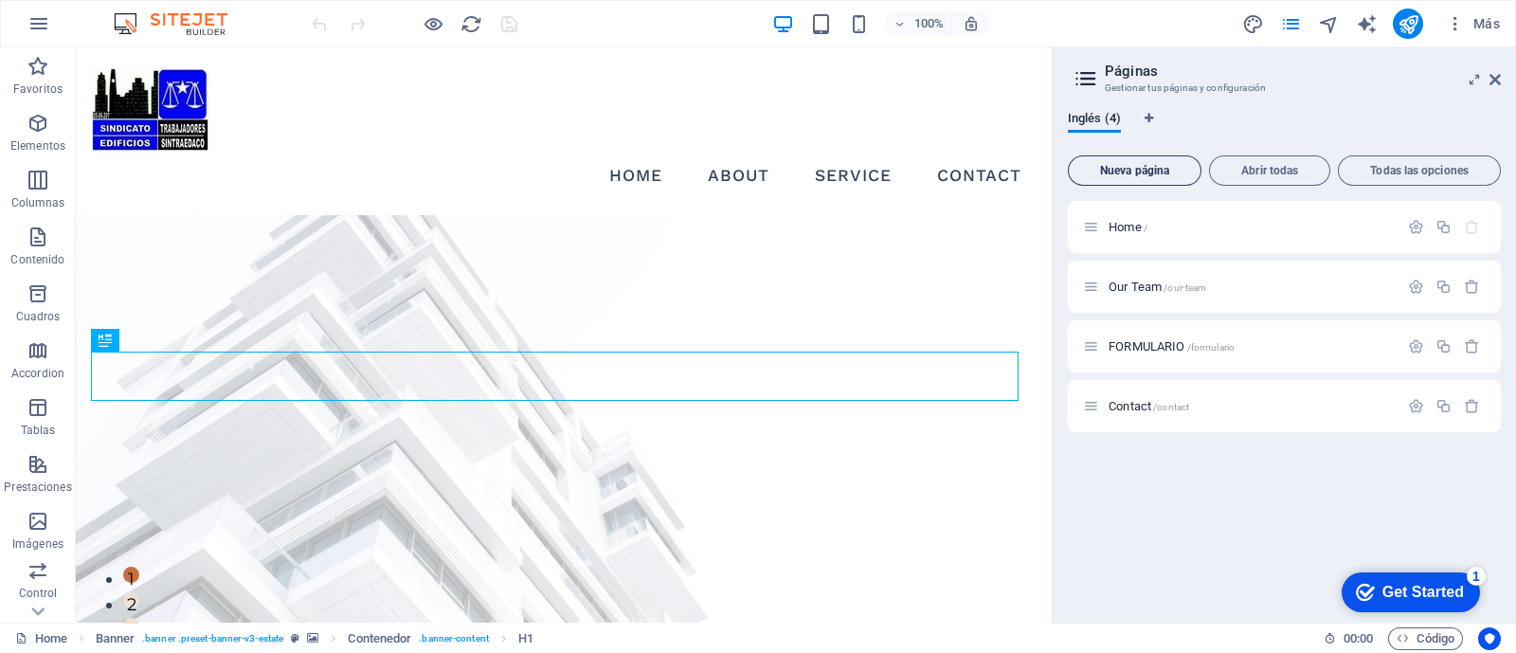
click at [1117, 171] on span "Nueva página" at bounding box center [1134, 170] width 117 height 11
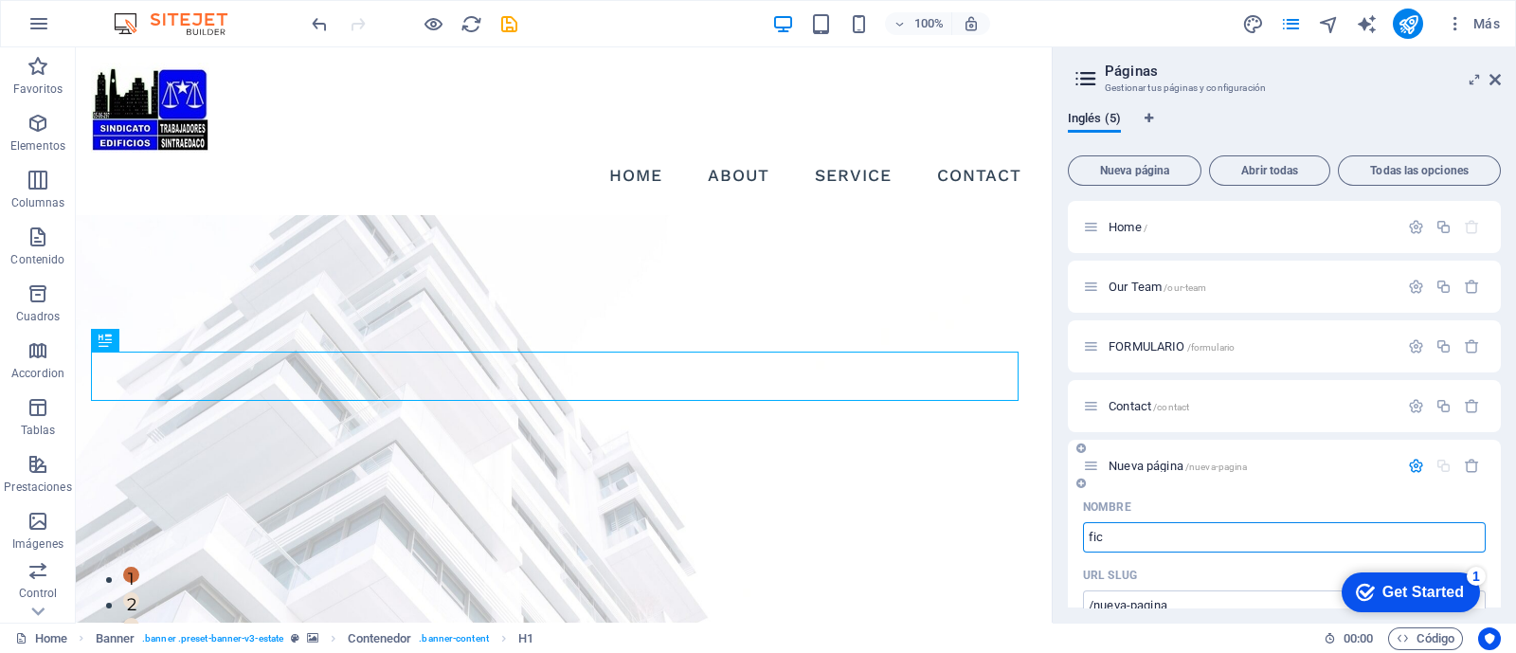
type input "fic"
type input "/fic"
type input "f"
type input "/f"
type input "/"
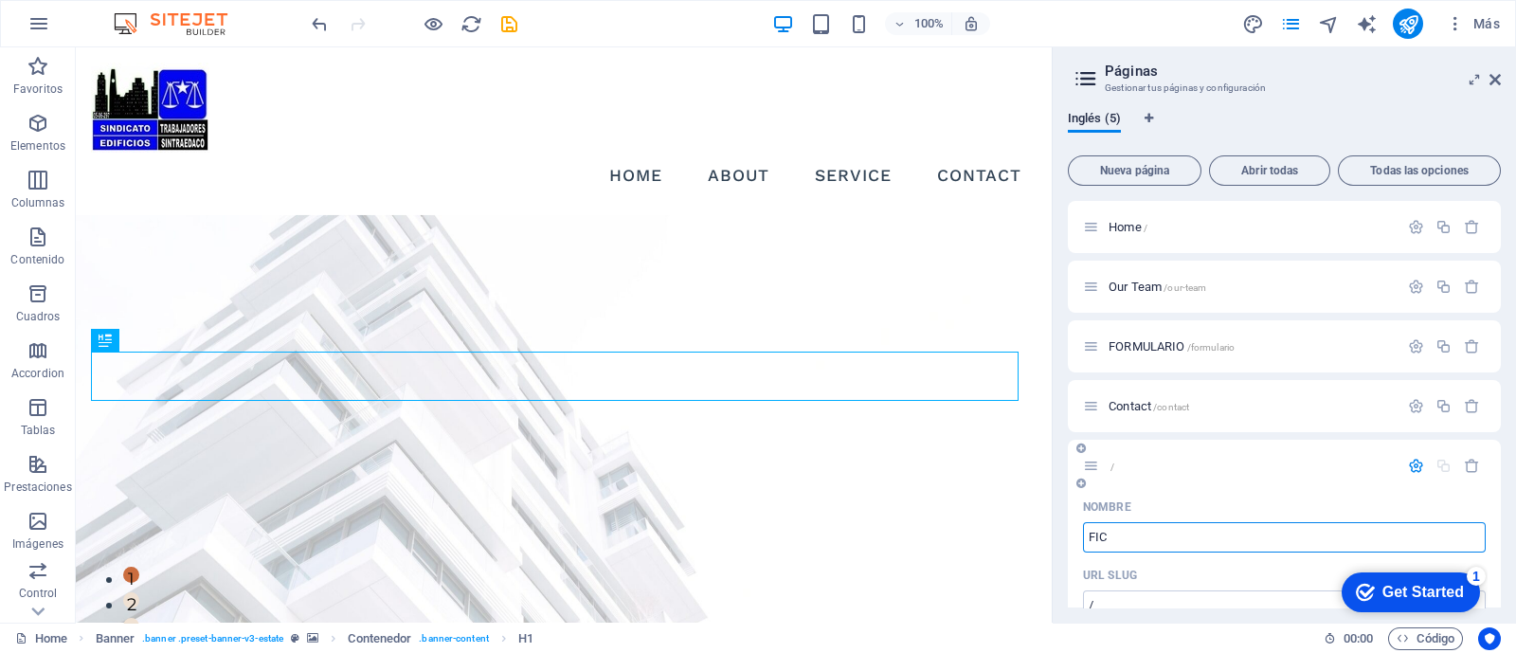
type input "FICH"
type input "/fic"
type input "FIC"
type input "FICHA"
type input "/ficha"
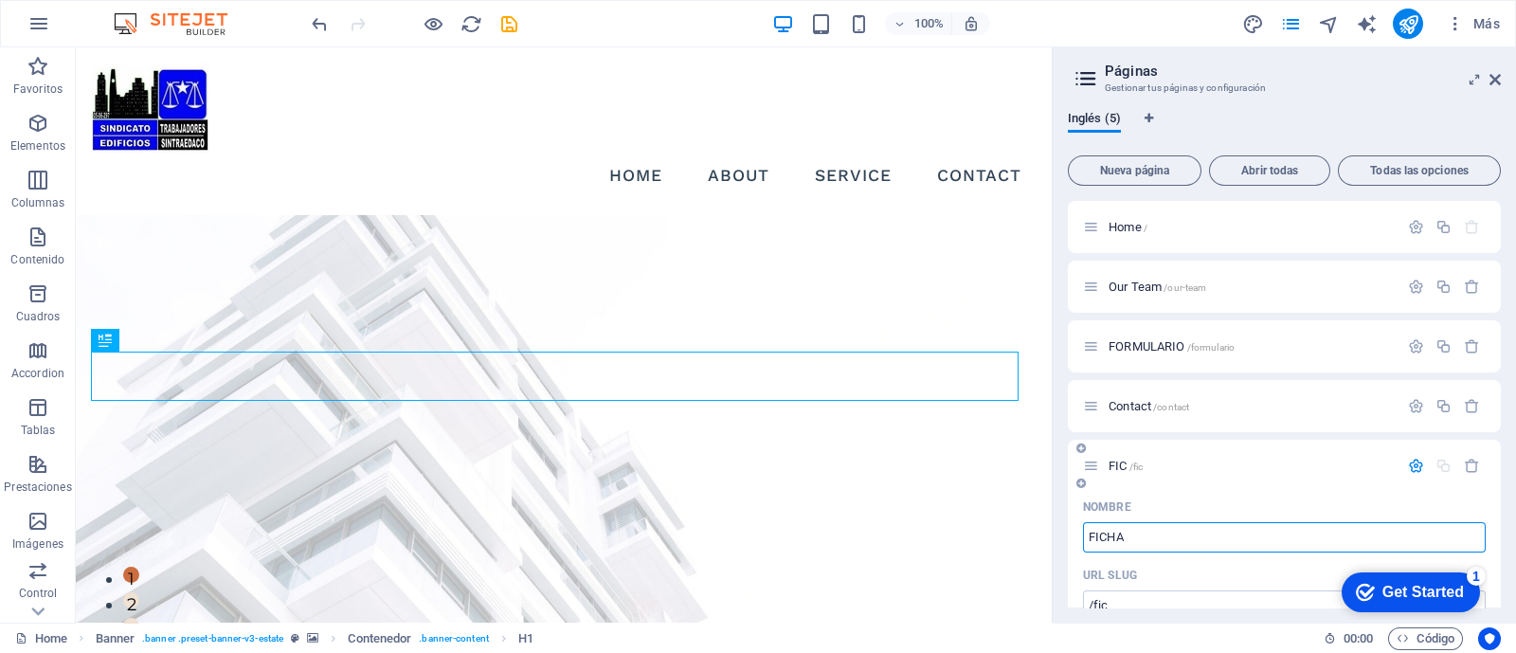
type input "FICHA"
click at [1134, 461] on span "FICHA /ficha" at bounding box center [1139, 465] width 62 height 14
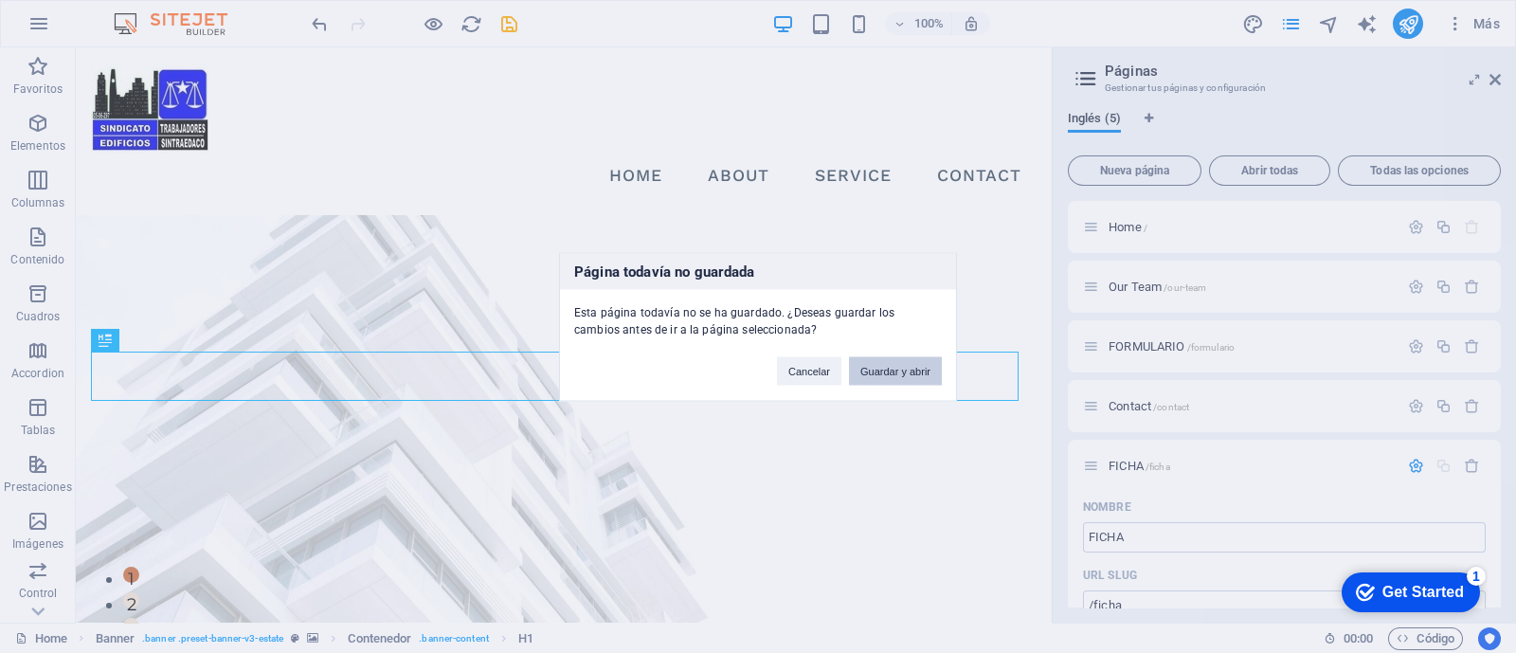
click at [883, 367] on button "Guardar y abrir" at bounding box center [895, 370] width 93 height 28
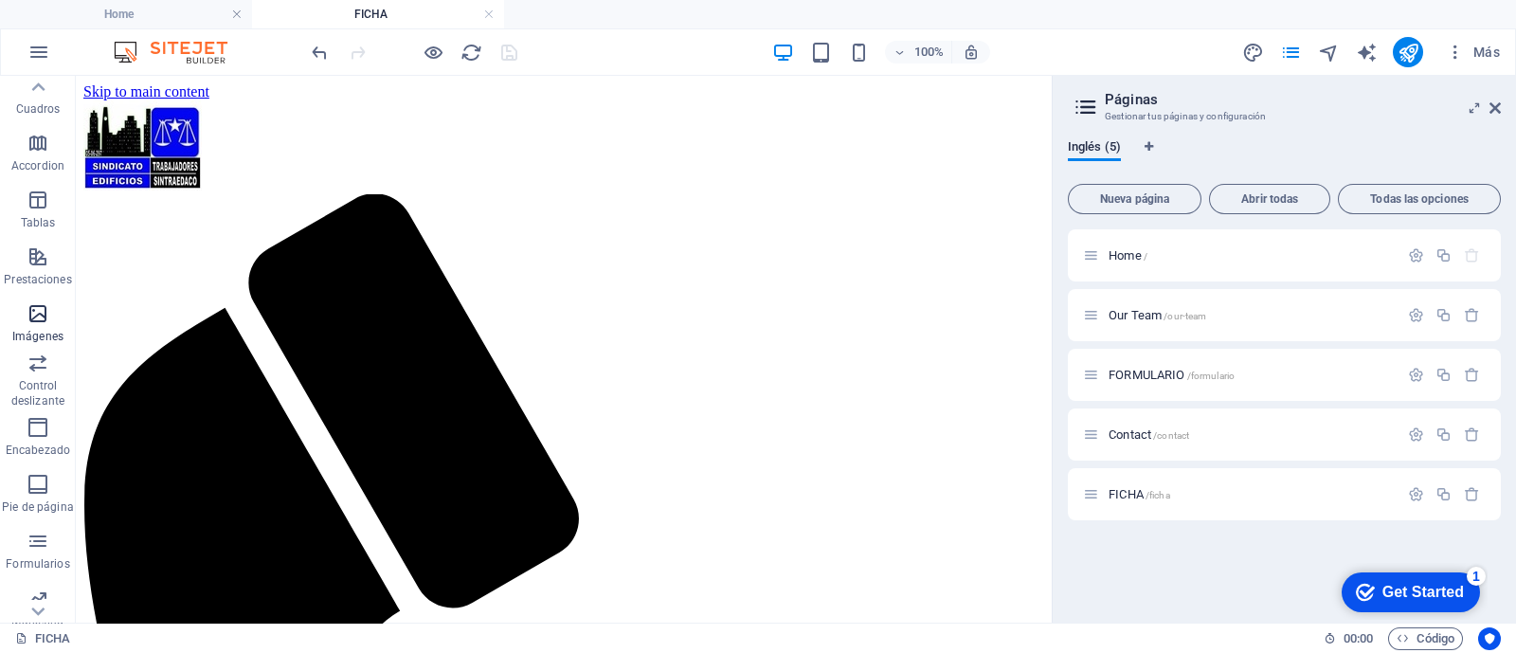
scroll to position [305, 0]
click at [33, 478] on icon "button" at bounding box center [38, 471] width 23 height 23
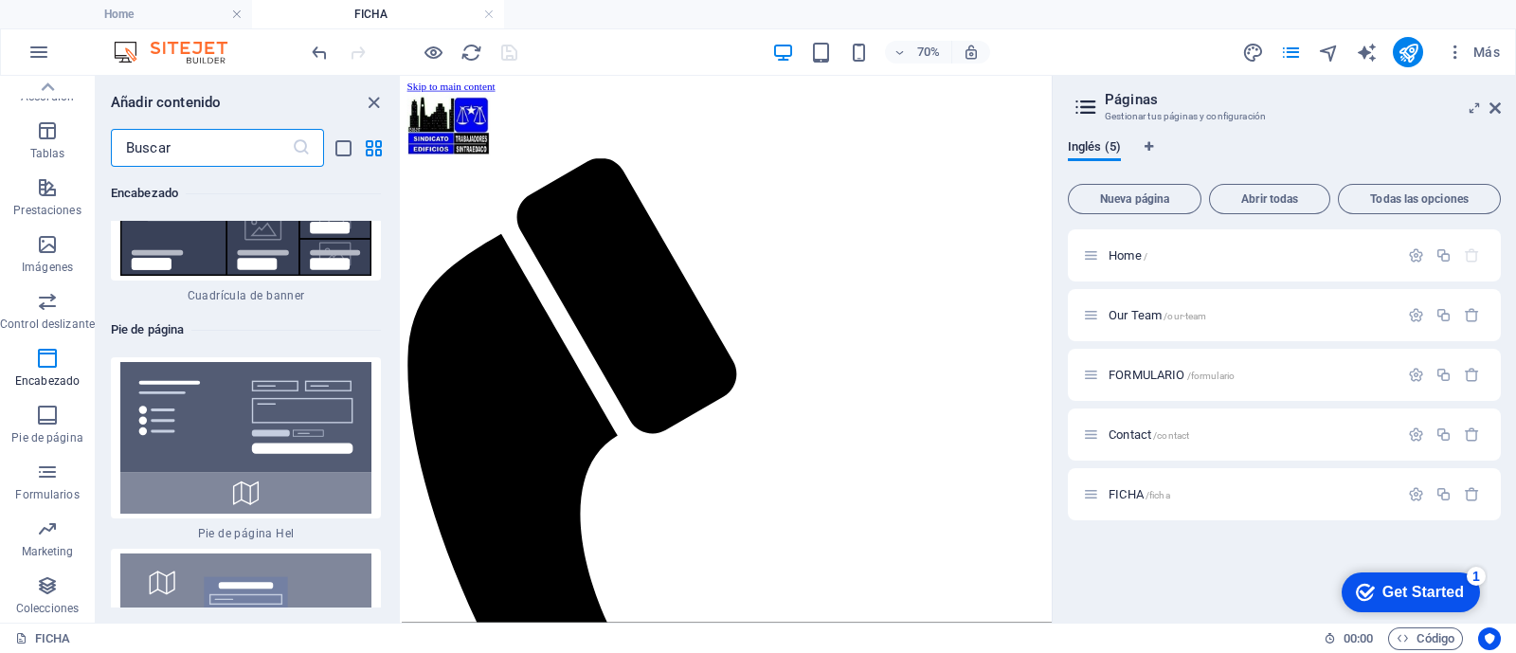
scroll to position [24121, 0]
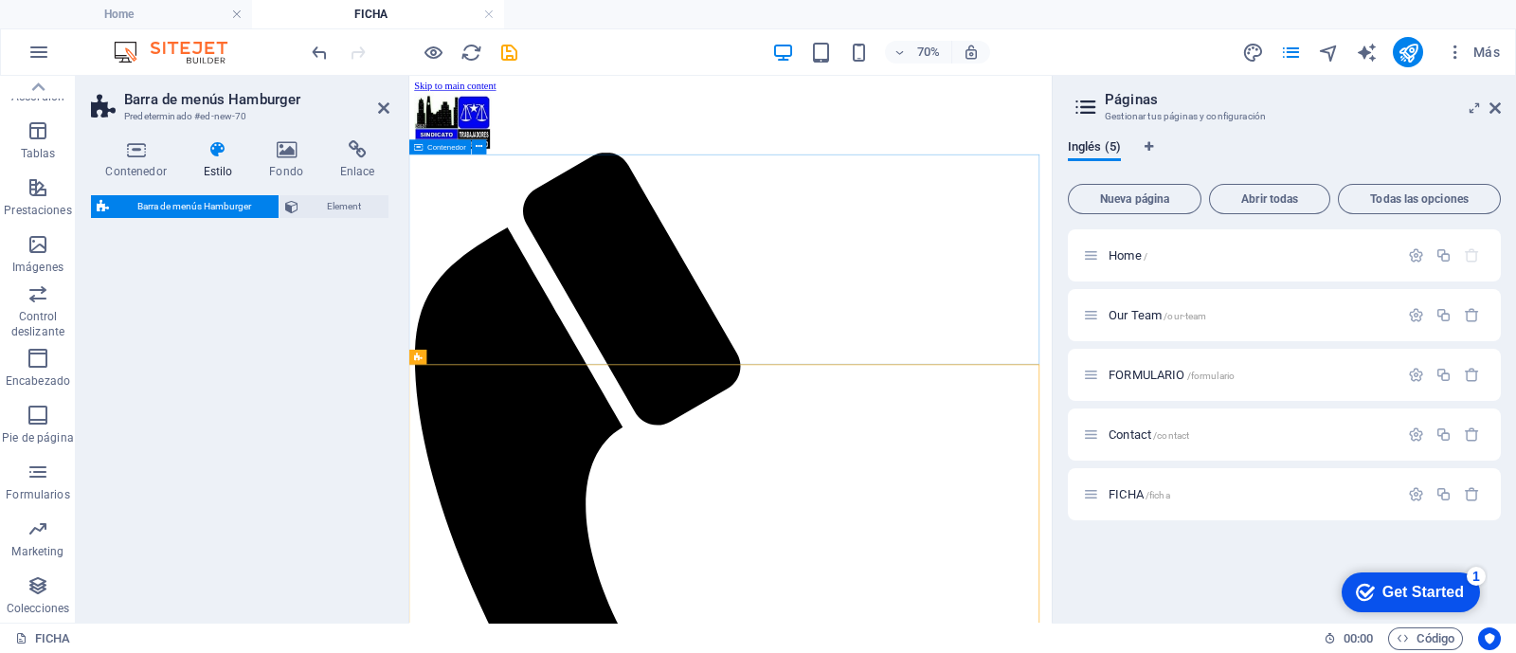
select select "rem"
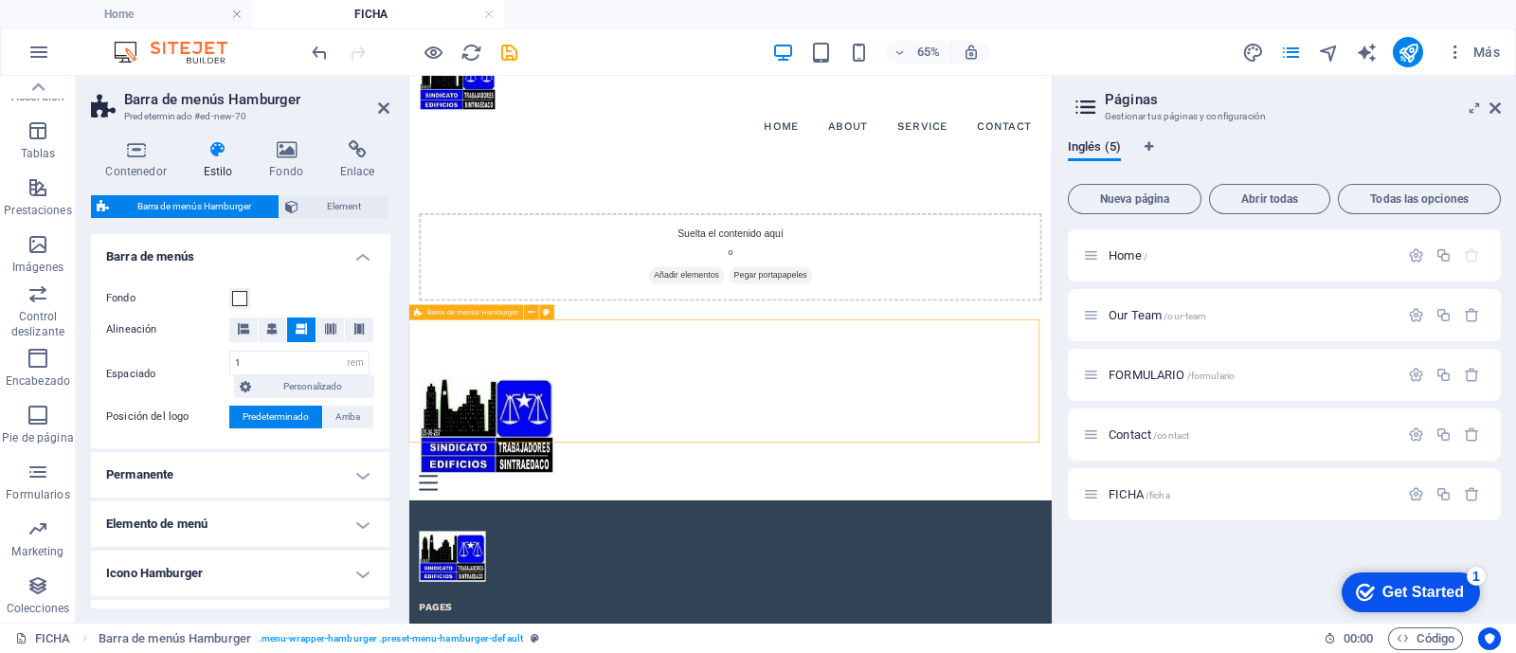
scroll to position [0, 0]
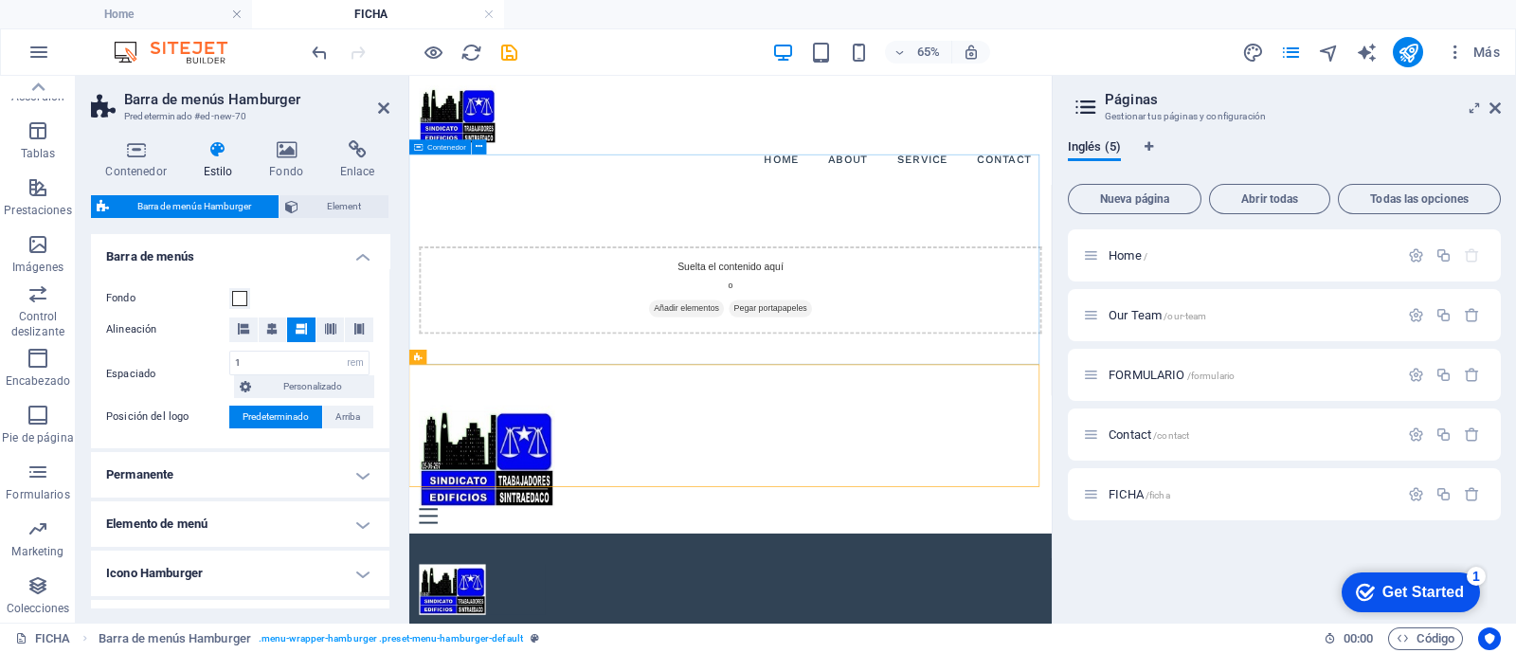
click at [800, 421] on span "Añadir elementos" at bounding box center [836, 434] width 116 height 27
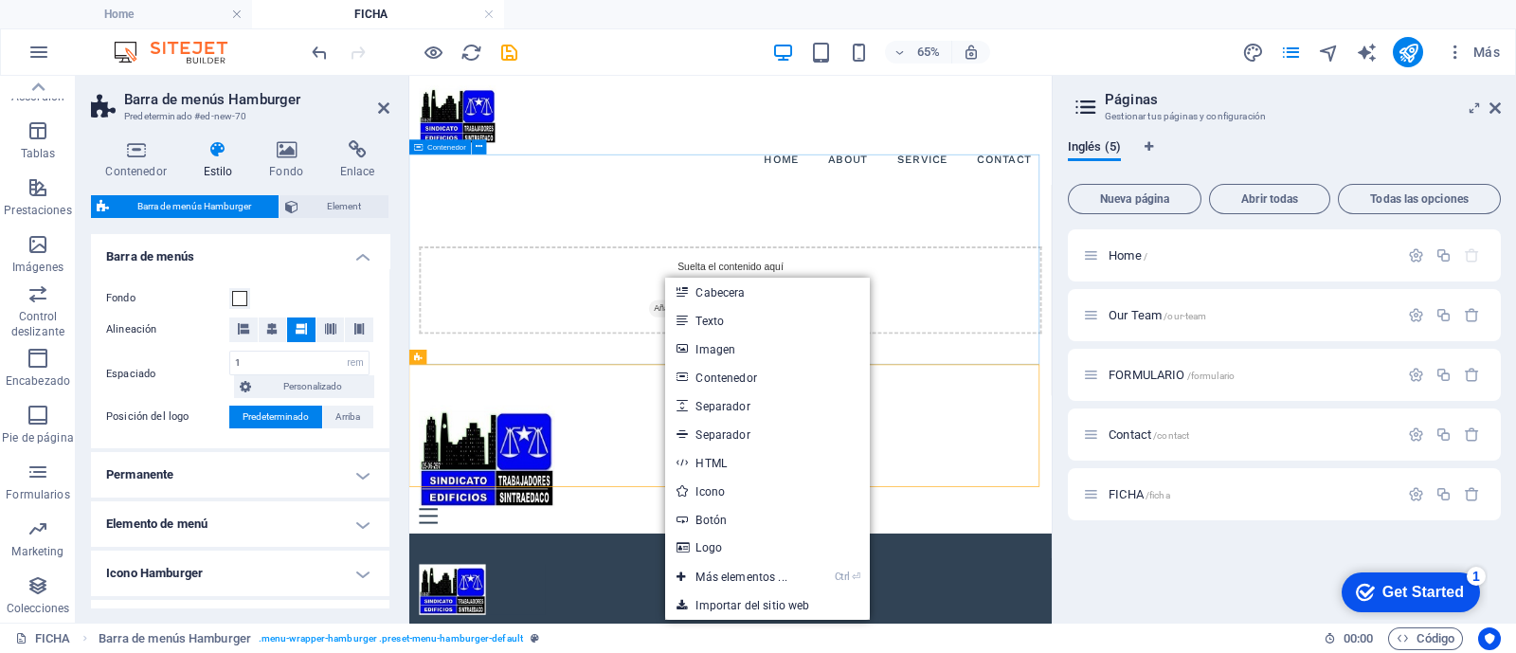
click at [679, 368] on div "Suelta el contenido aquí o Añadir elementos Pegar portapapeles" at bounding box center [903, 405] width 958 height 135
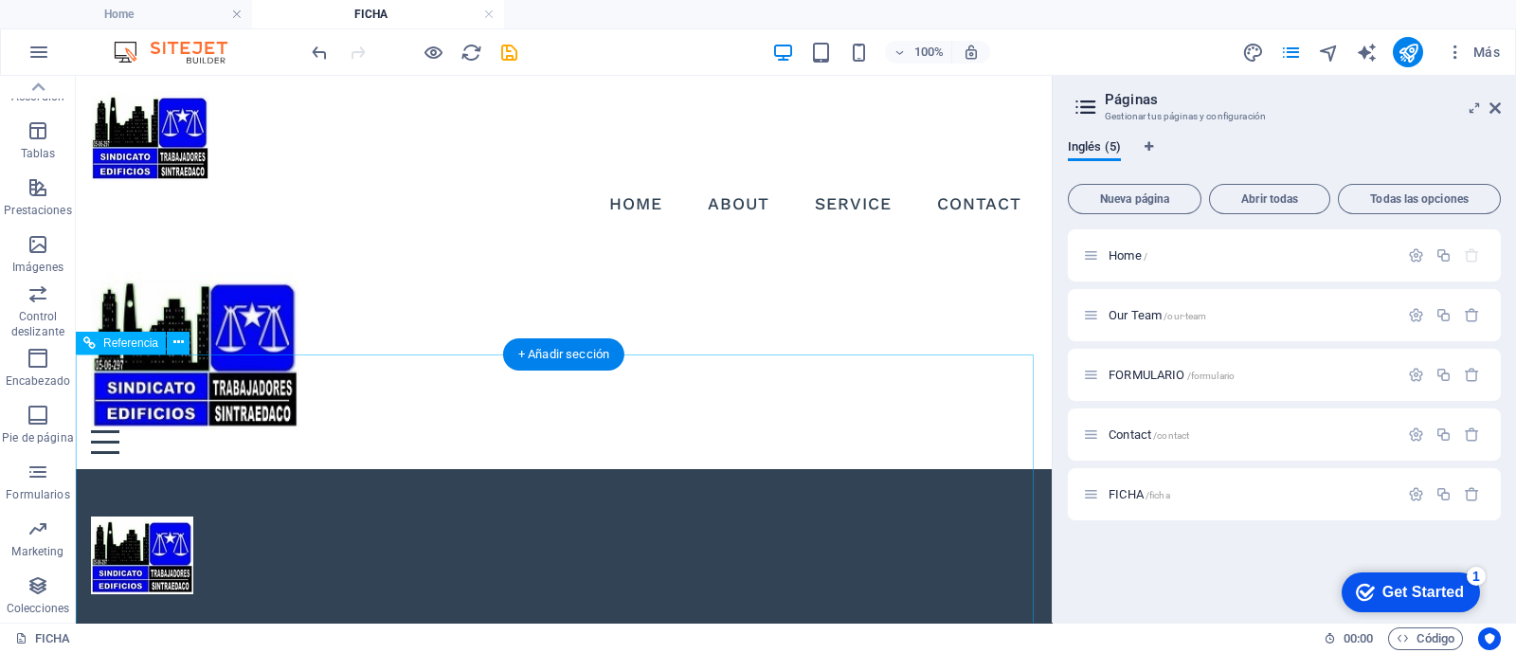
scroll to position [98, 0]
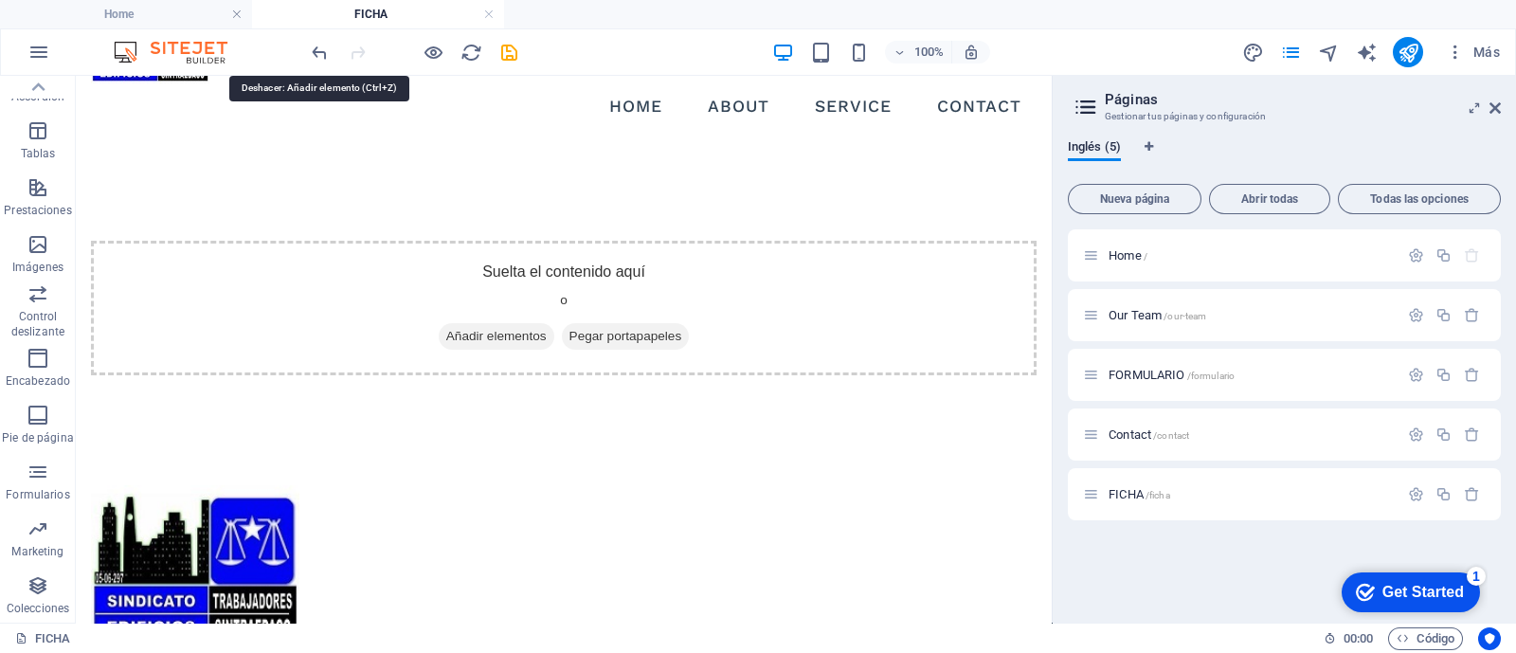
click at [318, 53] on icon "undo" at bounding box center [320, 53] width 22 height 22
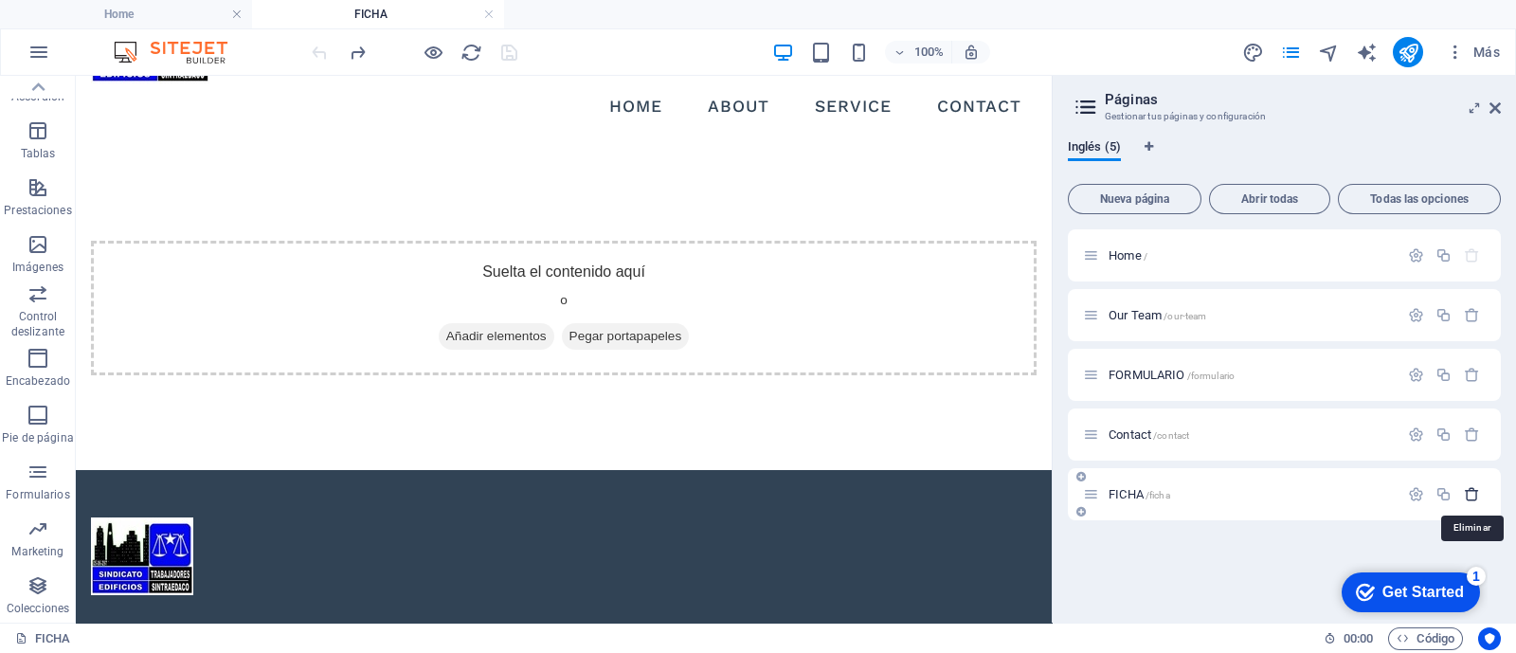
click at [1470, 491] on icon "button" at bounding box center [1472, 494] width 16 height 16
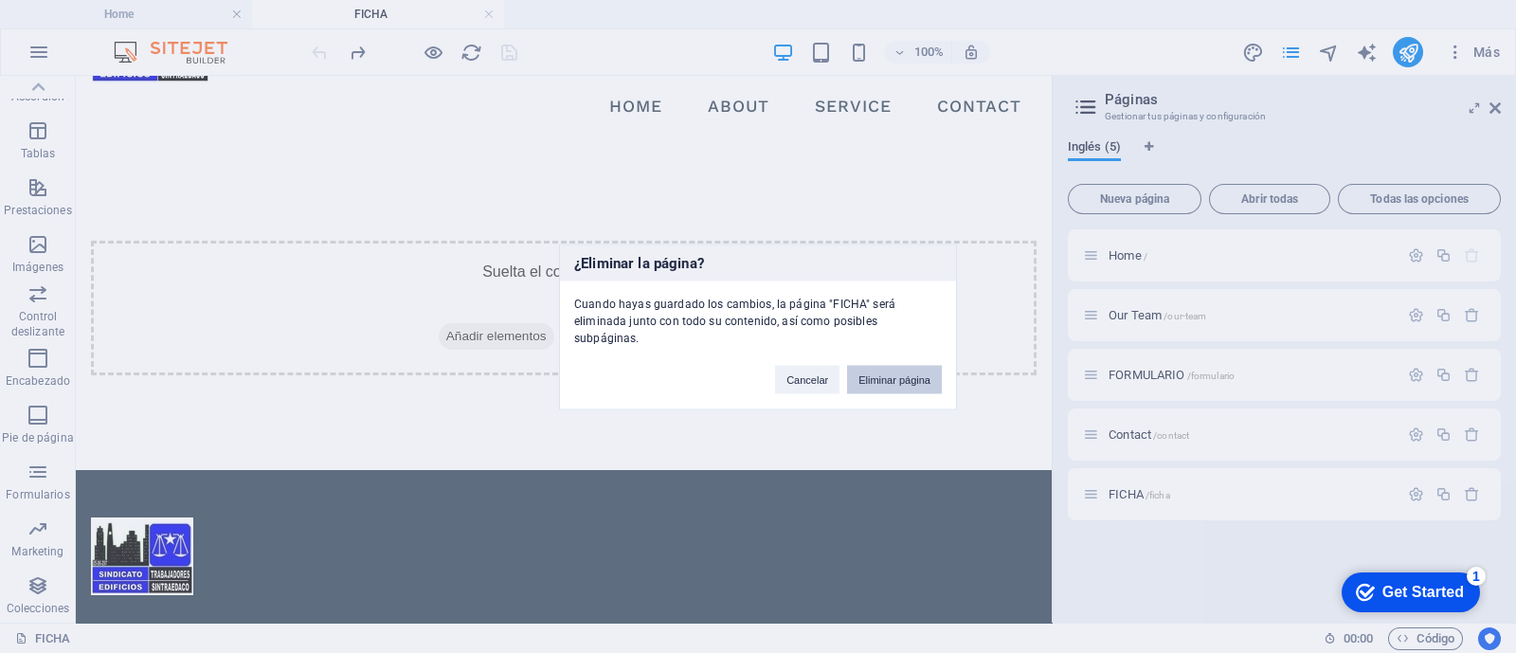
drag, startPoint x: 897, startPoint y: 367, endPoint x: 819, endPoint y: 322, distance: 89.5
click at [897, 367] on button "Eliminar página" at bounding box center [894, 379] width 95 height 28
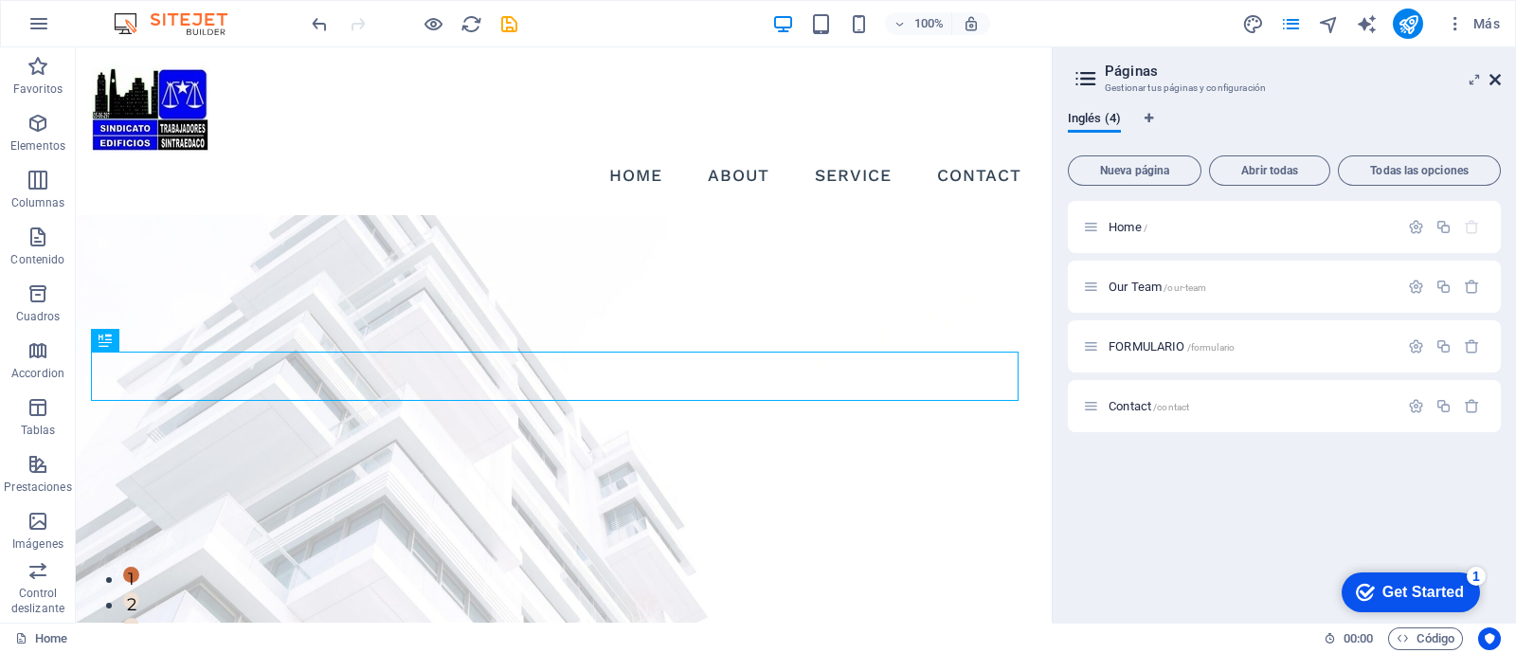
click at [1492, 73] on icon at bounding box center [1494, 79] width 11 height 15
